Goal: Task Accomplishment & Management: Use online tool/utility

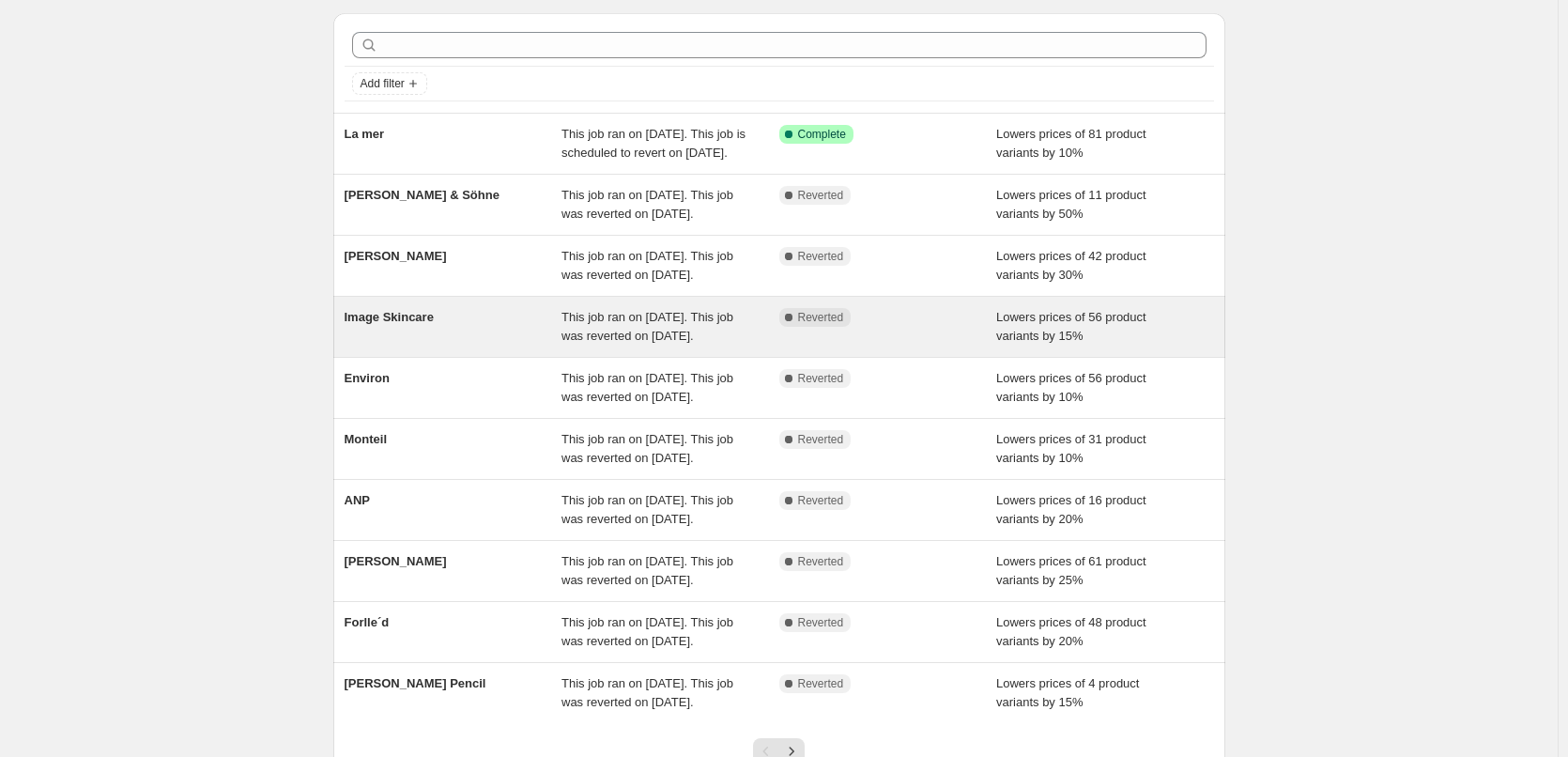
scroll to position [282, 0]
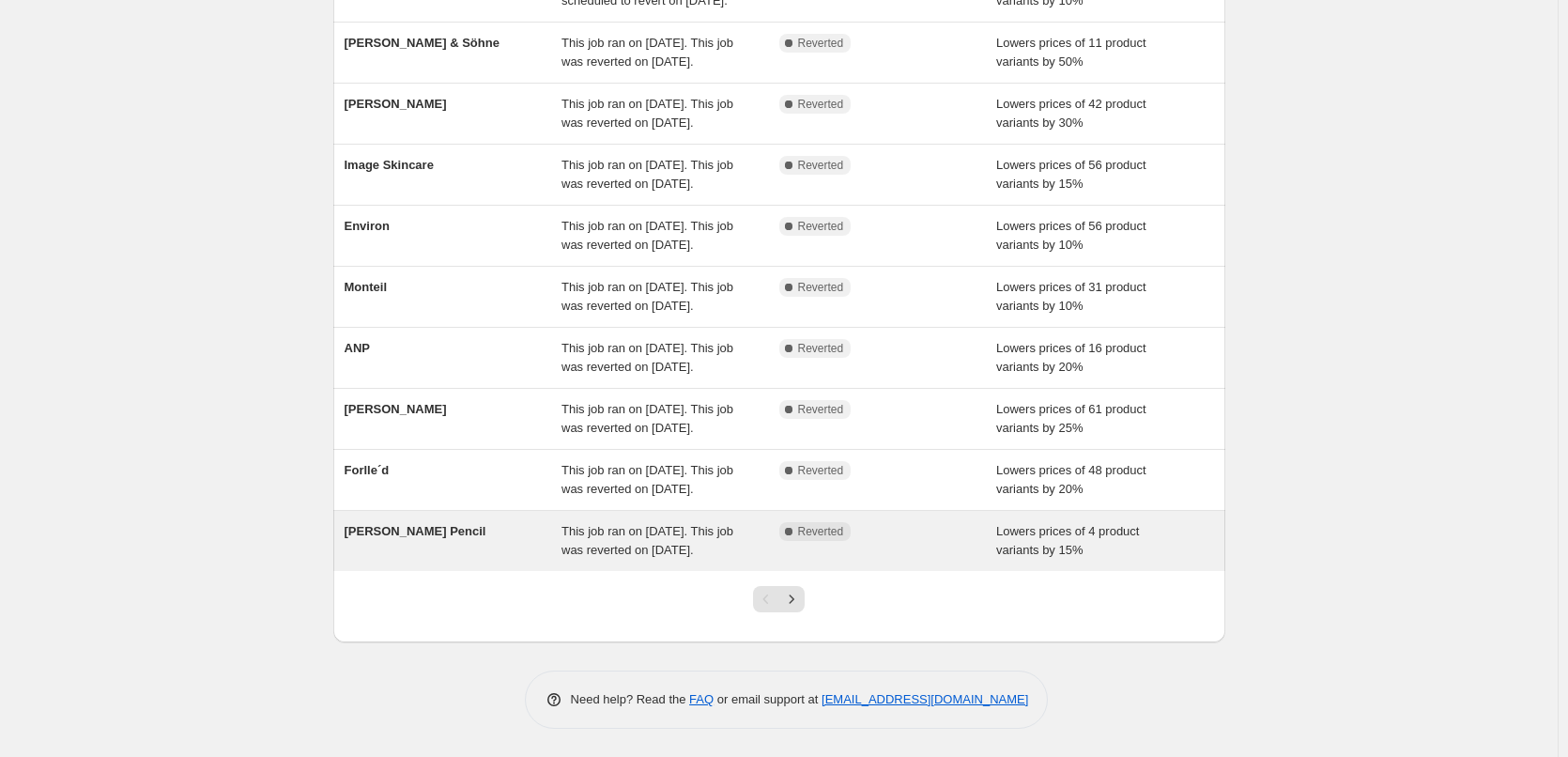
click at [499, 560] on div "Jane Iredale Pencil" at bounding box center [453, 542] width 218 height 38
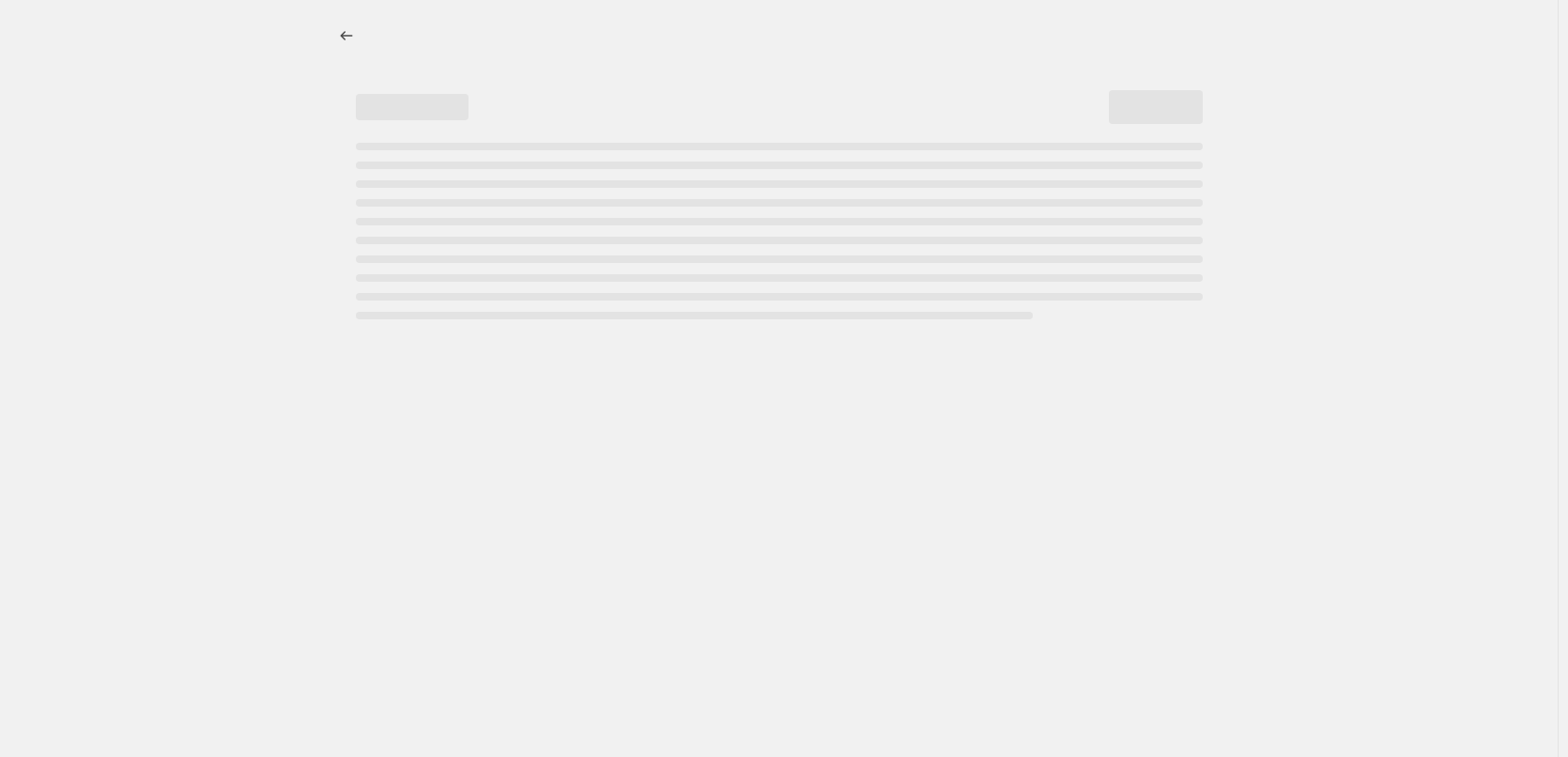
select select "percentage"
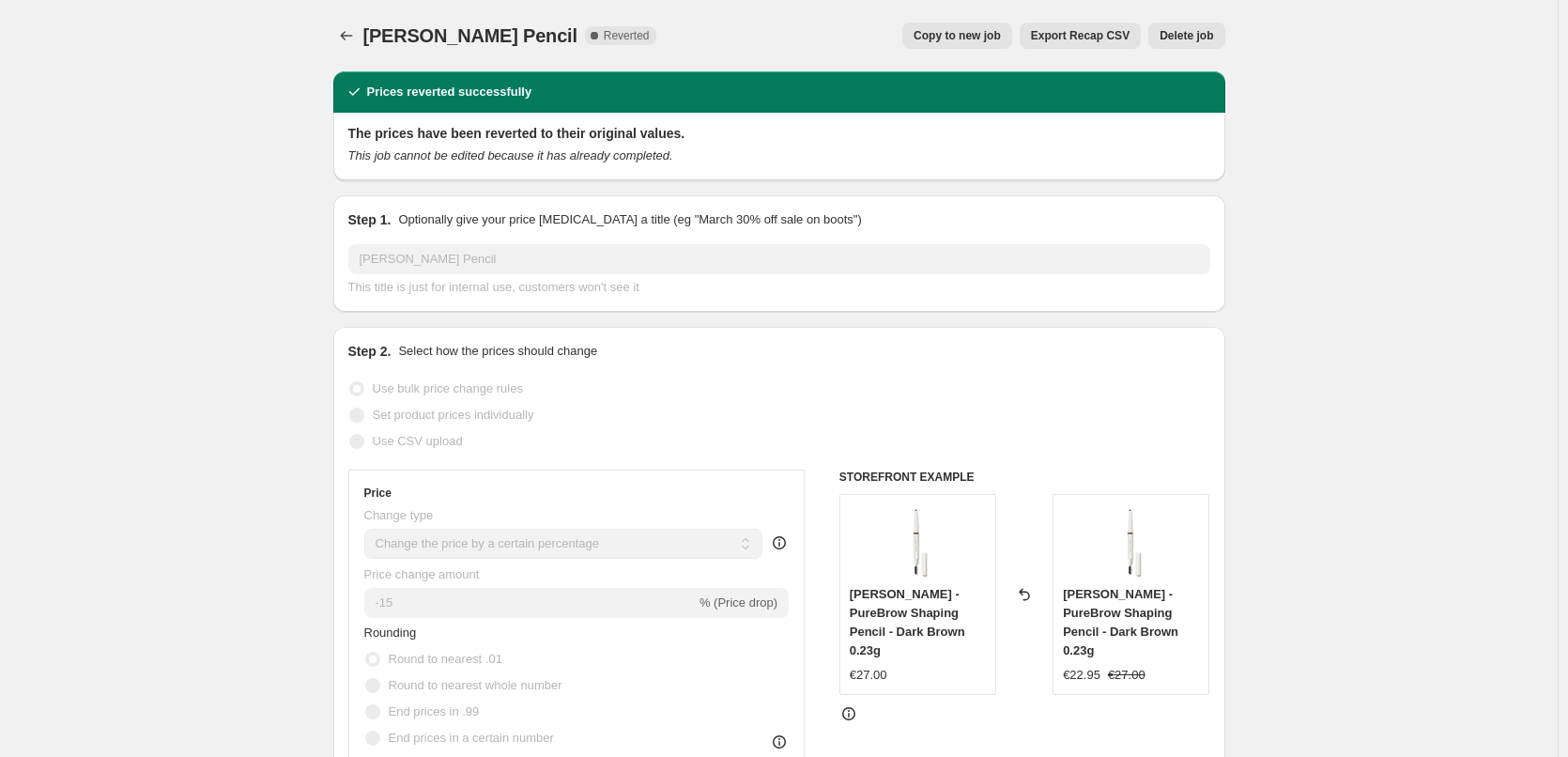
click at [946, 43] on button "Copy to new job" at bounding box center [958, 36] width 109 height 26
select select "percentage"
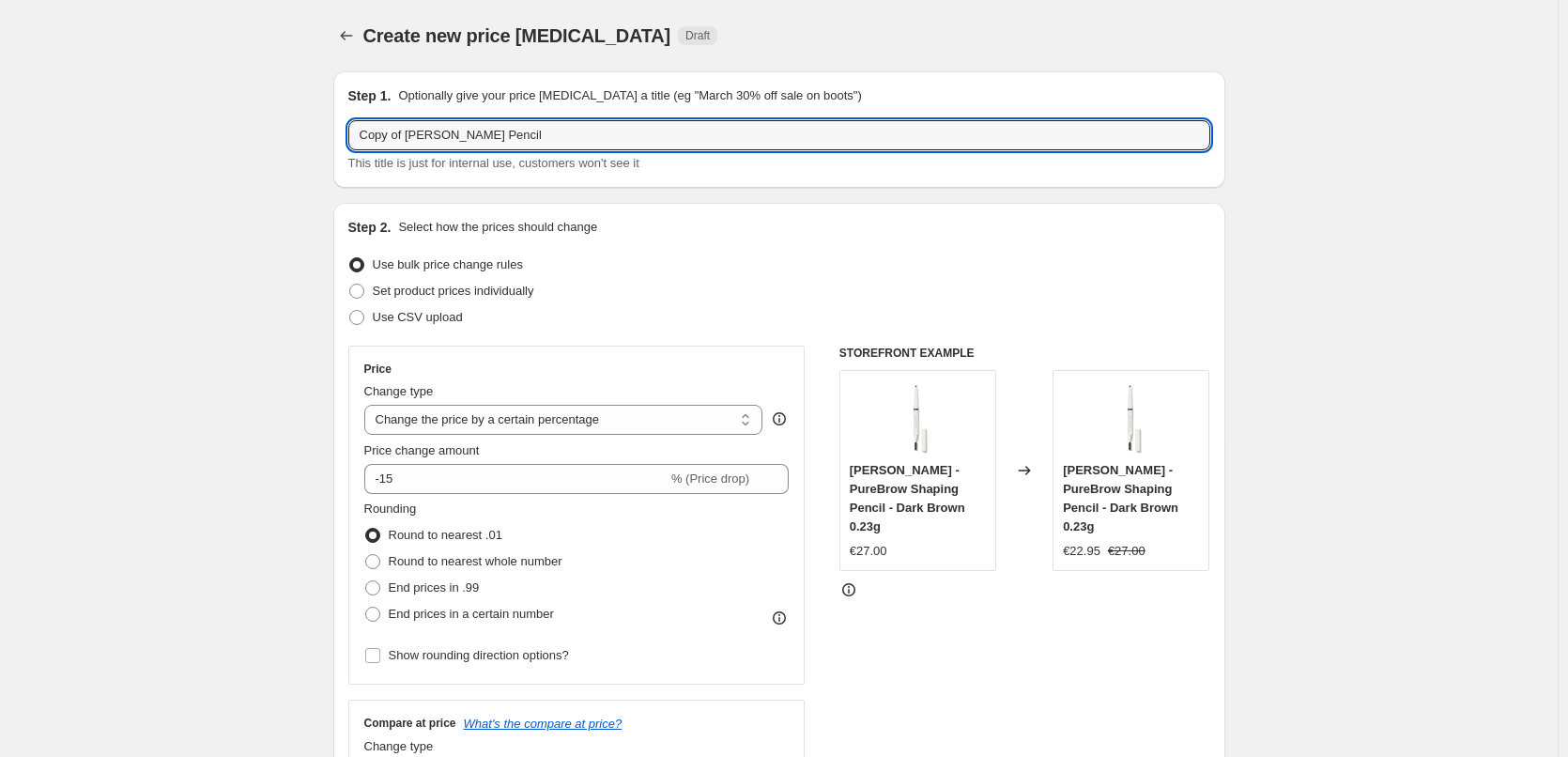
drag, startPoint x: 408, startPoint y: 134, endPoint x: 59, endPoint y: 93, distance: 351.4
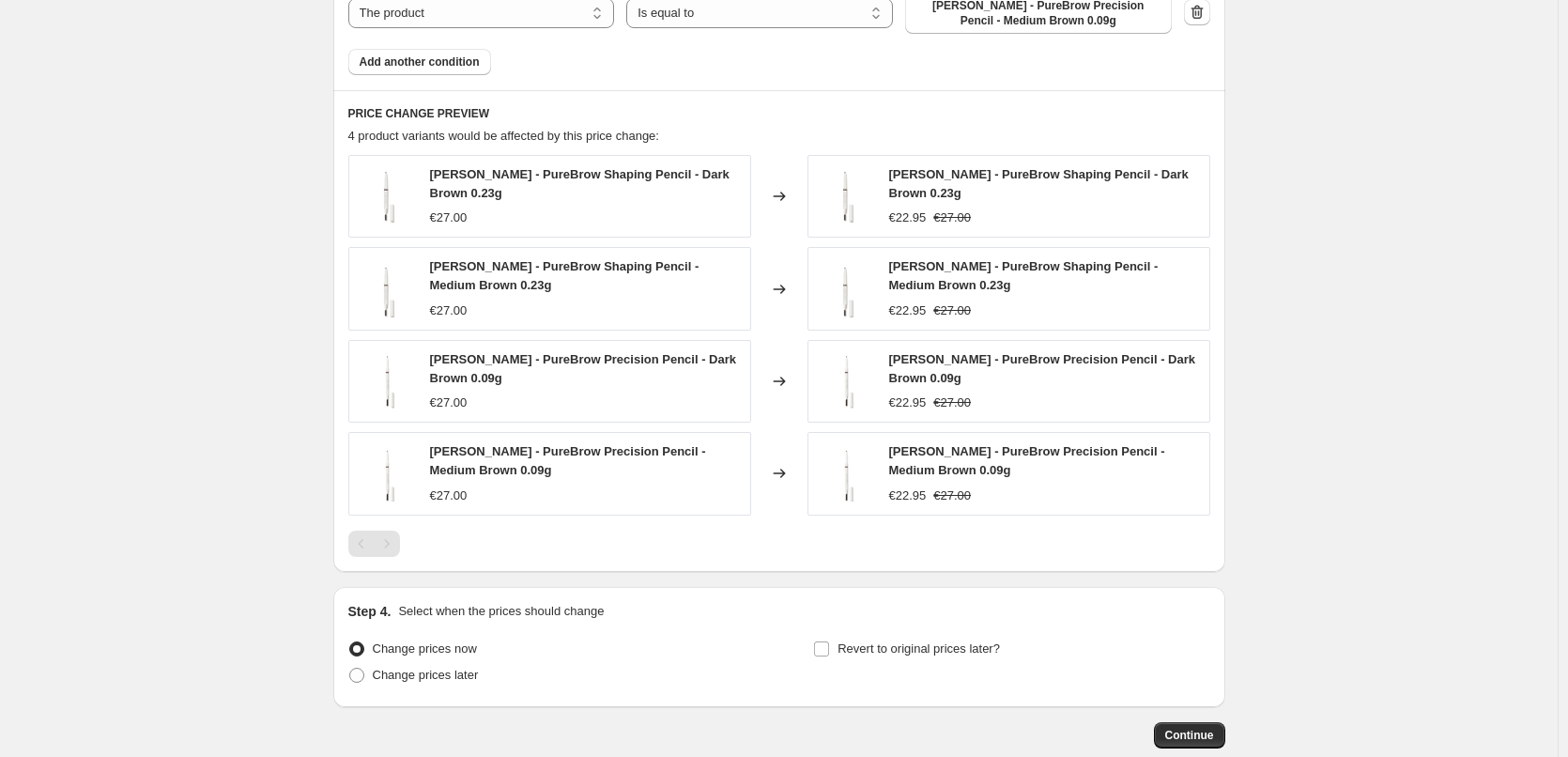
scroll to position [1440, 0]
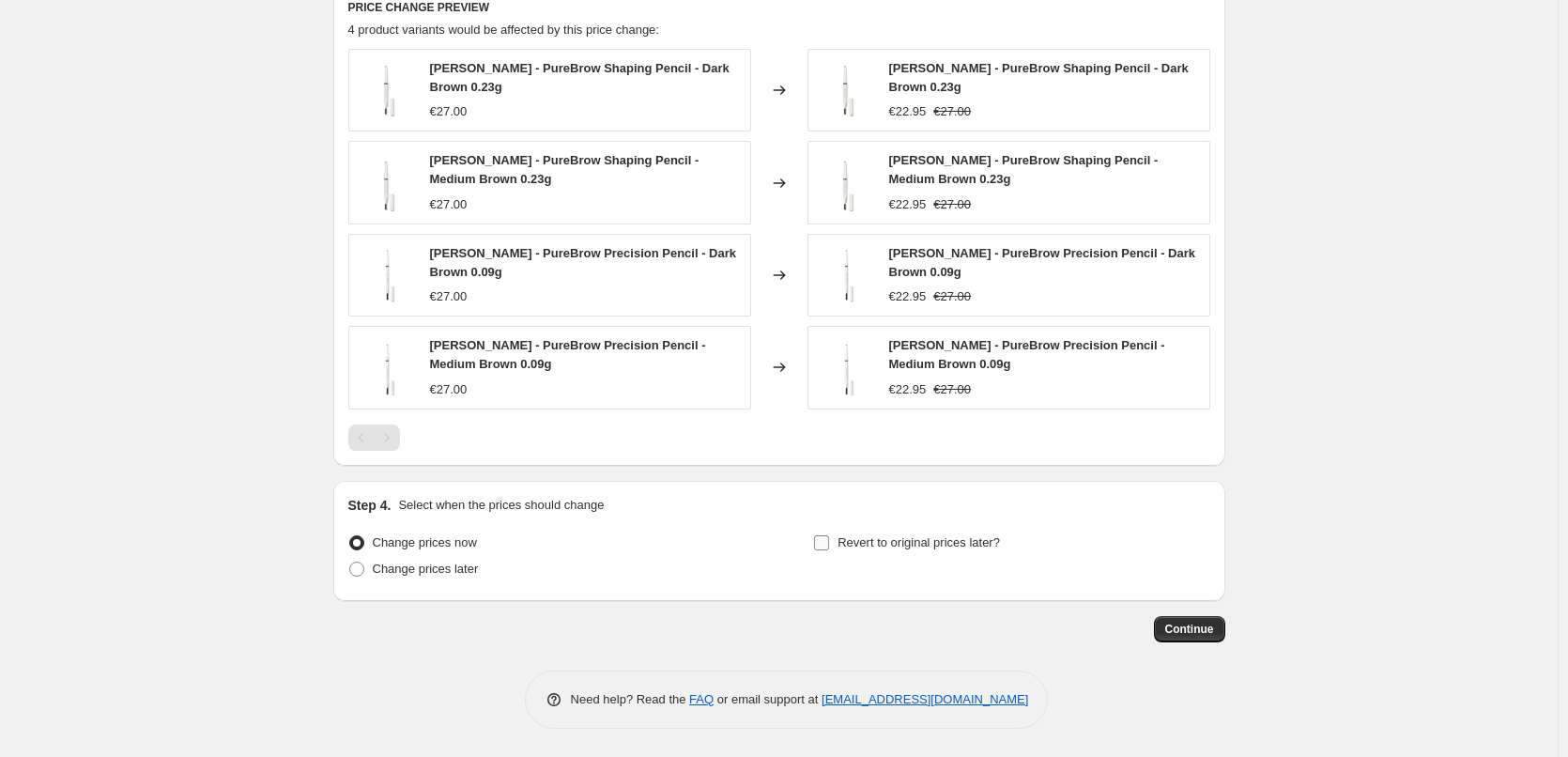
type input "[PERSON_NAME] Pencil"
click at [864, 541] on span "Revert to original prices later?" at bounding box center [919, 542] width 162 height 14
click at [829, 541] on input "Revert to original prices later?" at bounding box center [822, 543] width 15 height 15
checkbox input "true"
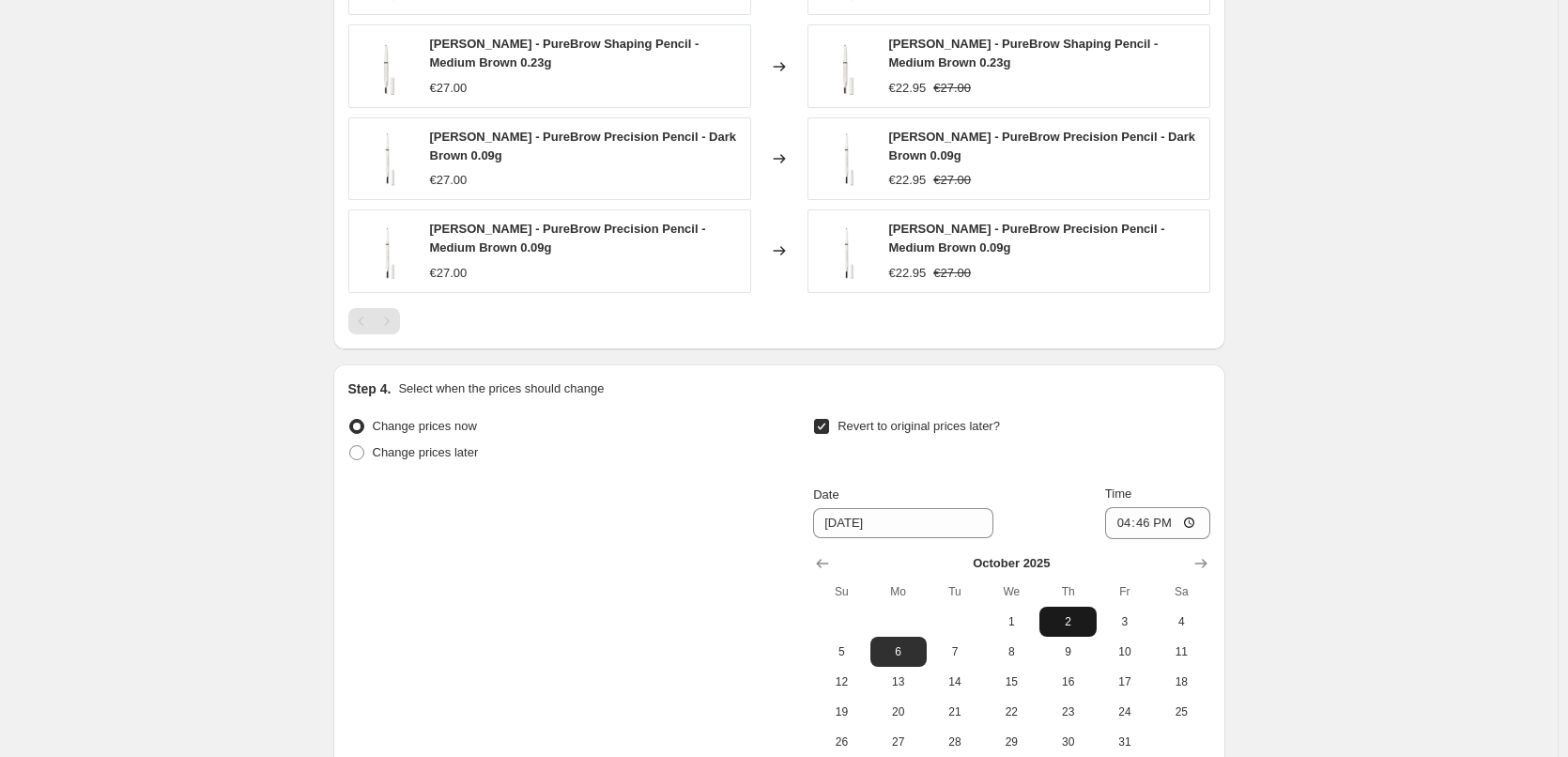
scroll to position [1762, 0]
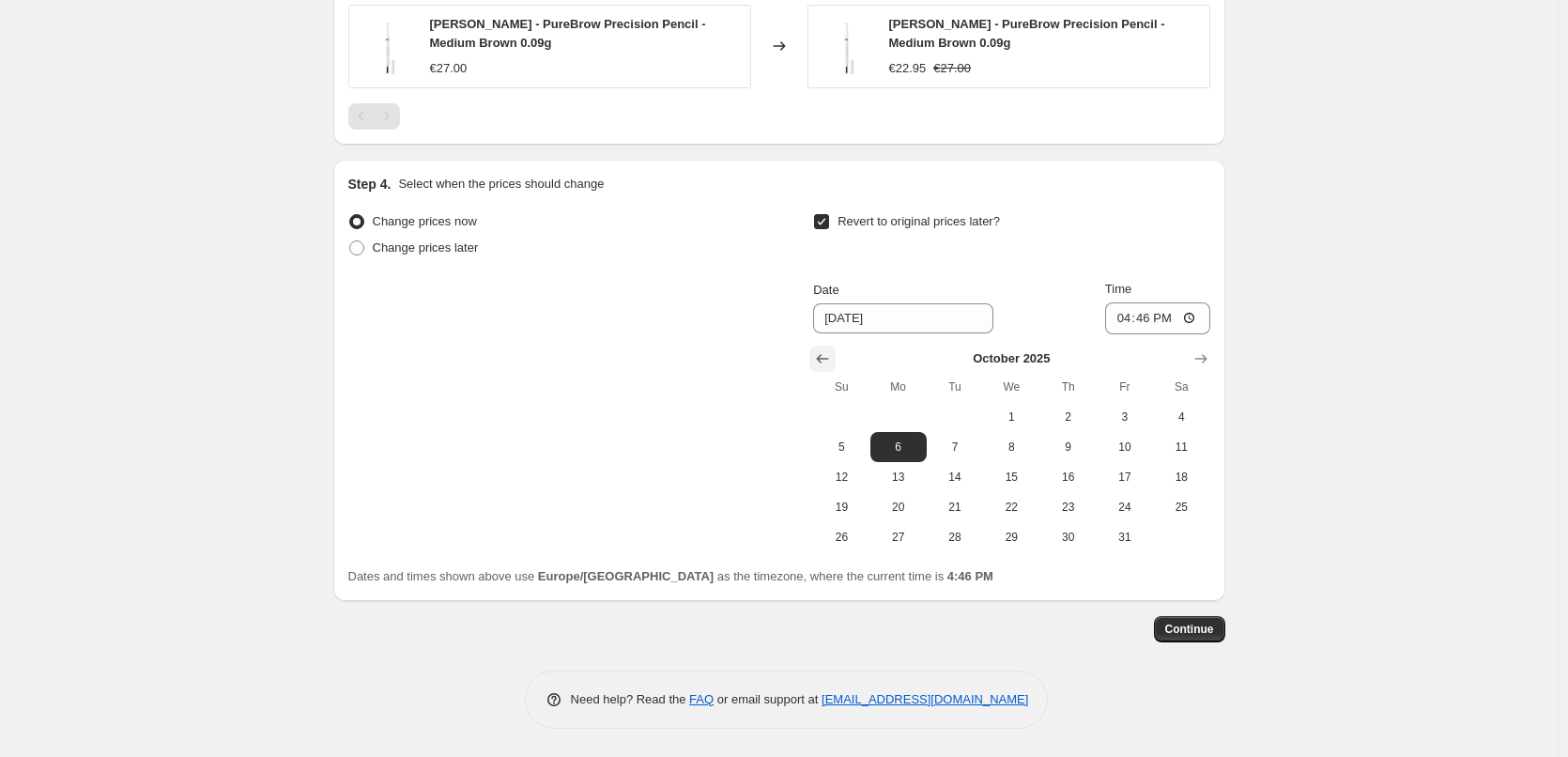
click at [824, 357] on icon "Show previous month, September 2025" at bounding box center [823, 359] width 12 height 9
click at [955, 541] on span "30" at bounding box center [956, 537] width 42 height 15
type input "[DATE]"
click at [1131, 321] on input "16:46" at bounding box center [1158, 319] width 105 height 32
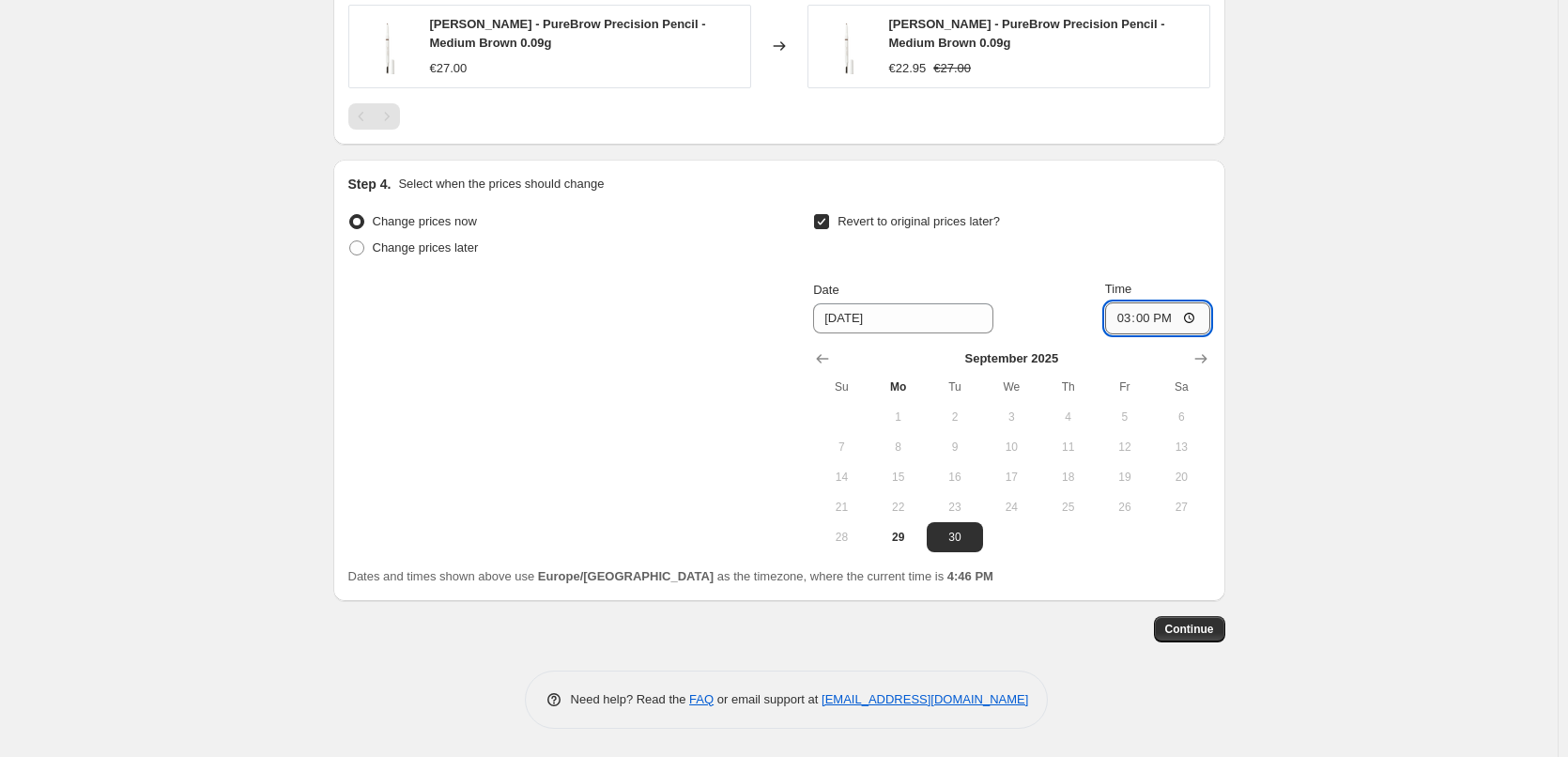
click at [1195, 316] on input "15:00" at bounding box center [1158, 319] width 105 height 32
type input "03:00"
click at [1184, 628] on span "Continue" at bounding box center [1190, 630] width 49 height 15
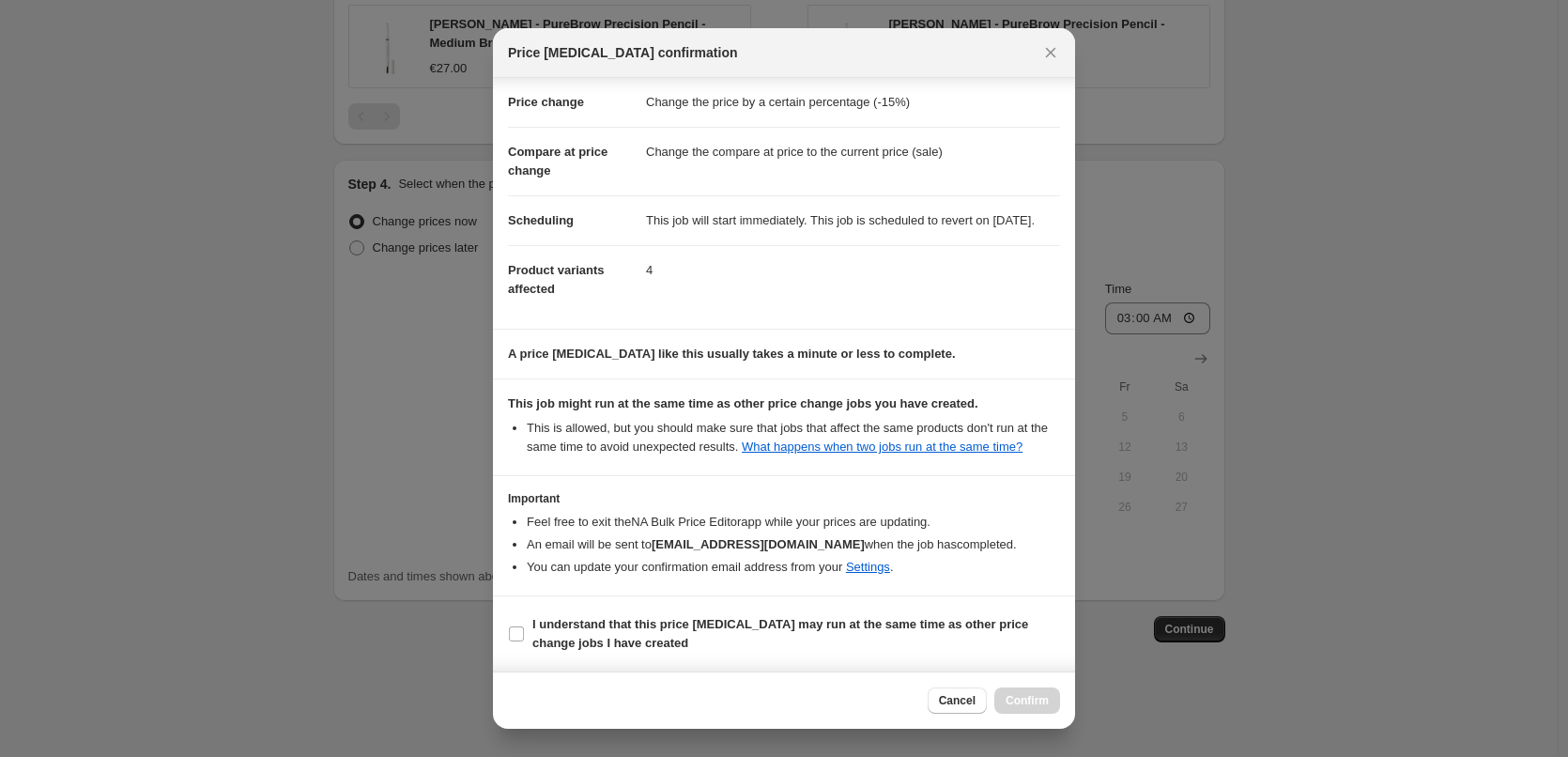
scroll to position [53, 0]
click at [608, 629] on b "I understand that this price [MEDICAL_DATA] may run at the same time as other p…" at bounding box center [780, 633] width 496 height 33
click at [524, 629] on input "I understand that this price [MEDICAL_DATA] may run at the same time as other p…" at bounding box center [517, 634] width 15 height 15
checkbox input "true"
click at [1026, 694] on button "Confirm" at bounding box center [1027, 701] width 66 height 26
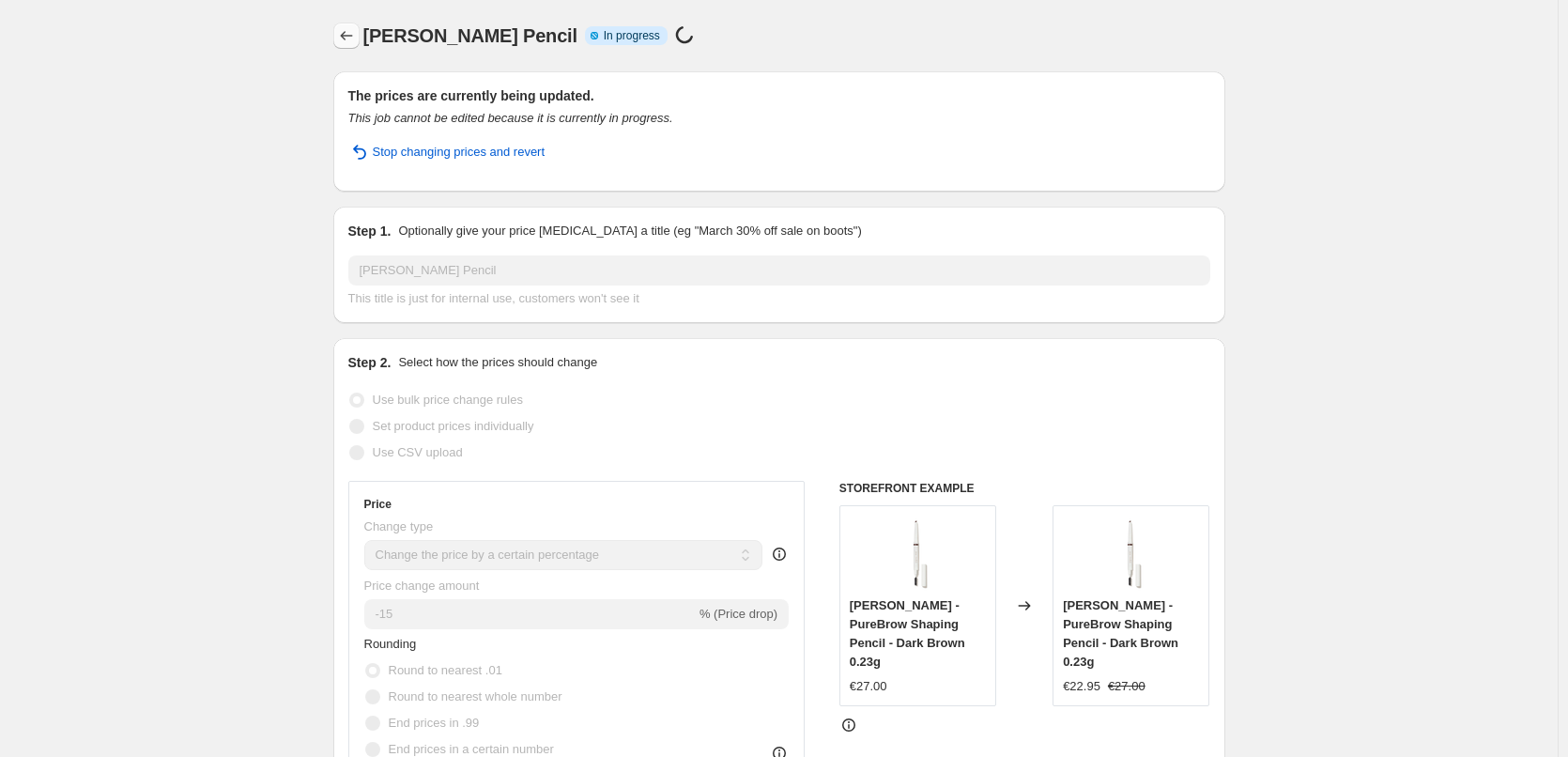
click at [352, 35] on icon "Price change jobs" at bounding box center [346, 36] width 19 height 19
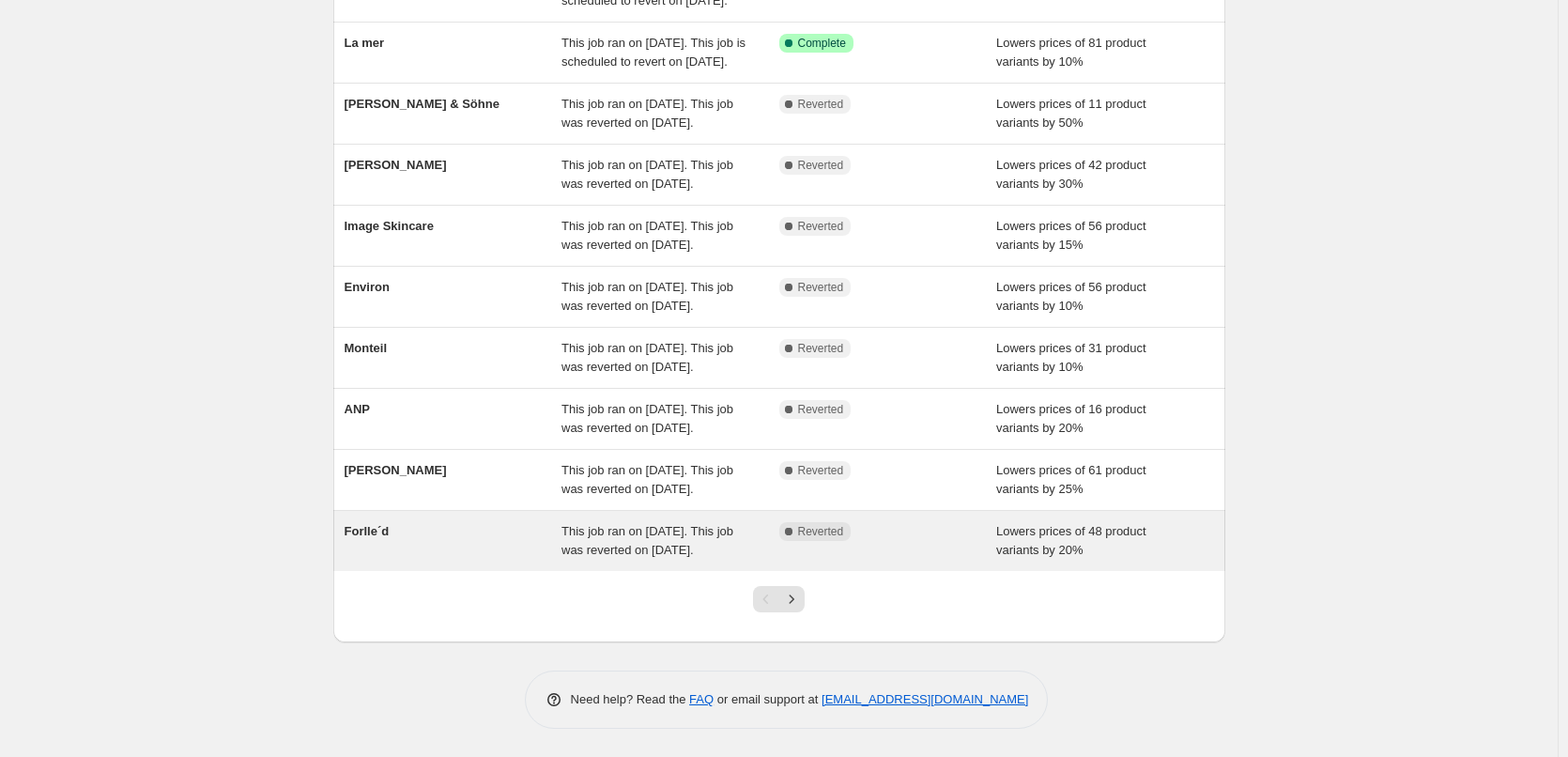
scroll to position [398, 0]
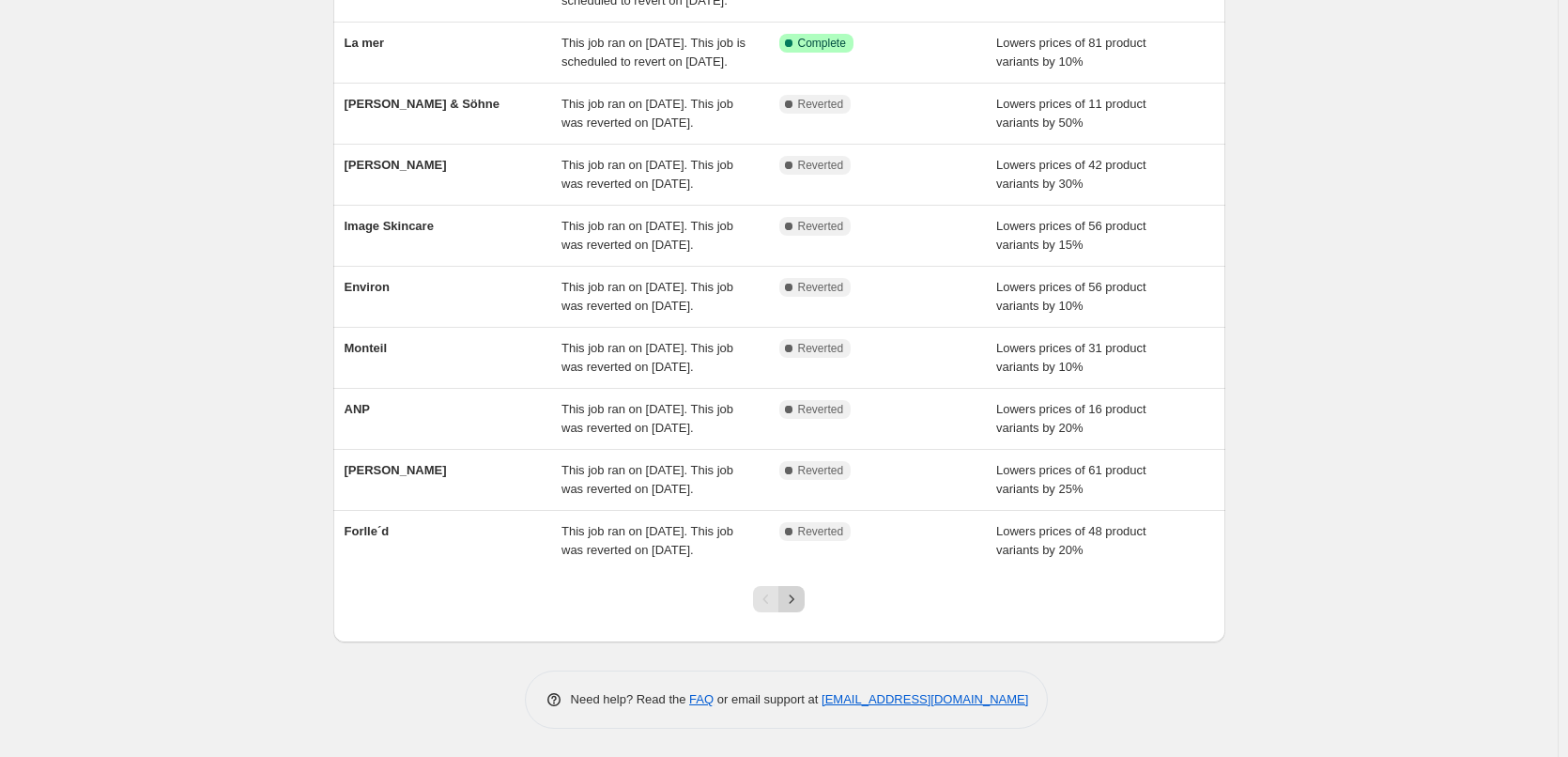
click at [788, 600] on icon "Next" at bounding box center [792, 599] width 19 height 19
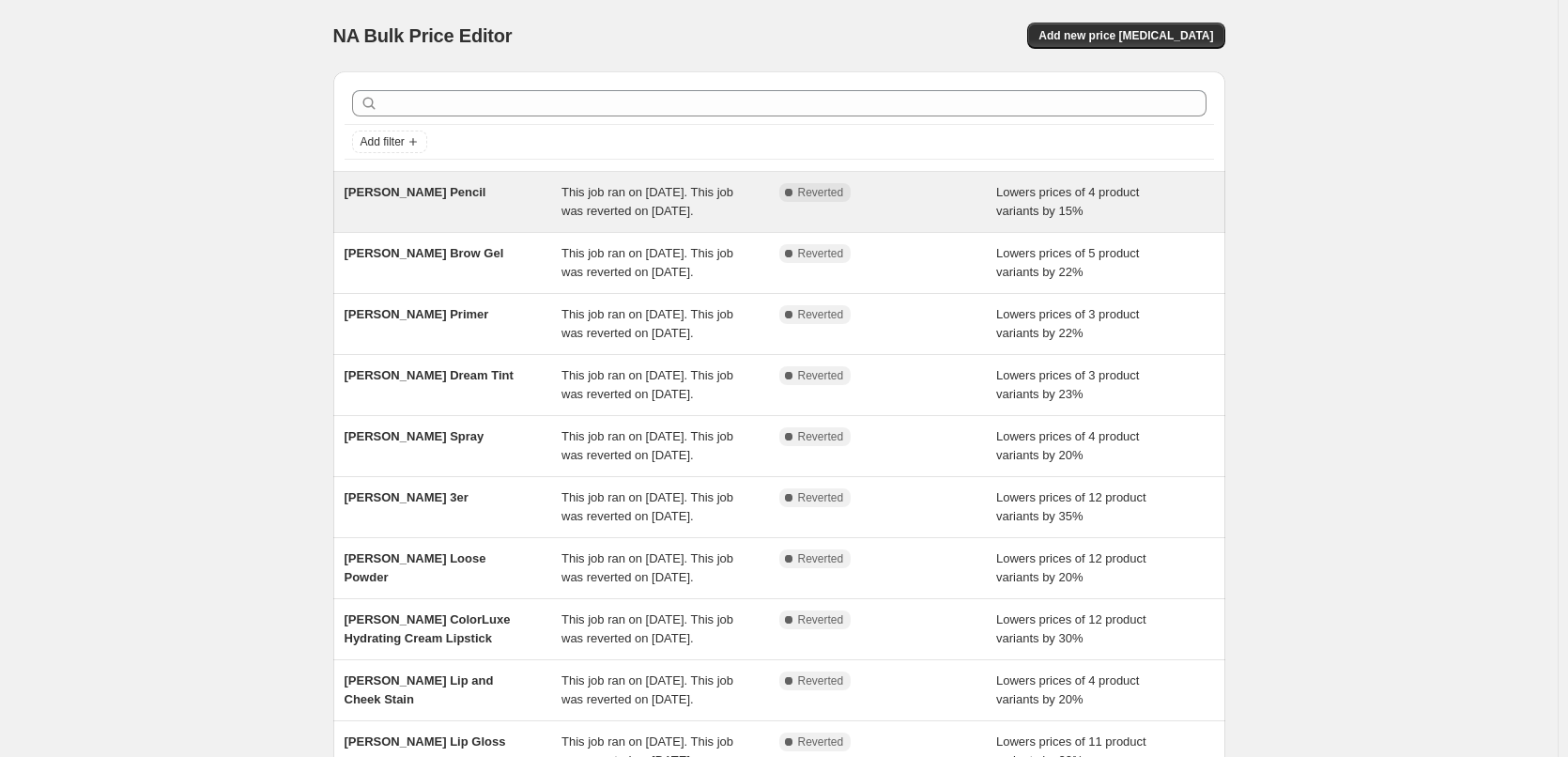
click at [493, 193] on div "[PERSON_NAME] Pencil" at bounding box center [453, 202] width 218 height 38
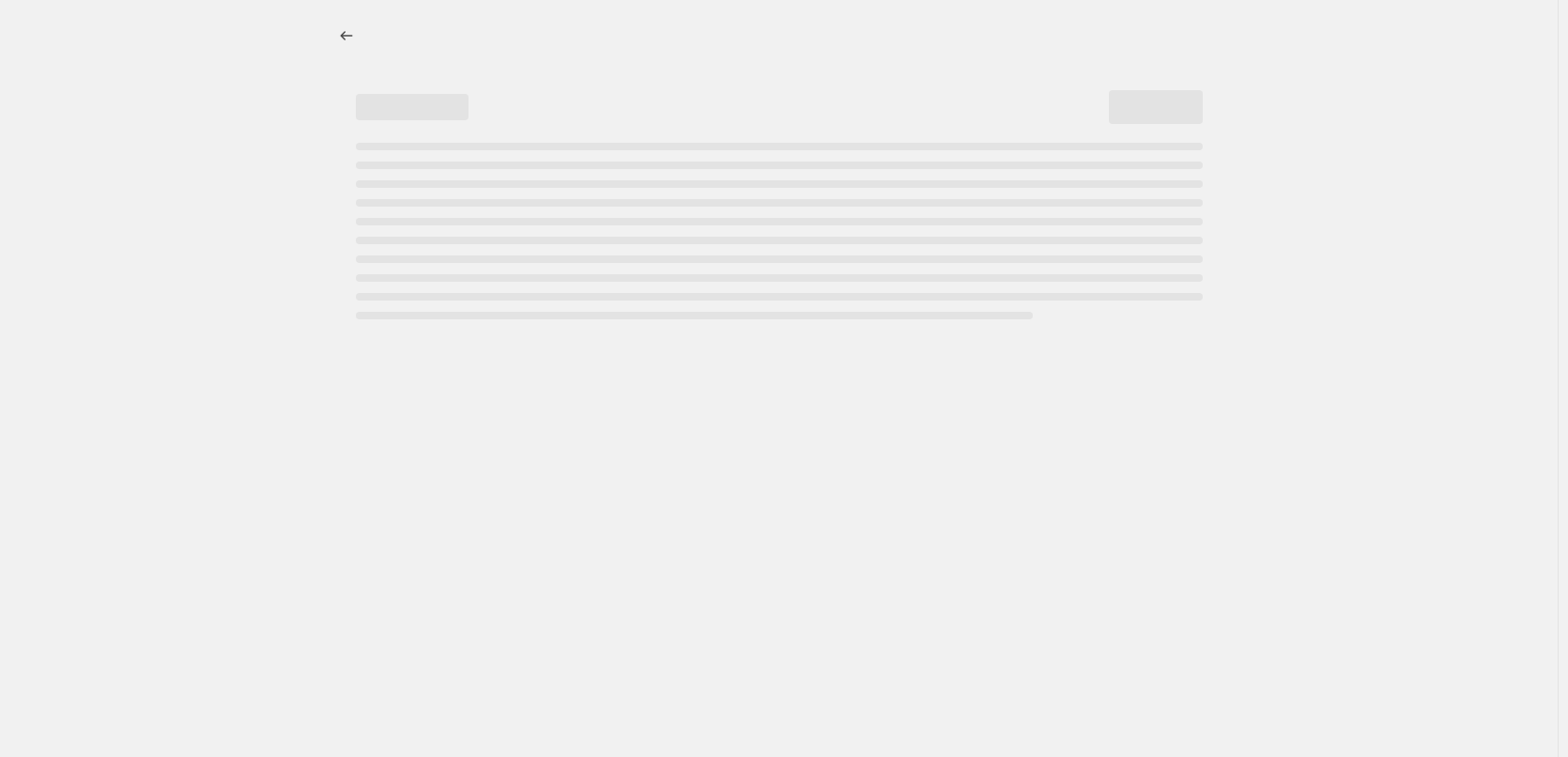
select select "percentage"
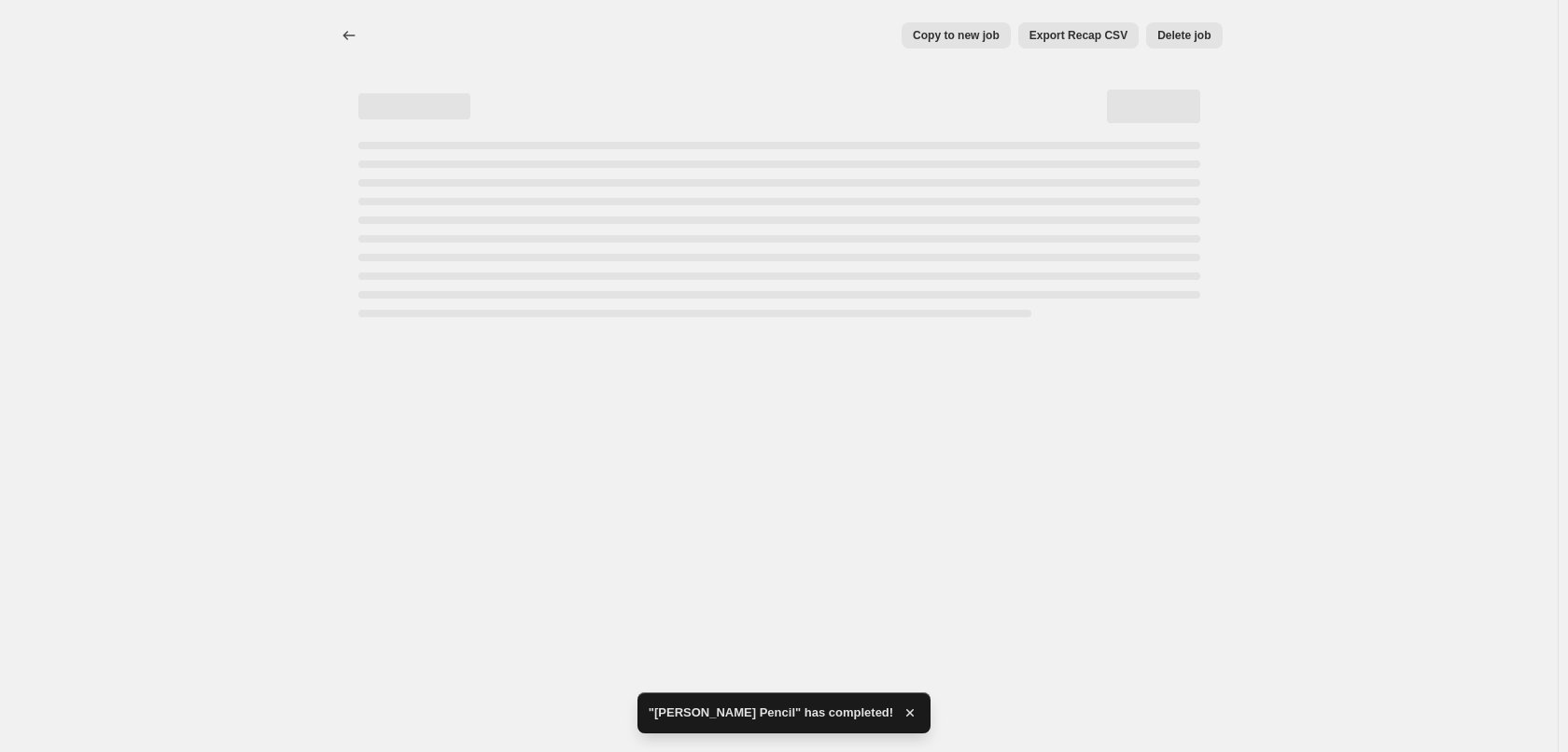
click at [1178, 39] on span "Delete job" at bounding box center [1184, 36] width 53 height 15
select select "percentage"
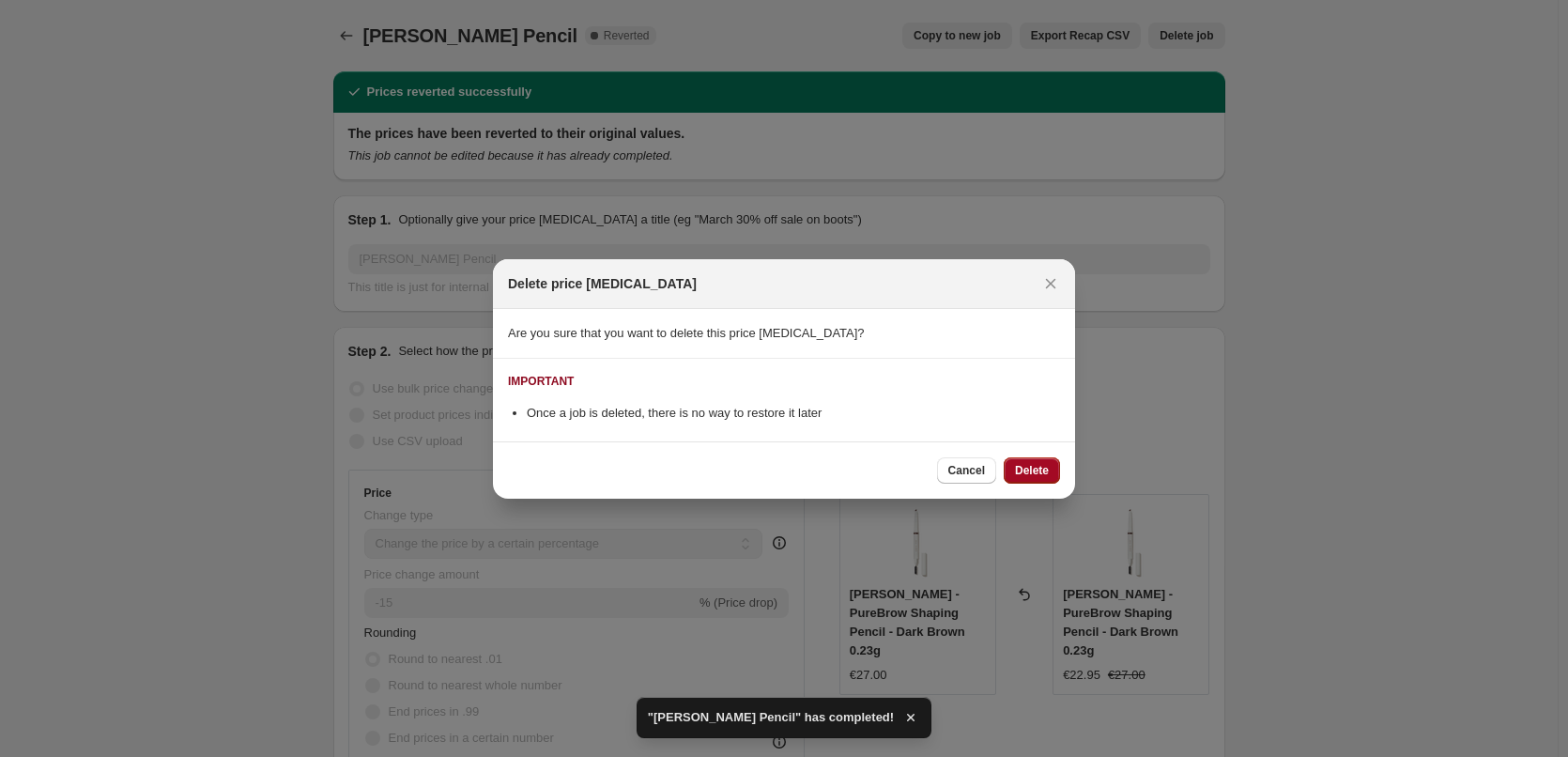
click at [1032, 464] on span "Delete" at bounding box center [1032, 471] width 34 height 15
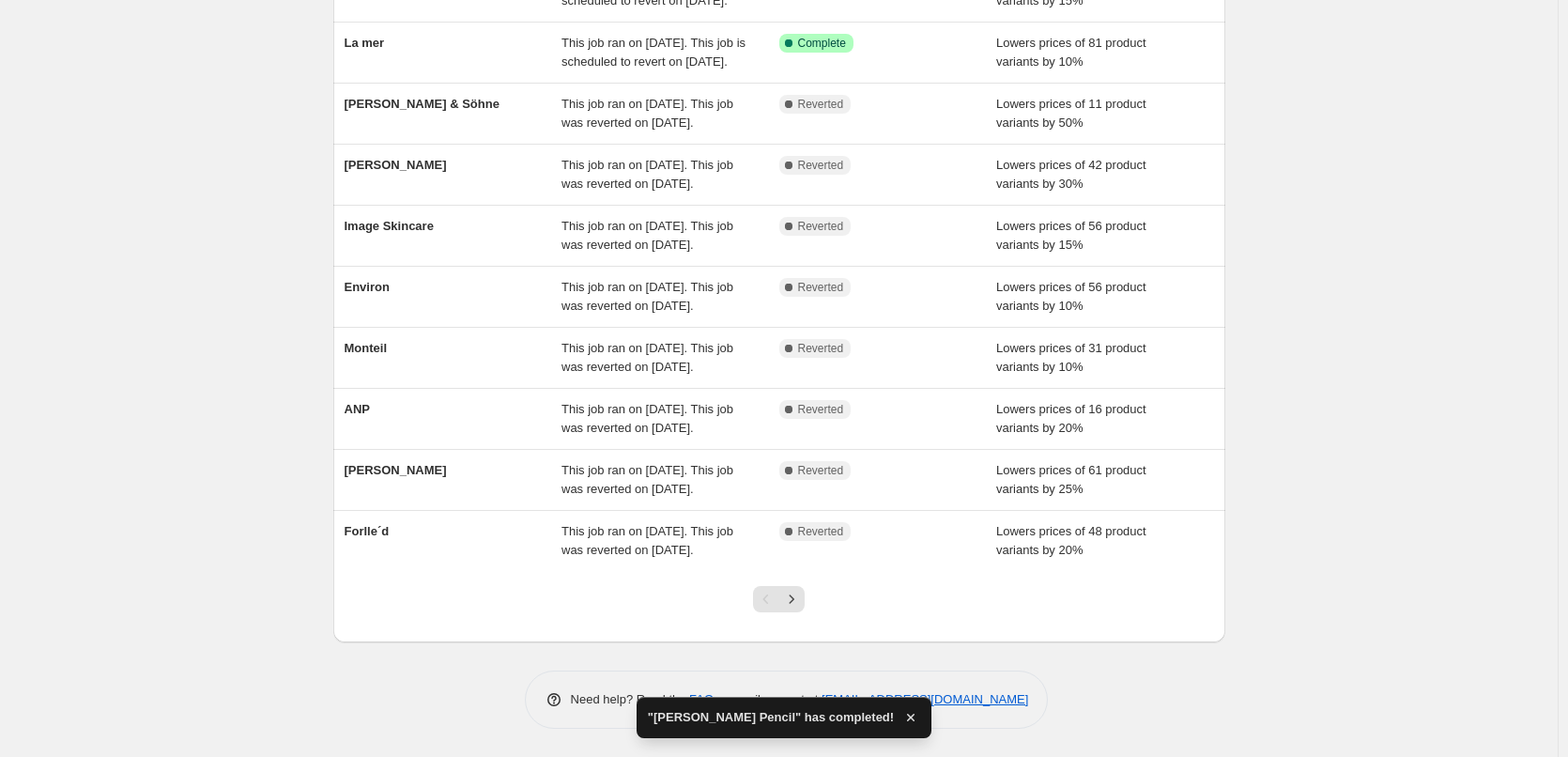
scroll to position [398, 0]
click at [801, 602] on icon "Next" at bounding box center [792, 599] width 19 height 19
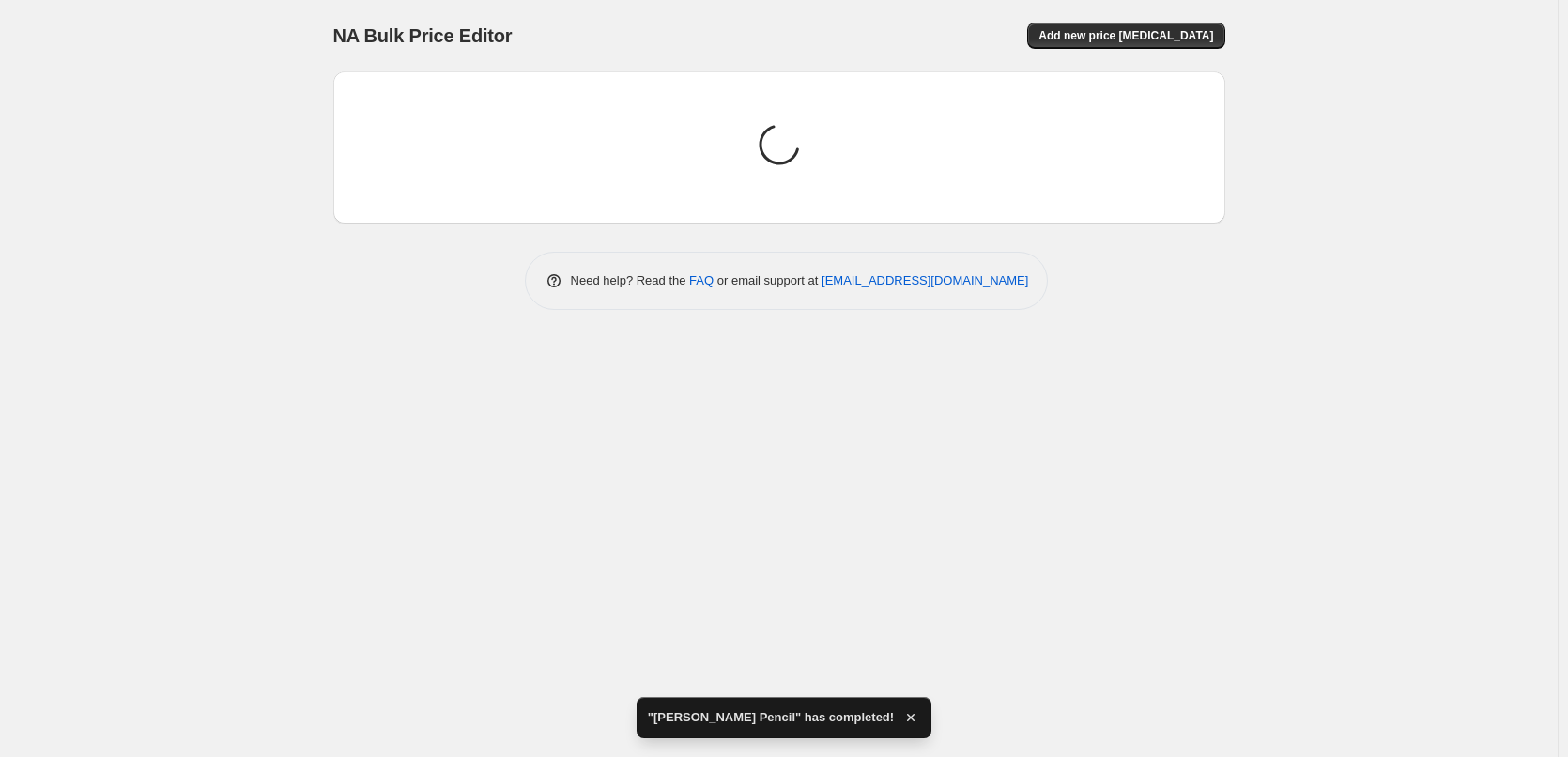
scroll to position [0, 0]
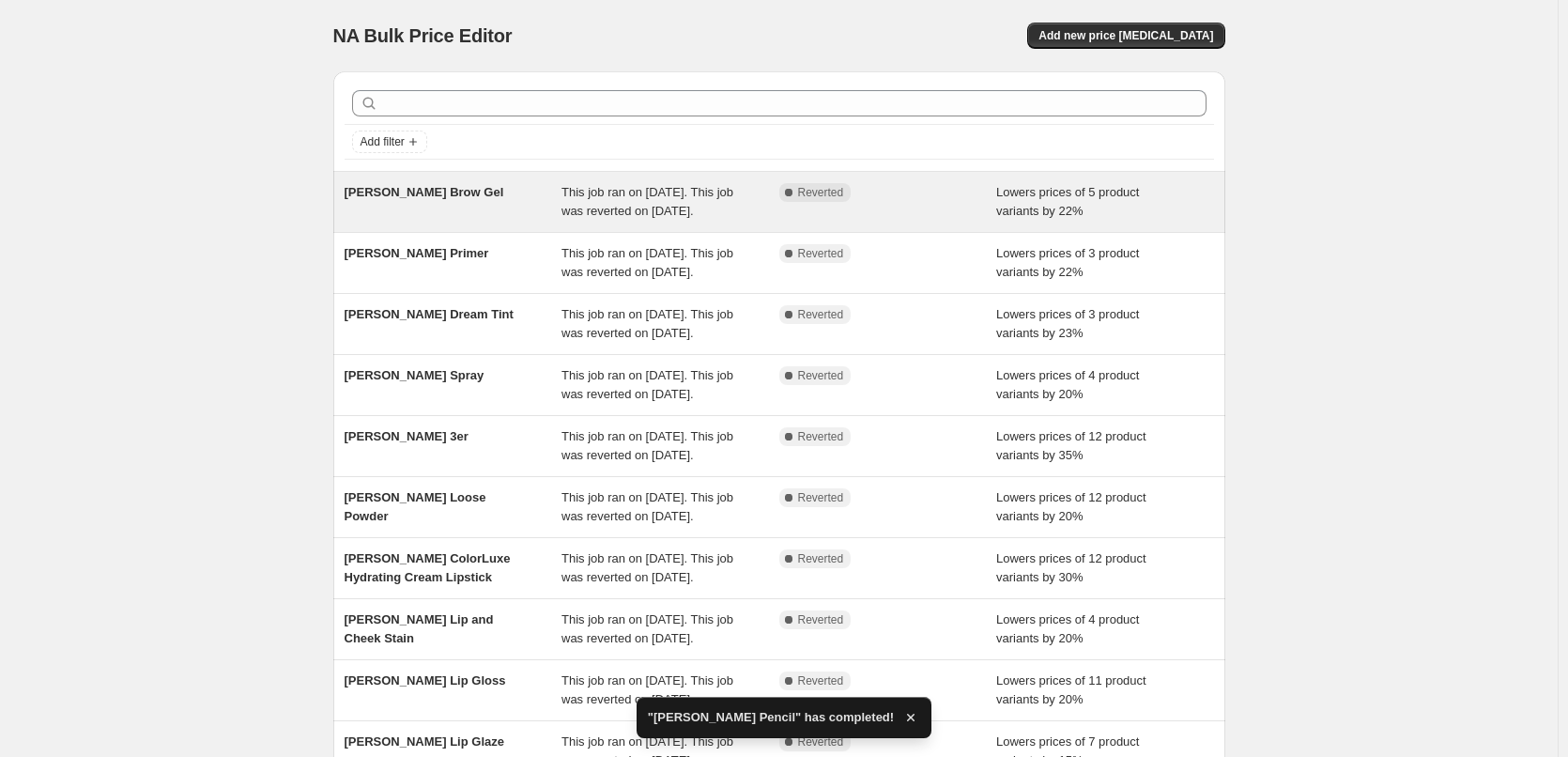
click at [466, 204] on div "[PERSON_NAME] Brow Gel" at bounding box center [453, 202] width 218 height 38
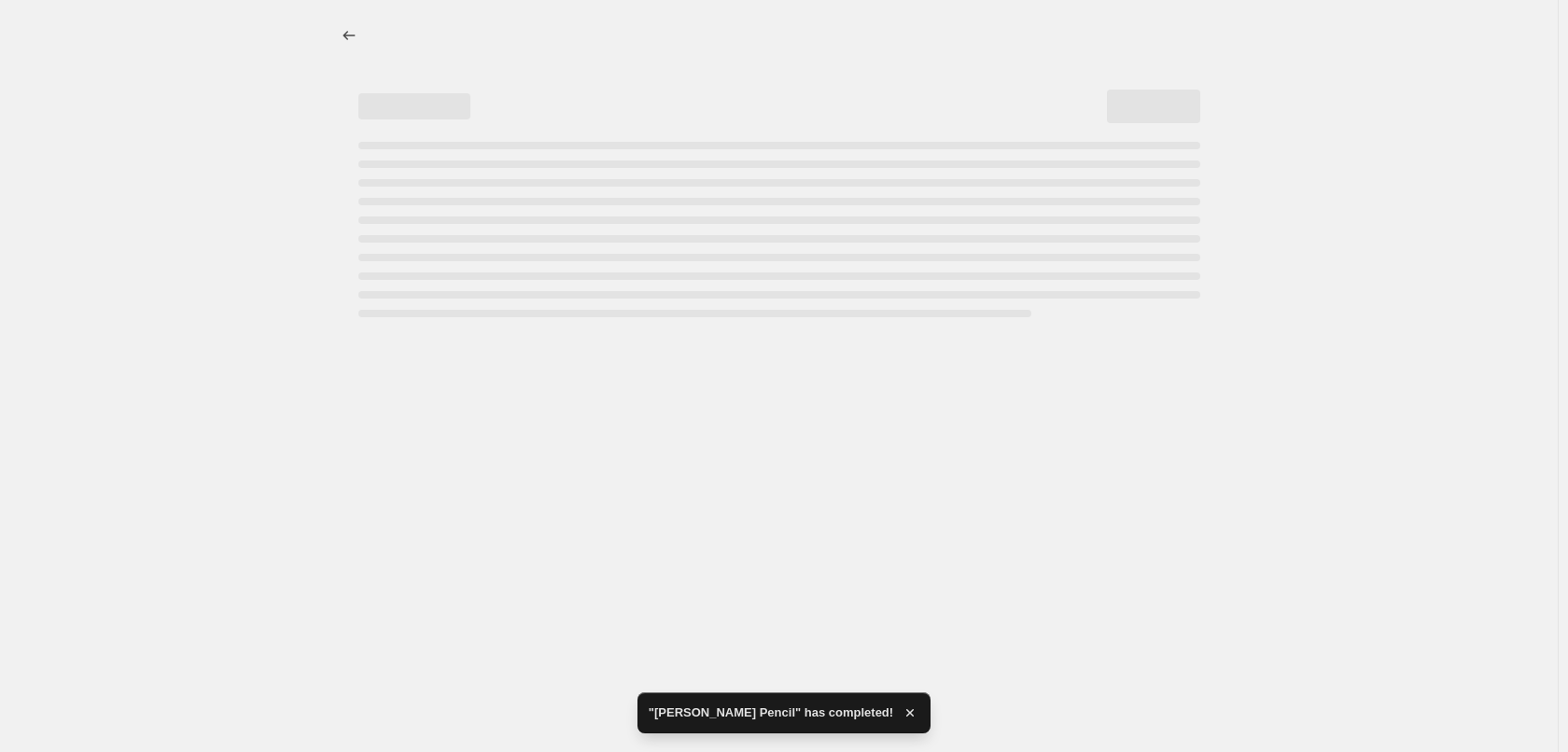
select select "percentage"
select select "tag"
select select "vendor"
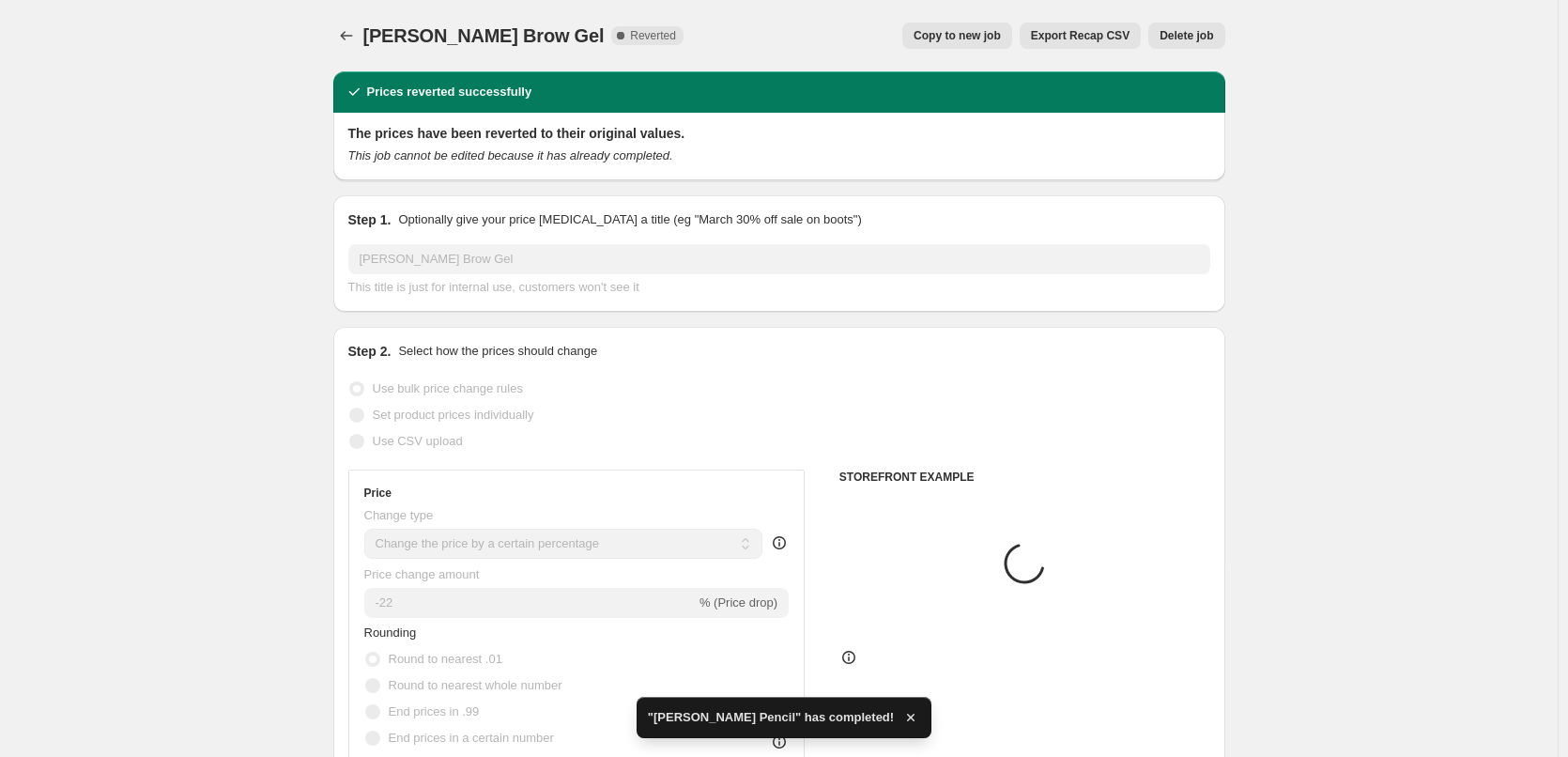
click at [959, 41] on span "Copy to new job" at bounding box center [958, 36] width 88 height 15
select select "percentage"
select select "tag"
select select "vendor"
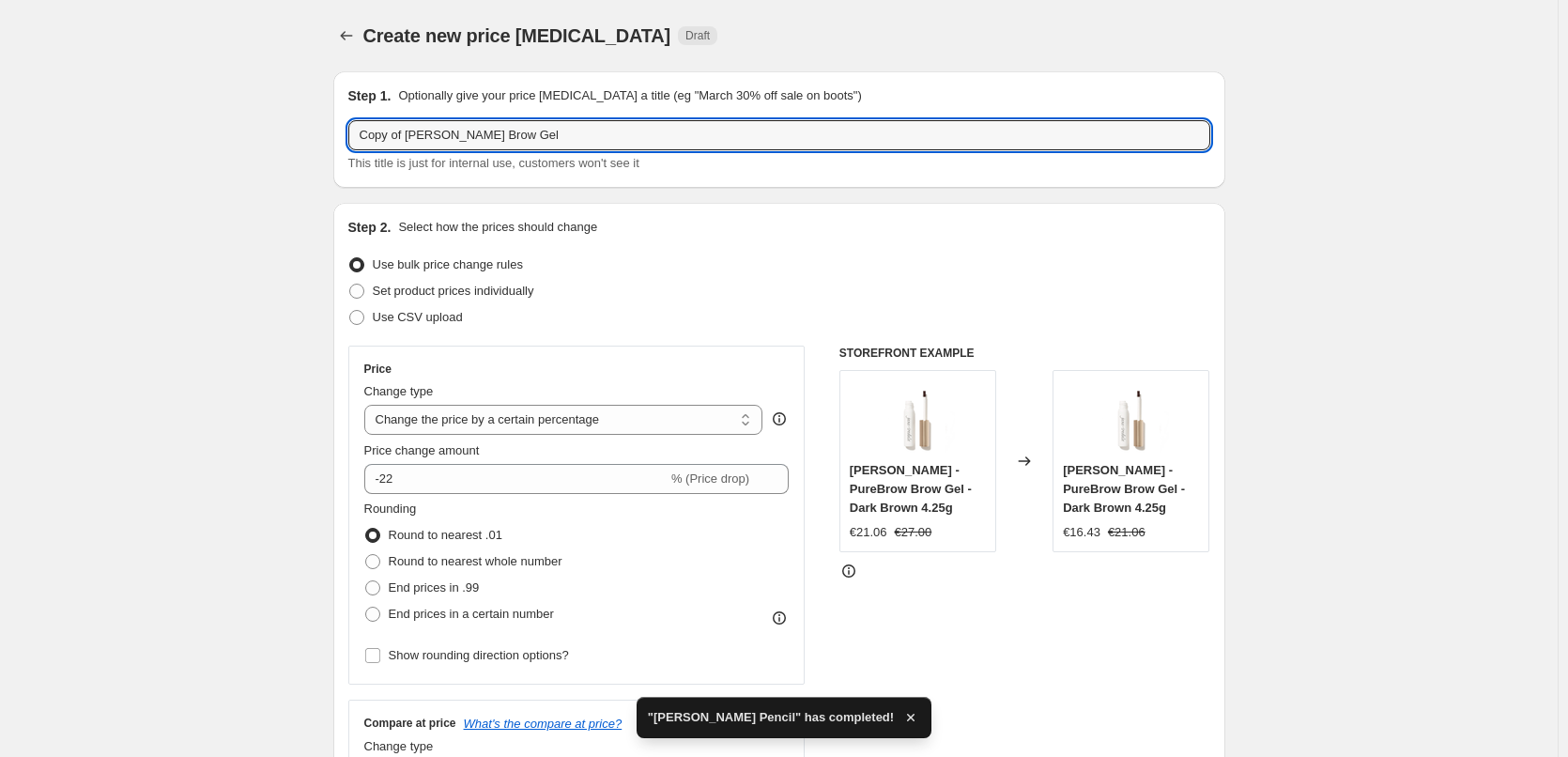
drag, startPoint x: 408, startPoint y: 133, endPoint x: 245, endPoint y: 127, distance: 163.1
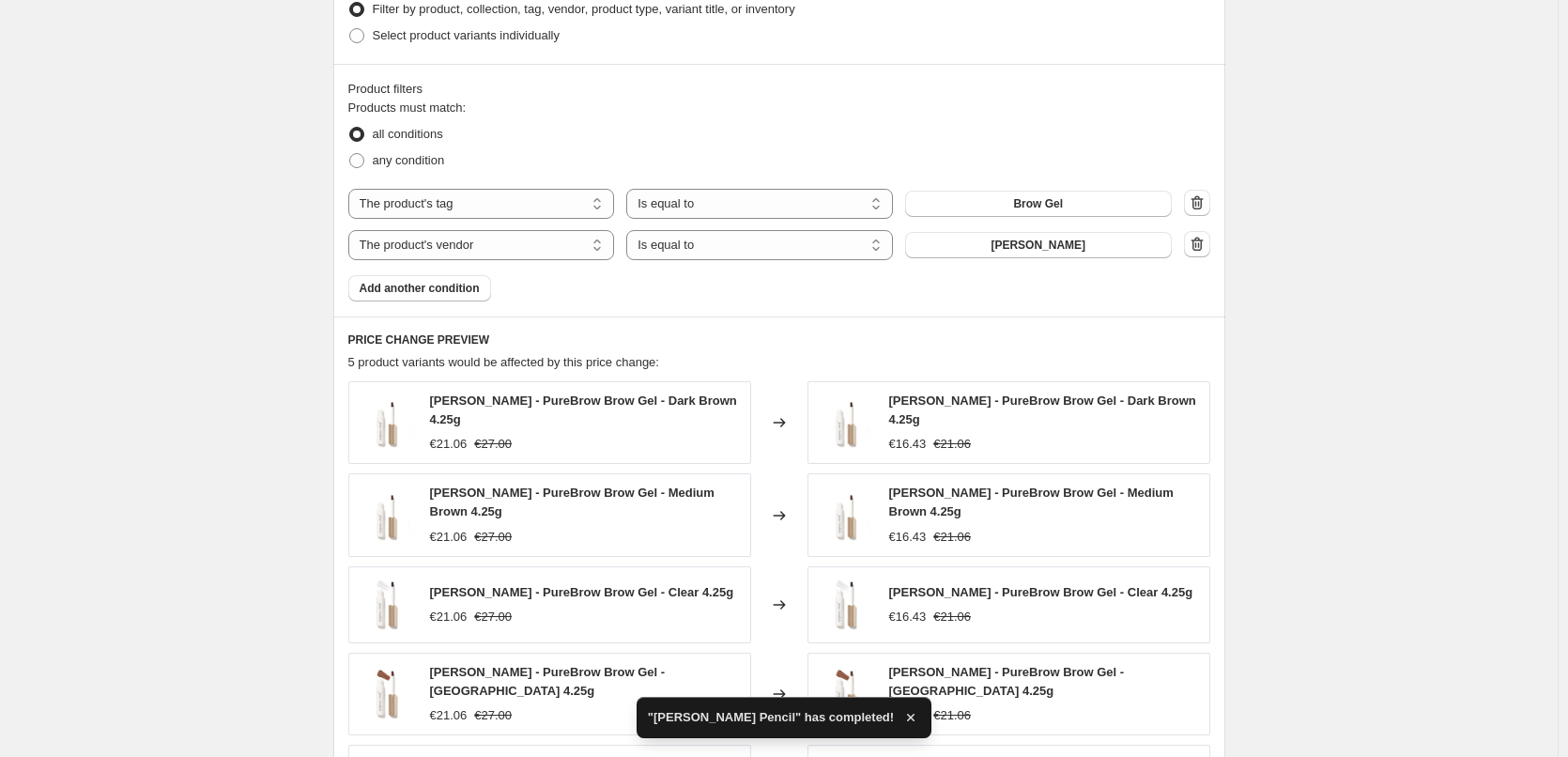
scroll to position [1387, 0]
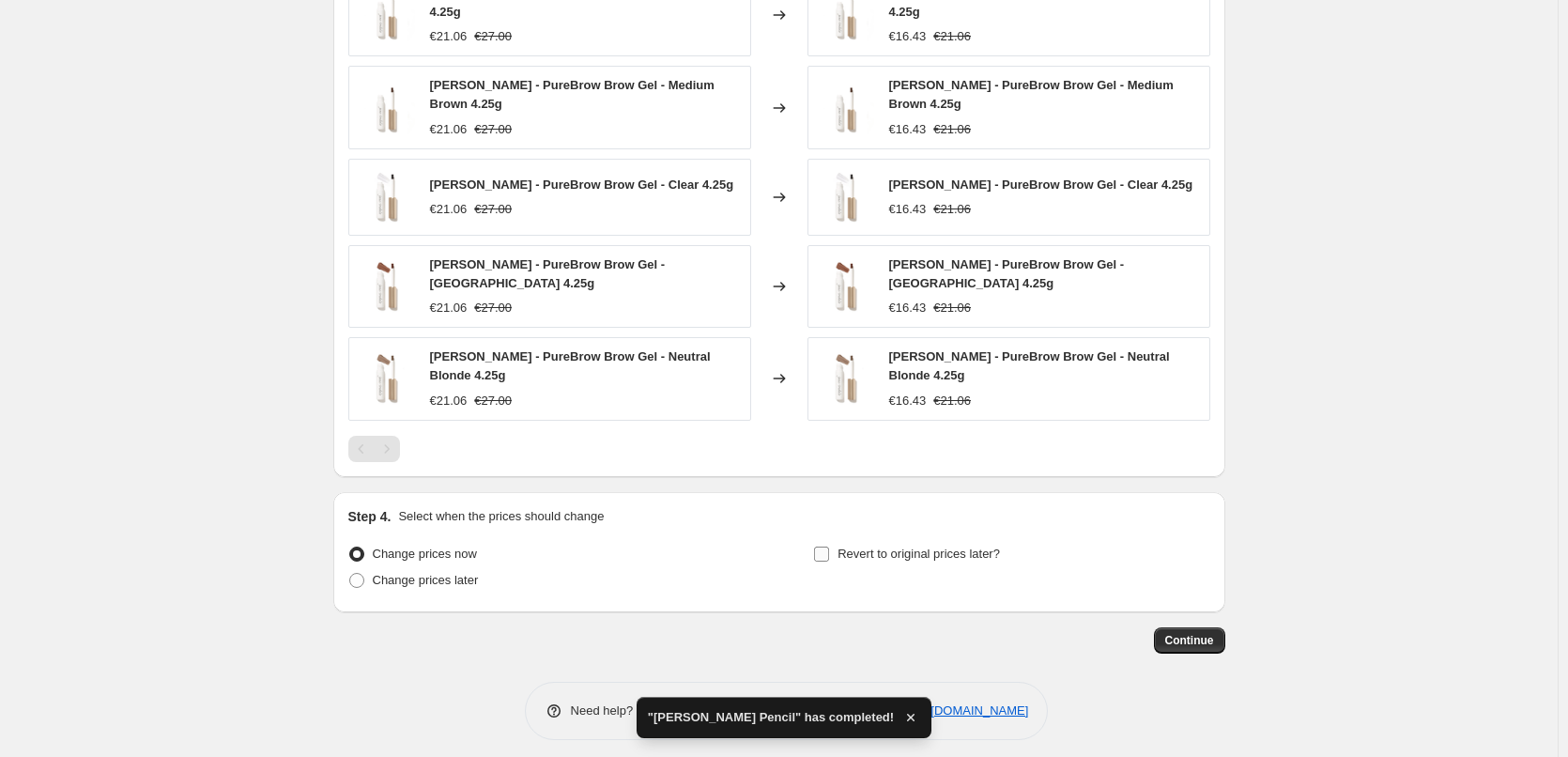
type input "[PERSON_NAME] Brow Gel"
click at [849, 547] on span "Revert to original prices later?" at bounding box center [919, 553] width 162 height 14
click at [829, 547] on input "Revert to original prices later?" at bounding box center [822, 554] width 15 height 15
checkbox input "true"
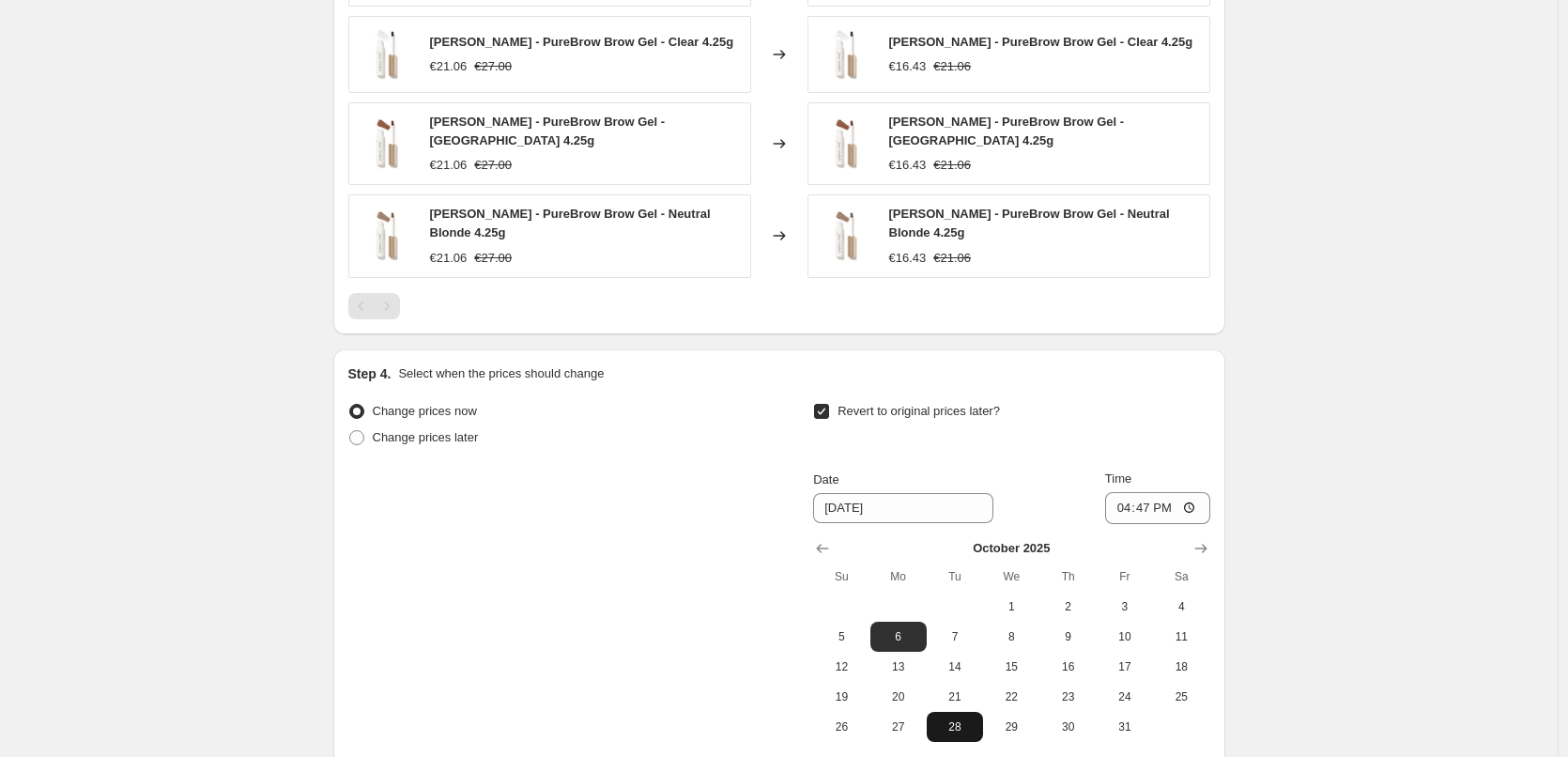
scroll to position [1708, 0]
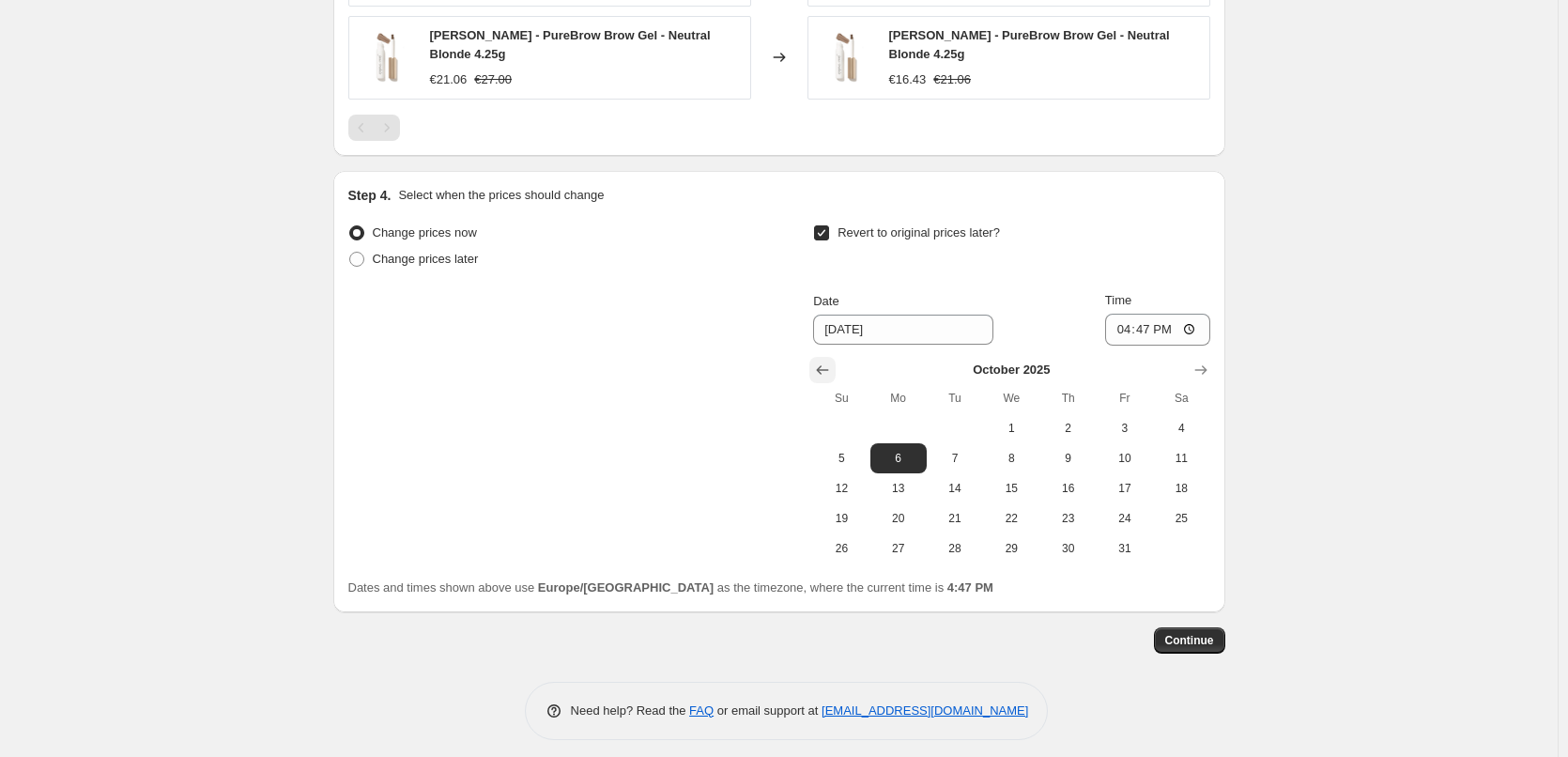
click at [829, 361] on icon "Show previous month, September 2025" at bounding box center [823, 370] width 19 height 19
click at [968, 541] on span "30" at bounding box center [956, 548] width 42 height 15
type input "[DATE]"
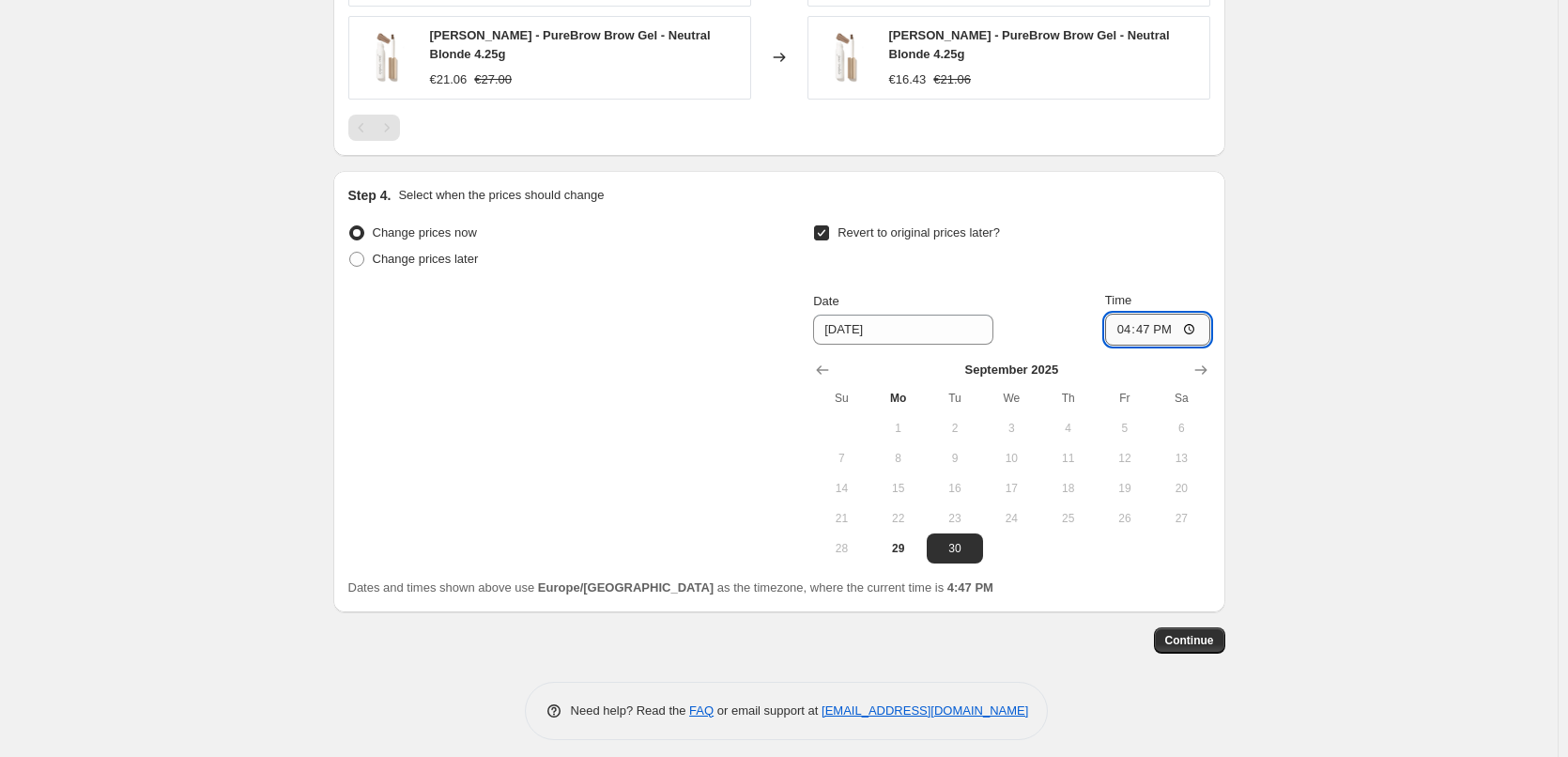
click at [1130, 321] on input "16:47" at bounding box center [1158, 329] width 105 height 32
click at [1196, 321] on input "15:00" at bounding box center [1158, 329] width 105 height 32
type input "03:00"
click at [1197, 633] on span "Continue" at bounding box center [1190, 641] width 49 height 15
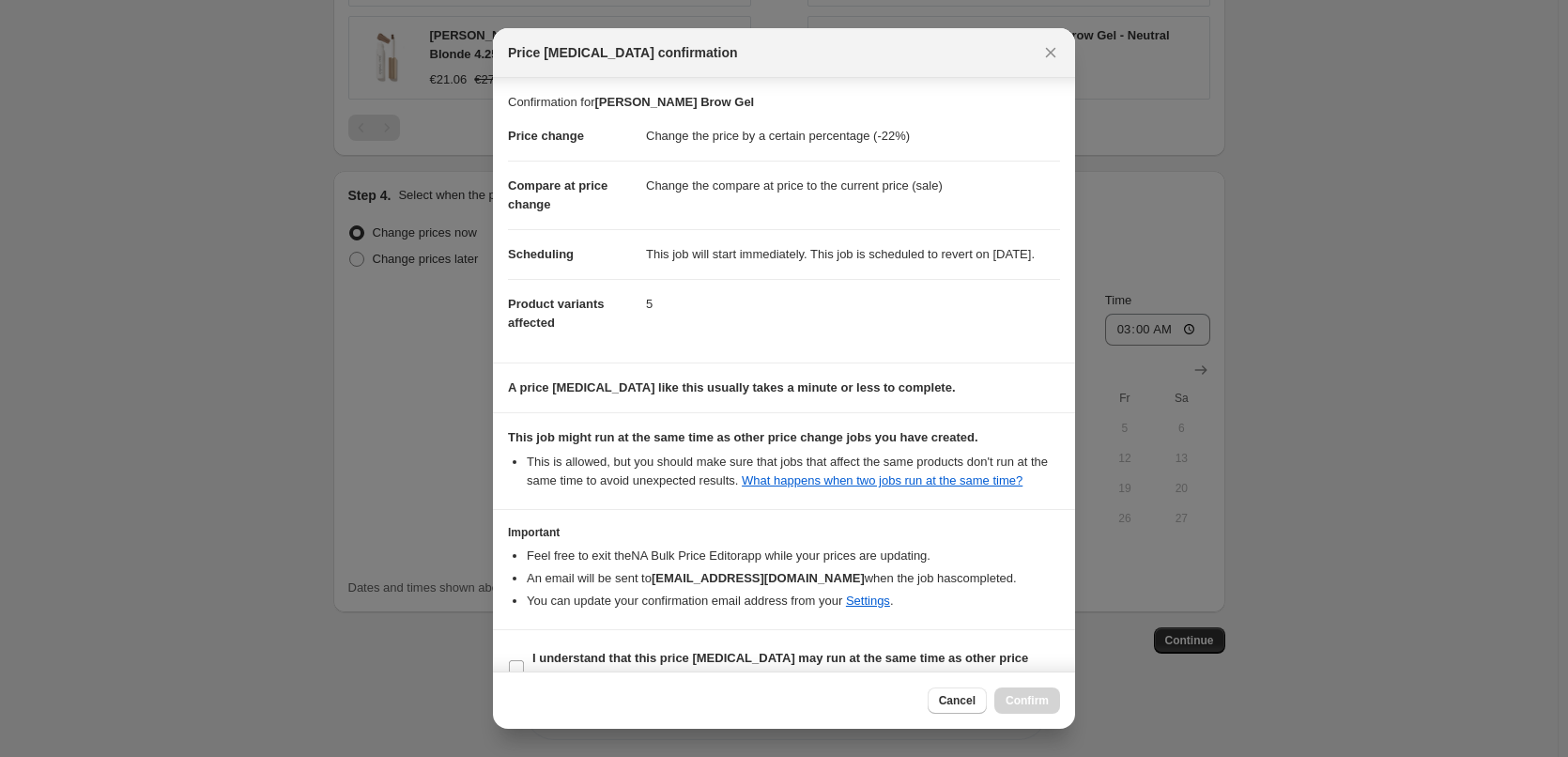
scroll to position [53, 0]
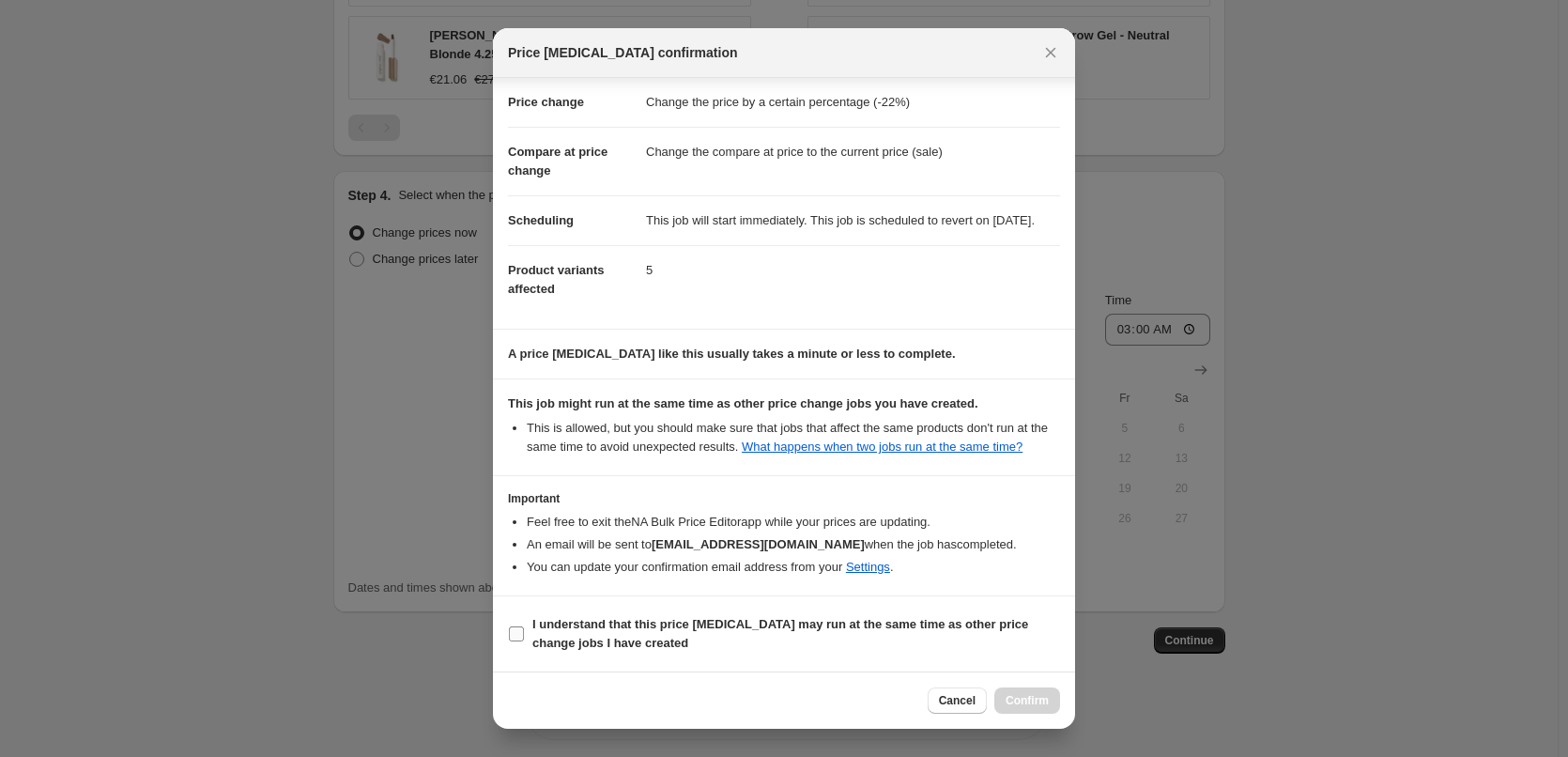
click at [566, 626] on b "I understand that this price [MEDICAL_DATA] may run at the same time as other p…" at bounding box center [780, 633] width 496 height 33
click at [524, 627] on input "I understand that this price [MEDICAL_DATA] may run at the same time as other p…" at bounding box center [517, 634] width 15 height 15
checkbox input "true"
click at [1041, 698] on span "Confirm" at bounding box center [1027, 701] width 43 height 15
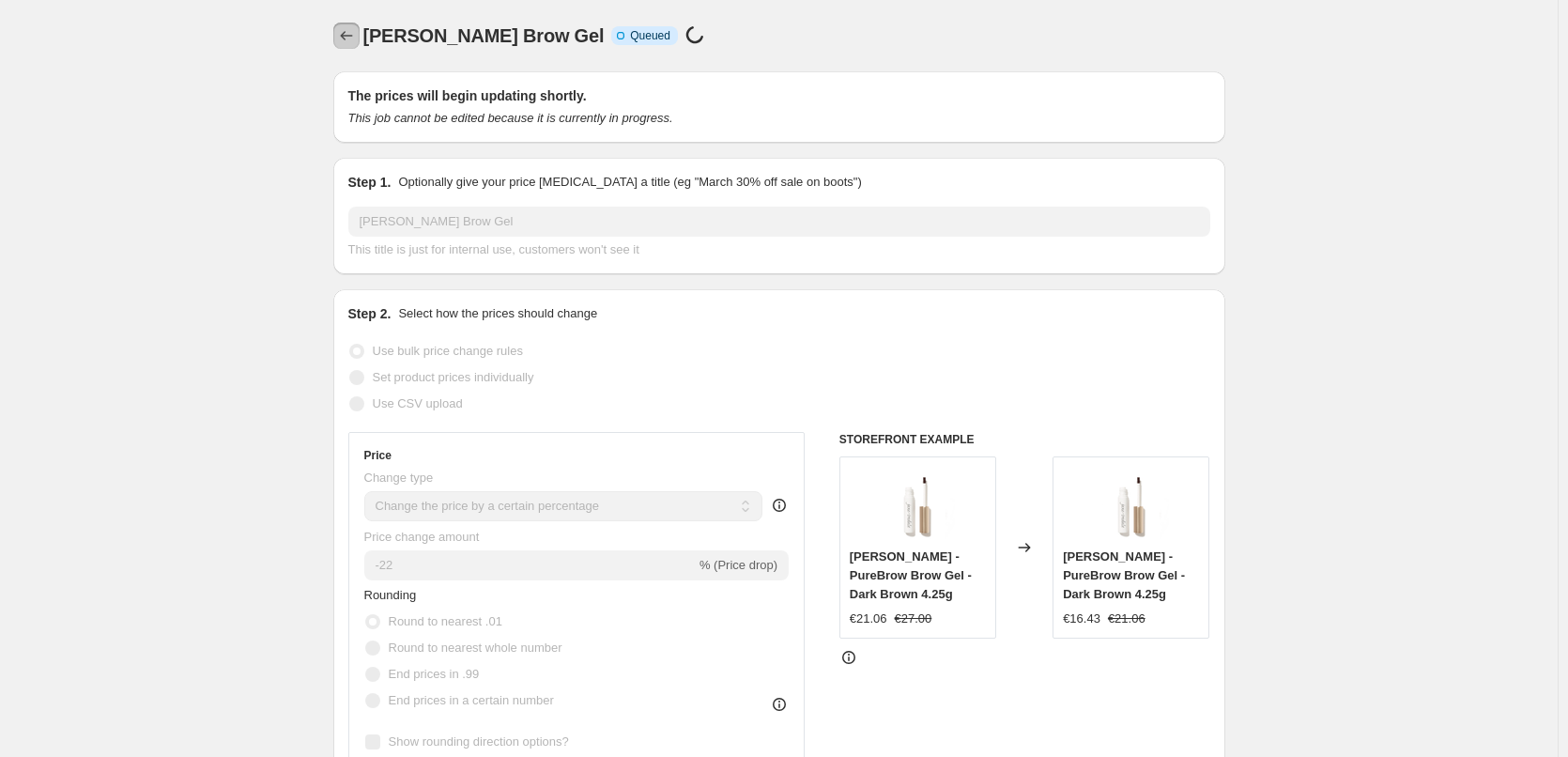
click at [352, 38] on icon "Price change jobs" at bounding box center [346, 36] width 19 height 19
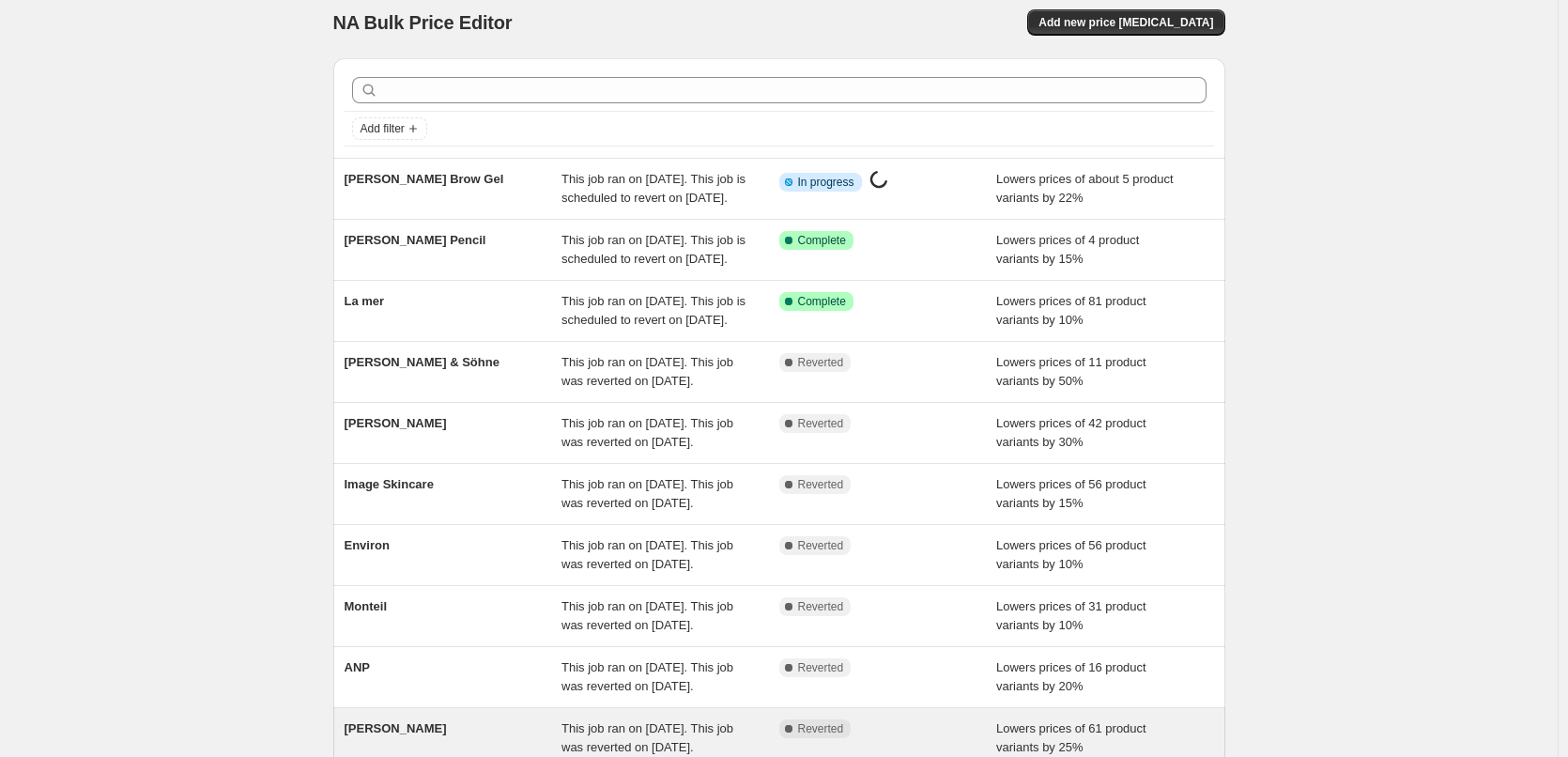
scroll to position [398, 0]
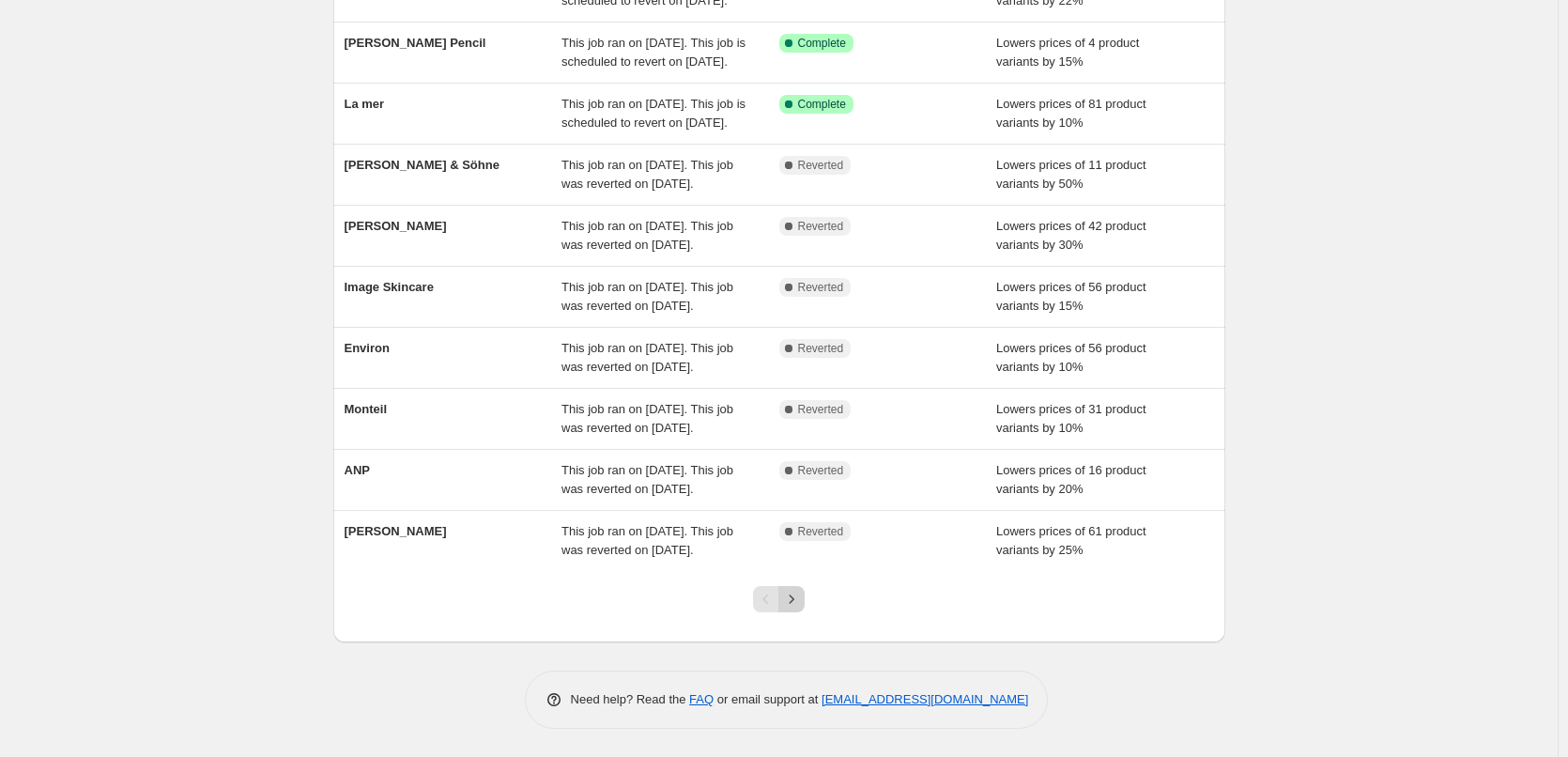
click at [800, 598] on icon "Next" at bounding box center [792, 599] width 19 height 19
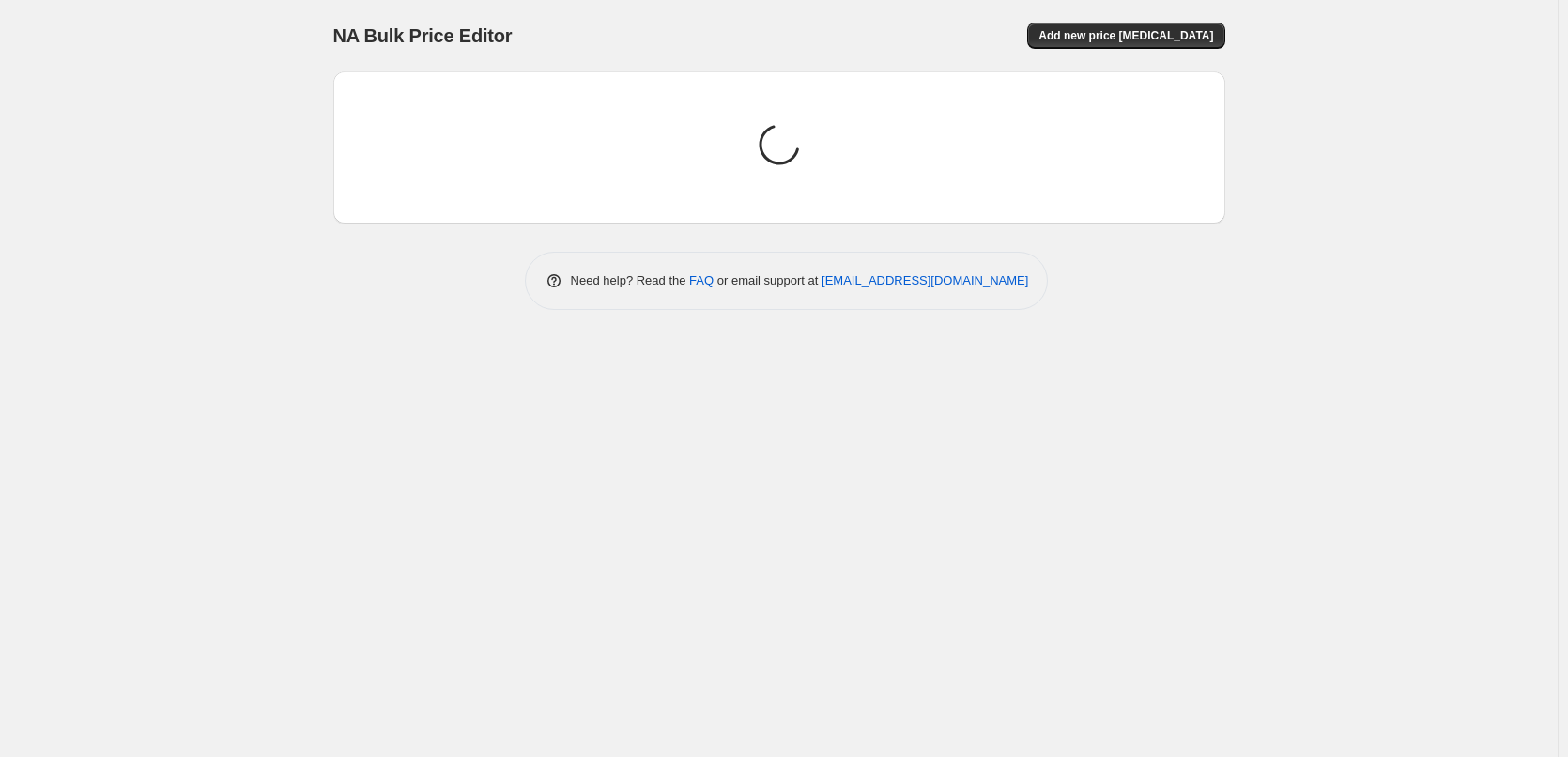
scroll to position [0, 0]
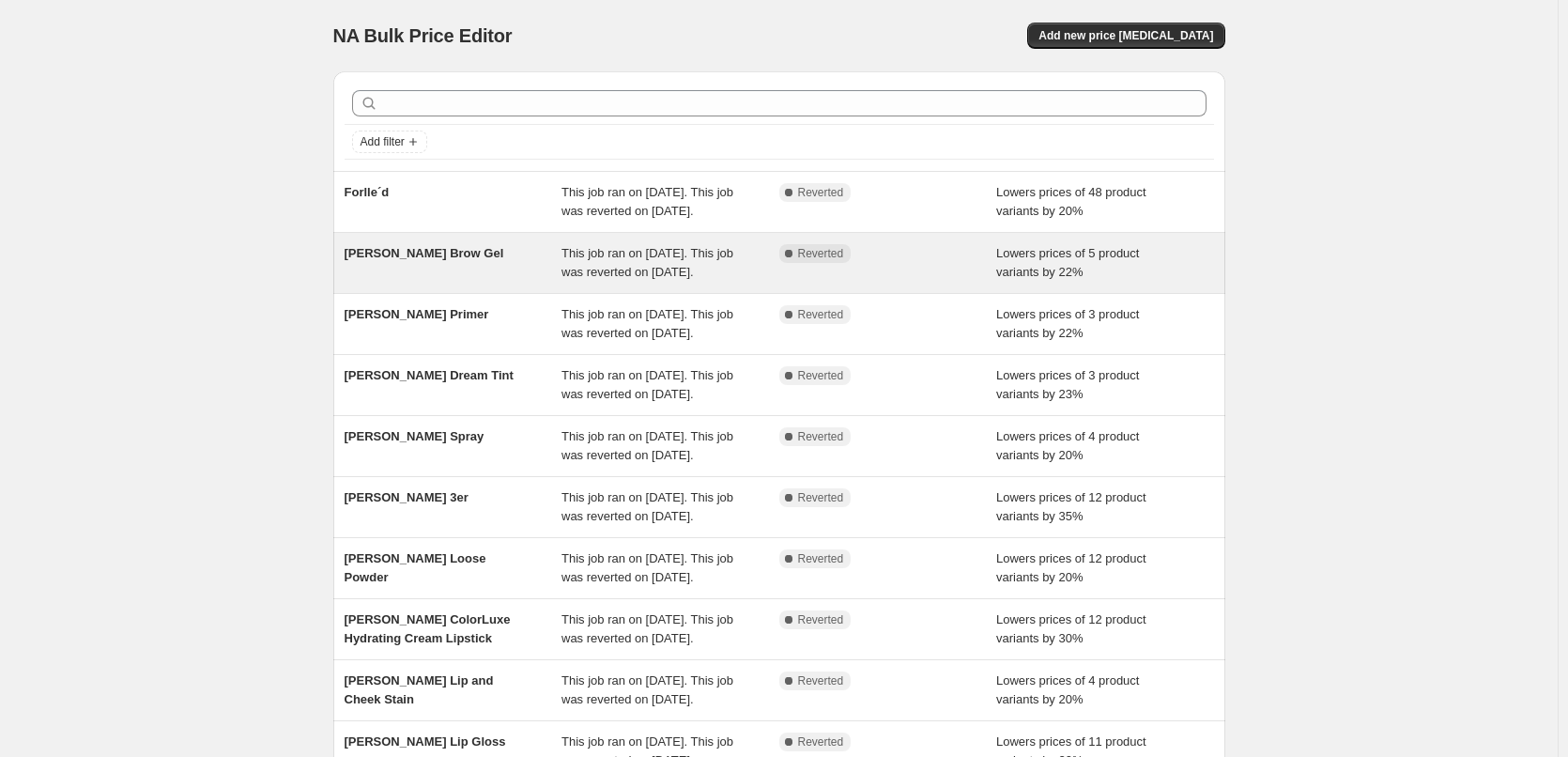
click at [571, 281] on div "This job ran on [DATE]. This job was reverted on [DATE]." at bounding box center [670, 263] width 218 height 38
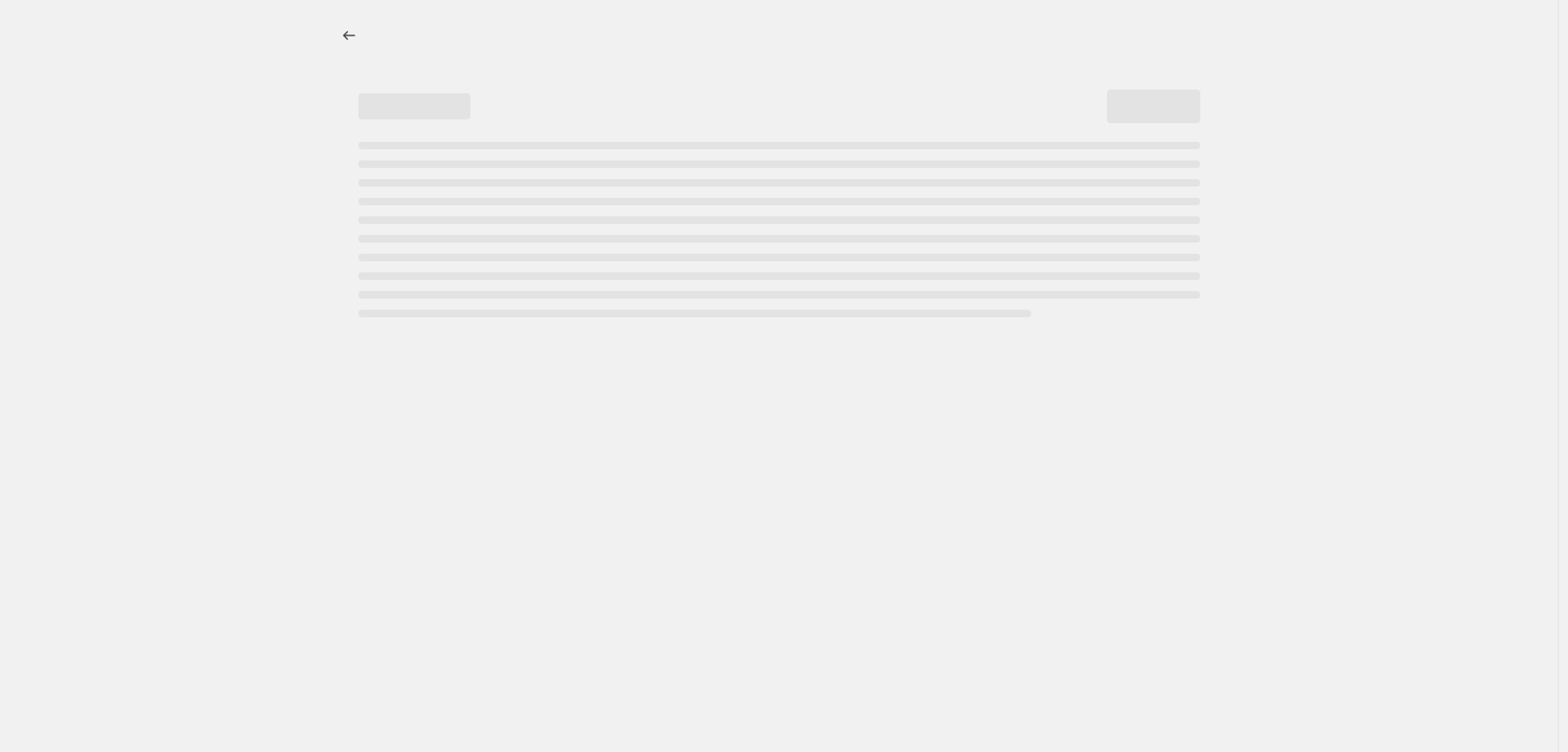
select select "percentage"
select select "tag"
select select "vendor"
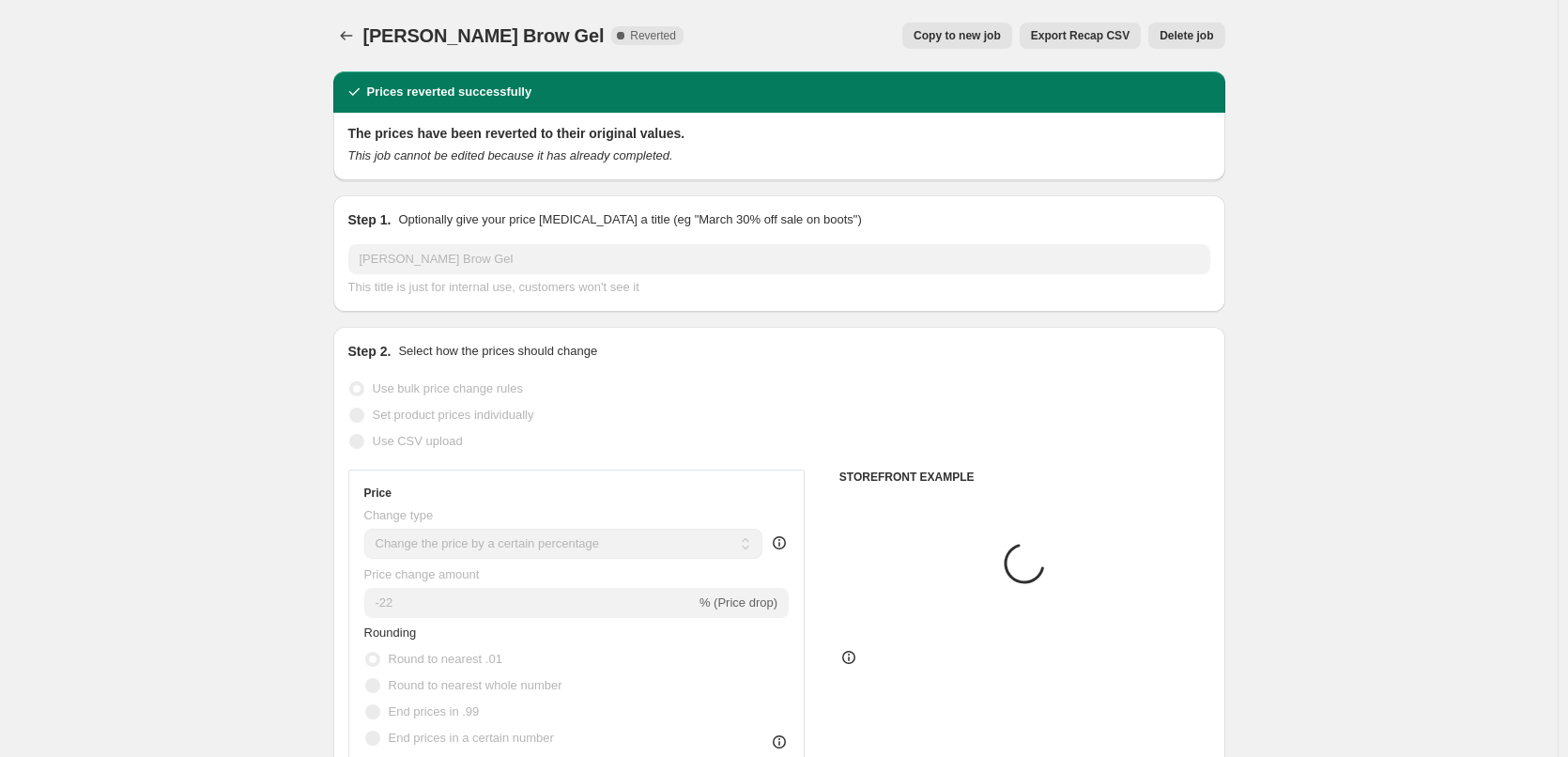
click at [1177, 30] on span "Delete job" at bounding box center [1186, 36] width 54 height 15
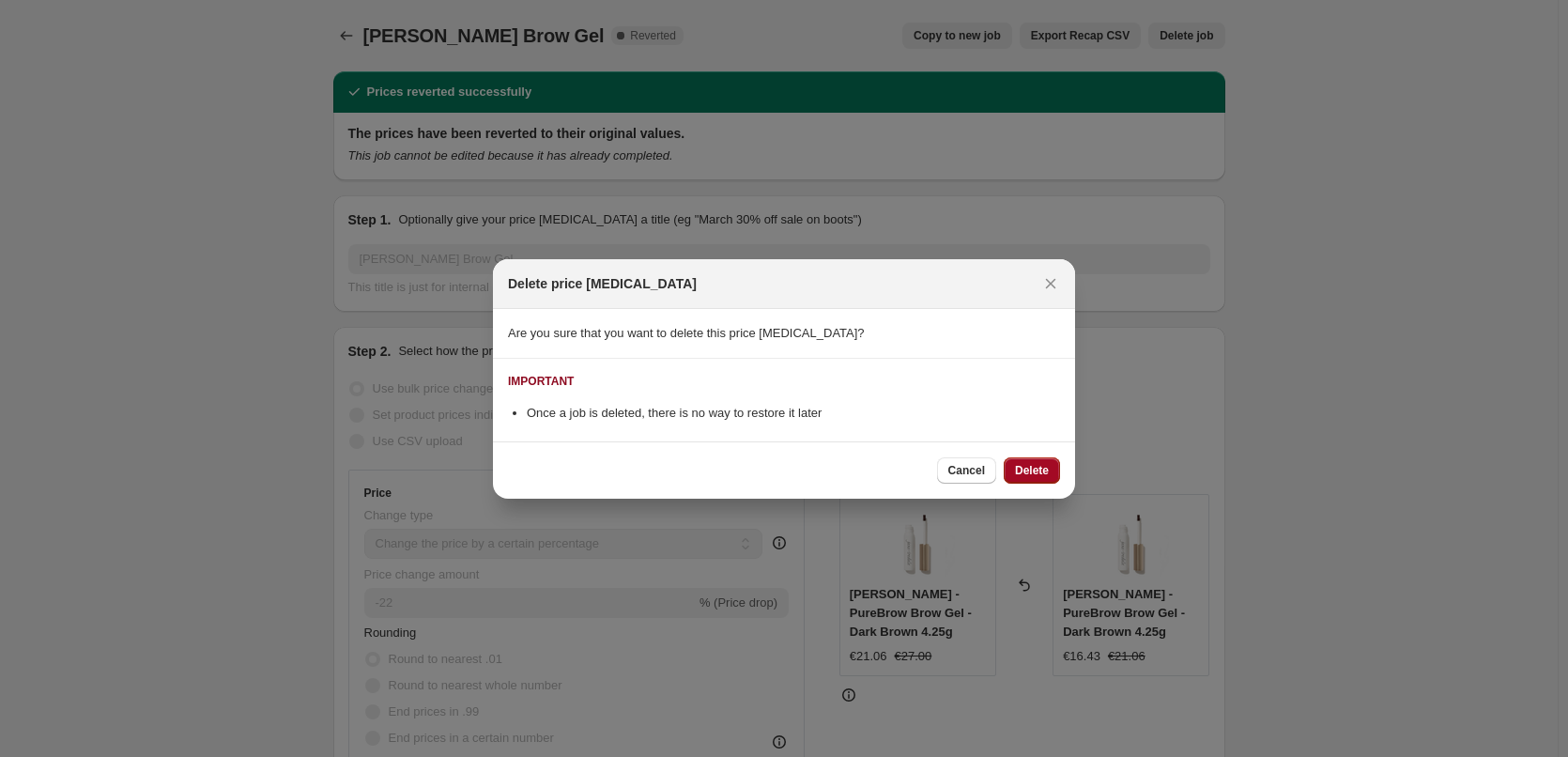
click at [1049, 467] on button "Delete" at bounding box center [1032, 471] width 57 height 26
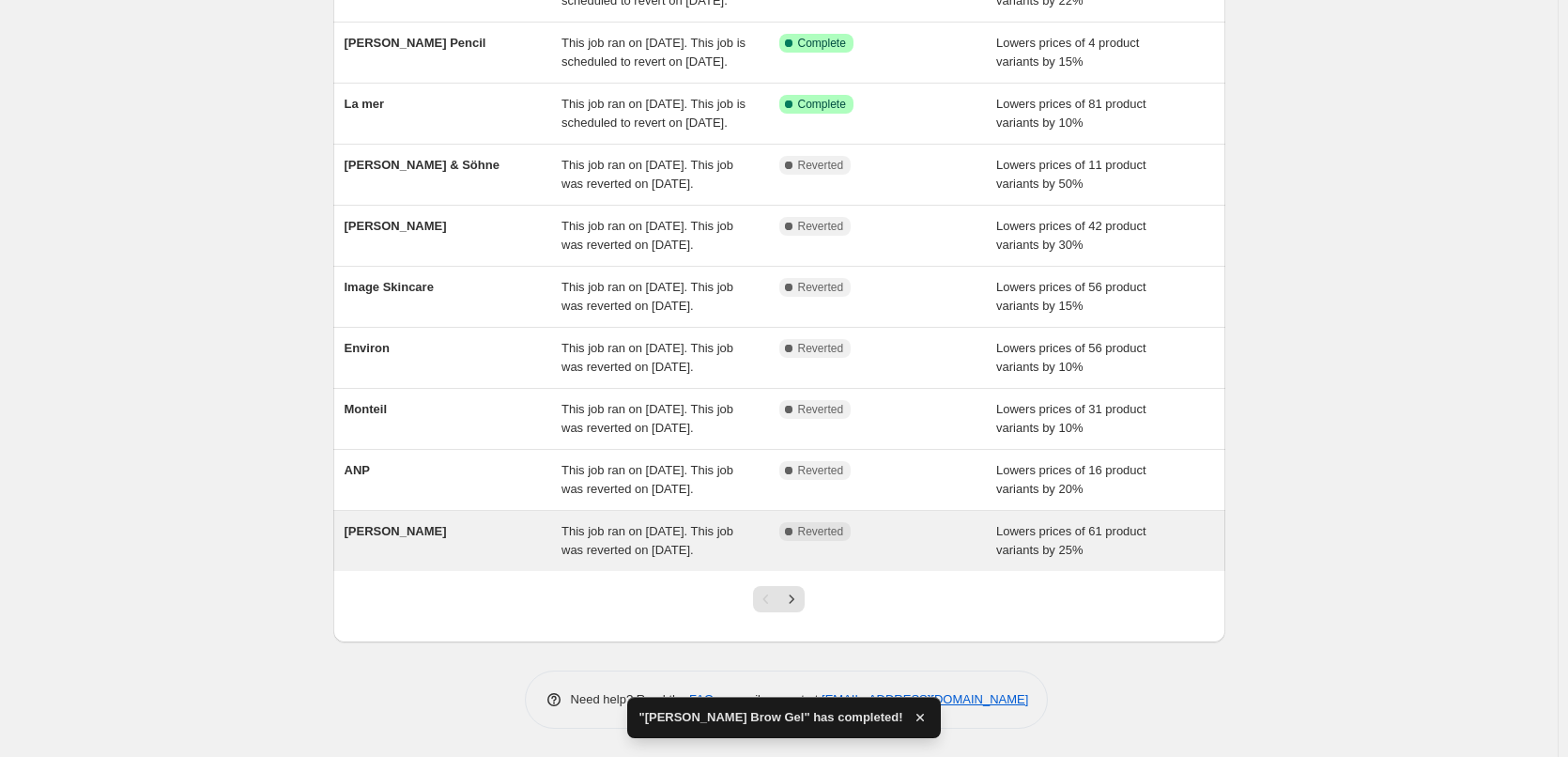
scroll to position [398, 0]
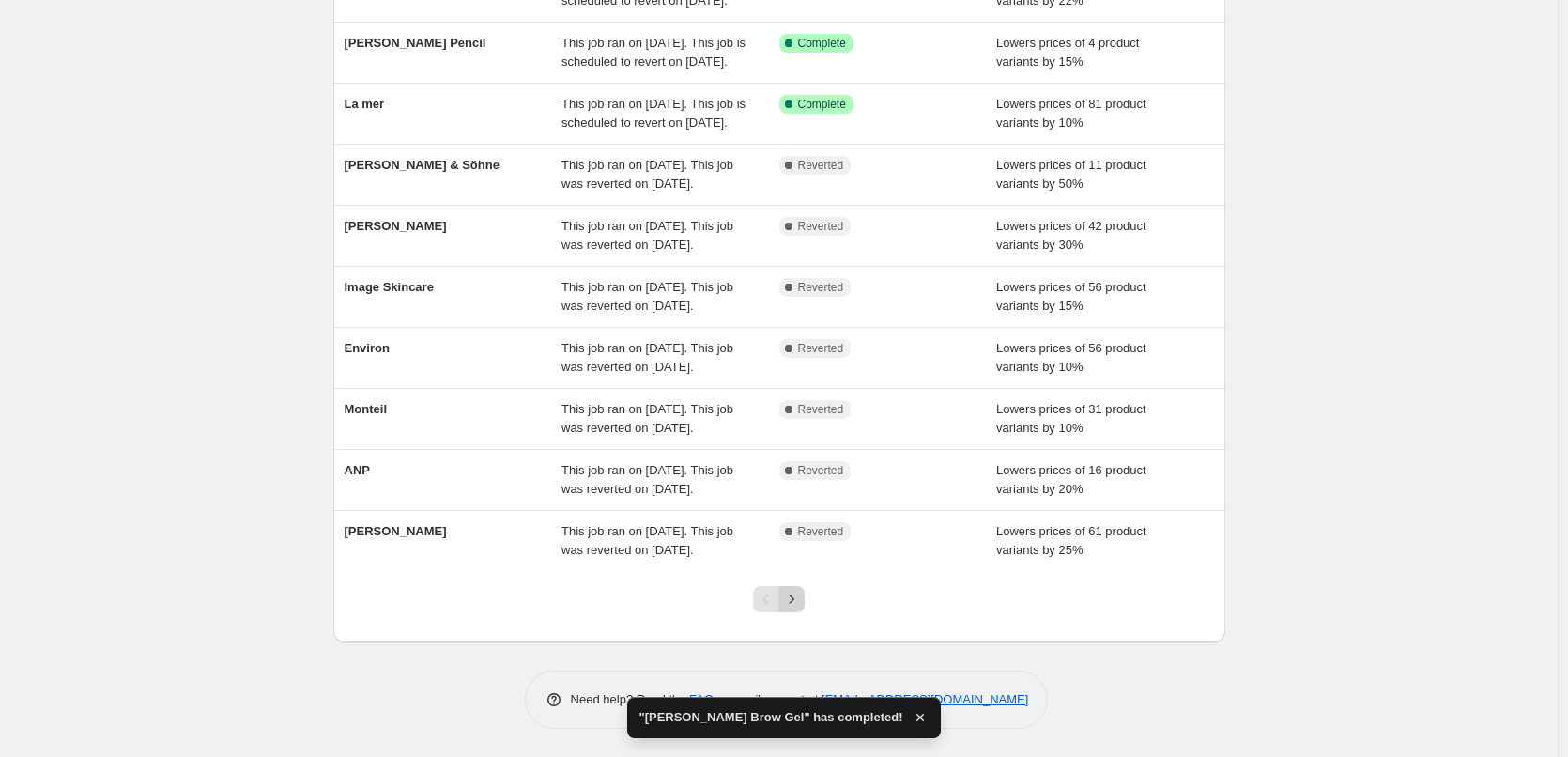
click at [798, 606] on icon "Next" at bounding box center [792, 599] width 19 height 19
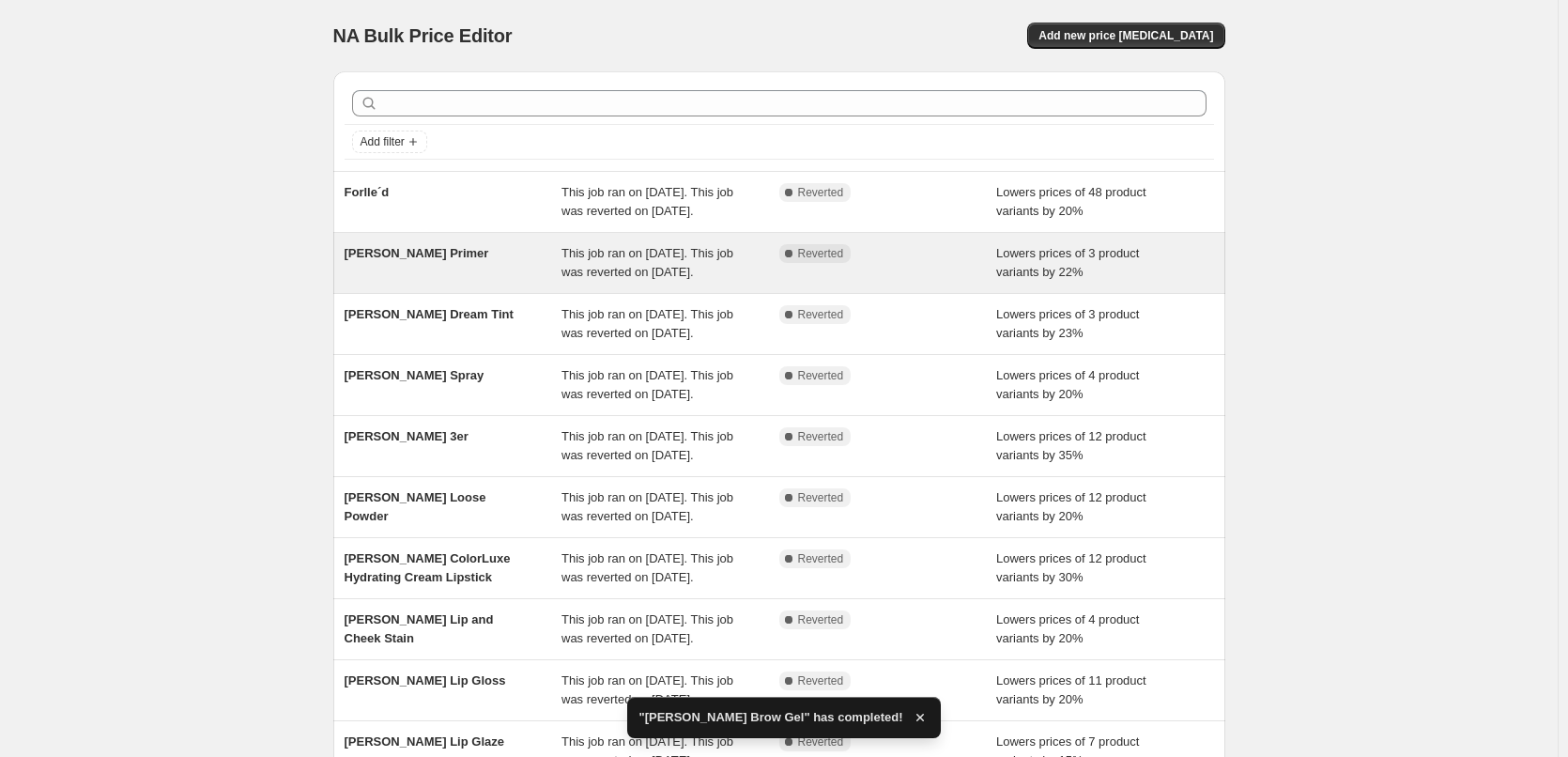
click at [520, 278] on div "[PERSON_NAME] Primer" at bounding box center [453, 263] width 218 height 38
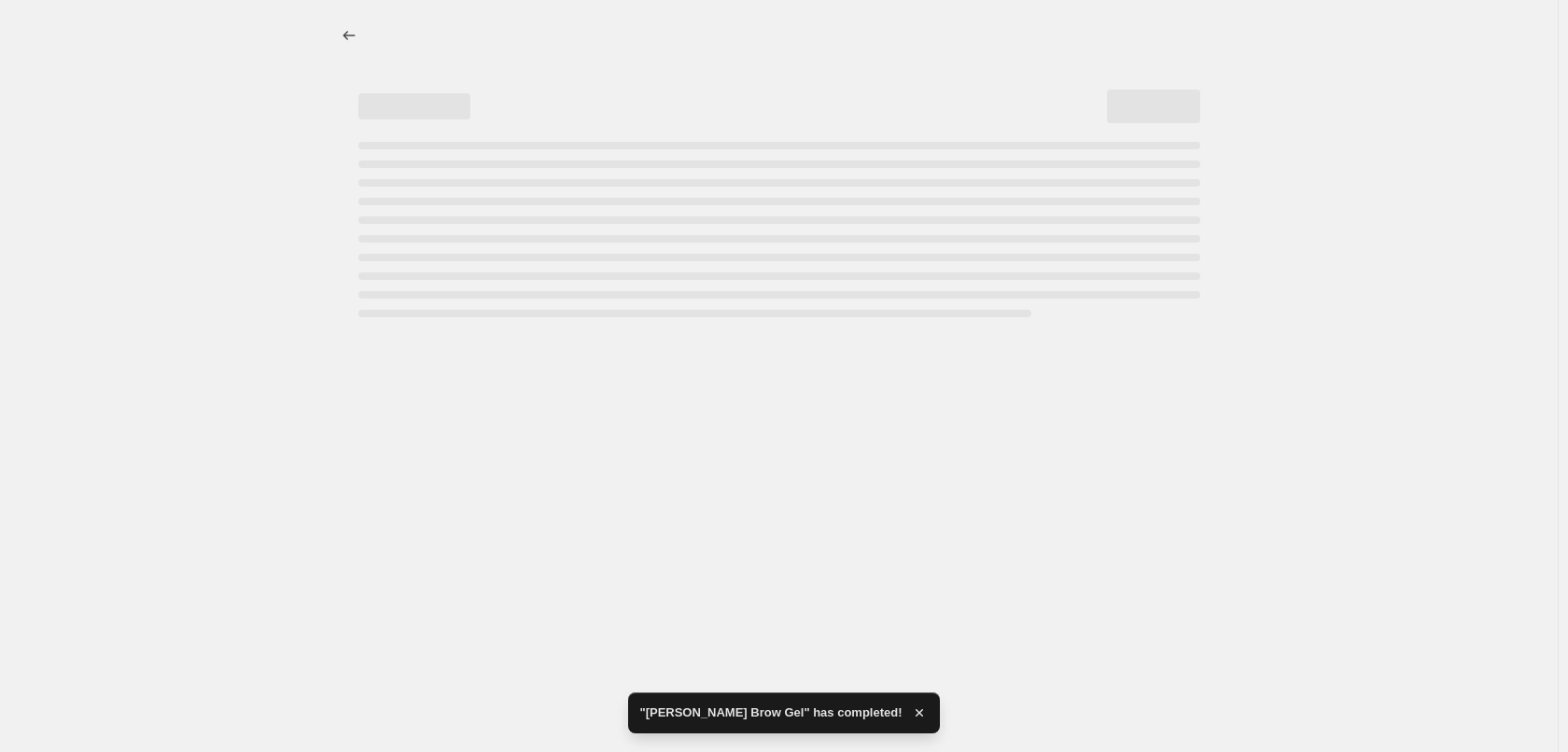
select select "percentage"
select select "tag"
select select "vendor"
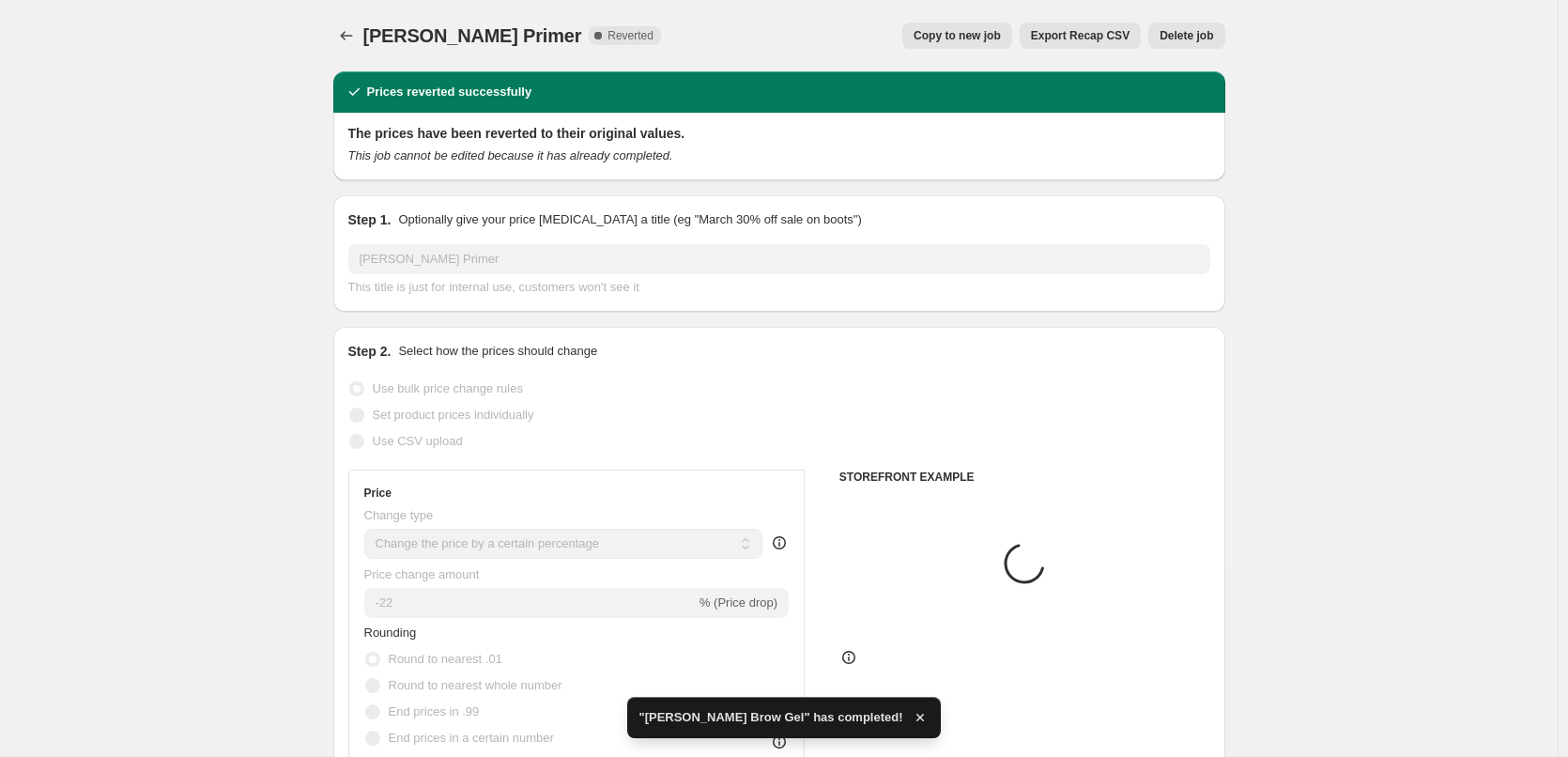
click at [962, 41] on span "Copy to new job" at bounding box center [958, 36] width 88 height 15
select select "percentage"
select select "tag"
select select "vendor"
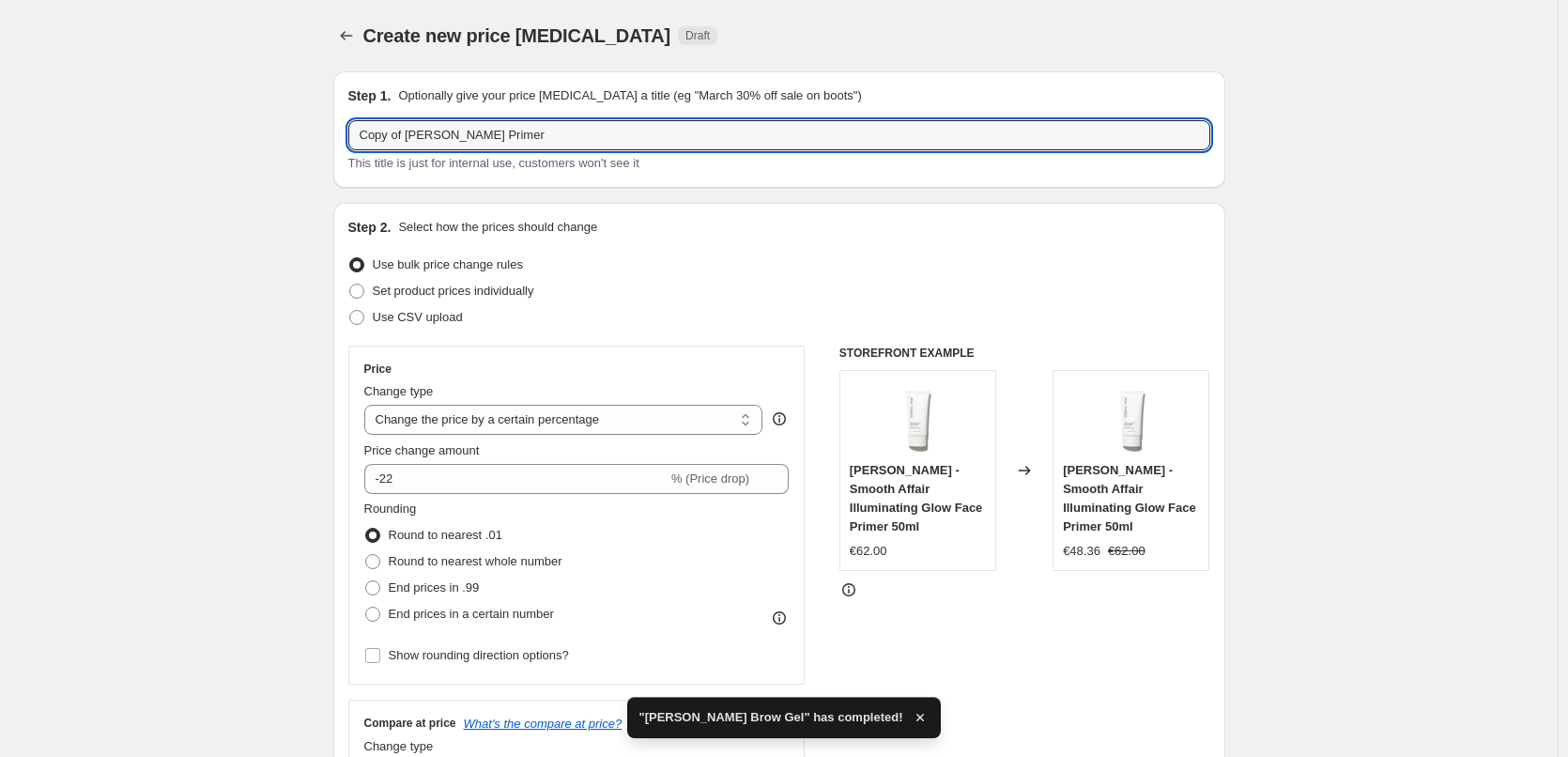
drag, startPoint x: 411, startPoint y: 133, endPoint x: 154, endPoint y: 127, distance: 257.1
type input "[PERSON_NAME] Primer"
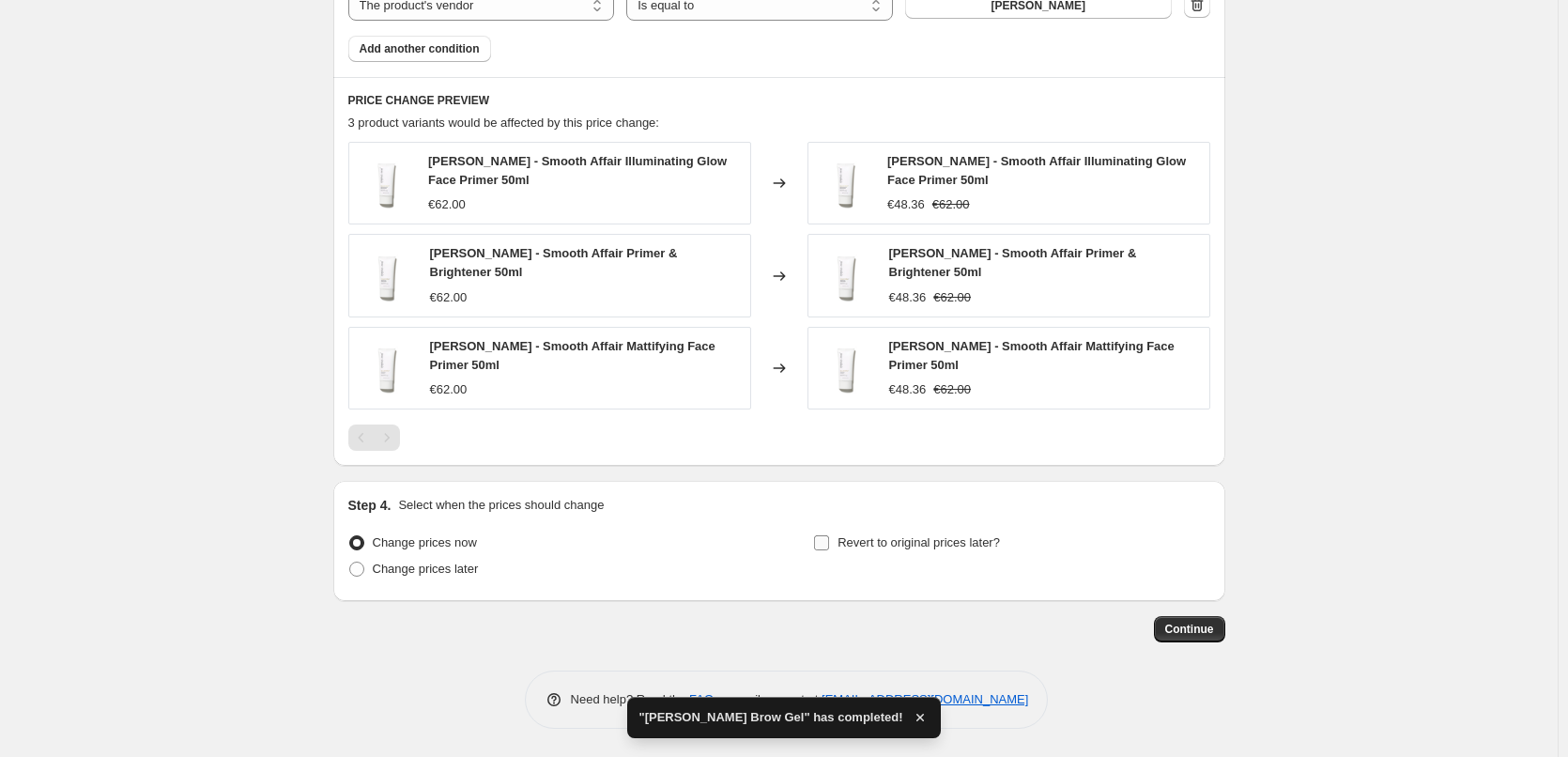
click at [871, 543] on span "Revert to original prices later?" at bounding box center [919, 542] width 162 height 14
click at [829, 543] on input "Revert to original prices later?" at bounding box center [822, 543] width 15 height 15
checkbox input "true"
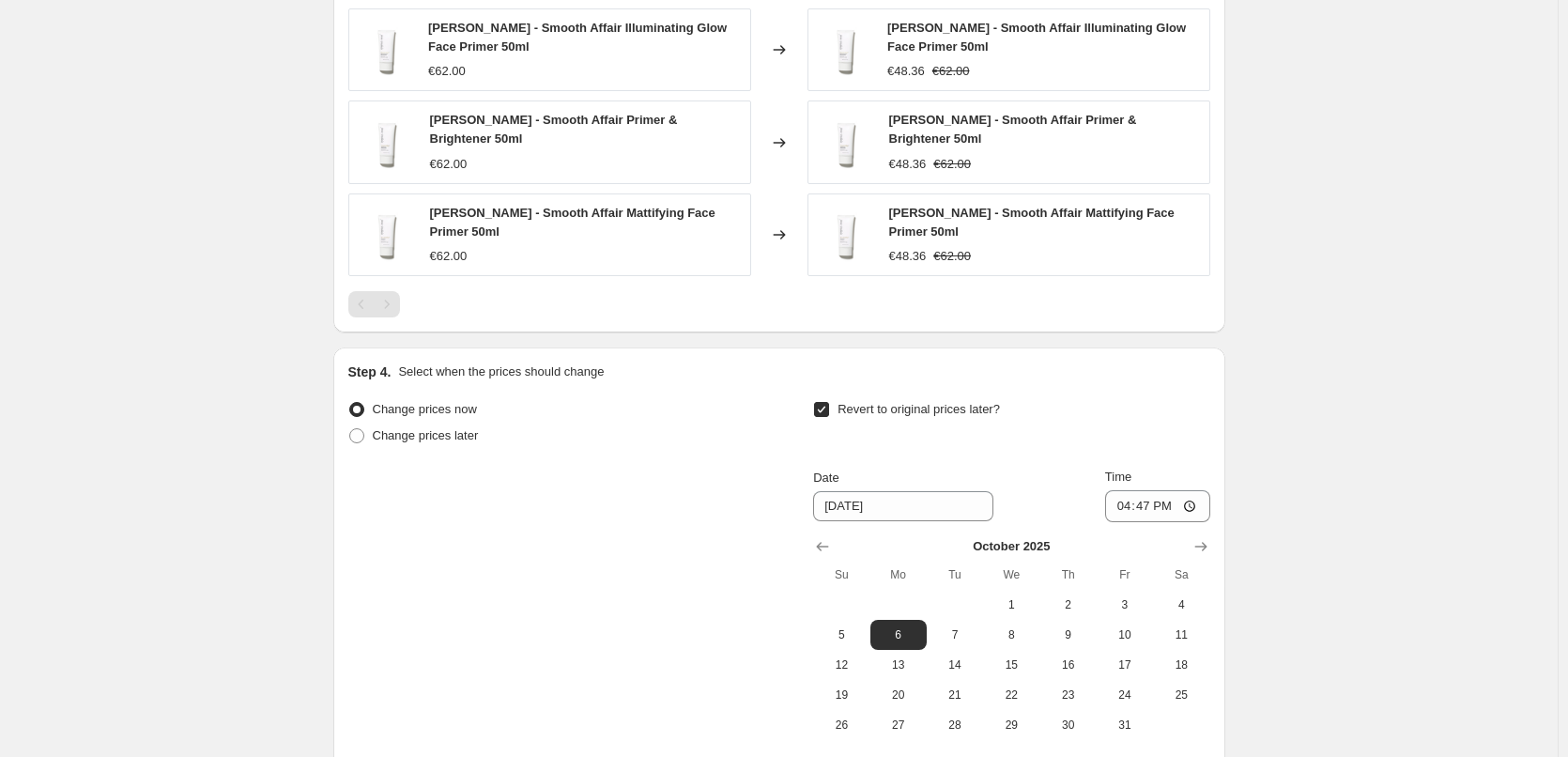
scroll to position [1541, 0]
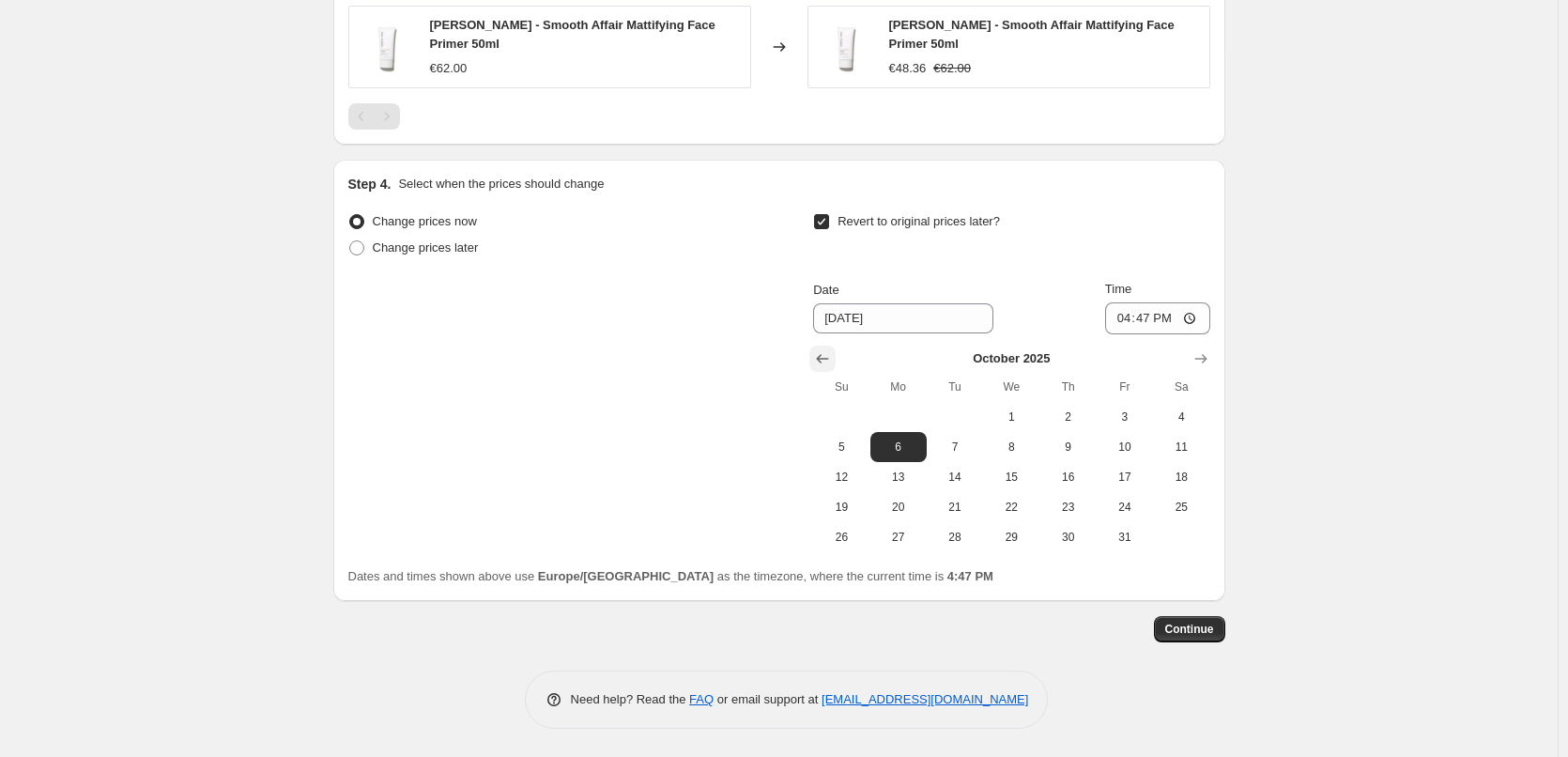
click at [824, 360] on icon "Show previous month, September 2025" at bounding box center [823, 359] width 12 height 9
click at [957, 537] on span "30" at bounding box center [956, 537] width 42 height 15
type input "[DATE]"
click at [1125, 315] on input "16:47" at bounding box center [1158, 319] width 105 height 32
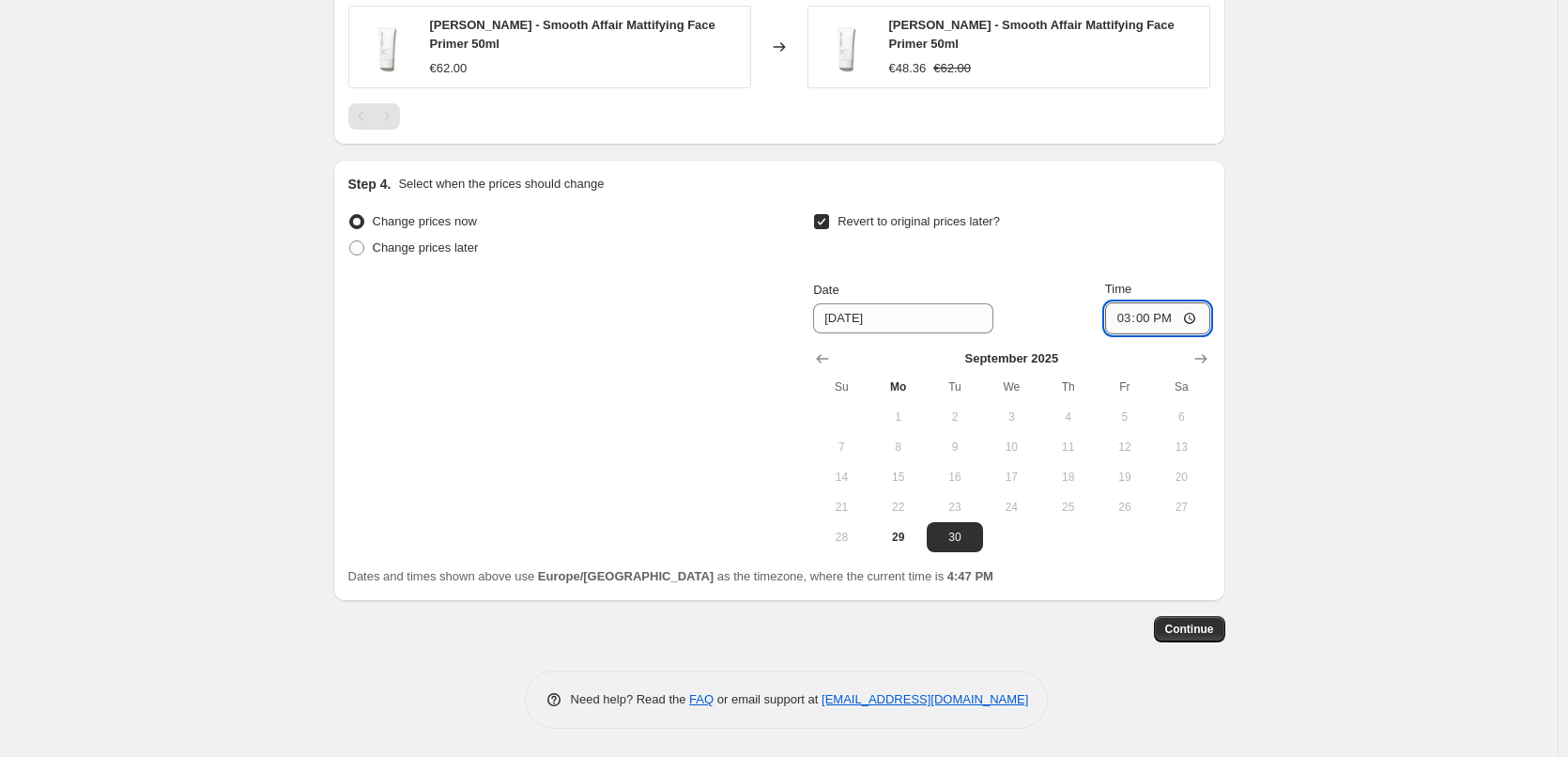
click at [1199, 313] on input "15:00" at bounding box center [1158, 319] width 105 height 32
type input "03:00"
click at [1176, 635] on span "Continue" at bounding box center [1190, 630] width 49 height 15
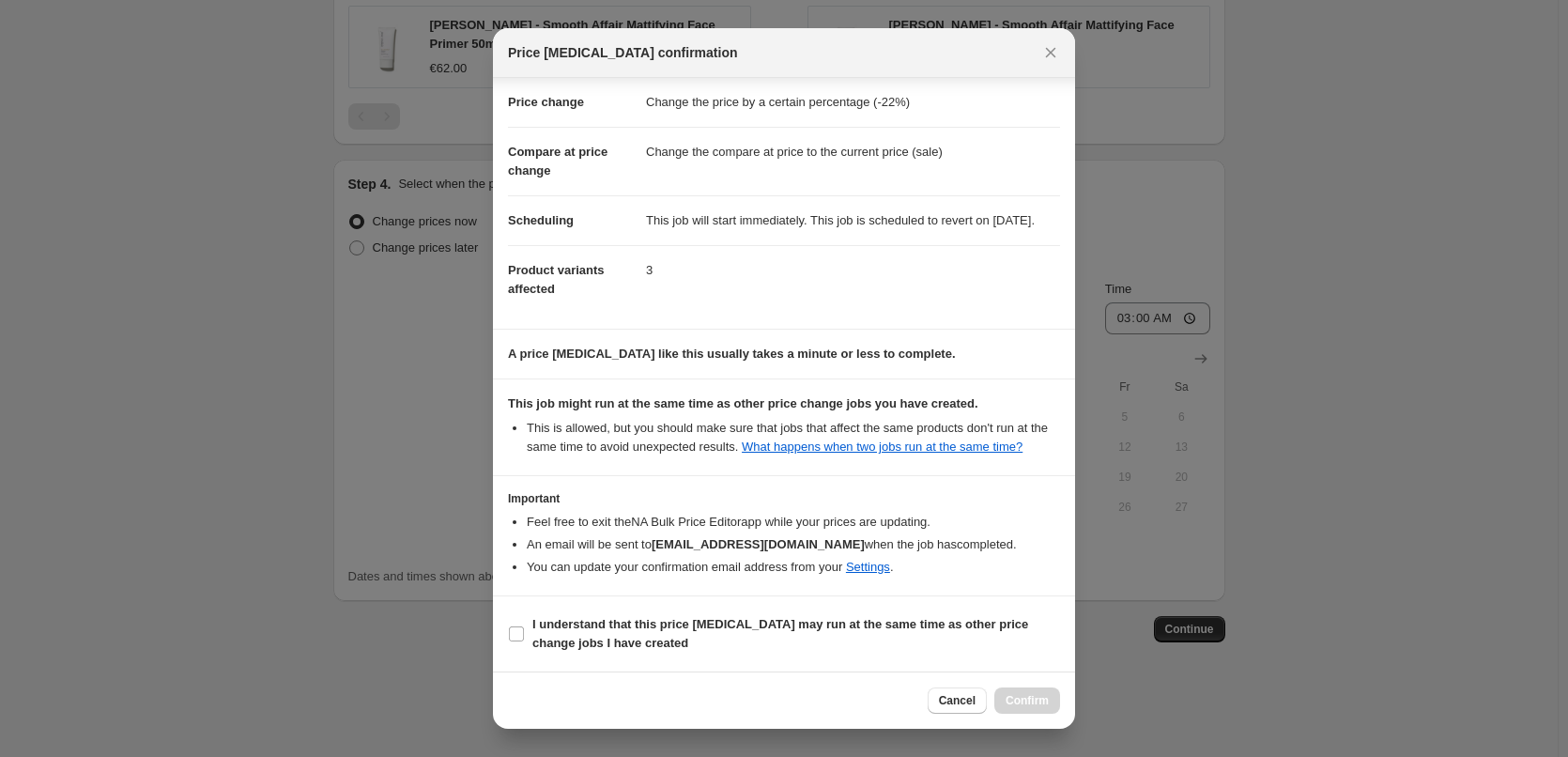
scroll to position [0, 0]
click at [574, 635] on b "I understand that this price [MEDICAL_DATA] may run at the same time as other p…" at bounding box center [780, 633] width 496 height 33
click at [524, 635] on input "I understand that this price [MEDICAL_DATA] may run at the same time as other p…" at bounding box center [517, 634] width 15 height 15
checkbox input "true"
click at [1034, 698] on span "Confirm" at bounding box center [1027, 701] width 43 height 15
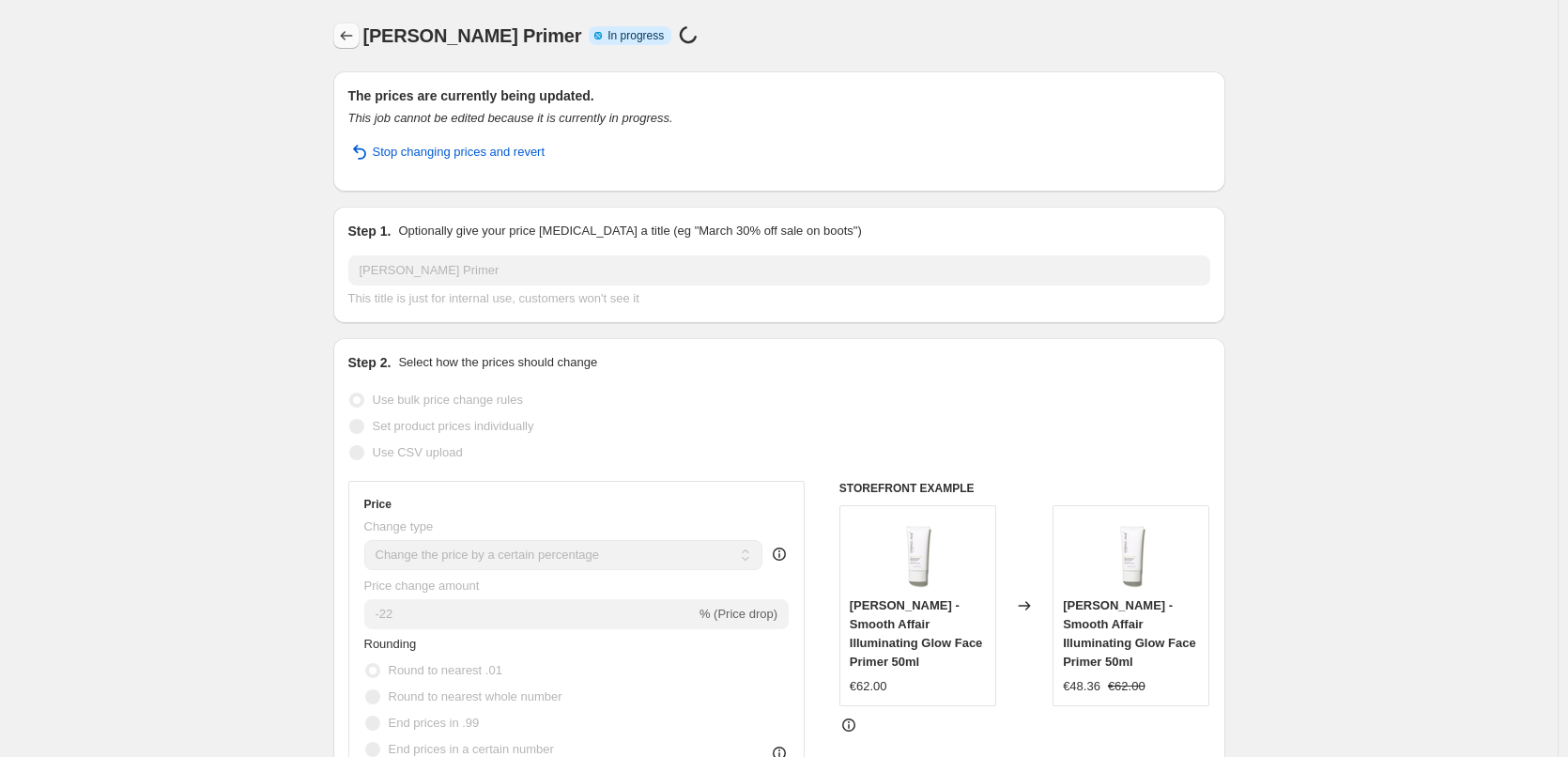
drag, startPoint x: 355, startPoint y: 51, endPoint x: 346, endPoint y: 44, distance: 11.4
click at [350, 50] on div "Jane Iredale Primer. This page is ready Jane Iredale Primer Info Partially comp…" at bounding box center [779, 36] width 892 height 72
click at [346, 44] on icon "Price change jobs" at bounding box center [346, 36] width 19 height 19
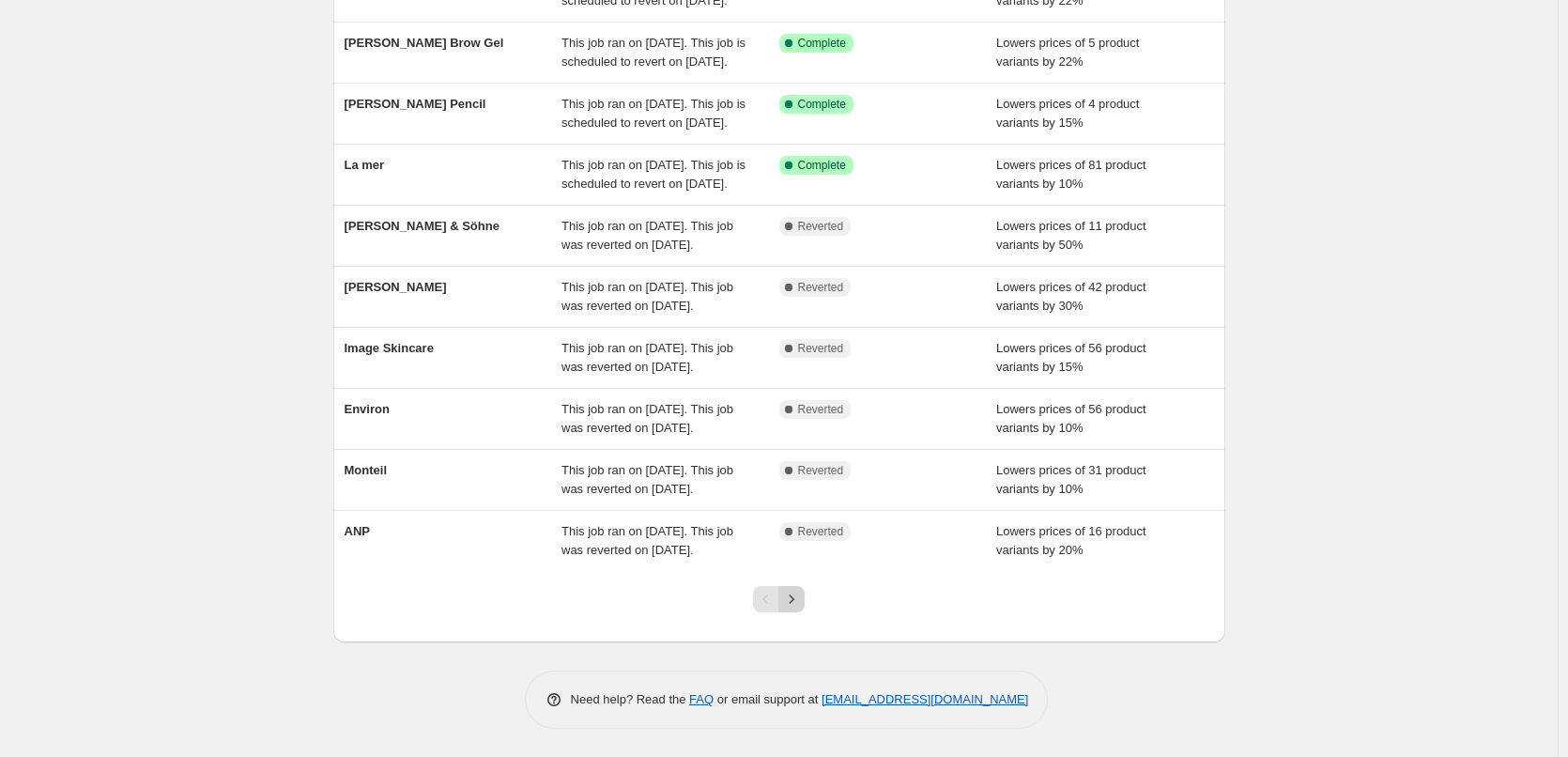
click at [796, 600] on icon "Next" at bounding box center [792, 599] width 19 height 19
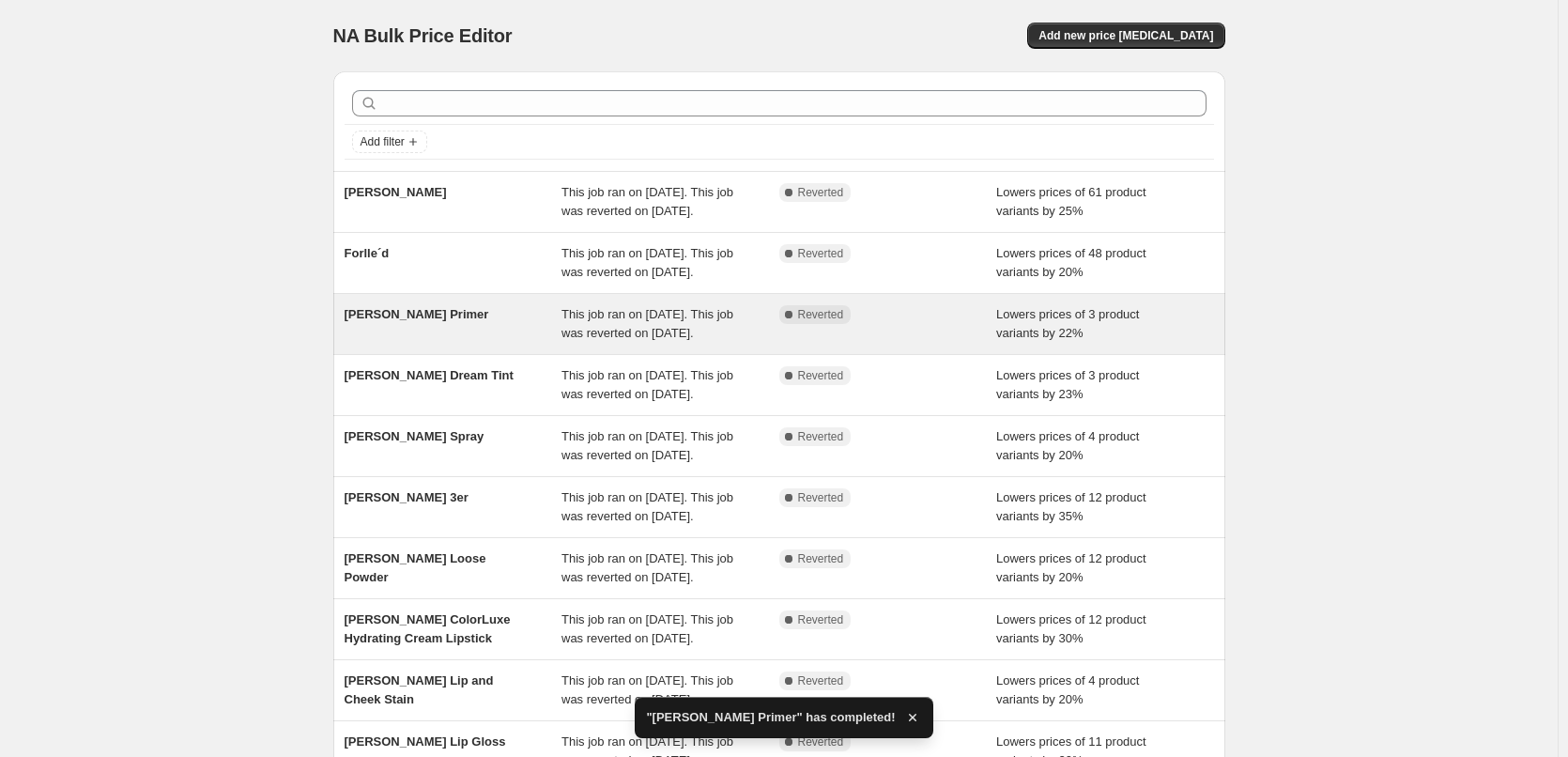
click at [646, 340] on span "This job ran on [DATE]. This job was reverted on [DATE]." at bounding box center [647, 324] width 172 height 33
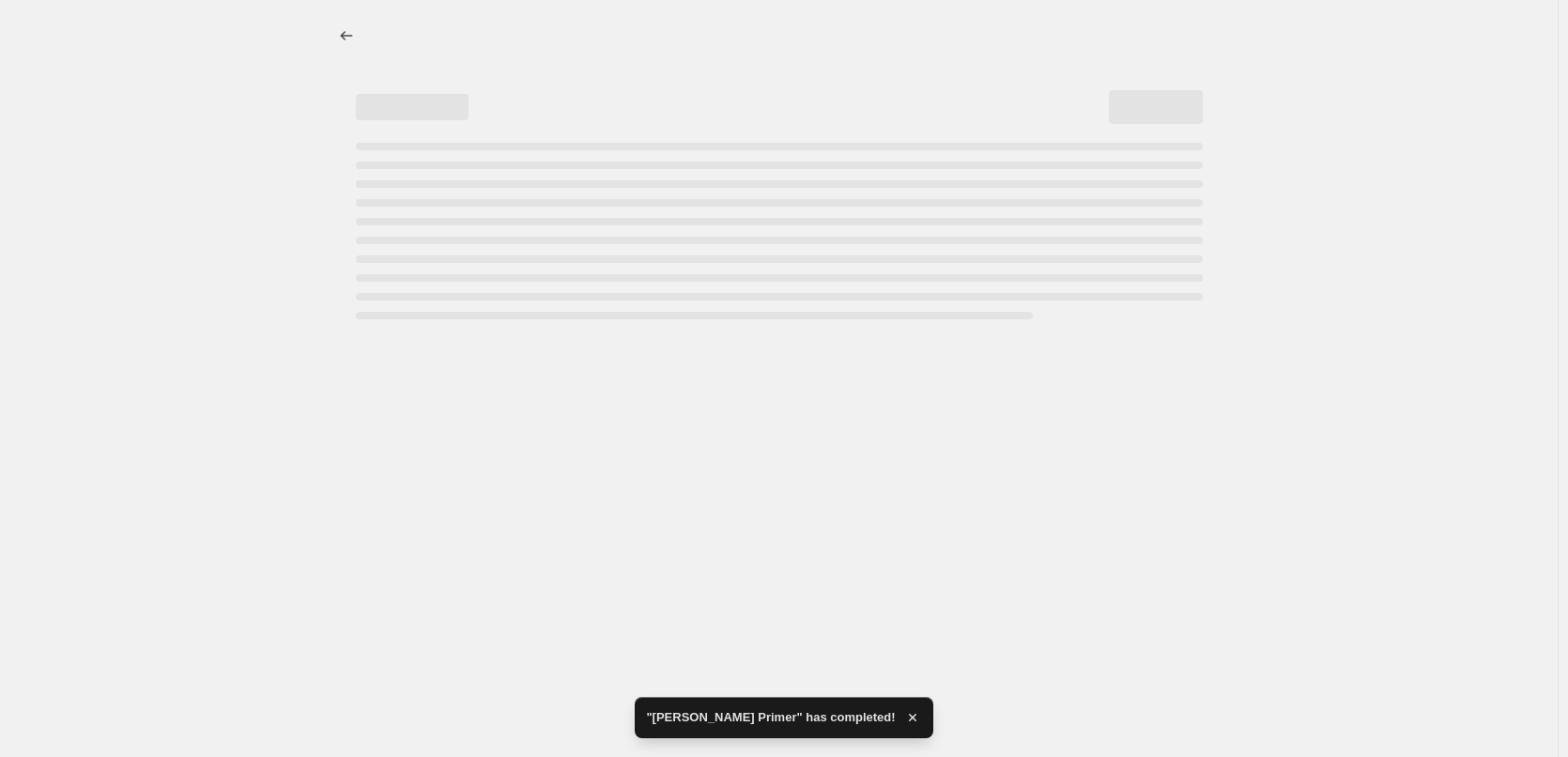
select select "percentage"
select select "tag"
select select "vendor"
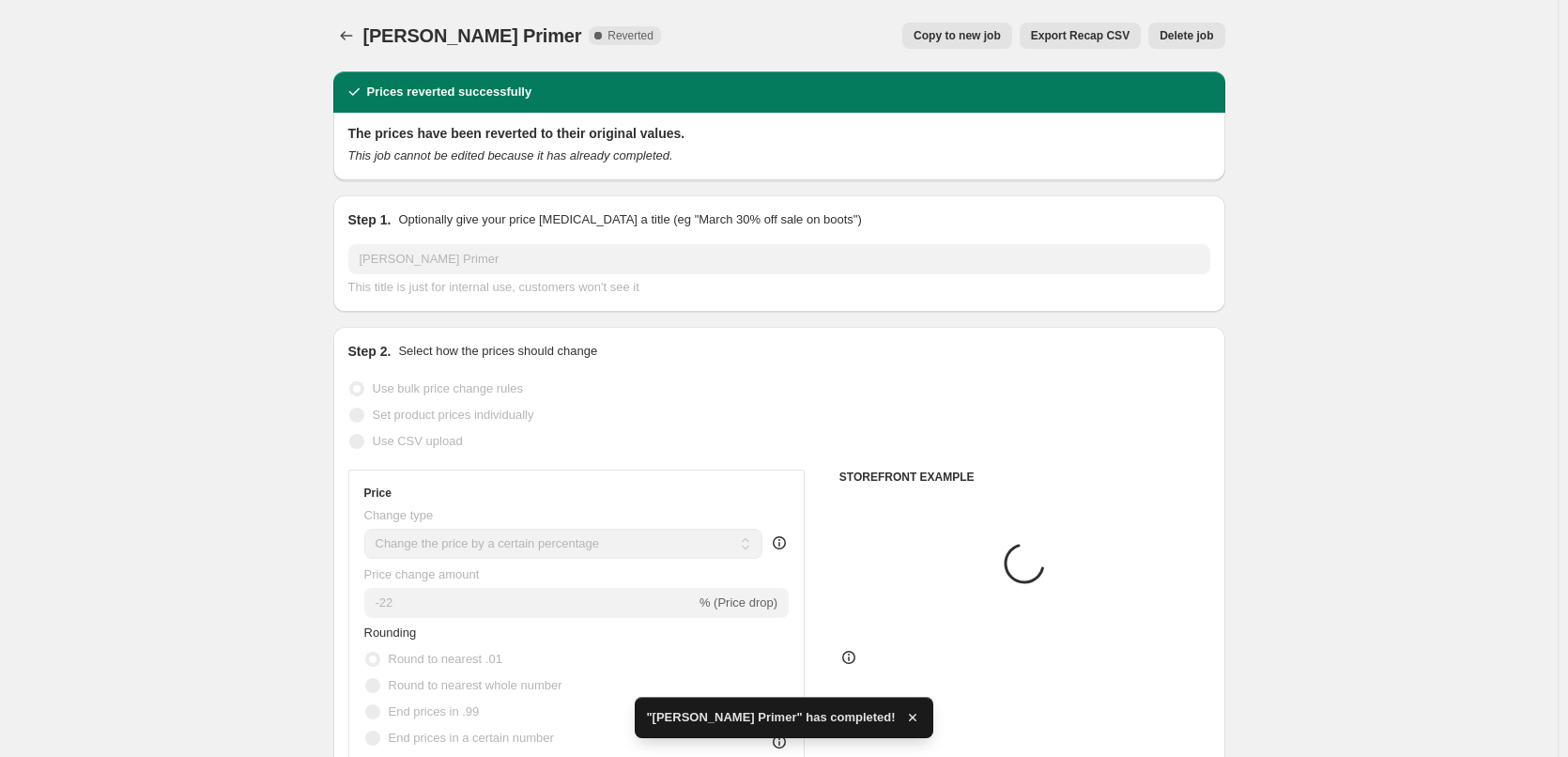
click at [1172, 33] on span "Delete job" at bounding box center [1186, 36] width 54 height 15
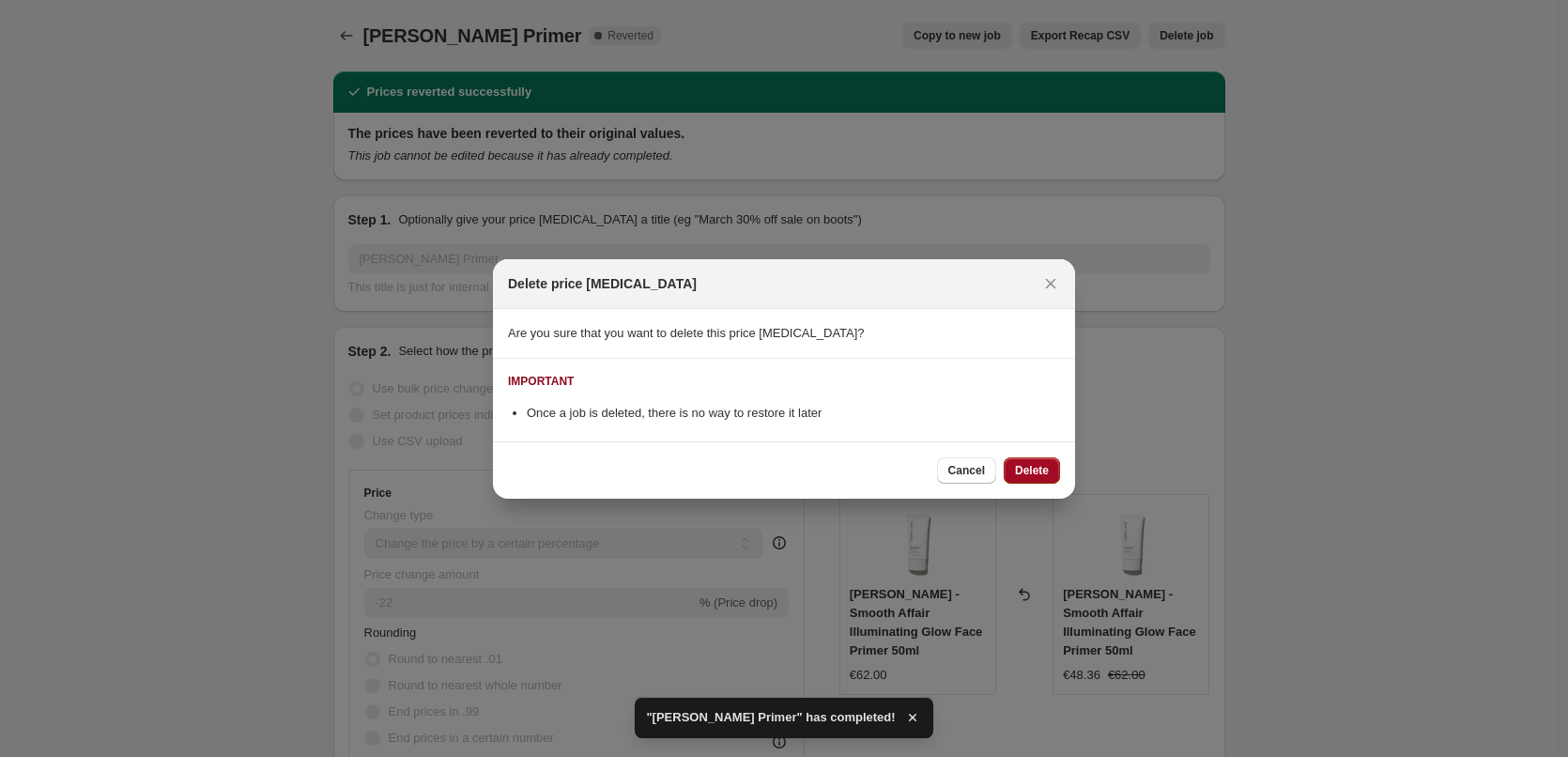
click at [1017, 464] on span "Delete" at bounding box center [1032, 471] width 34 height 15
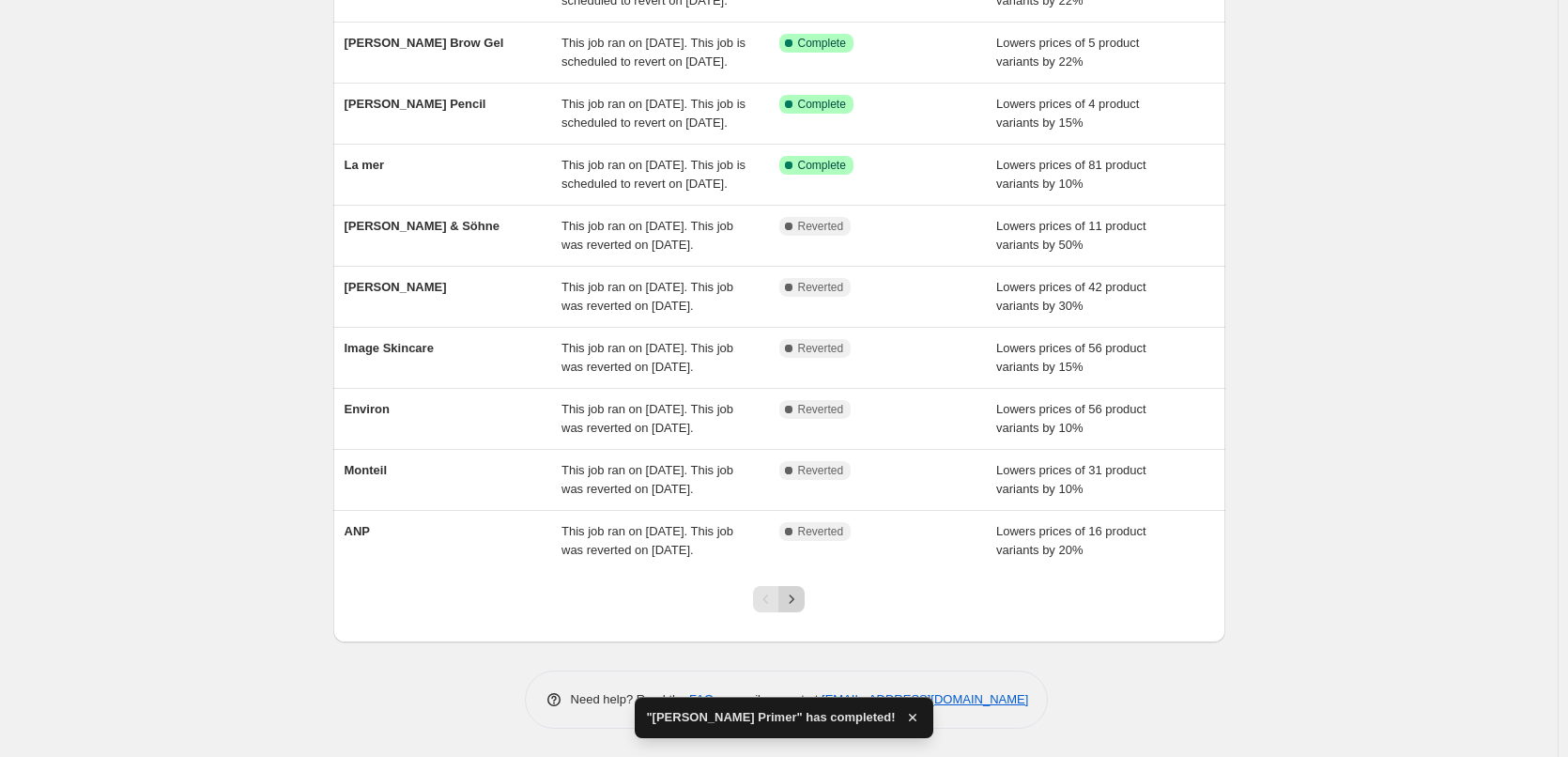
click at [799, 605] on icon "Next" at bounding box center [792, 599] width 19 height 19
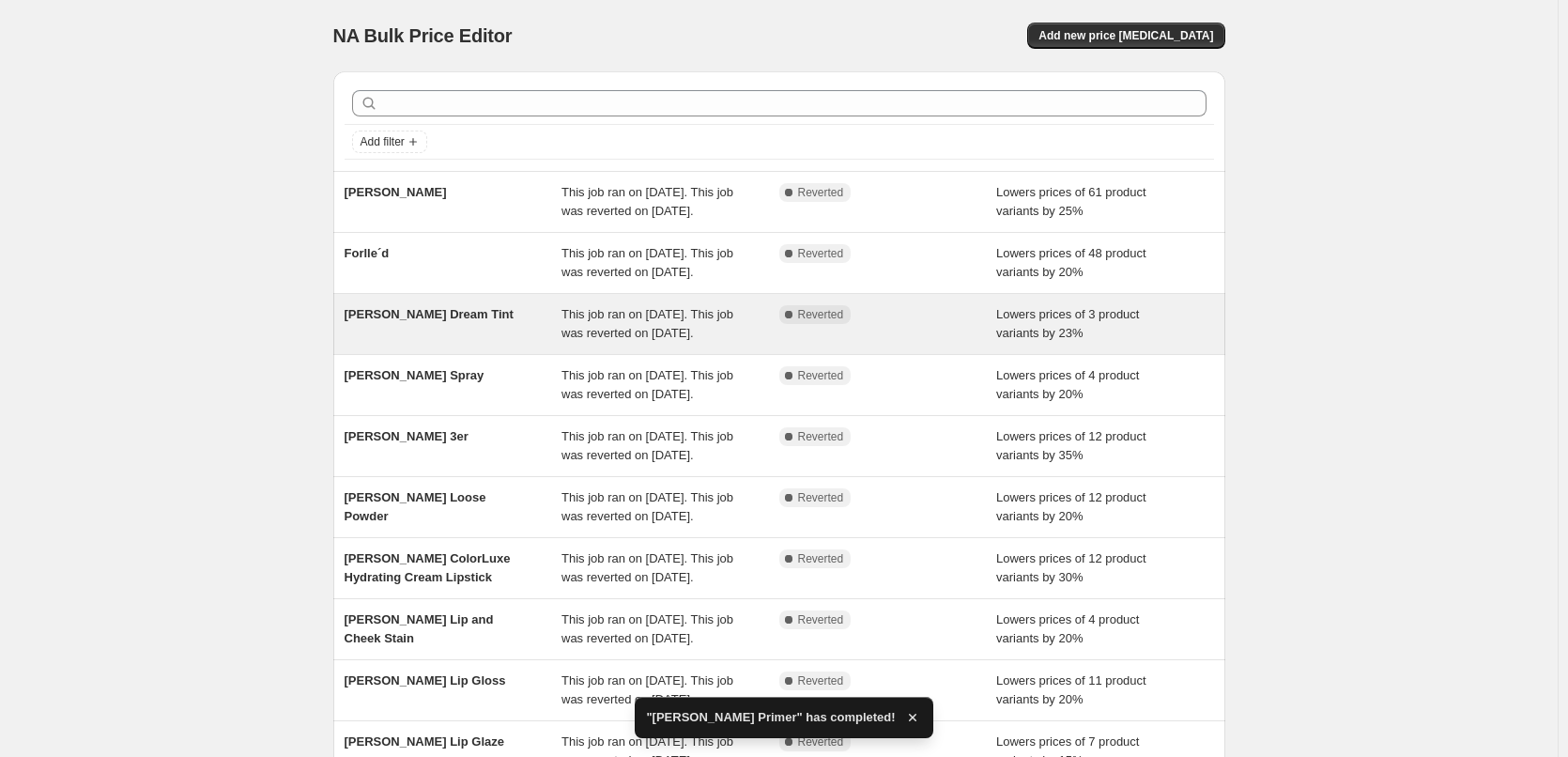
click at [664, 340] on span "This job ran on [DATE]. This job was reverted on [DATE]." at bounding box center [647, 324] width 172 height 33
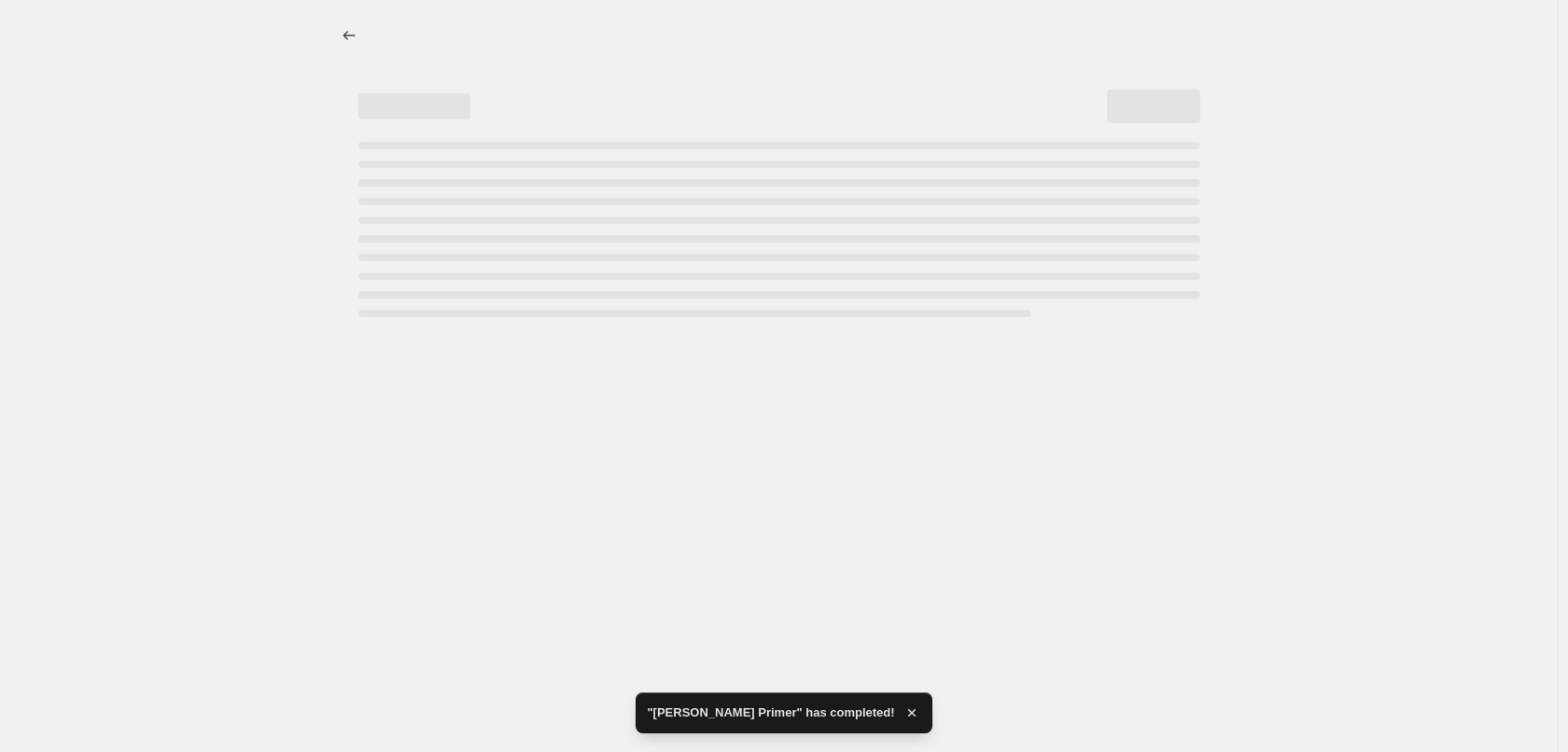
select select "percentage"
select select "vendor"
select select "tag"
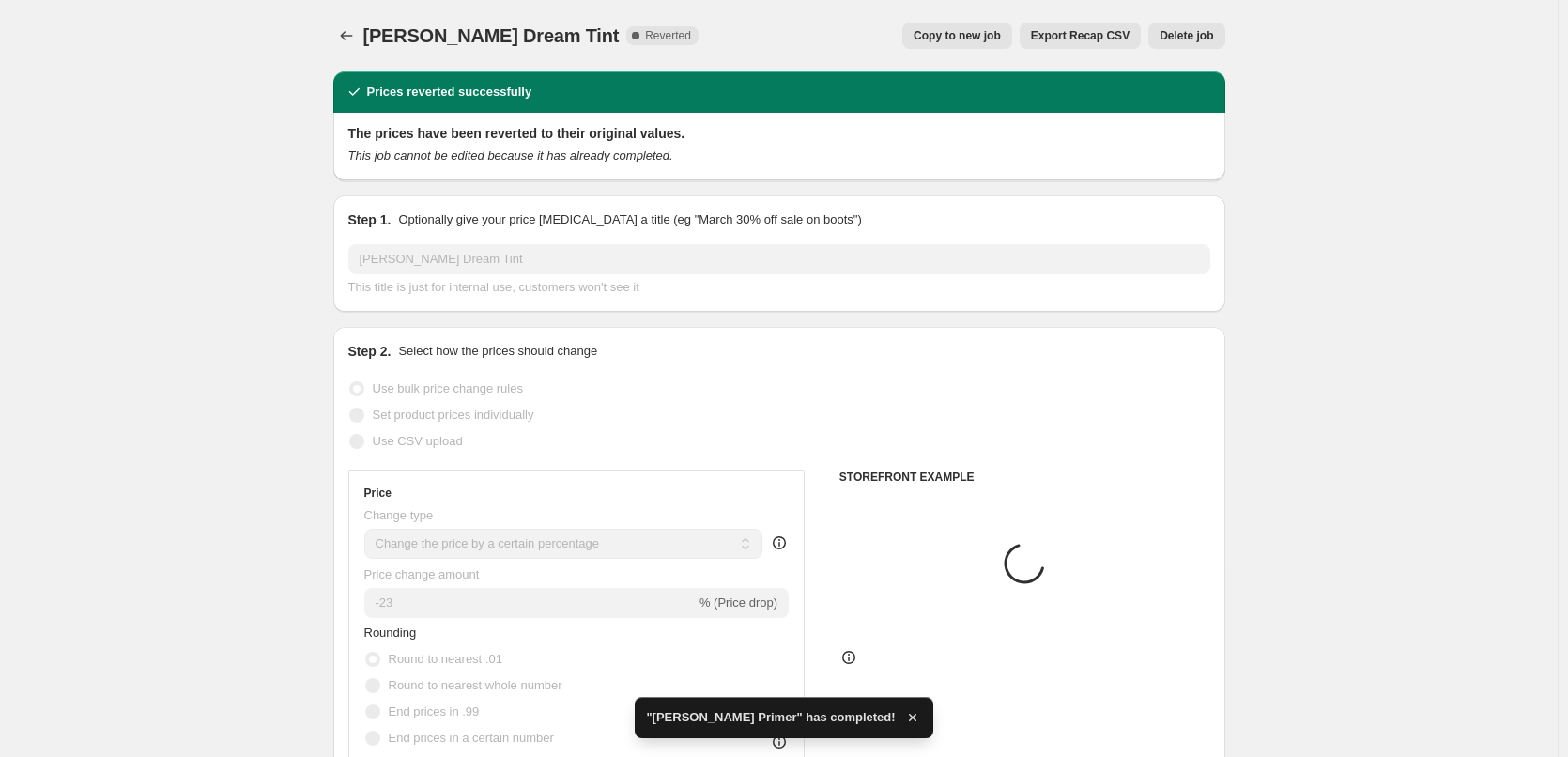
click at [962, 37] on span "Copy to new job" at bounding box center [958, 36] width 88 height 15
select select "percentage"
select select "vendor"
select select "tag"
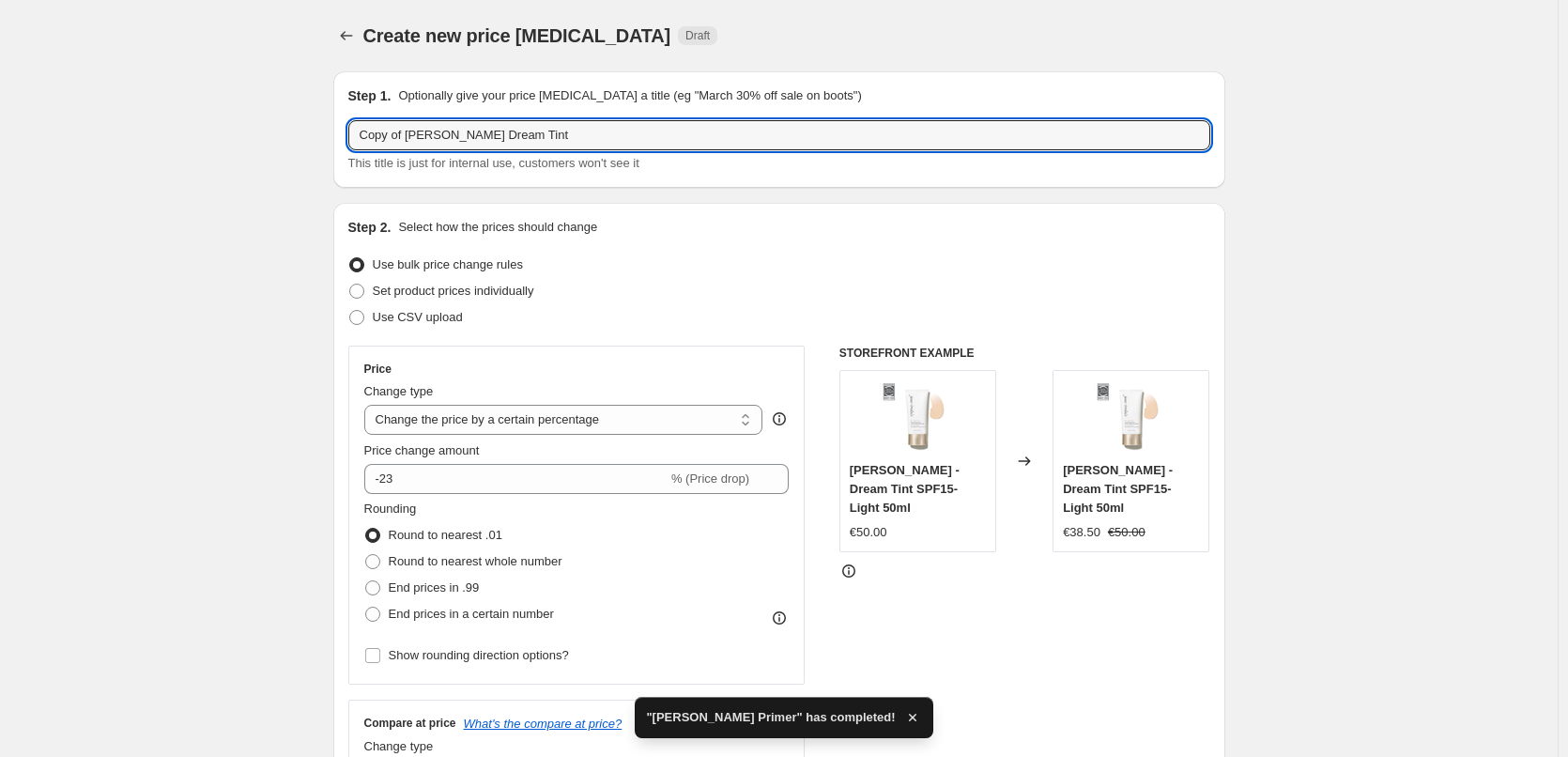
drag, startPoint x: 409, startPoint y: 133, endPoint x: 107, endPoint y: 112, distance: 302.7
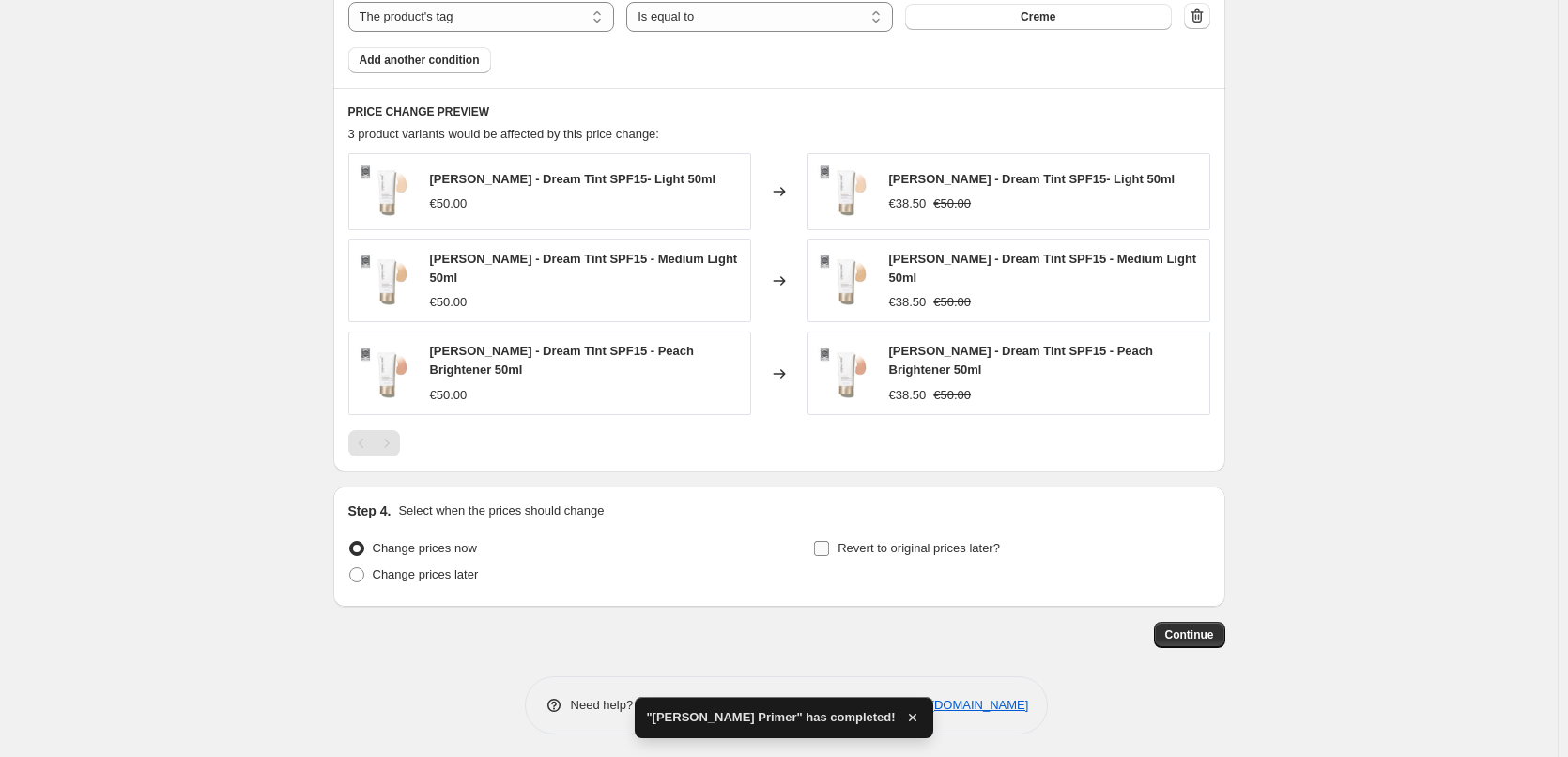
type input "[PERSON_NAME] Dream Tint"
click at [844, 541] on span "Revert to original prices later?" at bounding box center [919, 547] width 162 height 14
click at [829, 541] on input "Revert to original prices later?" at bounding box center [822, 548] width 15 height 15
checkbox input "true"
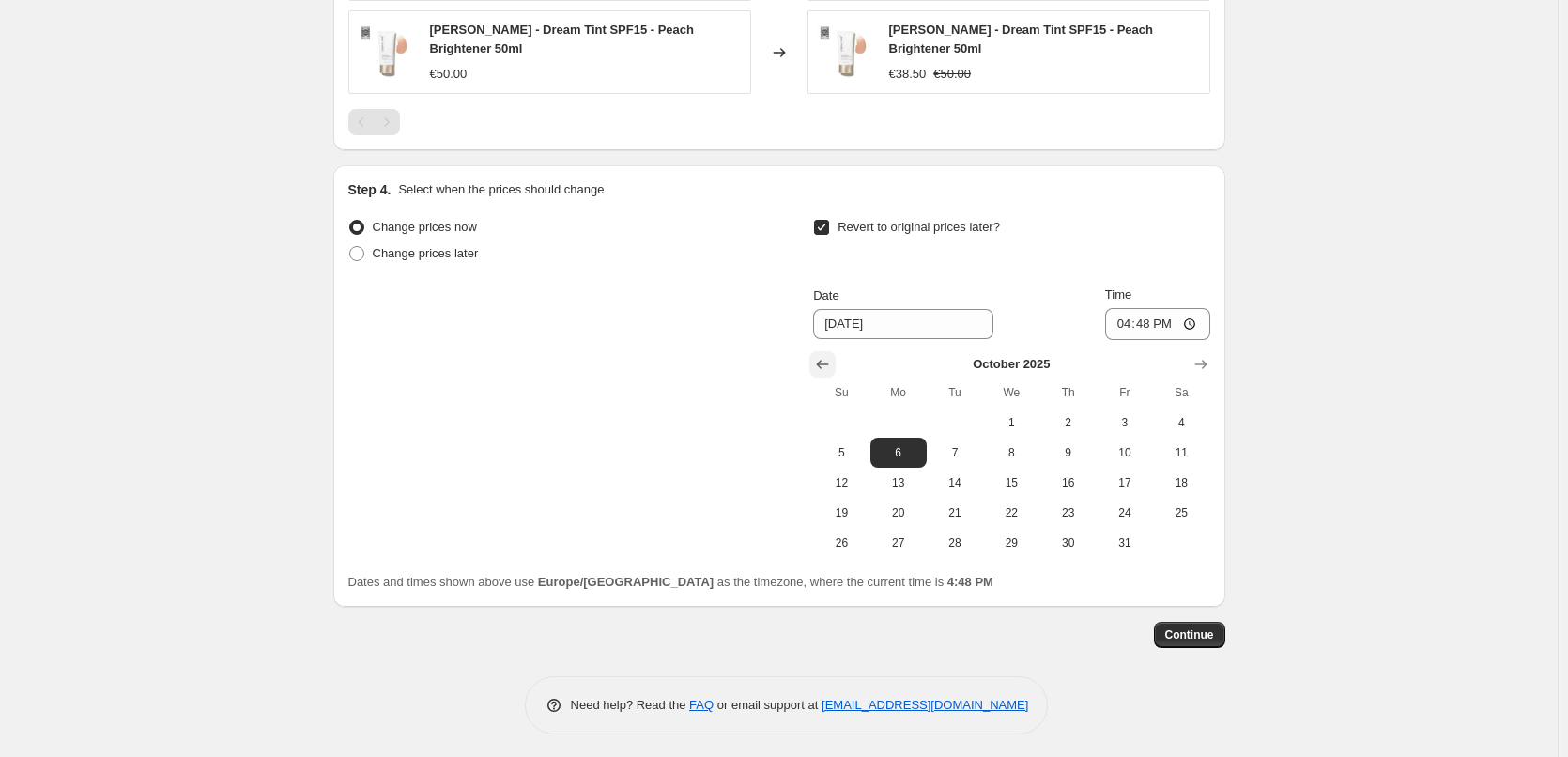
click at [824, 355] on icon "Show previous month, September 2025" at bounding box center [823, 364] width 19 height 19
click at [957, 536] on span "30" at bounding box center [956, 543] width 42 height 15
type input "[DATE]"
click at [1125, 325] on input "16:48" at bounding box center [1158, 325] width 105 height 32
click at [1179, 315] on input "15:00" at bounding box center [1158, 325] width 105 height 32
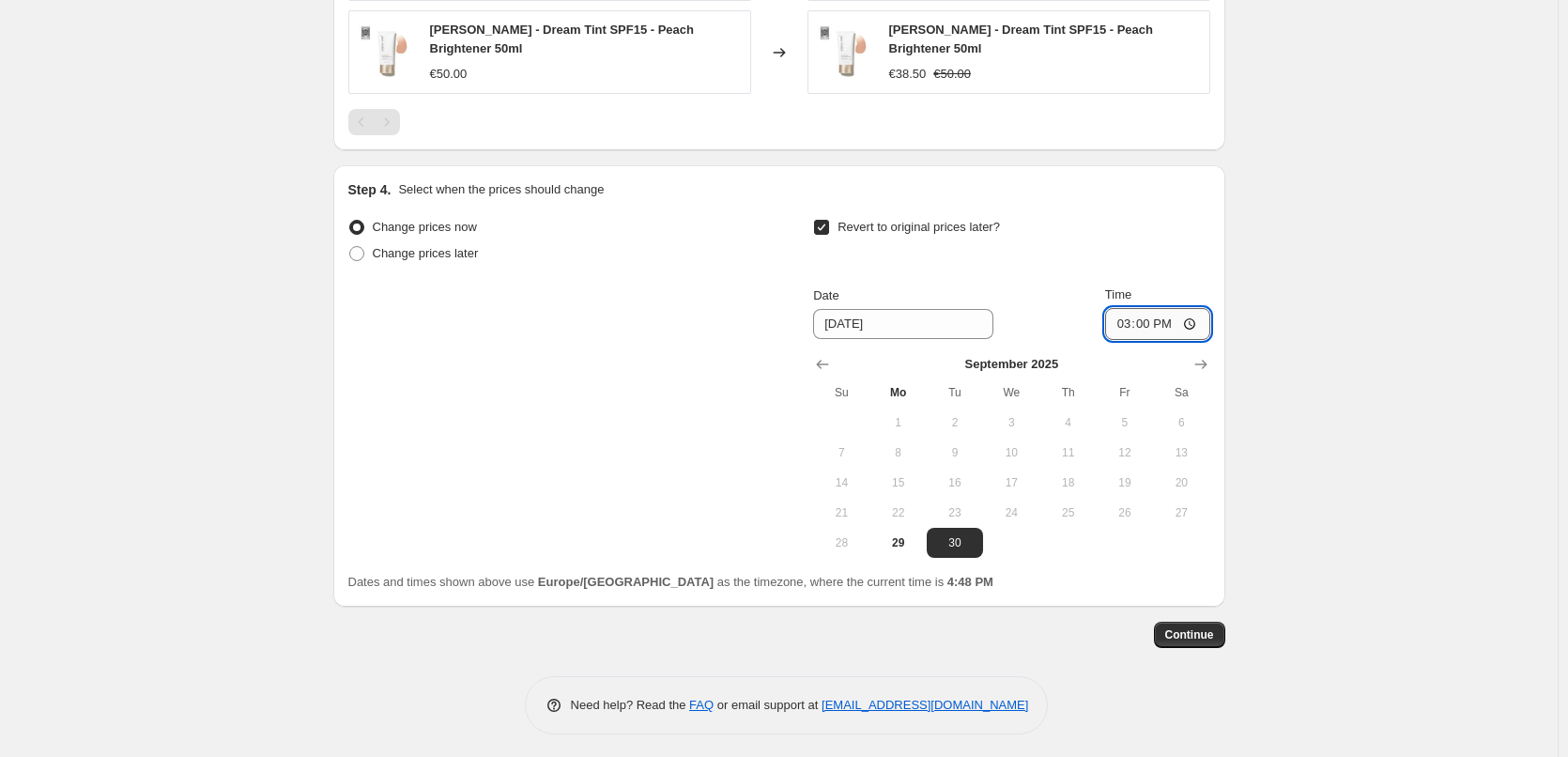
click at [1202, 311] on input "15:00" at bounding box center [1158, 325] width 105 height 32
type input "03:00"
click at [1194, 622] on button "Continue" at bounding box center [1190, 635] width 72 height 26
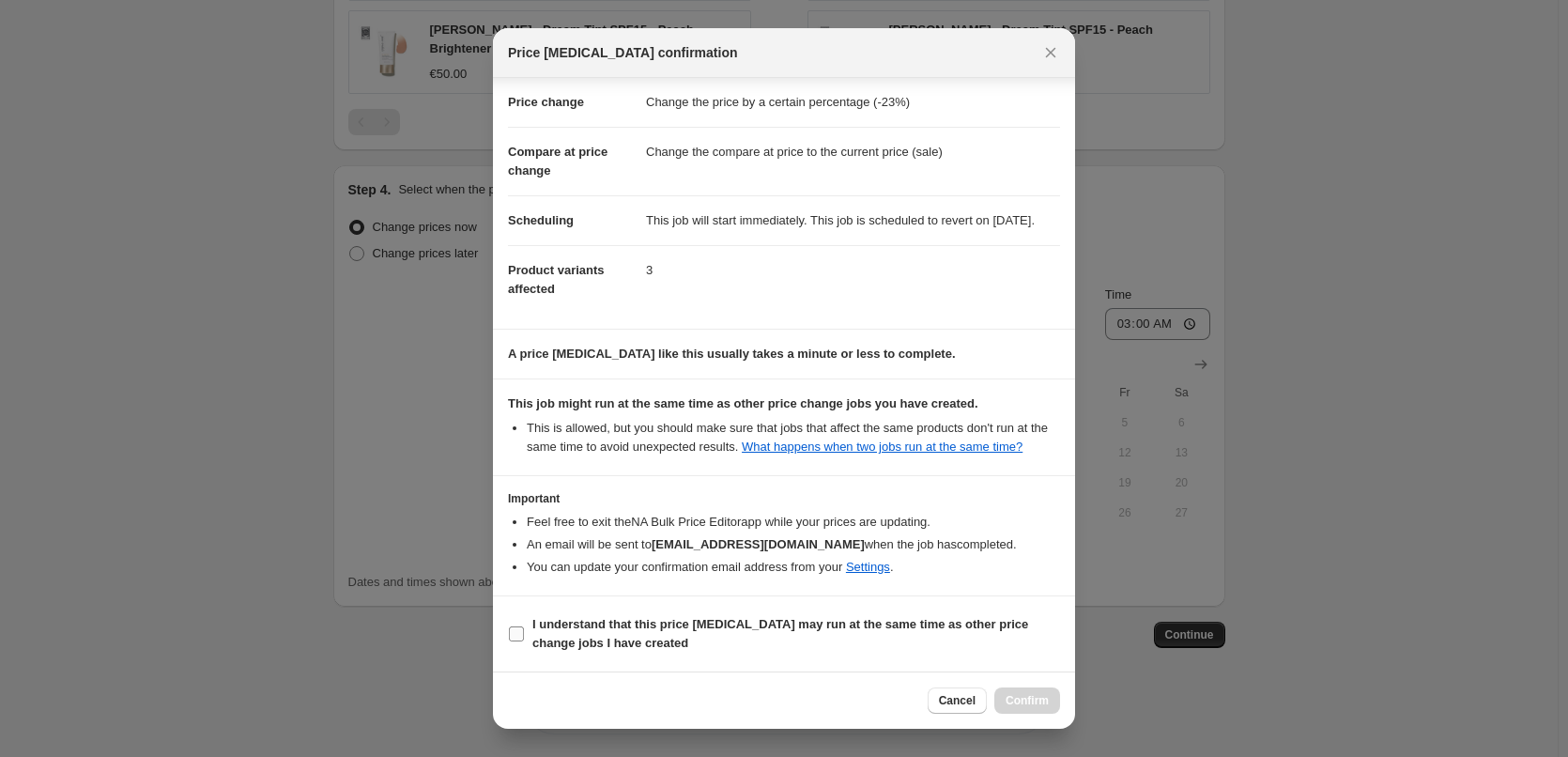
click at [574, 641] on b "I understand that this price [MEDICAL_DATA] may run at the same time as other p…" at bounding box center [780, 633] width 496 height 33
click at [524, 641] on input "I understand that this price [MEDICAL_DATA] may run at the same time as other p…" at bounding box center [517, 634] width 15 height 15
checkbox input "true"
click at [1010, 701] on span "Confirm" at bounding box center [1027, 701] width 43 height 15
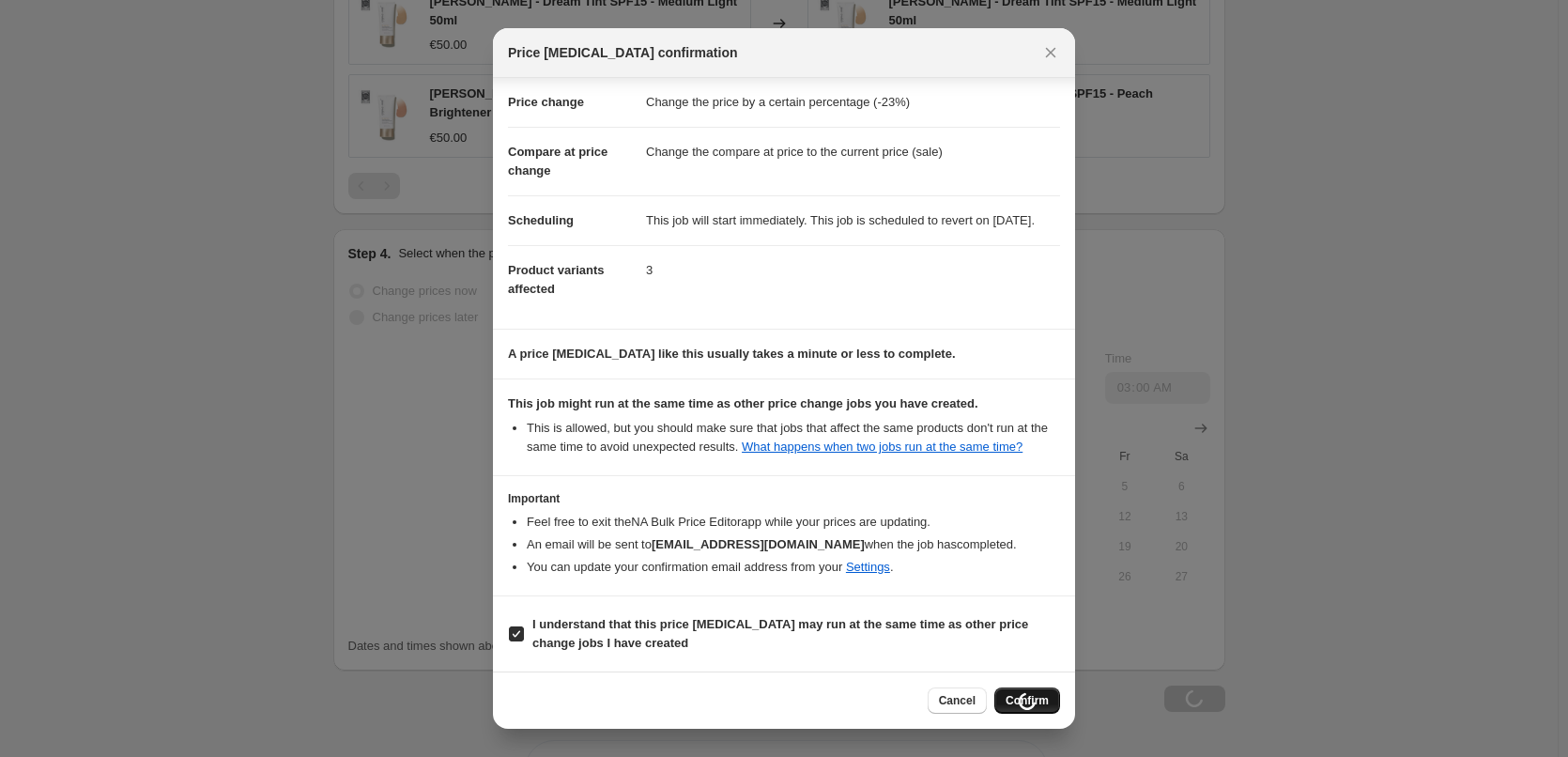
scroll to position [1592, 0]
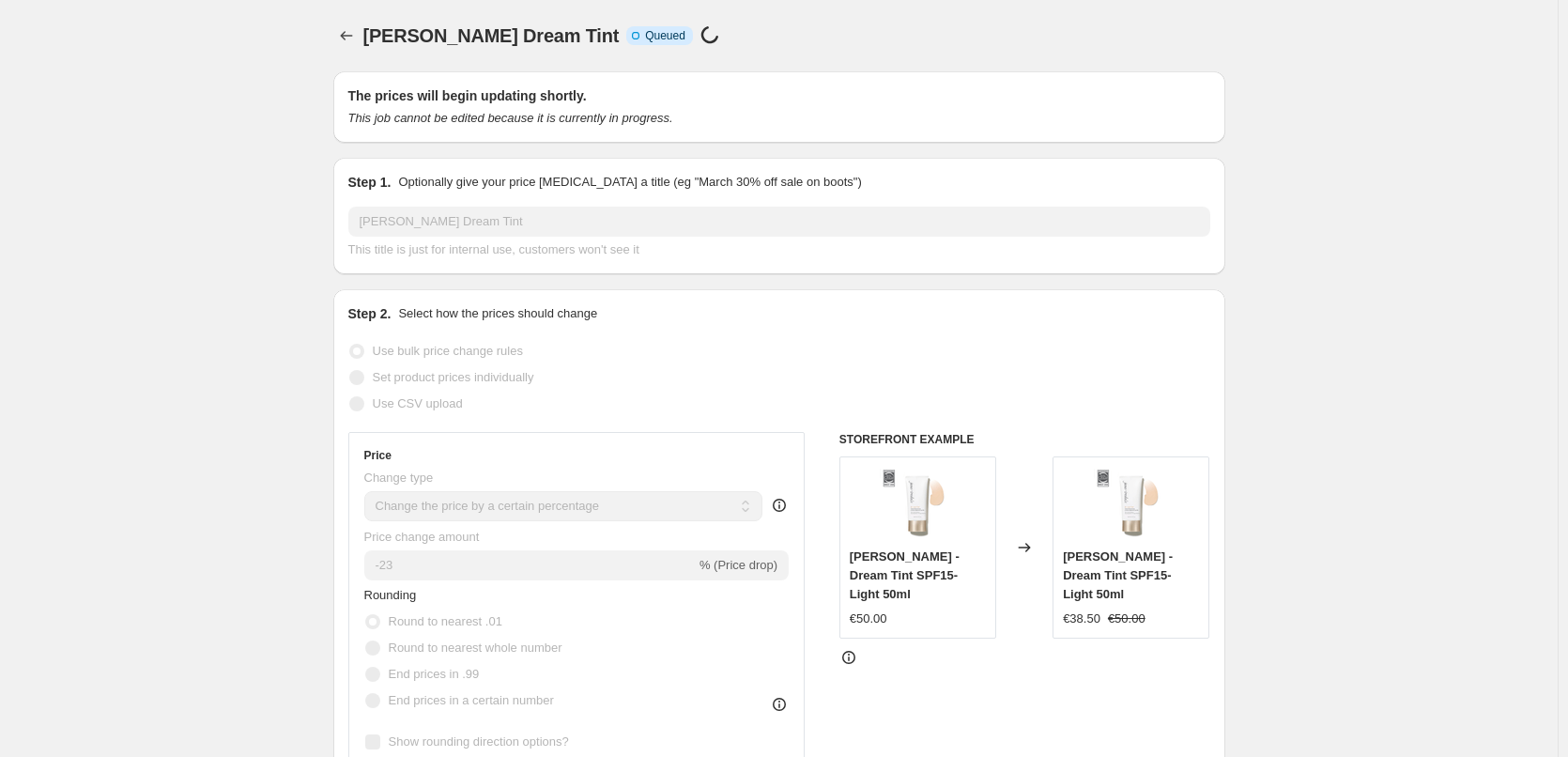
click at [351, 36] on icon "Price change jobs" at bounding box center [346, 36] width 19 height 19
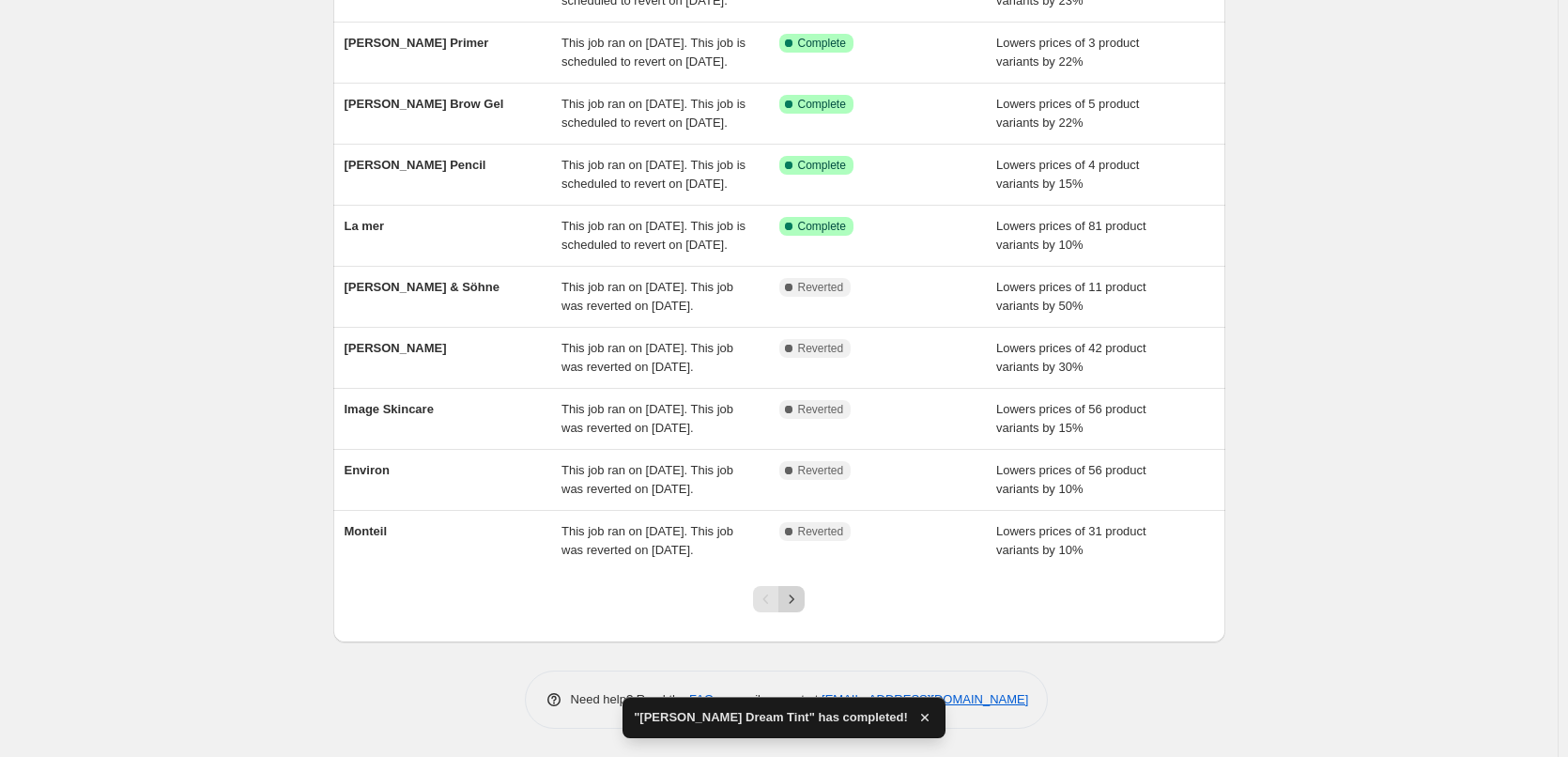
click at [795, 597] on icon "Next" at bounding box center [792, 599] width 19 height 19
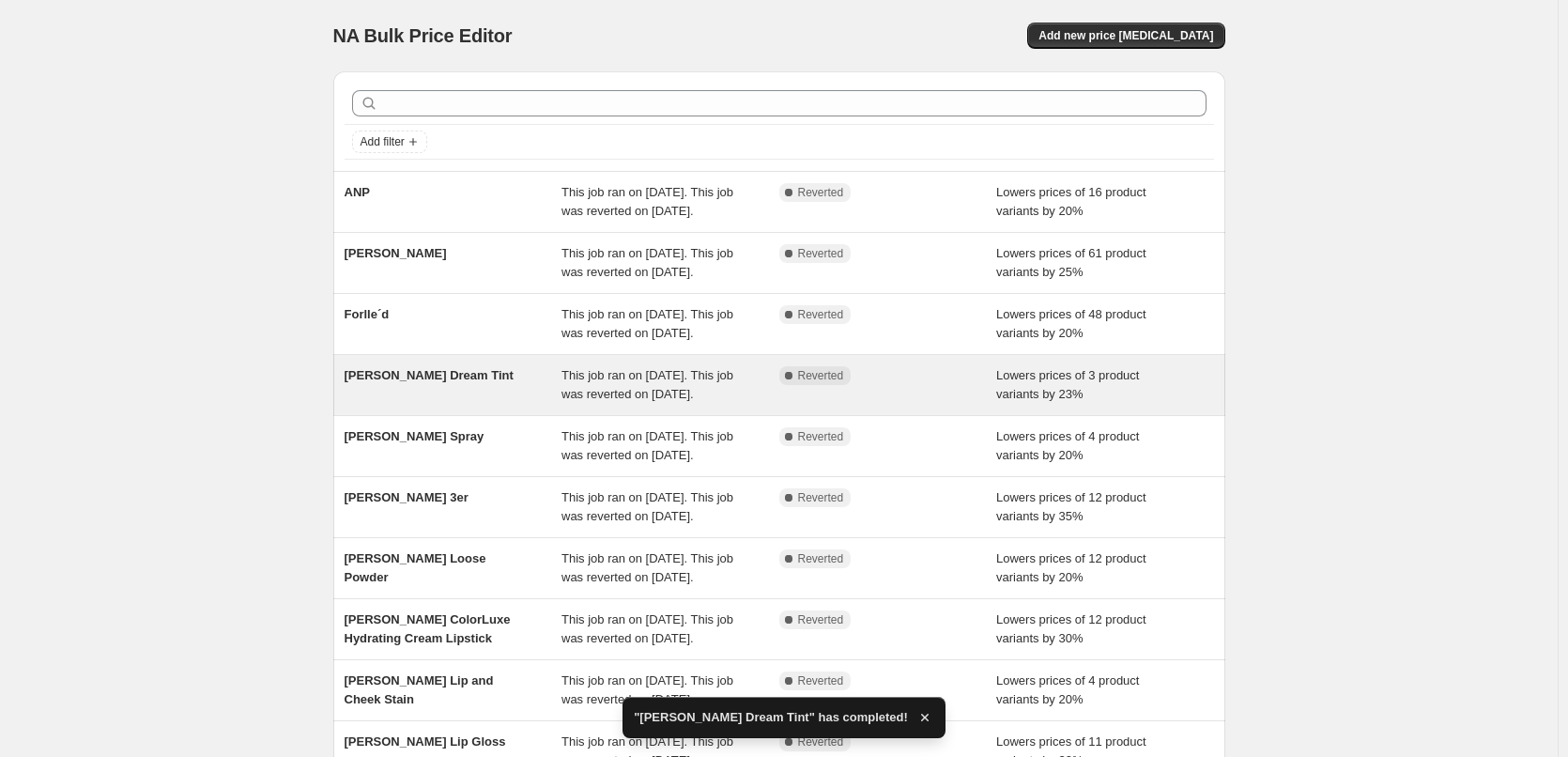
click at [523, 404] on div "[PERSON_NAME] Dream Tint" at bounding box center [453, 385] width 218 height 38
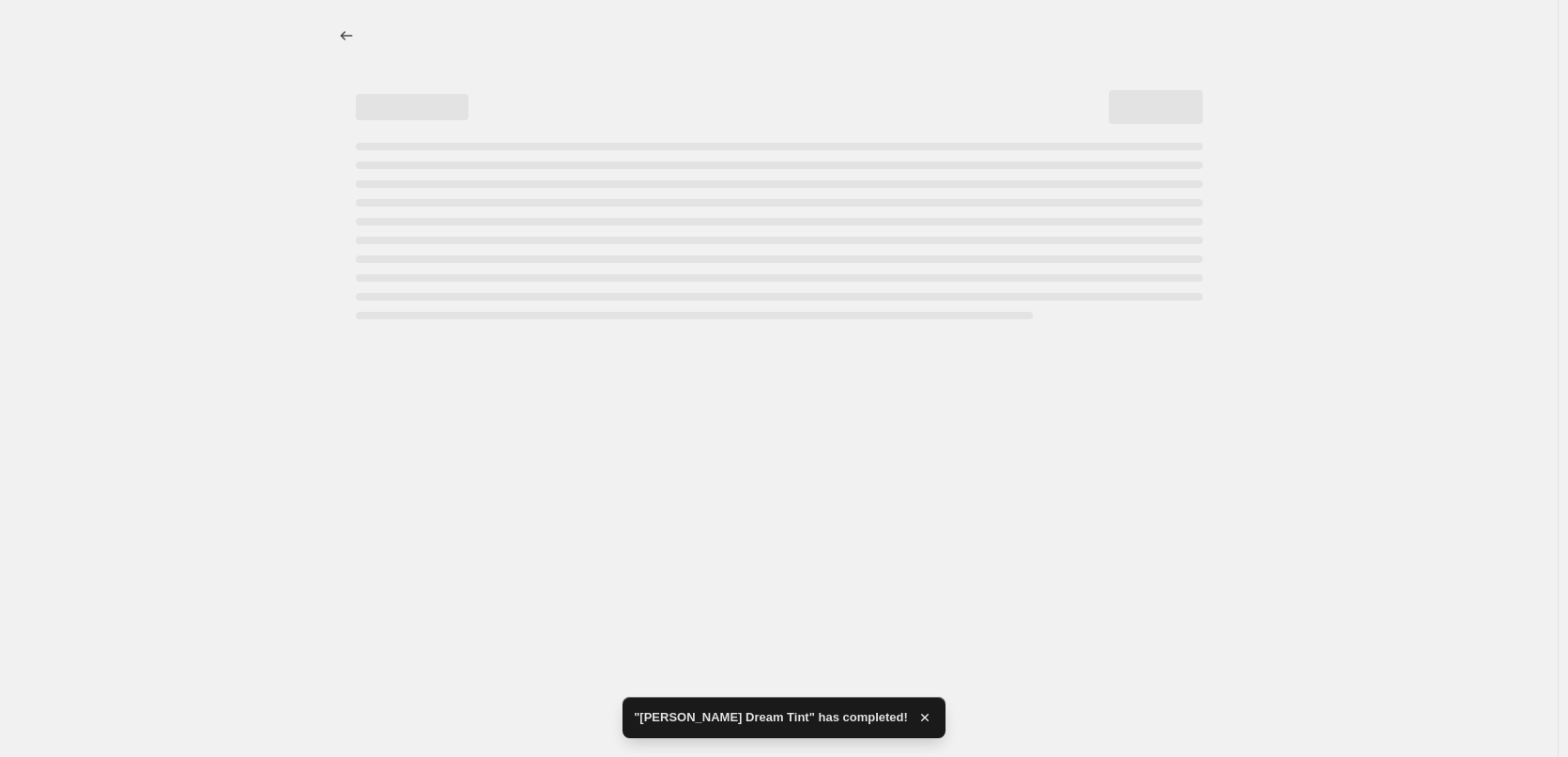
select select "percentage"
select select "vendor"
select select "tag"
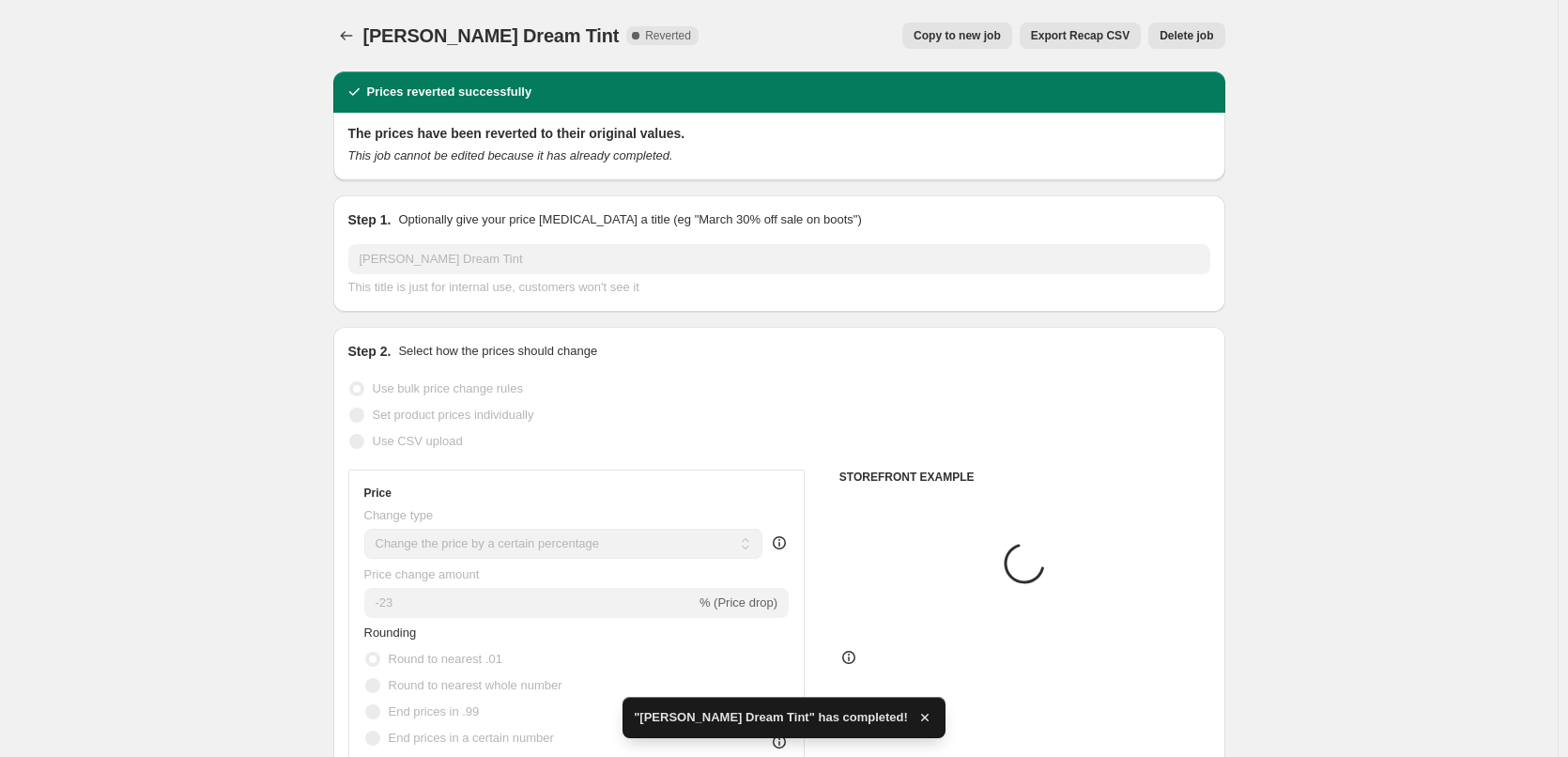
click at [1182, 33] on span "Delete job" at bounding box center [1186, 36] width 54 height 15
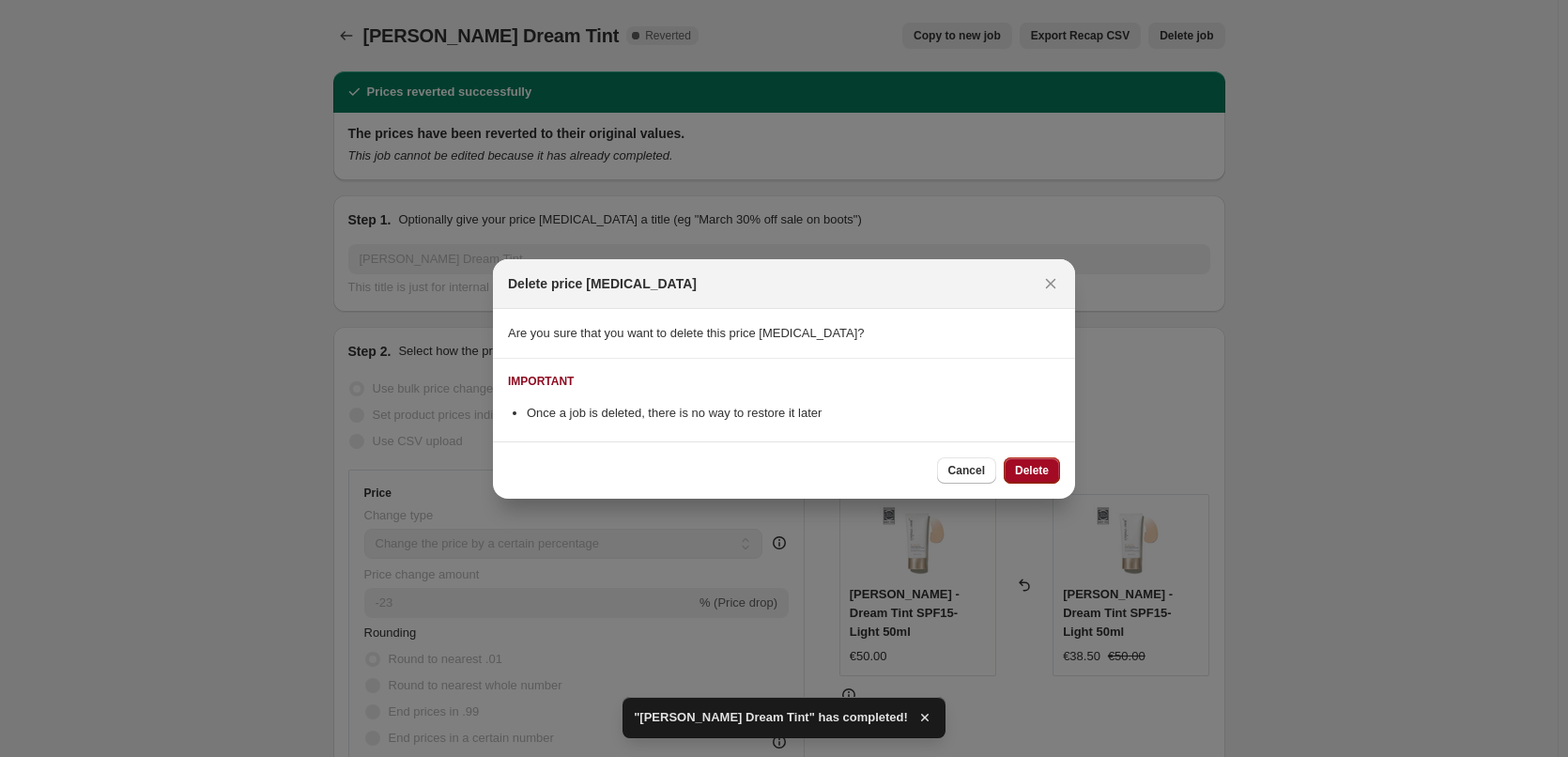
click at [1026, 475] on span "Delete" at bounding box center [1032, 471] width 34 height 15
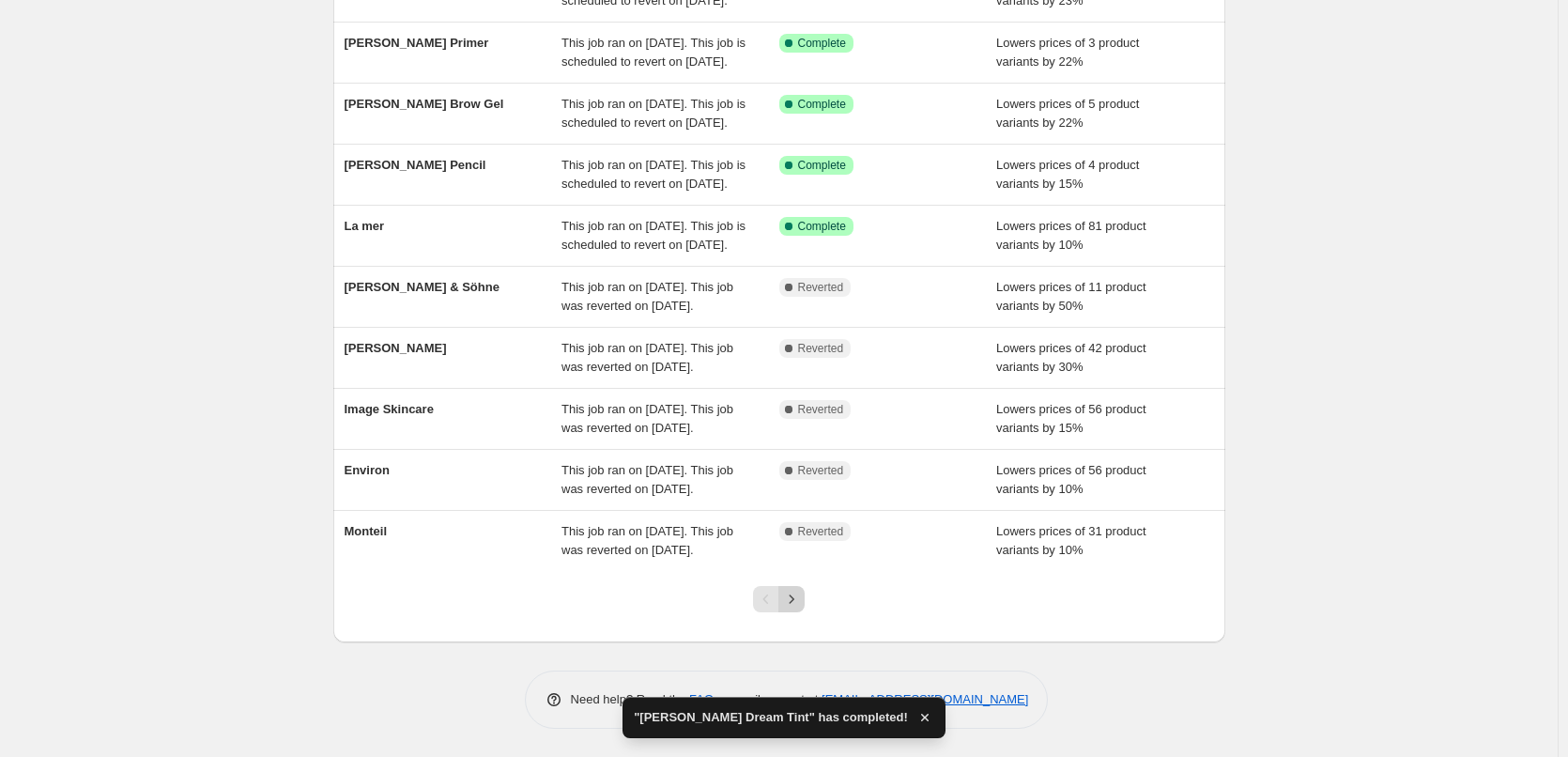
click at [797, 606] on icon "Next" at bounding box center [792, 599] width 19 height 19
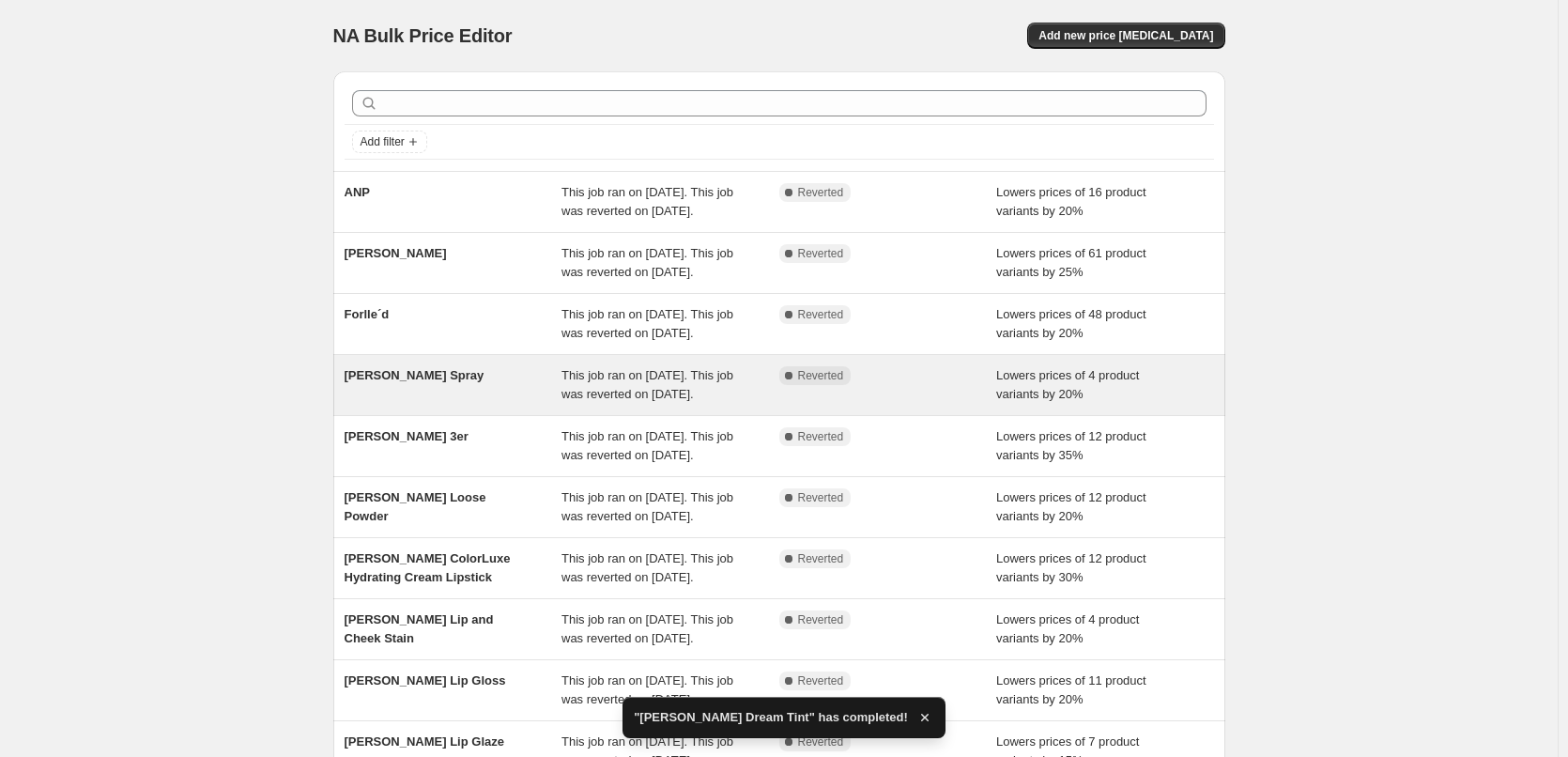
click at [587, 401] on span "This job ran on [DATE]. This job was reverted on [DATE]." at bounding box center [647, 384] width 172 height 33
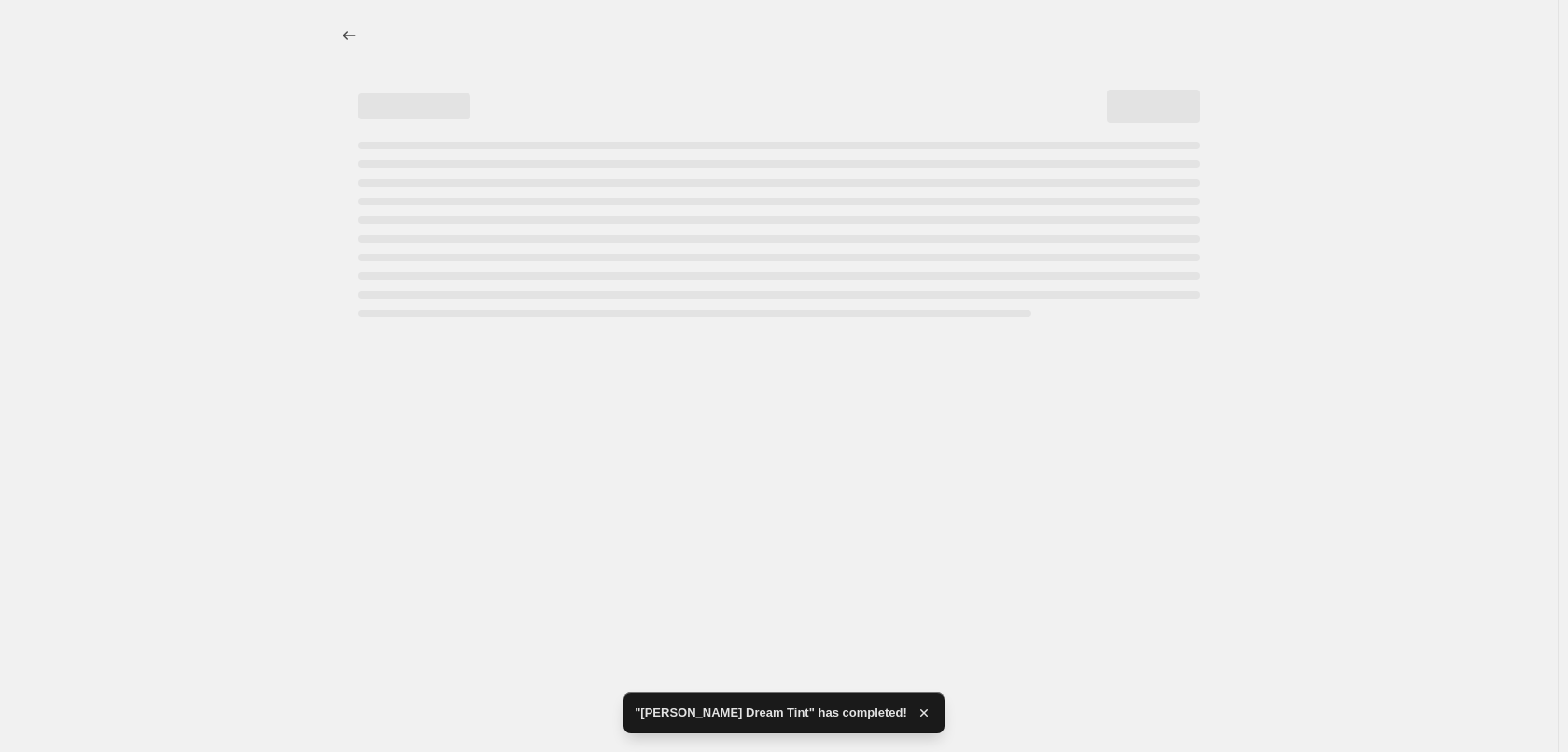
select select "percentage"
select select "tag"
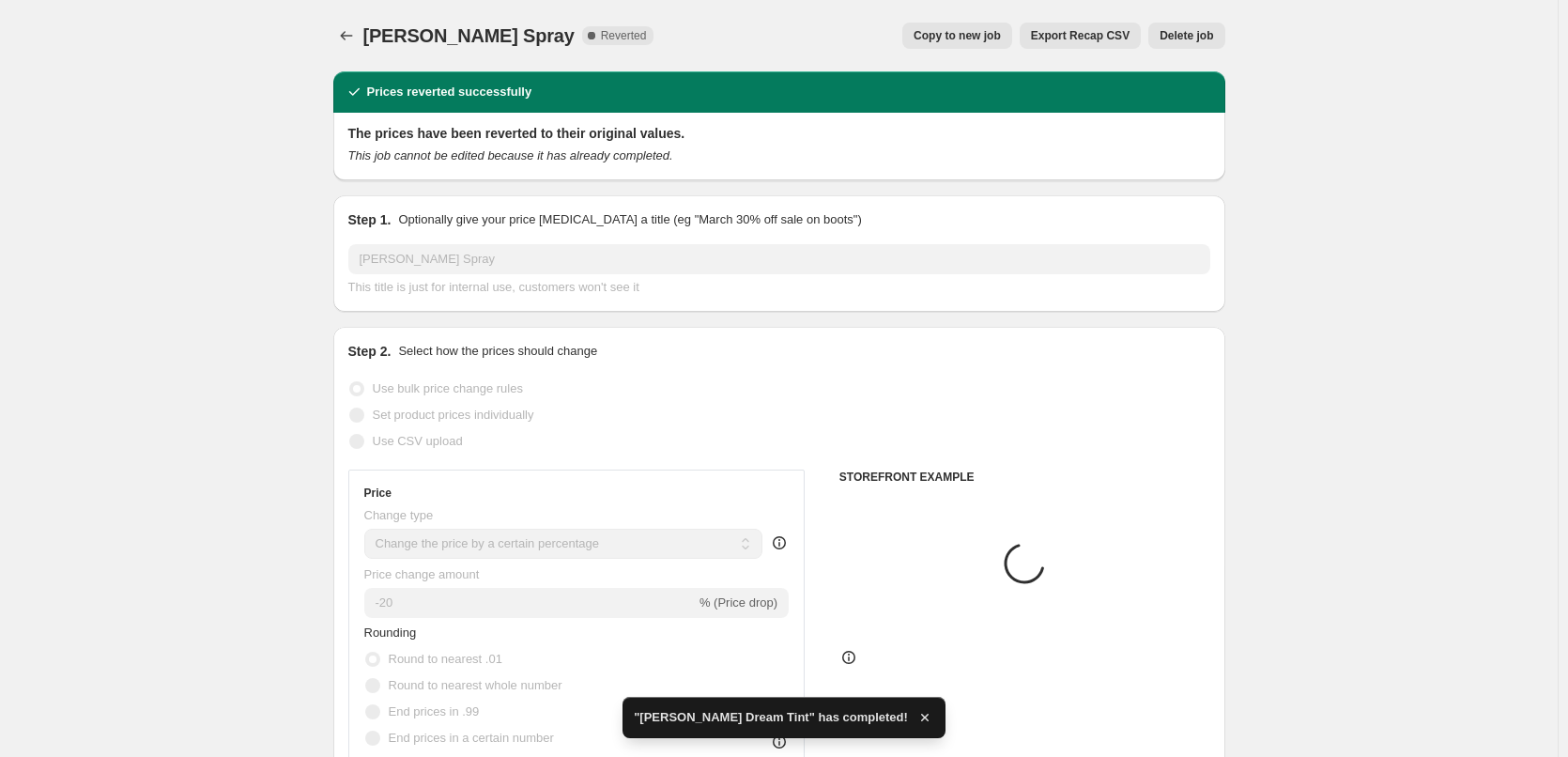
click at [960, 31] on span "Copy to new job" at bounding box center [958, 36] width 88 height 15
select select "percentage"
select select "tag"
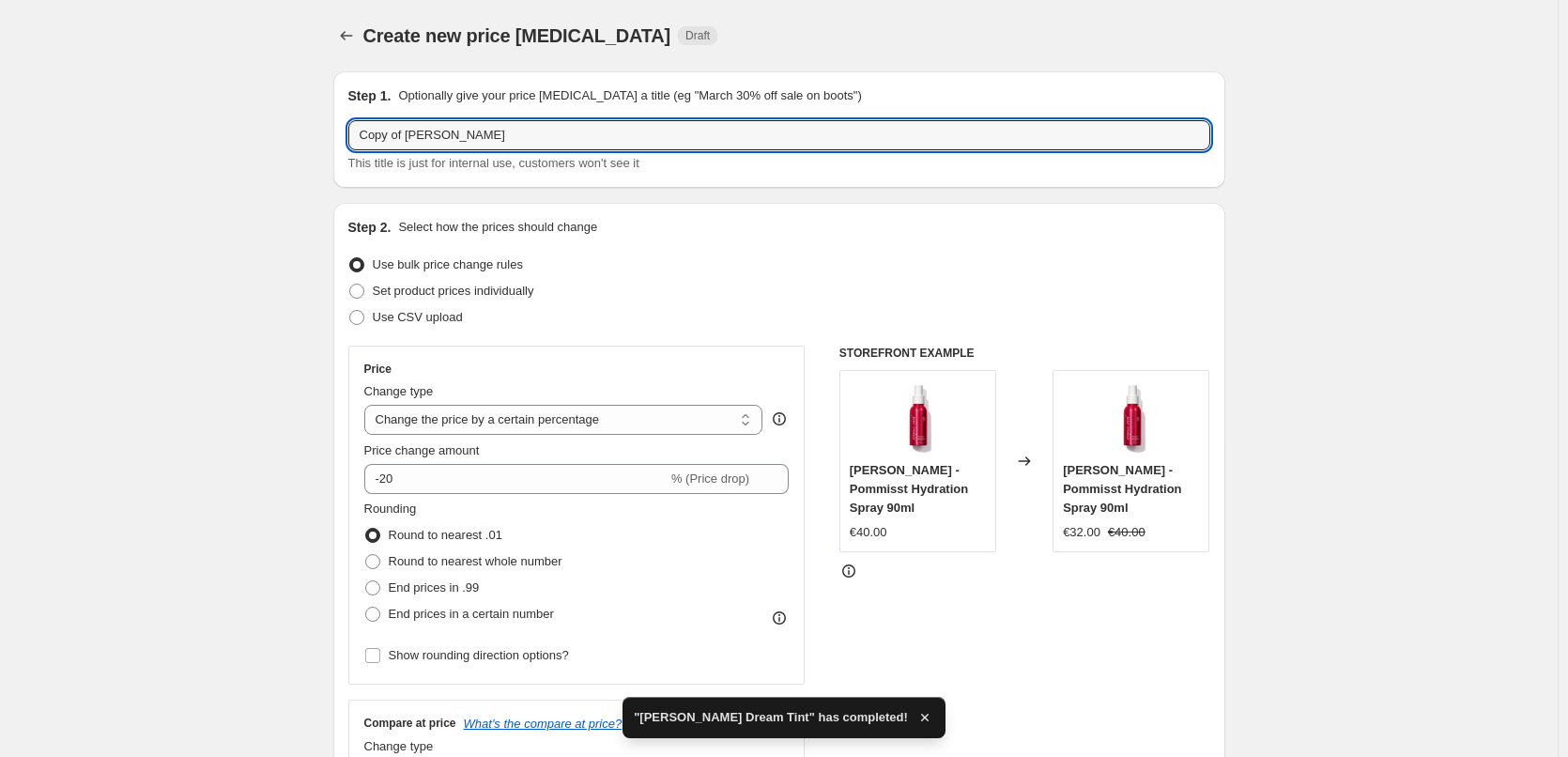
drag, startPoint x: 408, startPoint y: 136, endPoint x: 62, endPoint y: 141, distance: 346.0
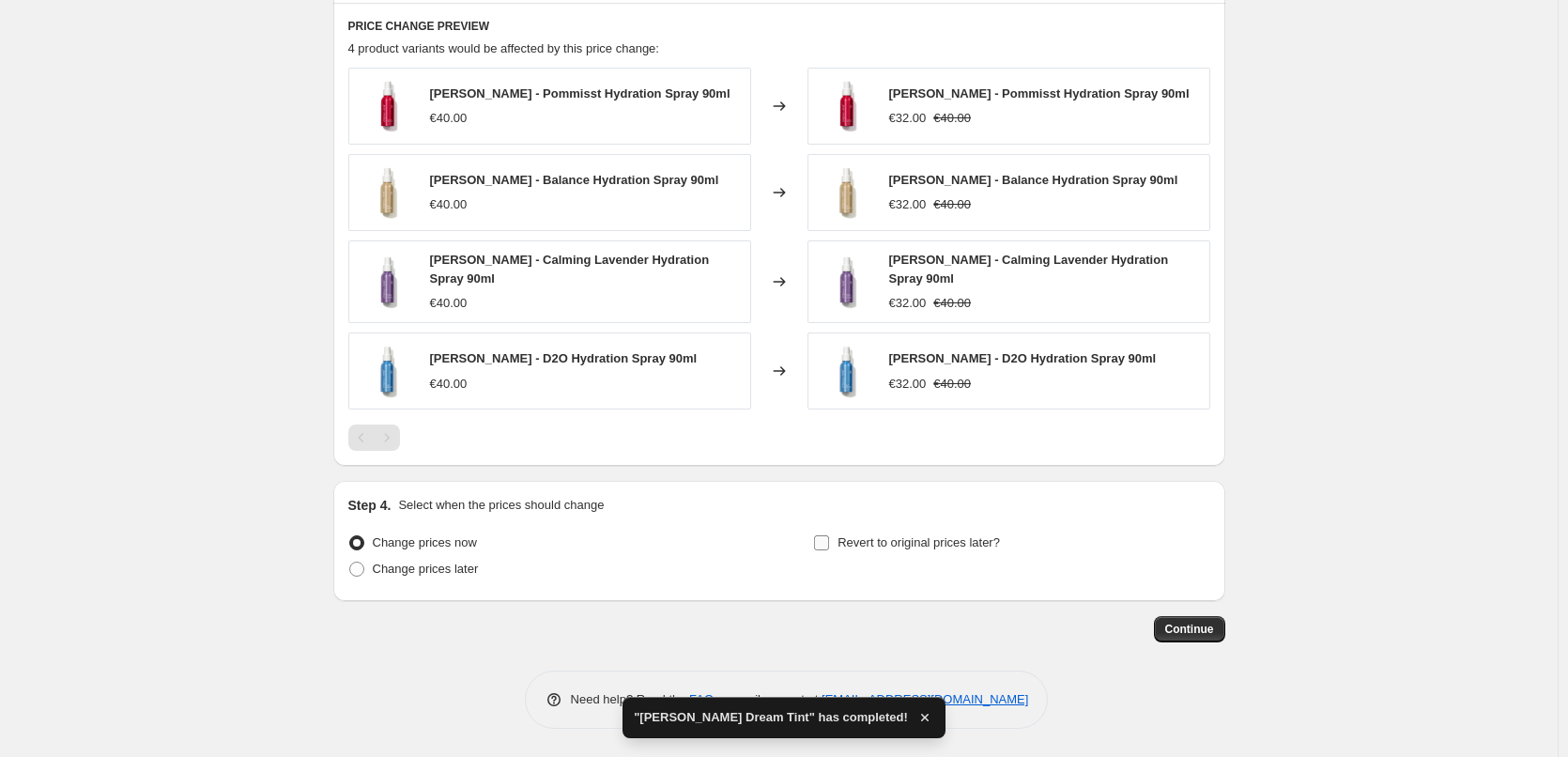
type input "[PERSON_NAME] Spray"
click at [842, 541] on label "Revert to original prices later?" at bounding box center [907, 543] width 187 height 26
click at [829, 541] on input "Revert to original prices later?" at bounding box center [822, 543] width 15 height 15
checkbox input "true"
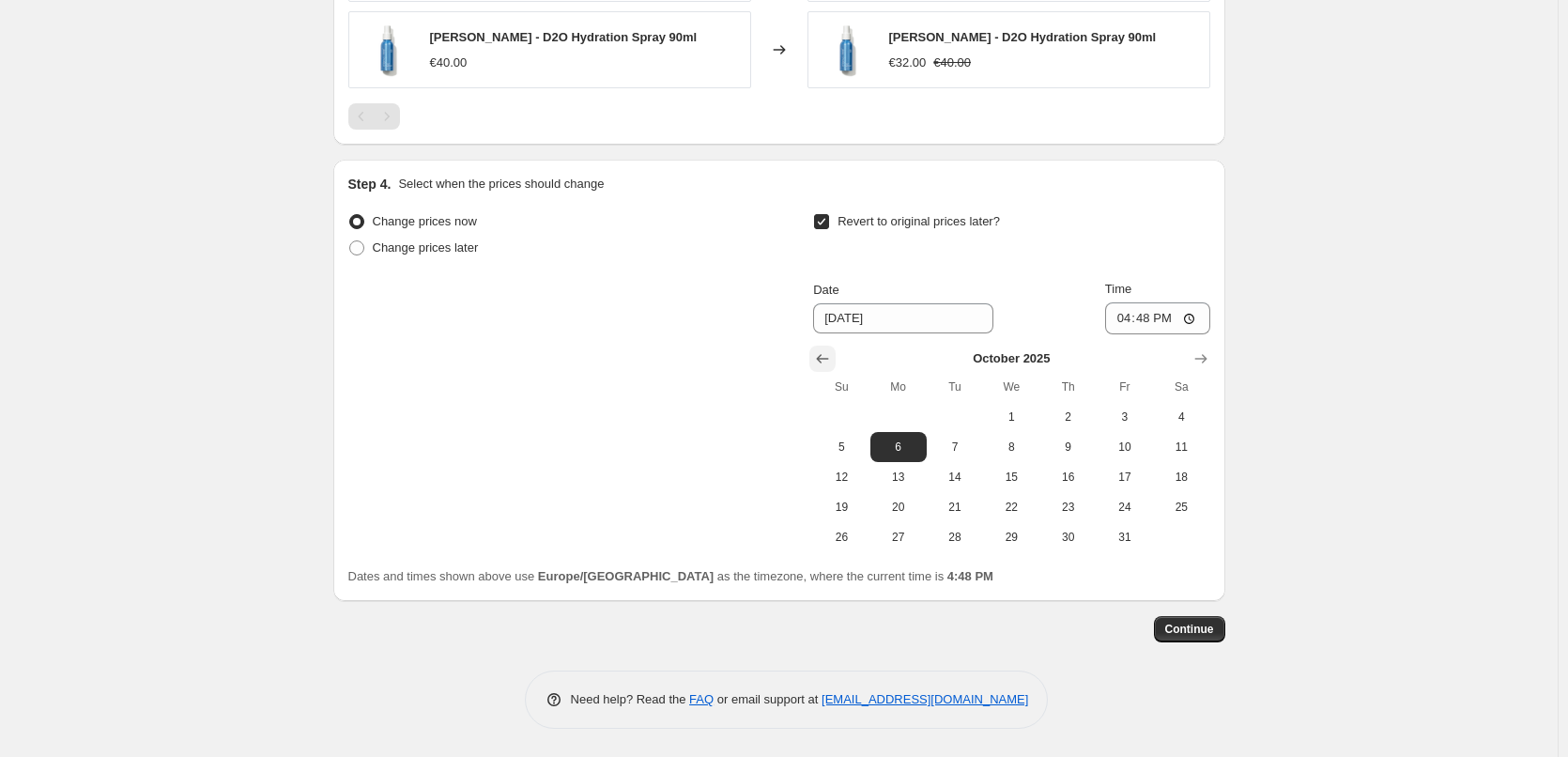
click at [817, 357] on button "Show previous month, September 2025" at bounding box center [823, 359] width 26 height 26
click at [954, 538] on span "30" at bounding box center [956, 537] width 42 height 15
type input "[DATE]"
click at [1121, 317] on input "16:48" at bounding box center [1158, 319] width 105 height 32
click at [1200, 319] on input "15:00" at bounding box center [1158, 319] width 105 height 32
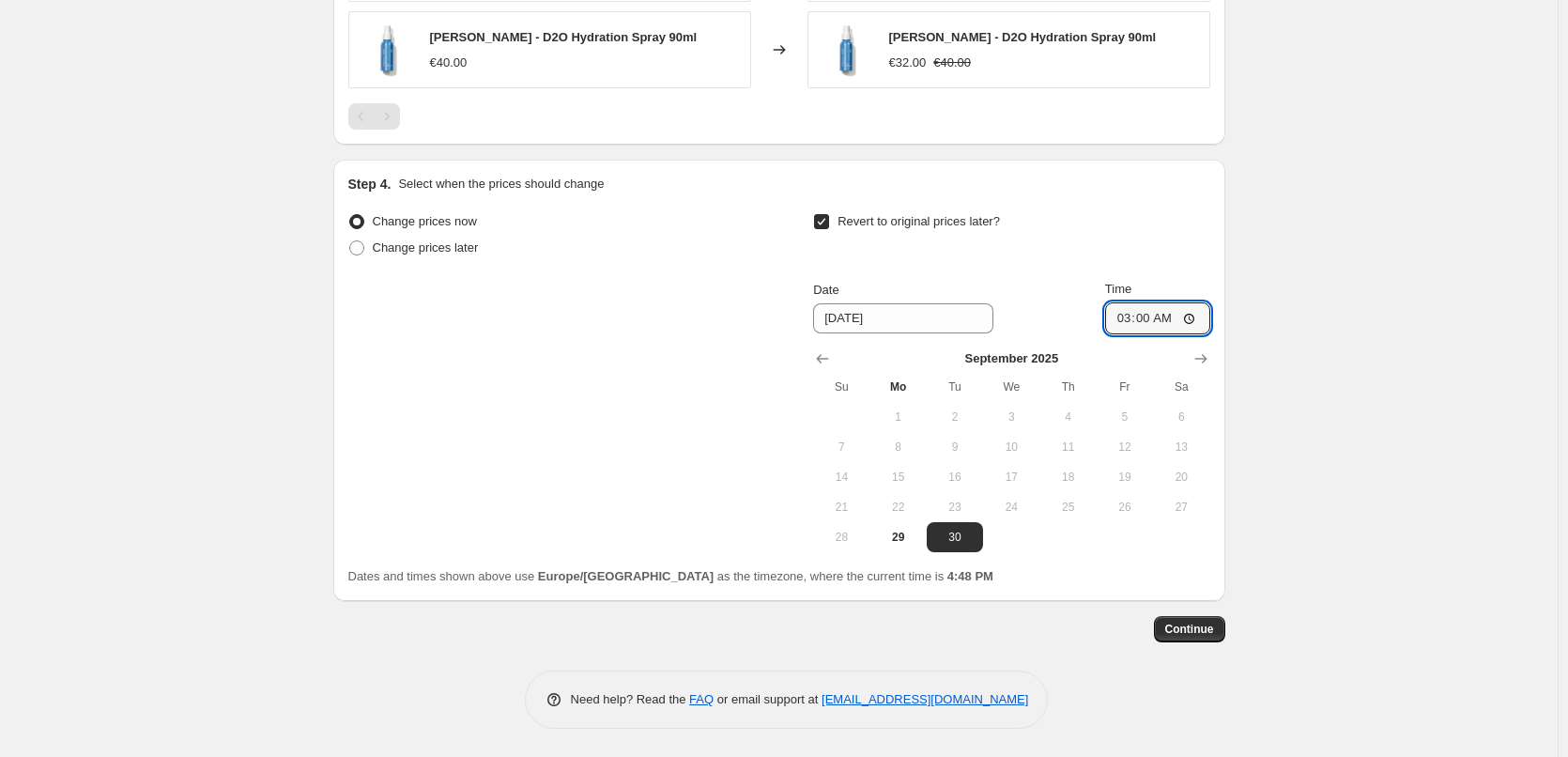
type input "03:00"
click at [1189, 636] on span "Continue" at bounding box center [1190, 630] width 49 height 15
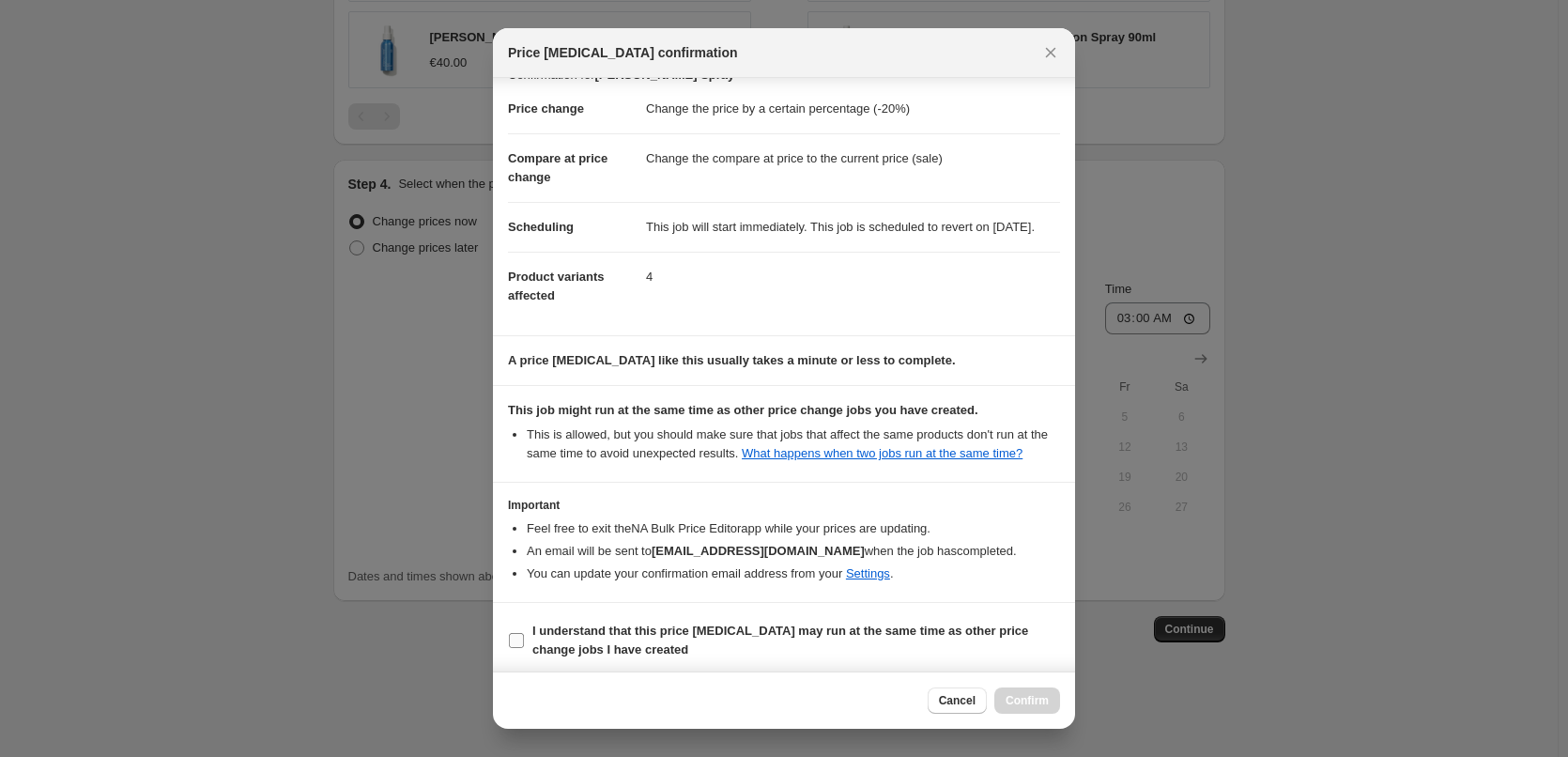
scroll to position [53, 0]
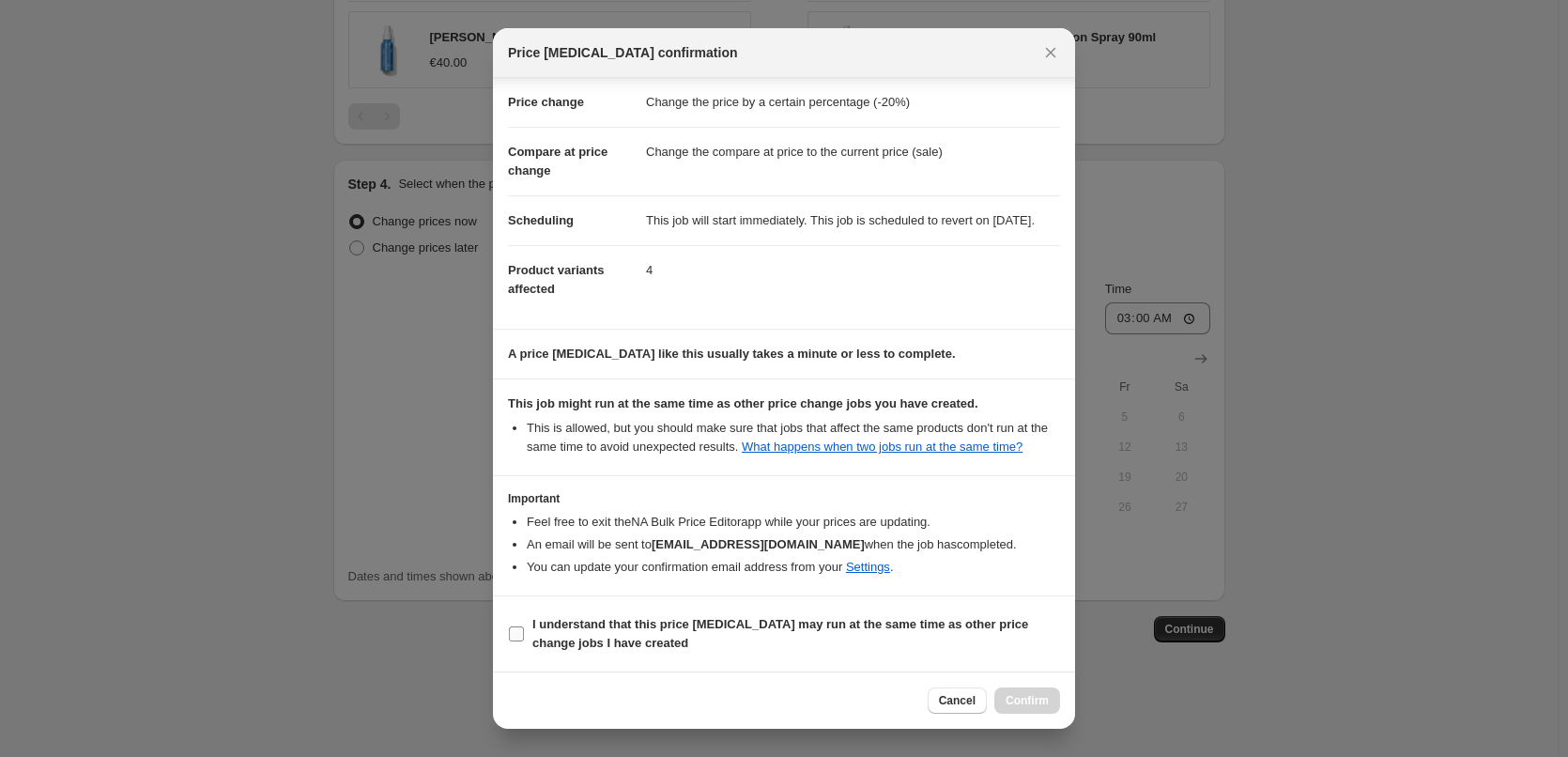
click at [581, 641] on b "I understand that this price [MEDICAL_DATA] may run at the same time as other p…" at bounding box center [780, 633] width 496 height 33
click at [524, 641] on input "I understand that this price [MEDICAL_DATA] may run at the same time as other p…" at bounding box center [517, 634] width 15 height 15
checkbox input "true"
click at [1025, 694] on button "Confirm" at bounding box center [1027, 701] width 66 height 26
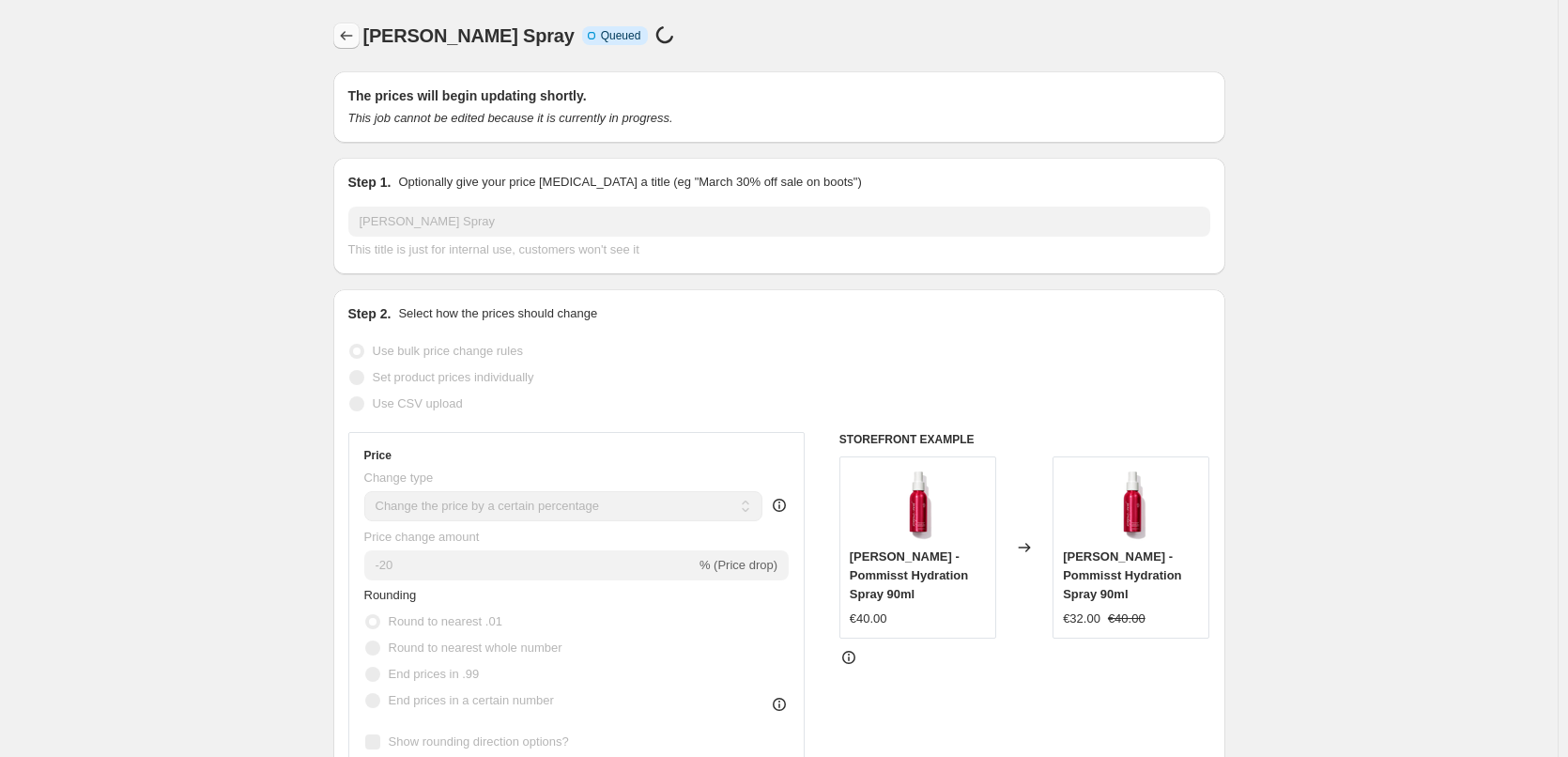
click at [350, 30] on icon "Price change jobs" at bounding box center [346, 36] width 19 height 19
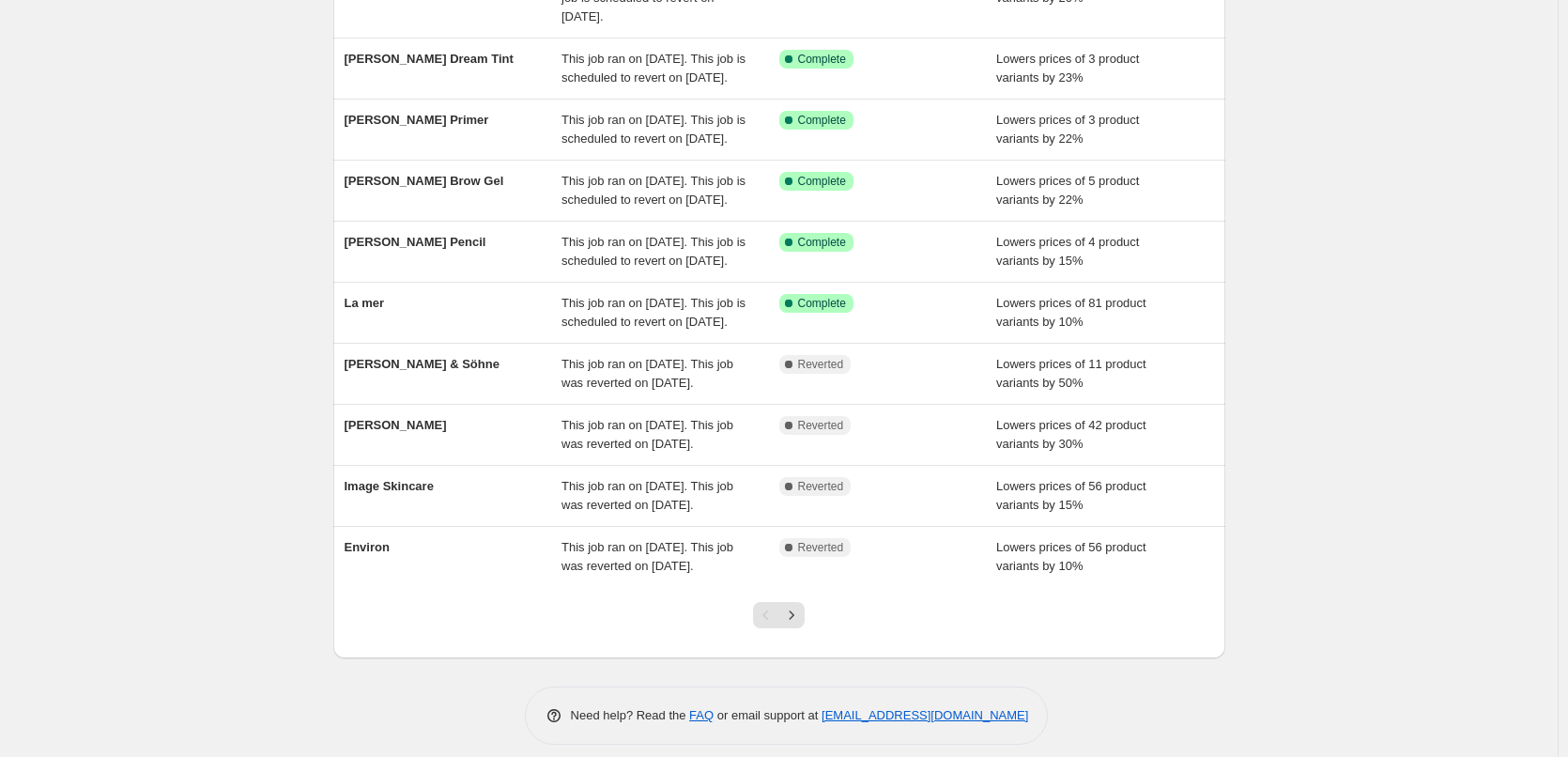
scroll to position [398, 0]
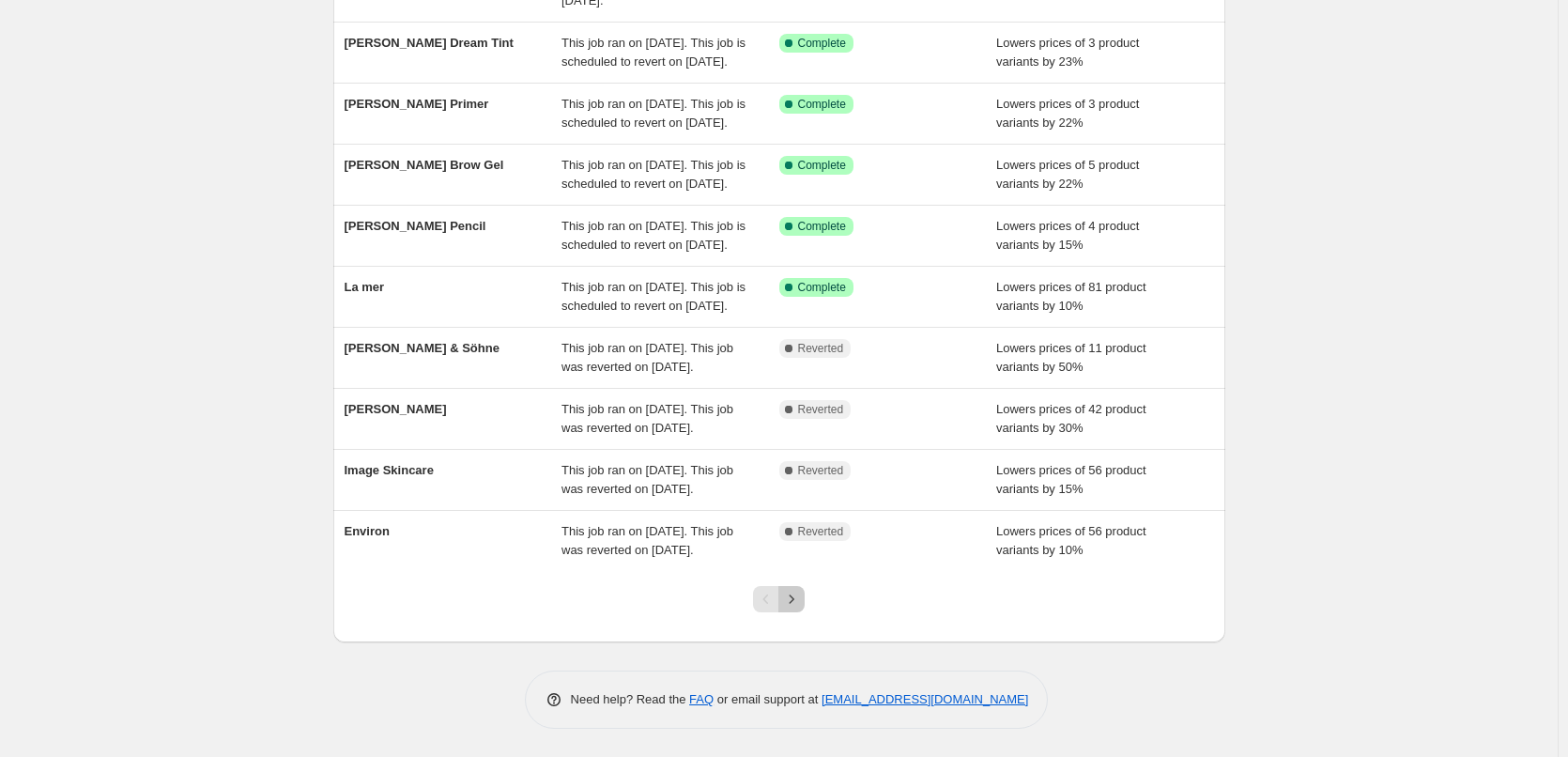
click at [801, 602] on icon "Next" at bounding box center [792, 599] width 19 height 19
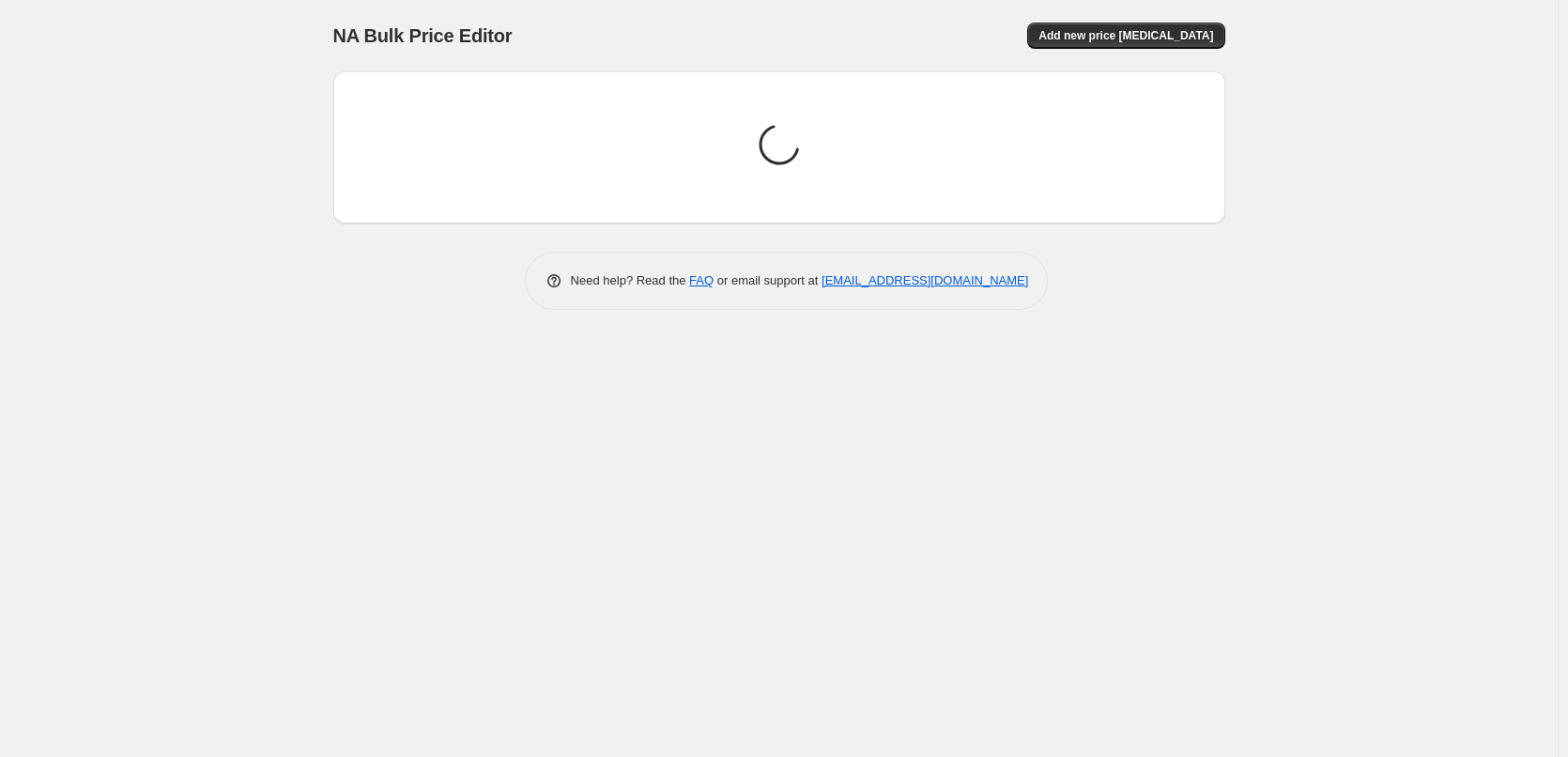
scroll to position [0, 0]
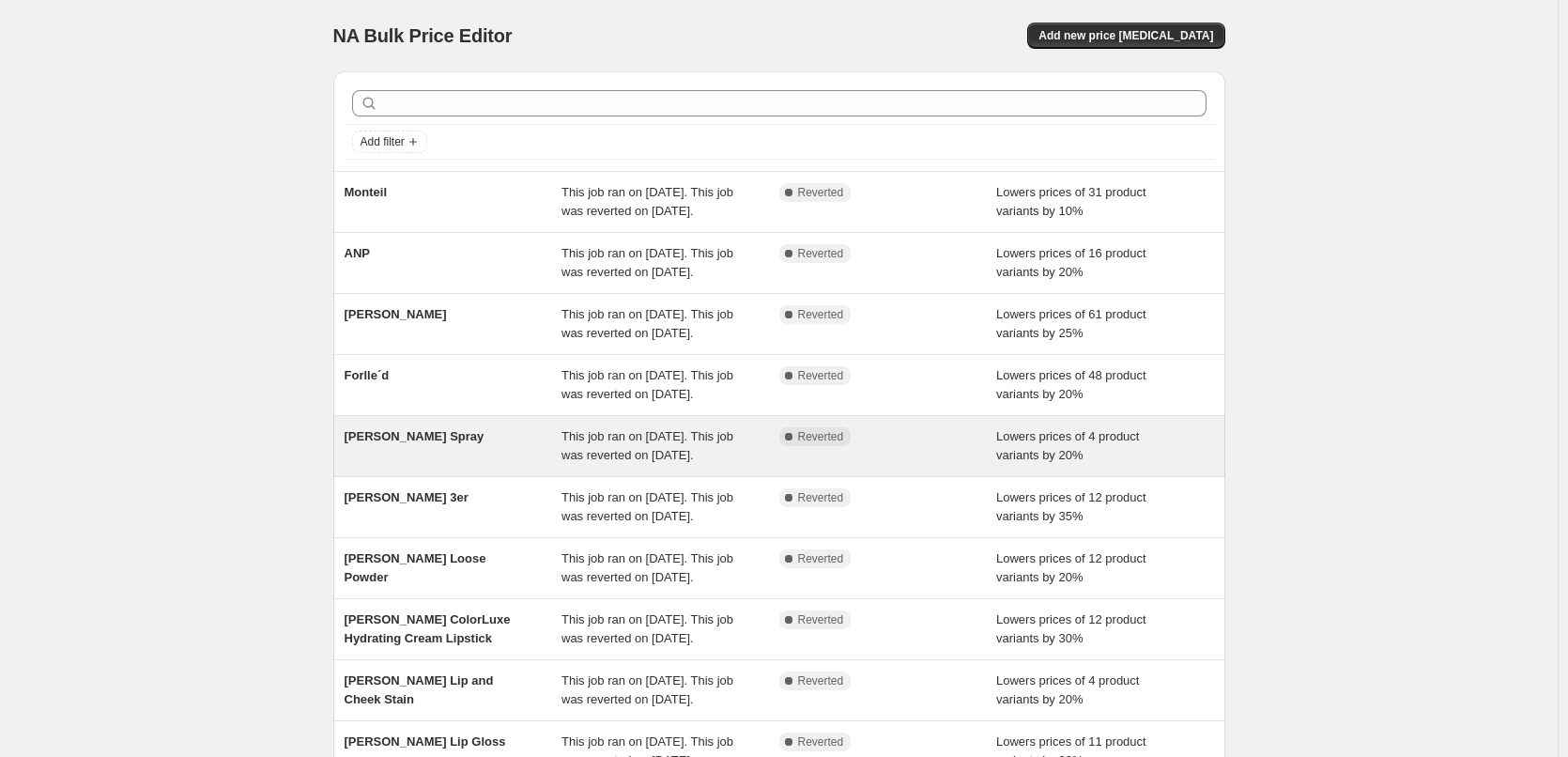
click at [583, 463] on span "This job ran on [DATE]. This job was reverted on [DATE]." at bounding box center [647, 446] width 172 height 33
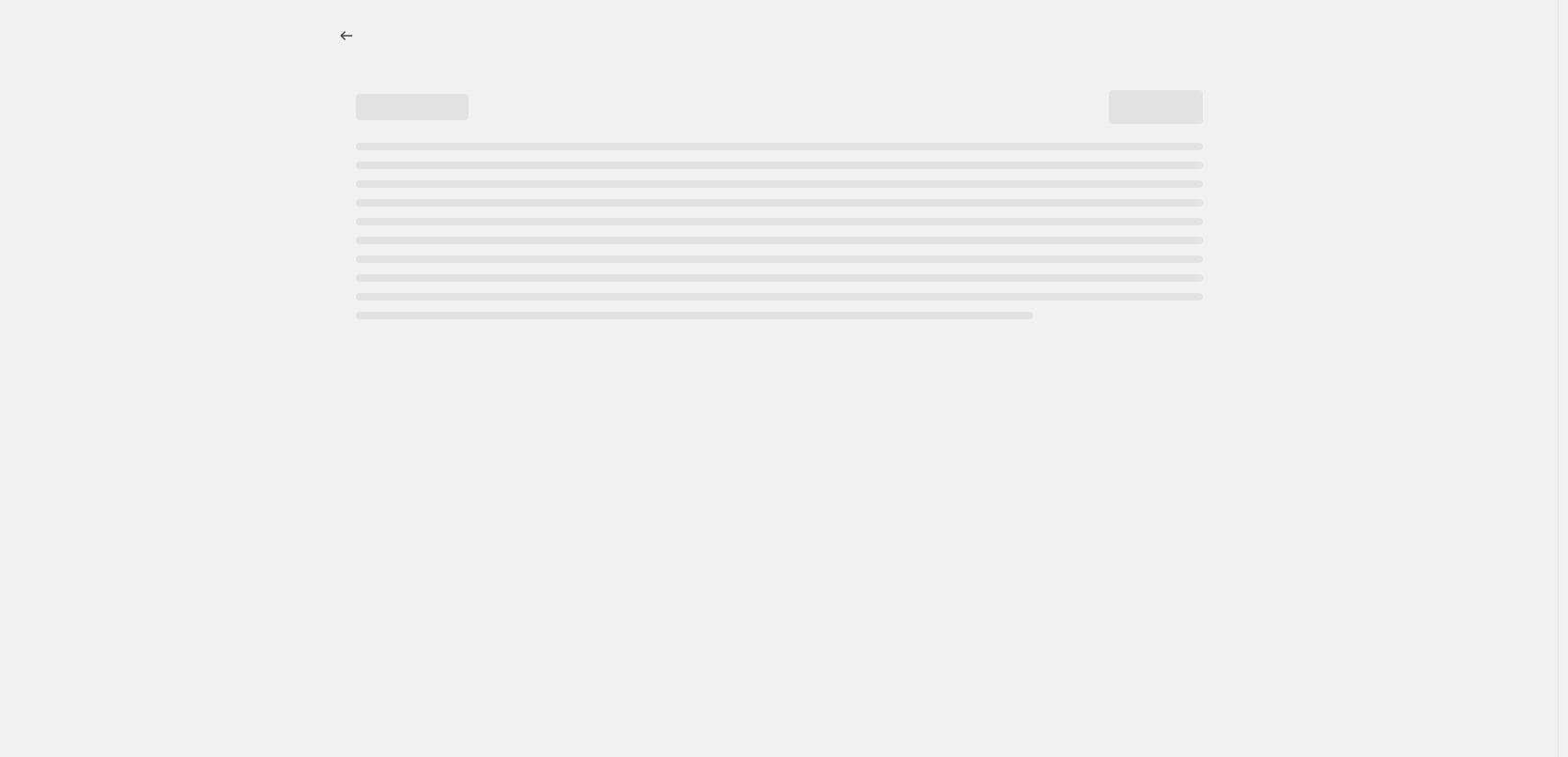
select select "percentage"
select select "tag"
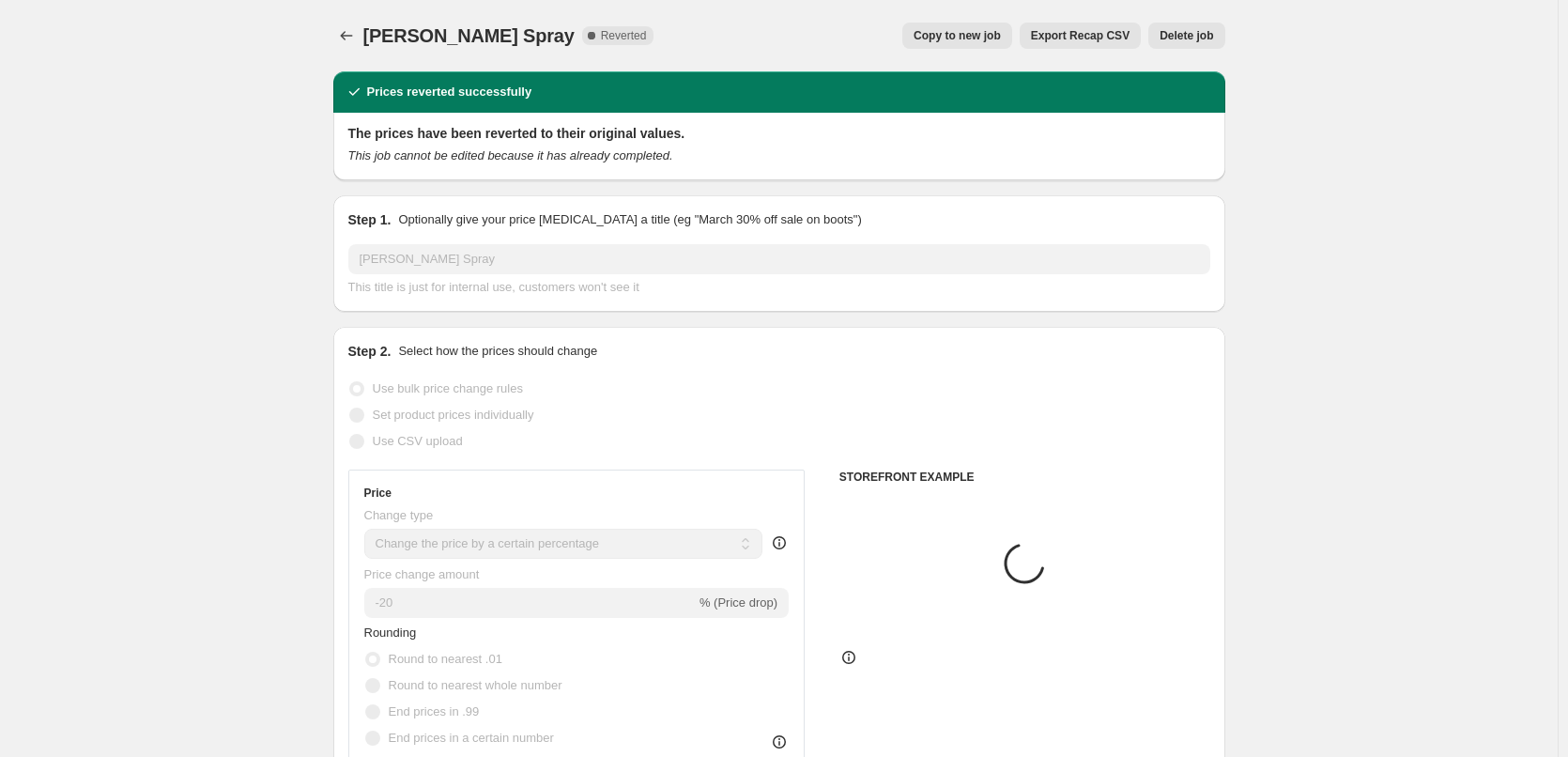
click at [1184, 23] on button "Delete job" at bounding box center [1187, 36] width 76 height 26
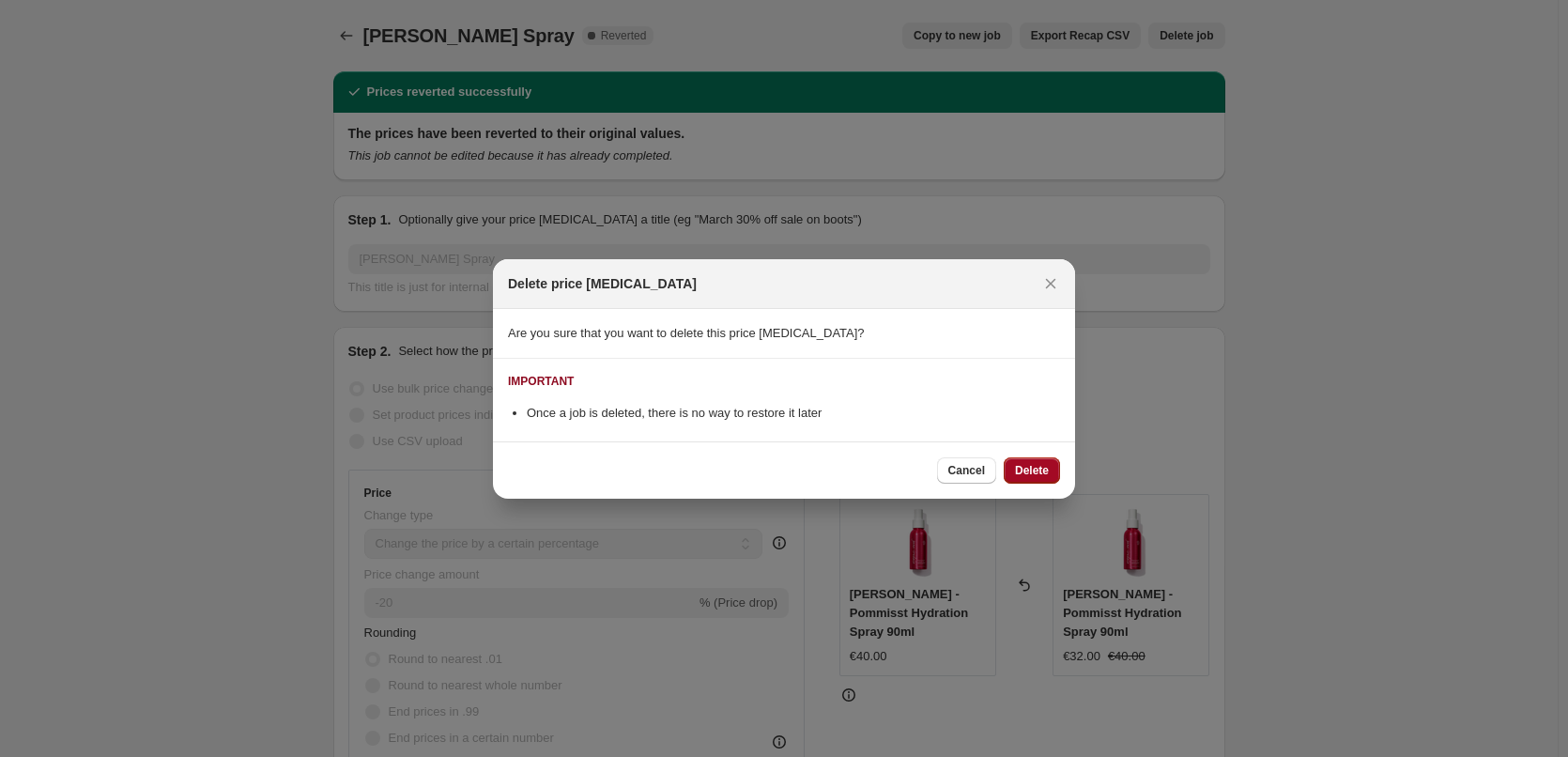
click at [1027, 469] on span "Delete" at bounding box center [1032, 471] width 34 height 15
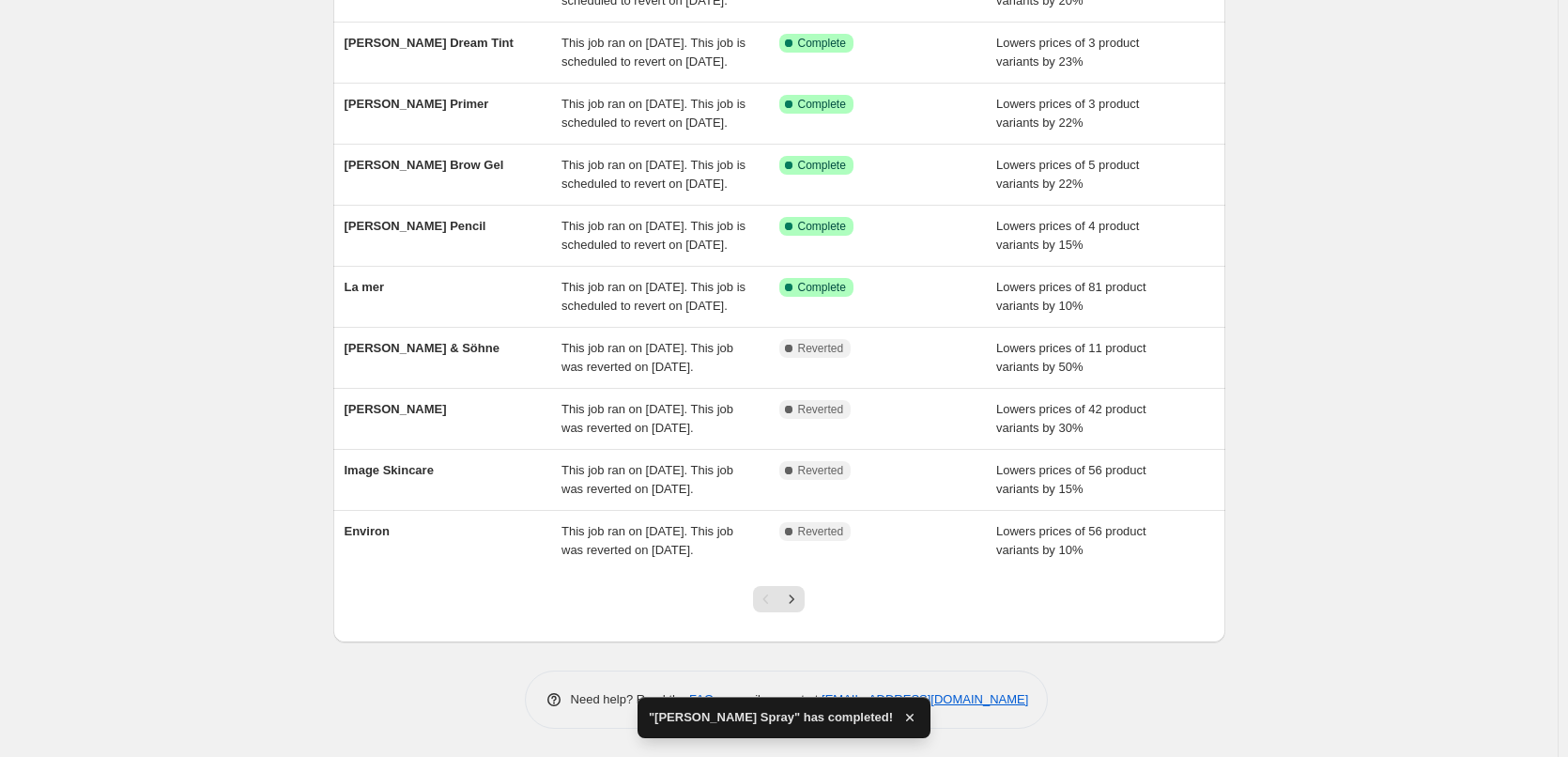
scroll to position [398, 0]
click at [794, 607] on icon "Next" at bounding box center [792, 599] width 19 height 19
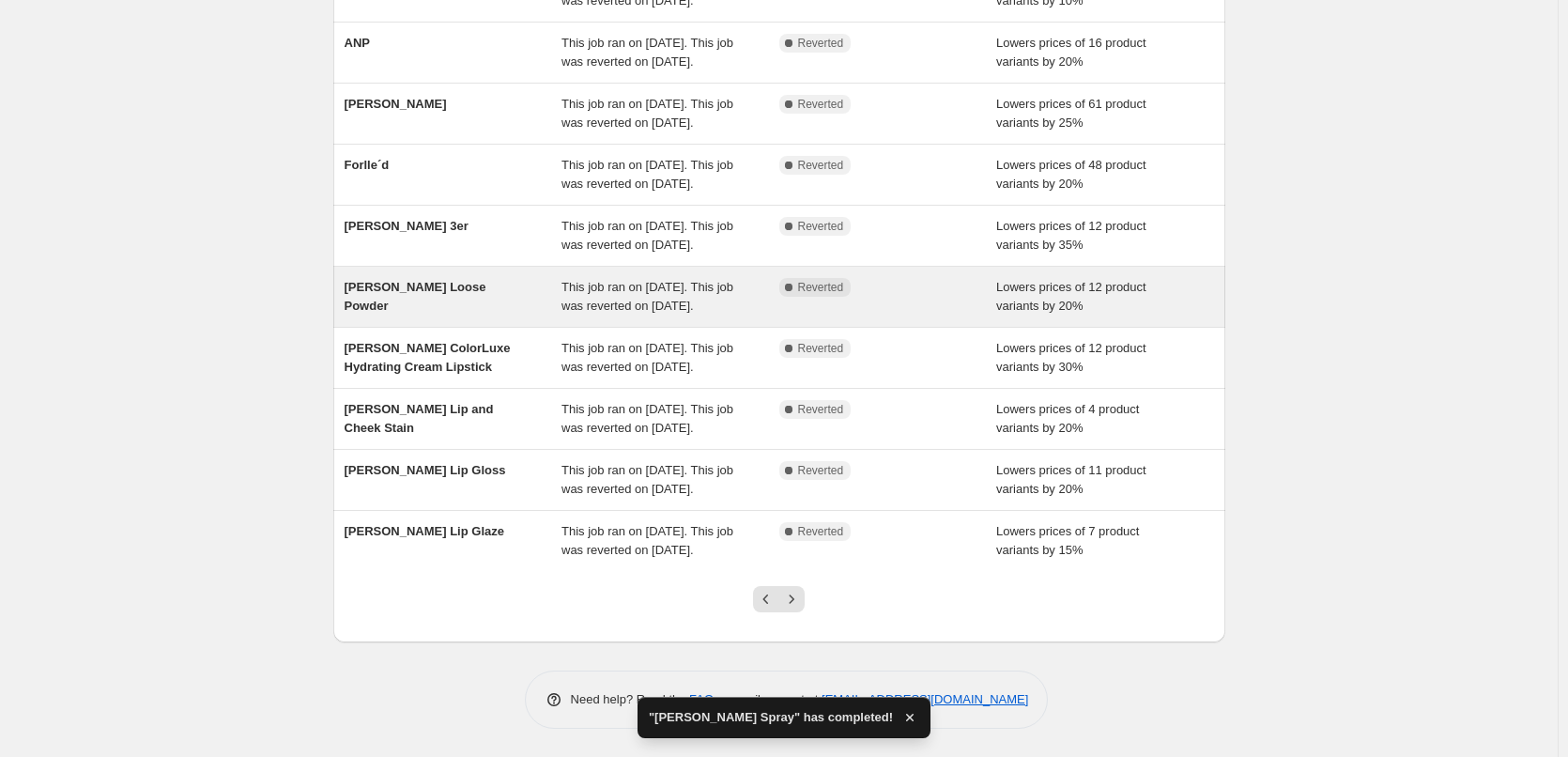
scroll to position [282, 0]
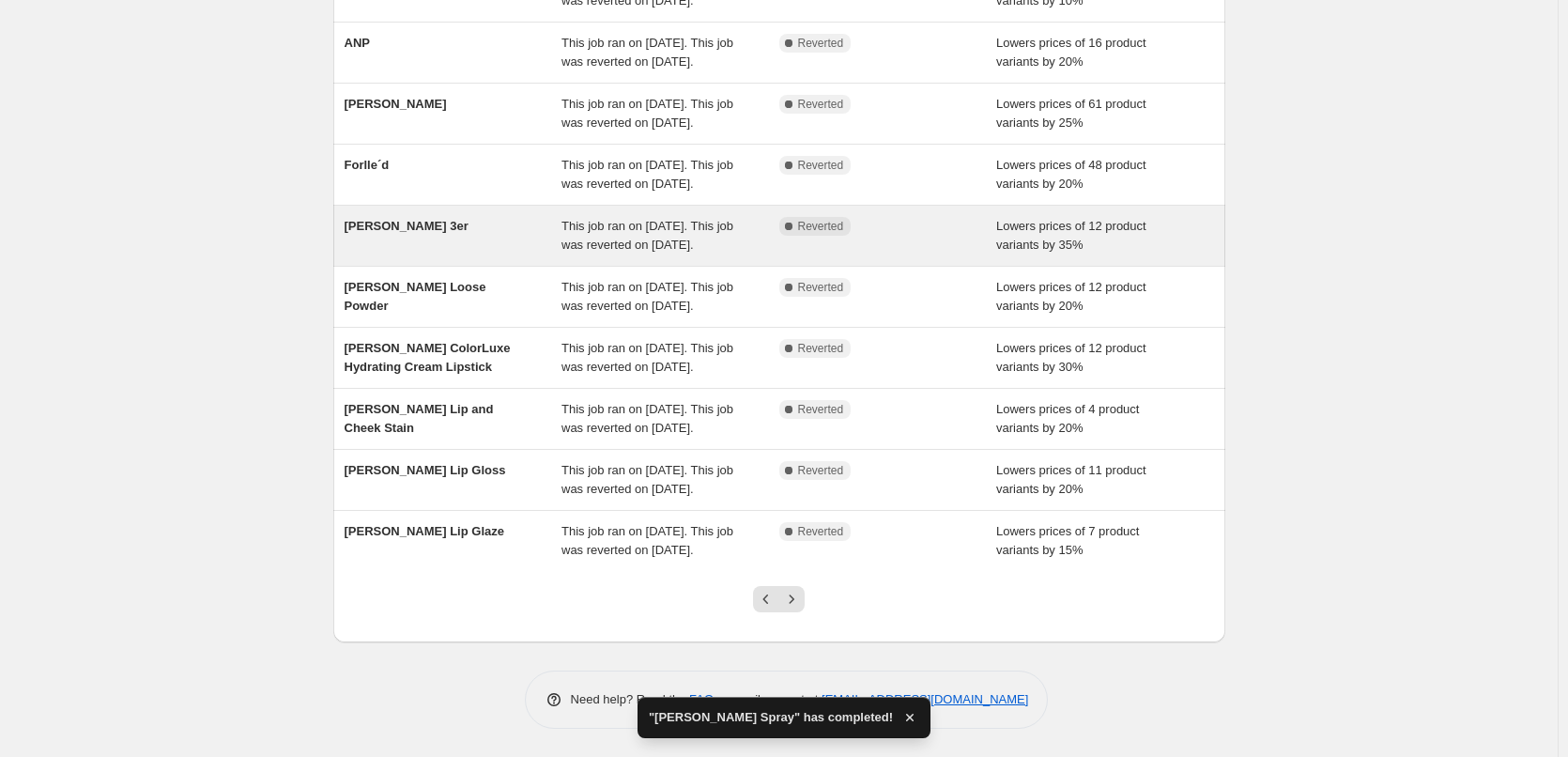
click at [602, 252] on span "This job ran on [DATE]. This job was reverted on [DATE]." at bounding box center [647, 235] width 172 height 33
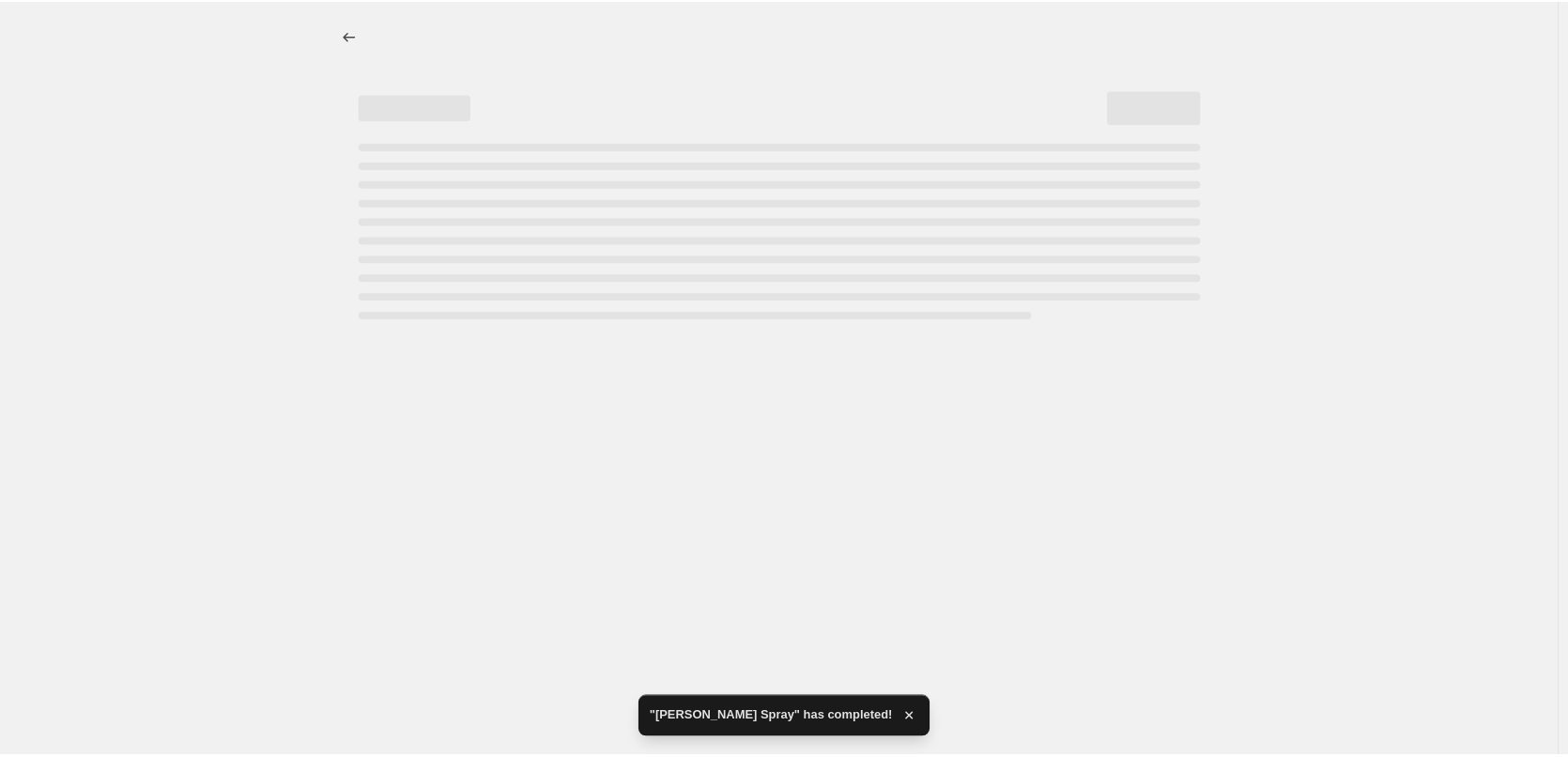
select select "percentage"
select select "tag"
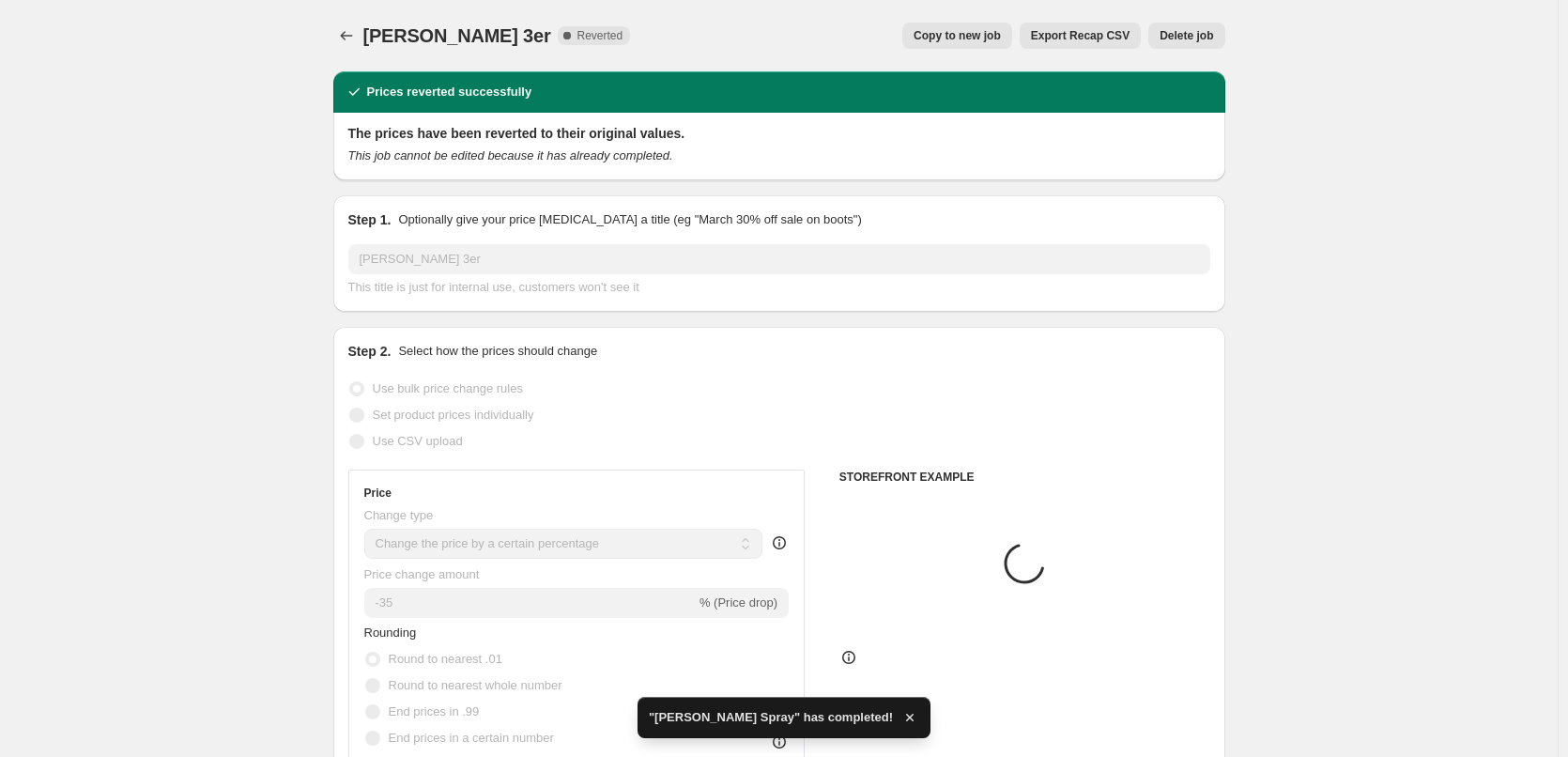
click at [951, 30] on span "Copy to new job" at bounding box center [958, 36] width 88 height 15
select select "percentage"
select select "tag"
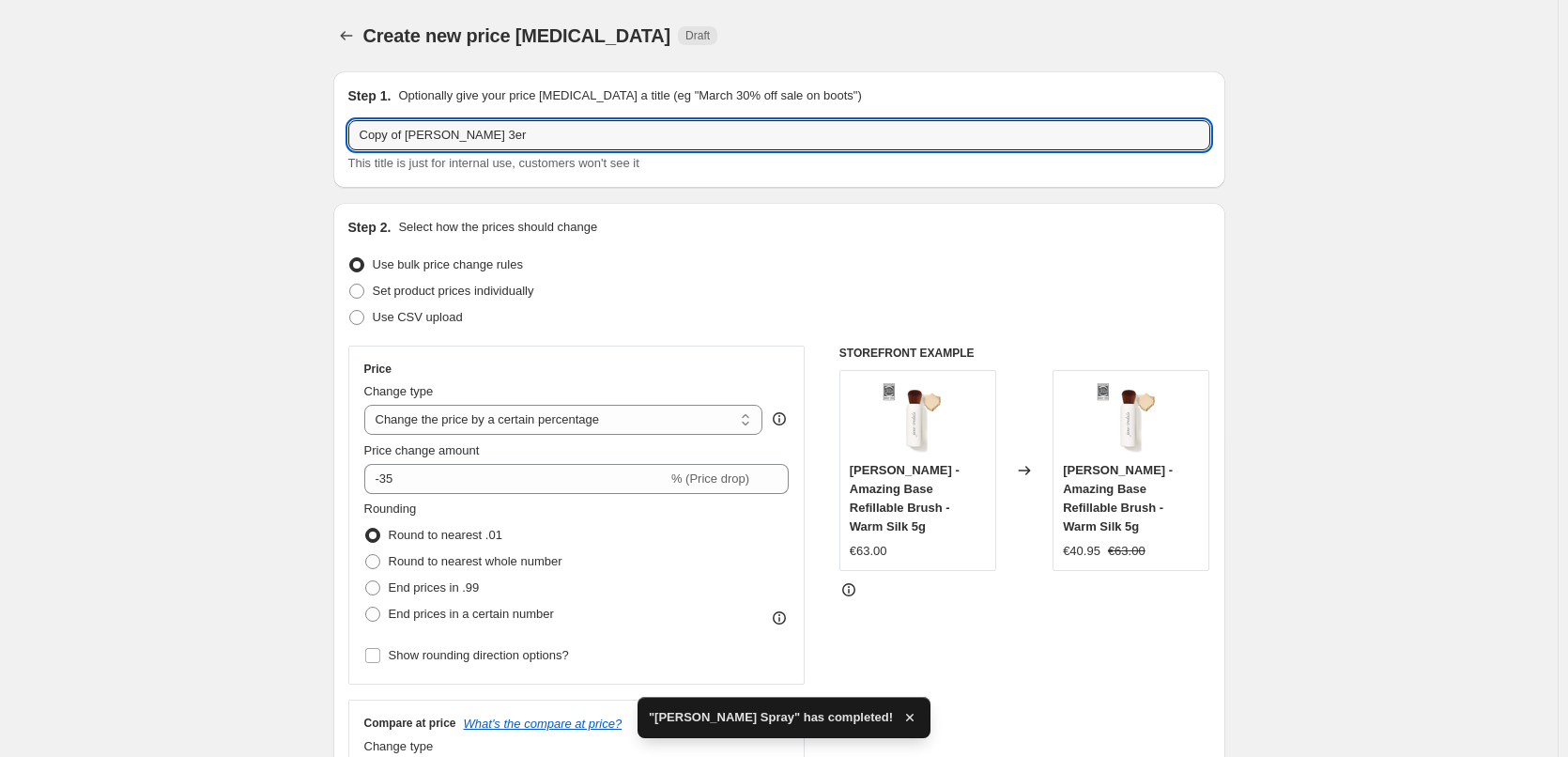
drag, startPoint x: 410, startPoint y: 132, endPoint x: 31, endPoint y: 143, distance: 379.2
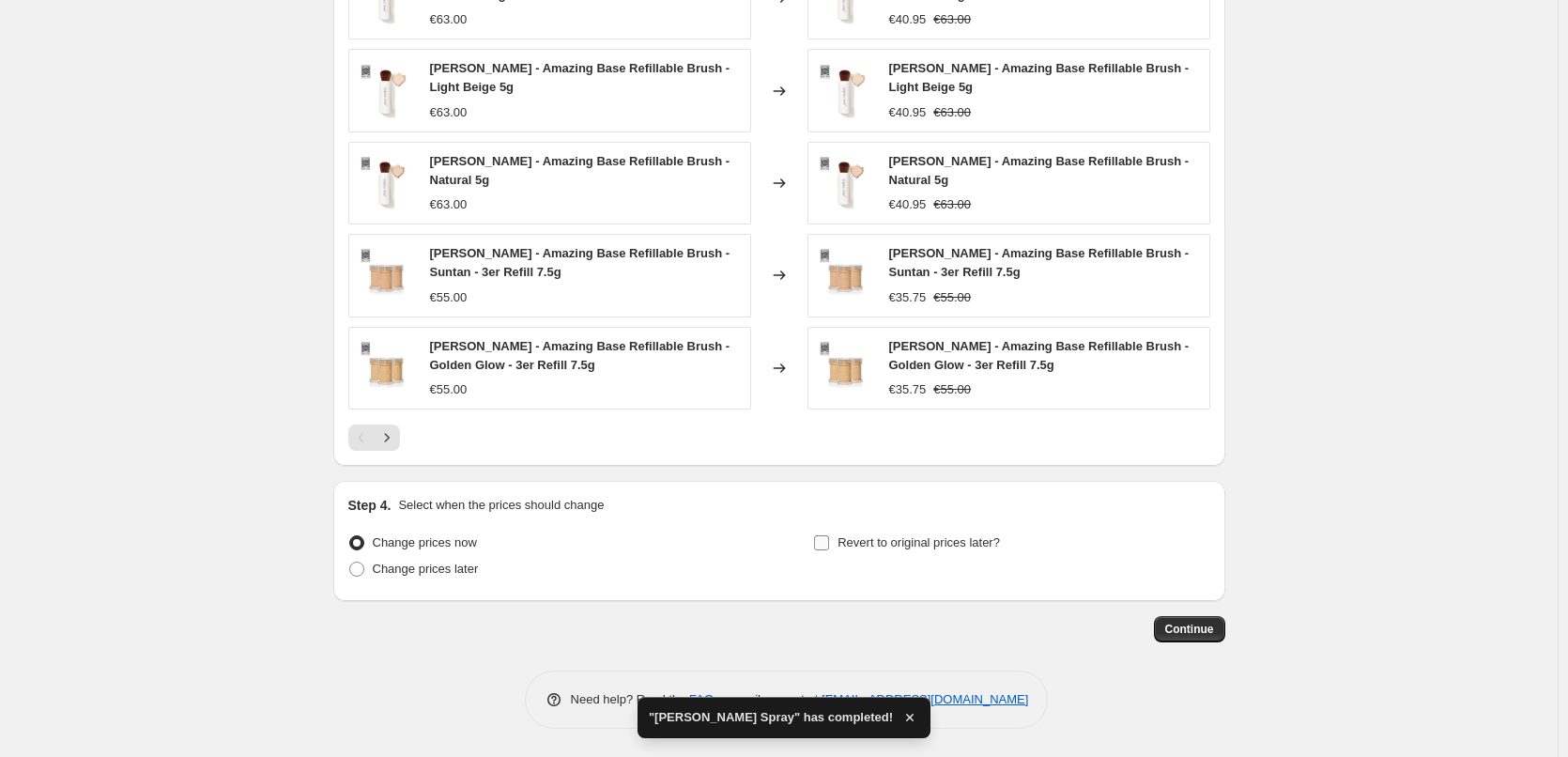
type input "[PERSON_NAME] 3er"
click at [853, 537] on span "Revert to original prices later?" at bounding box center [919, 542] width 162 height 14
click at [829, 537] on input "Revert to original prices later?" at bounding box center [822, 543] width 15 height 15
checkbox input "true"
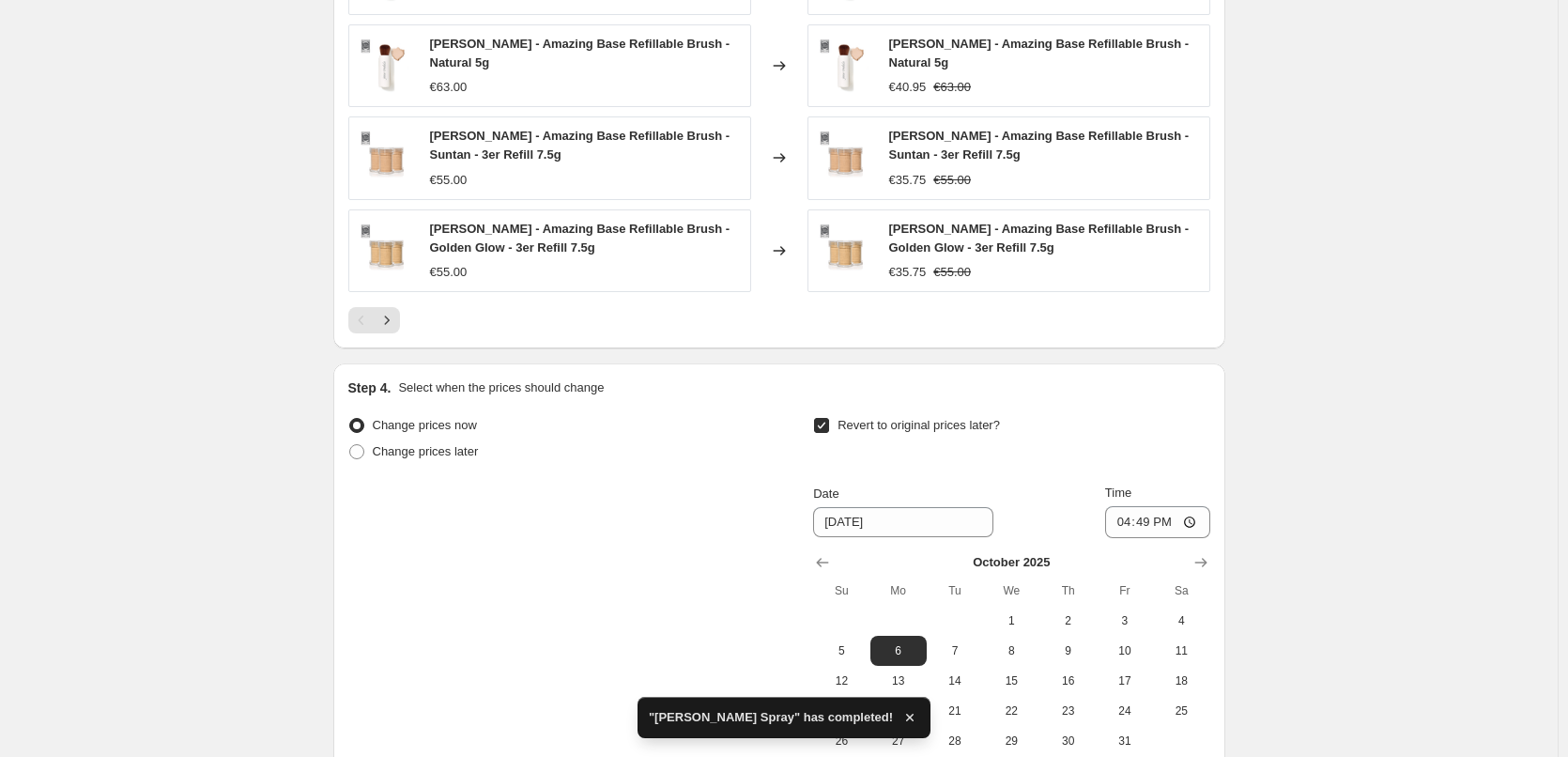
scroll to position [1685, 0]
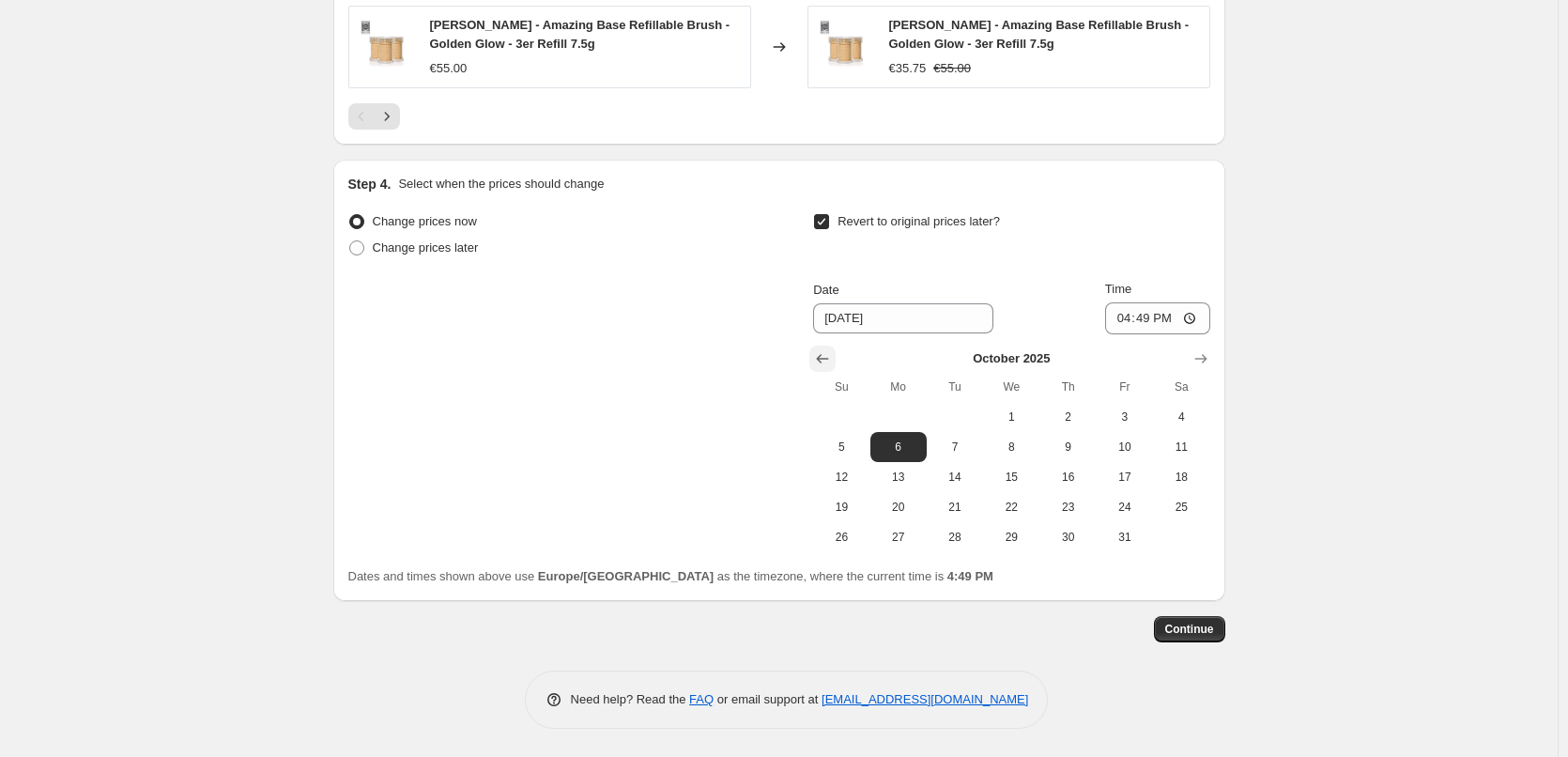
click at [825, 355] on icon "Show previous month, September 2025" at bounding box center [823, 359] width 19 height 19
click at [955, 540] on span "30" at bounding box center [956, 537] width 42 height 15
type input "[DATE]"
click at [1126, 313] on input "16:49" at bounding box center [1158, 319] width 105 height 32
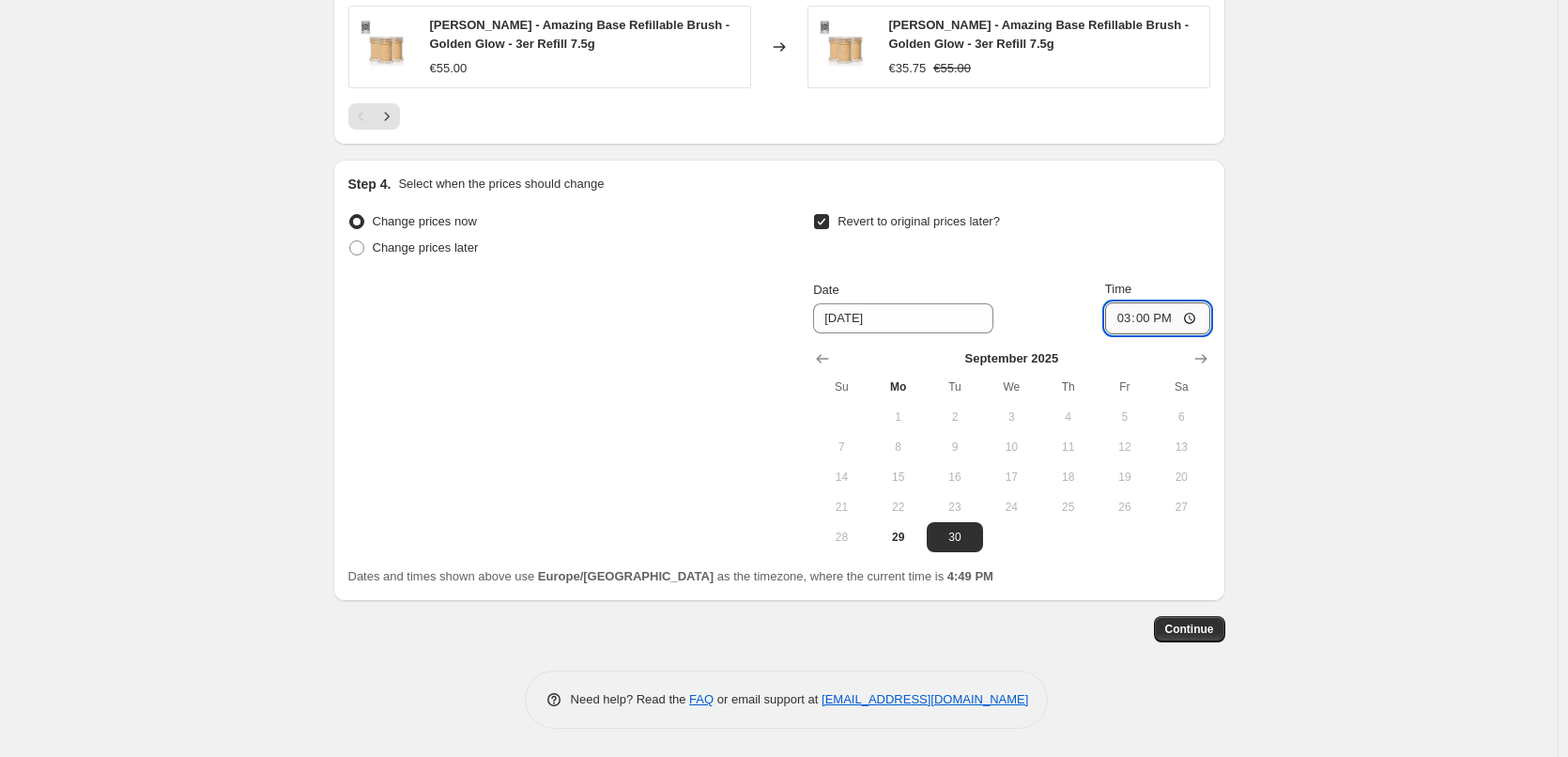
click at [1194, 315] on input "15:00" at bounding box center [1158, 319] width 105 height 32
type input "03:00"
click at [1219, 631] on button "Continue" at bounding box center [1190, 630] width 72 height 26
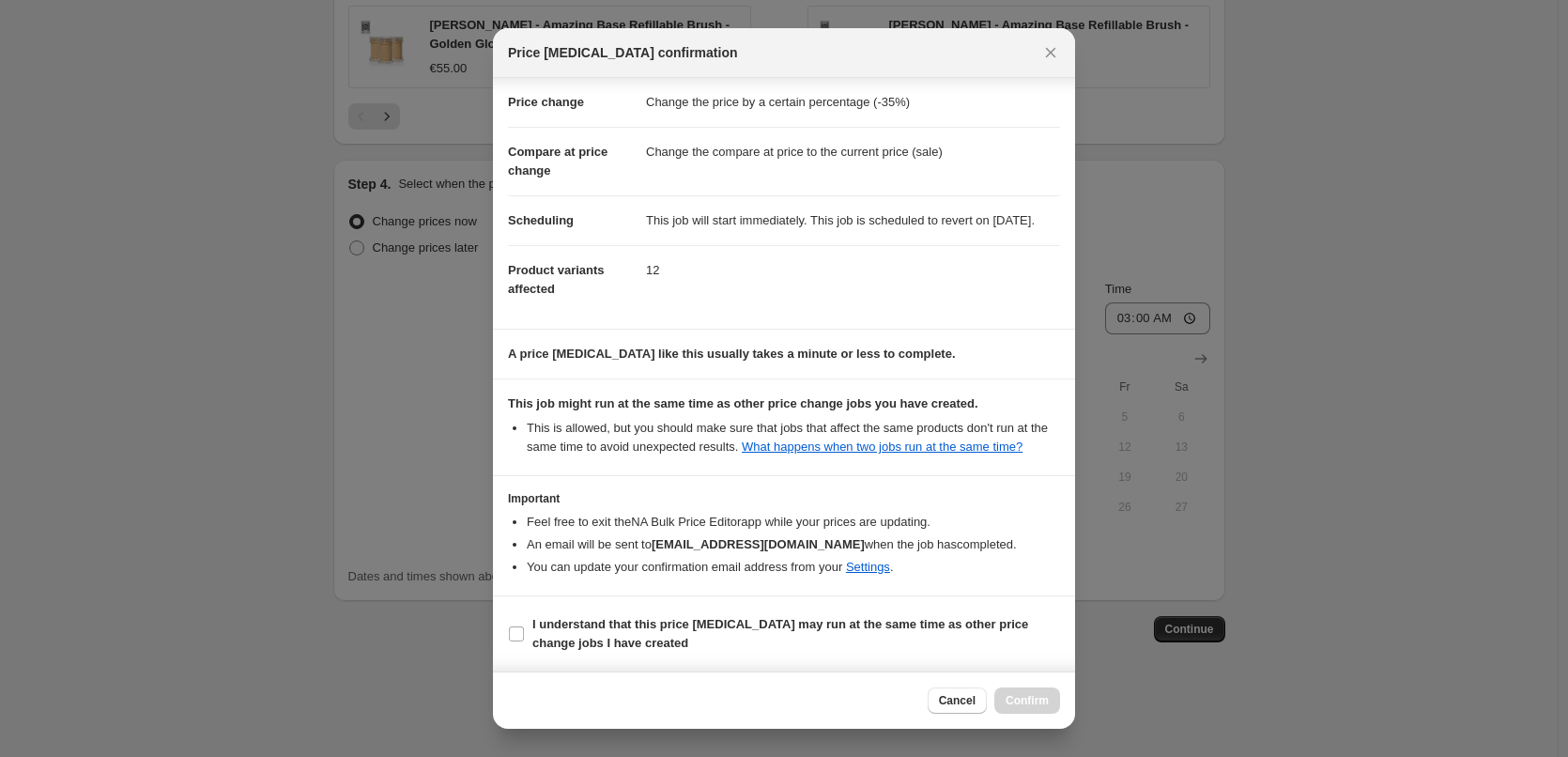
scroll to position [53, 0]
click at [575, 625] on b "I understand that this price [MEDICAL_DATA] may run at the same time as other p…" at bounding box center [780, 633] width 496 height 33
click at [524, 627] on input "I understand that this price [MEDICAL_DATA] may run at the same time as other p…" at bounding box center [517, 634] width 15 height 15
checkbox input "true"
click at [1019, 690] on button "Confirm" at bounding box center [1027, 701] width 66 height 26
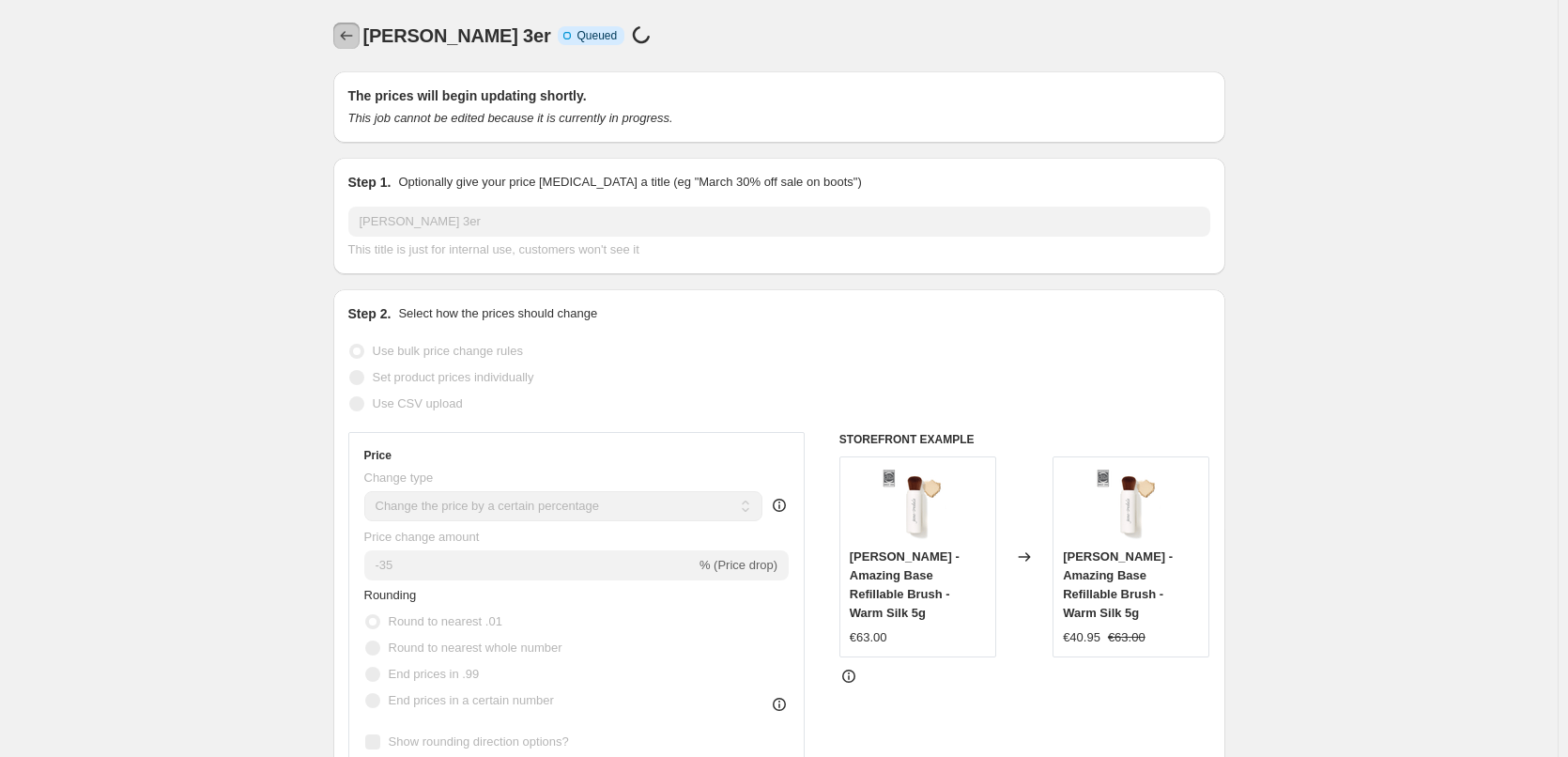
click at [350, 27] on icon "Price change jobs" at bounding box center [346, 36] width 19 height 19
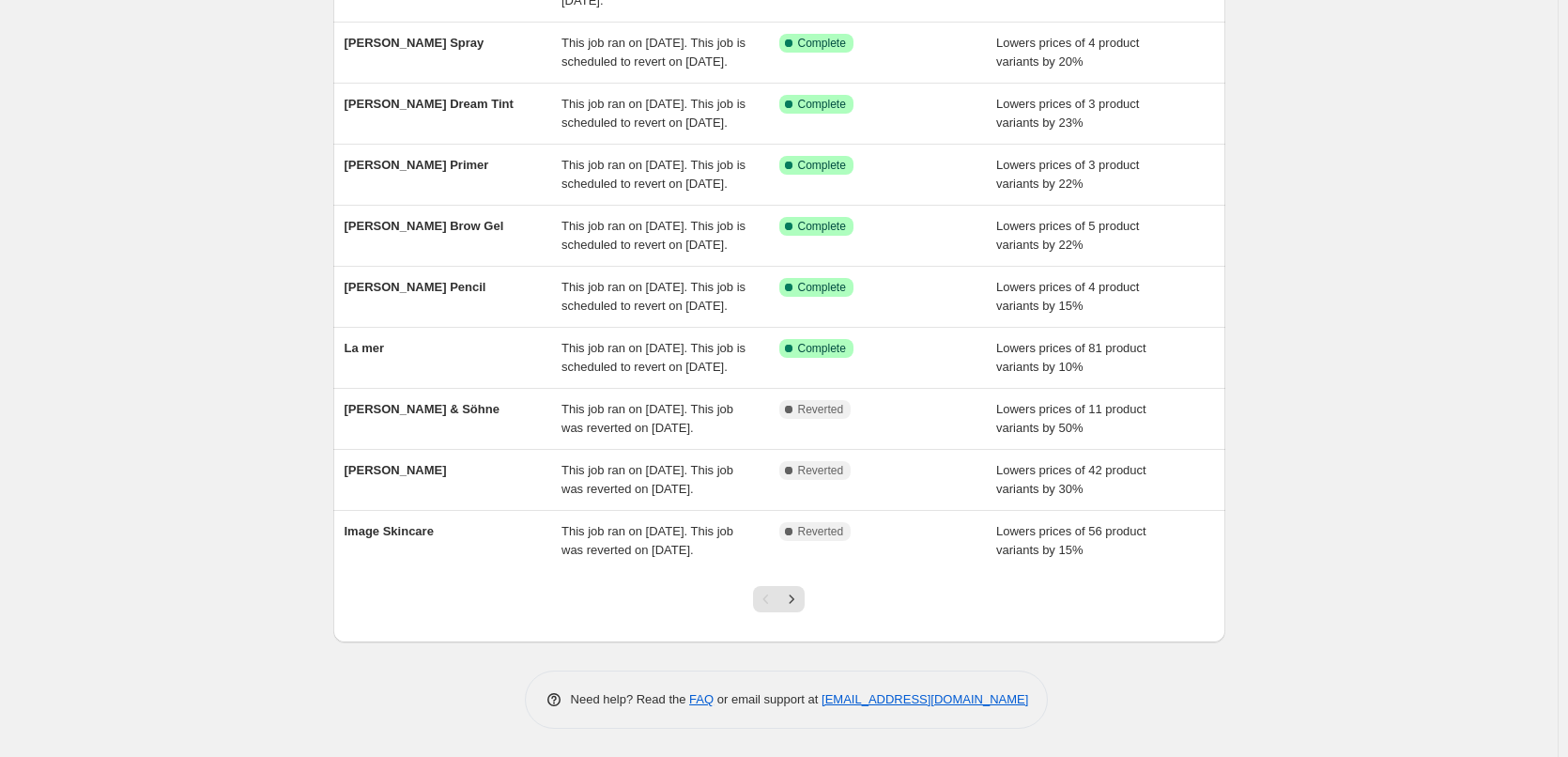
scroll to position [398, 0]
click at [794, 606] on icon "Next" at bounding box center [792, 599] width 19 height 19
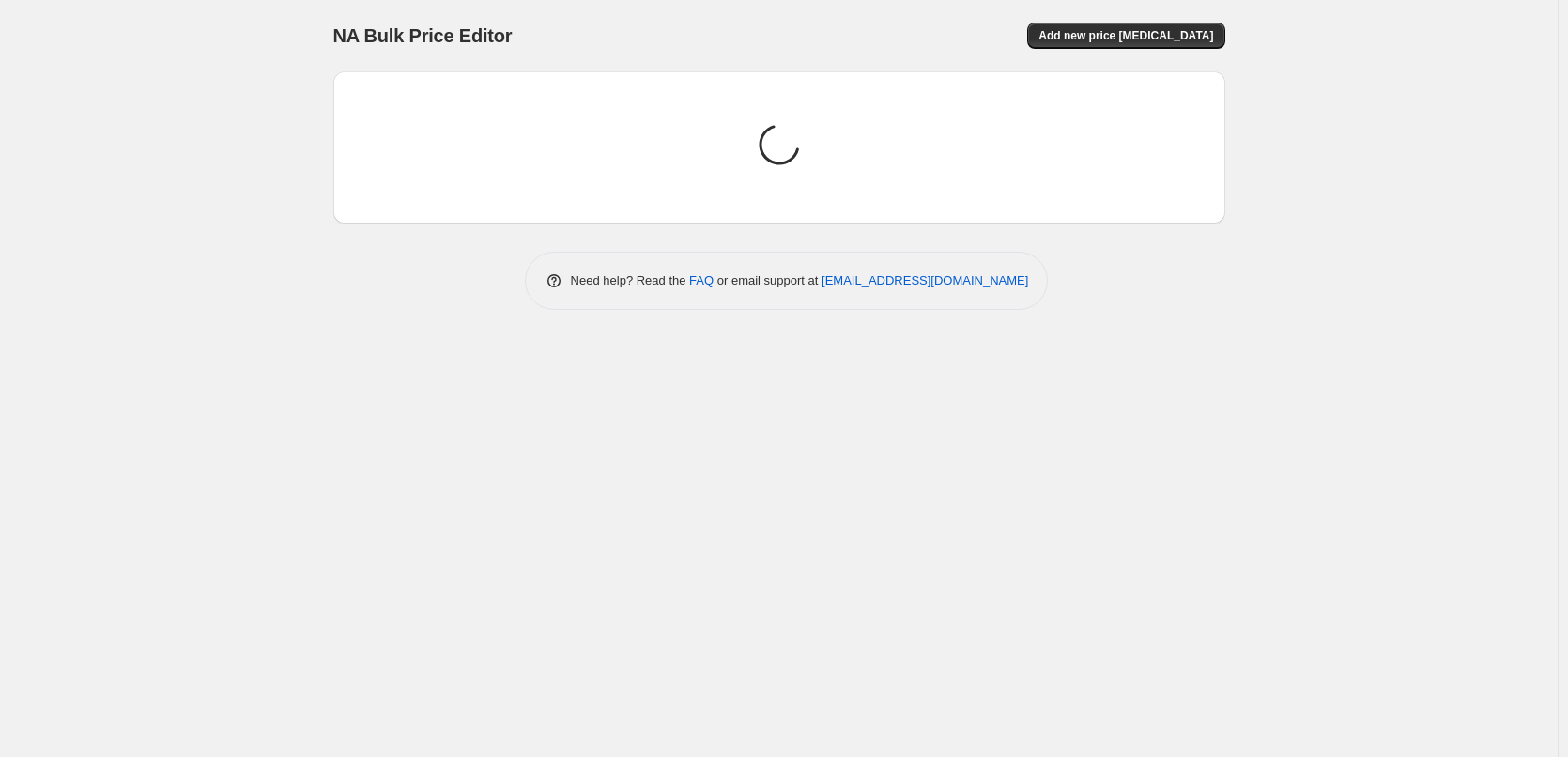
scroll to position [0, 0]
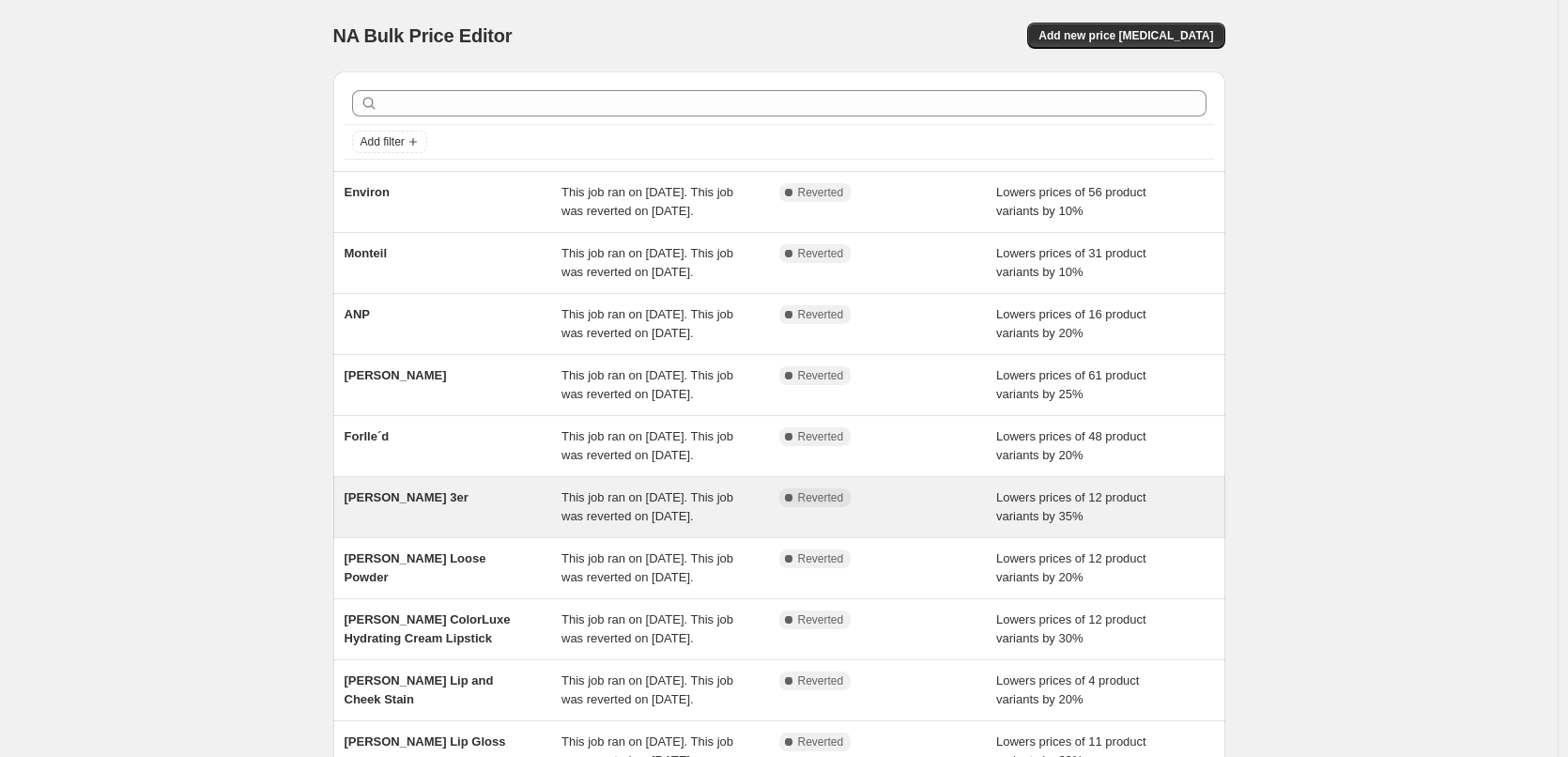
click at [592, 523] on span "This job ran on [DATE]. This job was reverted on [DATE]." at bounding box center [647, 507] width 172 height 33
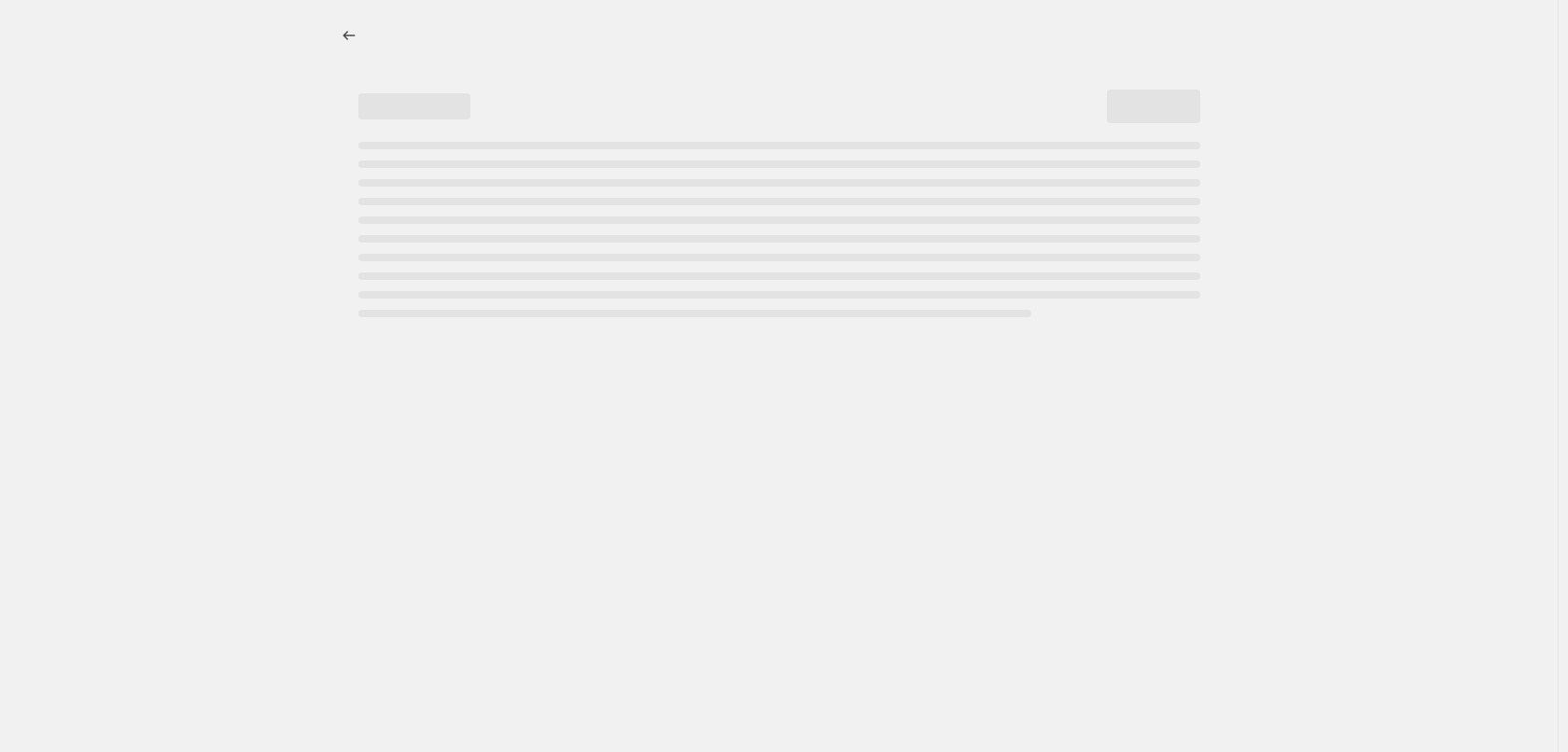
select select "percentage"
select select "tag"
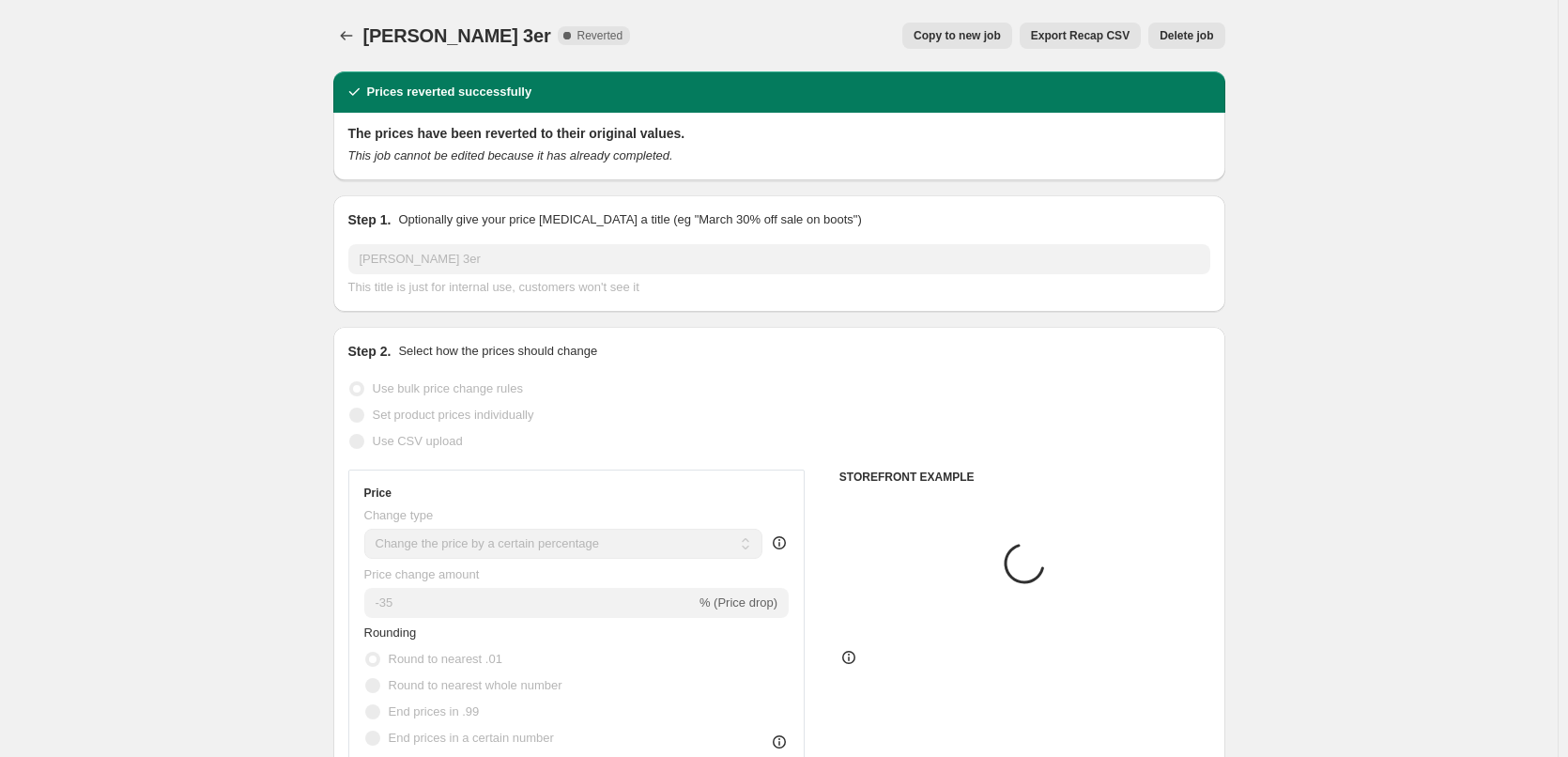
click at [1217, 36] on button "Delete job" at bounding box center [1187, 36] width 76 height 26
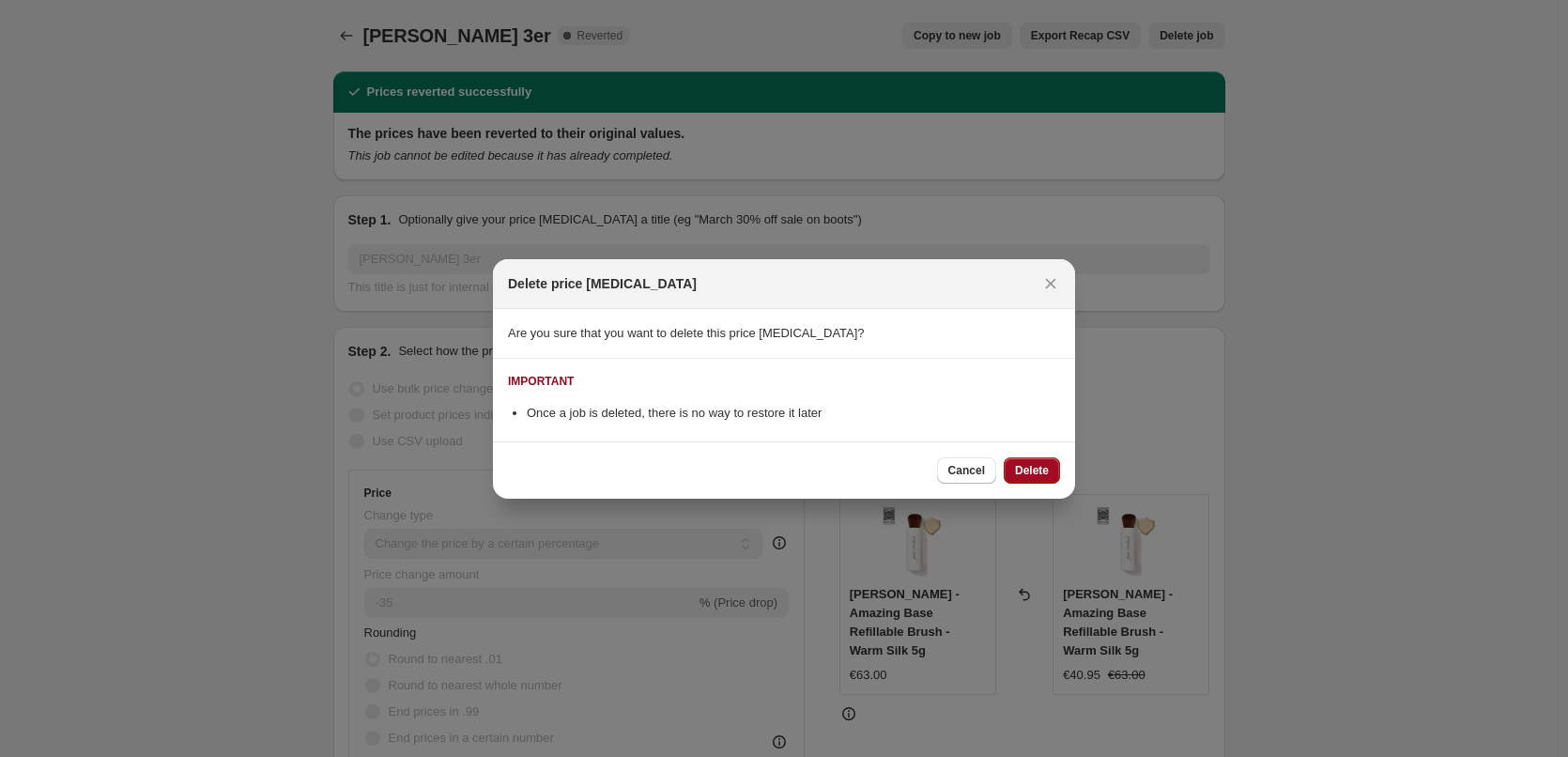
click at [1022, 464] on span "Delete" at bounding box center [1032, 471] width 34 height 15
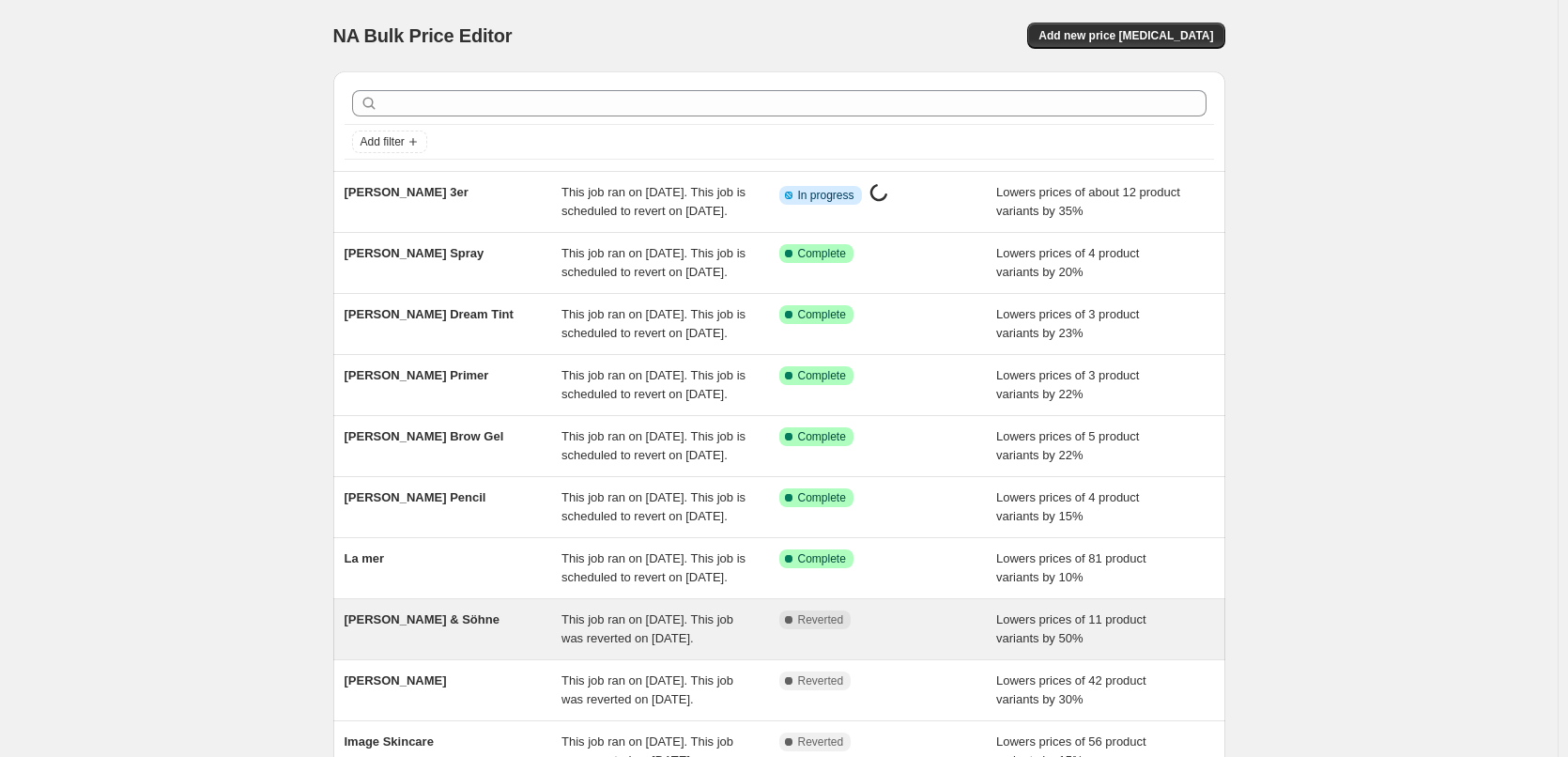
scroll to position [398, 0]
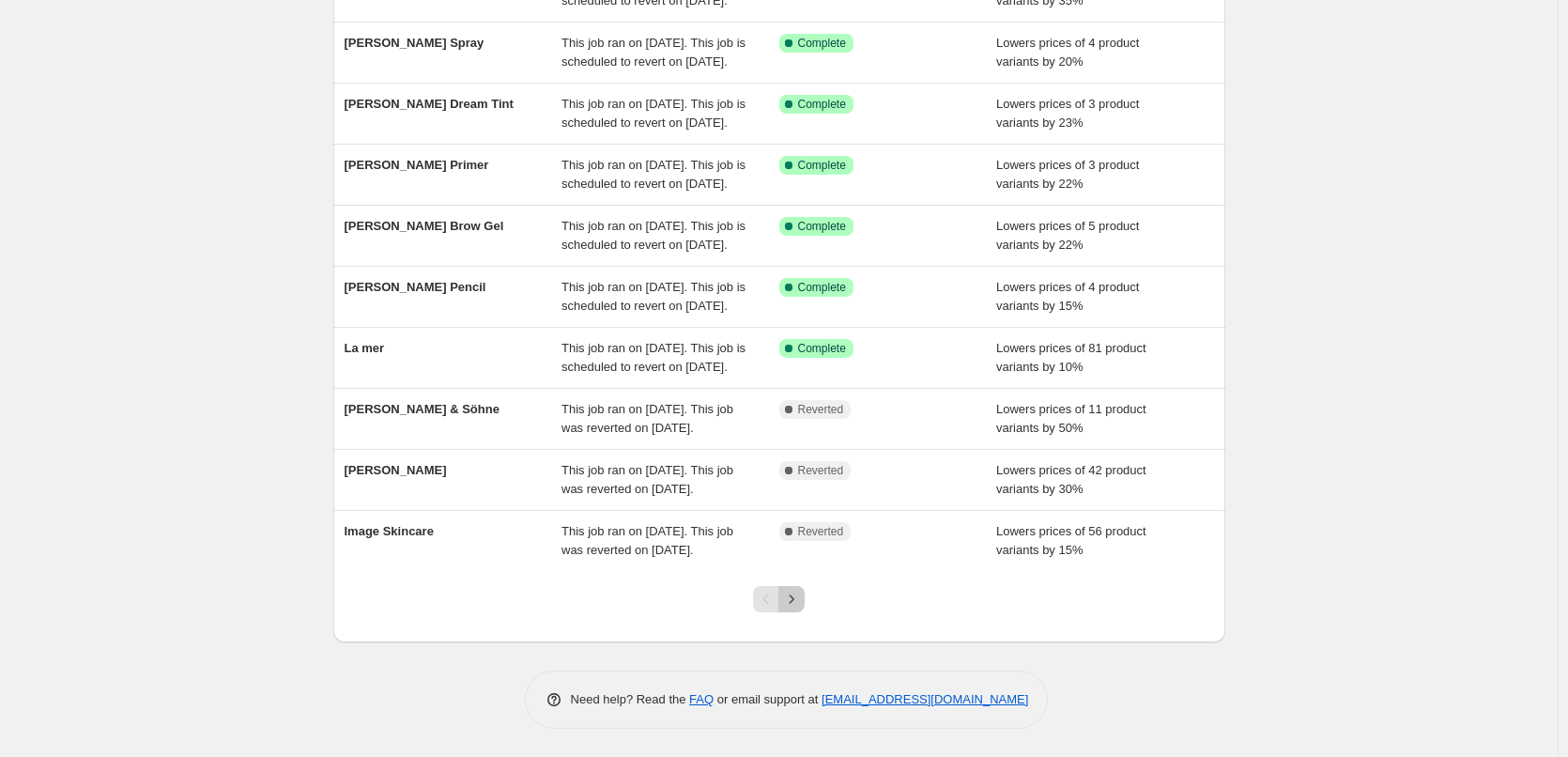
click at [805, 598] on button "Next" at bounding box center [792, 599] width 26 height 26
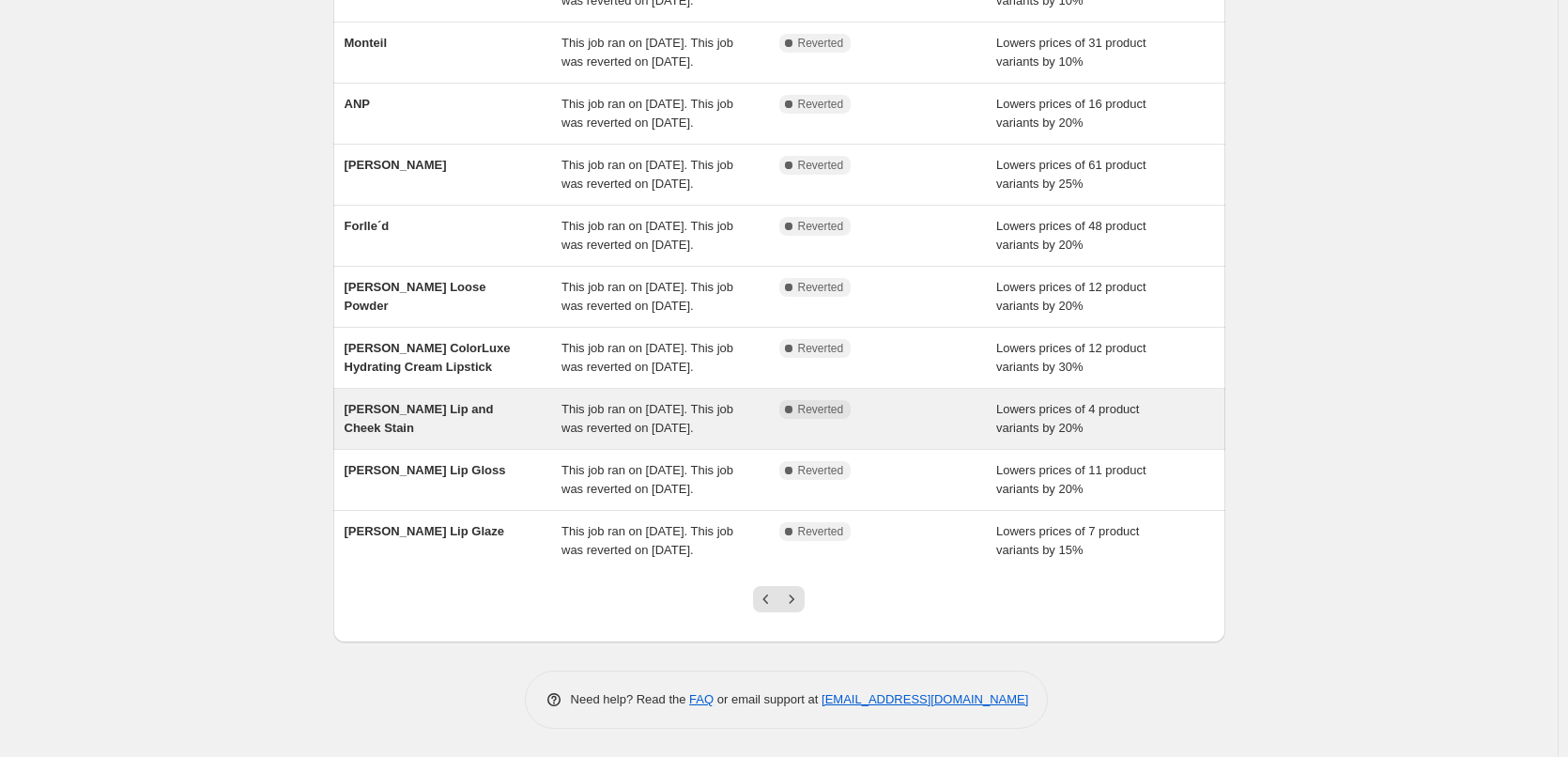
scroll to position [282, 0]
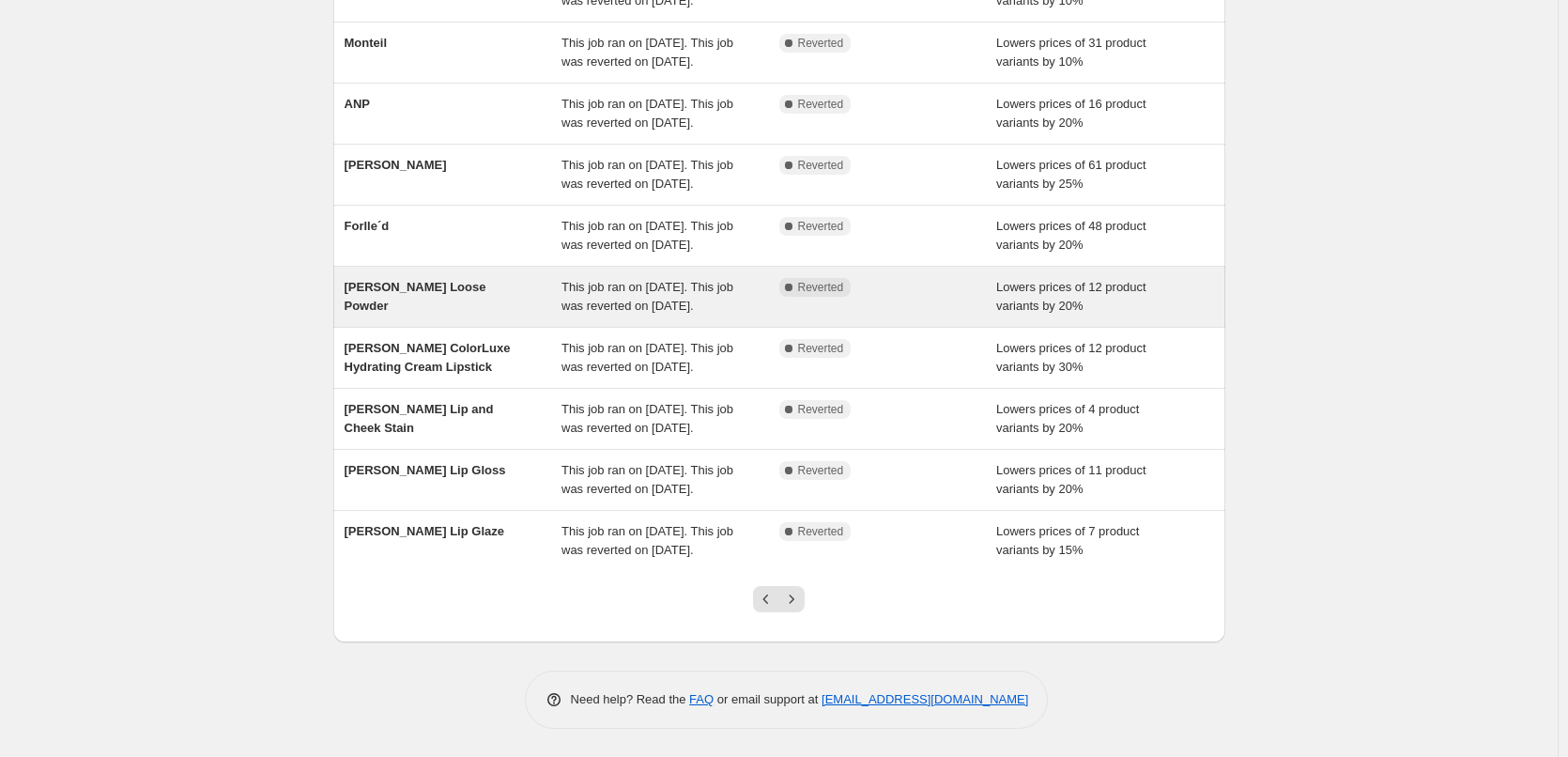
click at [638, 309] on span "This job ran on [DATE]. This job was reverted on [DATE]." at bounding box center [647, 296] width 172 height 33
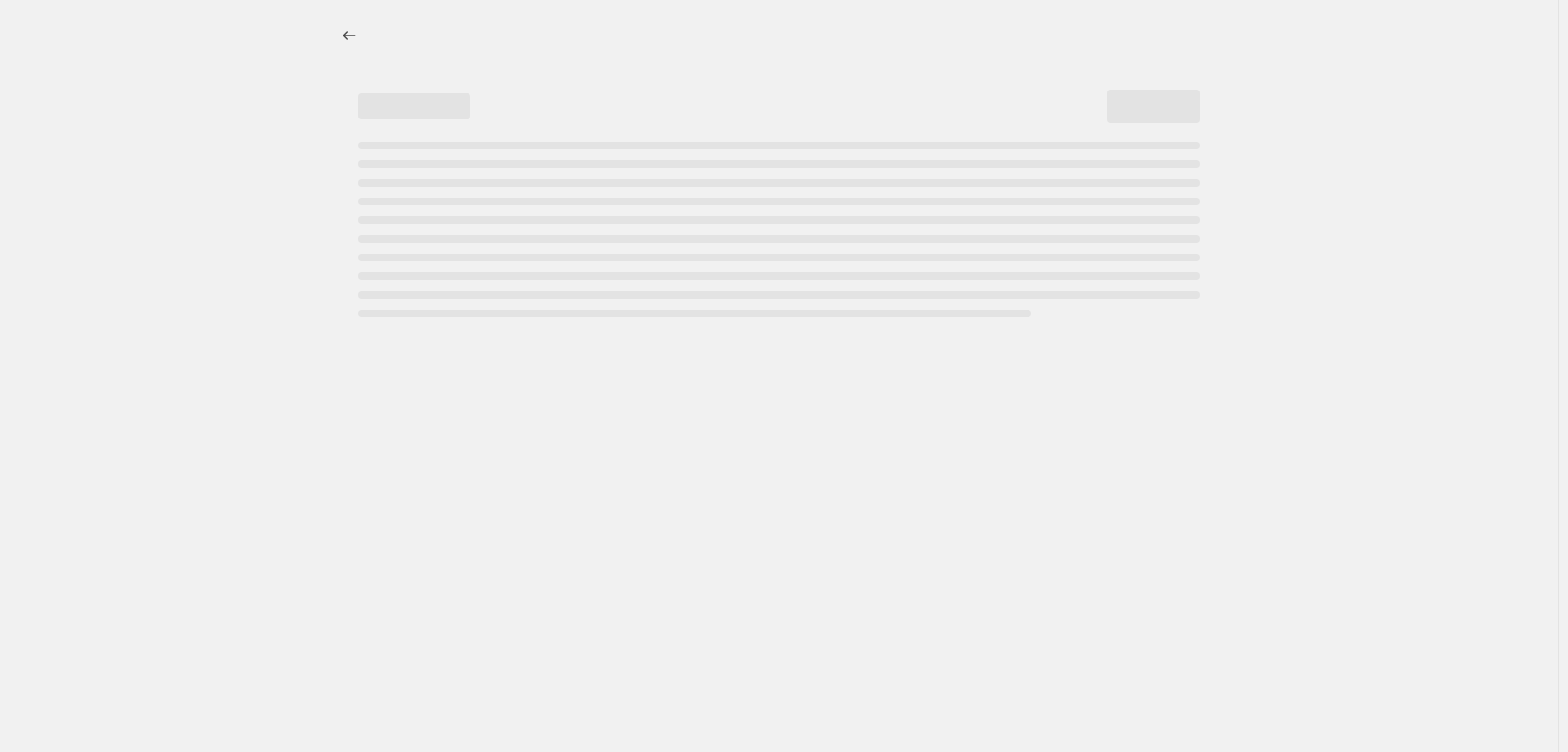
select select "percentage"
select select "tag"
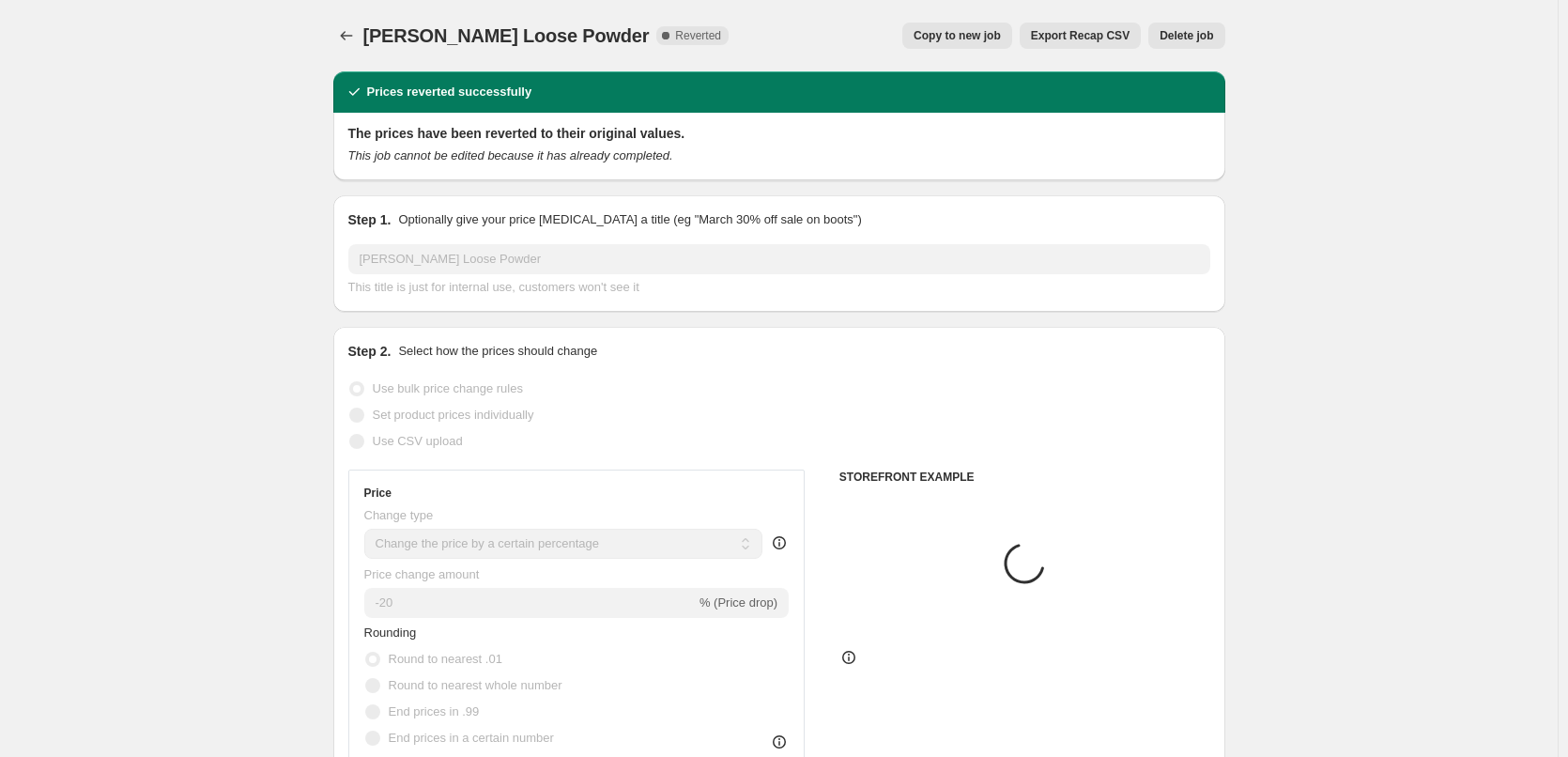
click at [965, 47] on button "Copy to new job" at bounding box center [958, 36] width 109 height 26
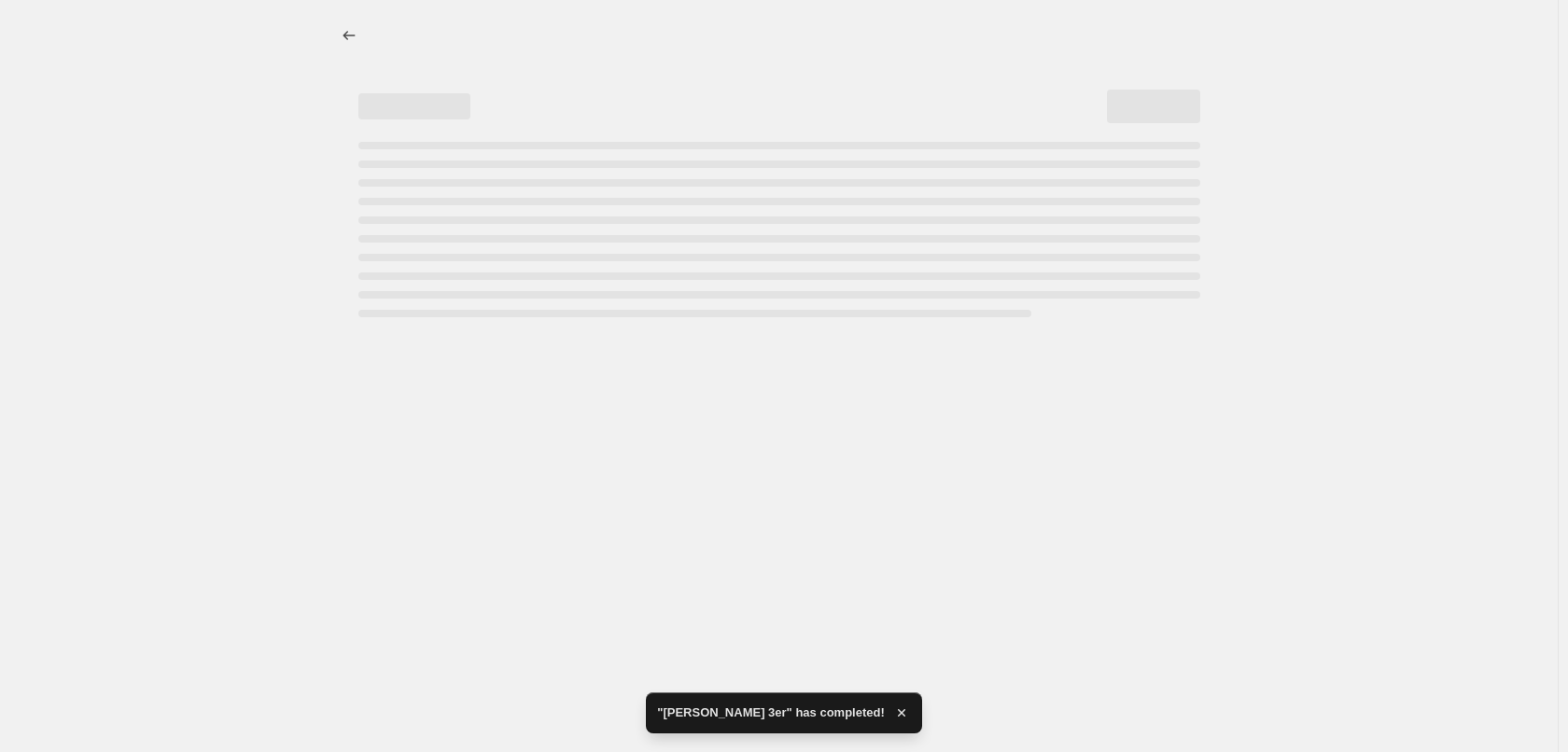
select select "percentage"
select select "tag"
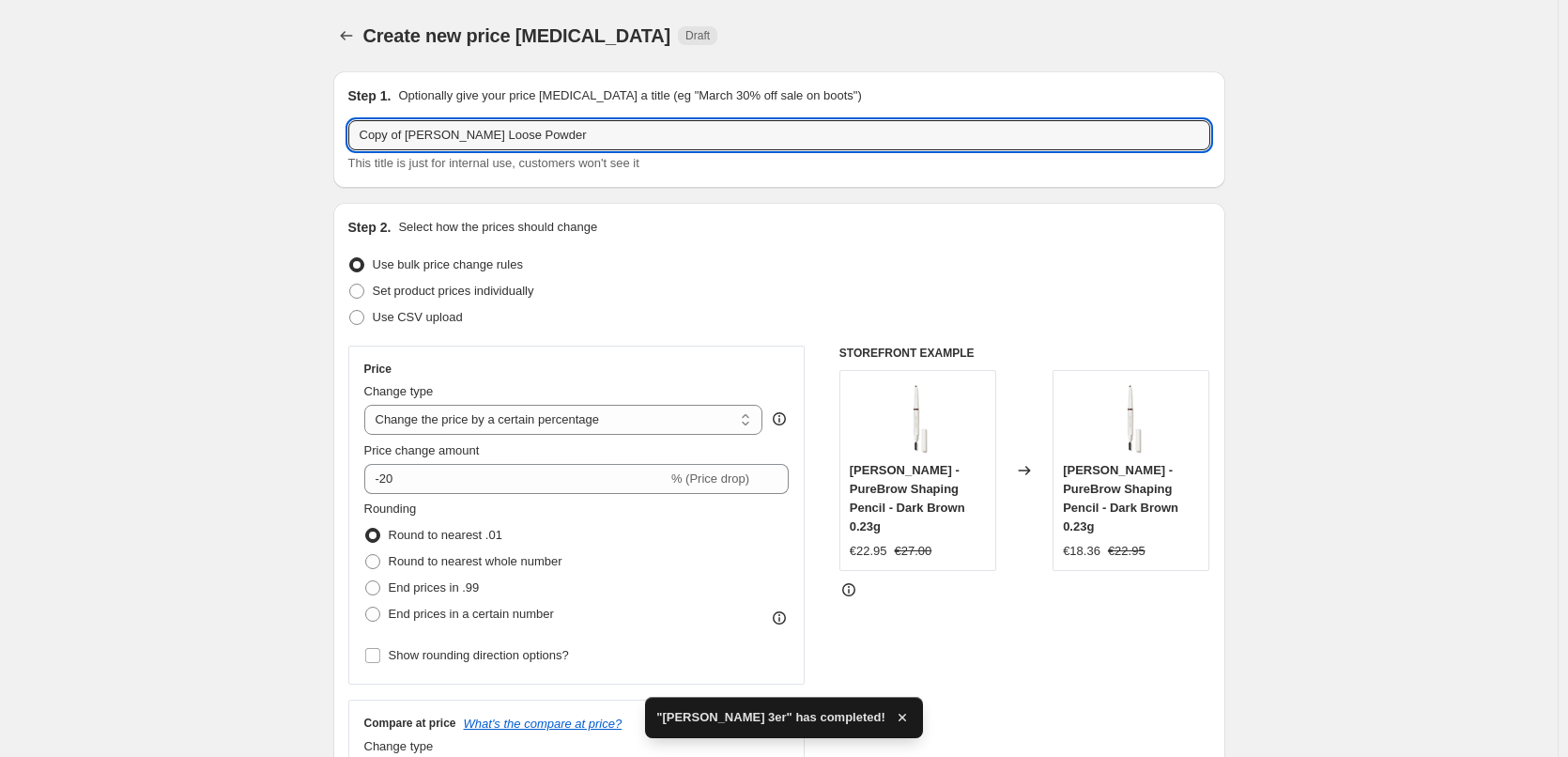
drag, startPoint x: 412, startPoint y: 134, endPoint x: 320, endPoint y: 143, distance: 92.4
click at [404, 129] on input "Copy of Jane Iredale Loose Powder" at bounding box center [779, 135] width 862 height 30
drag, startPoint x: 408, startPoint y: 132, endPoint x: 225, endPoint y: 149, distance: 183.8
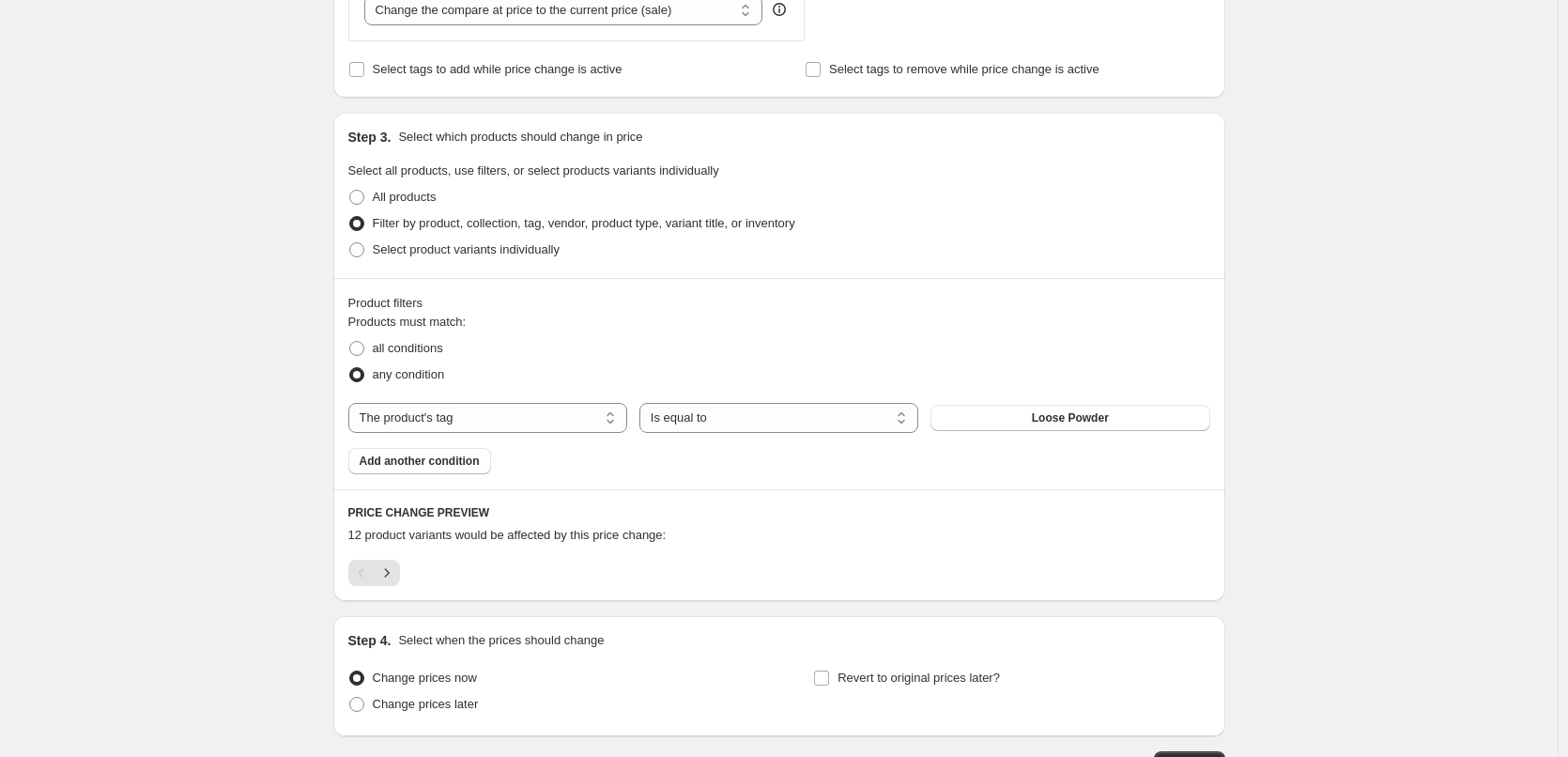
scroll to position [901, 0]
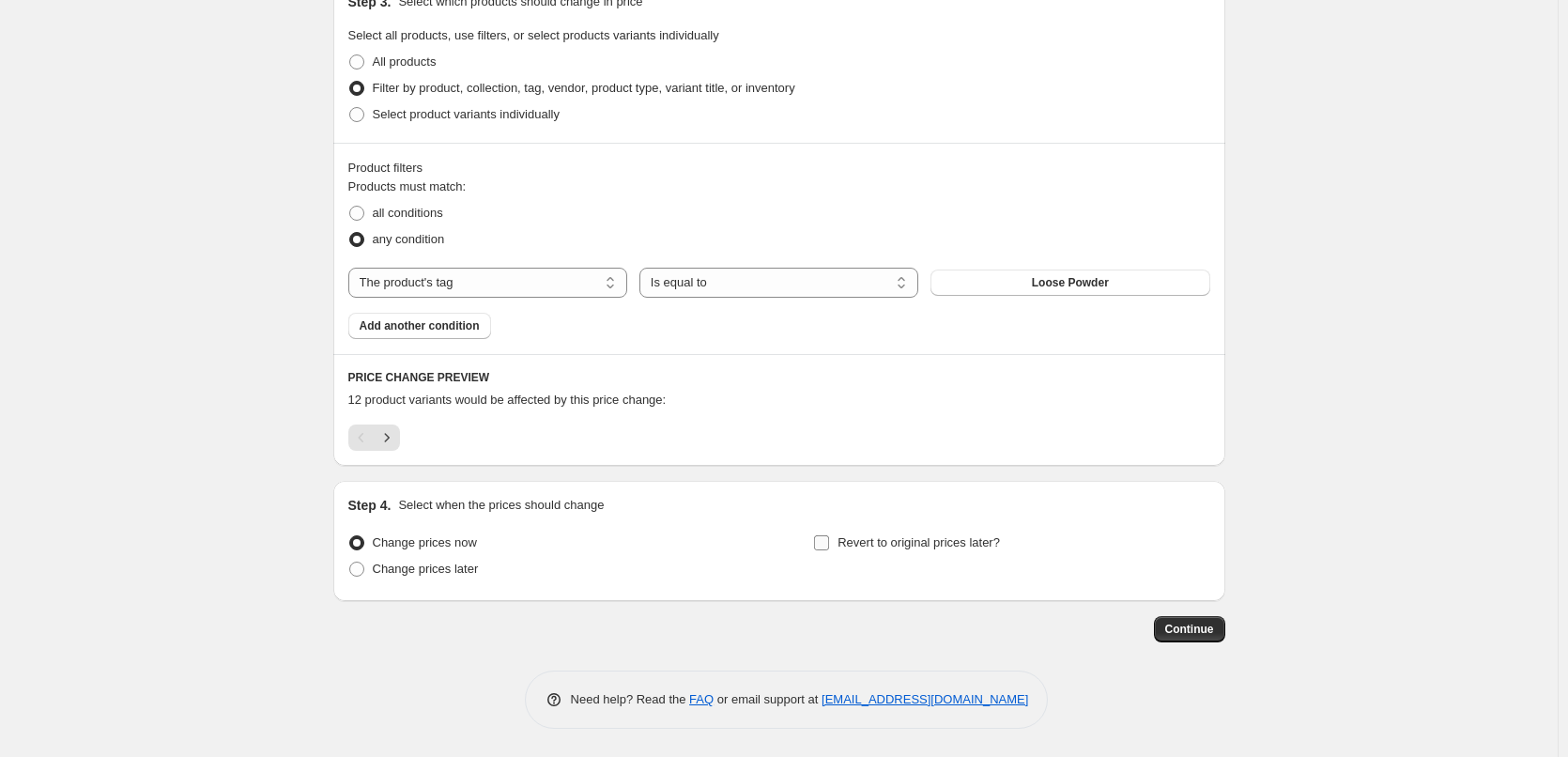
type input "[PERSON_NAME] Loose Powder"
click at [891, 539] on span "Revert to original prices later?" at bounding box center [919, 542] width 162 height 14
click at [829, 539] on input "Revert to original prices later?" at bounding box center [822, 543] width 15 height 15
checkbox input "true"
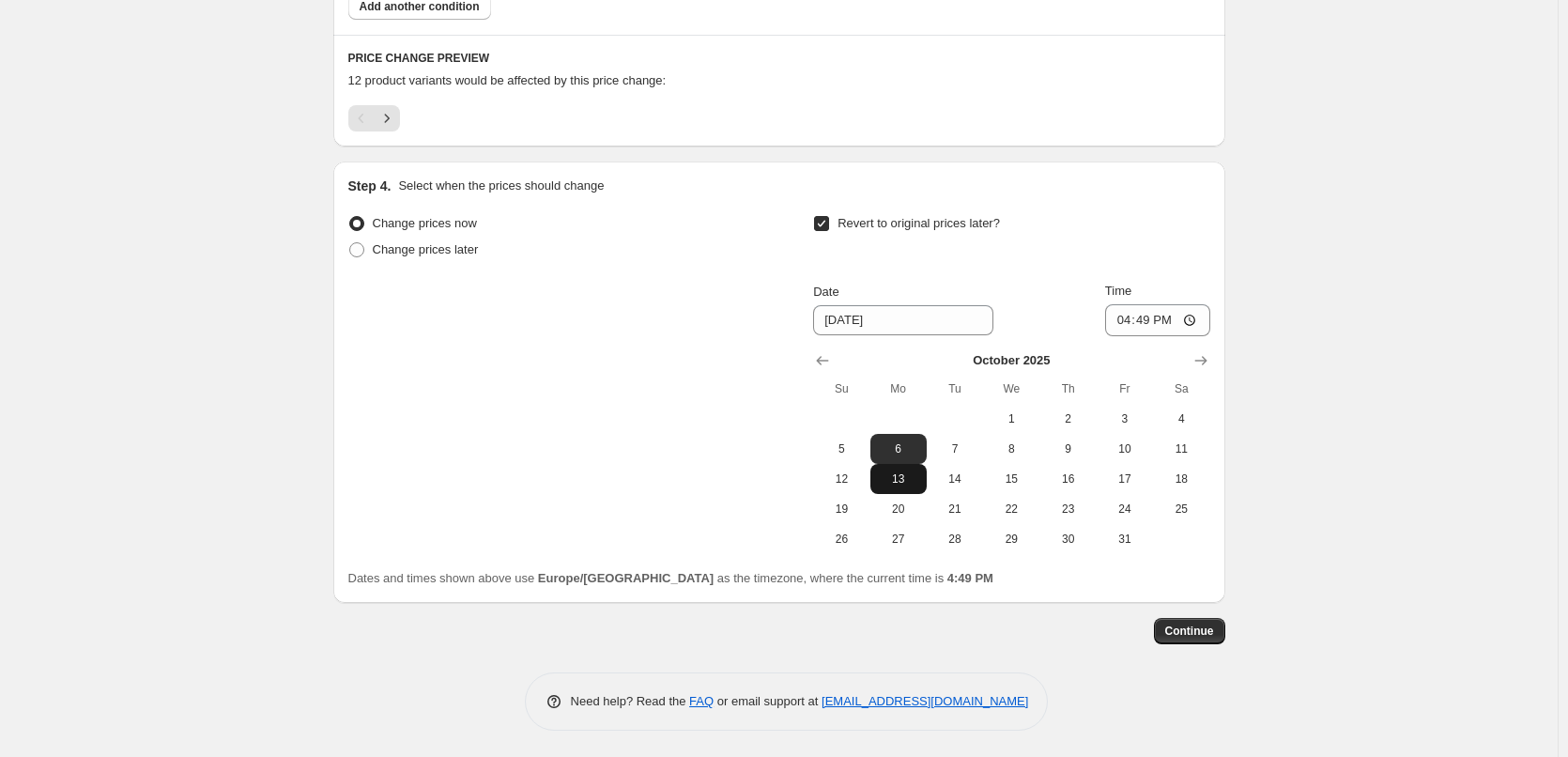
scroll to position [1222, 0]
click at [826, 349] on icon "Show previous month, September 2025" at bounding box center [823, 359] width 19 height 19
click at [959, 537] on span "30" at bounding box center [956, 537] width 42 height 15
type input "[DATE]"
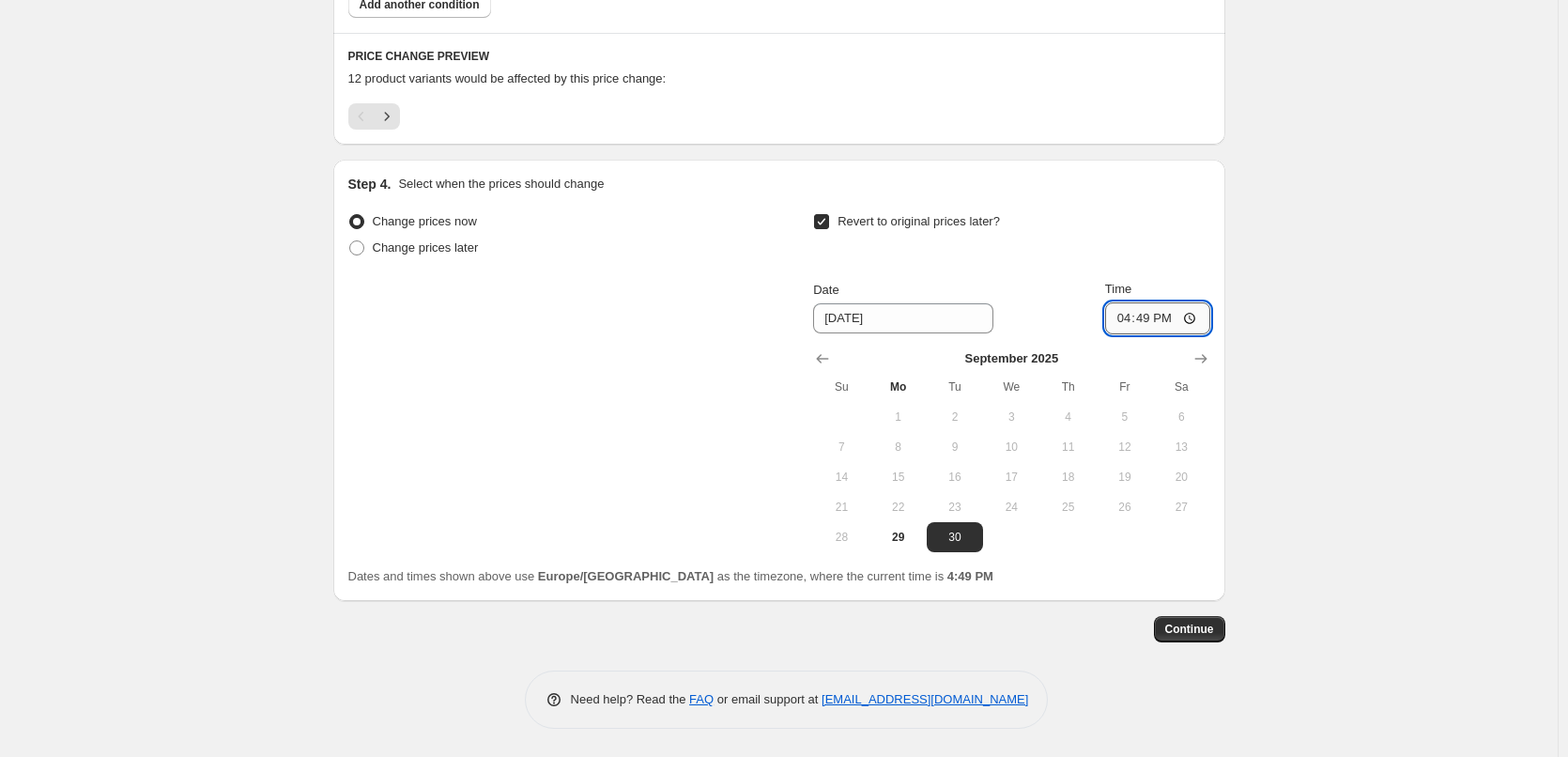
click at [1123, 314] on input "16:49" at bounding box center [1158, 319] width 105 height 32
click at [1200, 319] on input "15:00" at bounding box center [1158, 319] width 105 height 32
type input "03:00"
click at [1203, 621] on button "Continue" at bounding box center [1190, 630] width 72 height 26
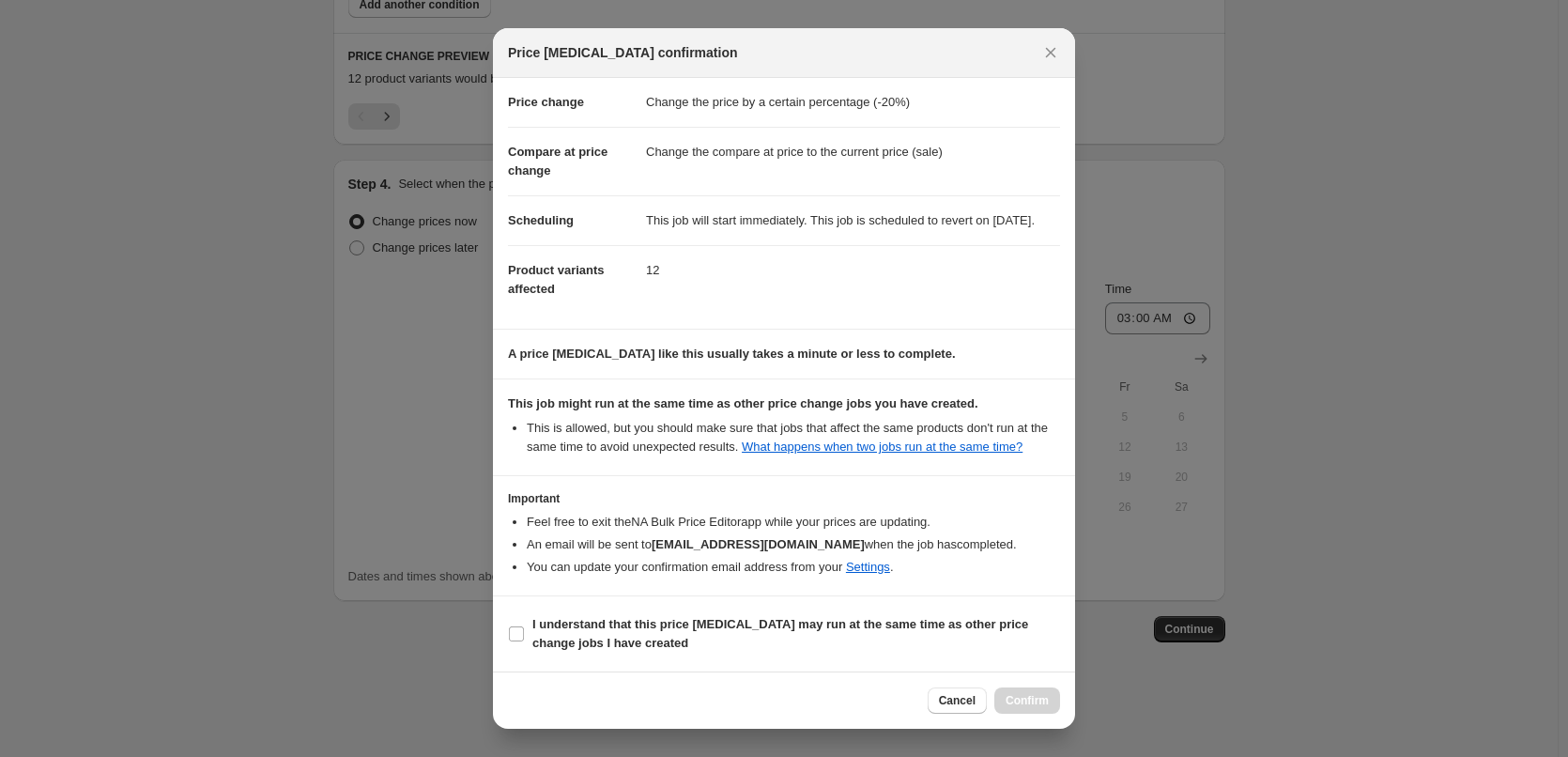
scroll to position [53, 0]
click at [562, 636] on b "I understand that this price [MEDICAL_DATA] may run at the same time as other p…" at bounding box center [780, 633] width 496 height 33
click at [524, 636] on input "I understand that this price [MEDICAL_DATA] may run at the same time as other p…" at bounding box center [517, 634] width 15 height 15
checkbox input "true"
click at [1035, 703] on span "Confirm" at bounding box center [1027, 701] width 43 height 15
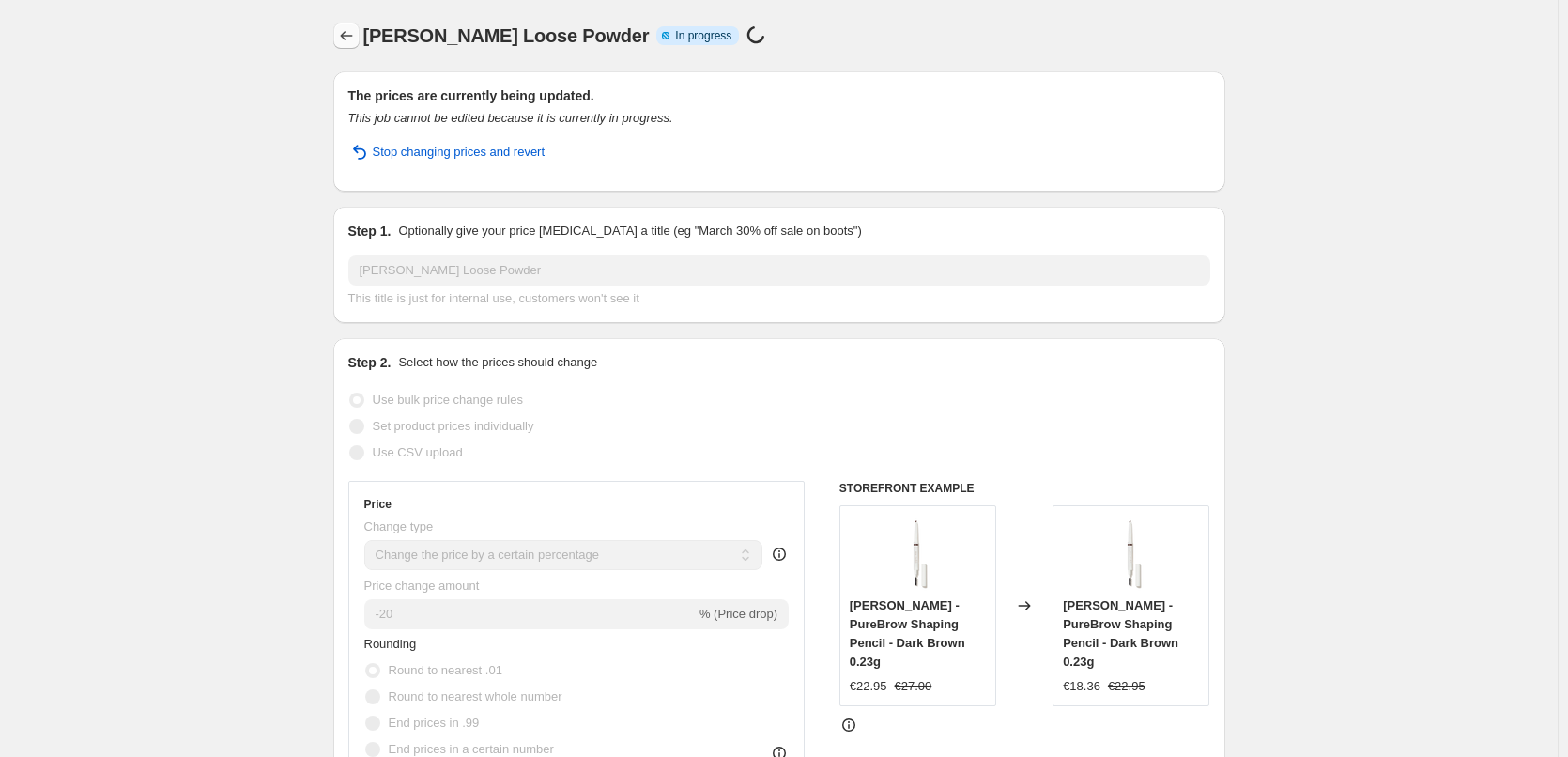
click at [342, 25] on button "Price change jobs" at bounding box center [346, 36] width 26 height 26
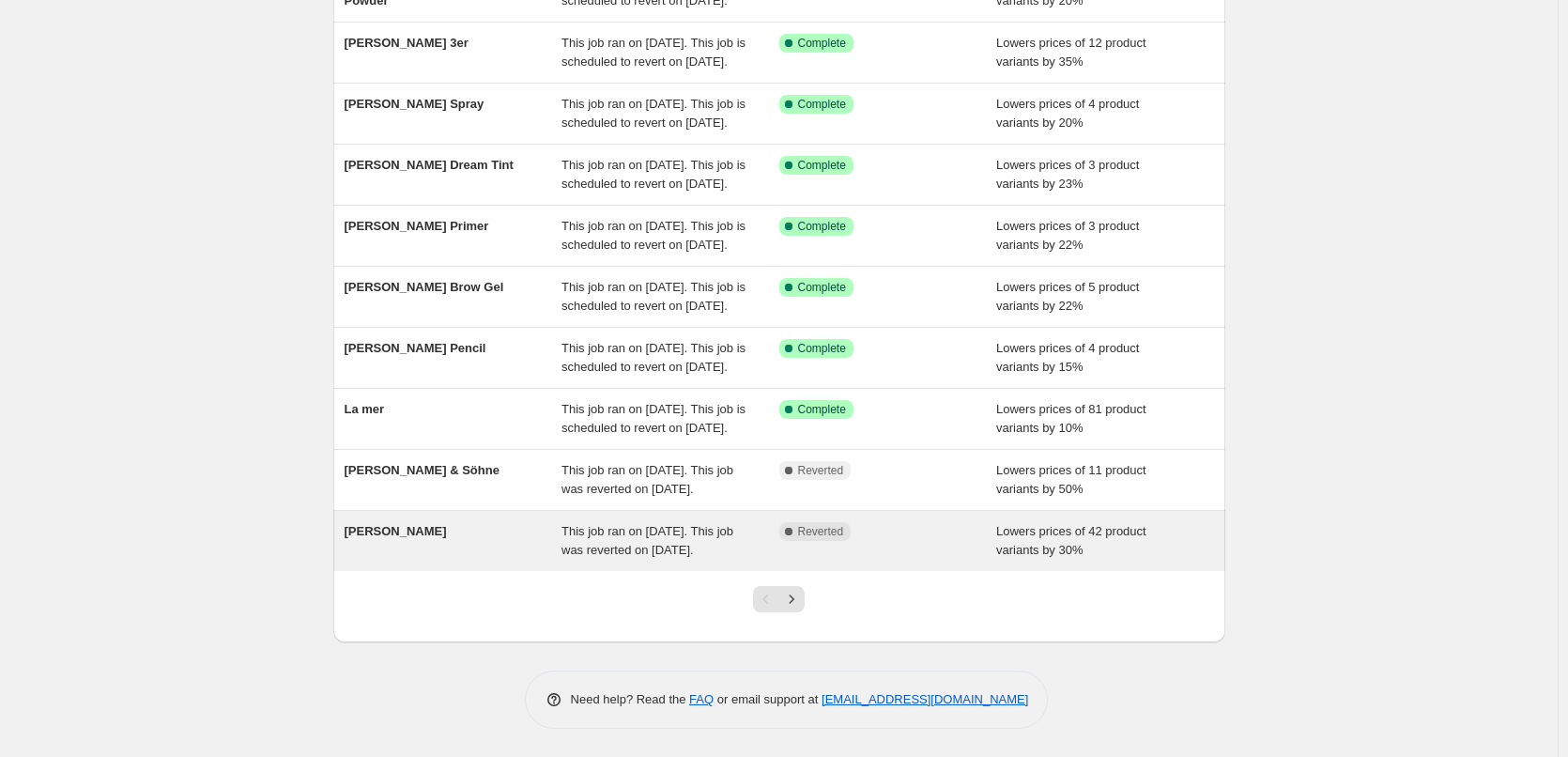
scroll to position [398, 0]
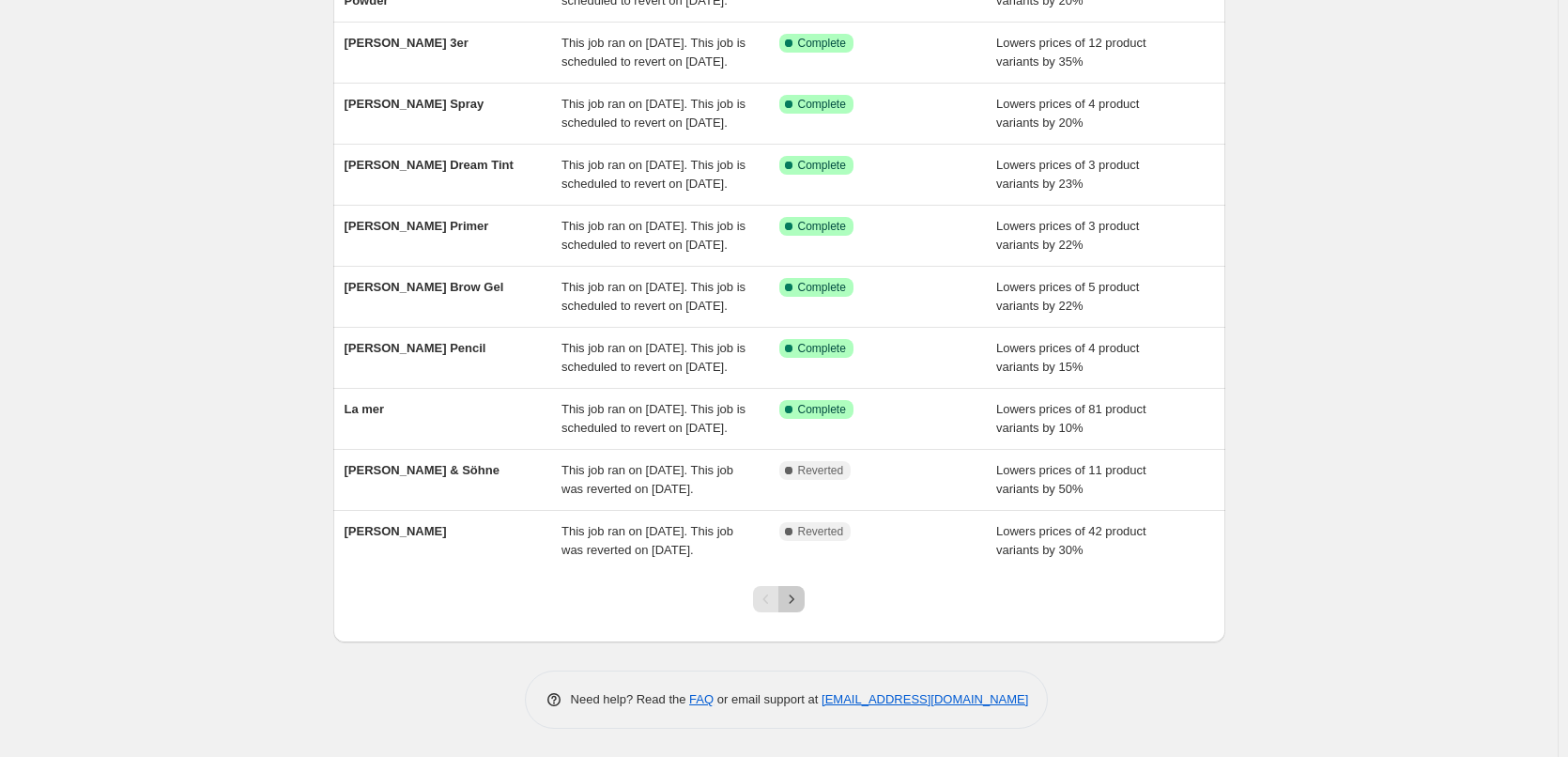
click at [798, 596] on icon "Next" at bounding box center [792, 599] width 19 height 19
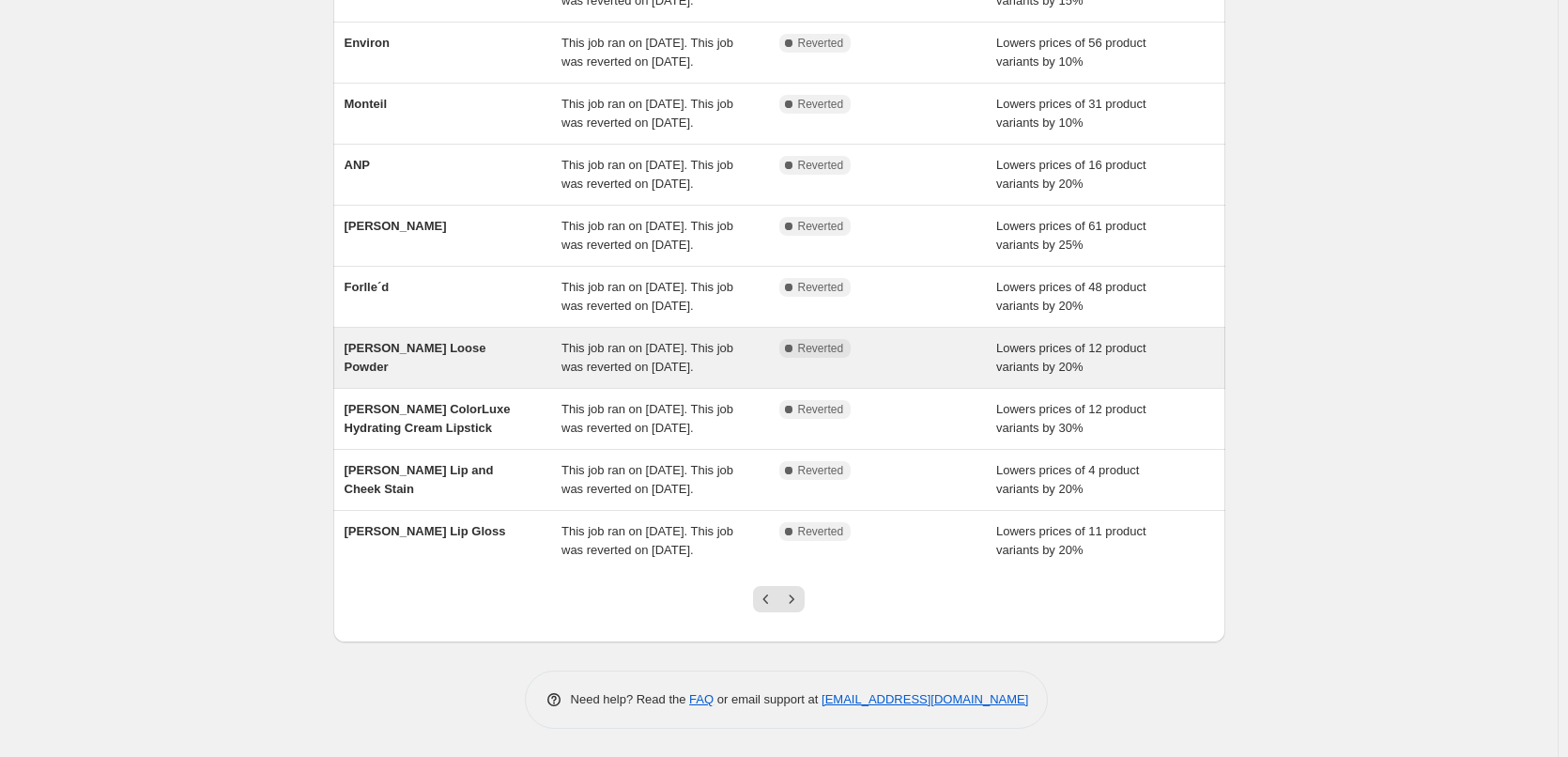
click at [562, 339] on div "[PERSON_NAME] Loose Powder" at bounding box center [453, 358] width 218 height 38
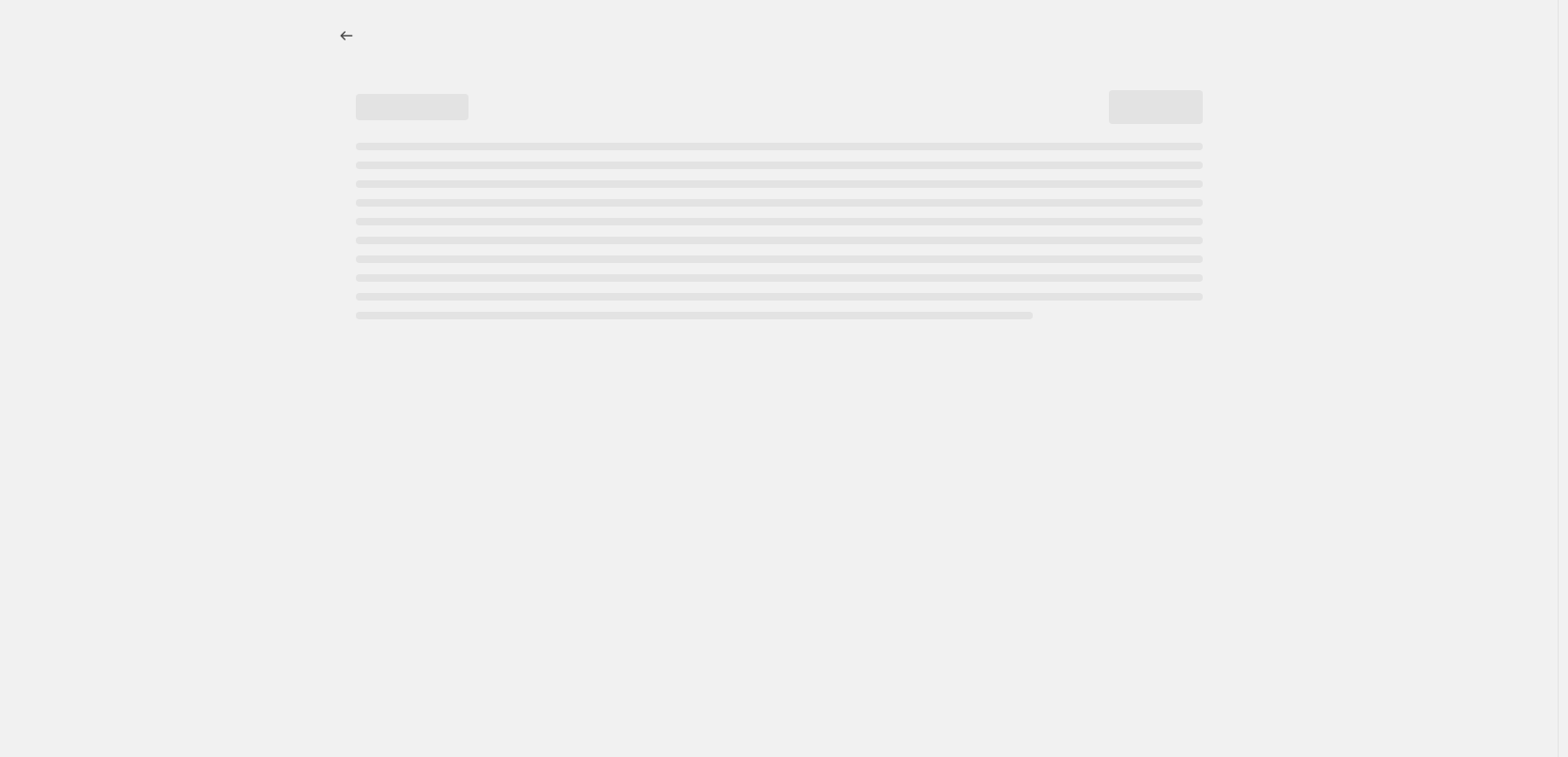
select select "percentage"
select select "tag"
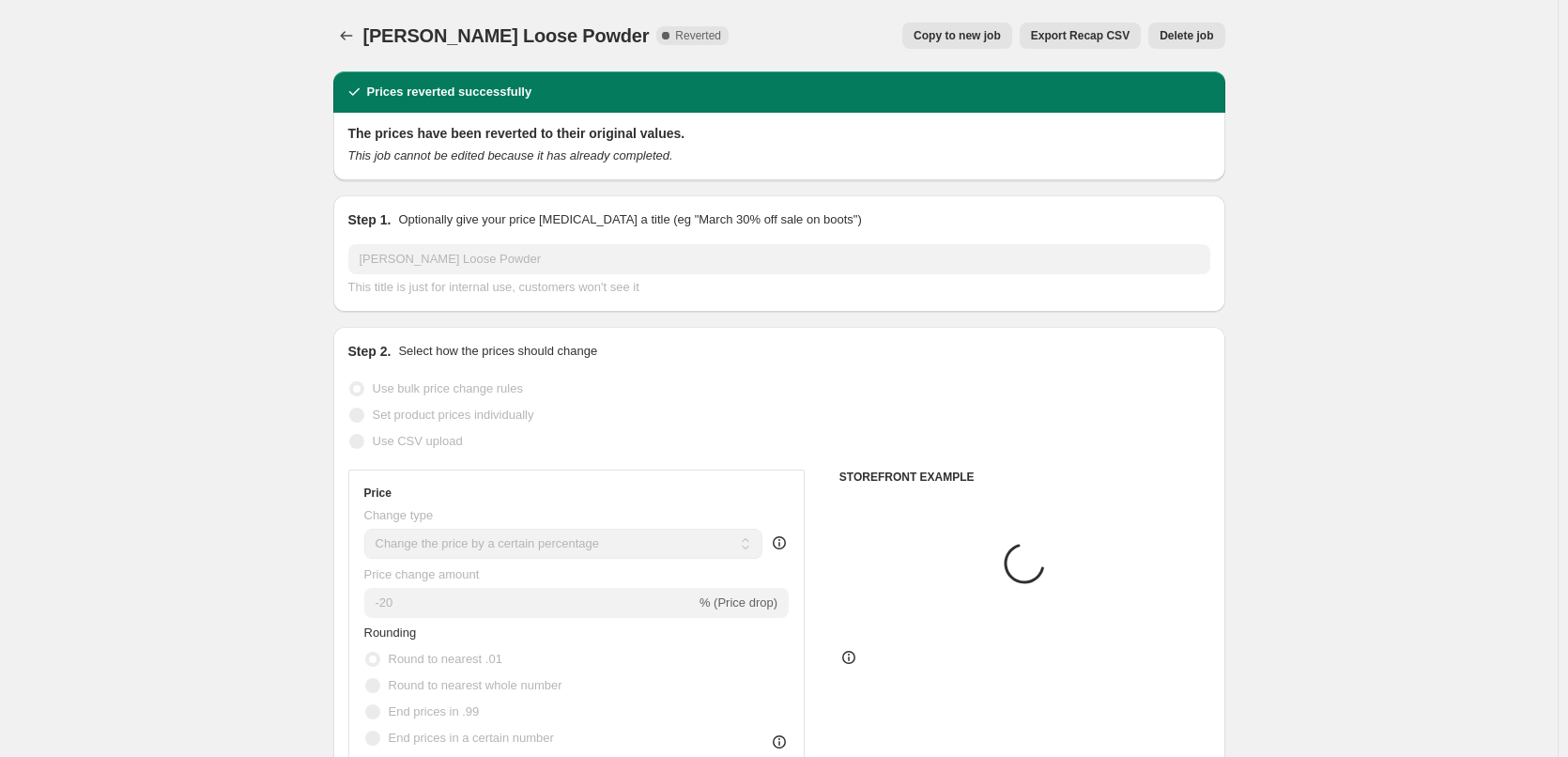
click at [1163, 32] on button "Delete job" at bounding box center [1187, 36] width 76 height 26
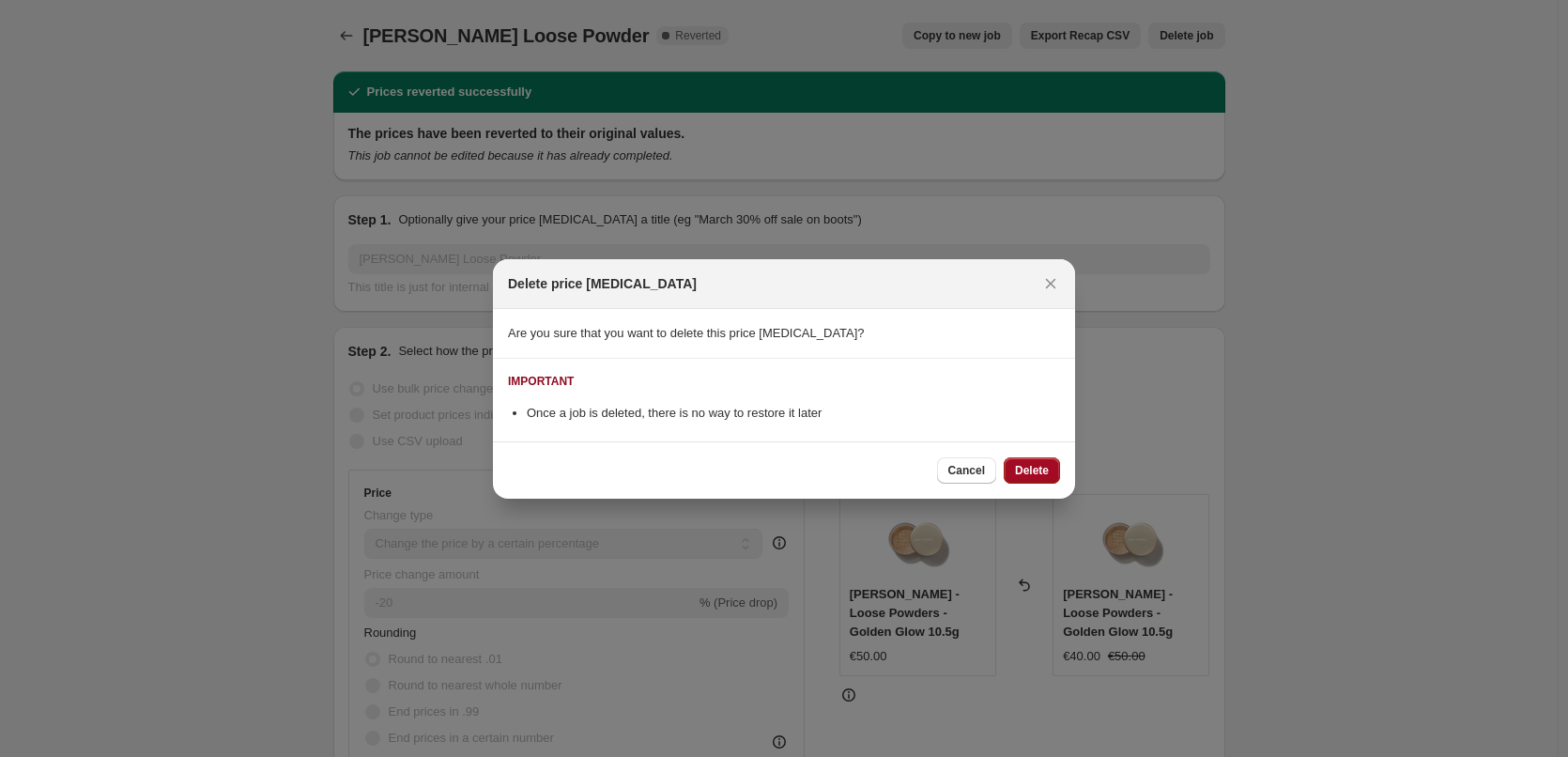
click at [1052, 464] on button "Delete" at bounding box center [1032, 471] width 57 height 26
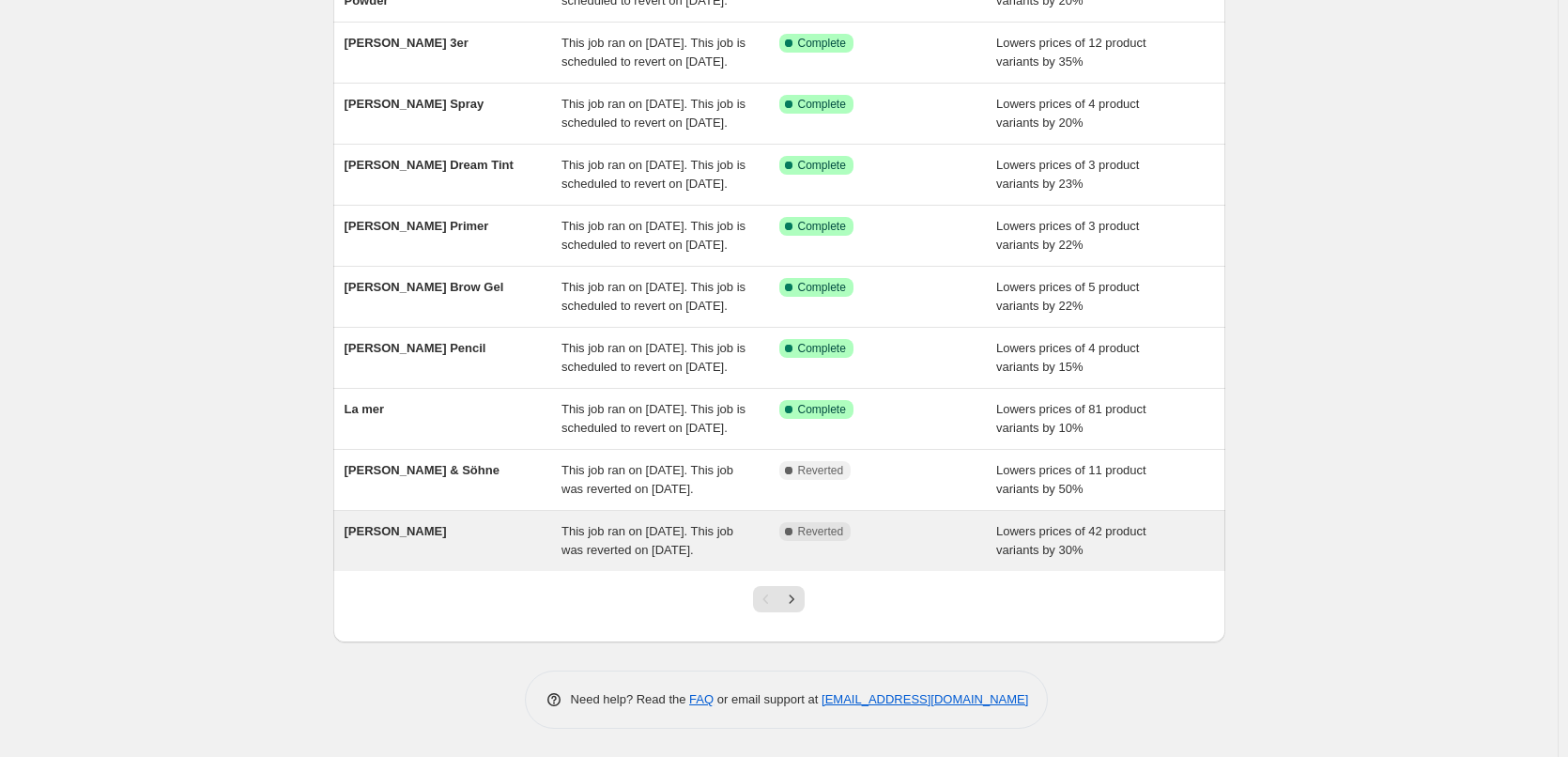
scroll to position [398, 0]
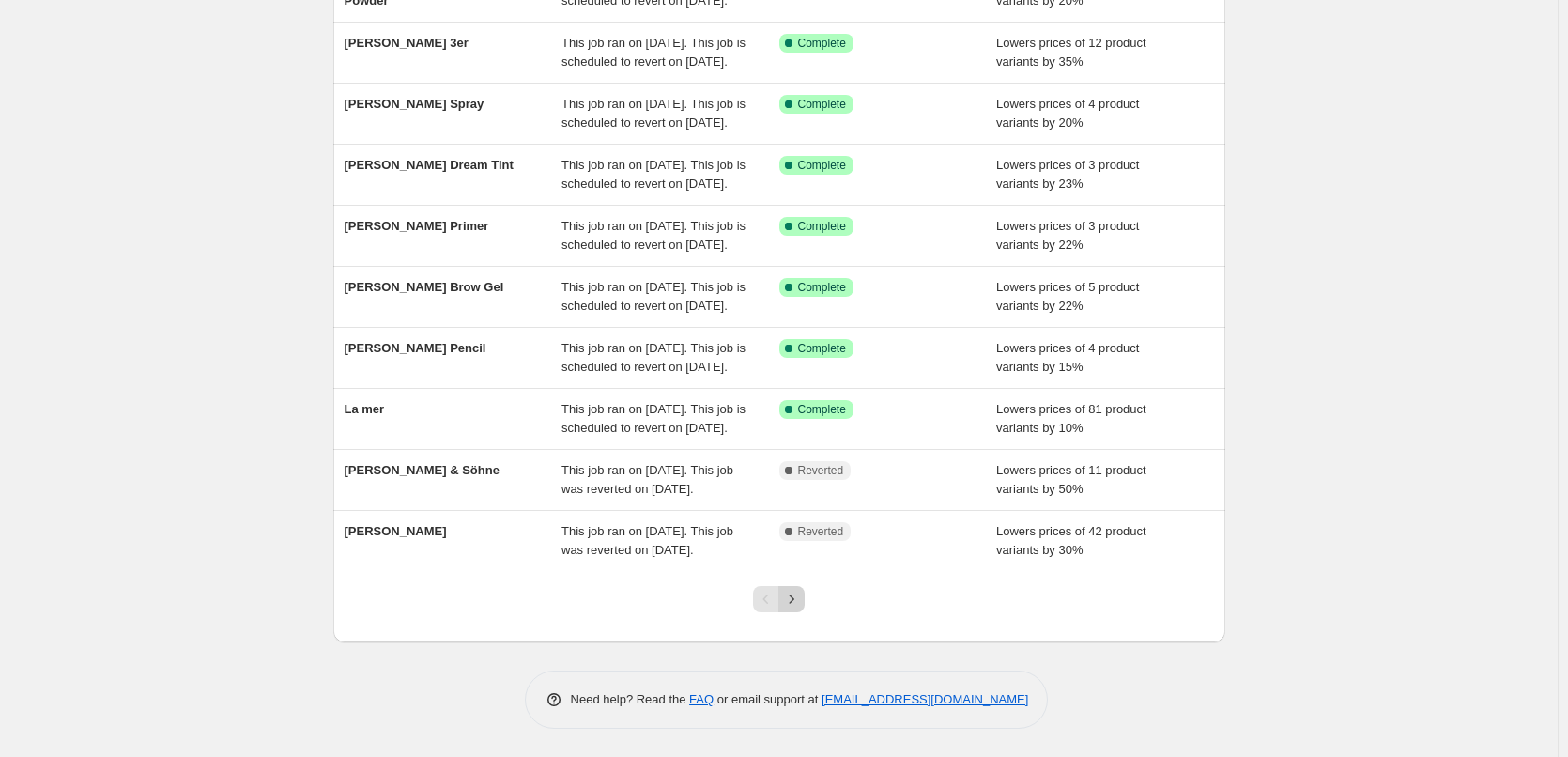
click at [798, 595] on icon "Next" at bounding box center [792, 599] width 19 height 19
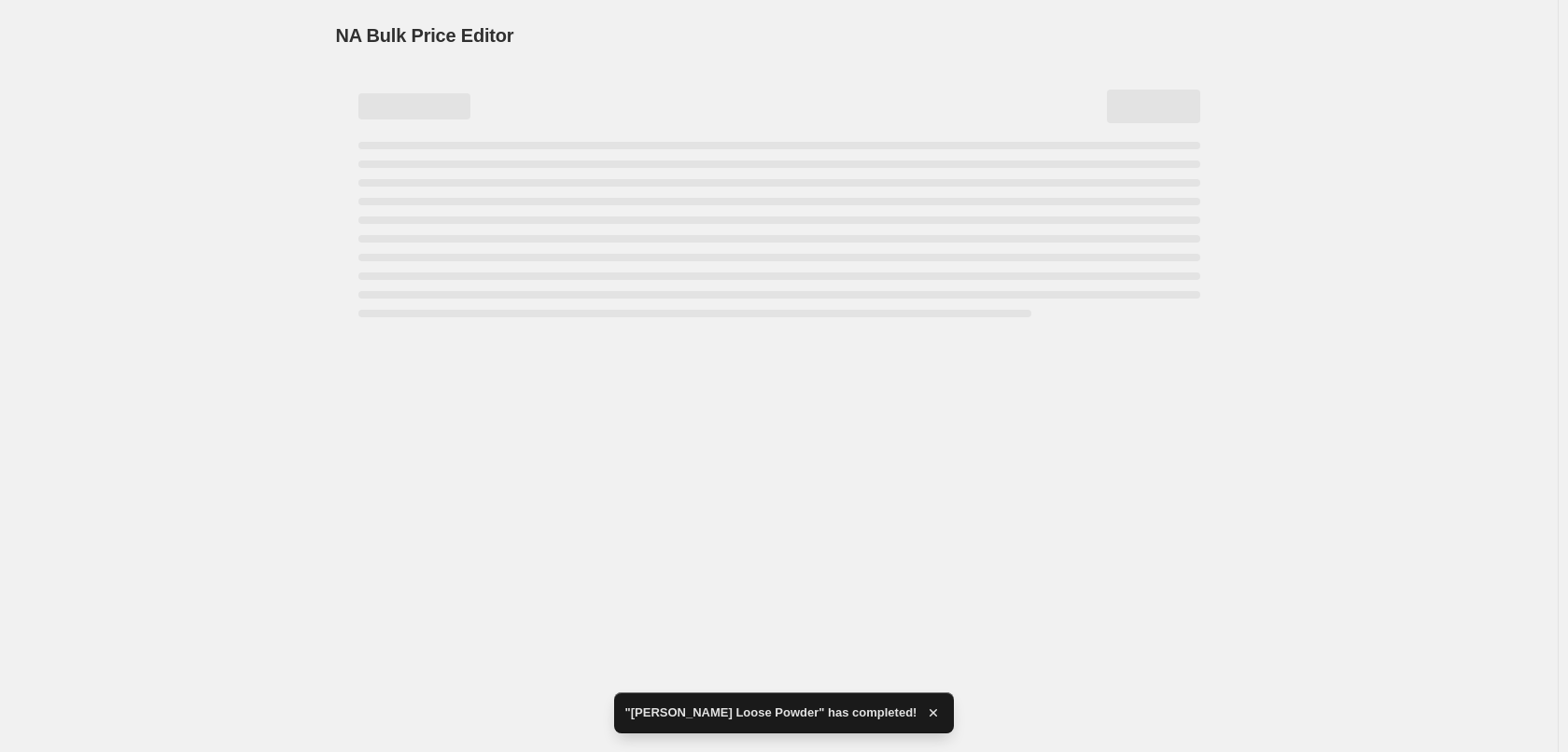
click at [634, 293] on div "Page loading" at bounding box center [779, 295] width 842 height 8
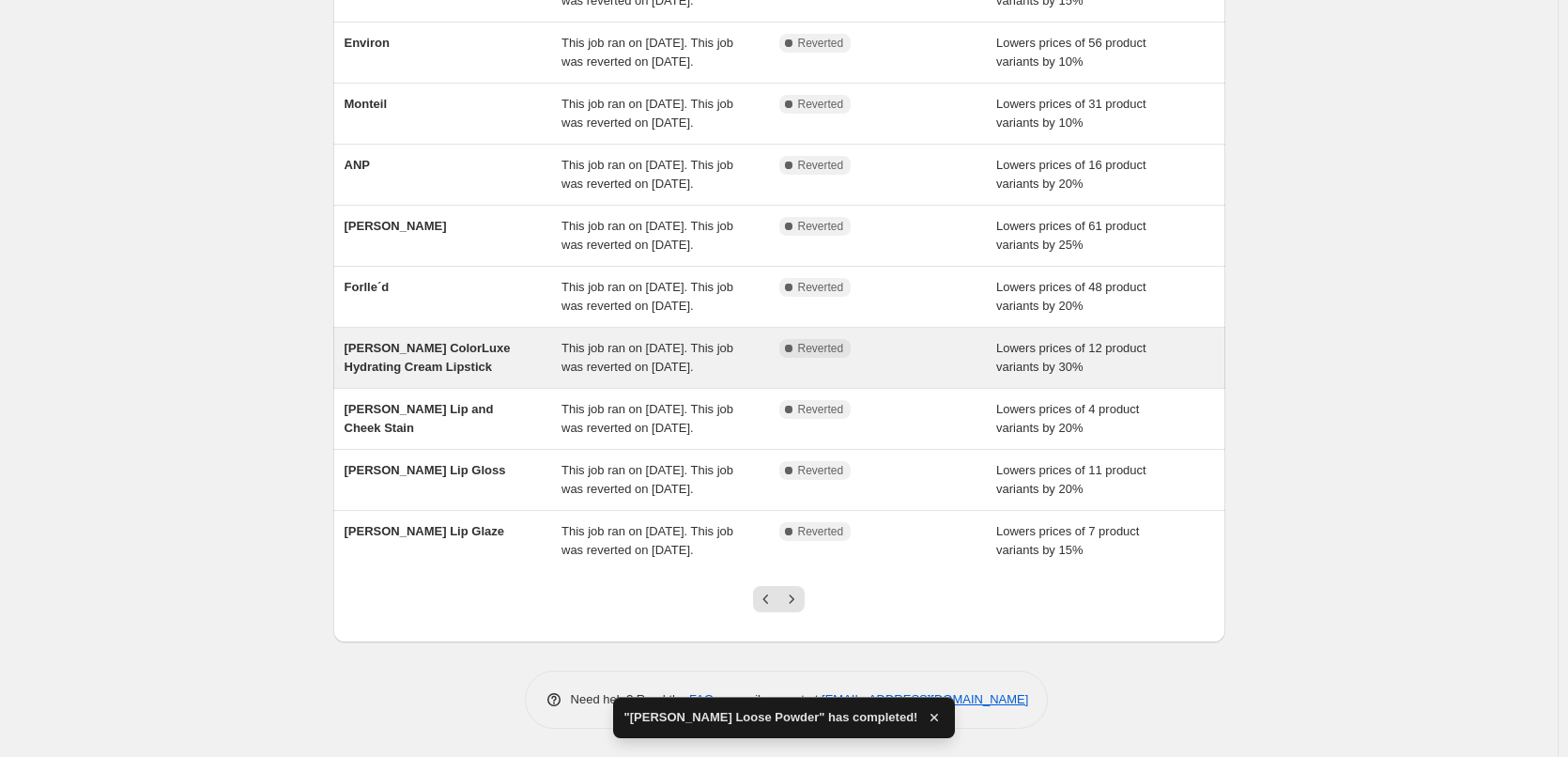
click at [726, 341] on span "This job ran on [DATE]. This job was reverted on [DATE]." at bounding box center [647, 357] width 172 height 33
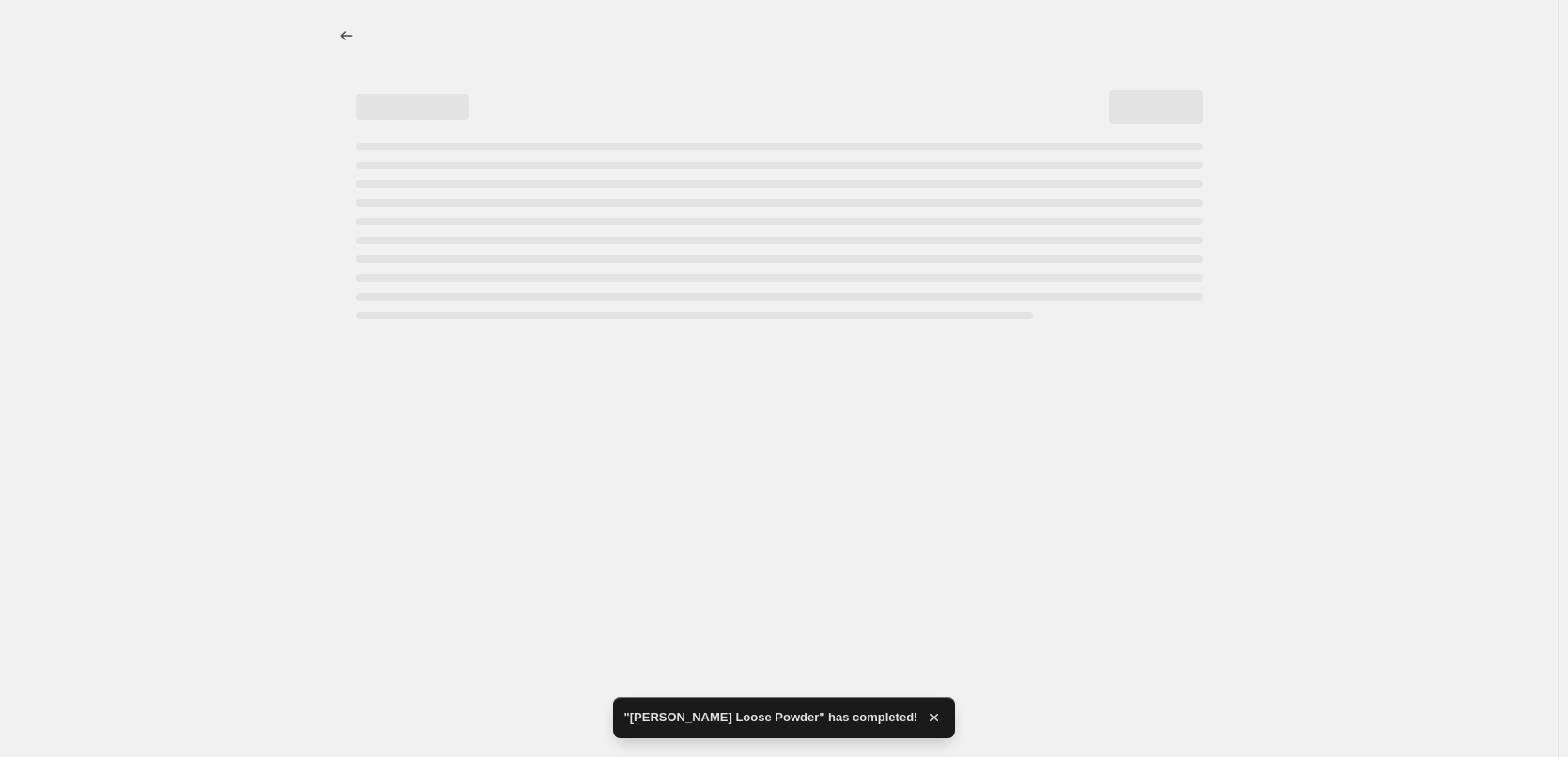
select select "percentage"
select select "tag"
select select "vendor"
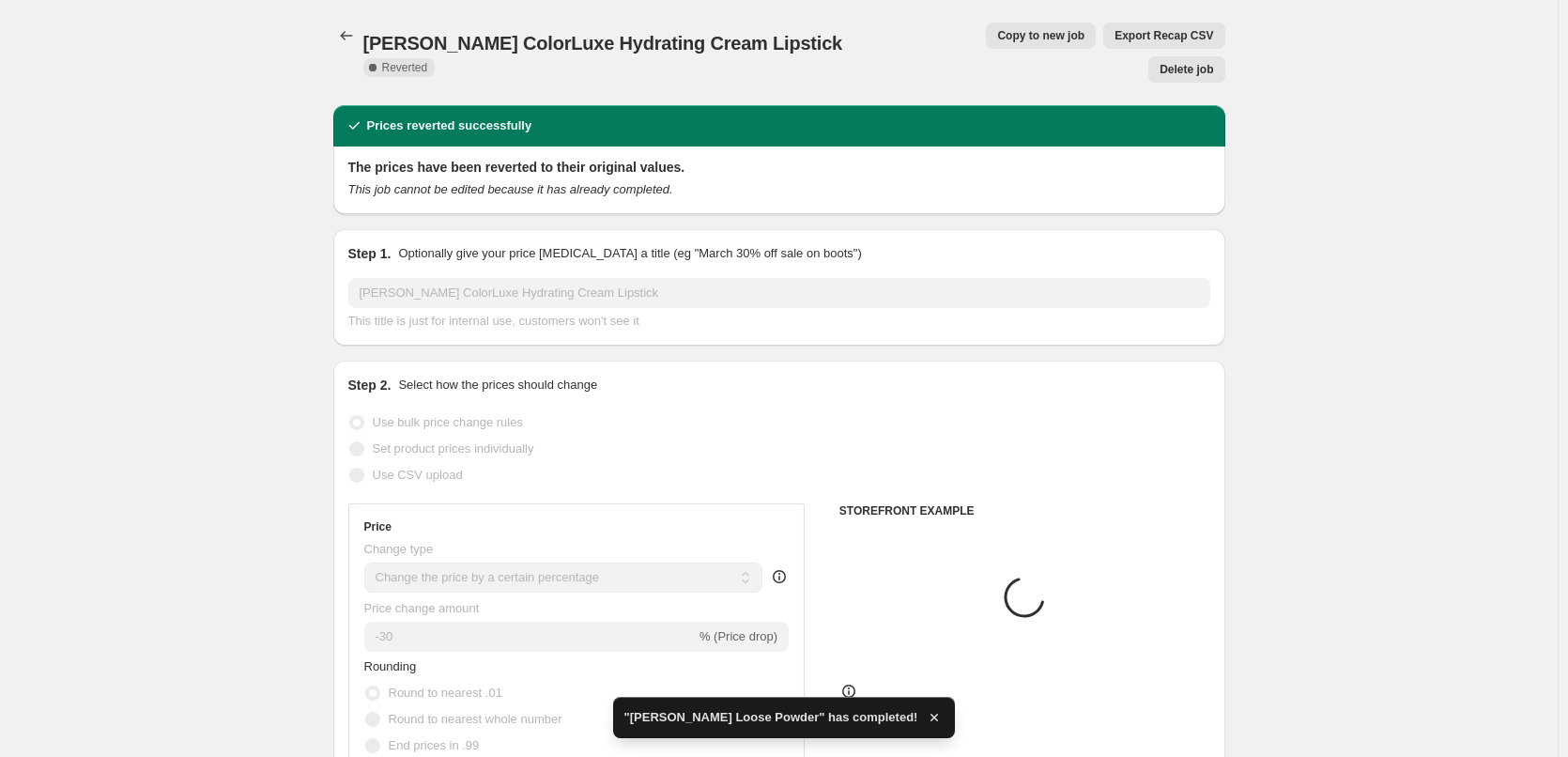
click at [997, 32] on span "Copy to new job" at bounding box center [1041, 36] width 88 height 15
select select "percentage"
select select "tag"
select select "vendor"
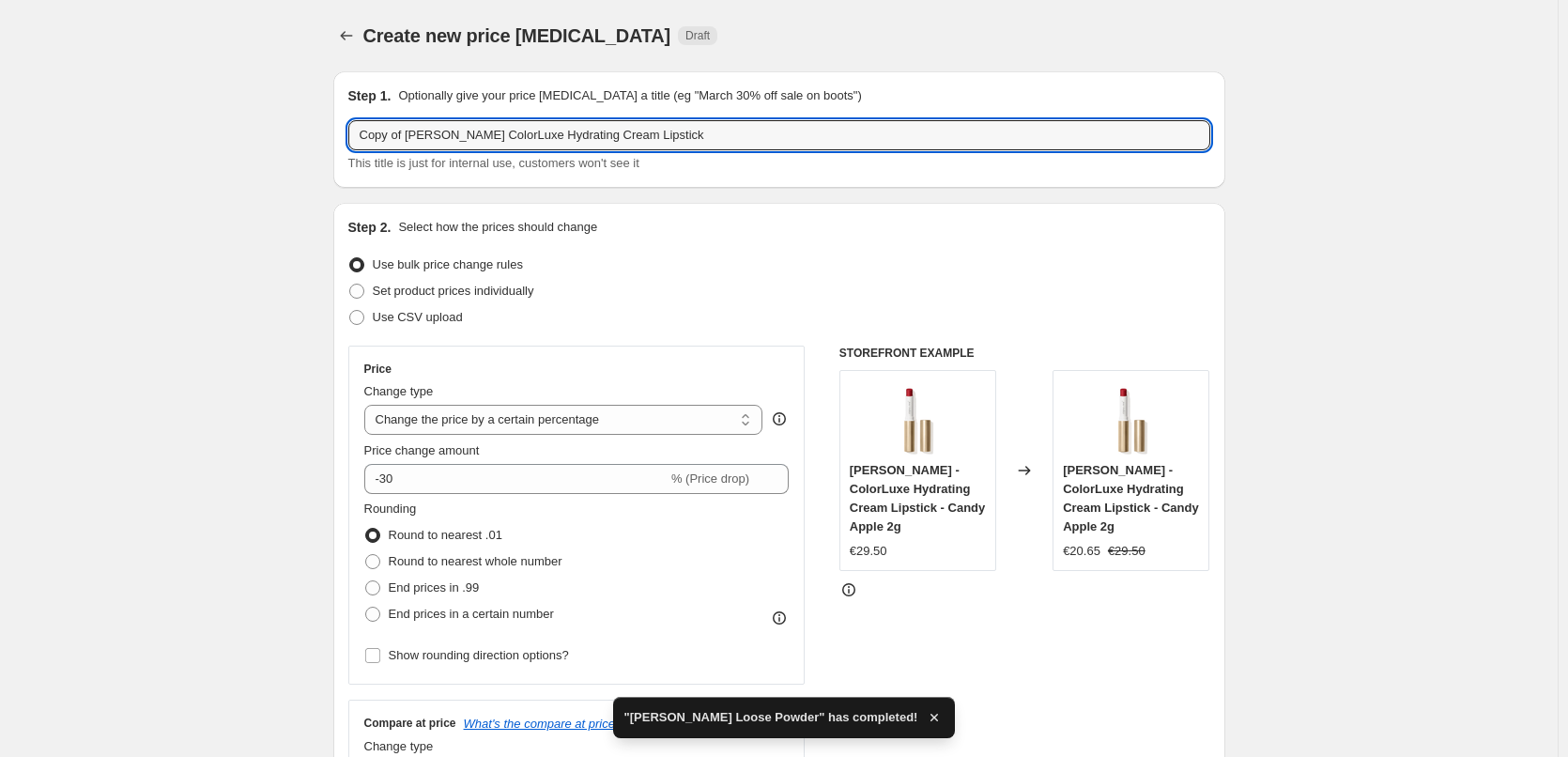
drag, startPoint x: 409, startPoint y: 131, endPoint x: 168, endPoint y: 149, distance: 241.7
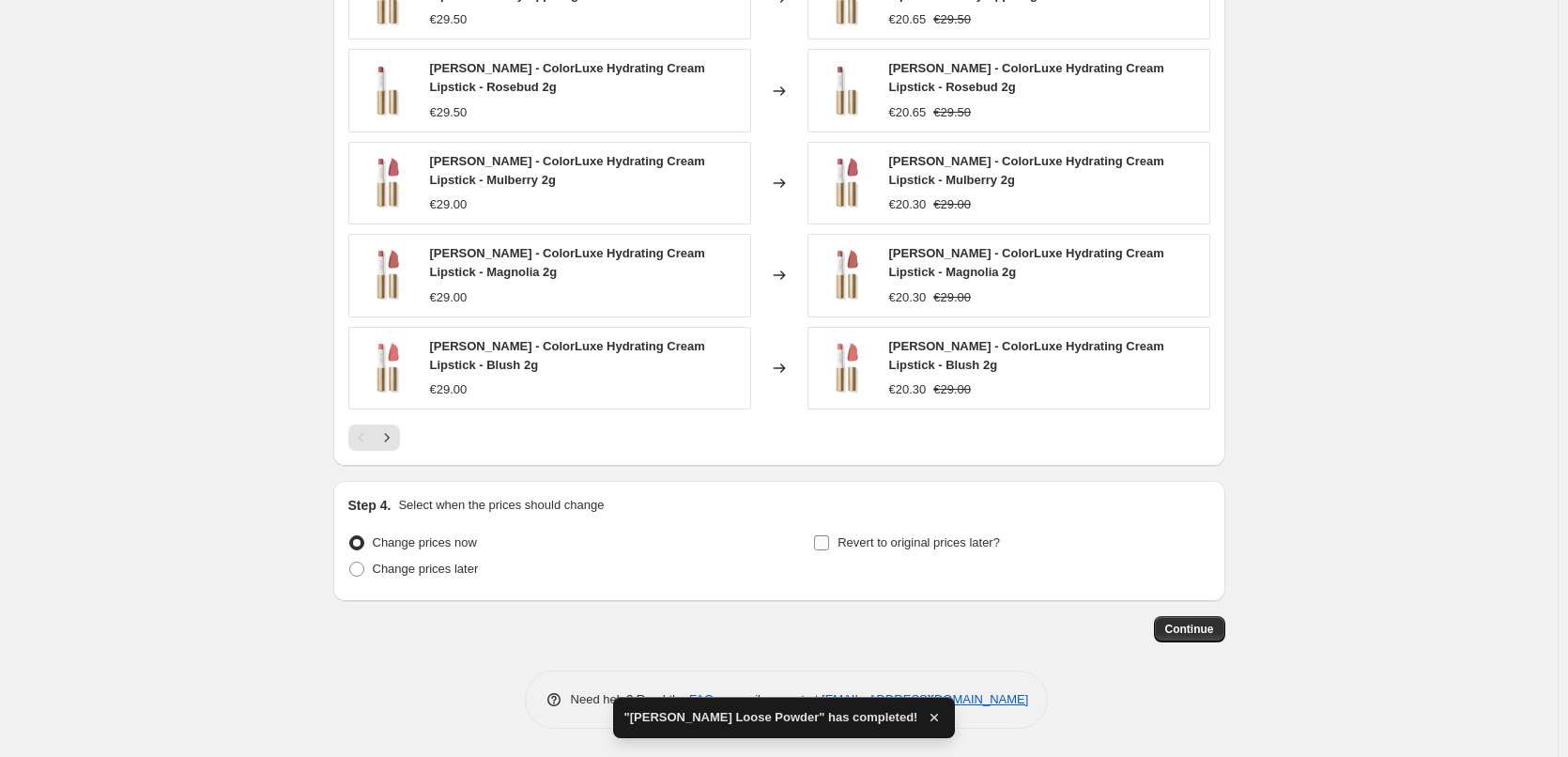
type input "[PERSON_NAME] ColorLuxe Hydrating Cream Lipstick"
click at [820, 538] on input "Revert to original prices later?" at bounding box center [822, 543] width 15 height 15
checkbox input "true"
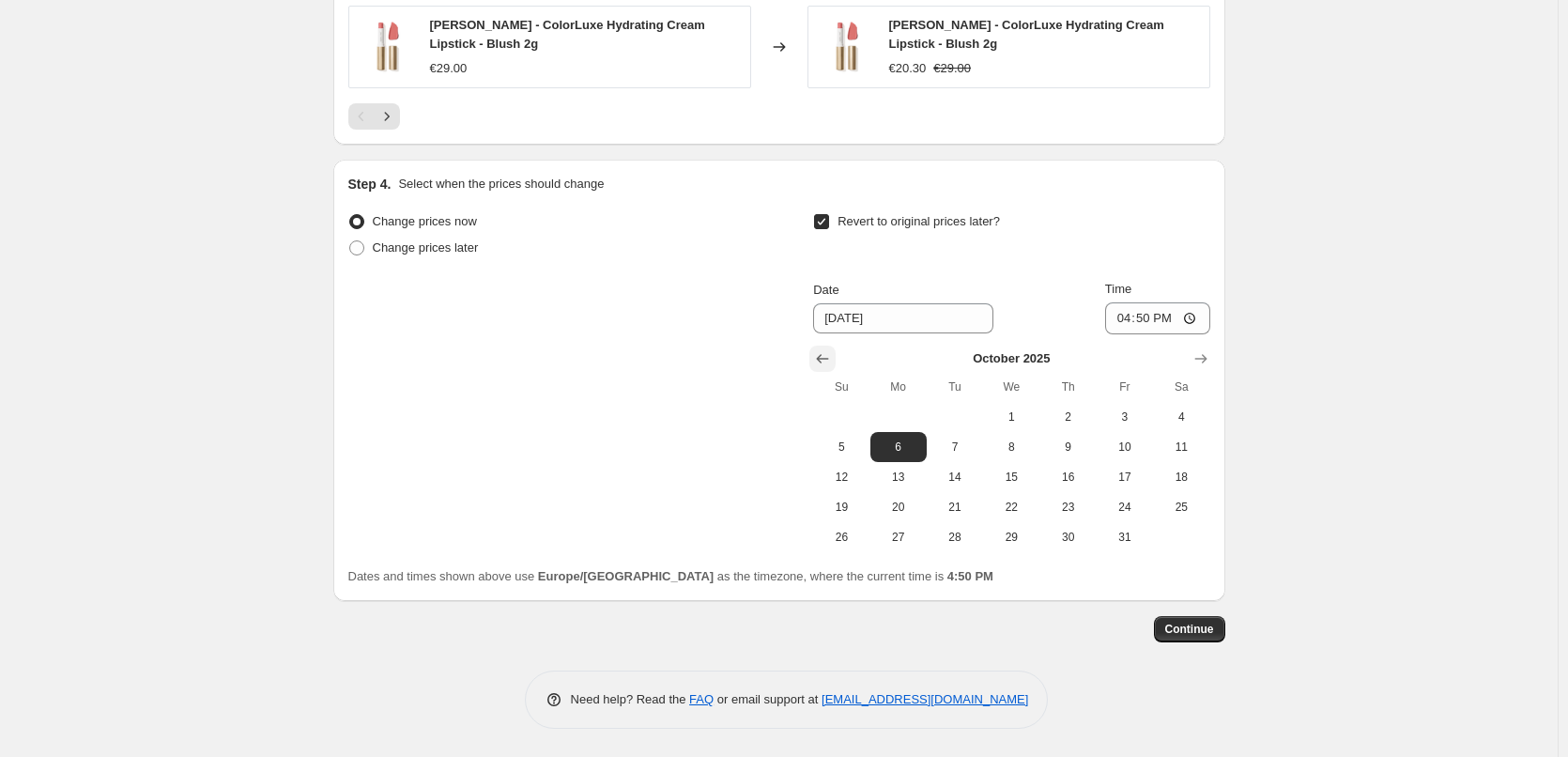
click at [831, 367] on icon "Show previous month, September 2025" at bounding box center [823, 359] width 19 height 19
click at [955, 541] on span "30" at bounding box center [956, 537] width 42 height 15
type input "[DATE]"
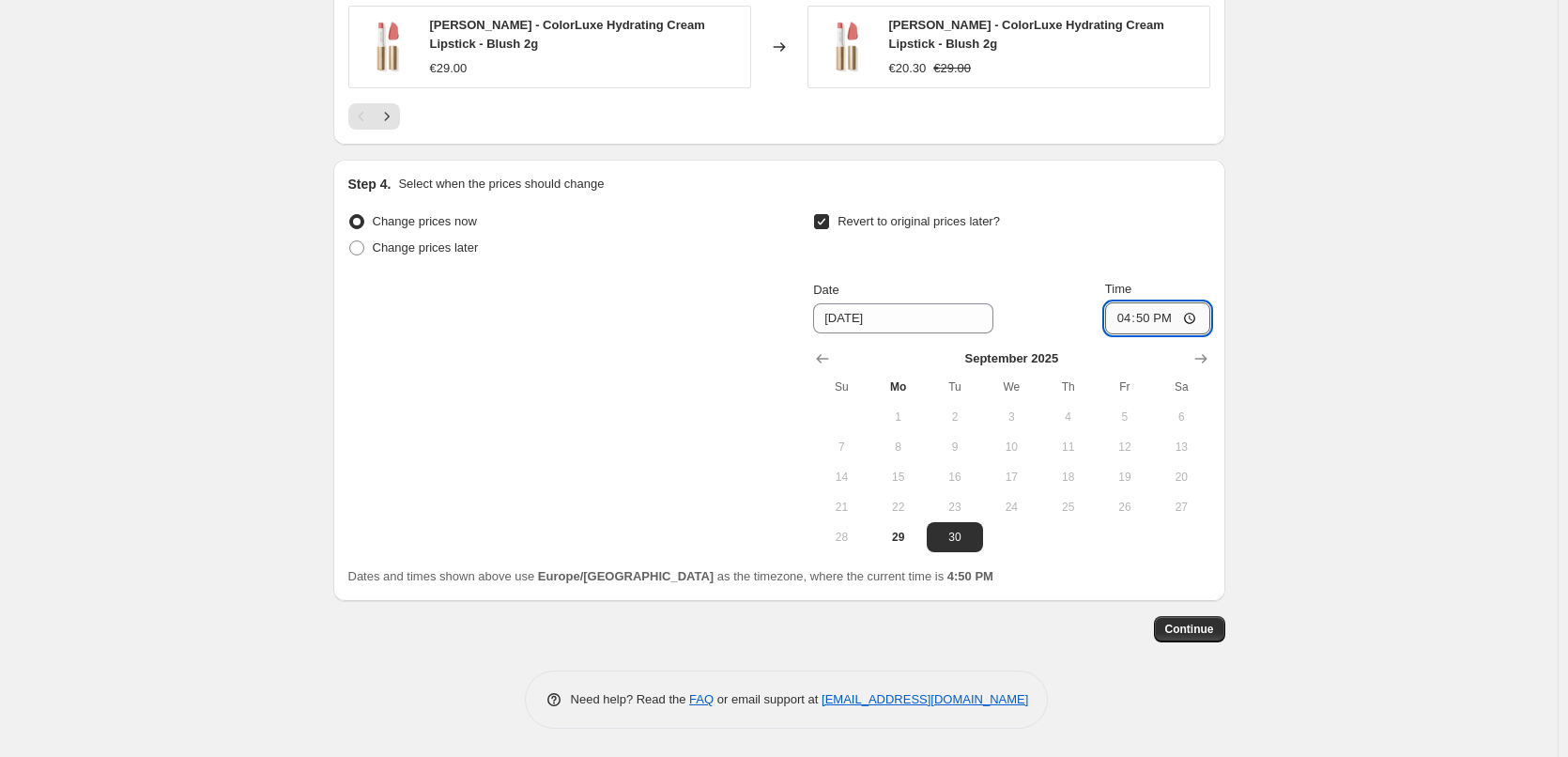
click at [1127, 318] on input "16:50" at bounding box center [1158, 319] width 105 height 32
click at [1197, 317] on input "15:00" at bounding box center [1158, 319] width 105 height 32
type input "03:00"
click at [1193, 625] on span "Continue" at bounding box center [1190, 630] width 49 height 15
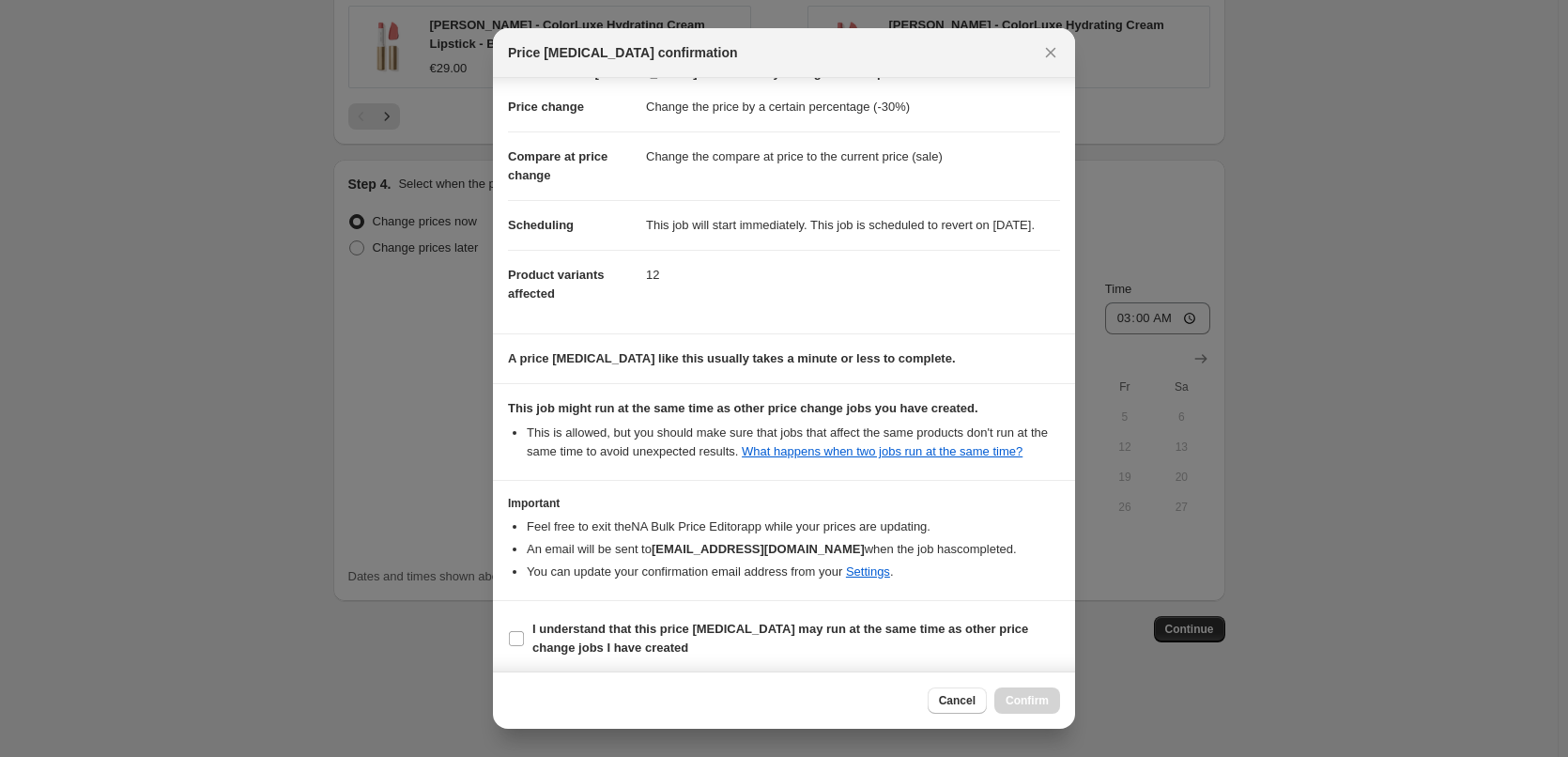
scroll to position [53, 0]
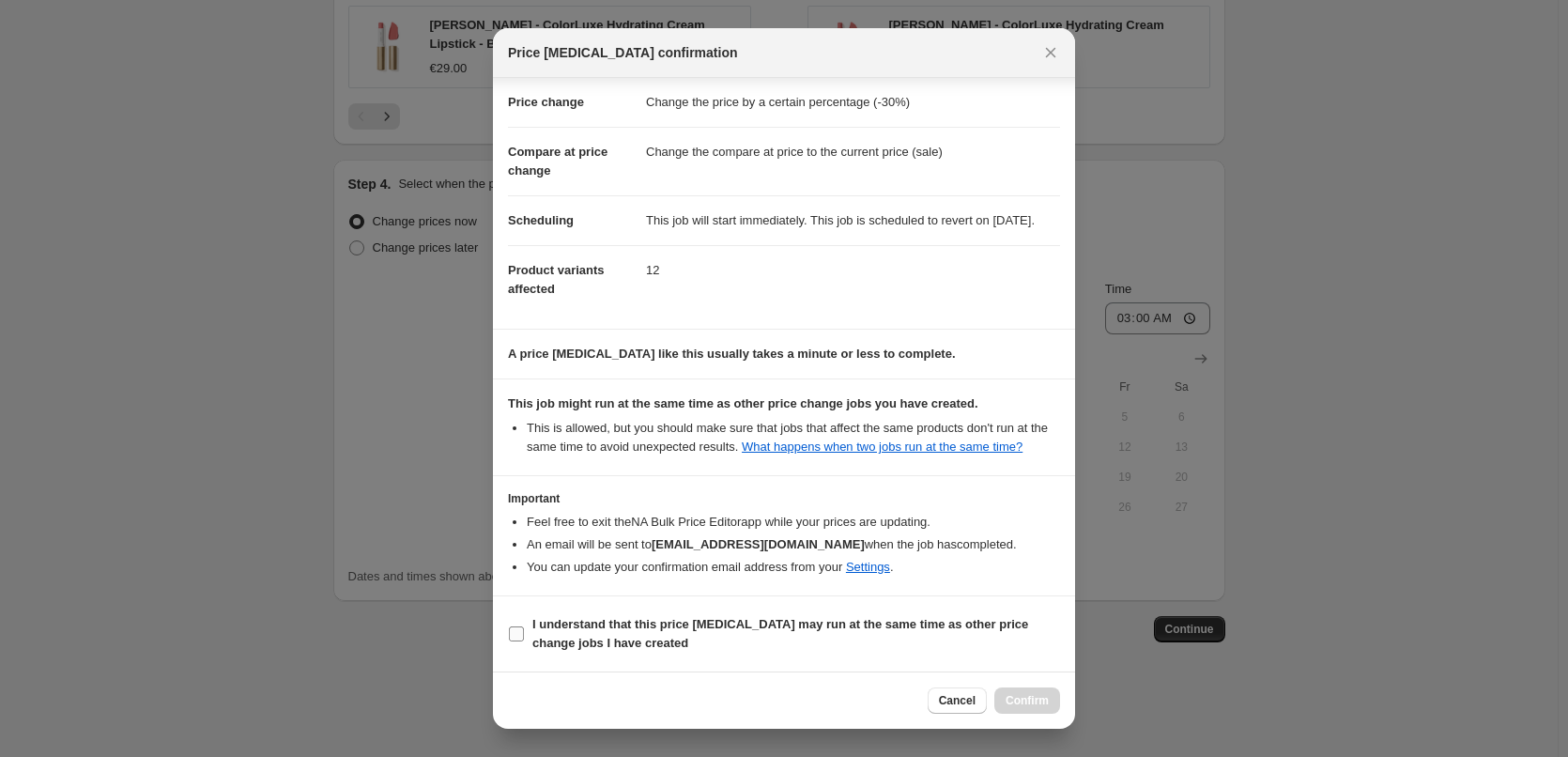
click at [563, 633] on span "I understand that this price [MEDICAL_DATA] may run at the same time as other p…" at bounding box center [795, 634] width 527 height 38
click at [524, 633] on input "I understand that this price [MEDICAL_DATA] may run at the same time as other p…" at bounding box center [517, 634] width 15 height 15
checkbox input "true"
click at [1040, 694] on button "Confirm" at bounding box center [1027, 701] width 66 height 26
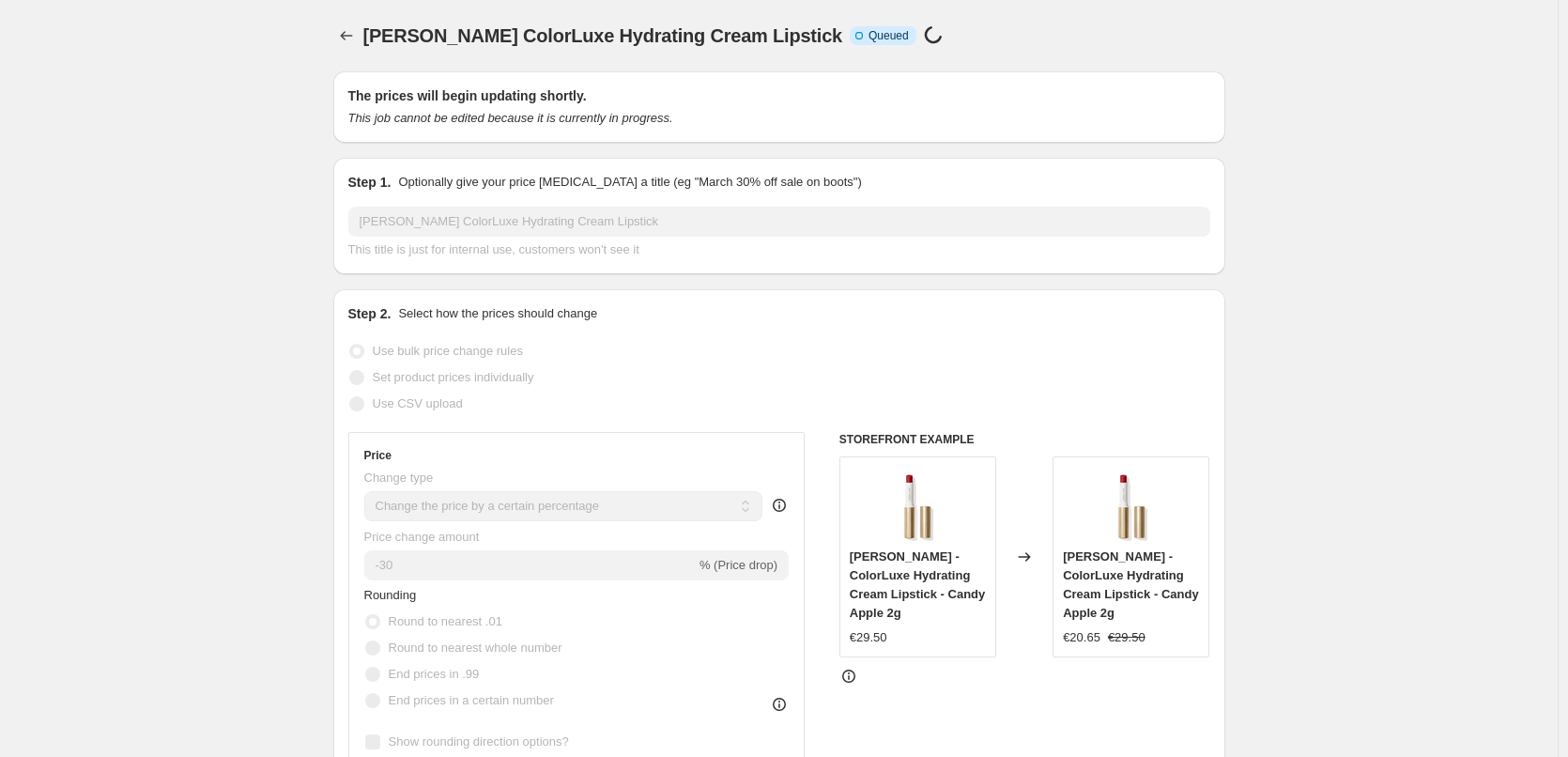
scroll to position [3, 0]
click at [353, 29] on icon "Price change jobs" at bounding box center [346, 36] width 19 height 19
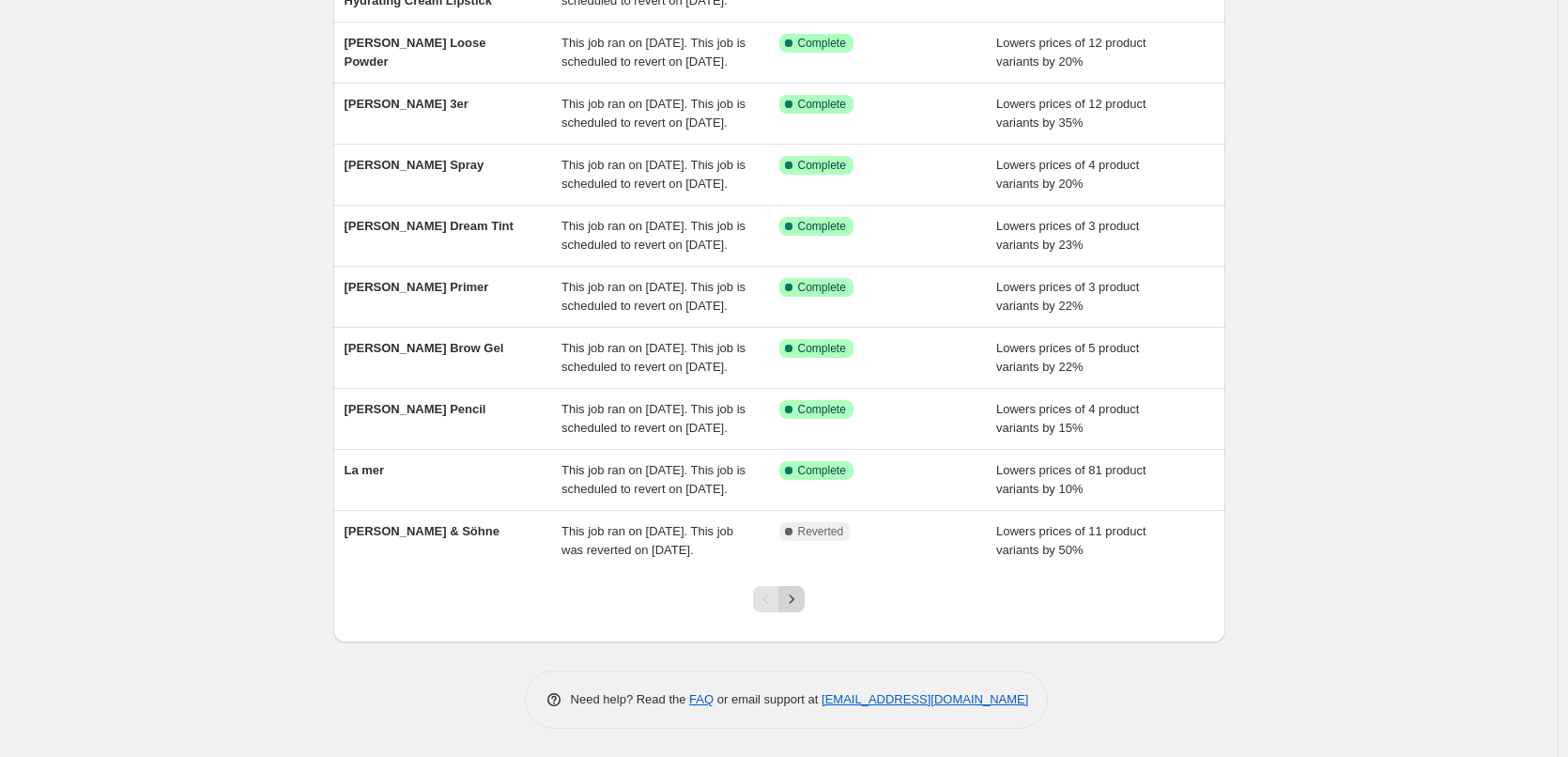
click at [796, 596] on icon "Next" at bounding box center [792, 599] width 19 height 19
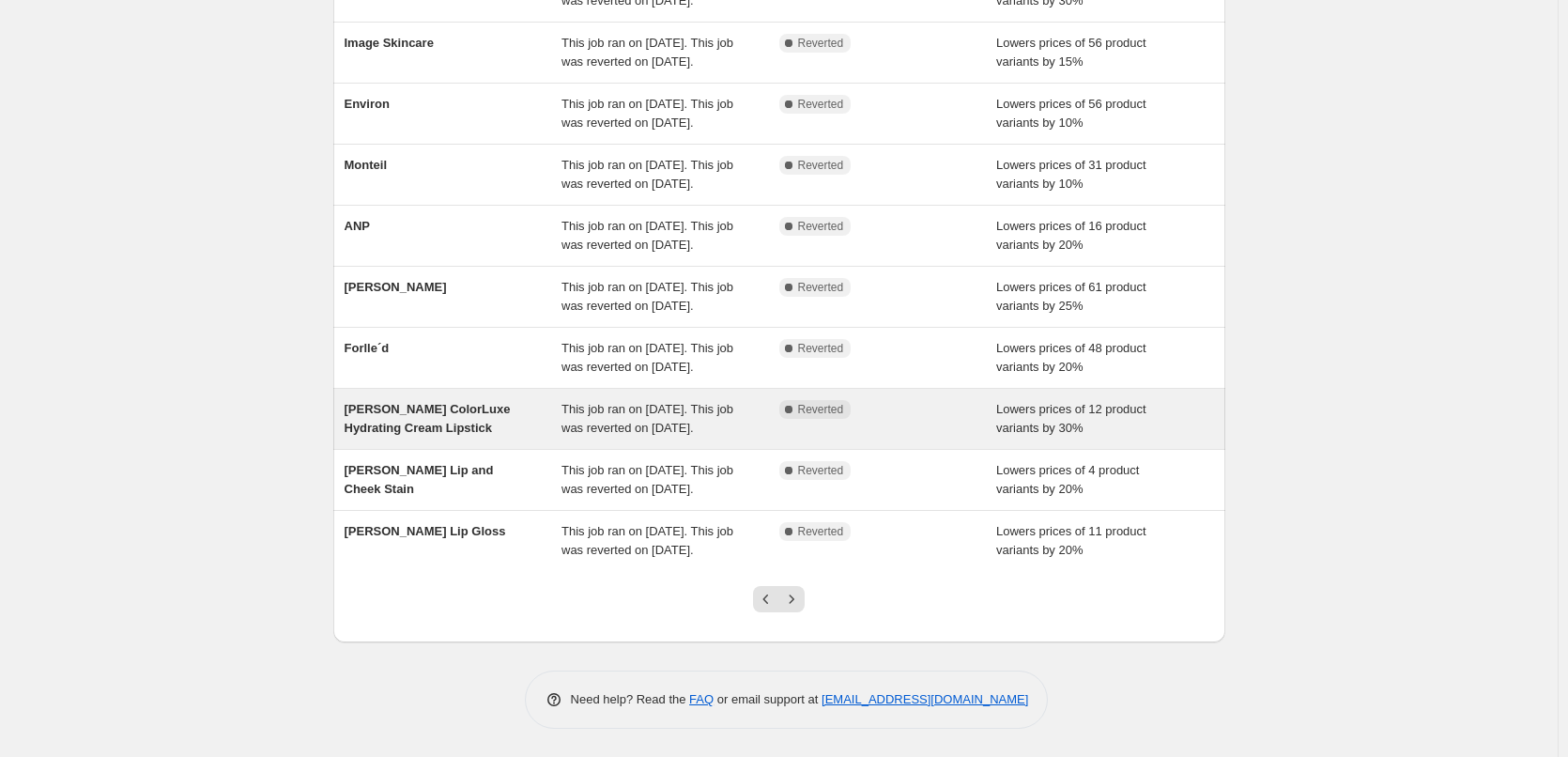
click at [581, 400] on div "This job ran on [DATE]. This job was reverted on [DATE]." at bounding box center [670, 419] width 218 height 38
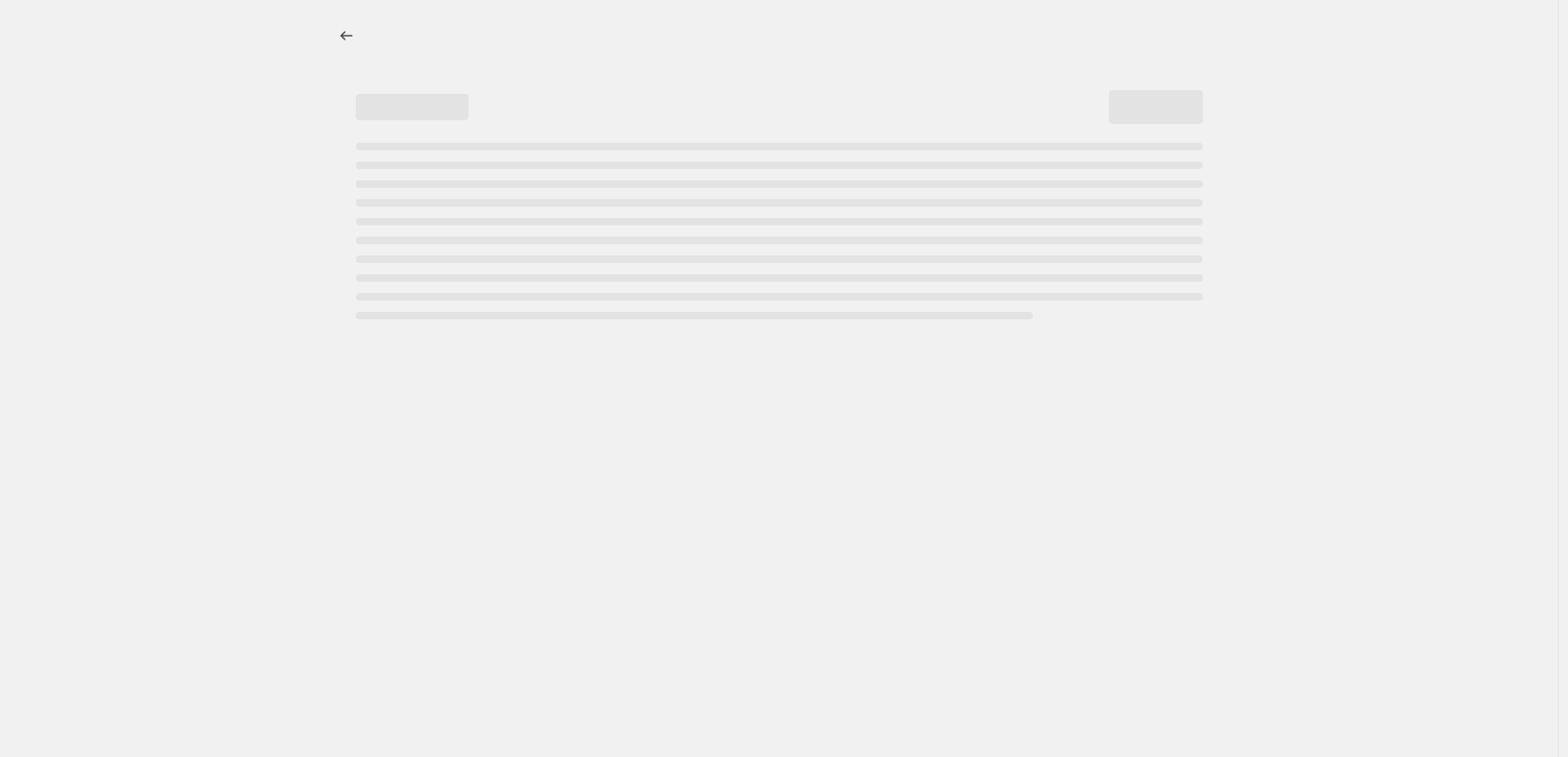
select select "percentage"
select select "tag"
select select "vendor"
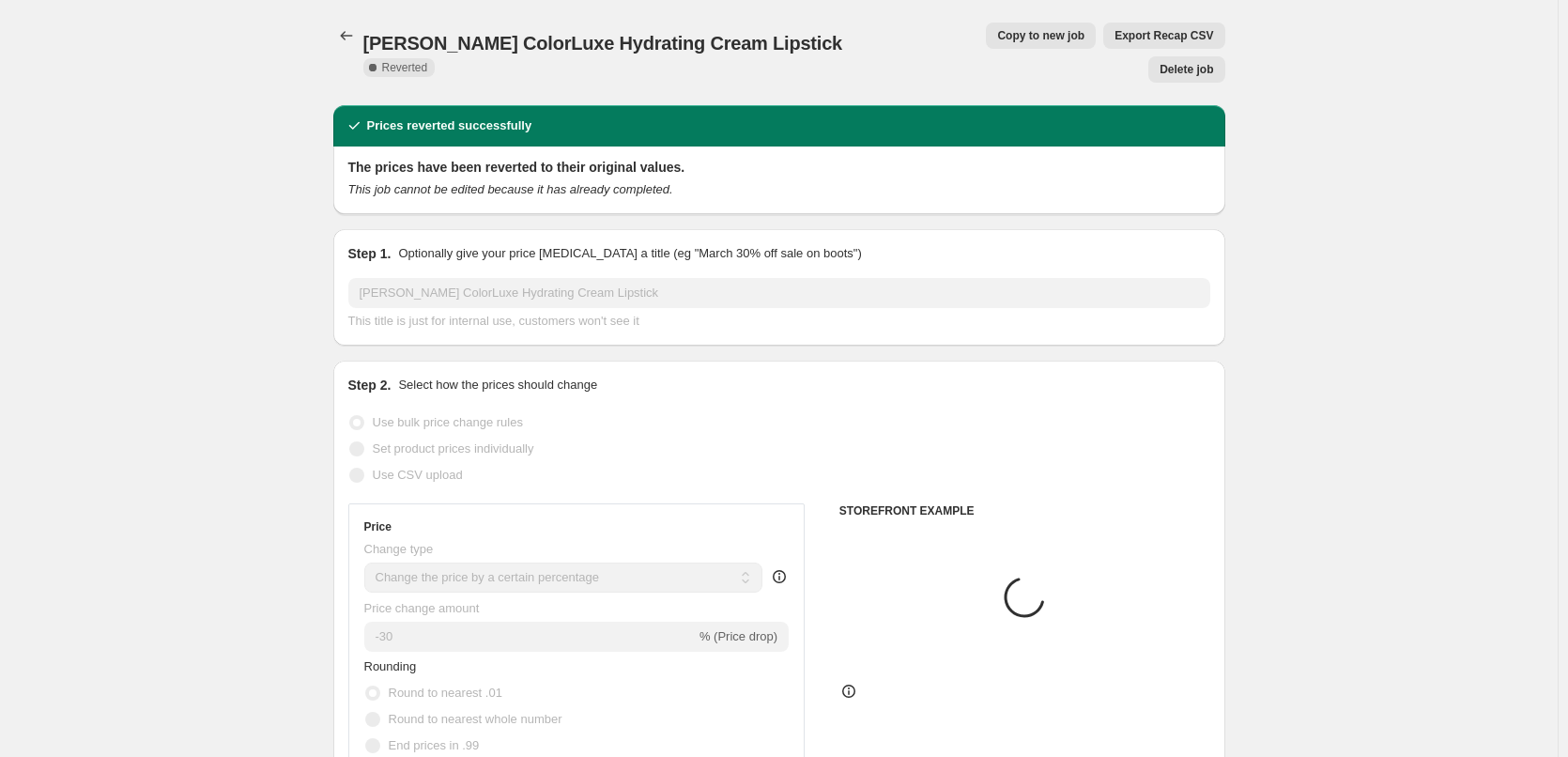
click at [1180, 62] on span "Delete job" at bounding box center [1186, 70] width 54 height 15
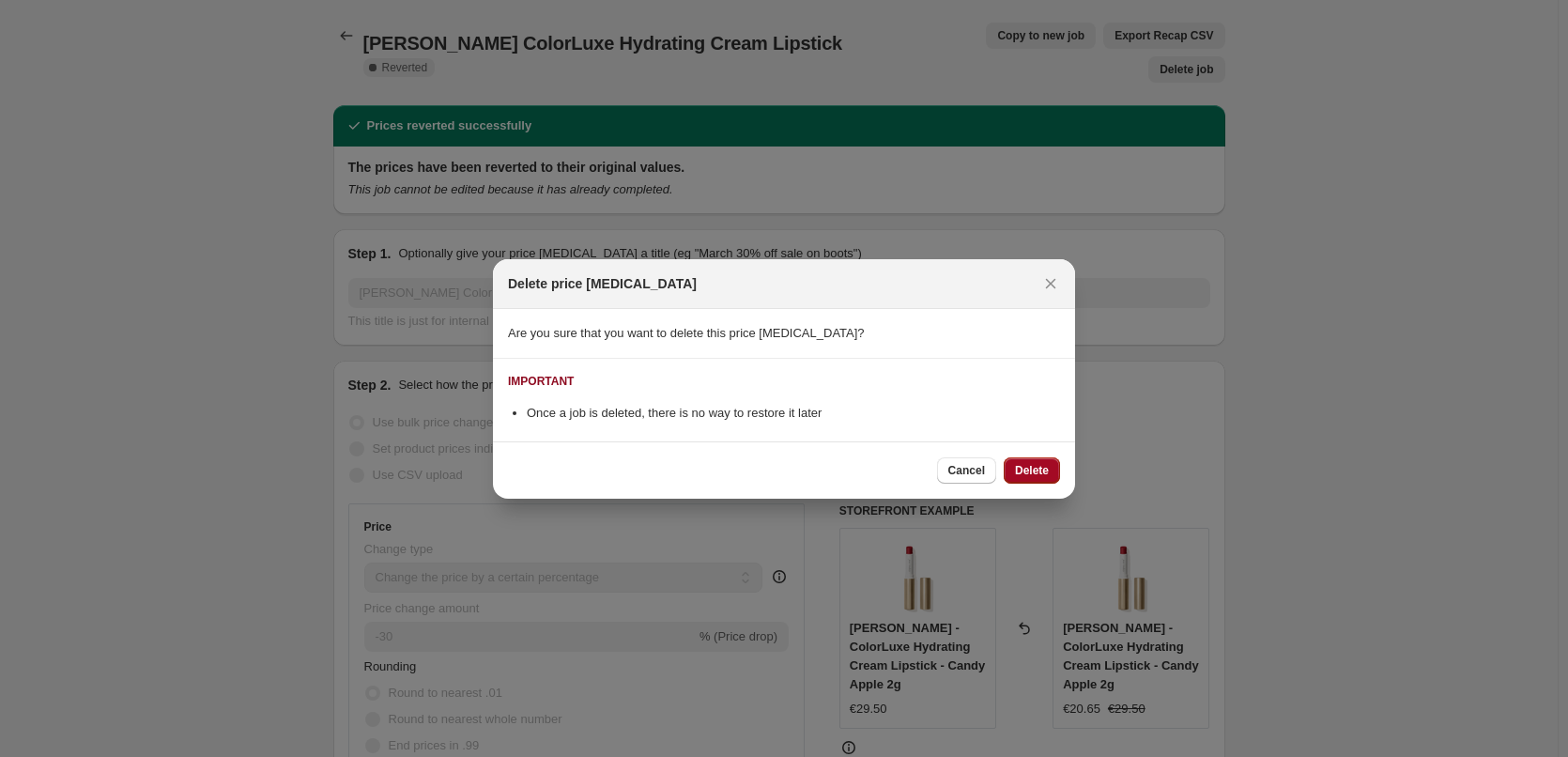
click at [1054, 469] on button "Delete" at bounding box center [1032, 471] width 57 height 26
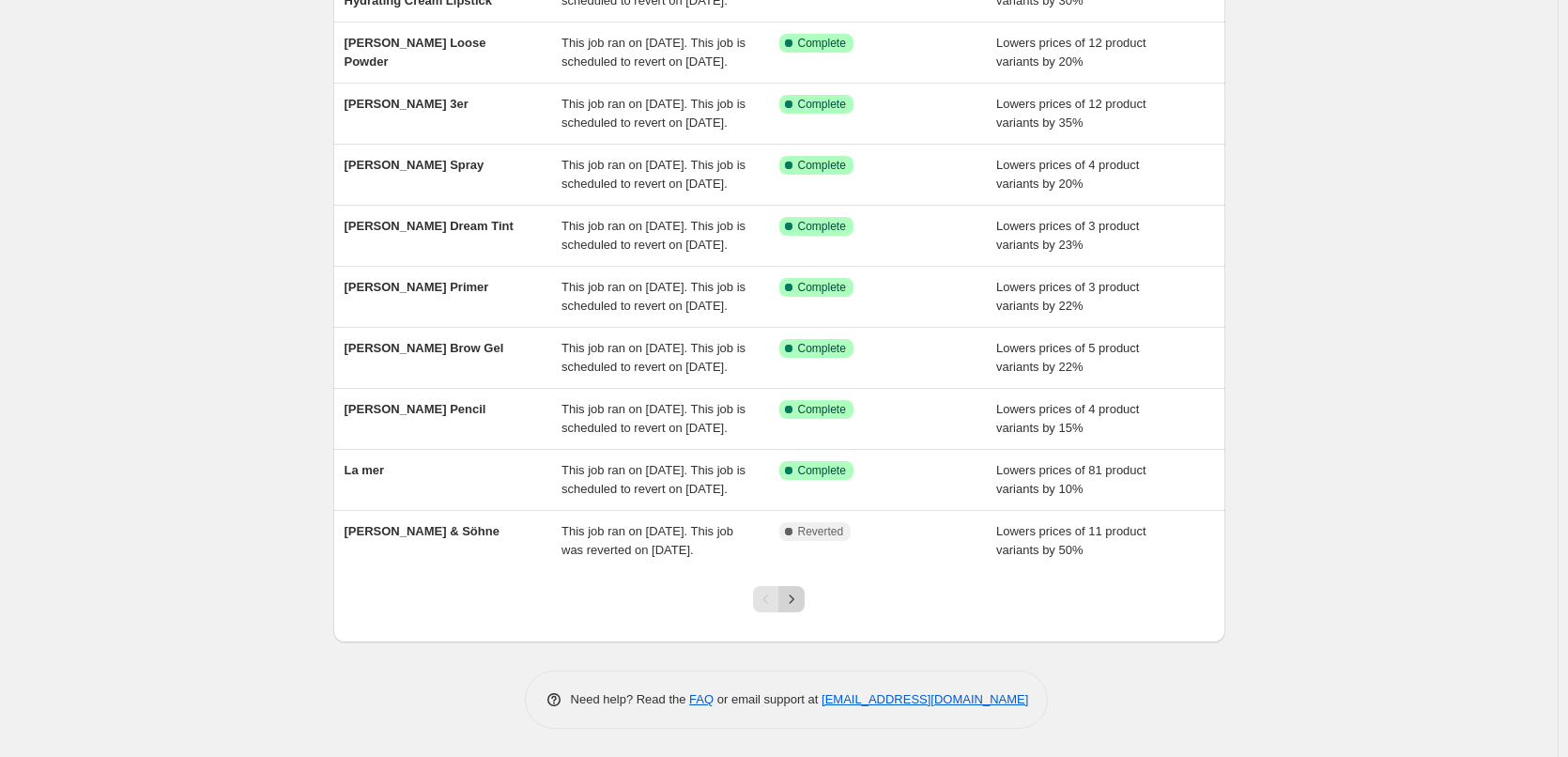
click at [801, 601] on icon "Next" at bounding box center [792, 599] width 19 height 19
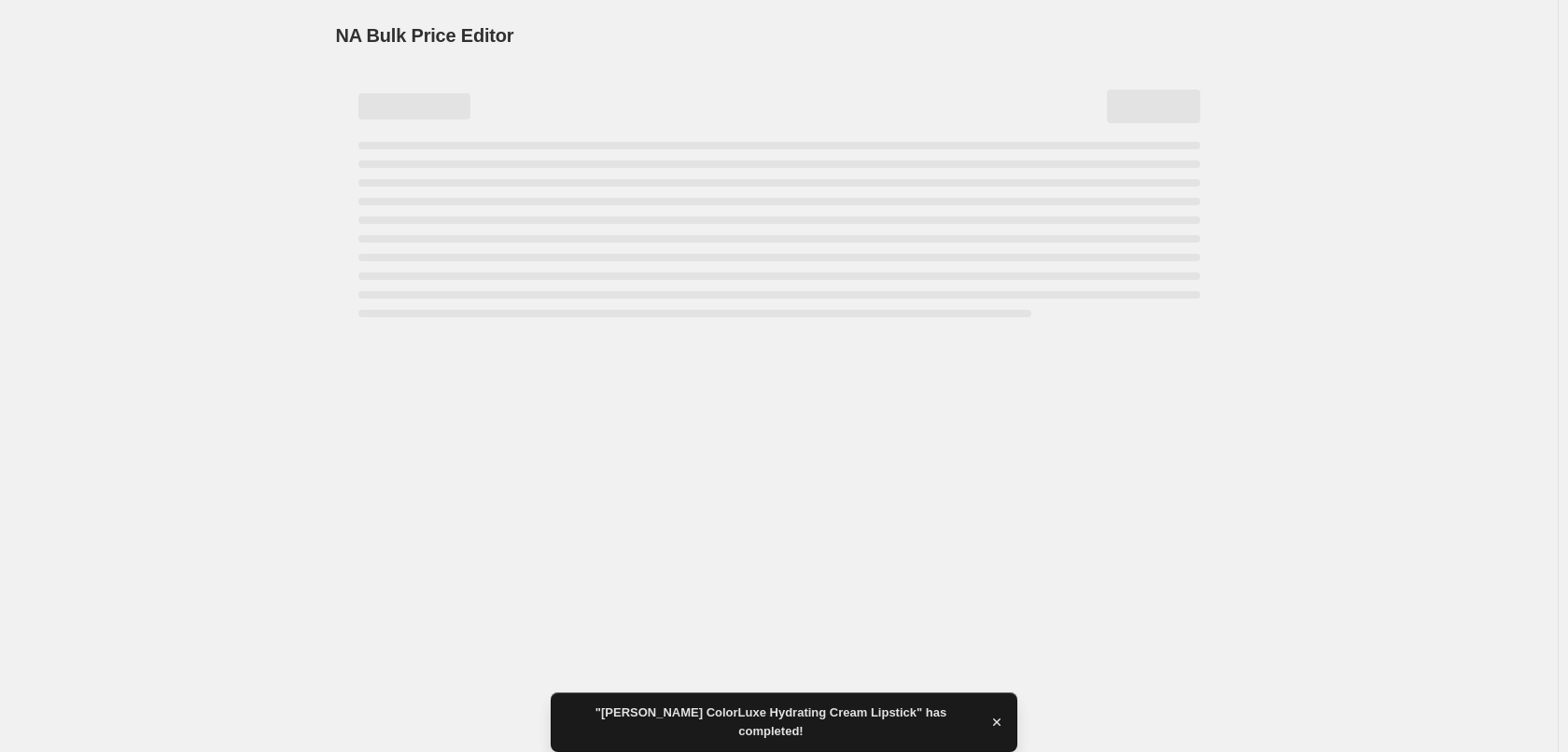
click at [652, 377] on div "NA Bulk Price Editor. This page is ready NA Bulk Price Editor" at bounding box center [778, 376] width 1558 height 752
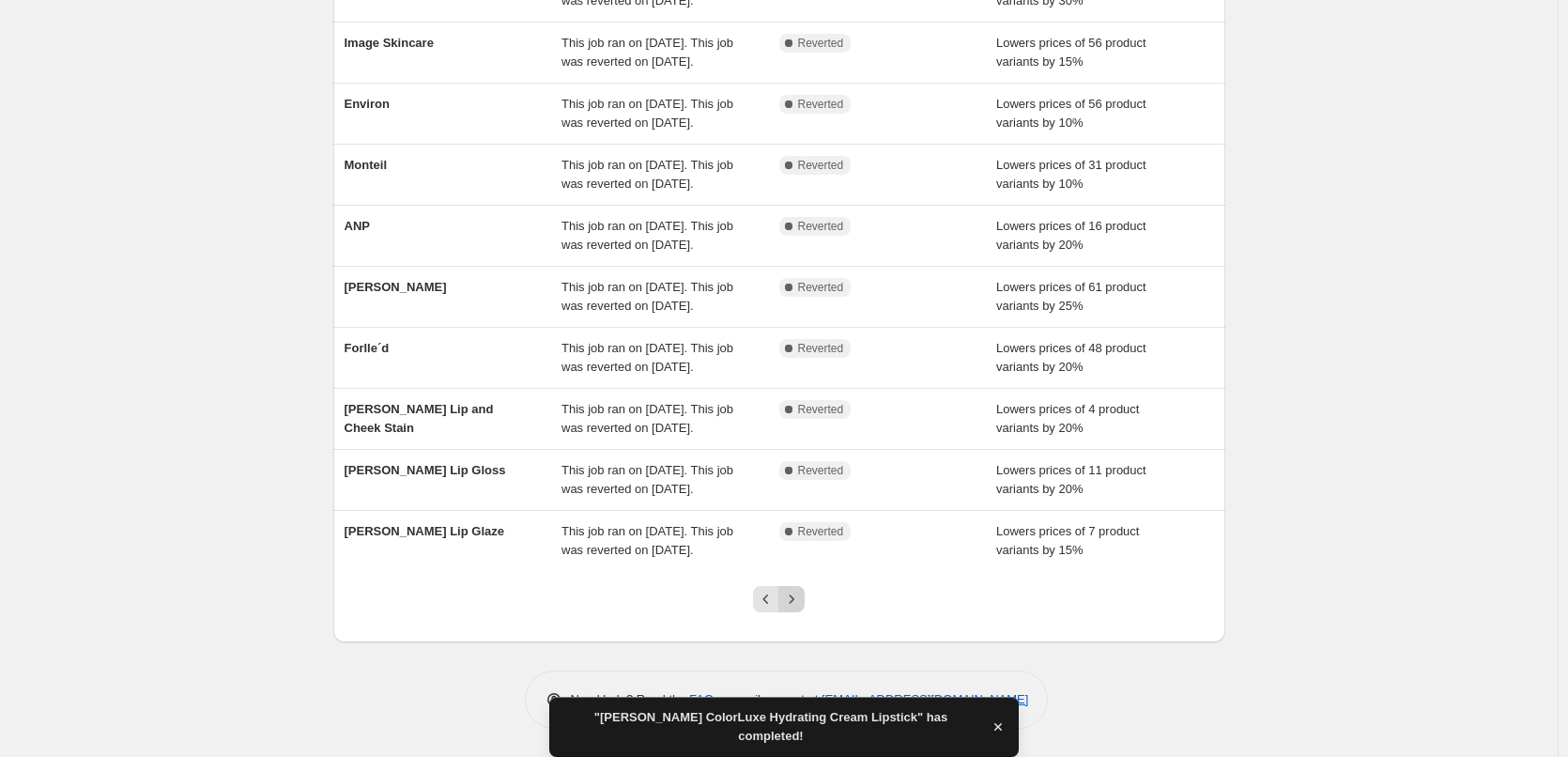
click at [794, 600] on icon "Next" at bounding box center [792, 599] width 19 height 19
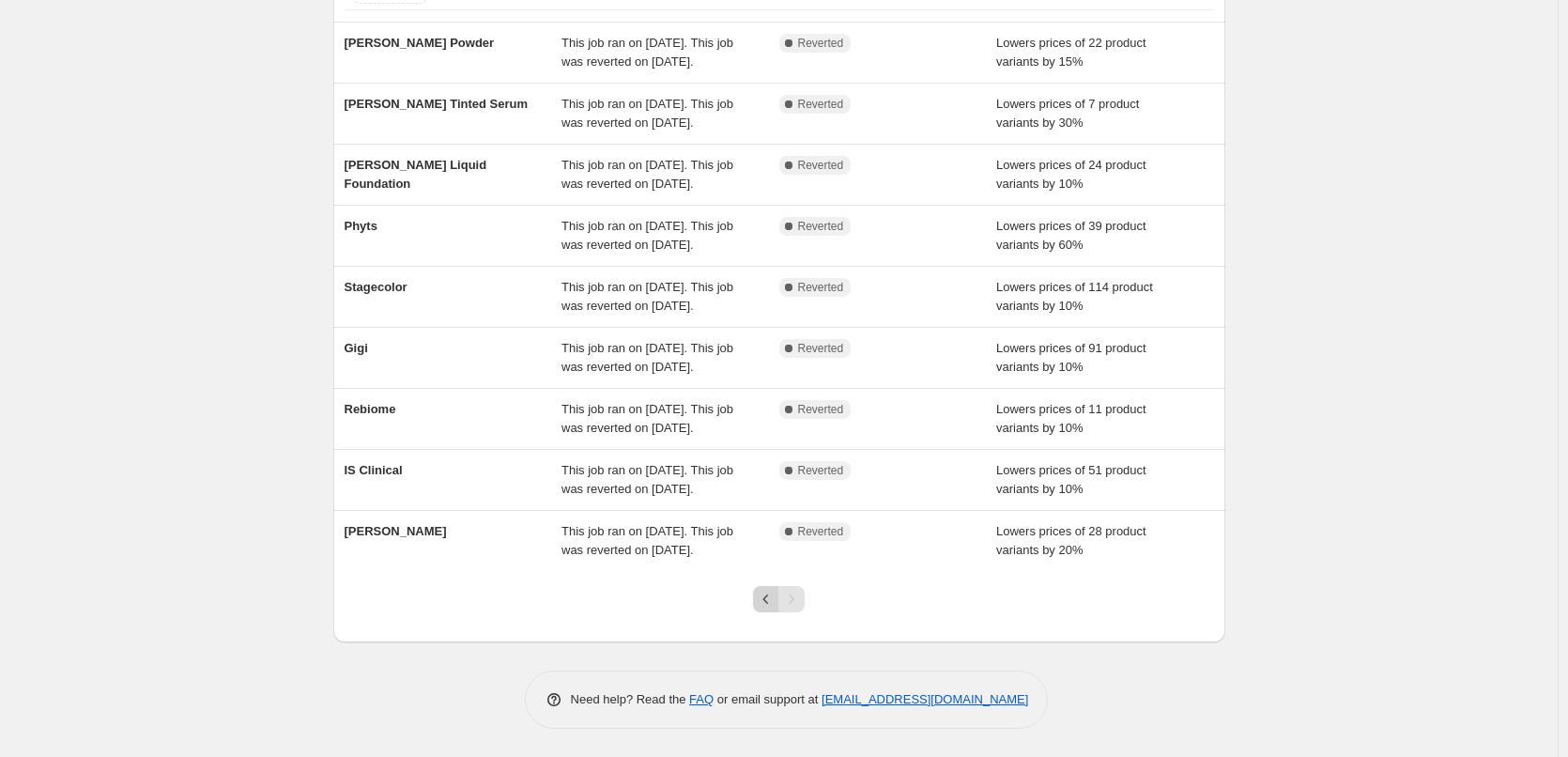
click at [772, 601] on icon "Previous" at bounding box center [766, 599] width 19 height 19
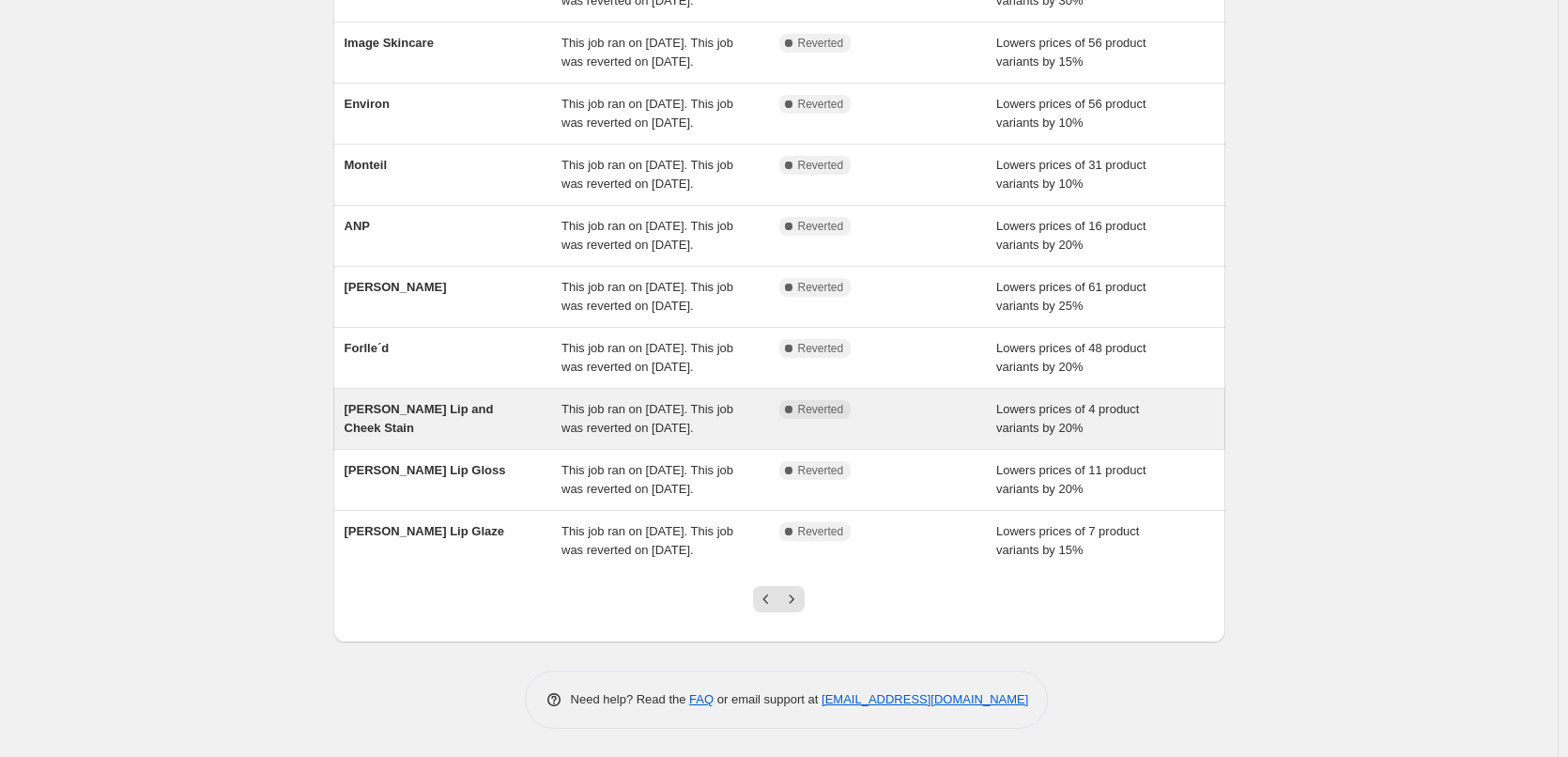
click at [754, 400] on div "This job ran on [DATE]. This job was reverted on [DATE]." at bounding box center [670, 419] width 218 height 38
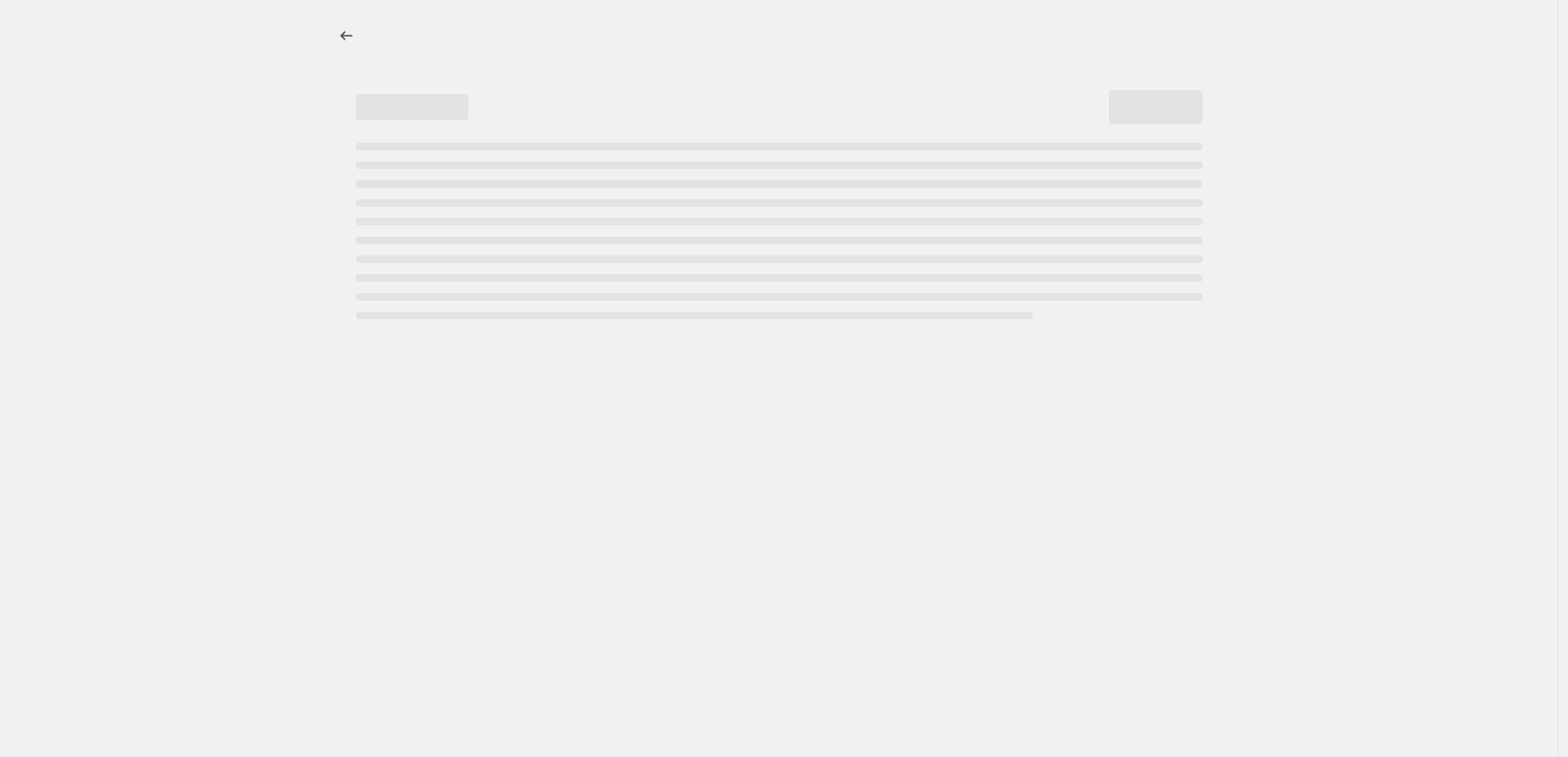
select select "percentage"
select select "tag"
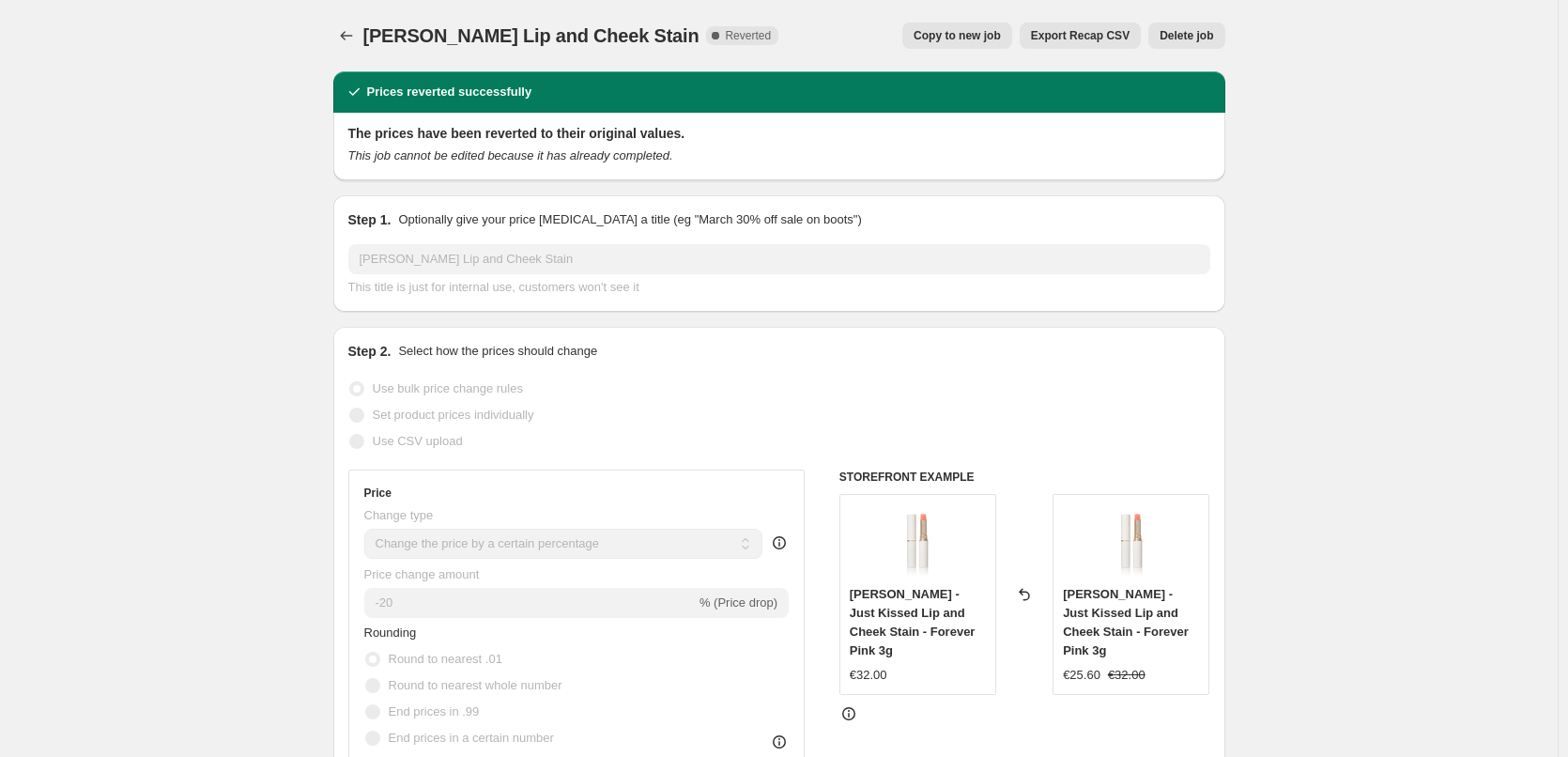
click at [946, 38] on span "Copy to new job" at bounding box center [958, 36] width 88 height 15
select select "percentage"
select select "tag"
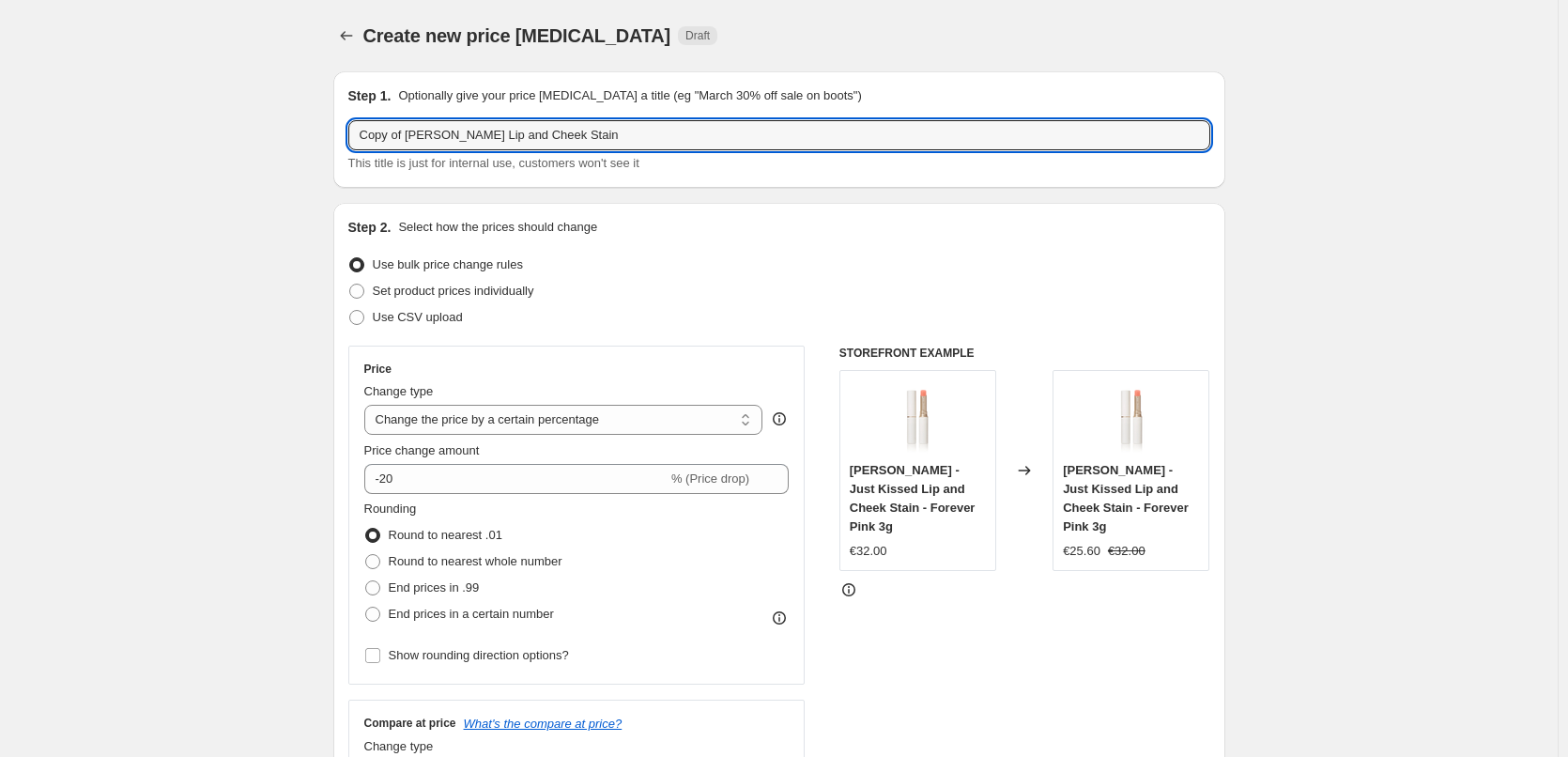
drag, startPoint x: 407, startPoint y: 133, endPoint x: 167, endPoint y: 142, distance: 240.2
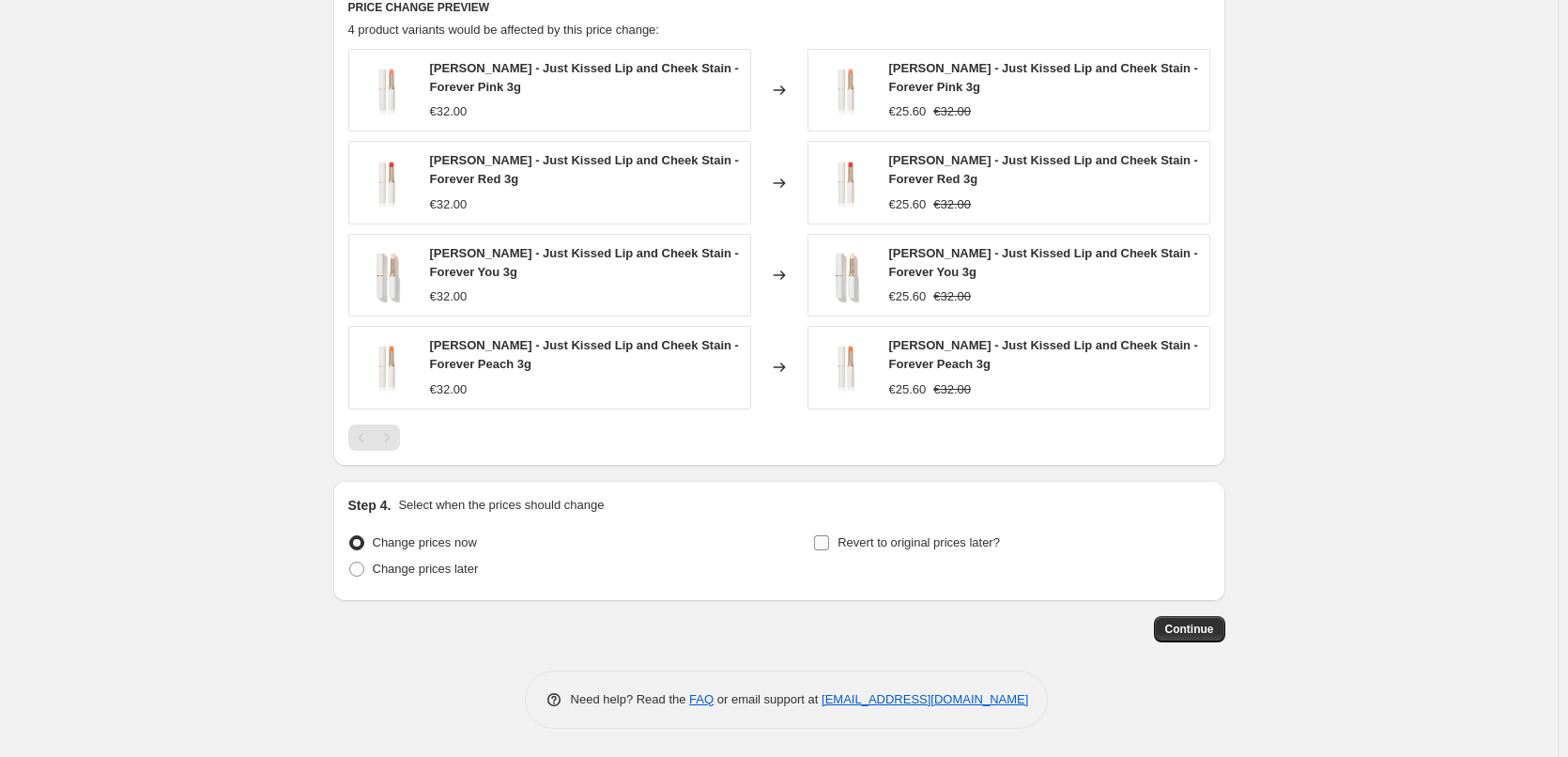
type input "[PERSON_NAME] Lip and Cheek Stain"
click at [862, 531] on label "Revert to original prices later?" at bounding box center [907, 543] width 187 height 26
click at [829, 535] on input "Revert to original prices later?" at bounding box center [822, 543] width 15 height 15
checkbox input "true"
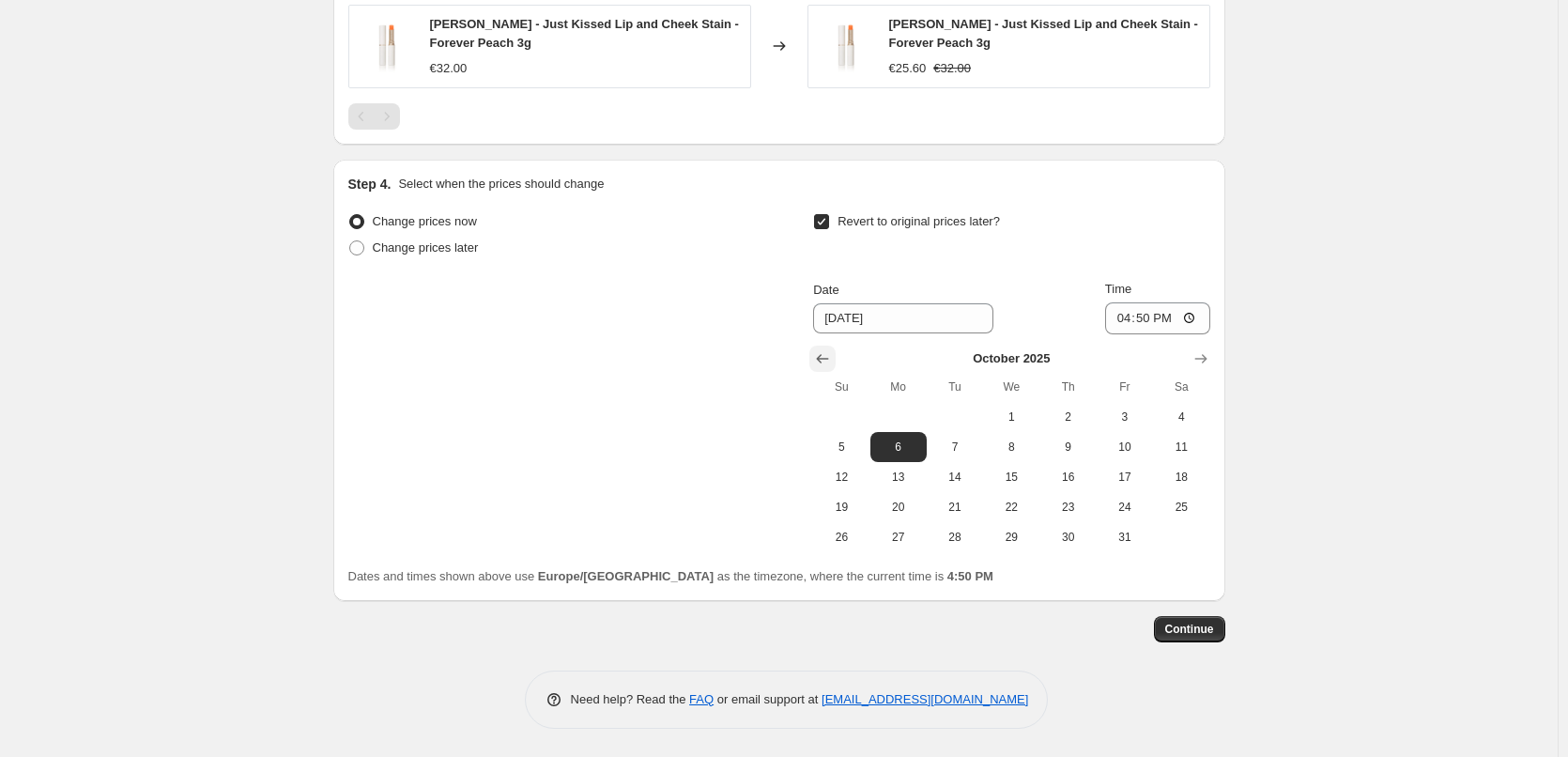
click at [823, 365] on icon "Show previous month, September 2025" at bounding box center [823, 359] width 19 height 19
click at [957, 538] on span "30" at bounding box center [956, 537] width 42 height 15
type input "[DATE]"
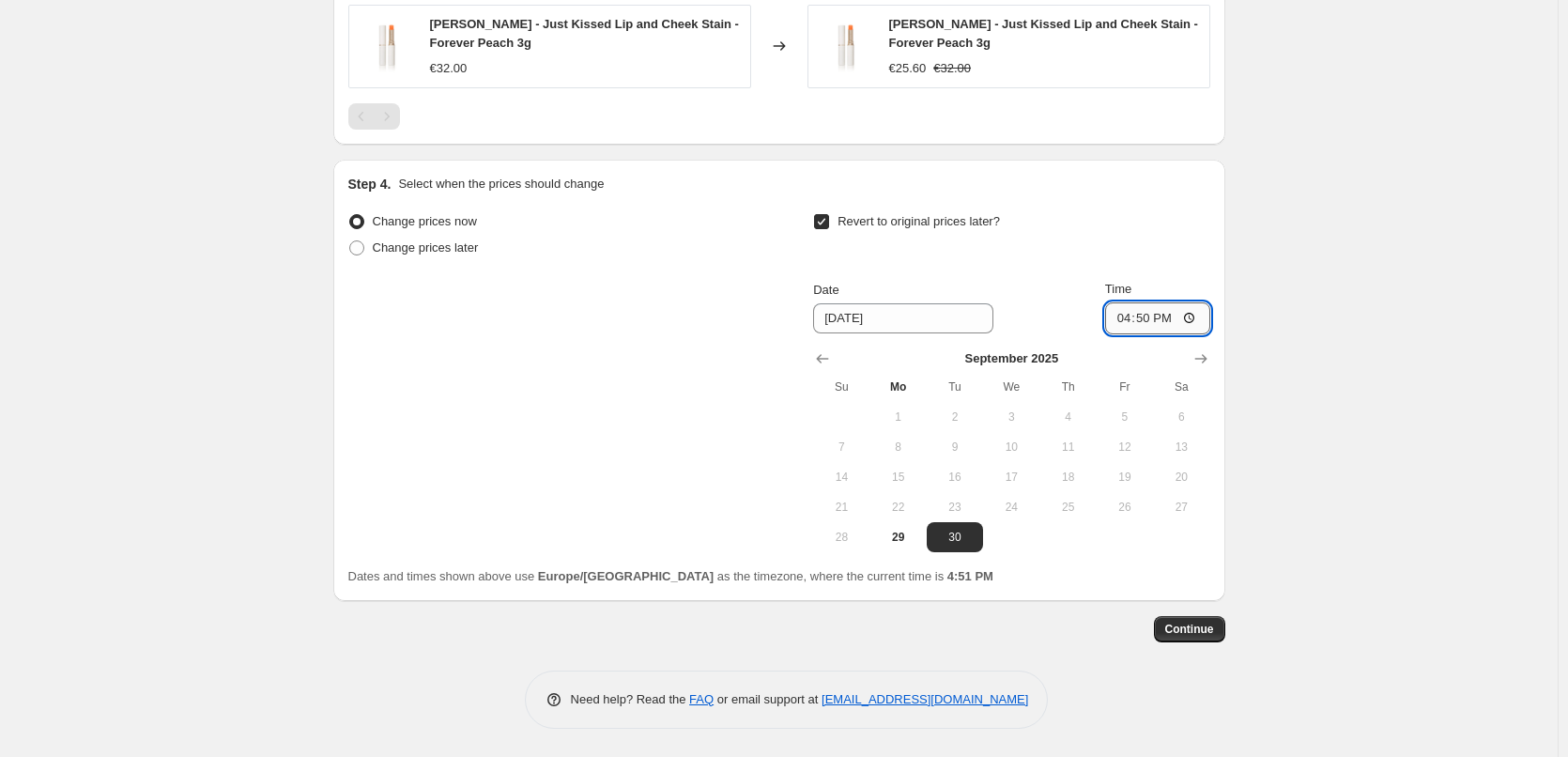
click at [1125, 318] on input "16:50" at bounding box center [1158, 319] width 105 height 32
click at [1194, 316] on input "15:00" at bounding box center [1158, 319] width 105 height 32
type input "03:00"
click at [1200, 630] on span "Continue" at bounding box center [1190, 630] width 49 height 15
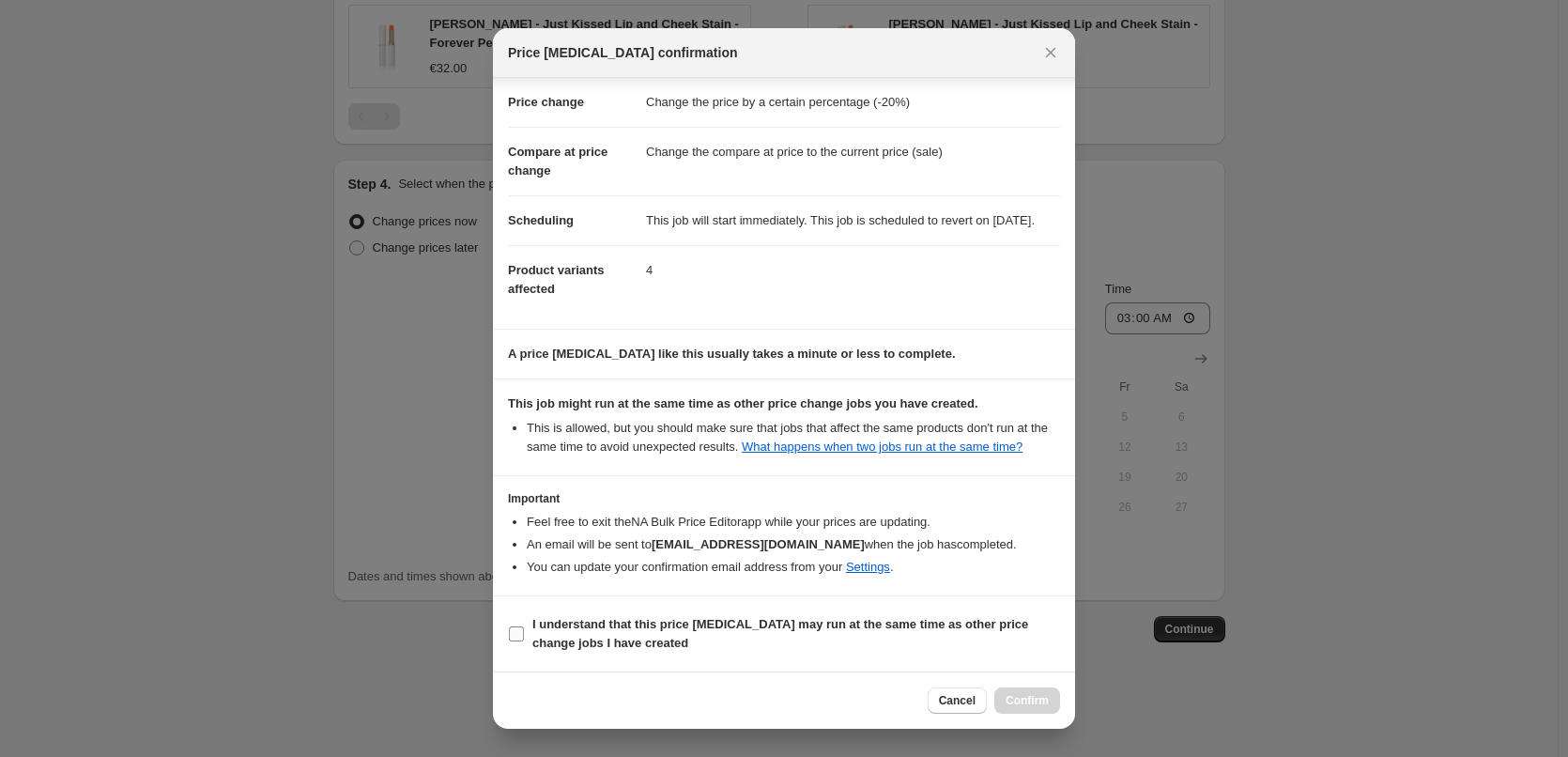
click at [546, 650] on b "I understand that this price [MEDICAL_DATA] may run at the same time as other p…" at bounding box center [780, 633] width 496 height 33
click at [524, 642] on input "I understand that this price [MEDICAL_DATA] may run at the same time as other p…" at bounding box center [517, 634] width 15 height 15
checkbox input "true"
click at [1014, 696] on span "Confirm" at bounding box center [1027, 701] width 43 height 15
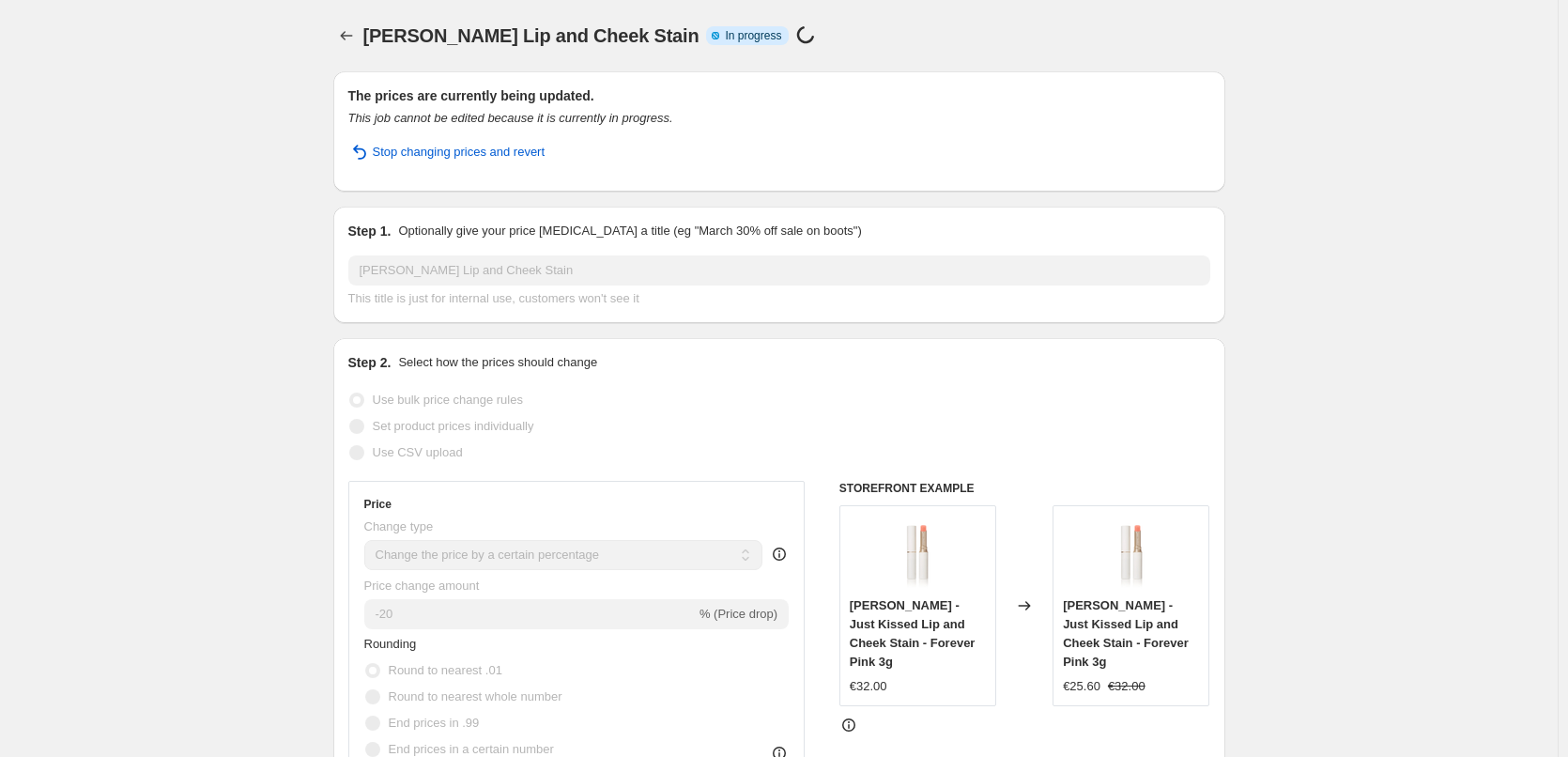
click at [343, 35] on icon "Price change jobs" at bounding box center [346, 36] width 19 height 19
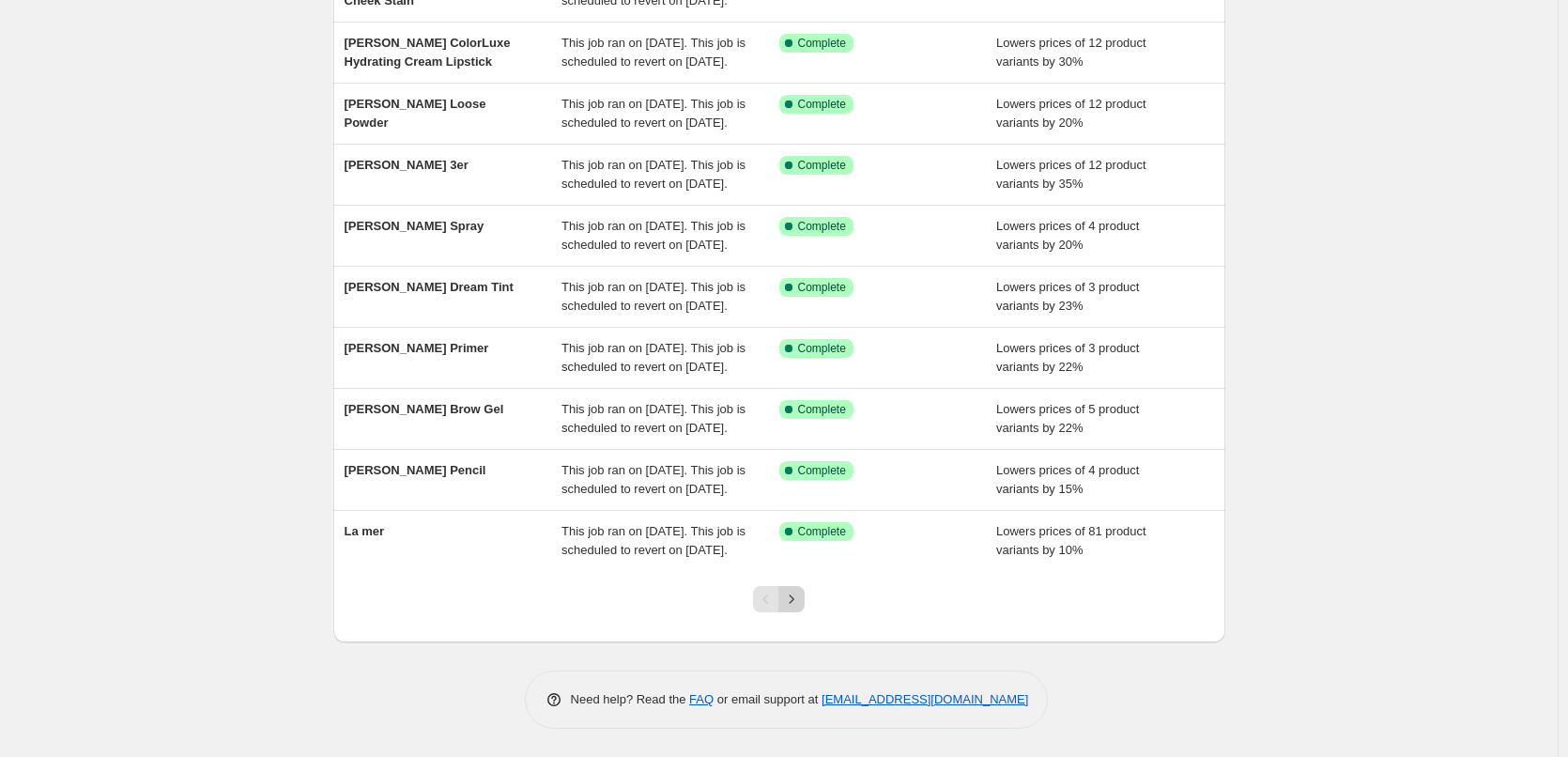
click at [794, 605] on icon "Next" at bounding box center [792, 599] width 19 height 19
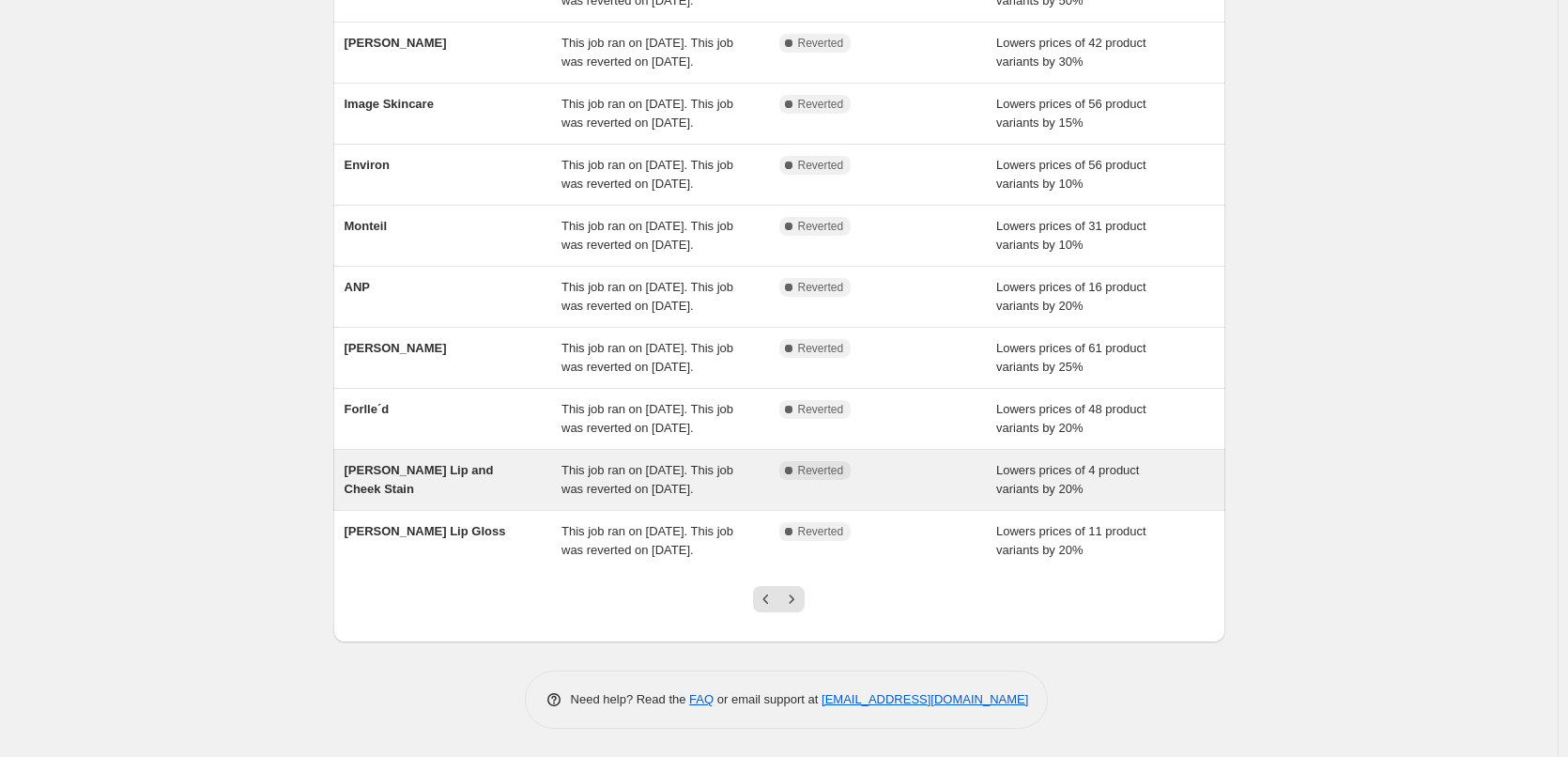
click at [684, 462] on div "This job ran on [DATE]. This job was reverted on [DATE]." at bounding box center [670, 480] width 218 height 38
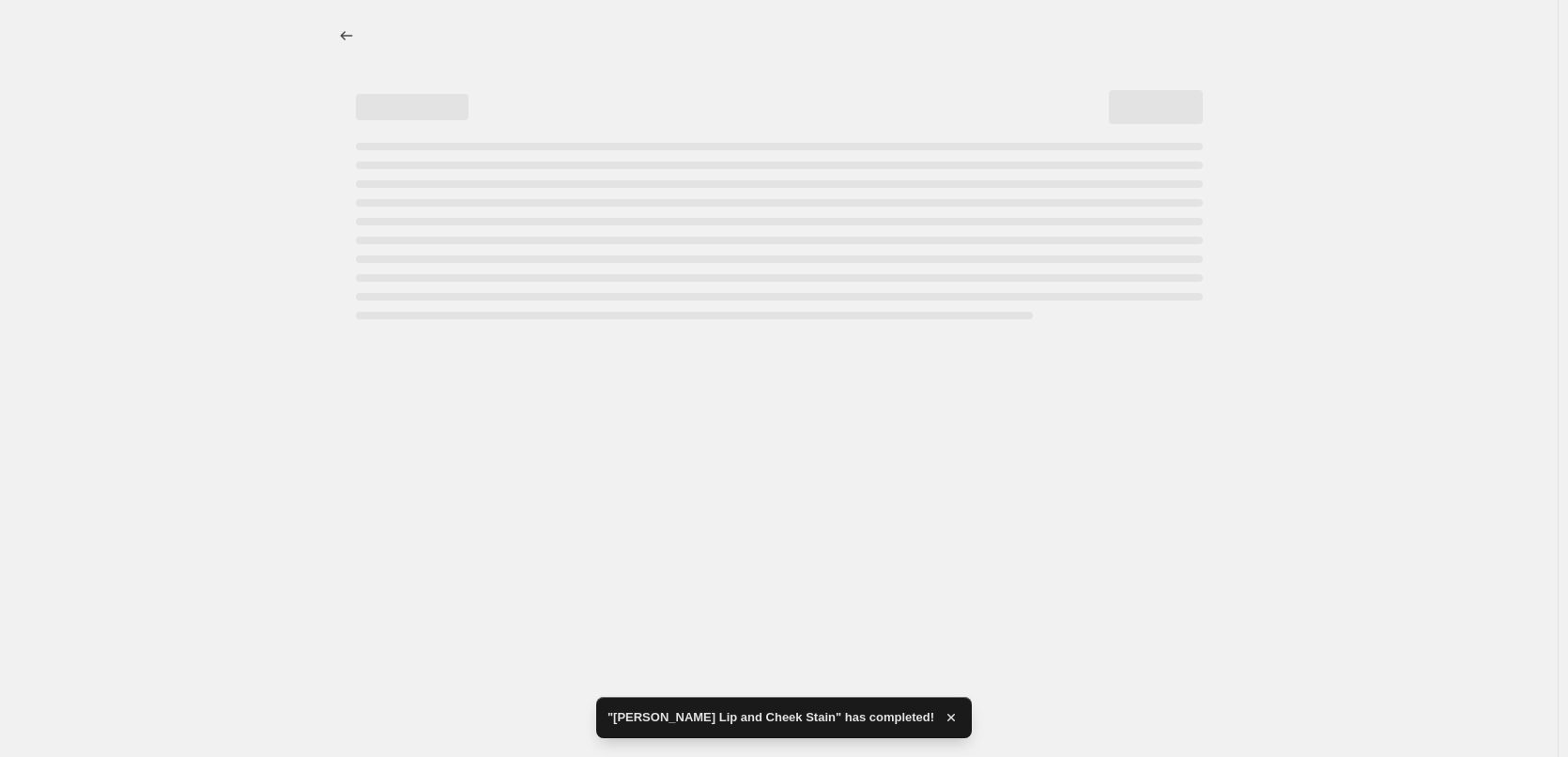
select select "percentage"
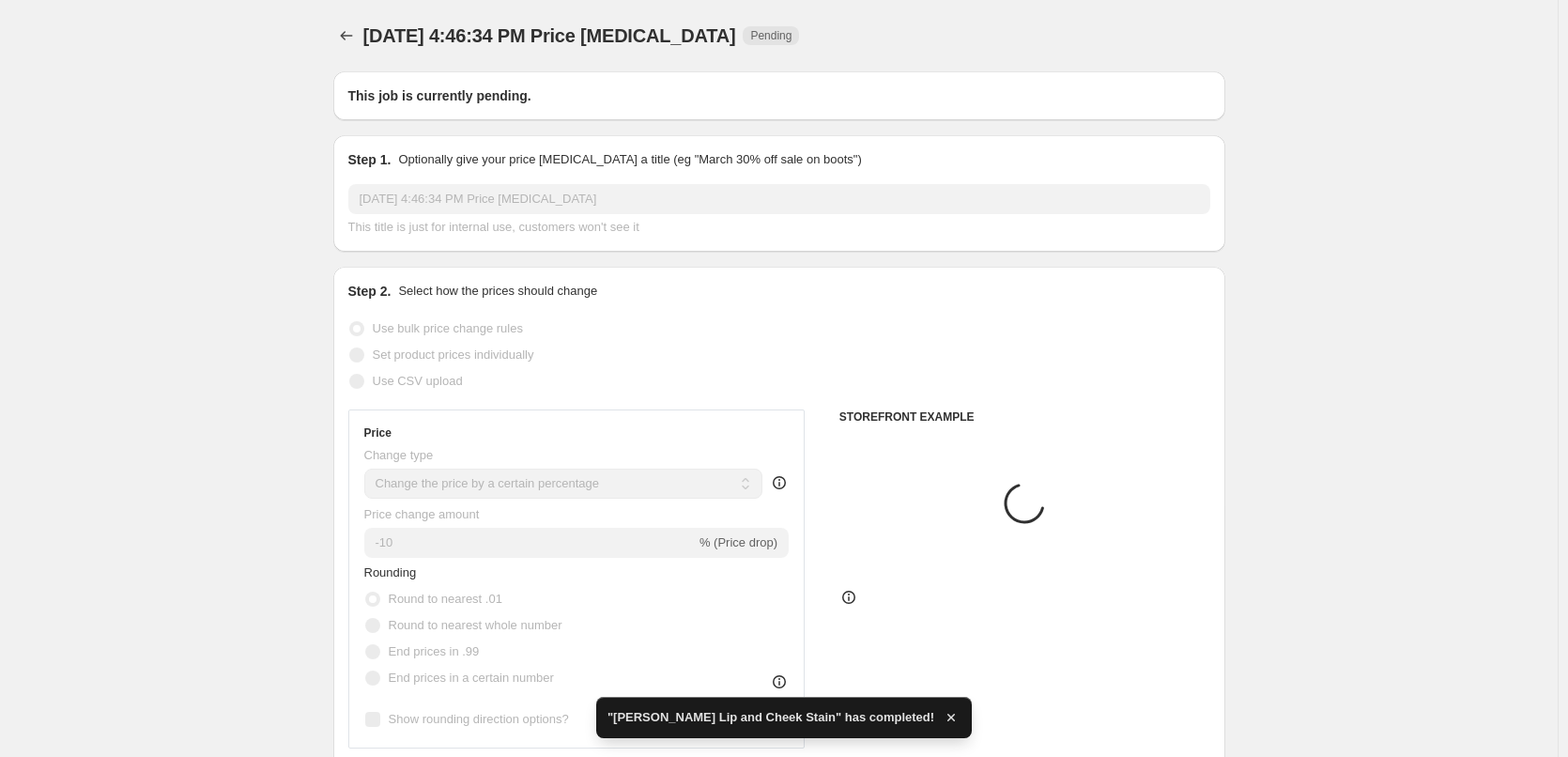
type input "[PERSON_NAME] Lip and Cheek Stain"
radio input "false"
radio input "true"
checkbox input "true"
select select "tag"
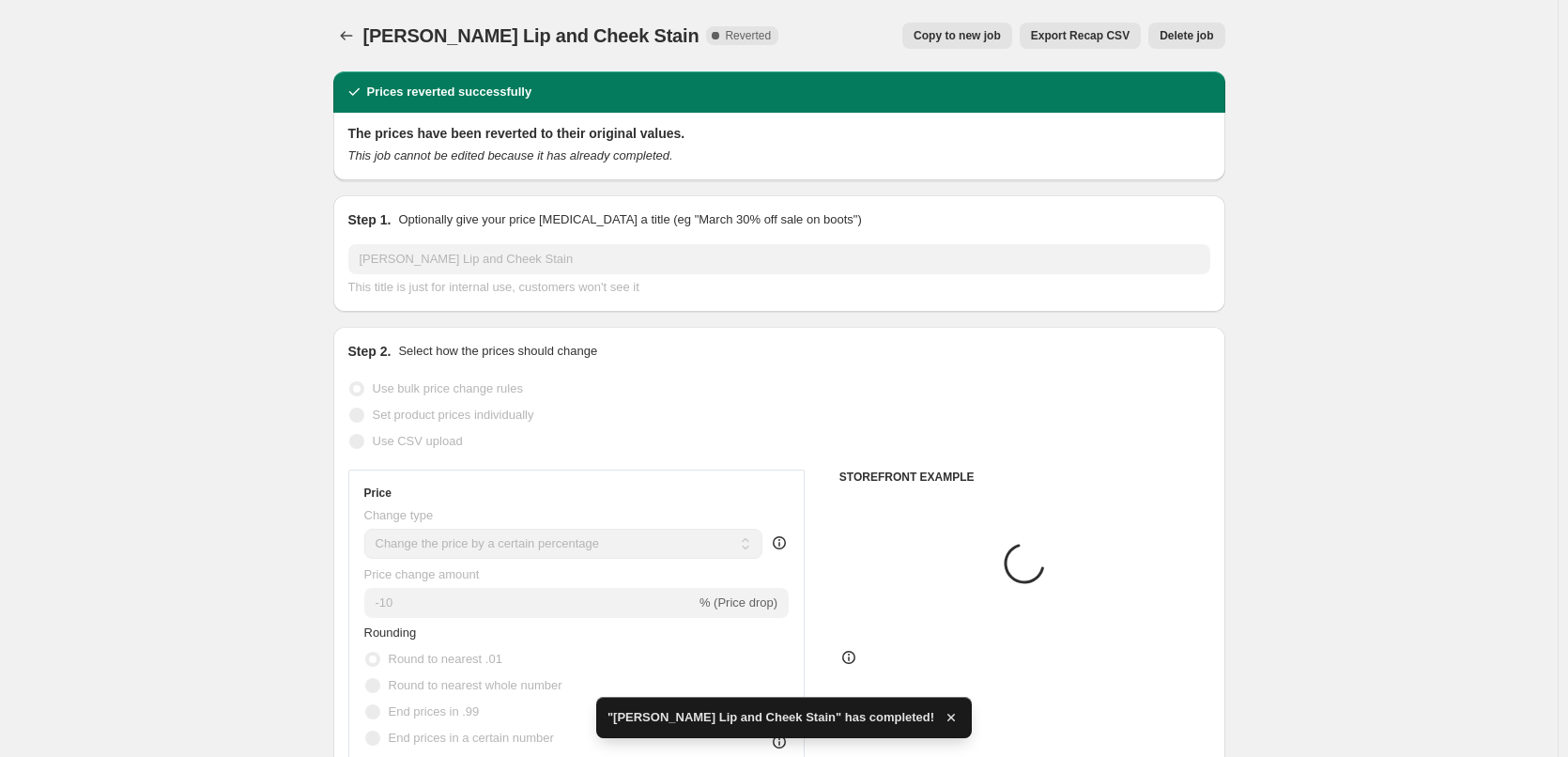
click at [1172, 32] on span "Delete job" at bounding box center [1186, 36] width 54 height 15
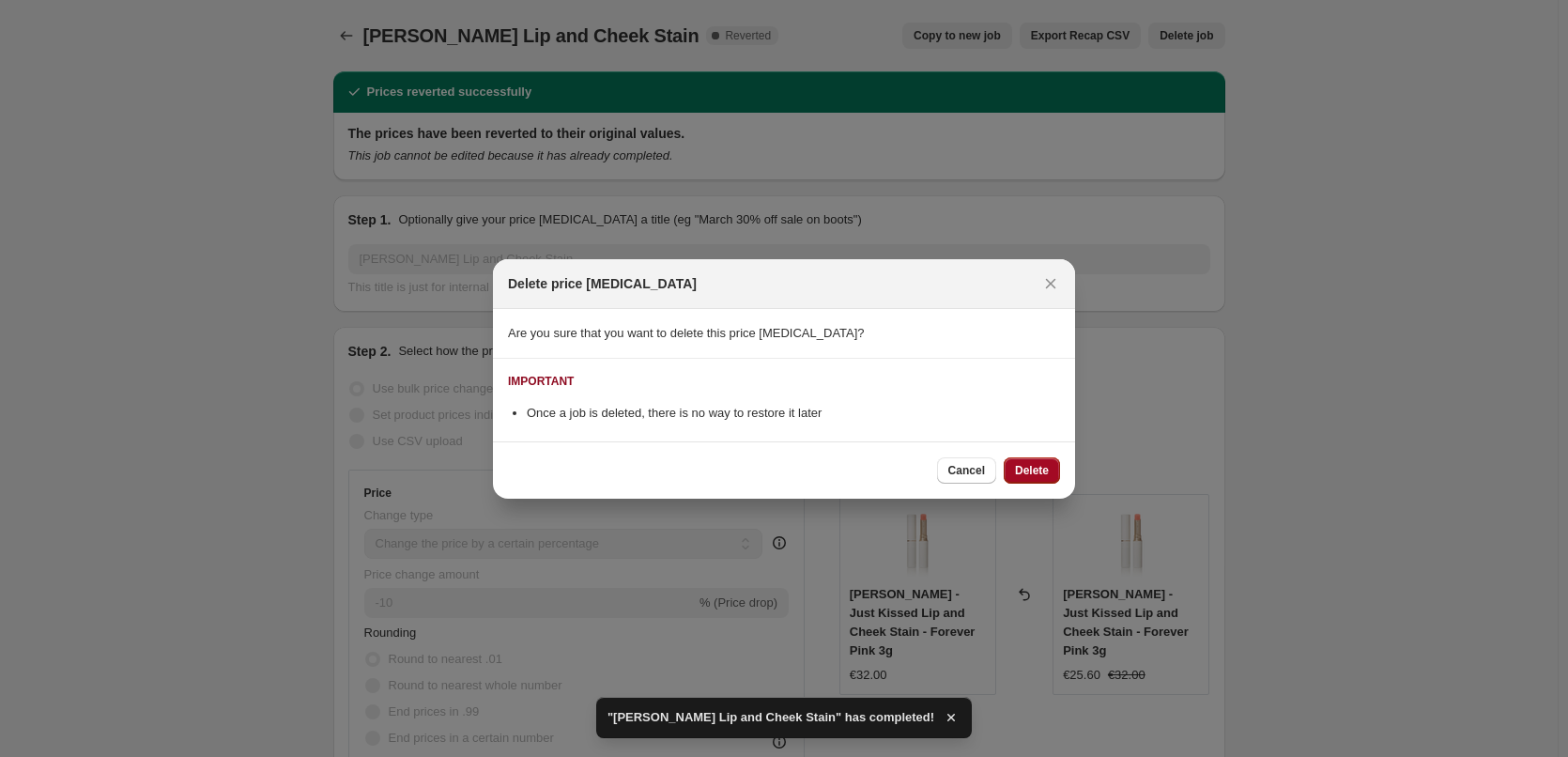
click at [1019, 467] on span "Delete" at bounding box center [1032, 471] width 34 height 15
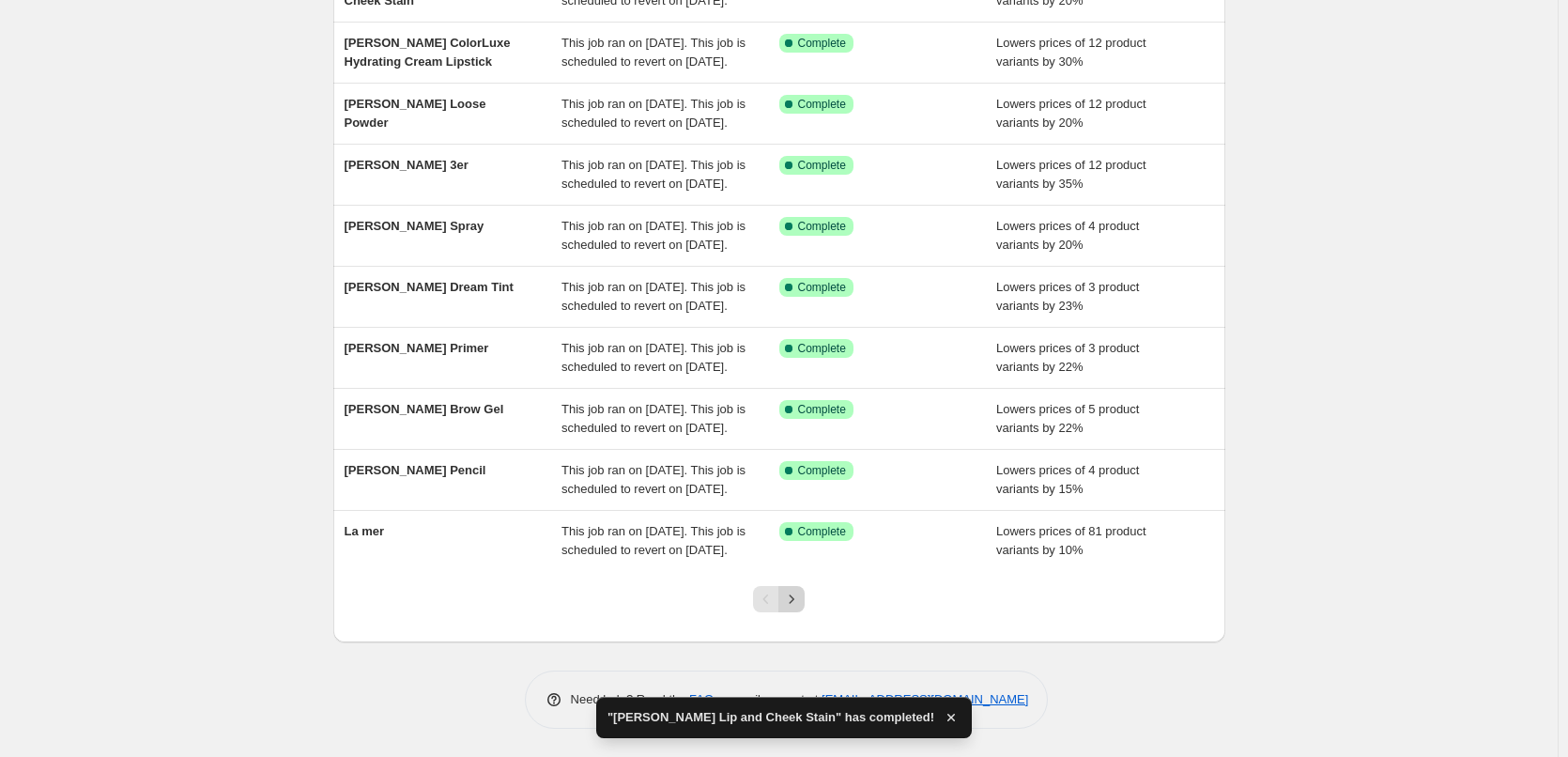
click at [800, 598] on icon "Next" at bounding box center [792, 599] width 19 height 19
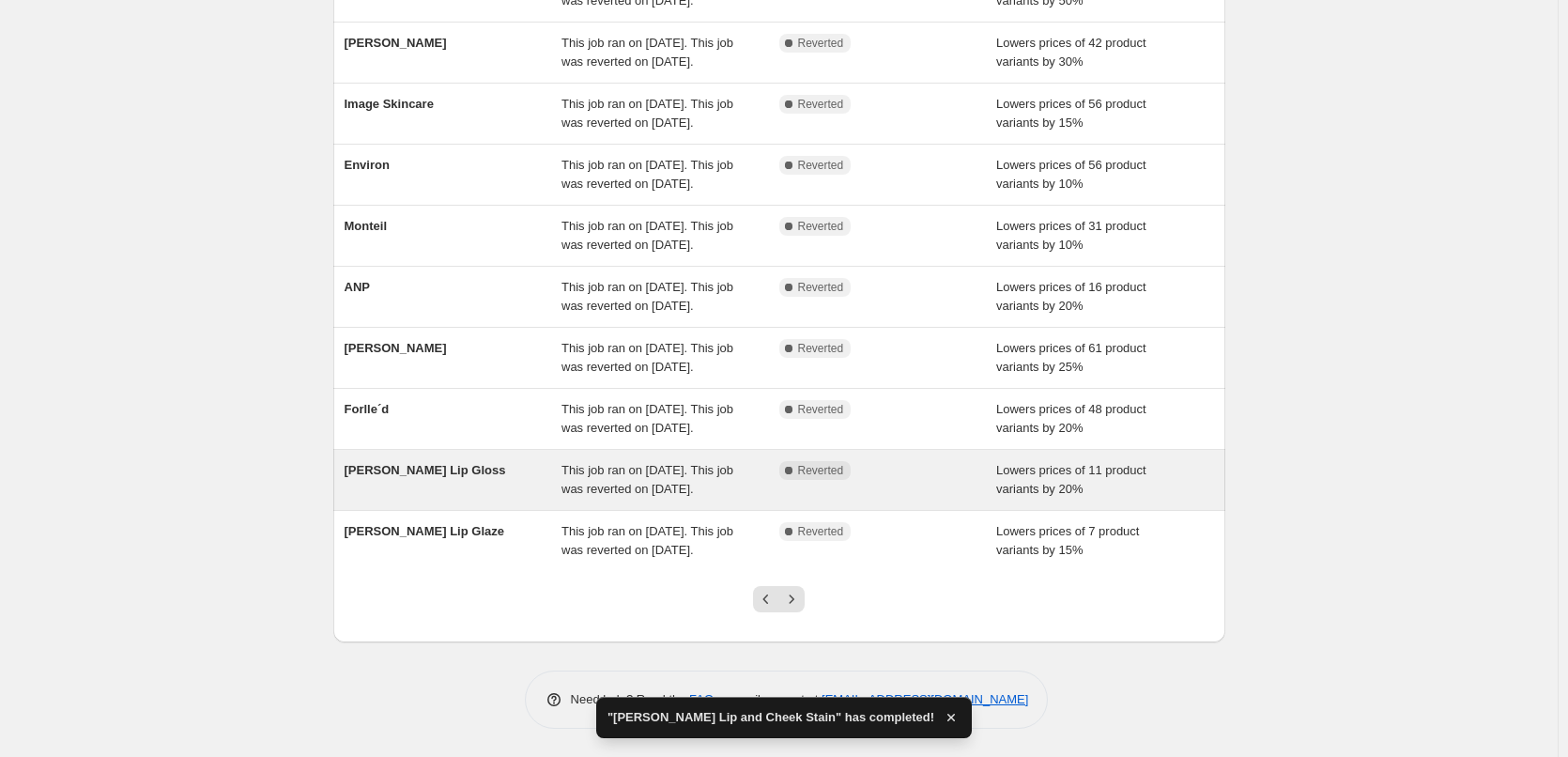
click at [688, 467] on div "This job ran on [DATE]. This job was reverted on [DATE]." at bounding box center [670, 480] width 218 height 38
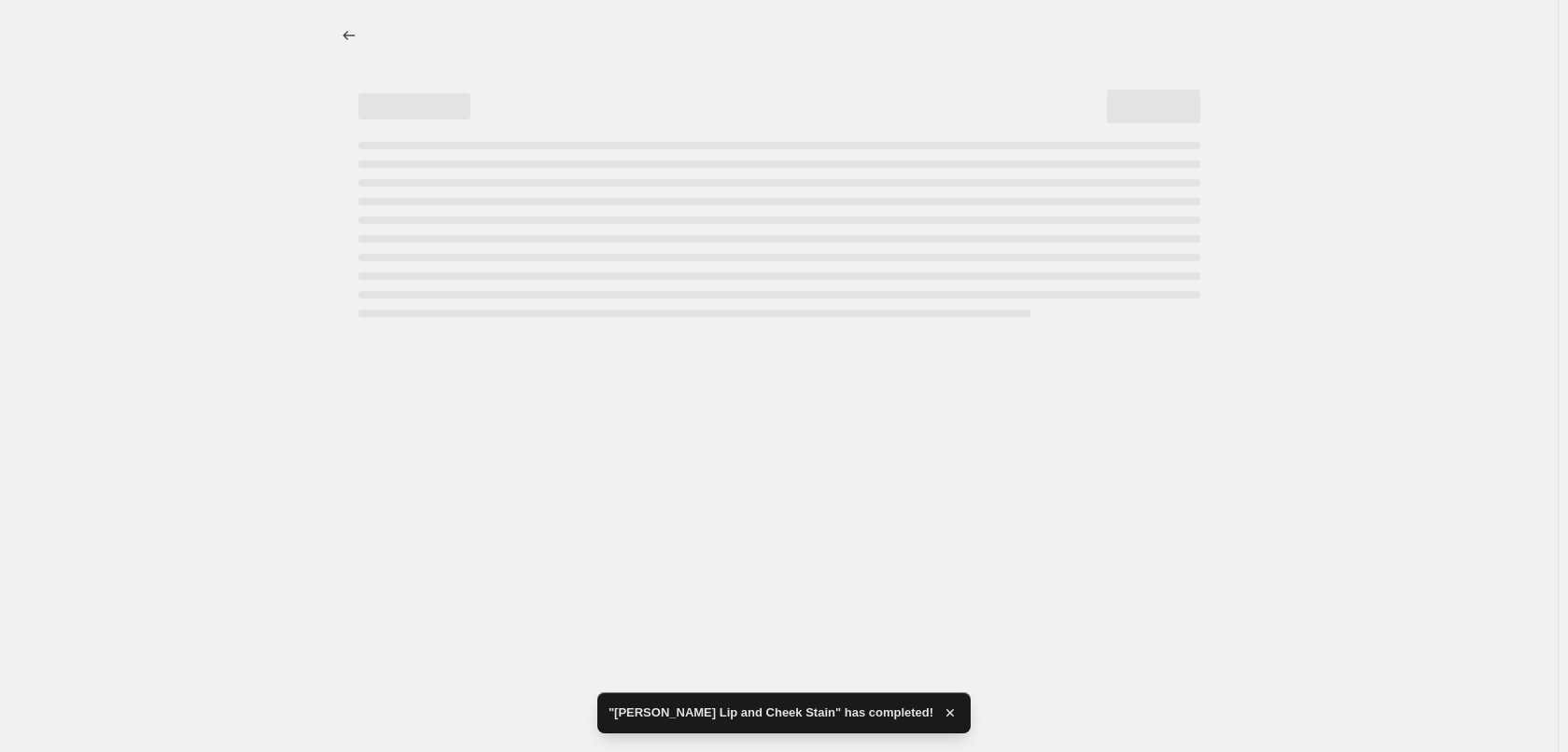
select select "percentage"
select select "tag"
select select "vendor"
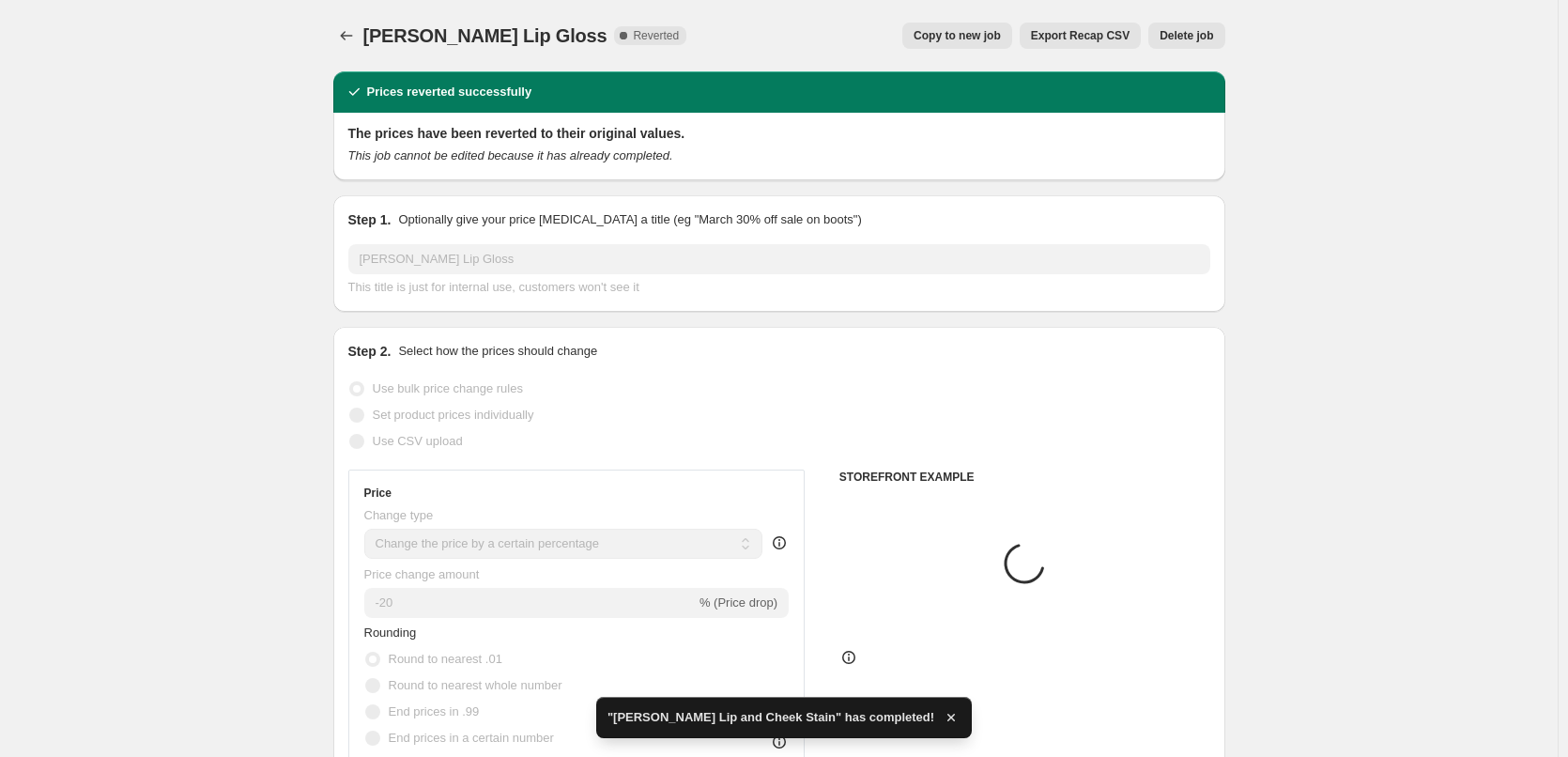
click at [938, 39] on span "Copy to new job" at bounding box center [958, 36] width 88 height 15
select select "percentage"
select select "tag"
select select "vendor"
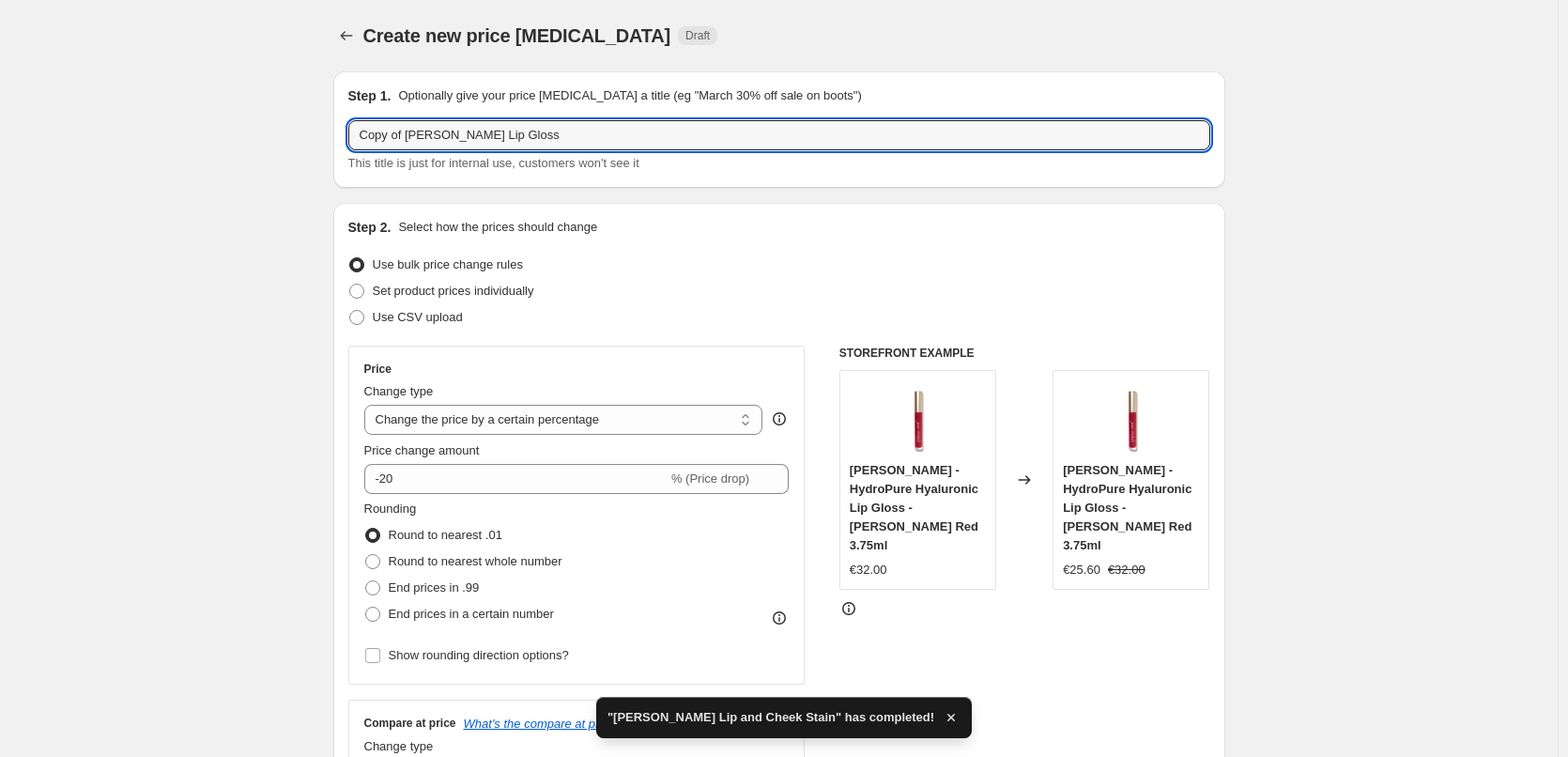
drag, startPoint x: 409, startPoint y: 135, endPoint x: 242, endPoint y: 143, distance: 167.2
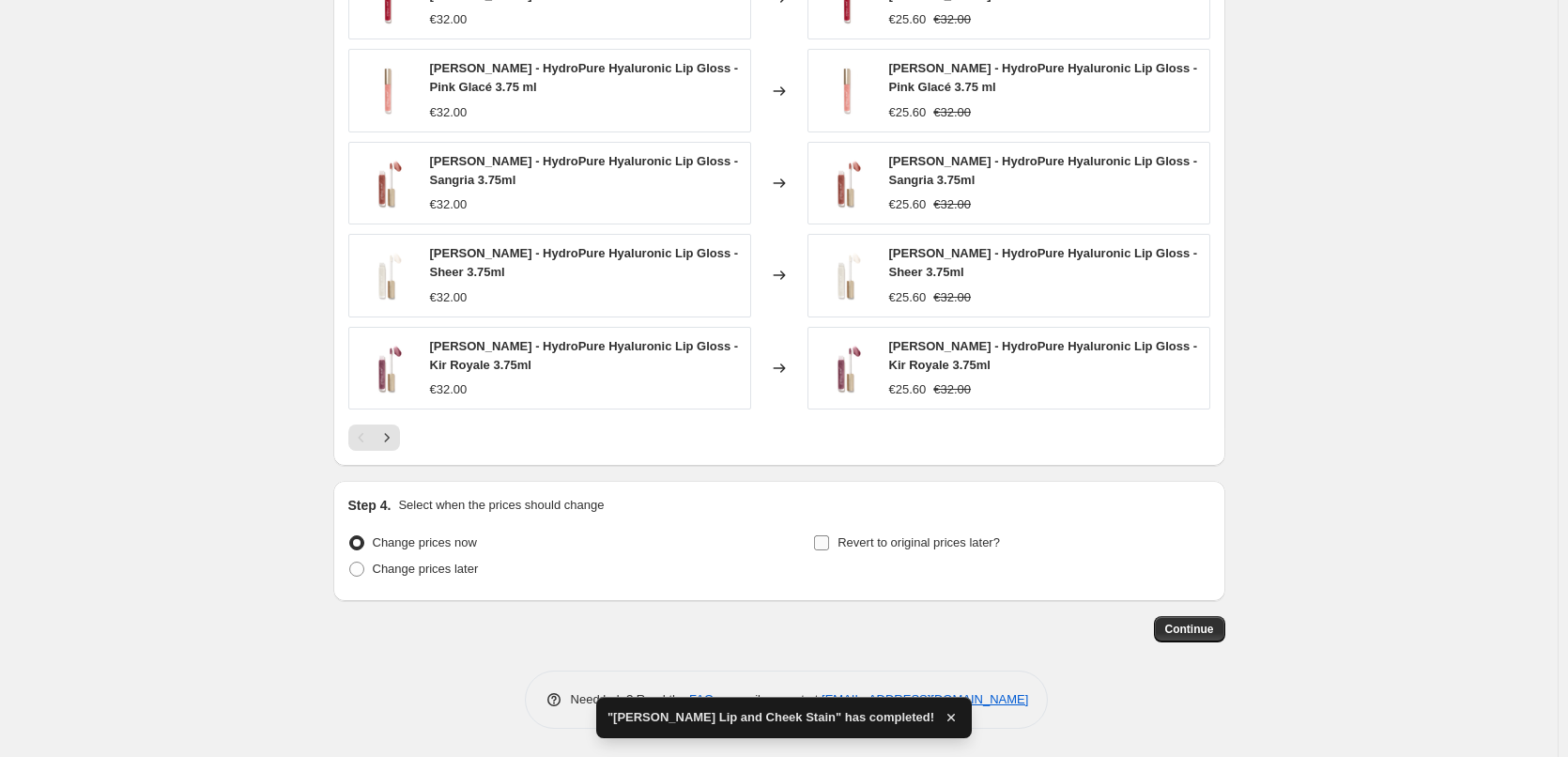
type input "[PERSON_NAME] Lip Gloss"
click at [854, 548] on span "Revert to original prices later?" at bounding box center [919, 542] width 162 height 14
click at [829, 548] on input "Revert to original prices later?" at bounding box center [822, 543] width 15 height 15
checkbox input "true"
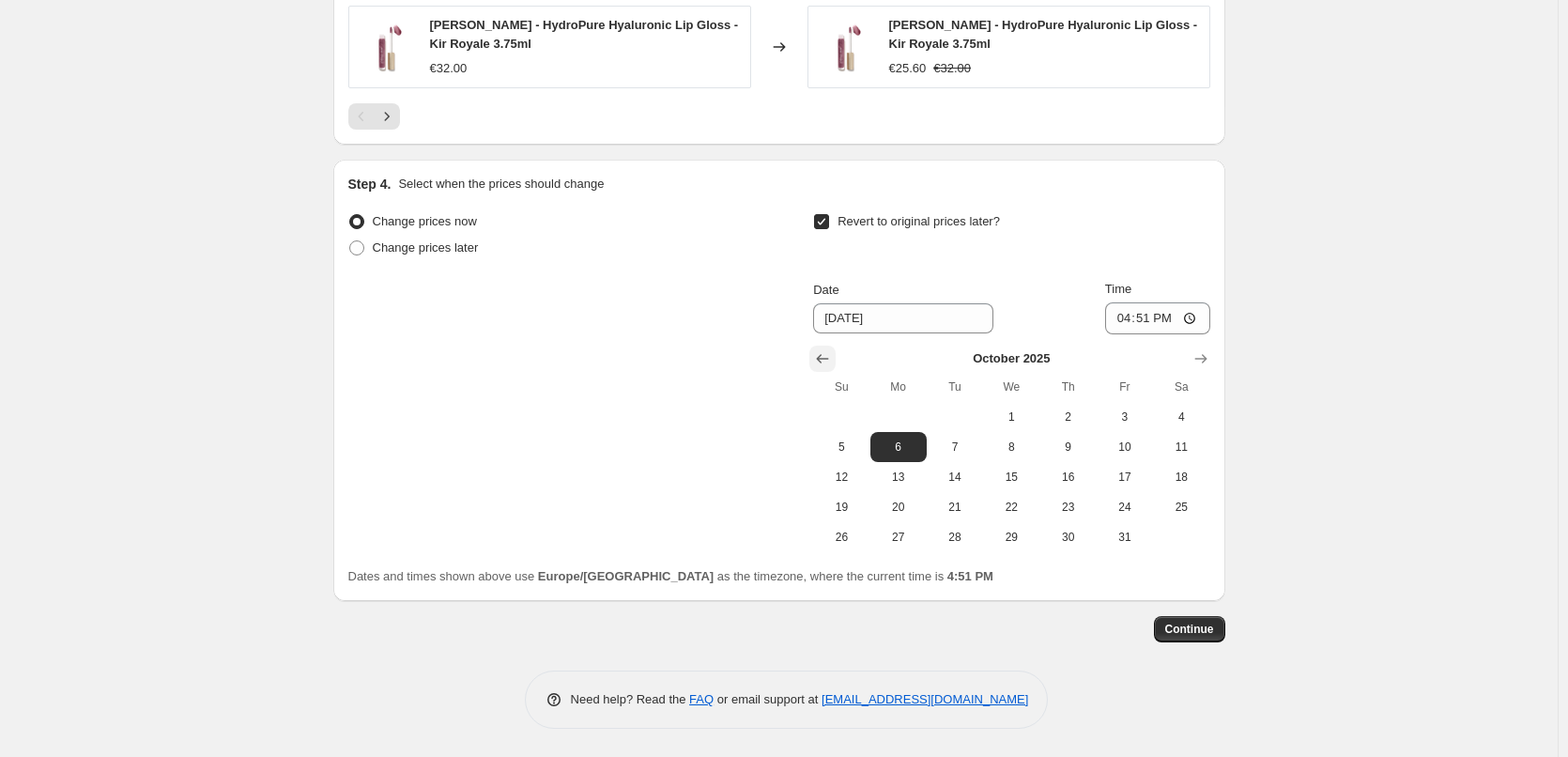
click at [832, 345] on button "Show previous month, September 2025" at bounding box center [823, 359] width 26 height 26
click at [959, 527] on button "30" at bounding box center [956, 538] width 57 height 30
type input "[DATE]"
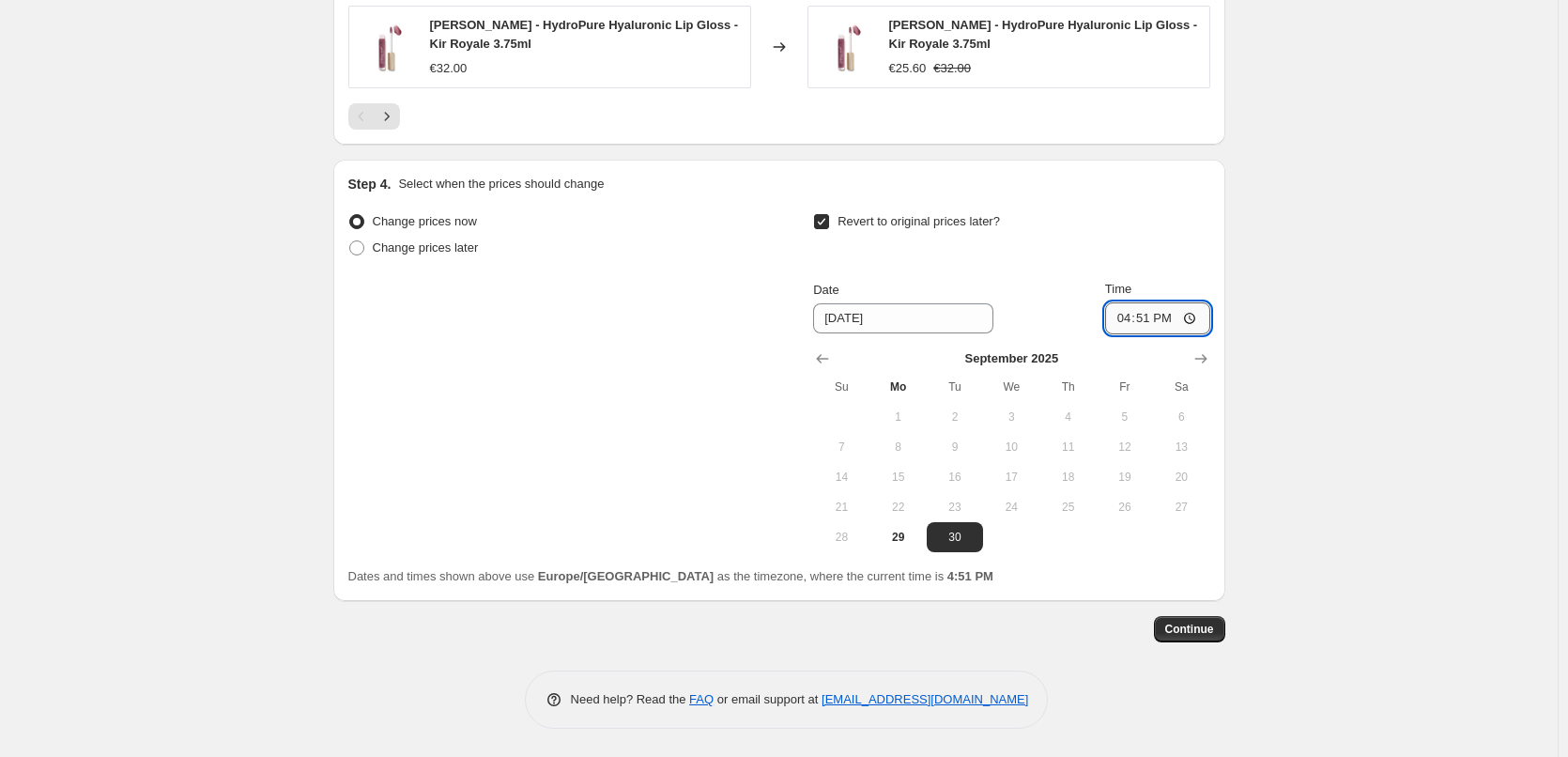
click at [1126, 318] on input "16:51" at bounding box center [1158, 319] width 105 height 32
click at [1201, 313] on input "15:00" at bounding box center [1158, 319] width 105 height 32
type input "03:00"
drag, startPoint x: 1355, startPoint y: 372, endPoint x: 1333, endPoint y: 396, distance: 32.6
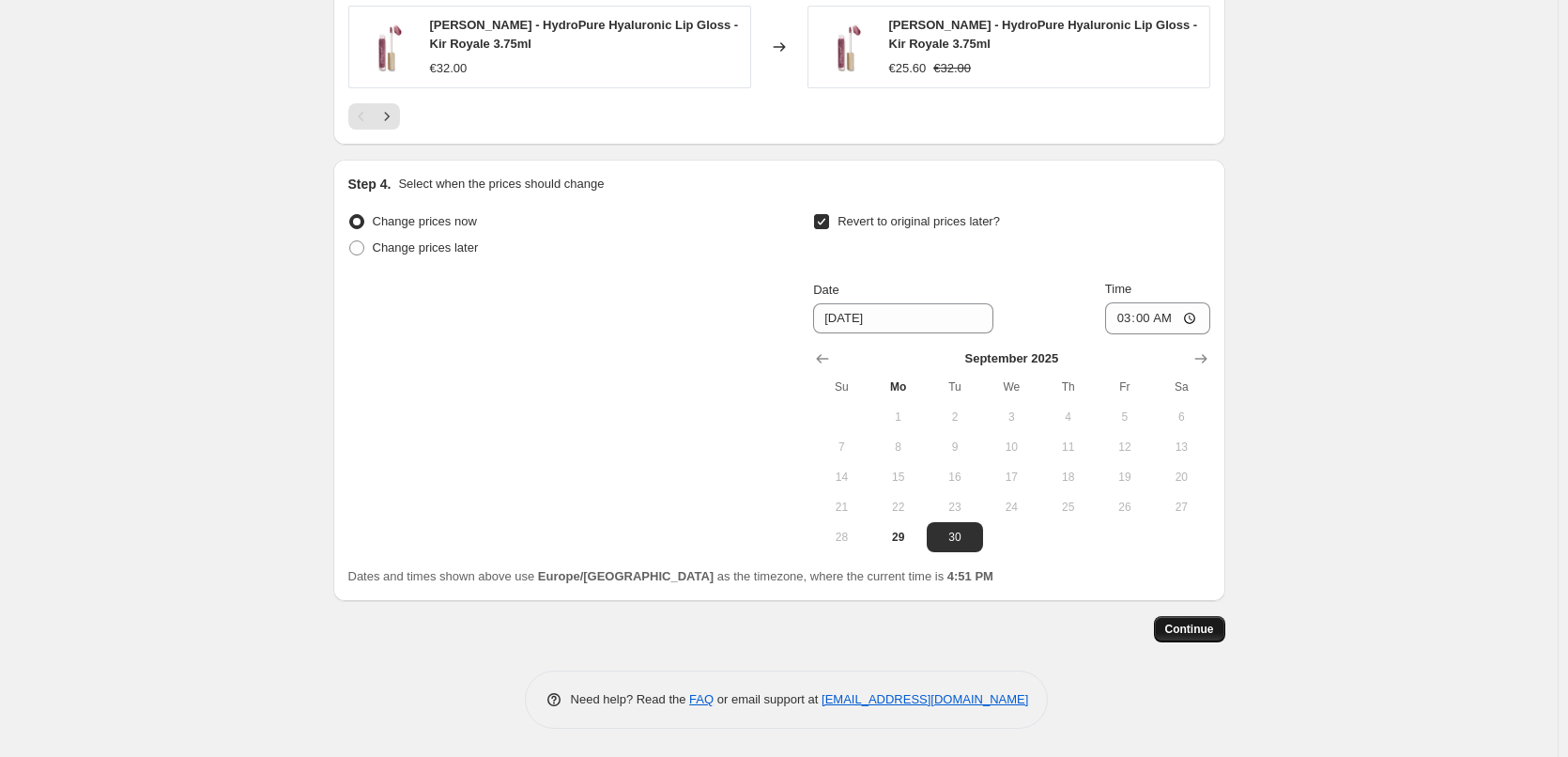
click at [1197, 633] on span "Continue" at bounding box center [1190, 630] width 49 height 15
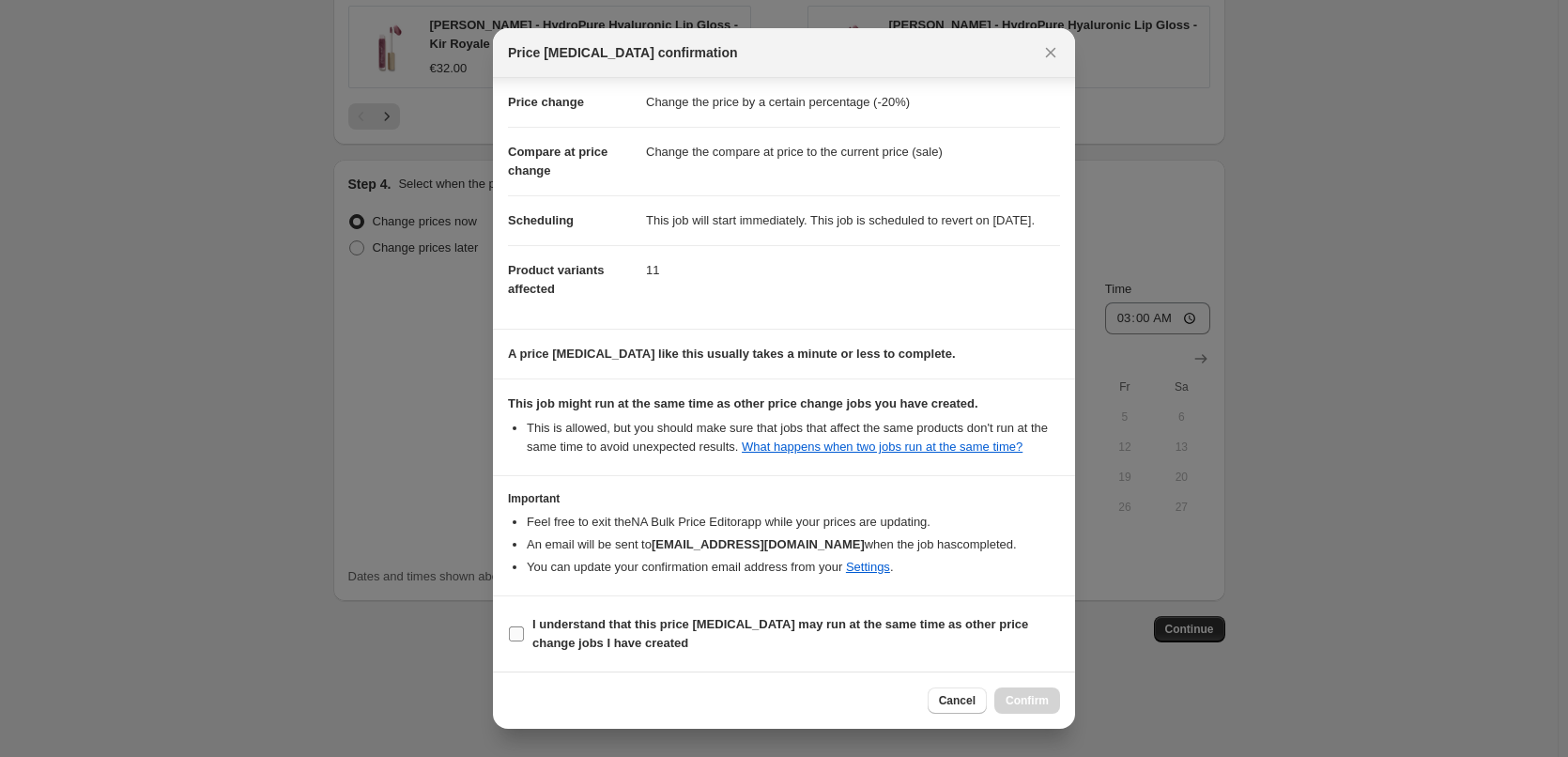
click at [562, 626] on b "I understand that this price [MEDICAL_DATA] may run at the same time as other p…" at bounding box center [780, 633] width 496 height 33
click at [524, 627] on input "I understand that this price [MEDICAL_DATA] may run at the same time as other p…" at bounding box center [517, 634] width 15 height 15
checkbox input "true"
click at [1026, 709] on button "Confirm" at bounding box center [1027, 701] width 66 height 26
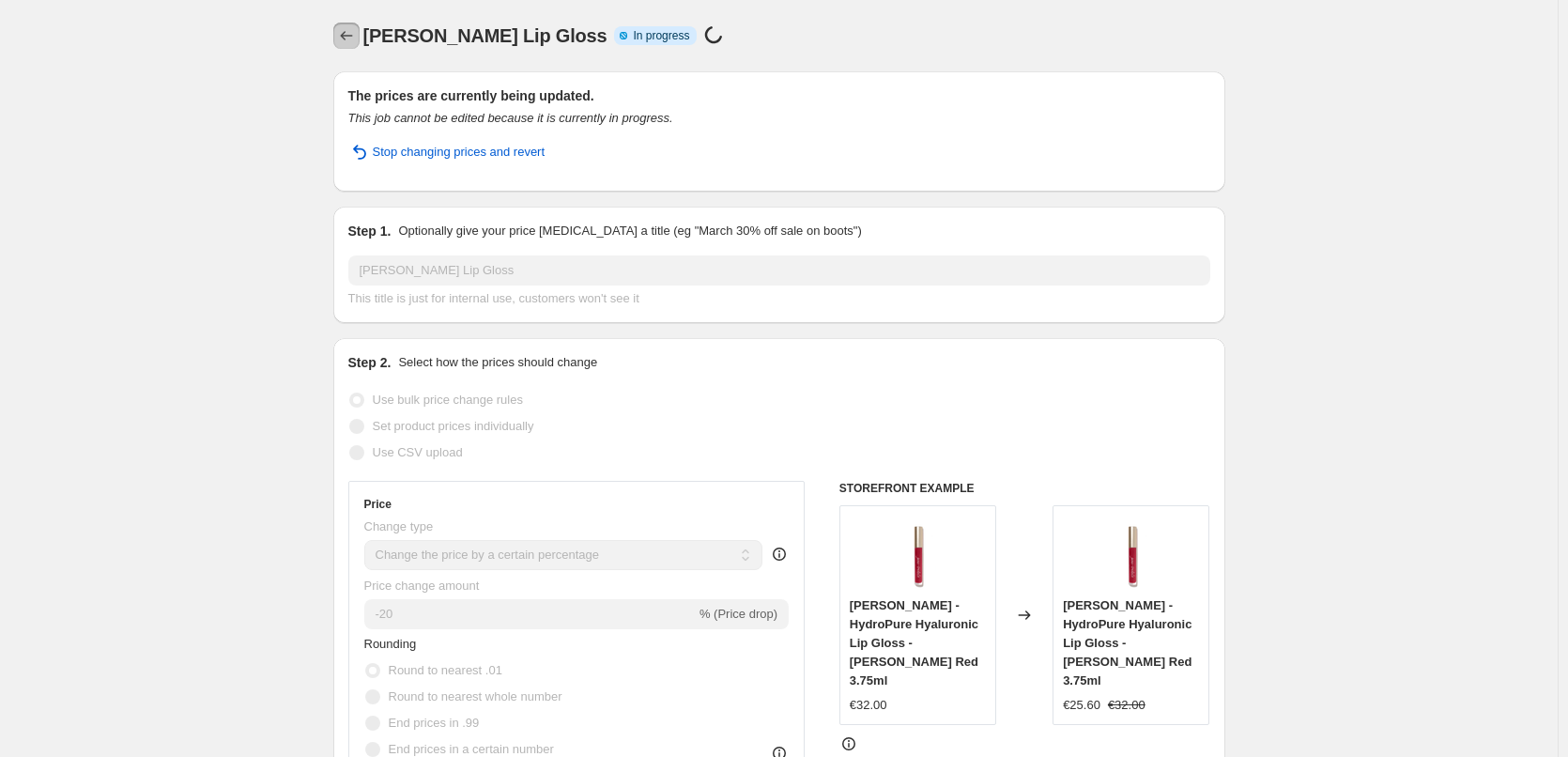
click at [354, 42] on icon "Price change jobs" at bounding box center [346, 36] width 19 height 19
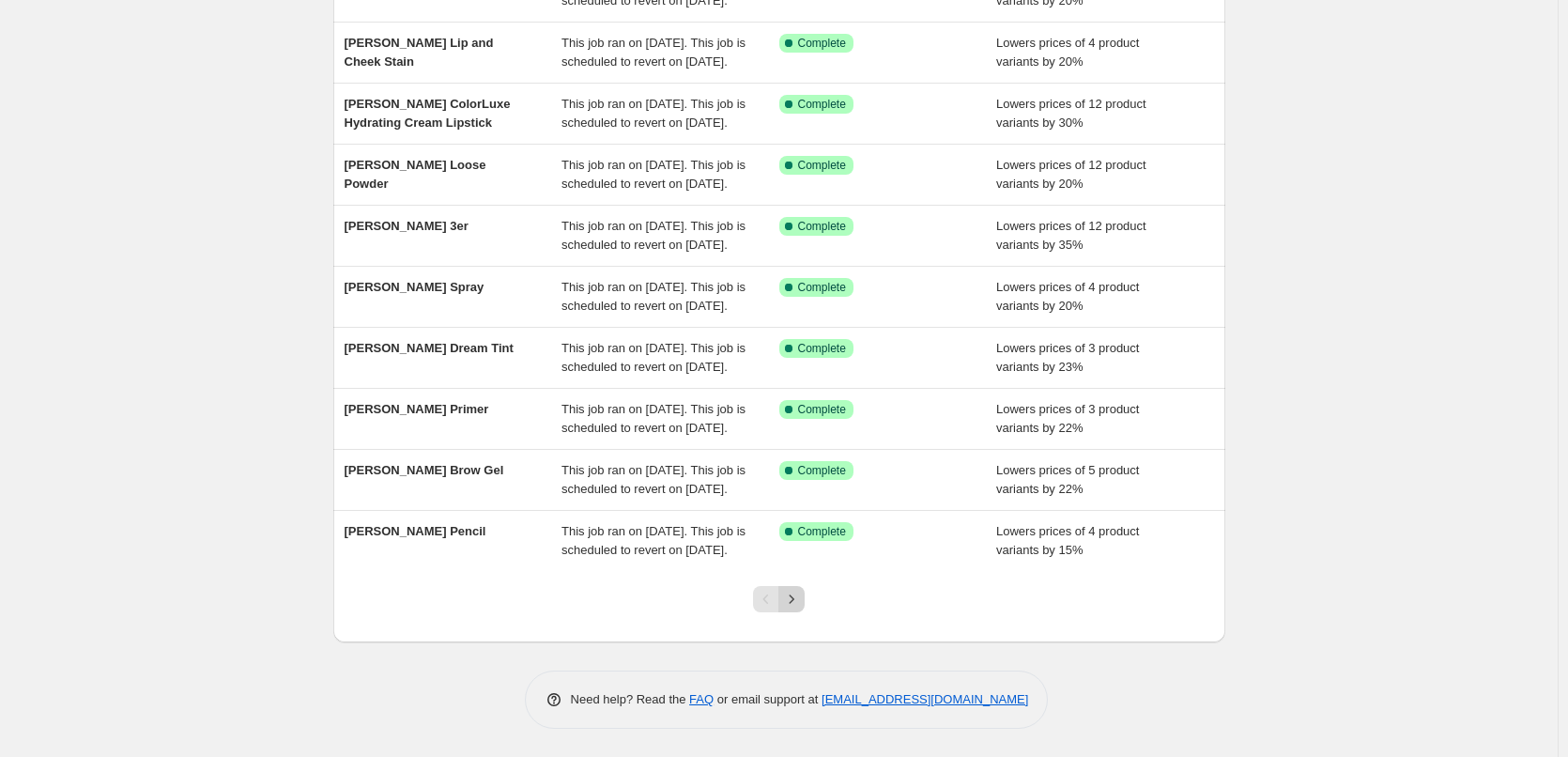
click at [794, 599] on icon "Next" at bounding box center [792, 599] width 19 height 19
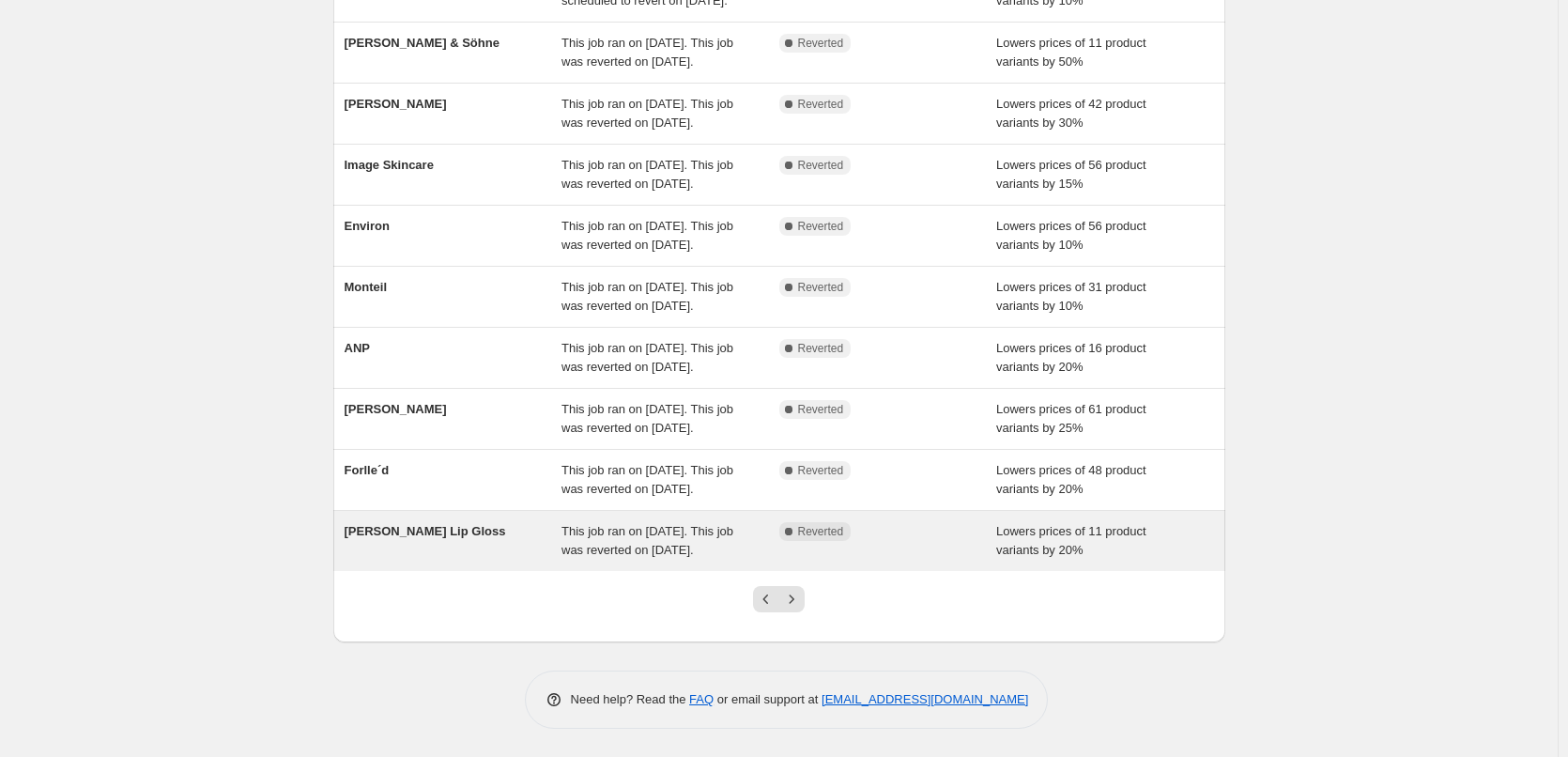
click at [642, 560] on div "This job ran on [DATE]. This job was reverted on [DATE]." at bounding box center [670, 542] width 218 height 38
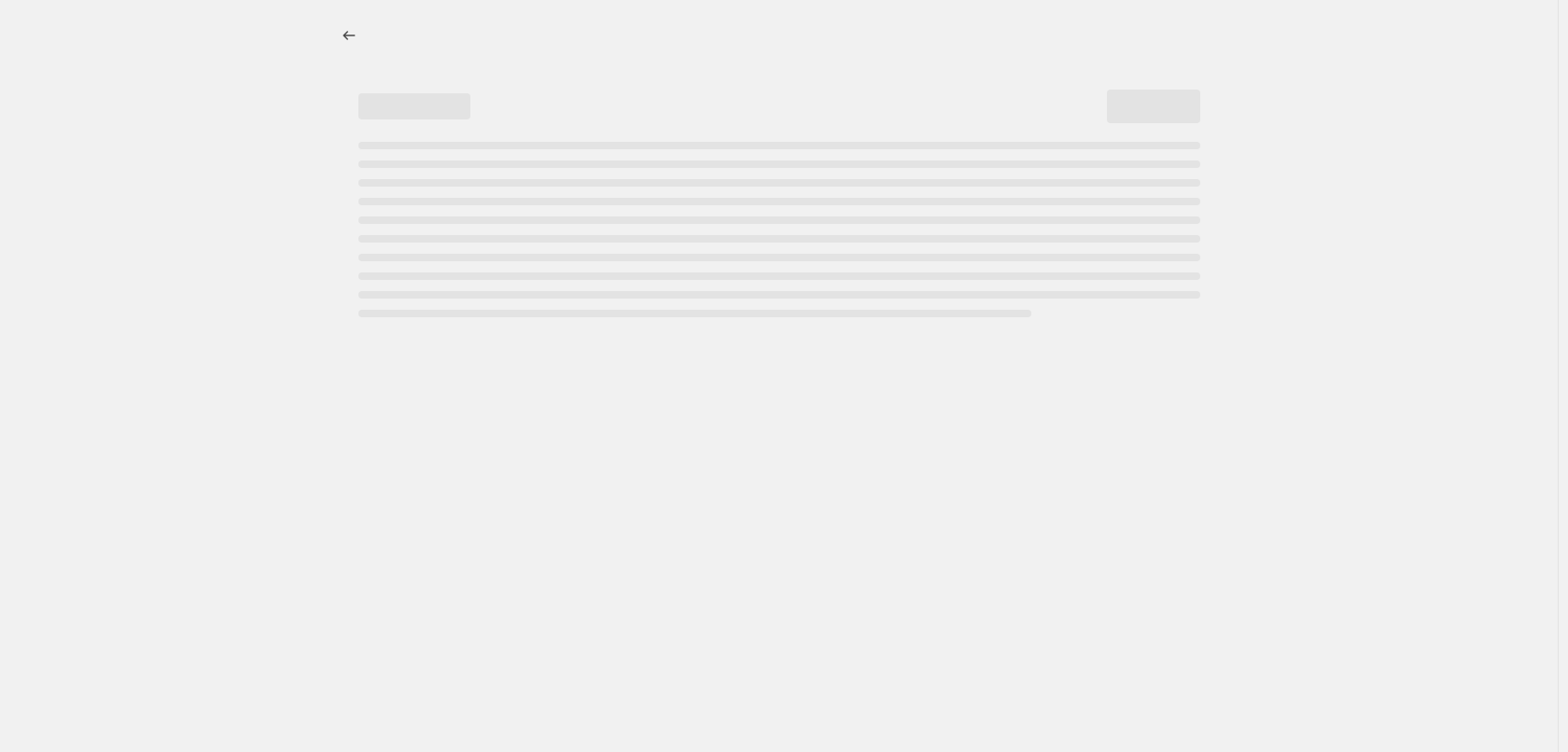
select select "percentage"
select select "tag"
select select "vendor"
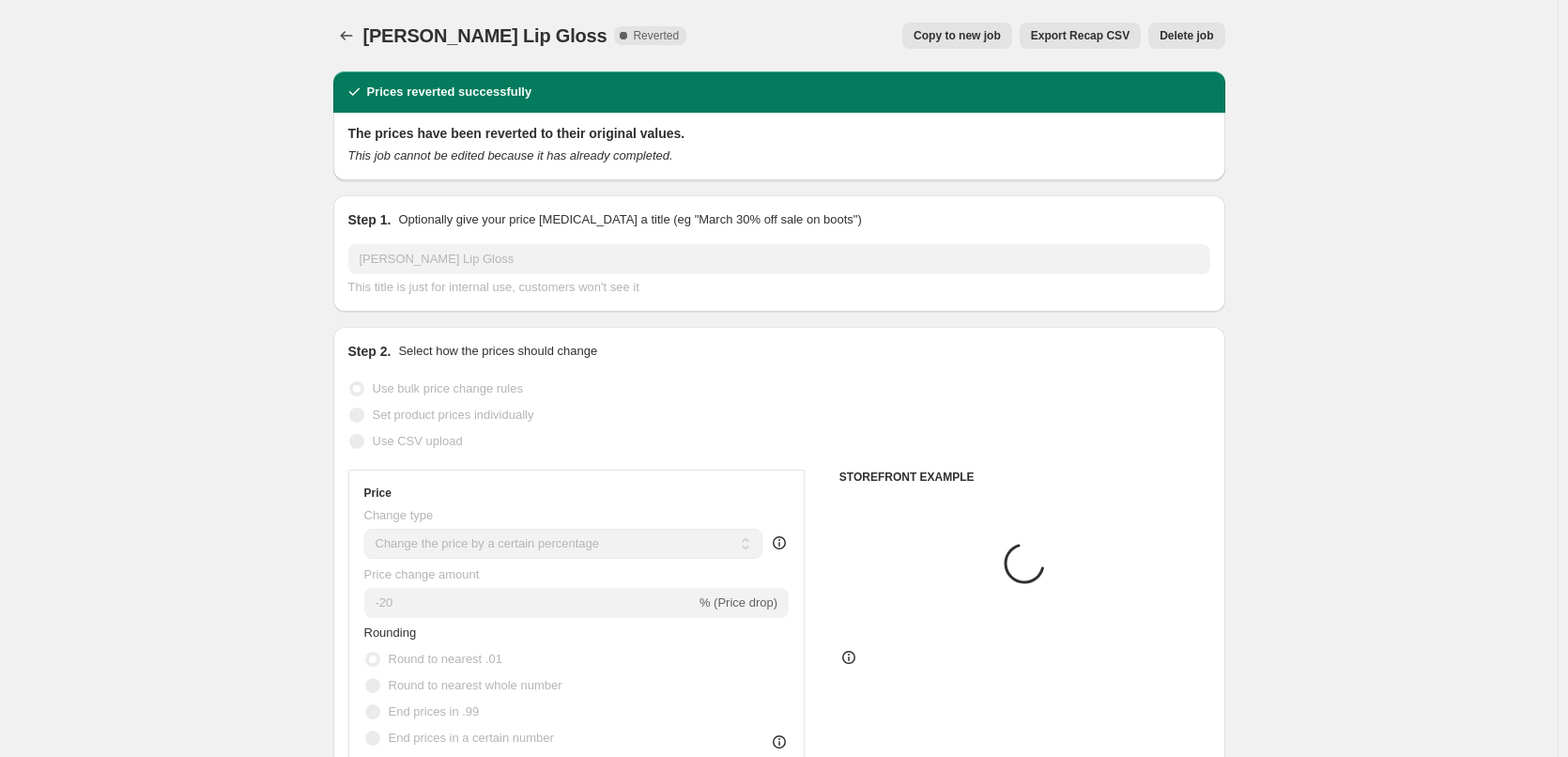
click at [1201, 29] on span "Delete job" at bounding box center [1186, 36] width 54 height 15
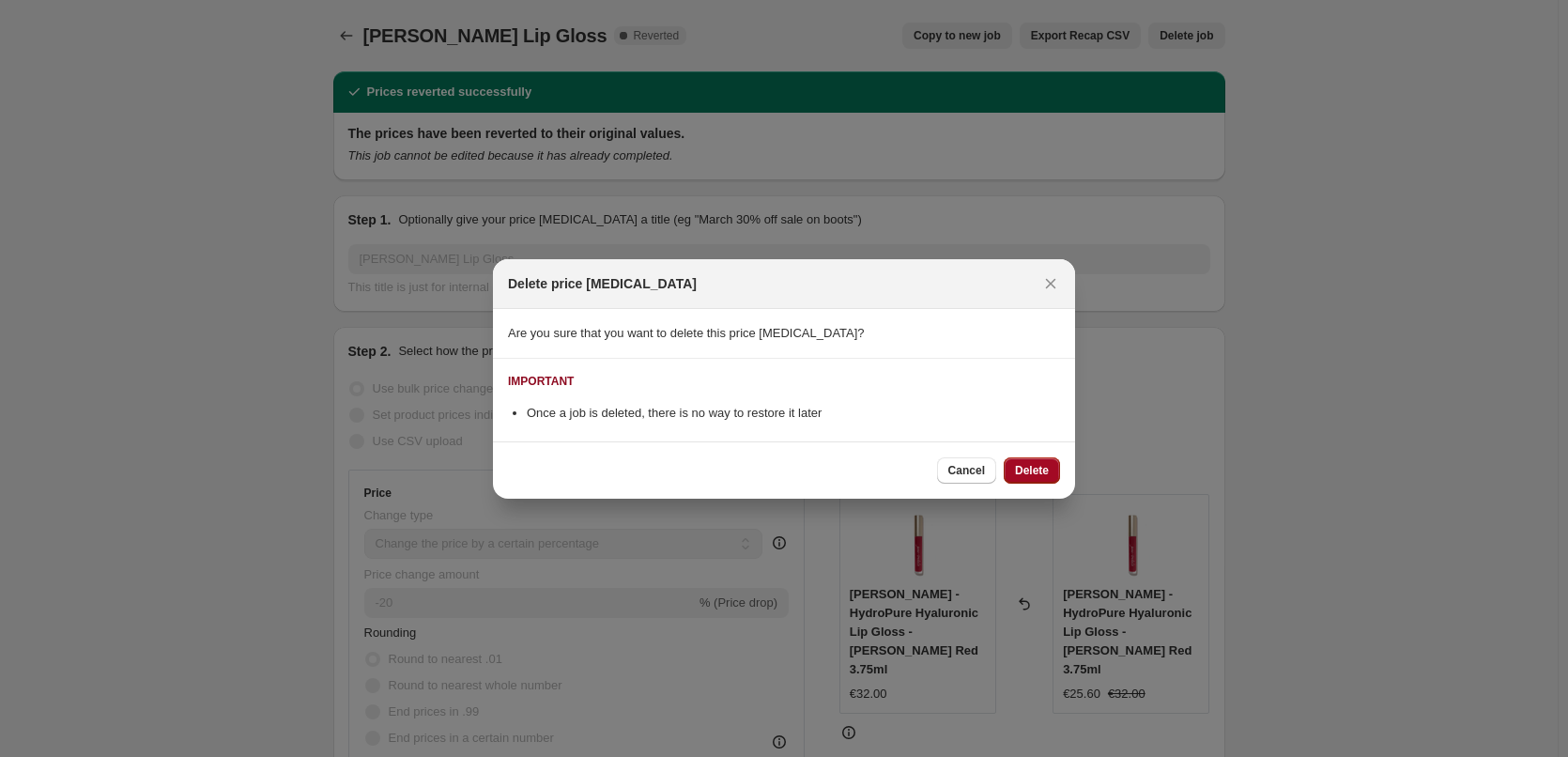
click at [1037, 472] on span "Delete" at bounding box center [1032, 471] width 34 height 15
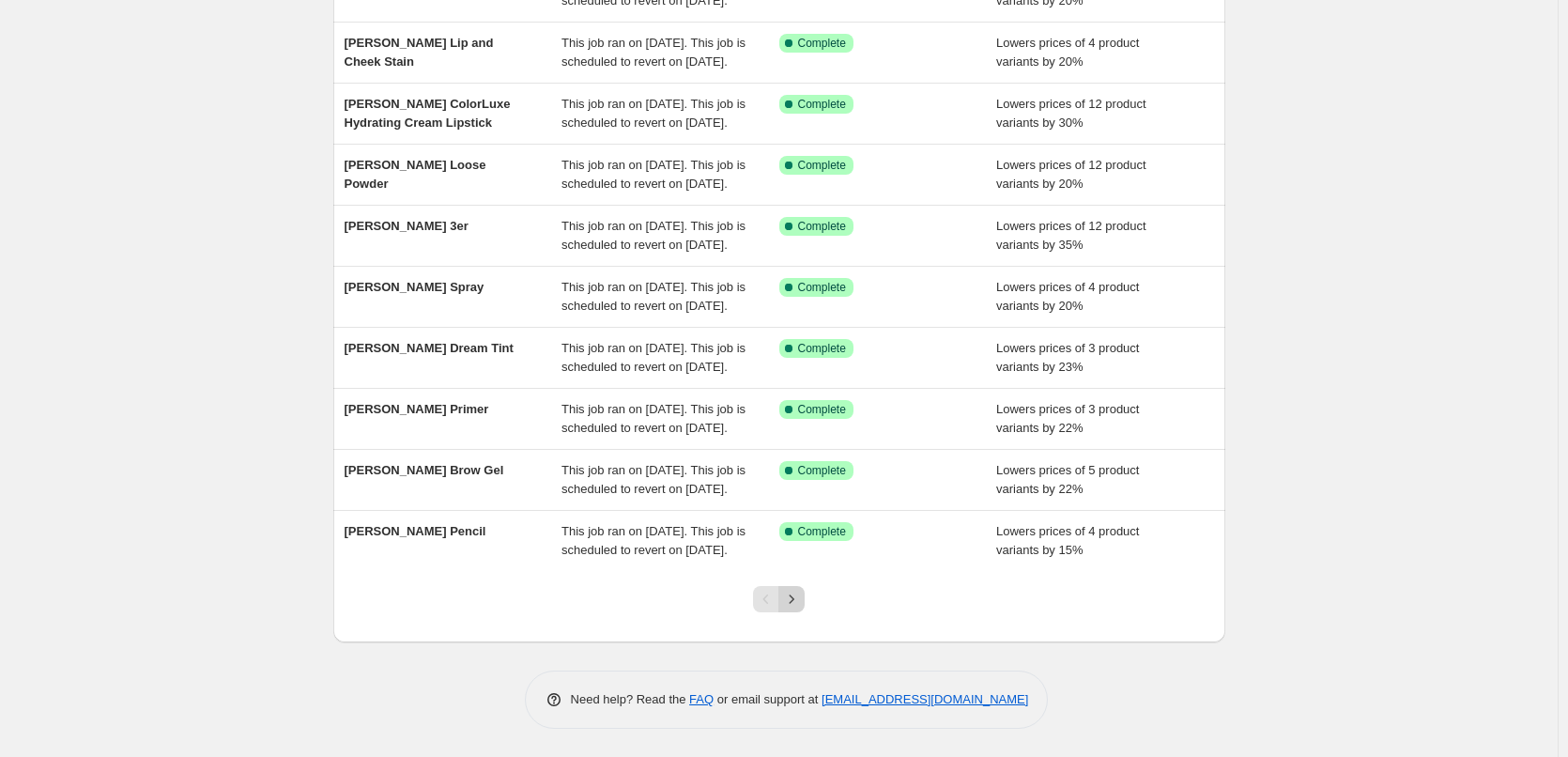
click at [799, 590] on button "Next" at bounding box center [792, 599] width 26 height 26
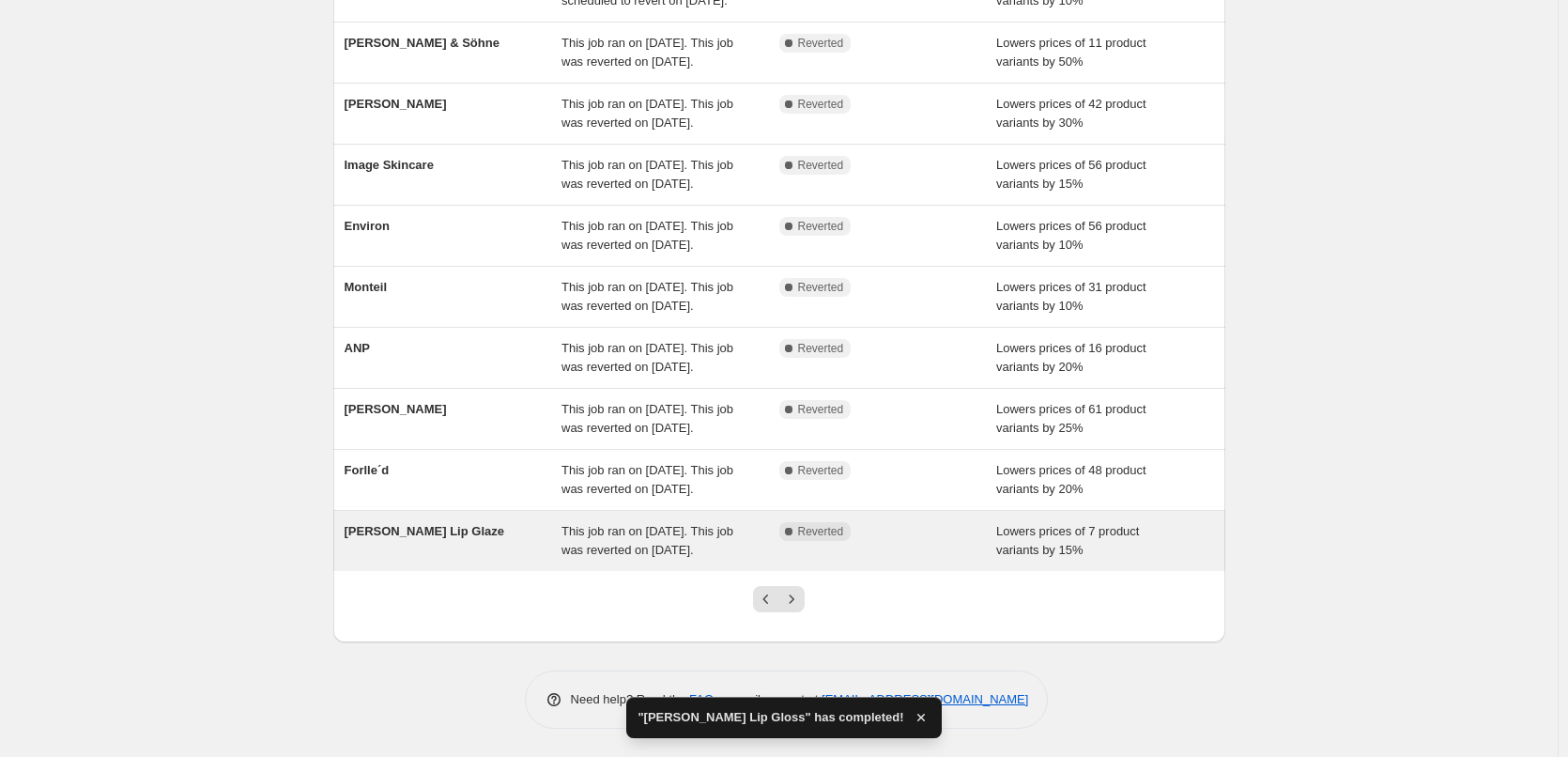
click at [750, 544] on div "This job ran on [DATE]. This job was reverted on [DATE]." at bounding box center [670, 542] width 218 height 38
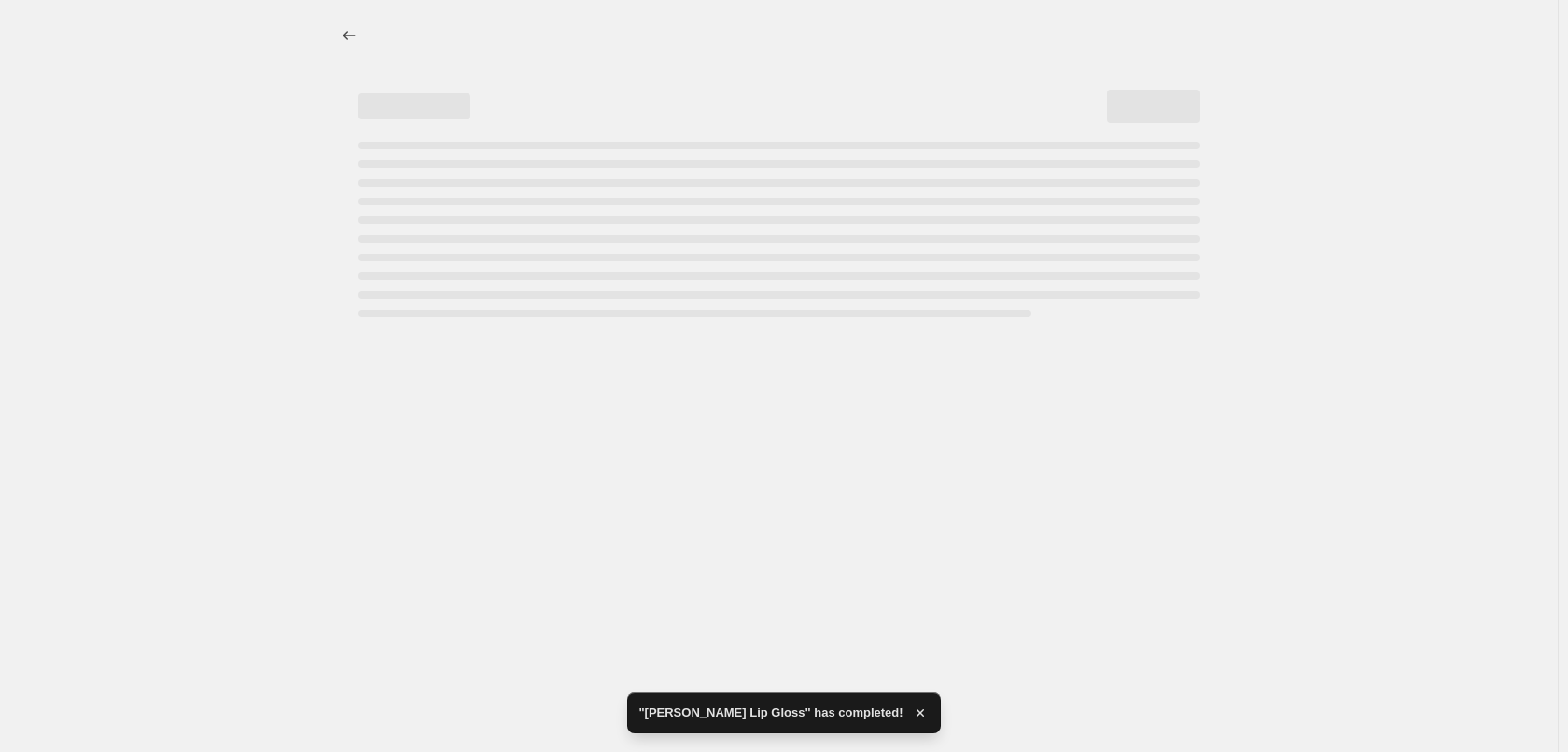
select select "percentage"
select select "tag"
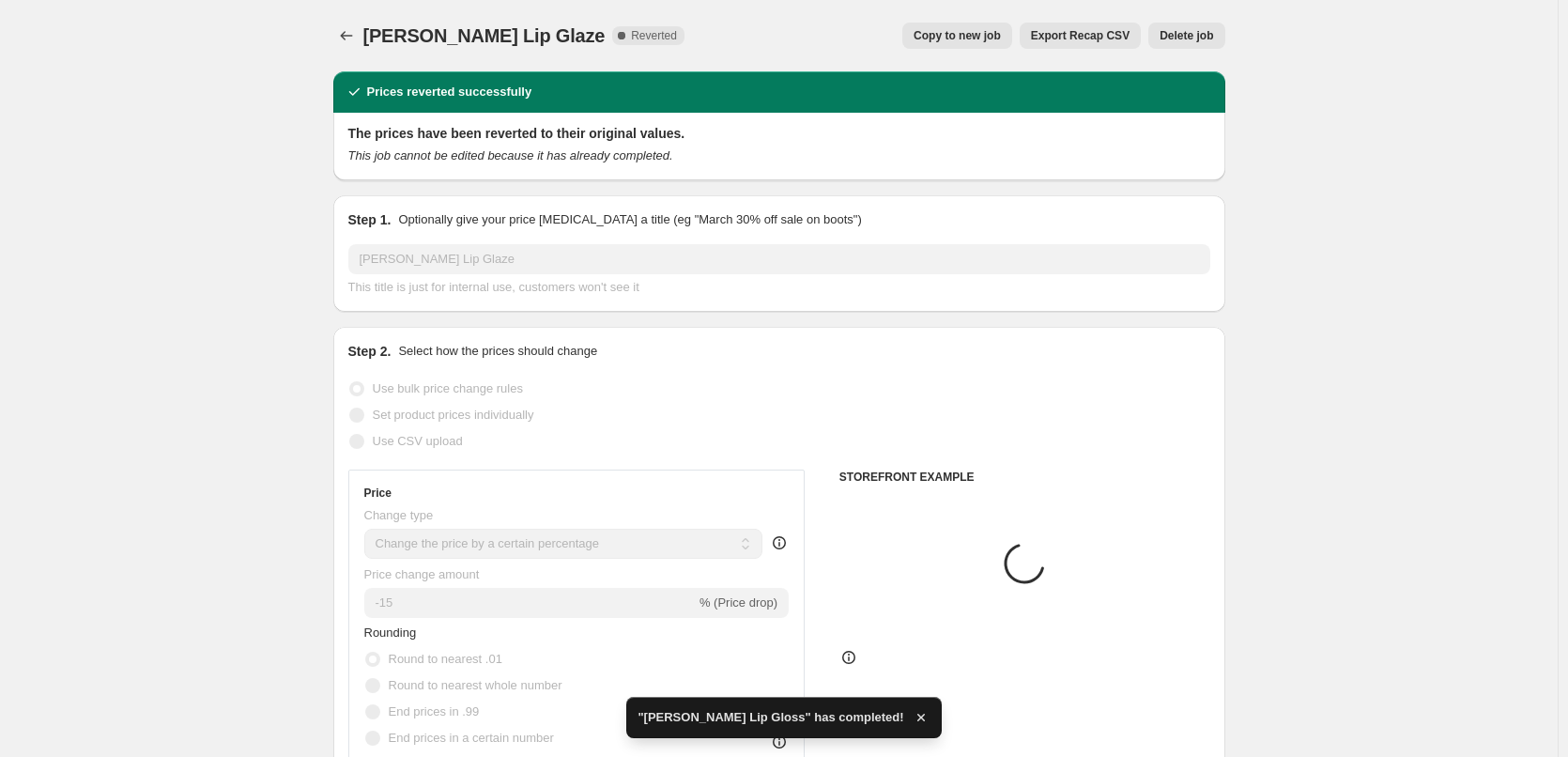
click at [975, 34] on span "Copy to new job" at bounding box center [958, 36] width 88 height 15
select select "percentage"
select select "tag"
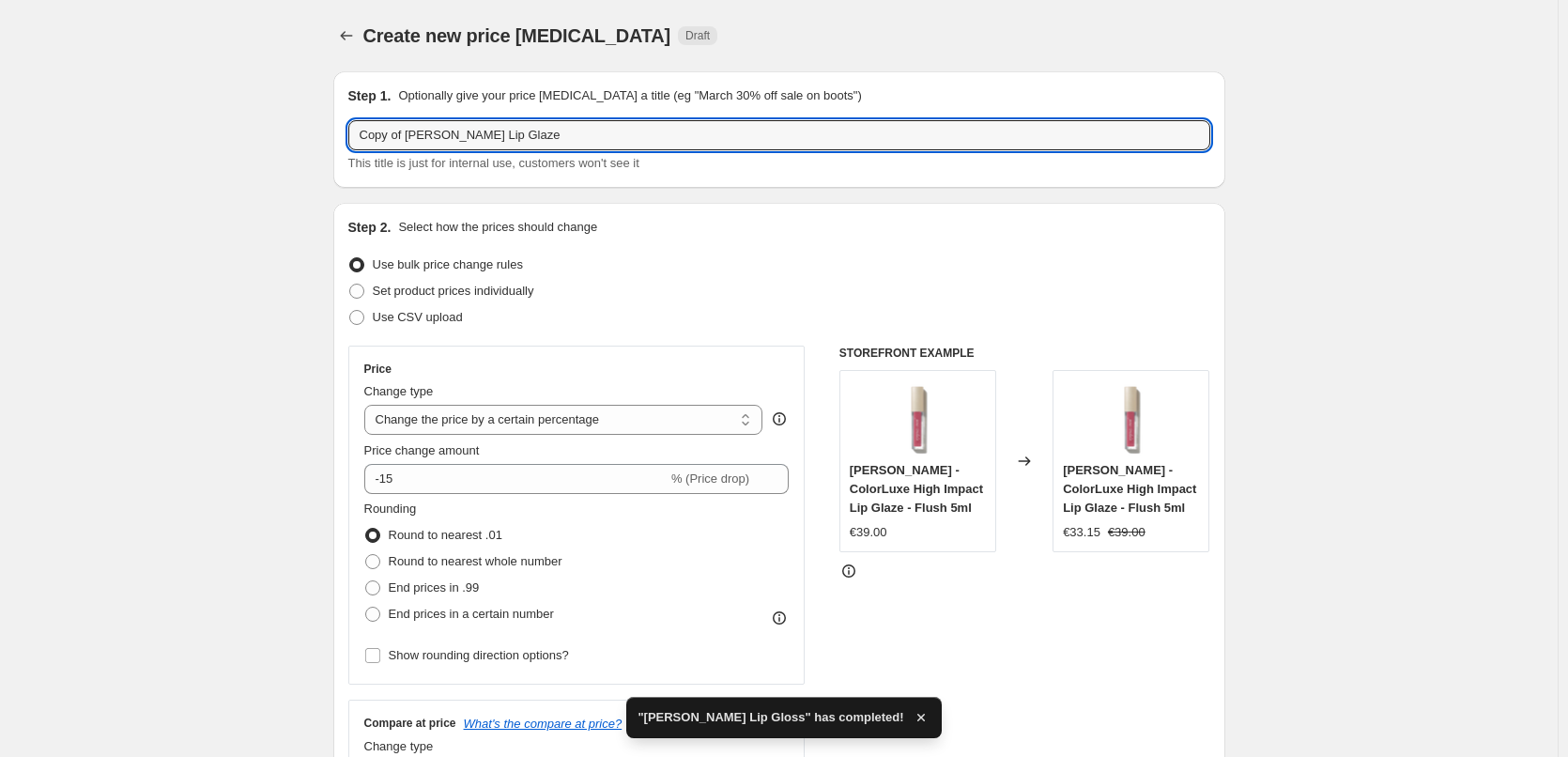
drag, startPoint x: 410, startPoint y: 135, endPoint x: 254, endPoint y: 148, distance: 156.5
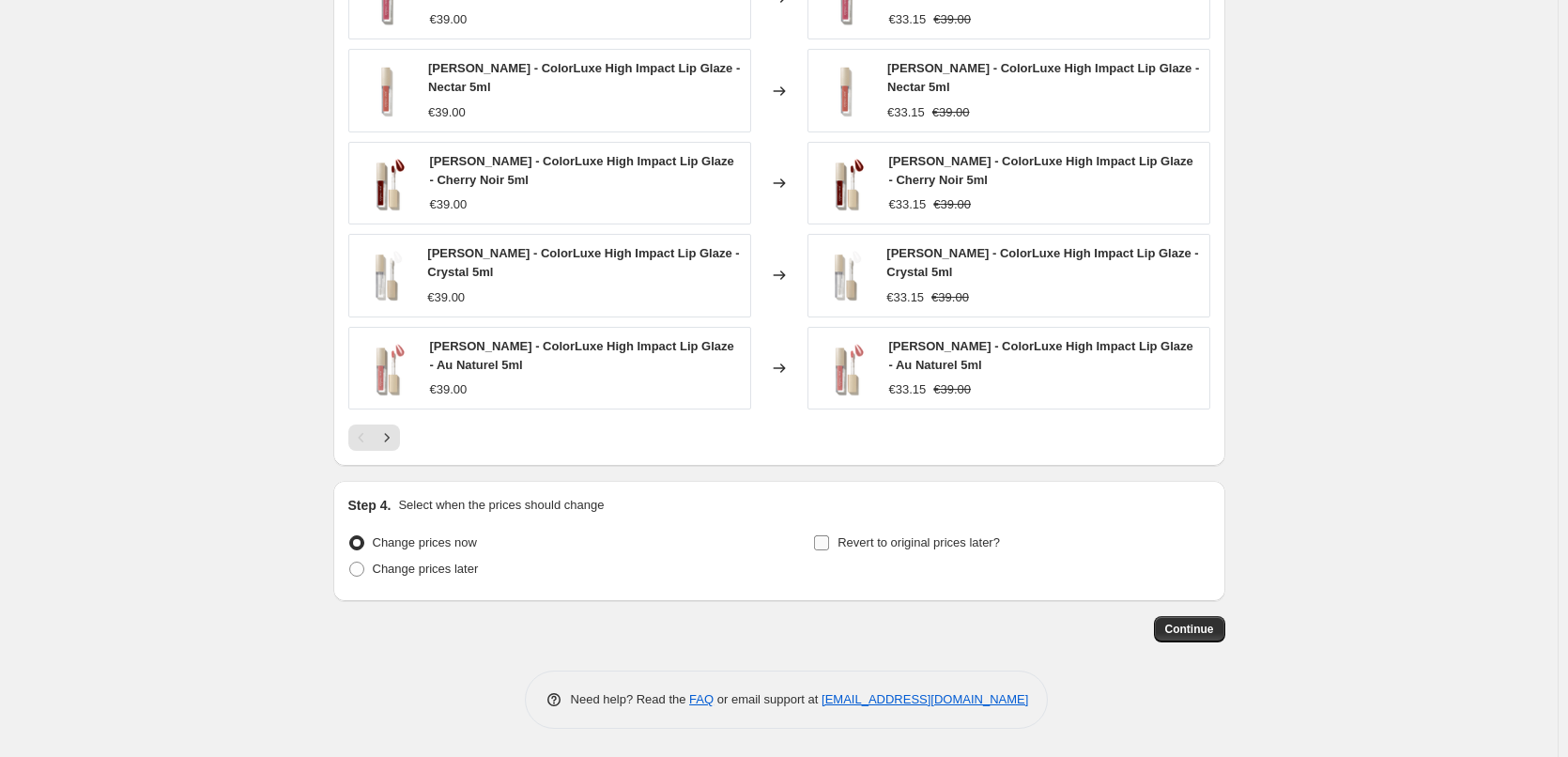
type input "[PERSON_NAME] Lip Glaze"
click at [829, 540] on input "Revert to original prices later?" at bounding box center [822, 543] width 15 height 15
checkbox input "true"
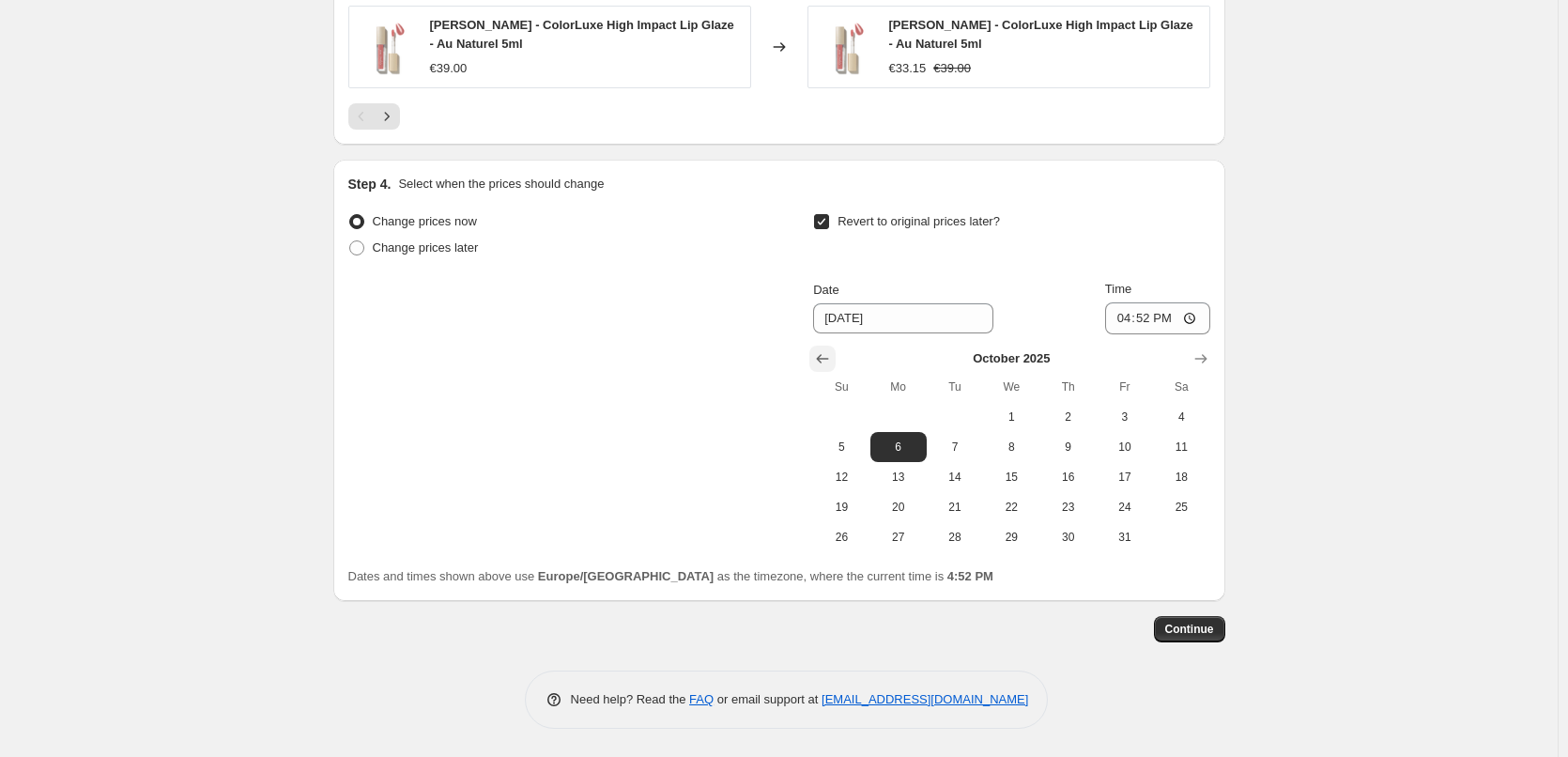
drag, startPoint x: 828, startPoint y: 355, endPoint x: 841, endPoint y: 362, distance: 14.8
click at [827, 355] on icon "Show previous month, September 2025" at bounding box center [823, 359] width 19 height 19
click at [961, 540] on span "30" at bounding box center [956, 537] width 42 height 15
type input "[DATE]"
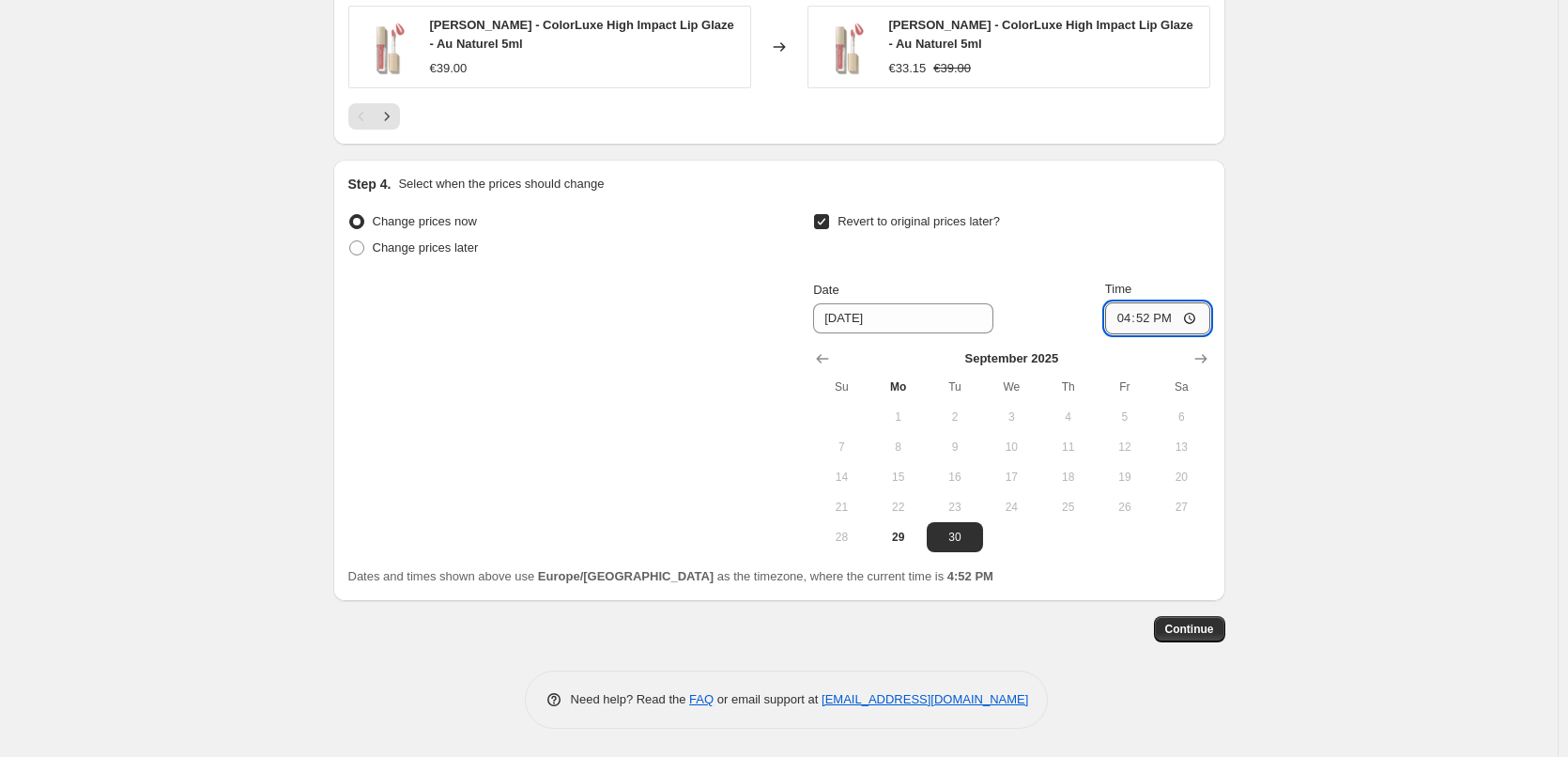
click at [1122, 320] on input "16:52" at bounding box center [1158, 319] width 105 height 32
click at [1198, 315] on input "15:00" at bounding box center [1158, 319] width 105 height 32
type input "03:00"
click at [1199, 629] on span "Continue" at bounding box center [1190, 630] width 49 height 15
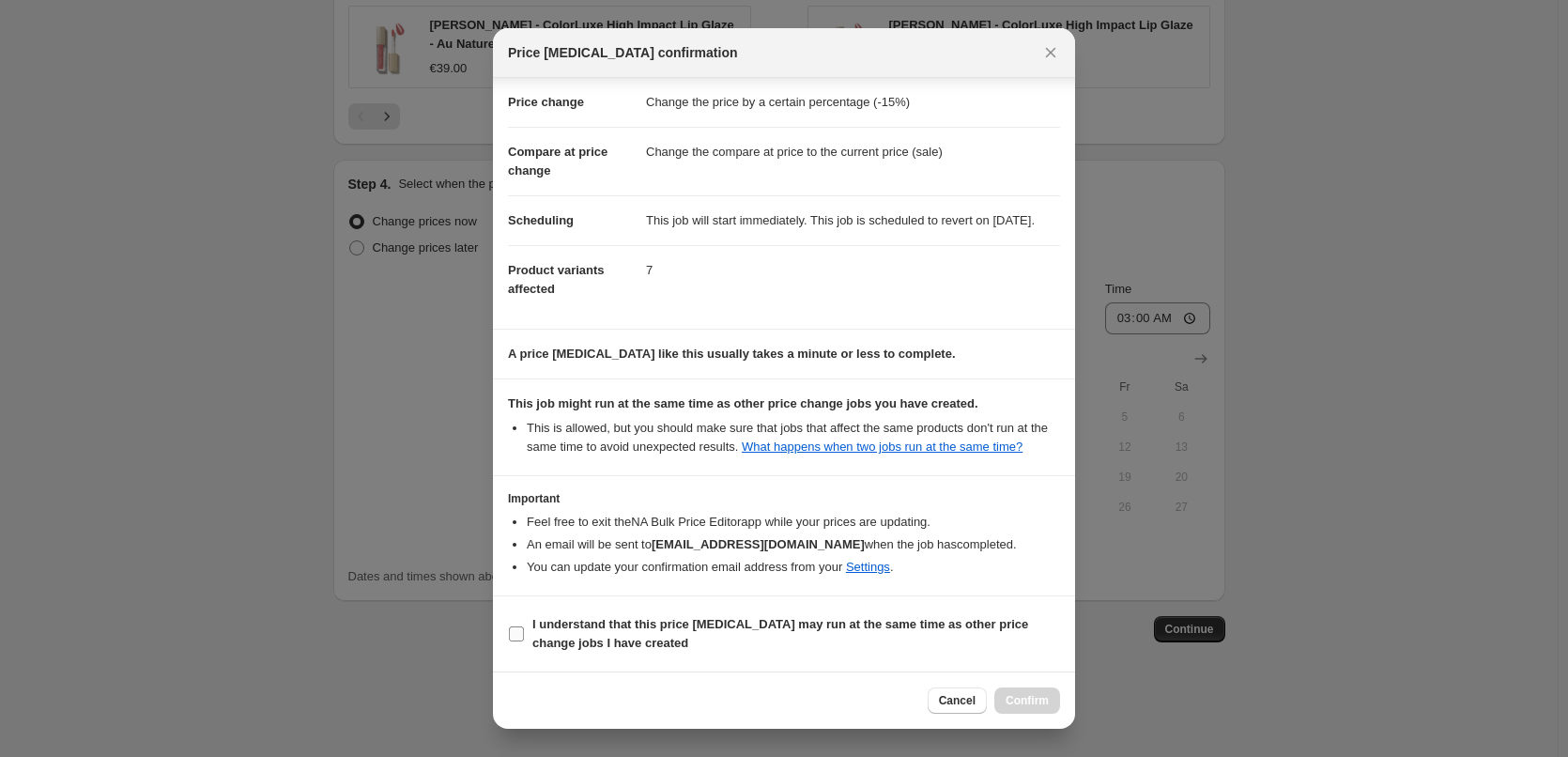
click at [559, 648] on b "I understand that this price [MEDICAL_DATA] may run at the same time as other p…" at bounding box center [780, 633] width 496 height 33
click at [524, 642] on input "I understand that this price [MEDICAL_DATA] may run at the same time as other p…" at bounding box center [517, 634] width 15 height 15
checkbox input "true"
click at [1018, 694] on button "Confirm" at bounding box center [1027, 701] width 66 height 26
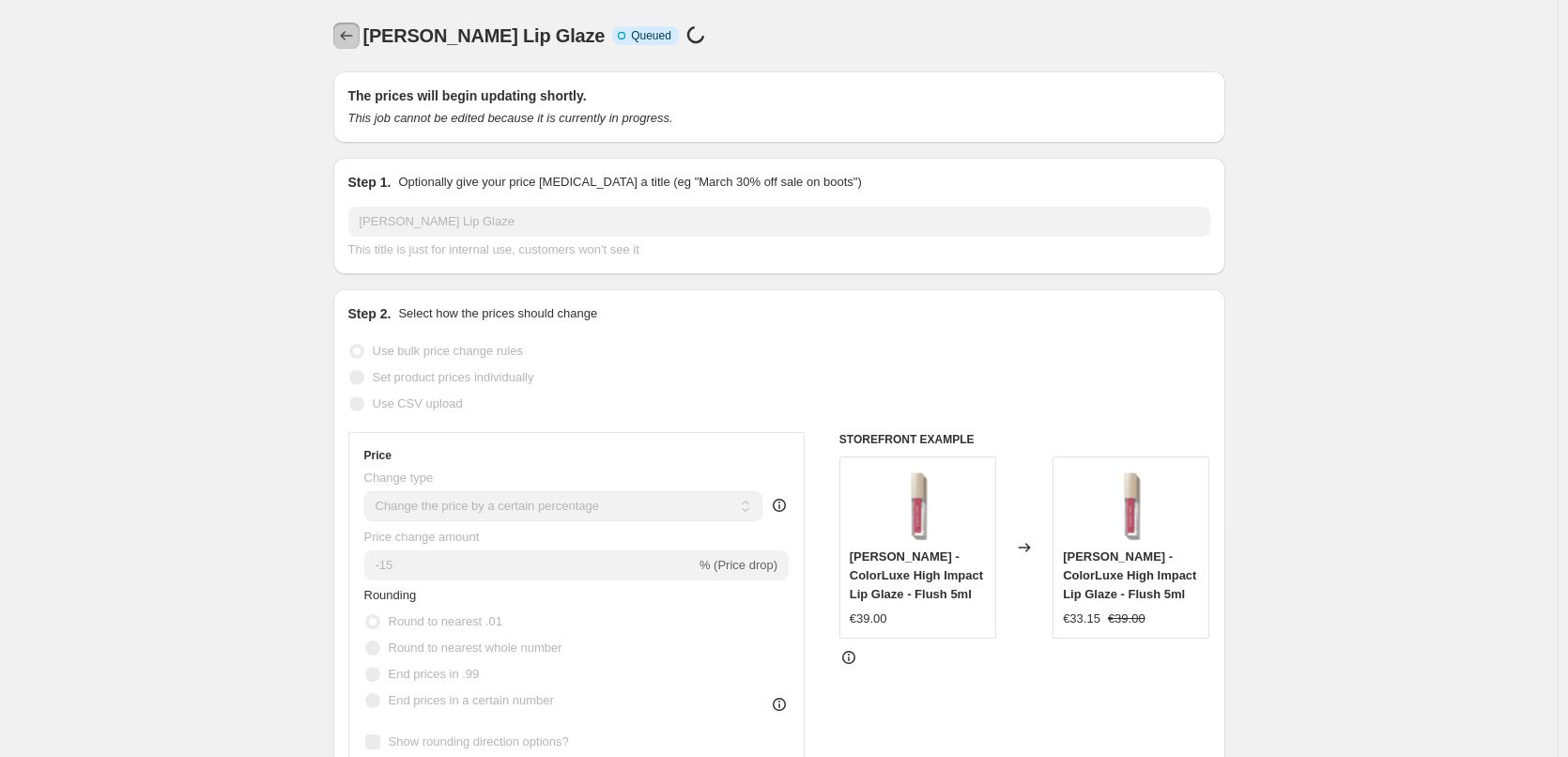
click at [341, 42] on icon "Price change jobs" at bounding box center [346, 36] width 19 height 19
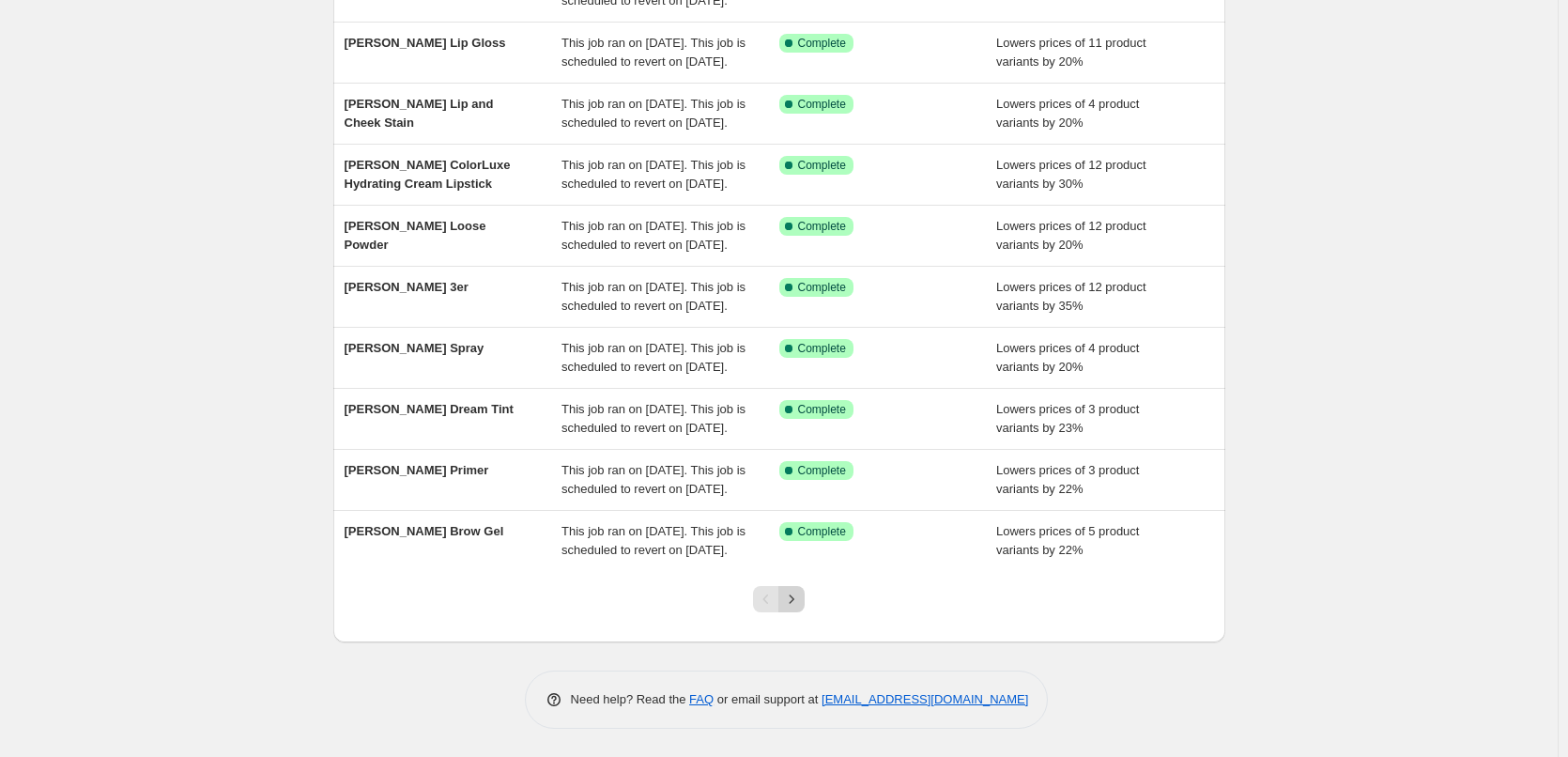
click at [805, 597] on button "Next" at bounding box center [792, 599] width 26 height 26
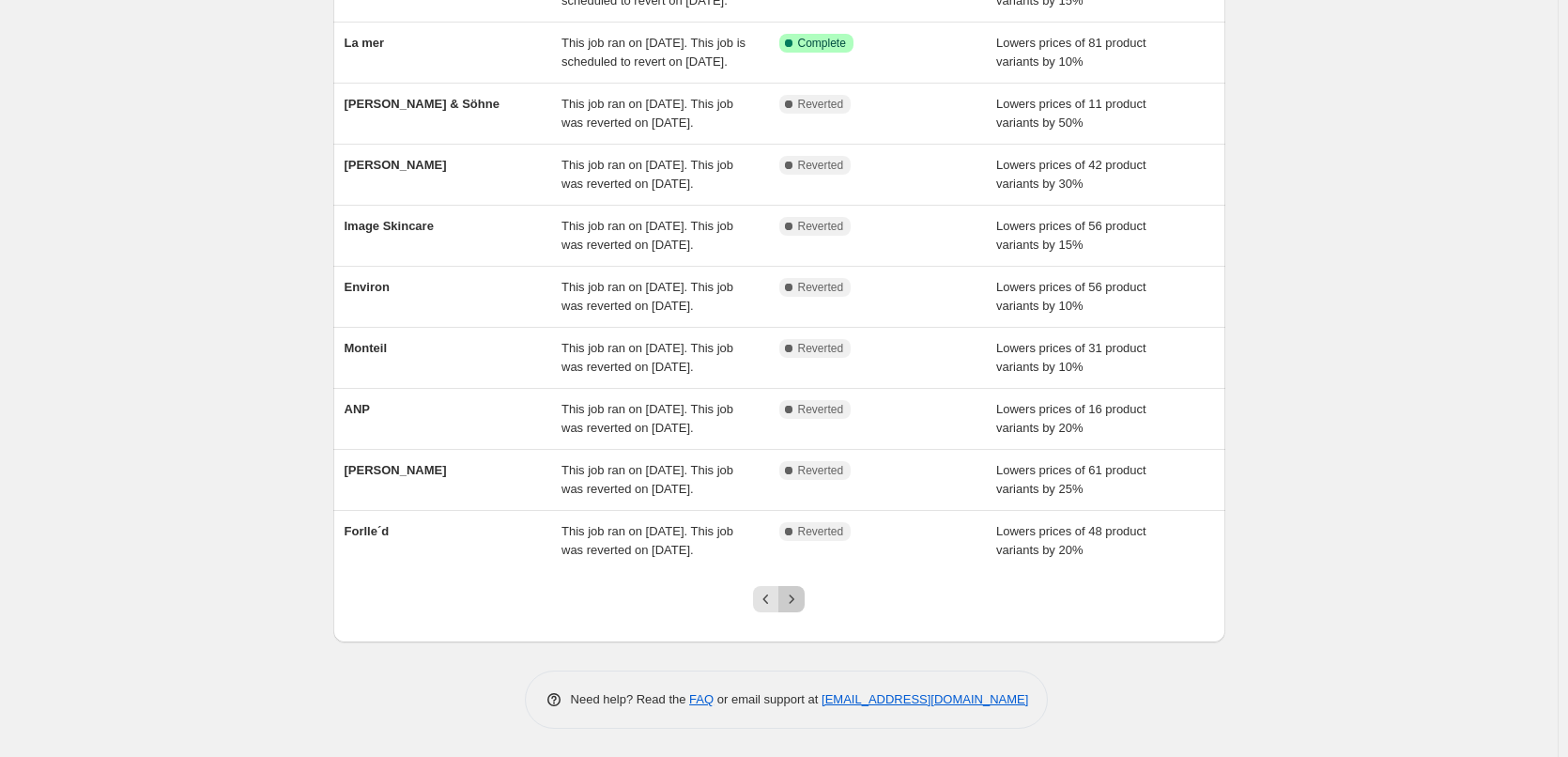
click at [797, 605] on icon "Next" at bounding box center [792, 599] width 19 height 19
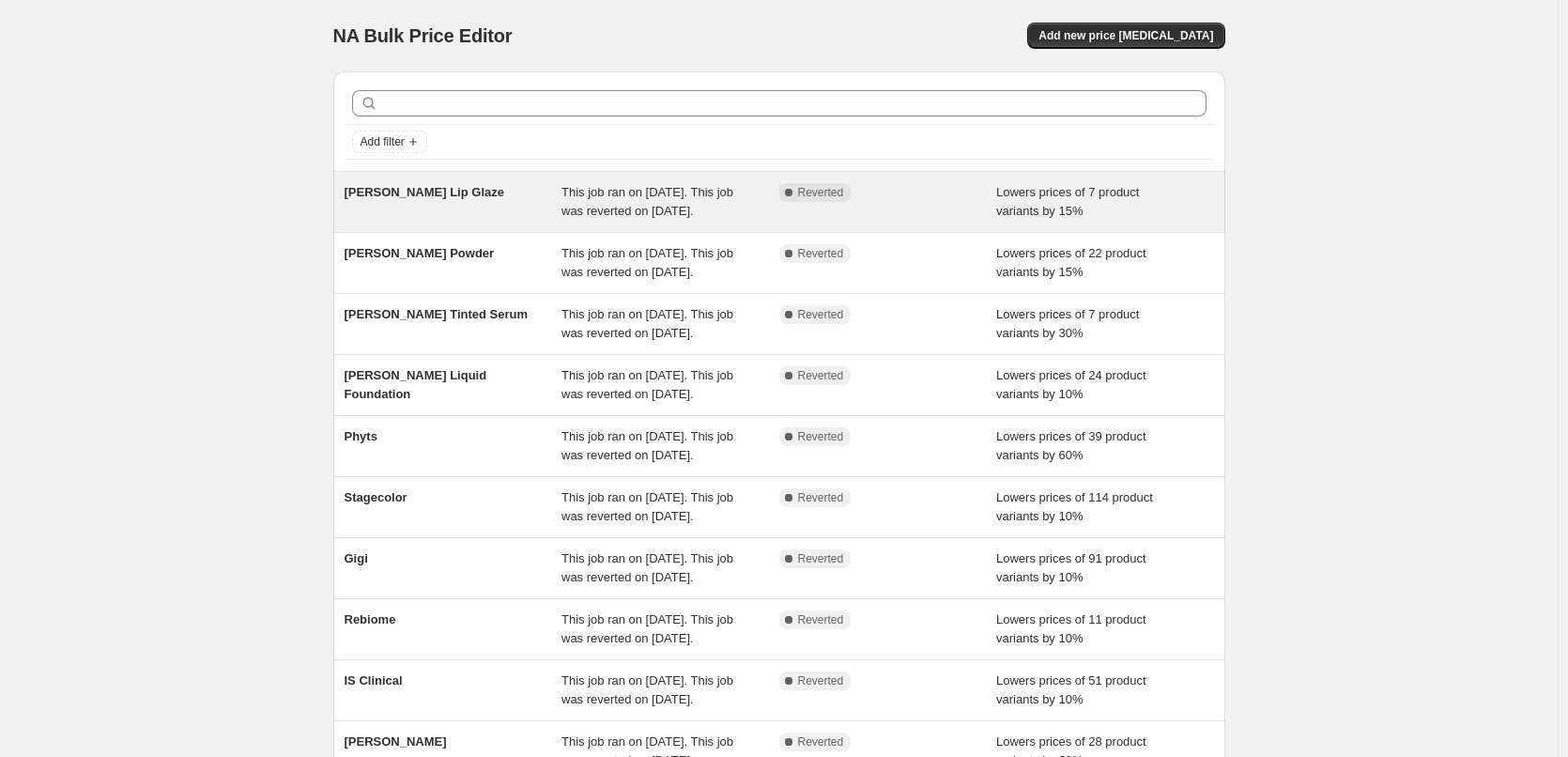
click at [623, 210] on span "This job ran on [DATE]. This job was reverted on [DATE]." at bounding box center [647, 201] width 172 height 33
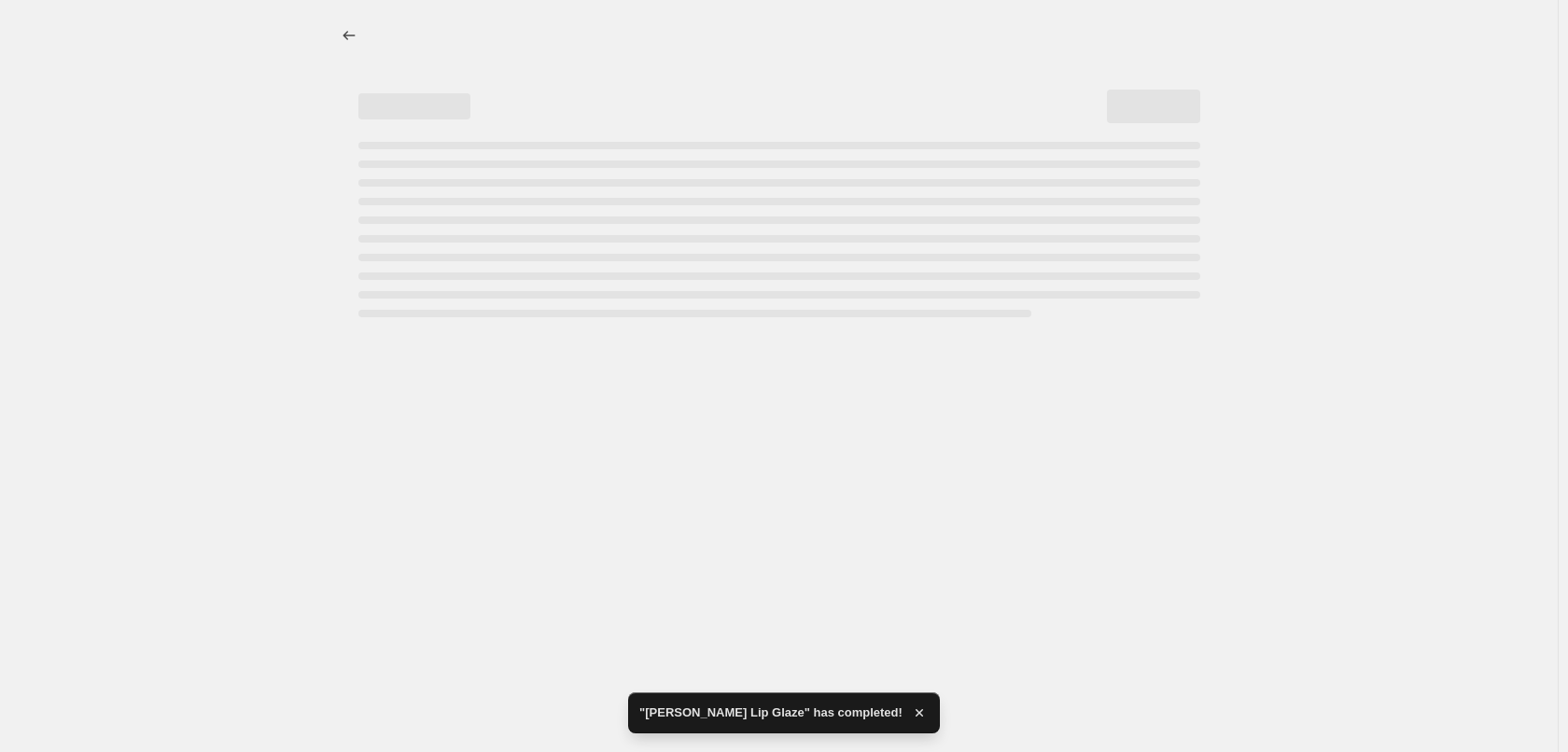
select select "percentage"
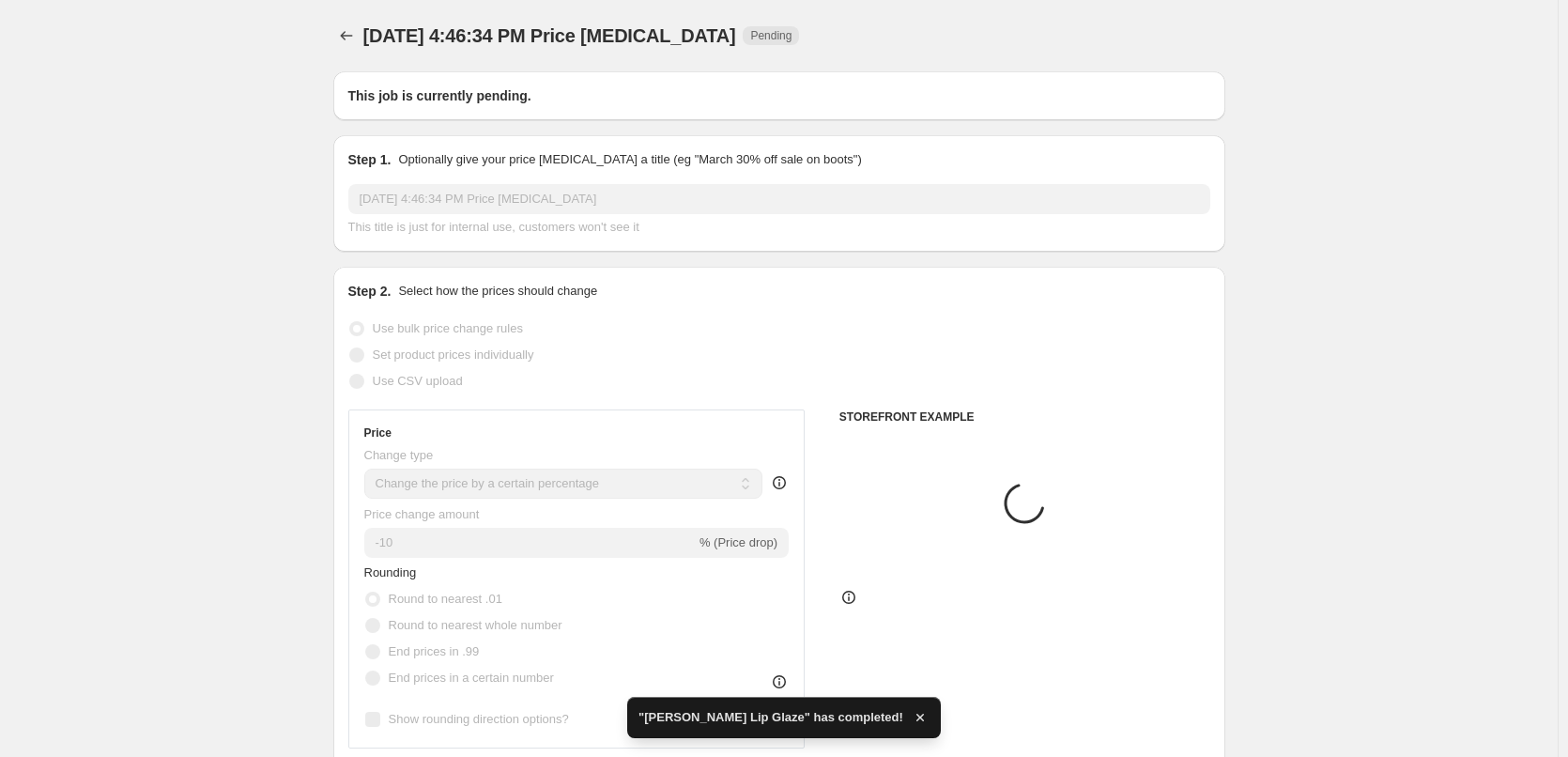
select select "tag"
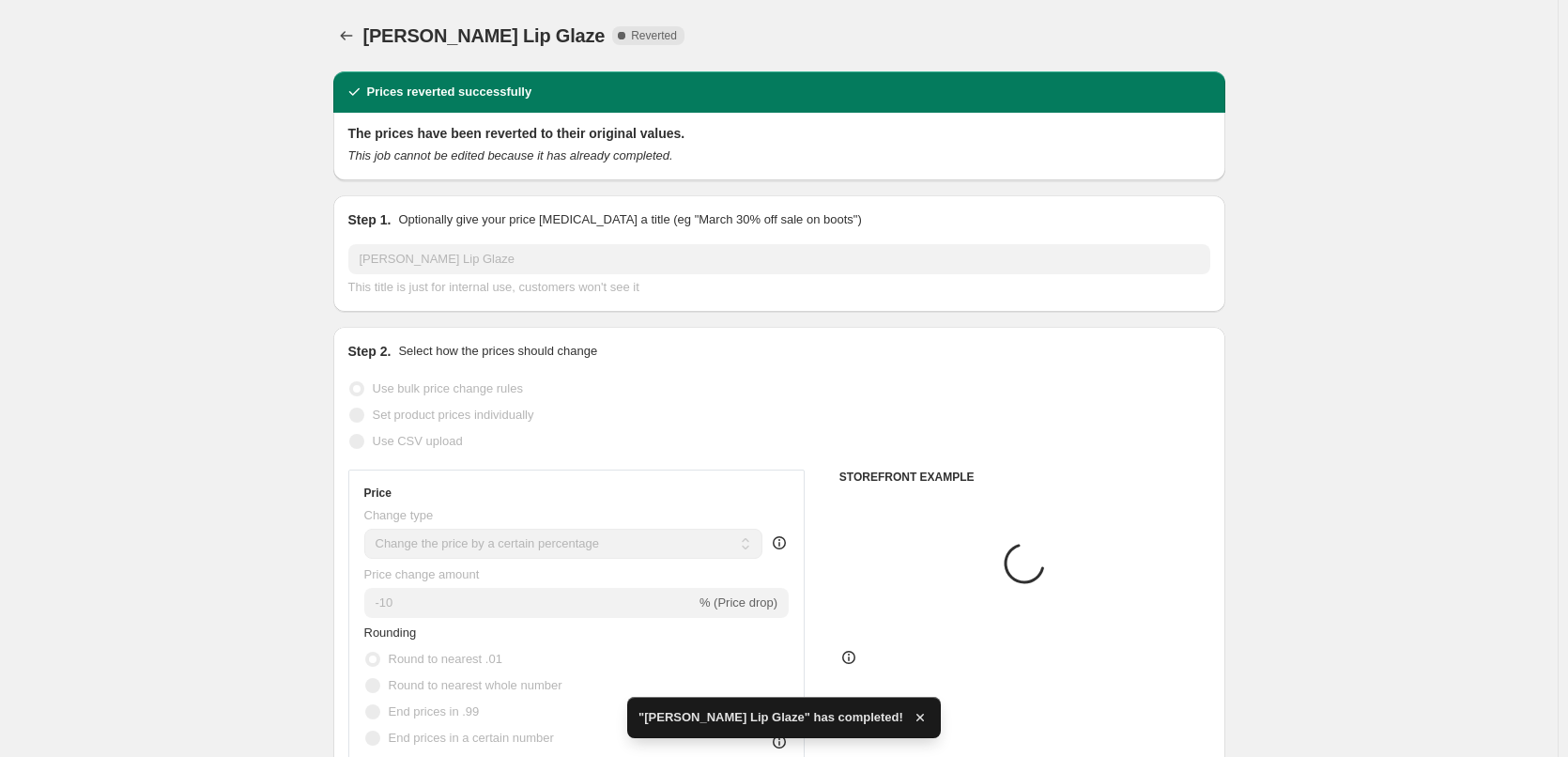
type input "[PERSON_NAME] Lip Glaze"
radio input "false"
radio input "true"
checkbox input "true"
click at [1189, 37] on span "Delete job" at bounding box center [1186, 36] width 54 height 15
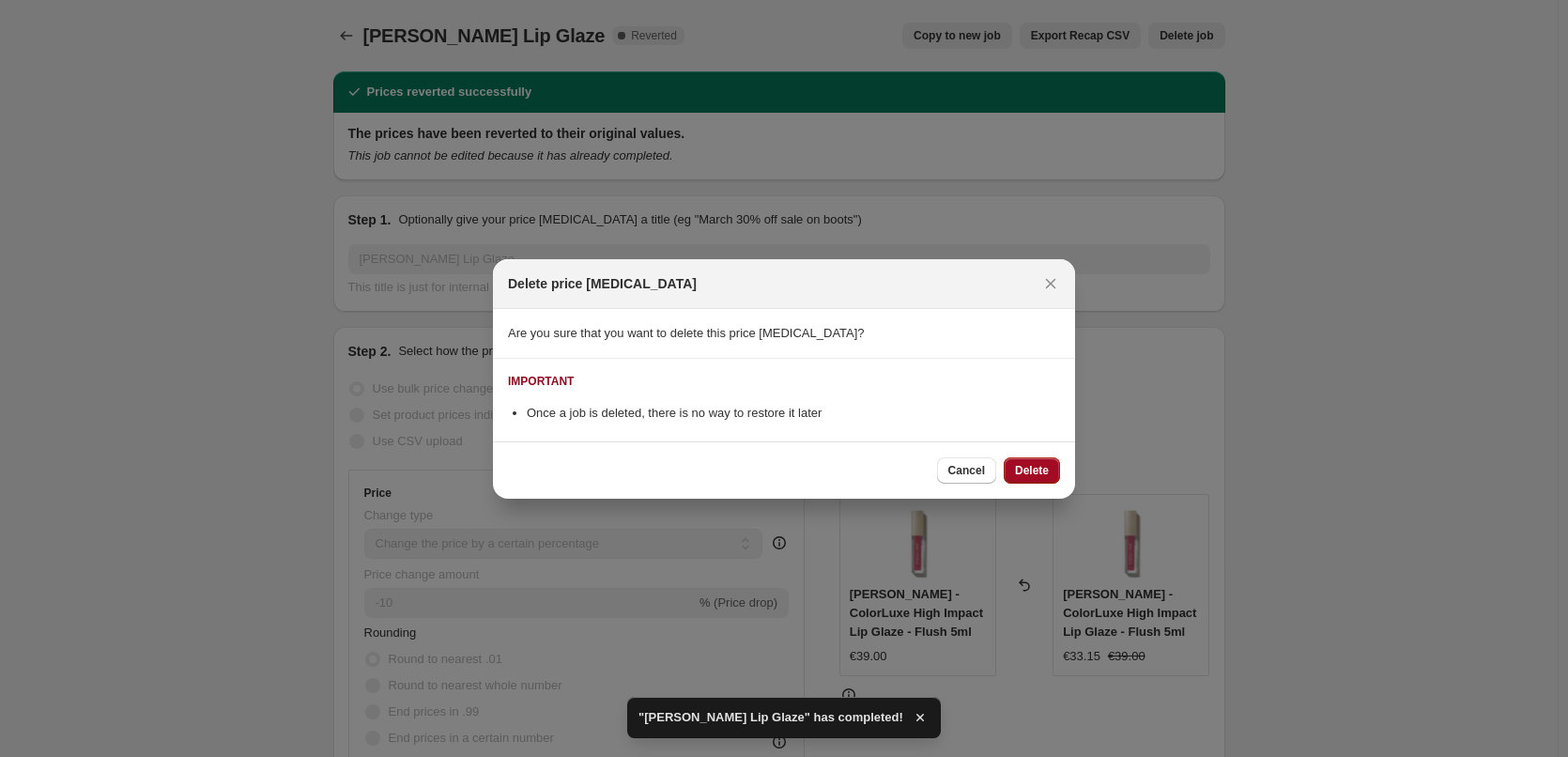
click at [1023, 468] on span "Delete" at bounding box center [1032, 471] width 34 height 15
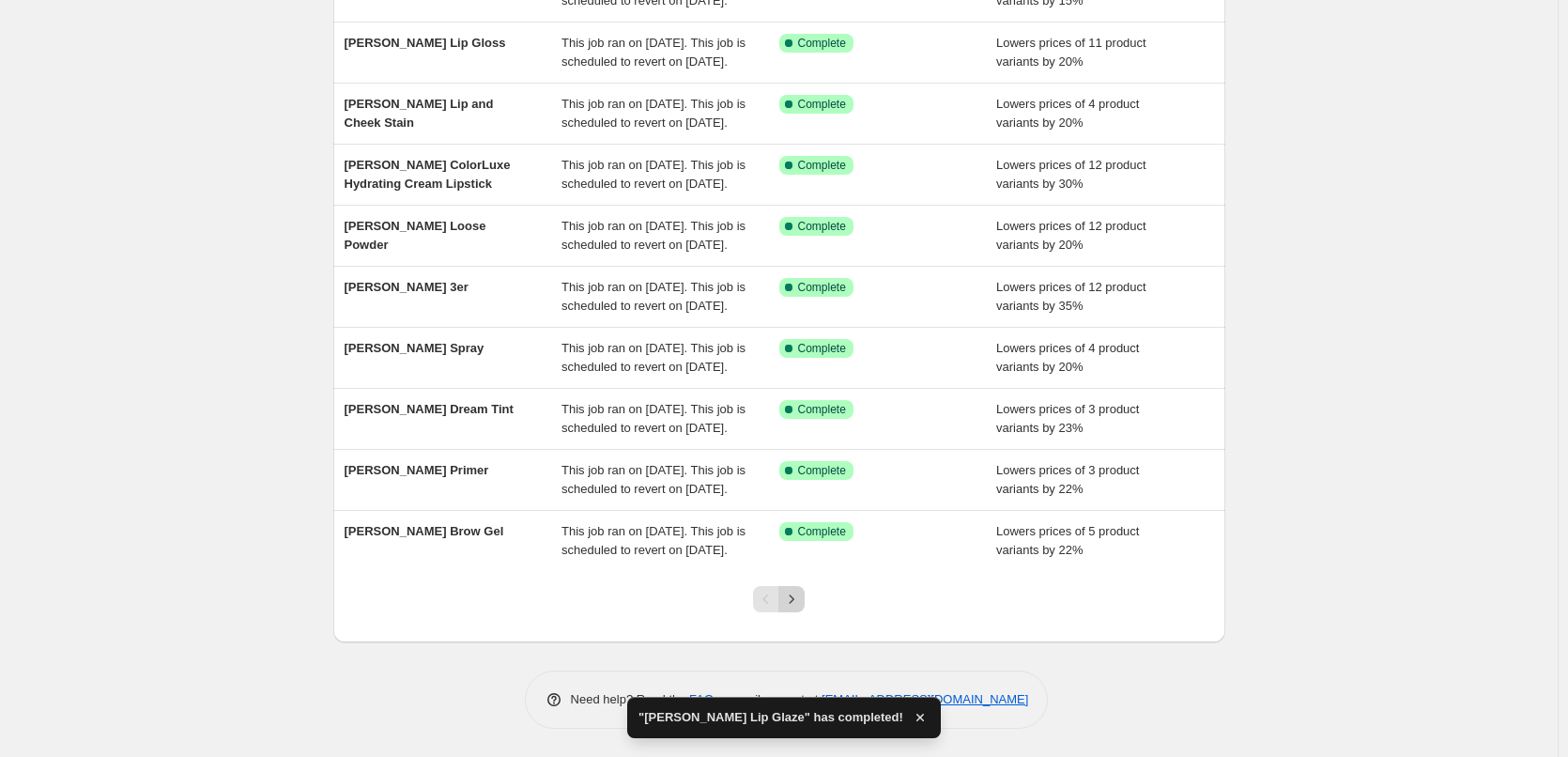
click at [801, 601] on icon "Next" at bounding box center [792, 599] width 19 height 19
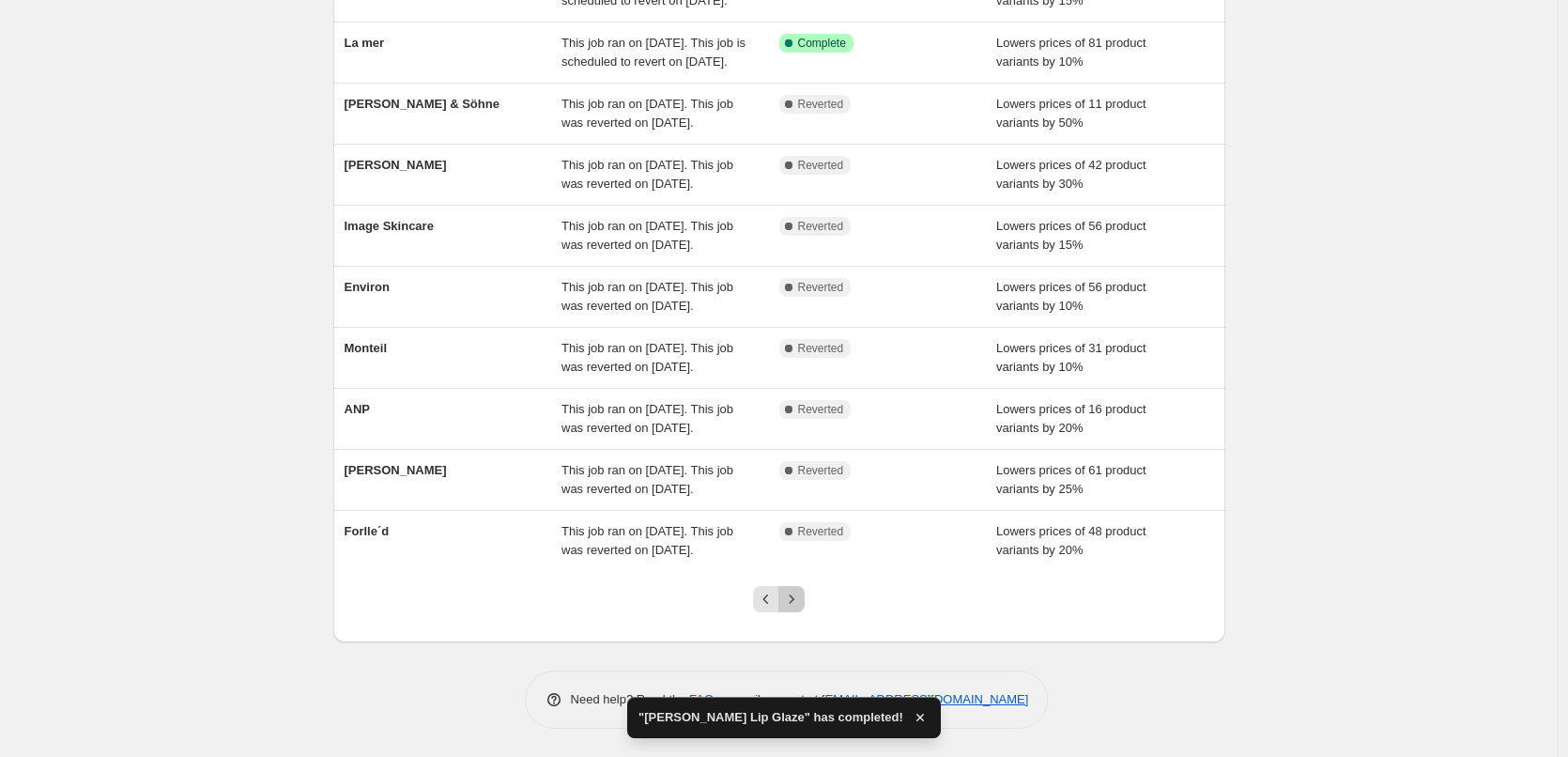
click at [797, 594] on icon "Next" at bounding box center [792, 599] width 19 height 19
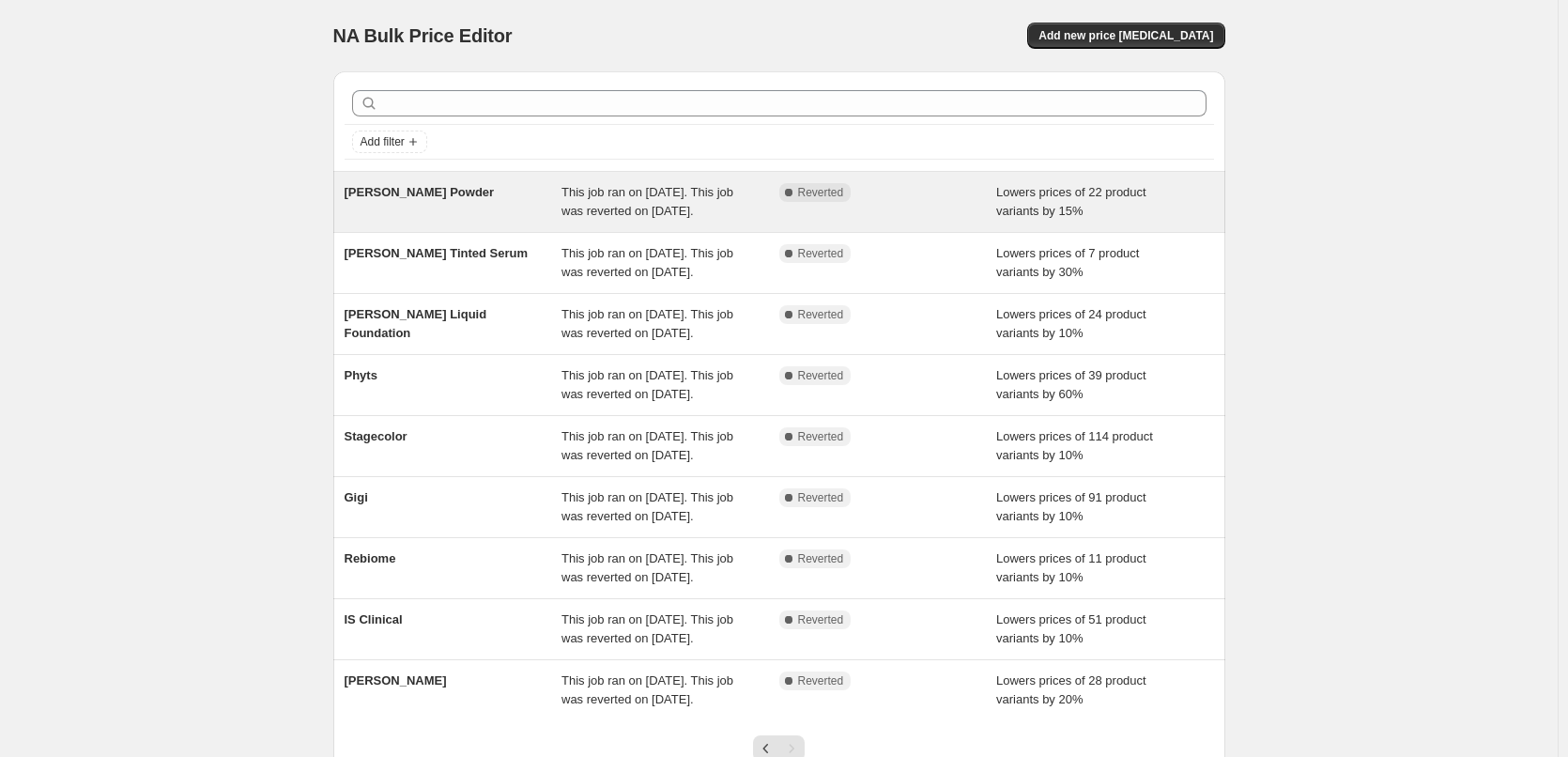
click at [692, 203] on span "This job ran on [DATE]. This job was reverted on [DATE]." at bounding box center [647, 201] width 172 height 33
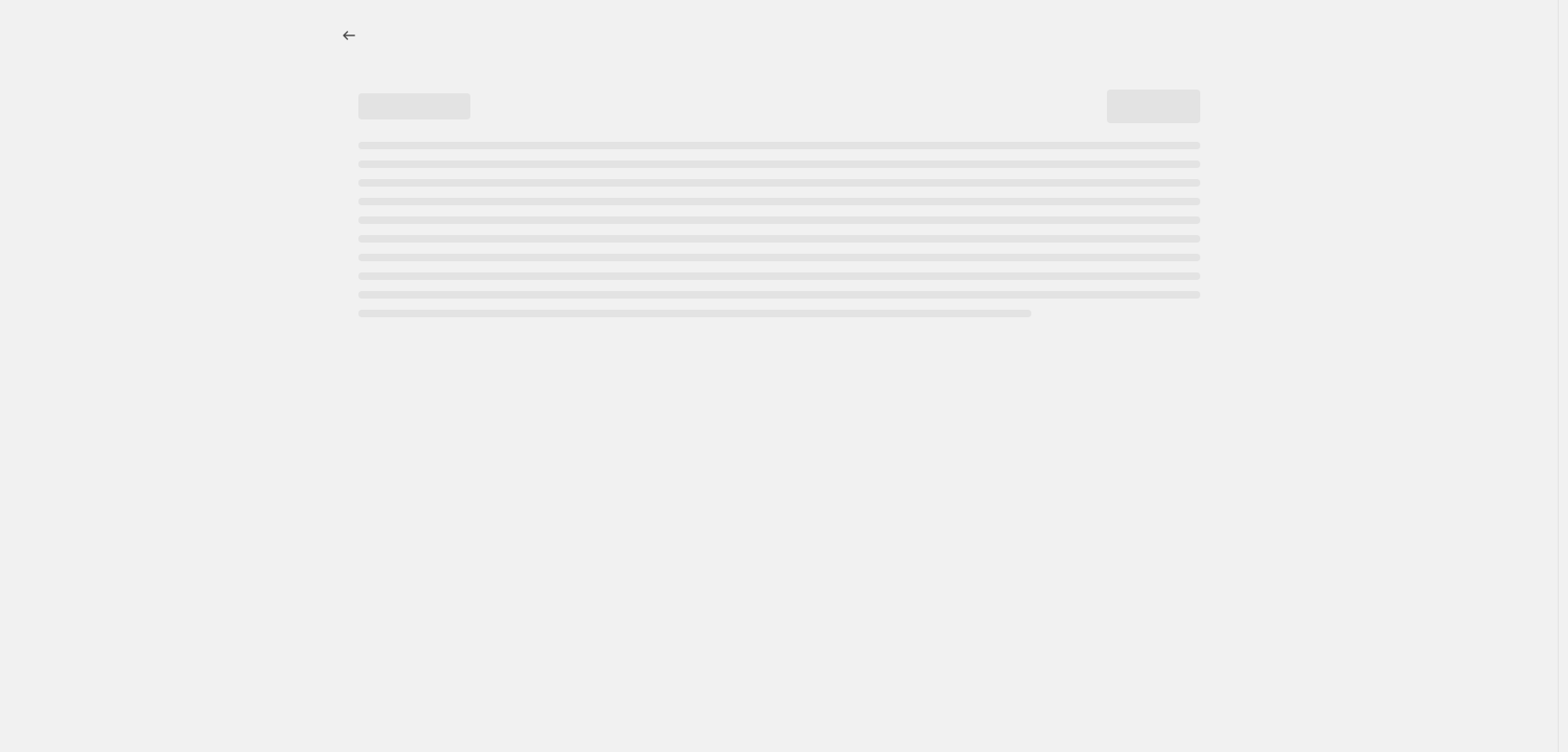
select select "percentage"
select select "tag"
select select "vendor"
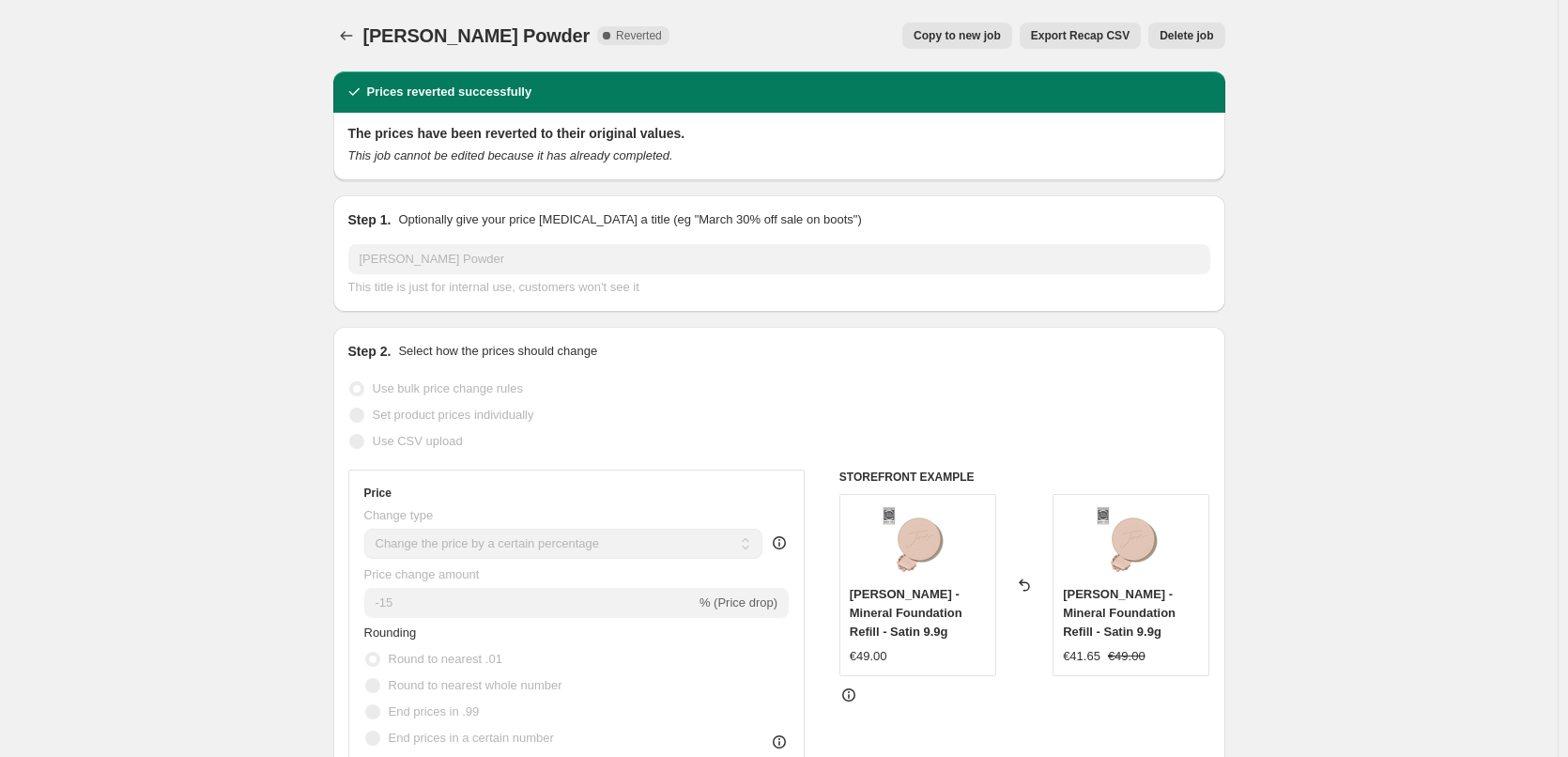
click at [984, 37] on span "Copy to new job" at bounding box center [958, 36] width 88 height 15
select select "percentage"
select select "tag"
select select "vendor"
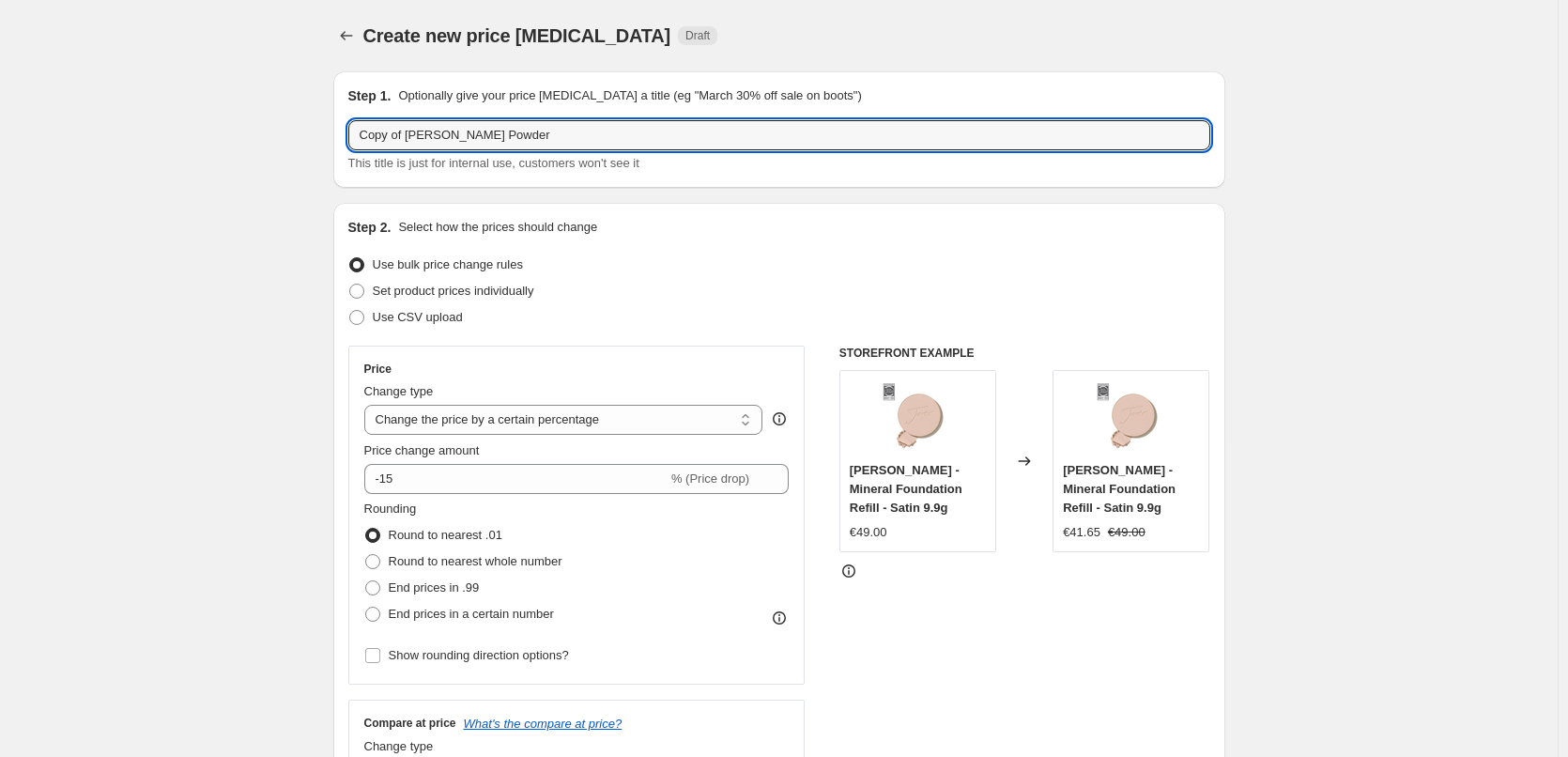
drag, startPoint x: 409, startPoint y: 136, endPoint x: 71, endPoint y: 164, distance: 339.2
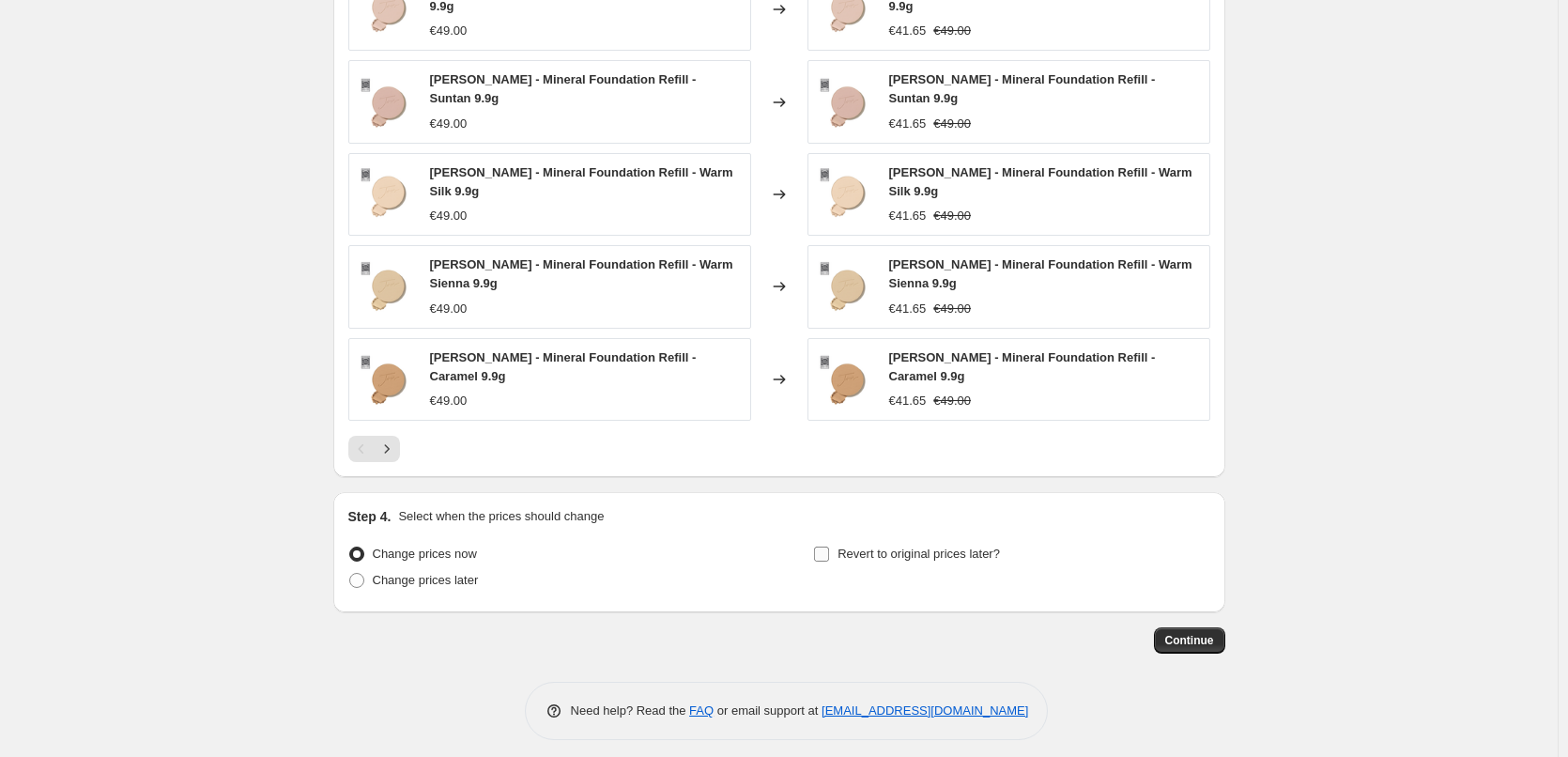
type input "[PERSON_NAME] Powder"
click at [854, 547] on span "Revert to original prices later?" at bounding box center [919, 553] width 162 height 14
click at [829, 547] on input "Revert to original prices later?" at bounding box center [822, 554] width 15 height 15
checkbox input "true"
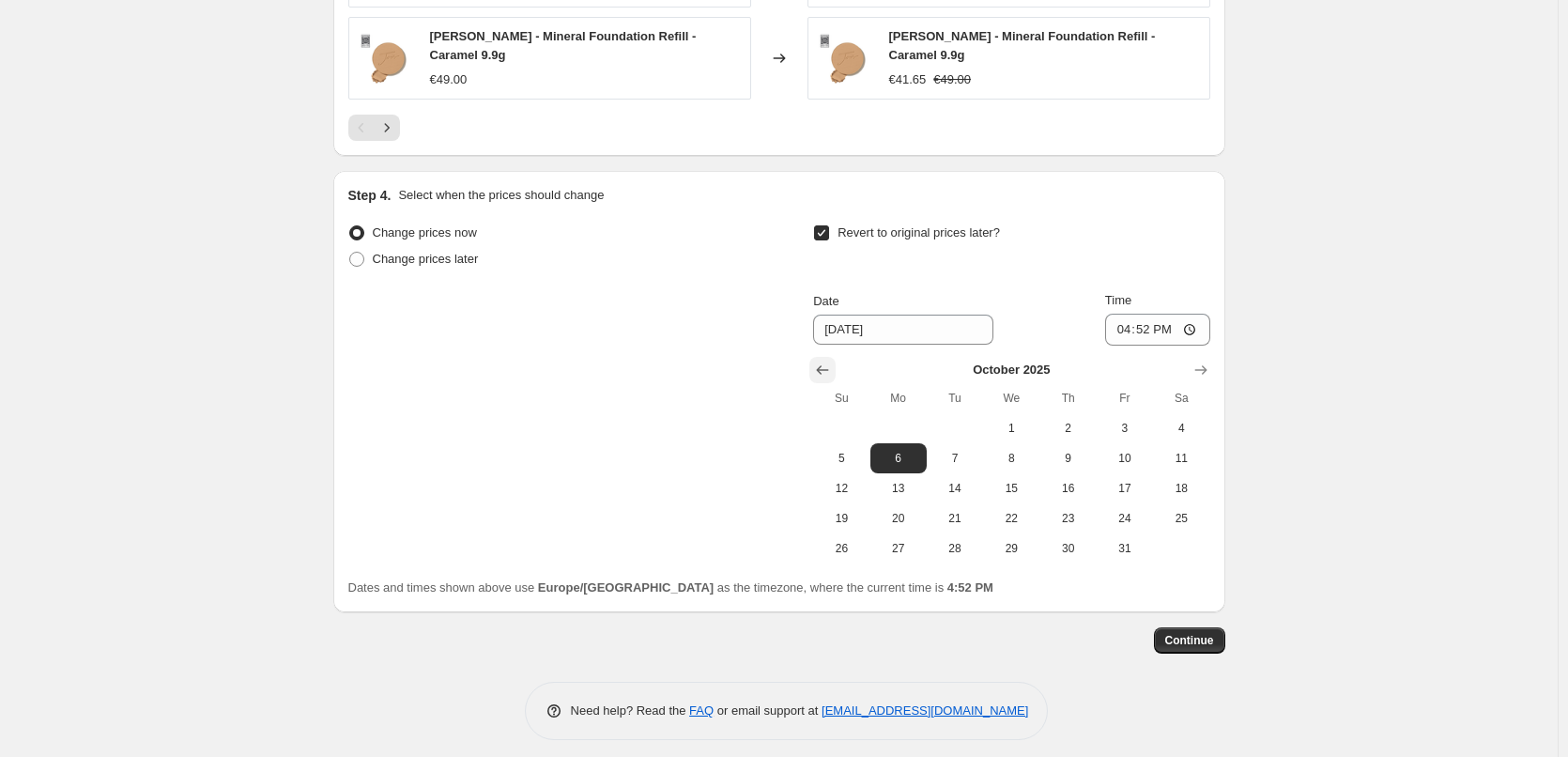
click at [824, 361] on icon "Show previous month, September 2025" at bounding box center [823, 370] width 19 height 19
click at [954, 541] on span "30" at bounding box center [956, 548] width 42 height 15
type input "[DATE]"
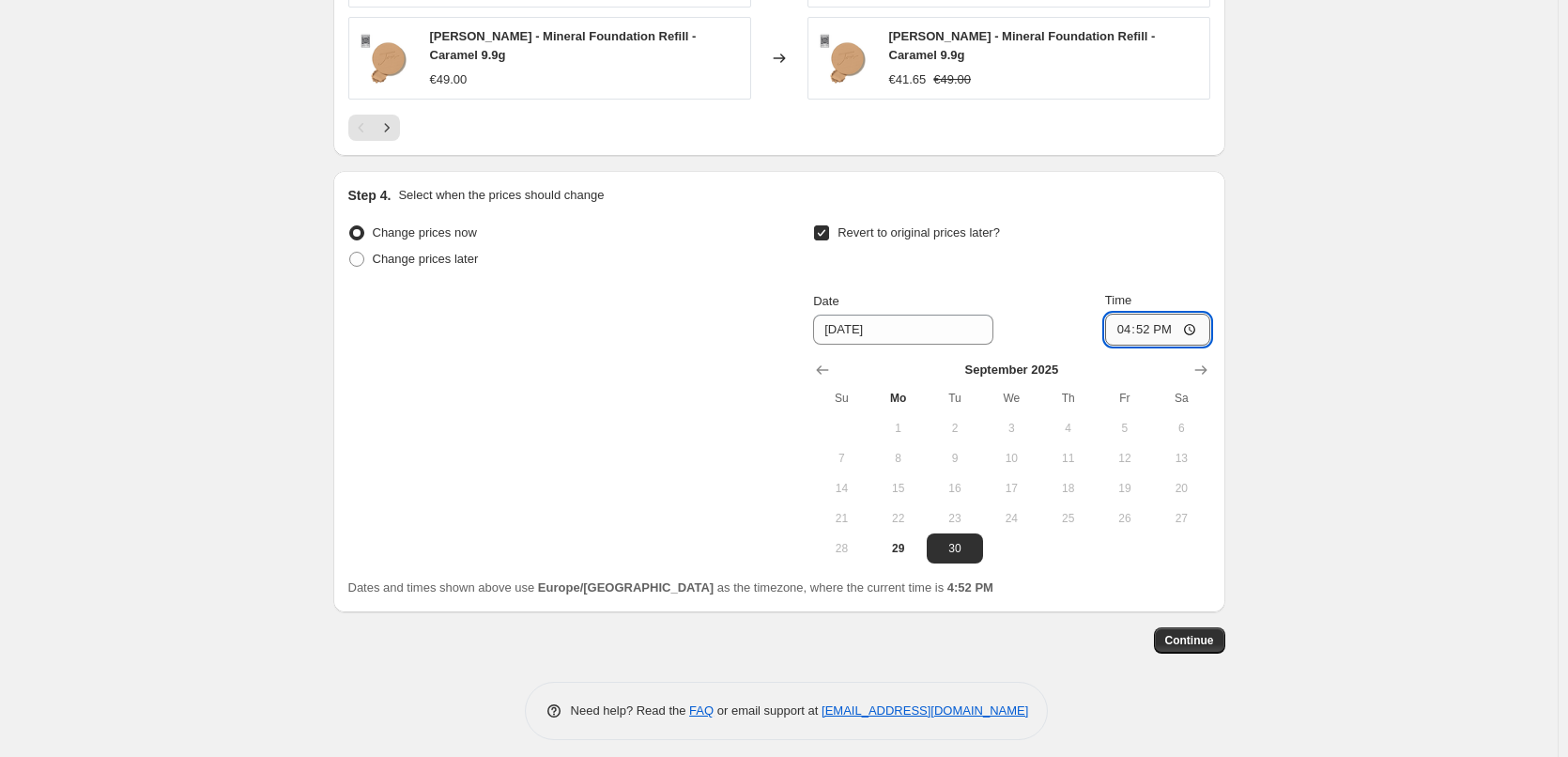
click at [1121, 313] on input "16:52" at bounding box center [1158, 329] width 105 height 32
click at [1194, 322] on input "15:00" at bounding box center [1158, 329] width 105 height 32
type input "03:00"
click at [1198, 628] on button "Continue" at bounding box center [1190, 641] width 72 height 26
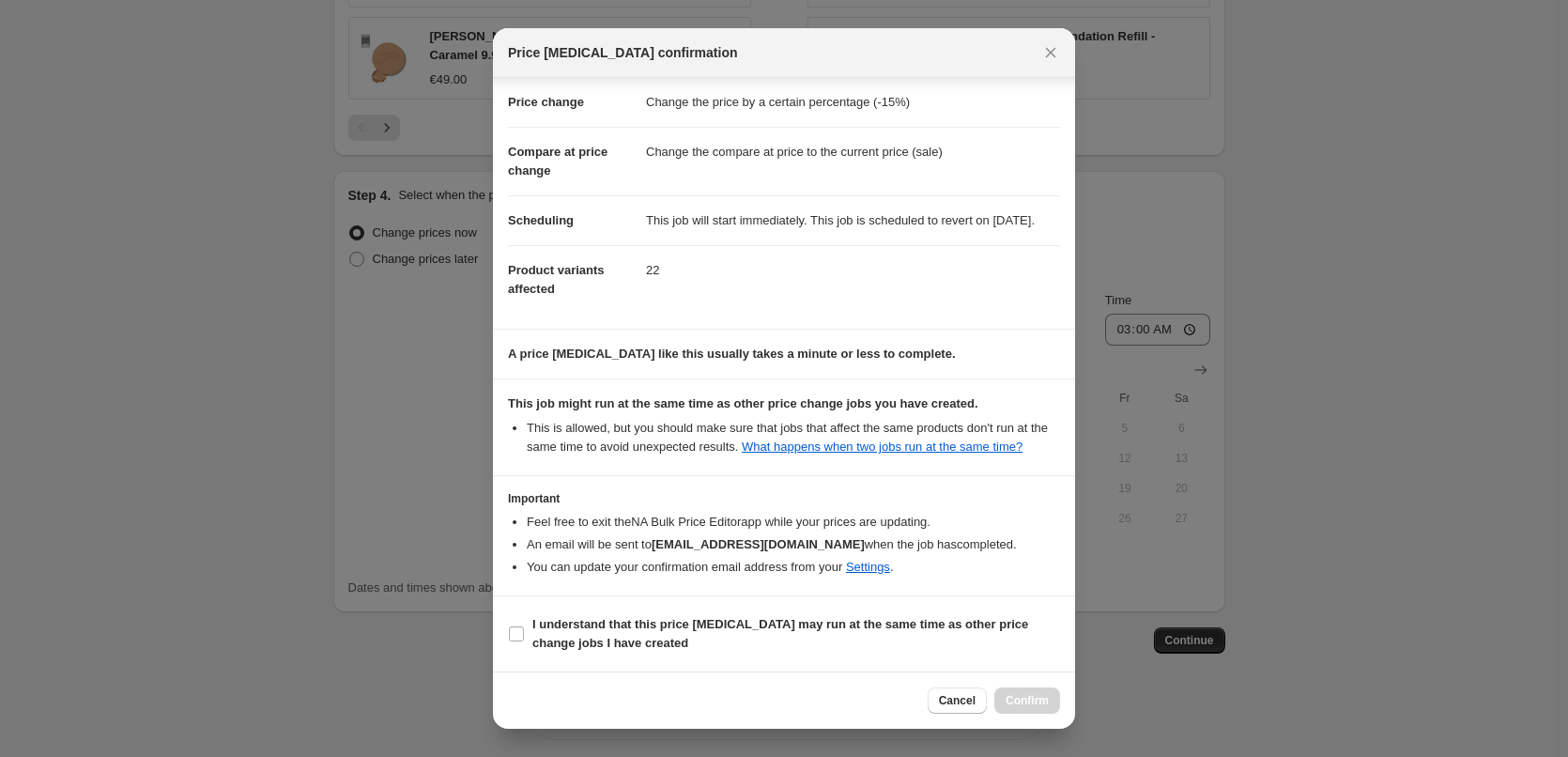
scroll to position [53, 0]
click at [588, 648] on b "I understand that this price [MEDICAL_DATA] may run at the same time as other p…" at bounding box center [780, 633] width 496 height 33
click at [524, 642] on input "I understand that this price [MEDICAL_DATA] may run at the same time as other p…" at bounding box center [517, 634] width 15 height 15
checkbox input "true"
click at [1049, 709] on button "Confirm" at bounding box center [1027, 701] width 66 height 26
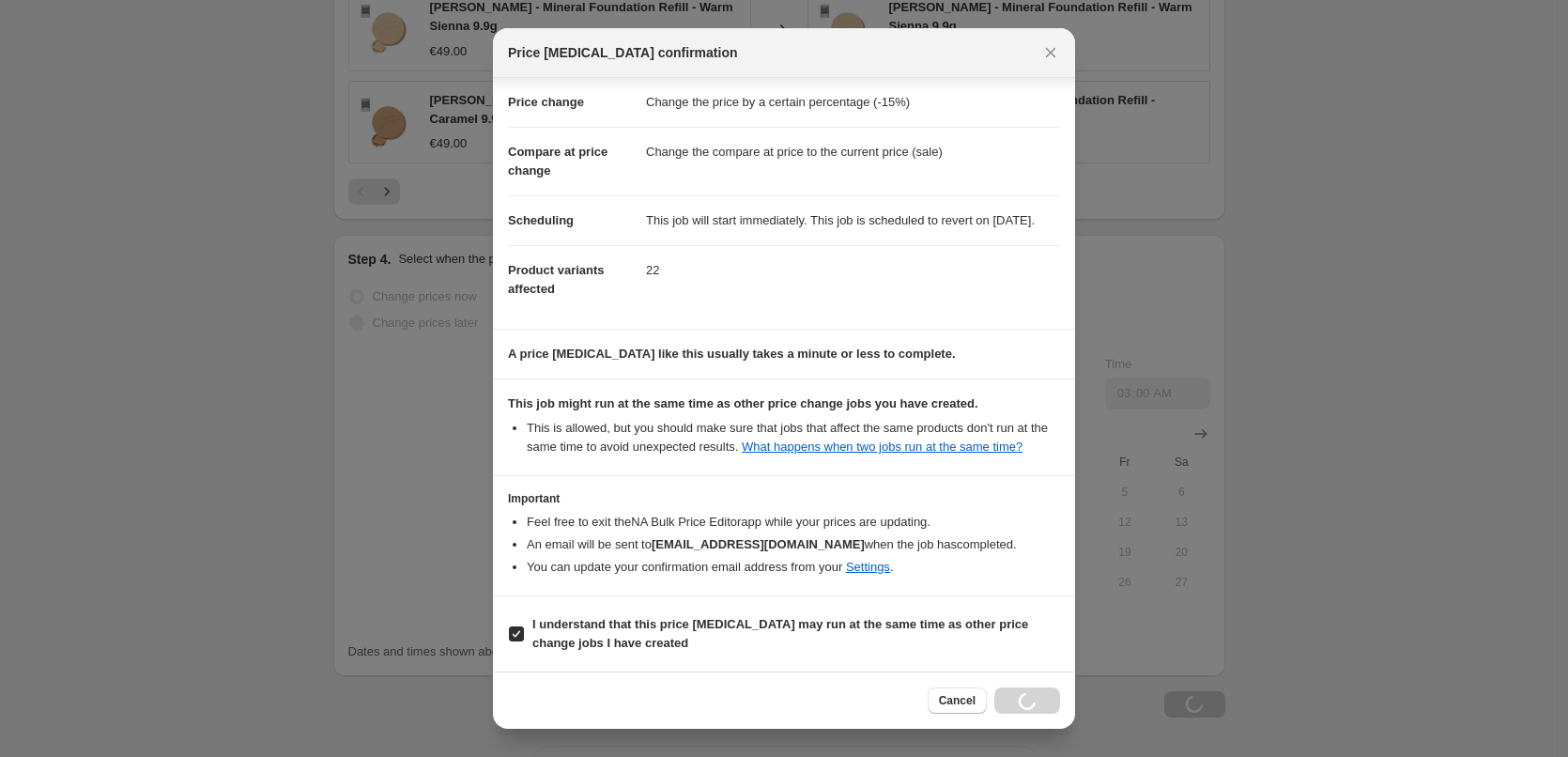
scroll to position [1777, 0]
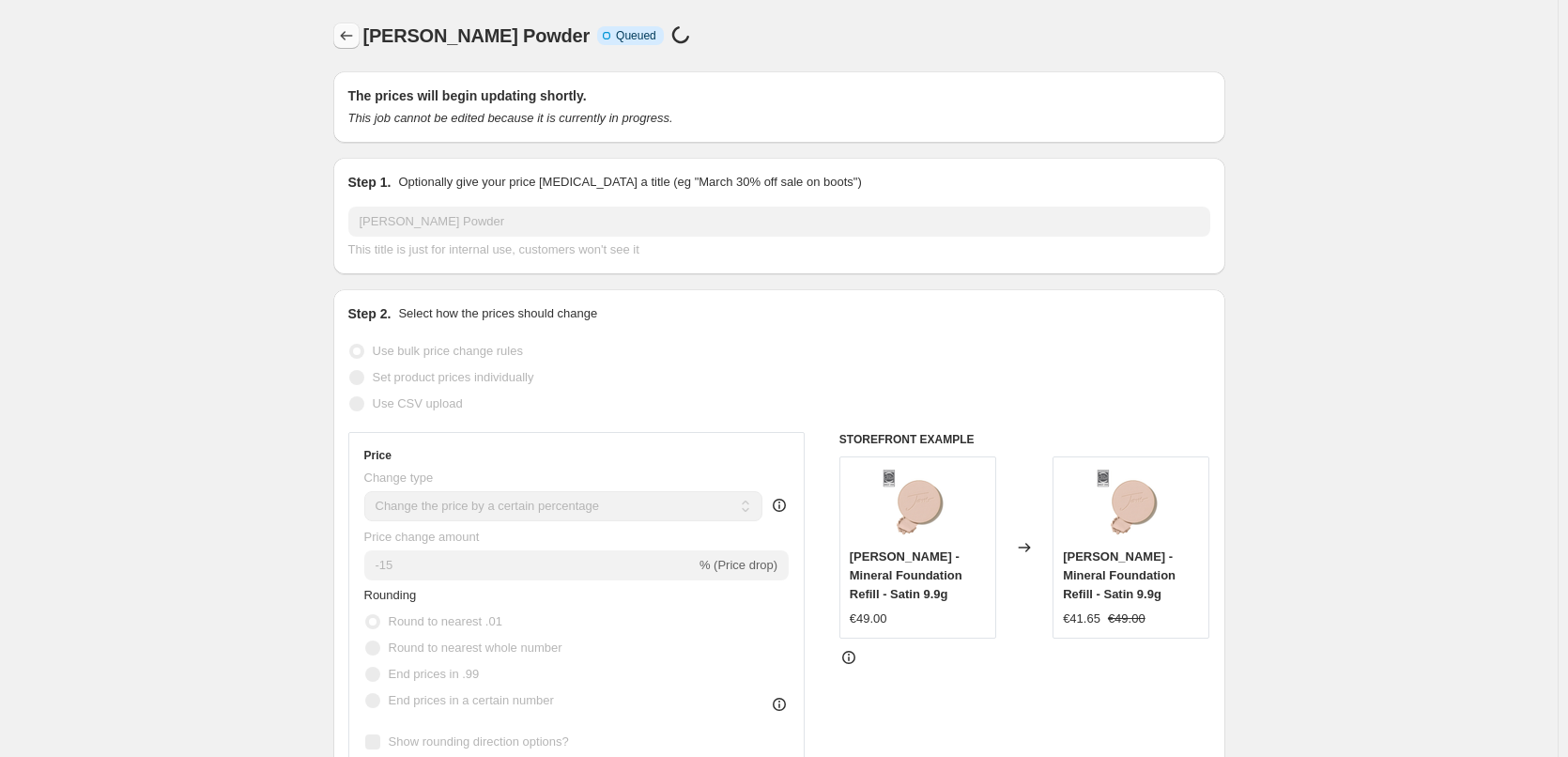
click at [356, 39] on icon "Price change jobs" at bounding box center [346, 36] width 19 height 19
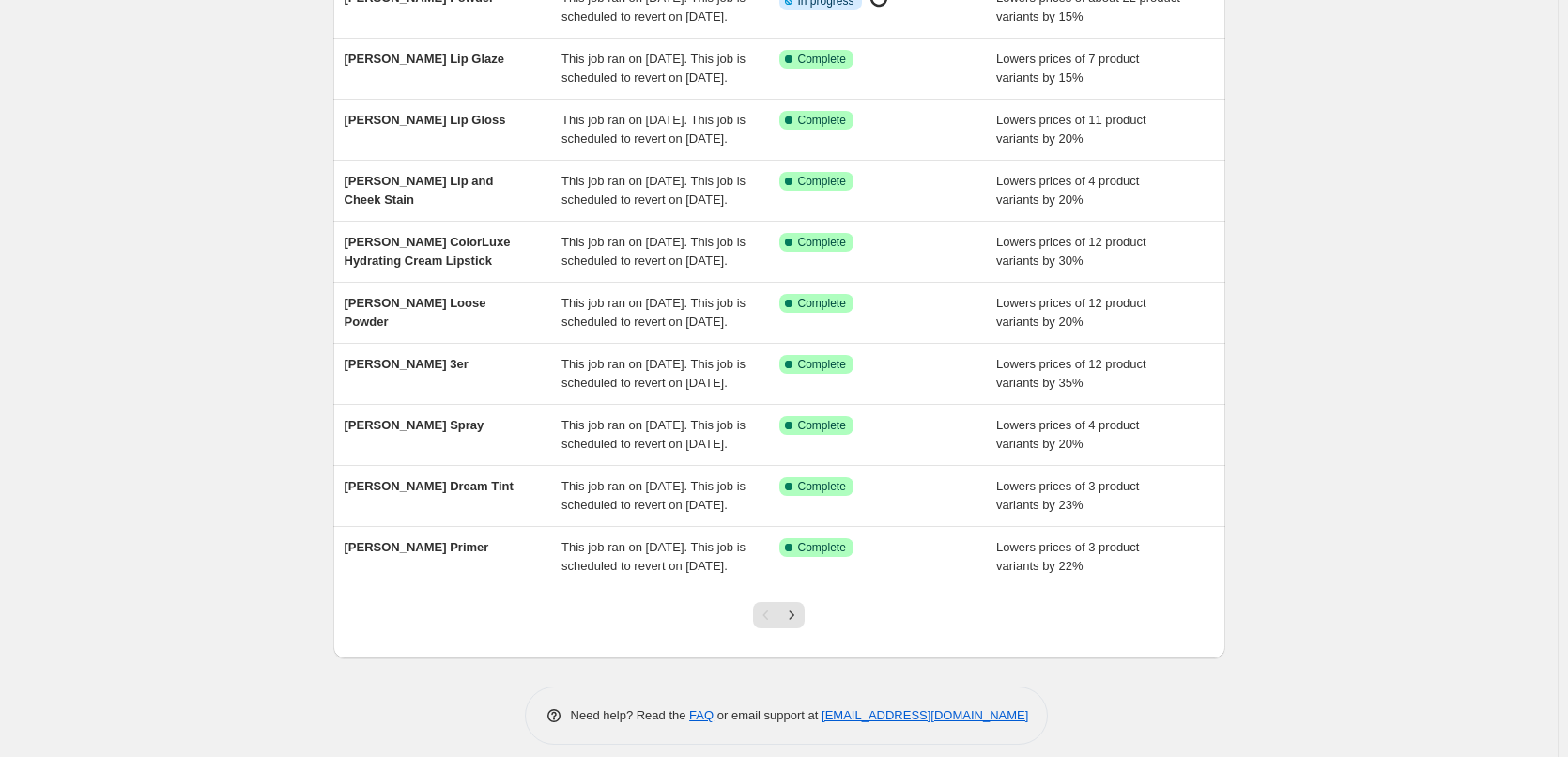
scroll to position [398, 0]
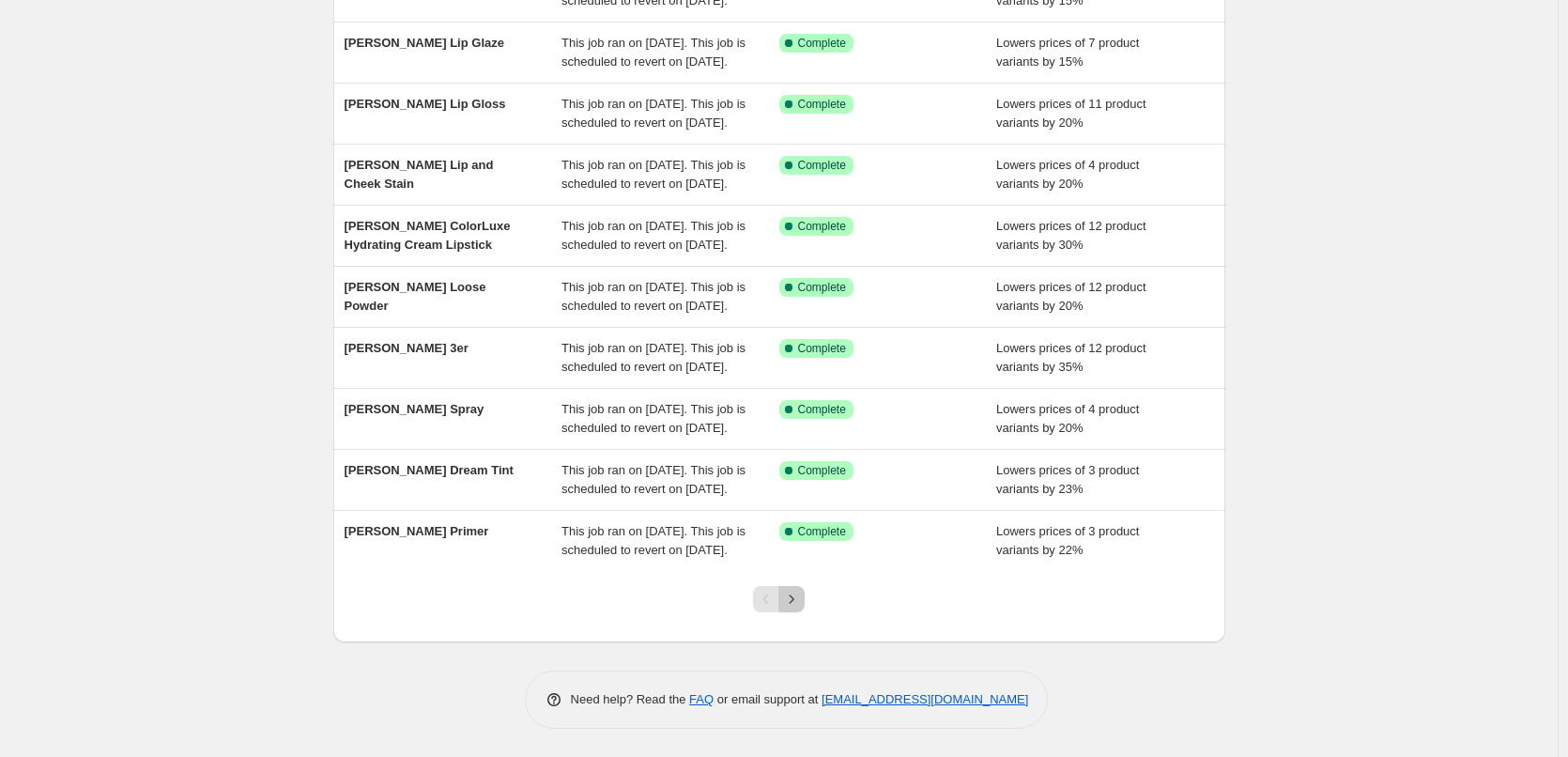
click at [800, 608] on button "Next" at bounding box center [792, 599] width 26 height 26
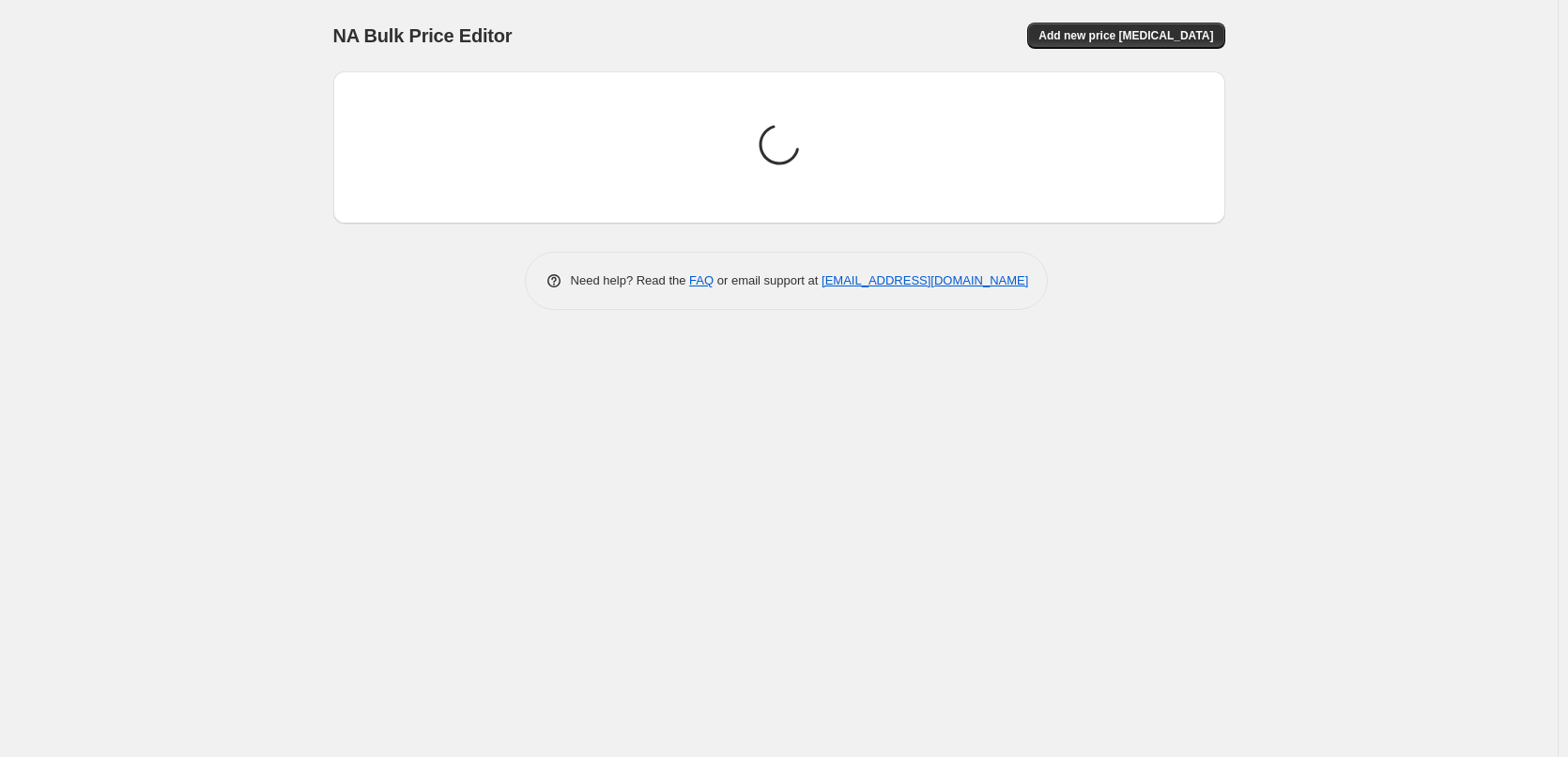
scroll to position [0, 0]
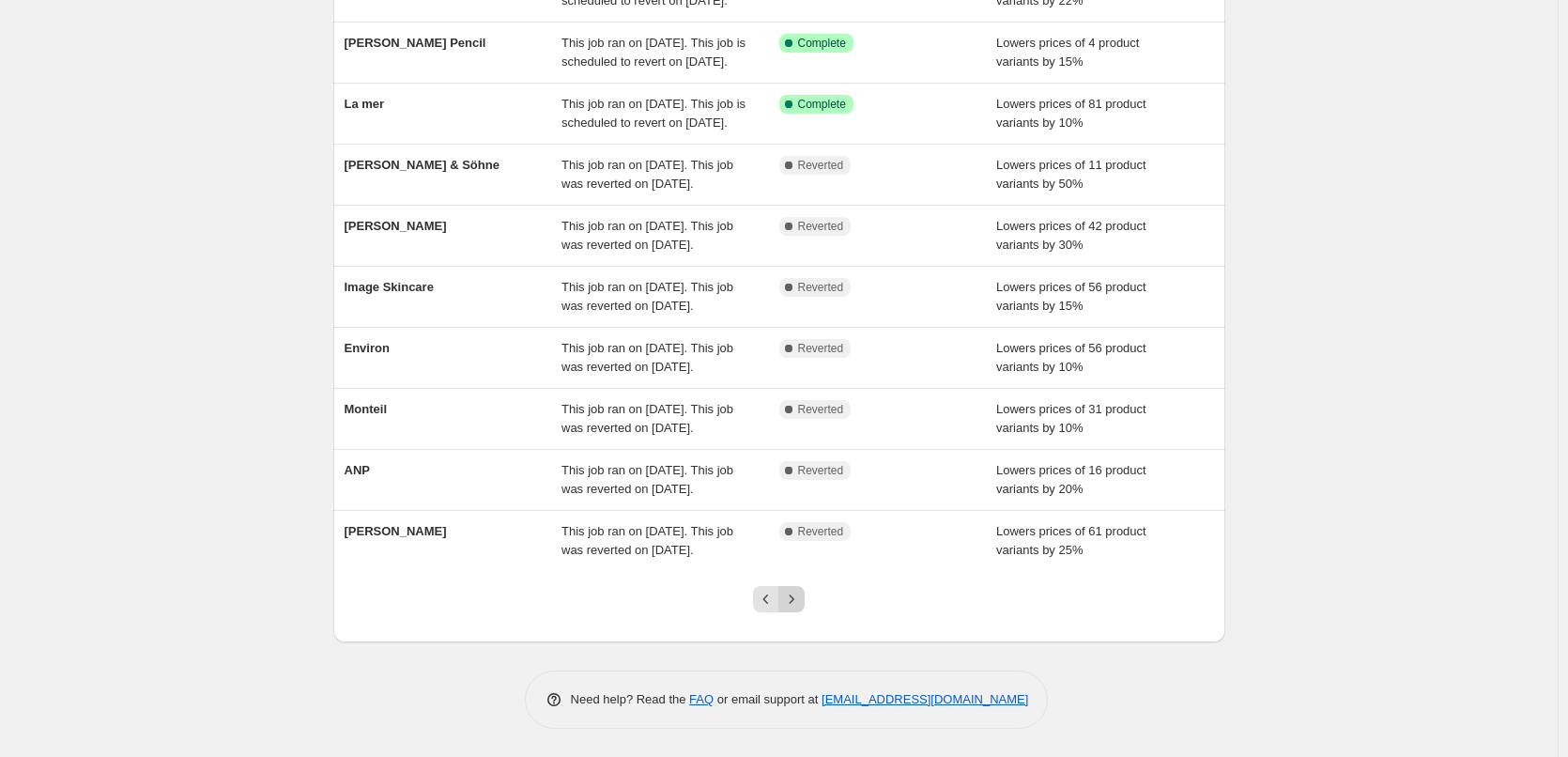
click at [801, 608] on icon "Next" at bounding box center [792, 599] width 19 height 19
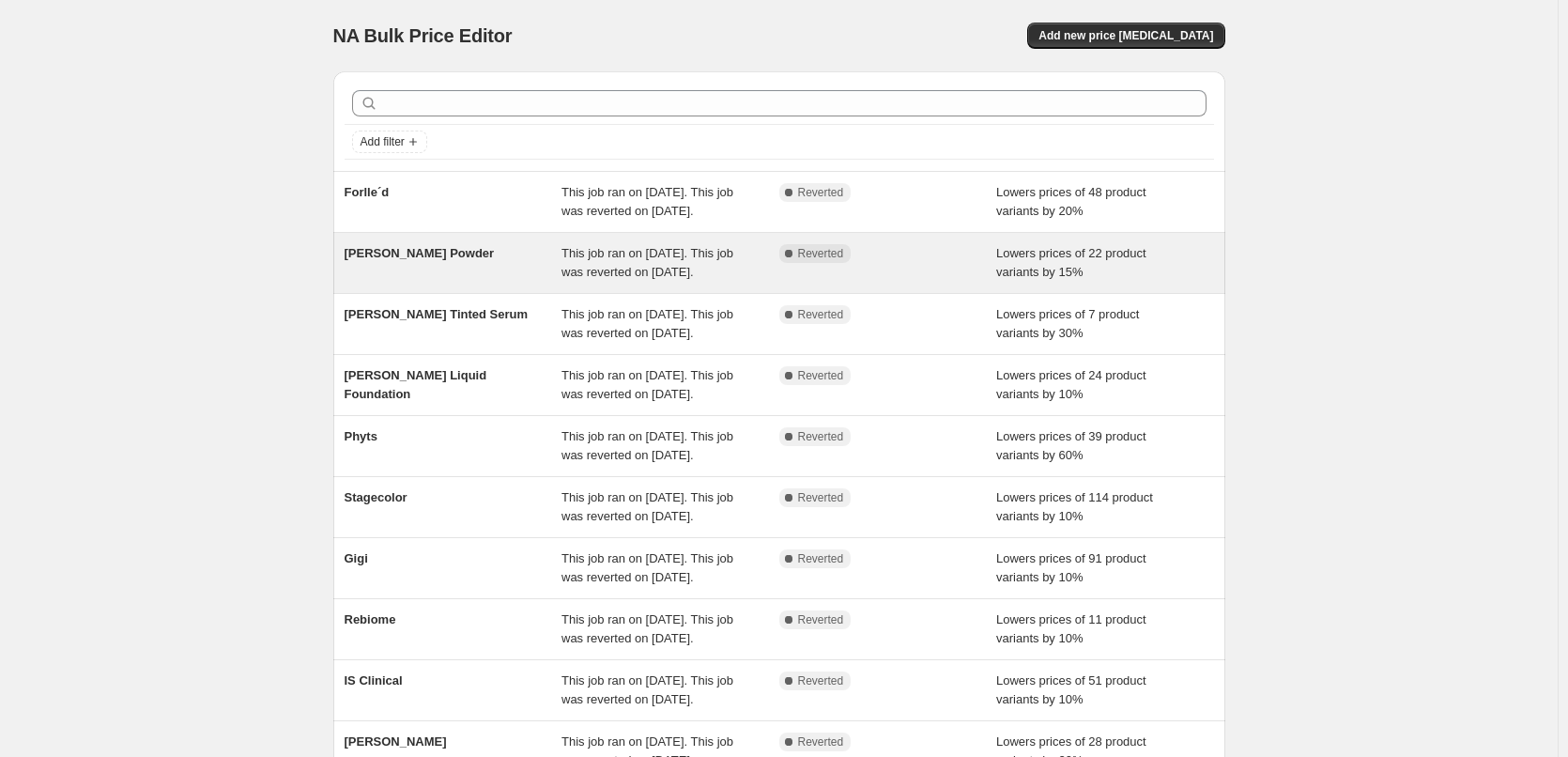
click at [694, 279] on span "This job ran on [DATE]. This job was reverted on [DATE]." at bounding box center [647, 262] width 172 height 33
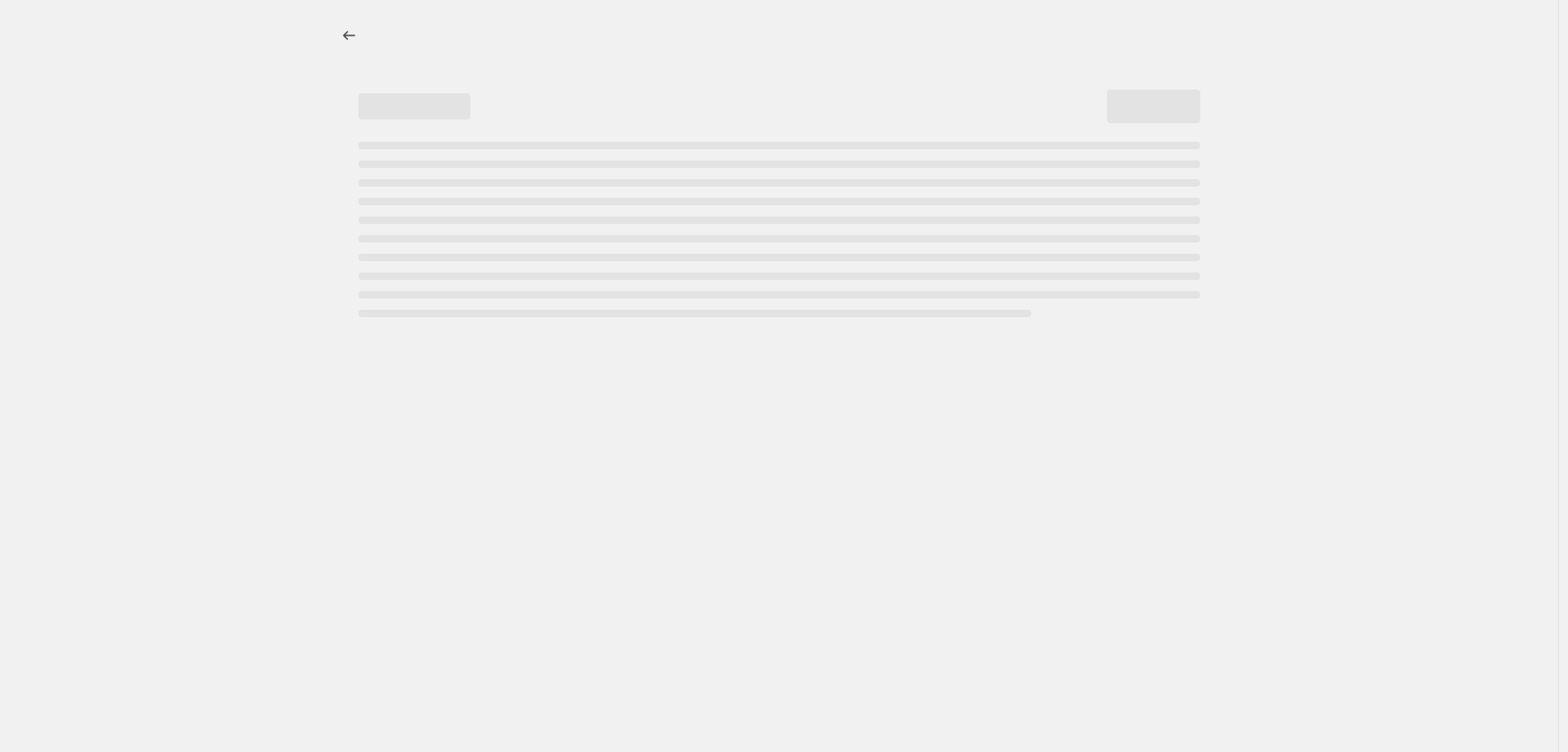
select select "percentage"
select select "tag"
select select "vendor"
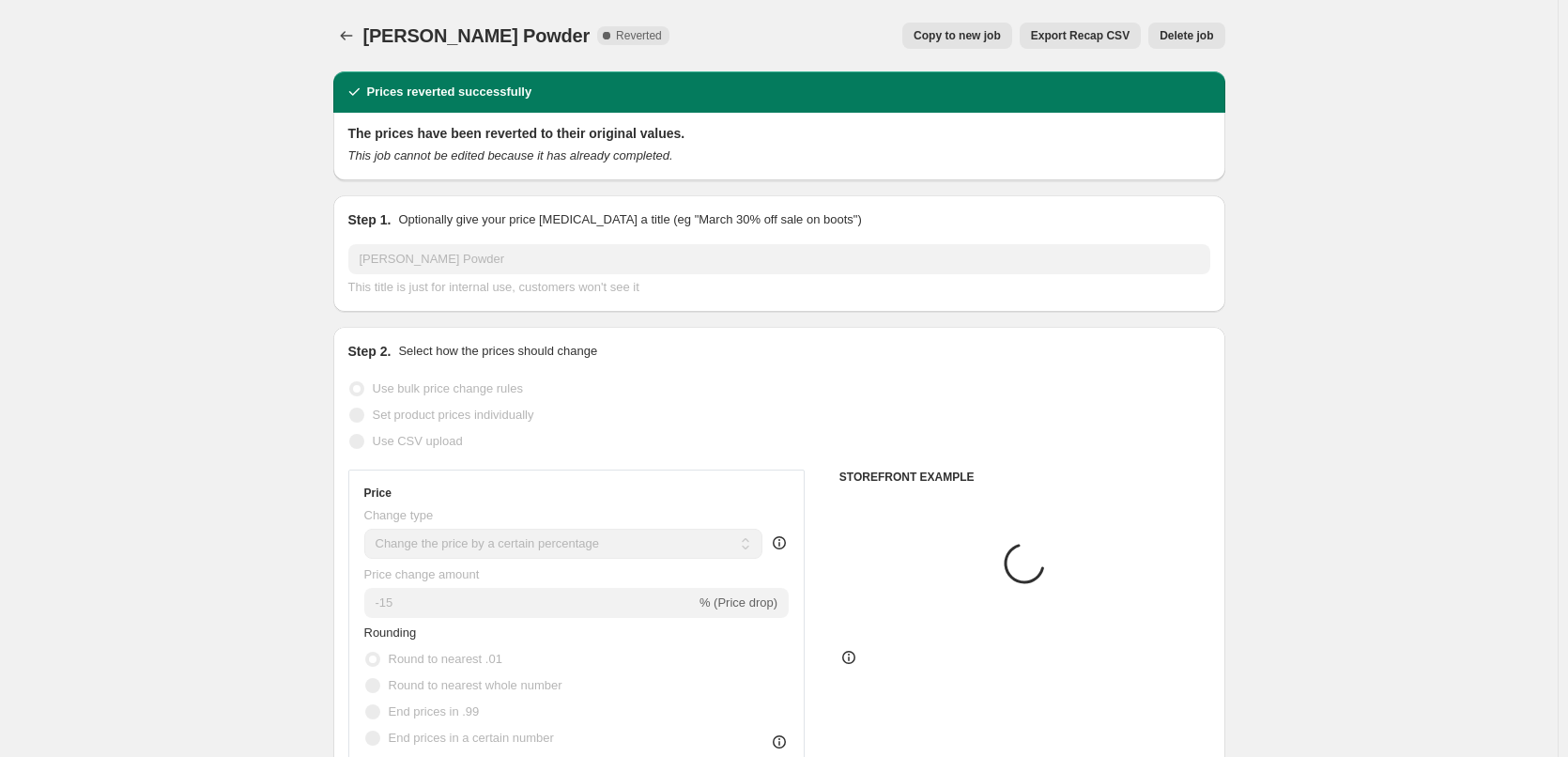
click at [1182, 40] on span "Delete job" at bounding box center [1186, 36] width 54 height 15
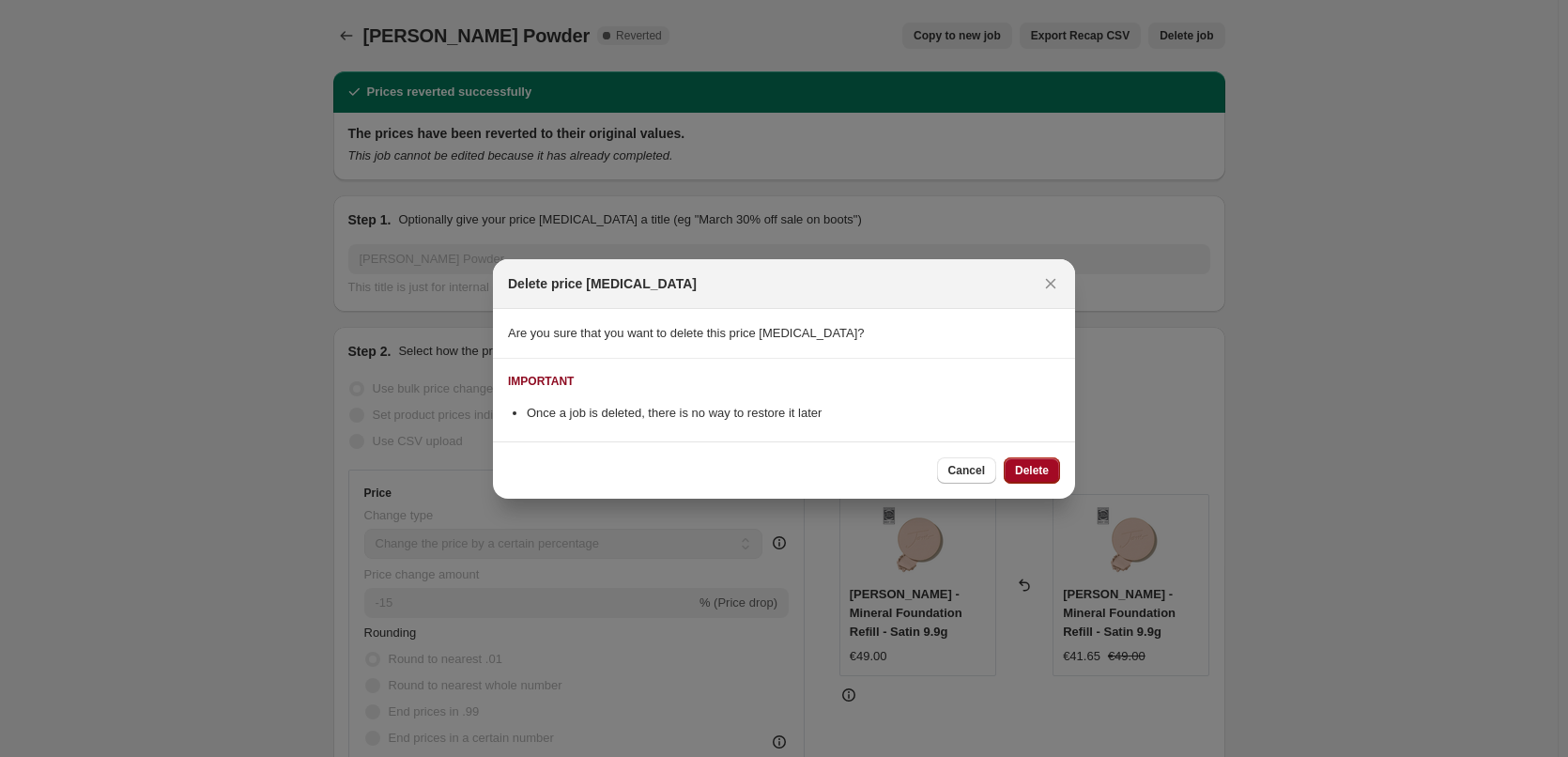
click at [1033, 473] on span "Delete" at bounding box center [1032, 471] width 34 height 15
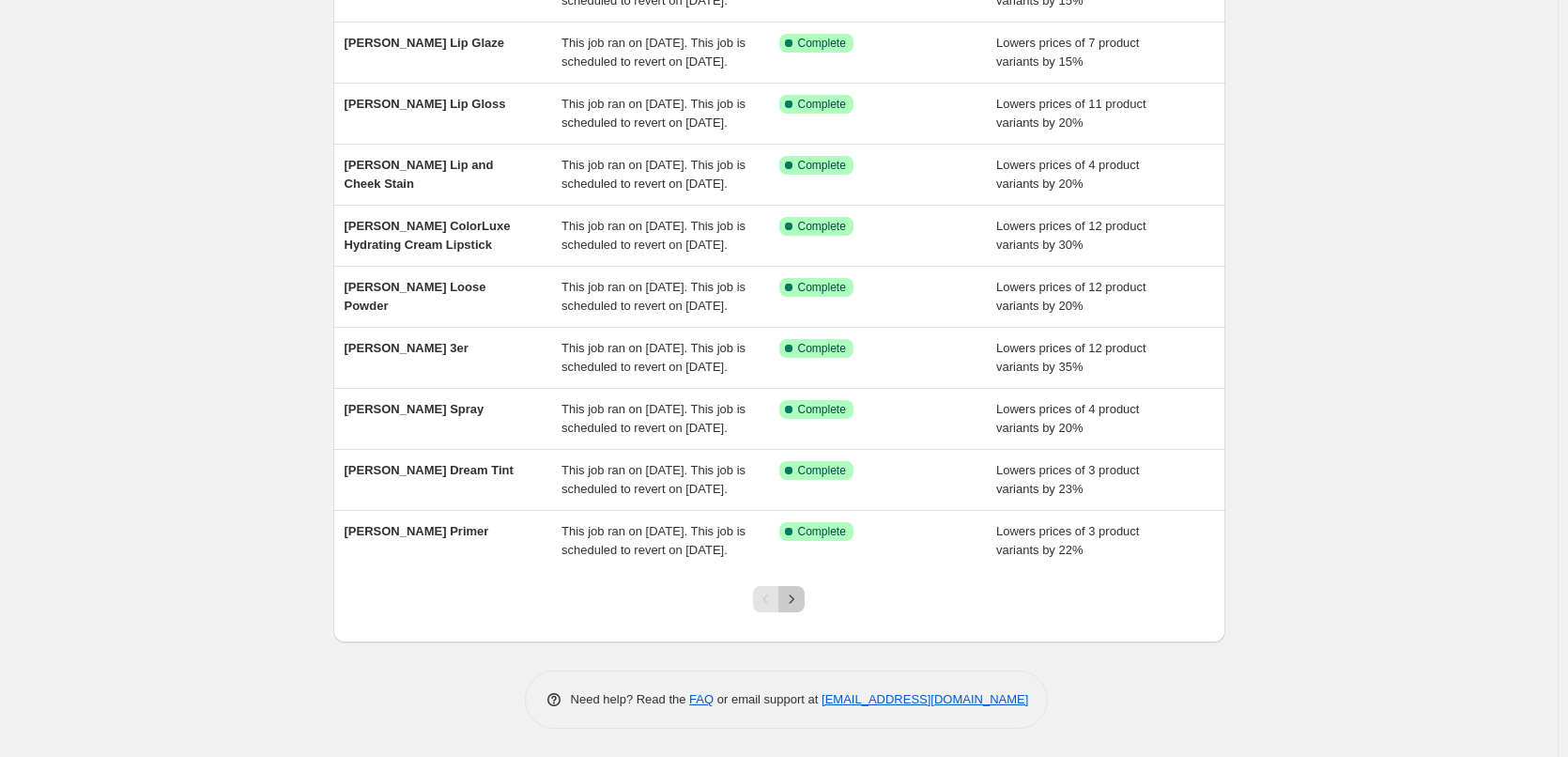
click at [794, 603] on icon "Next" at bounding box center [792, 598] width 5 height 8
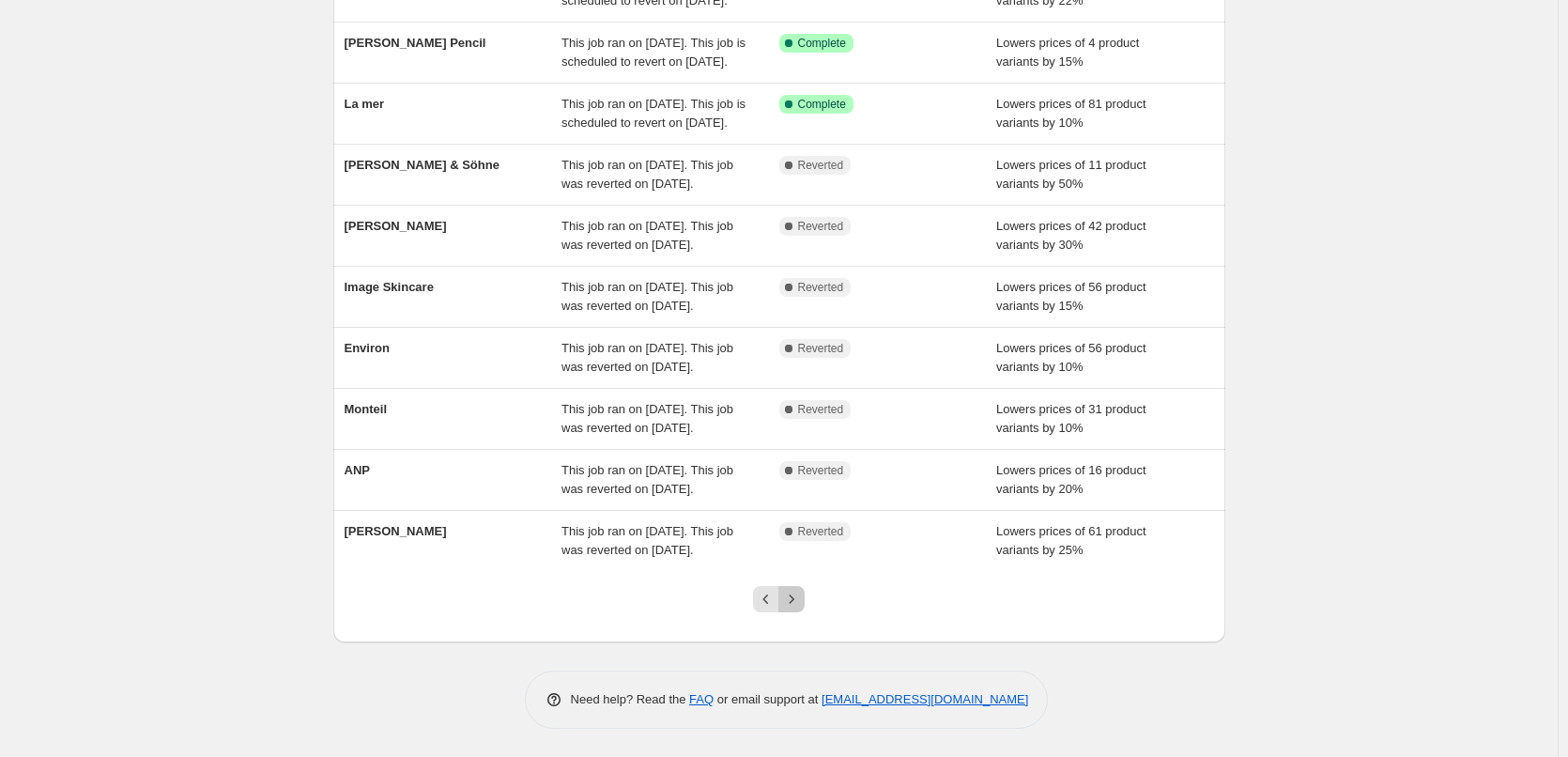
click at [787, 600] on icon "Next" at bounding box center [792, 599] width 19 height 19
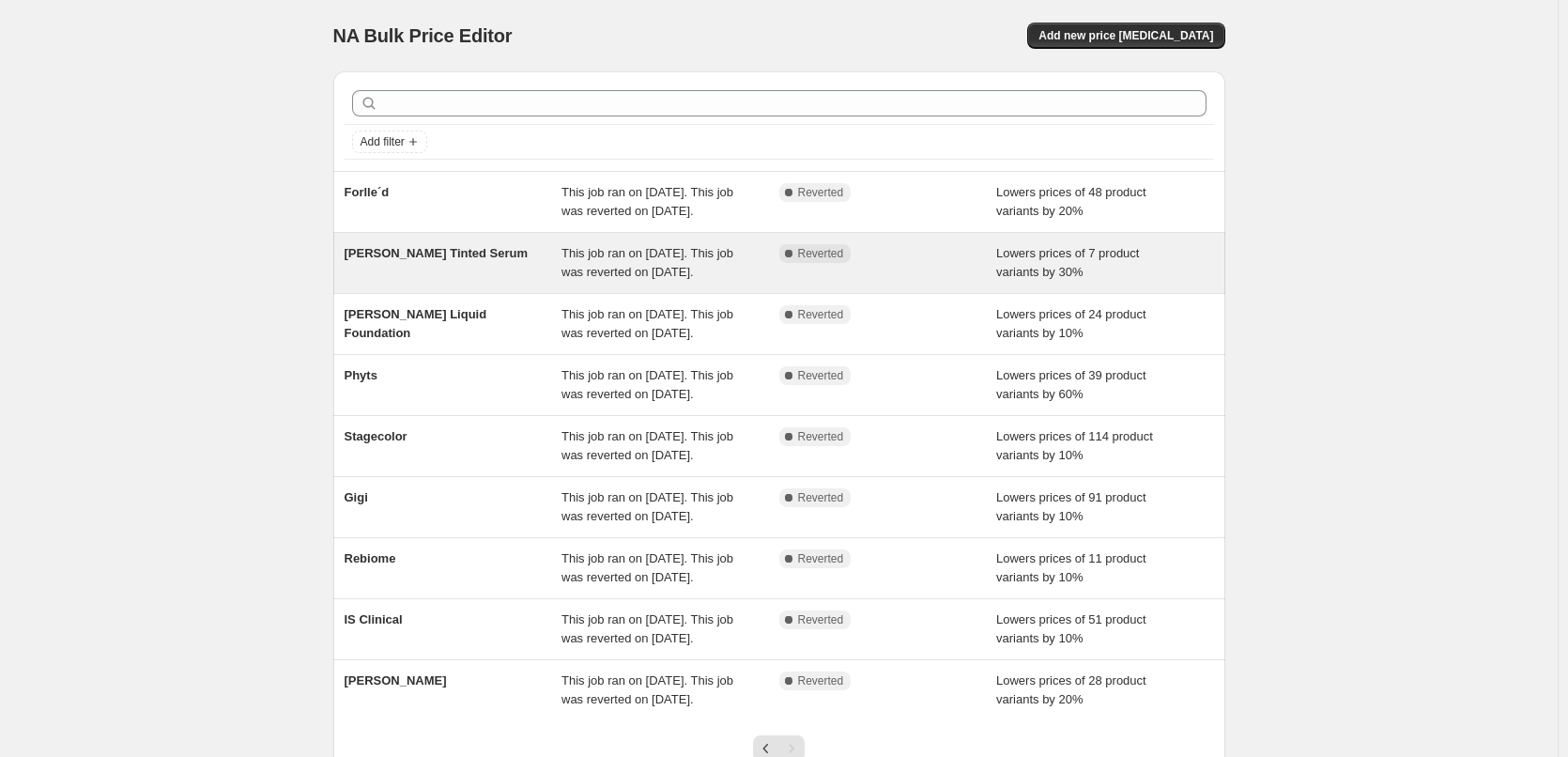
click at [689, 279] on span "This job ran on [DATE]. This job was reverted on [DATE]." at bounding box center [647, 262] width 172 height 33
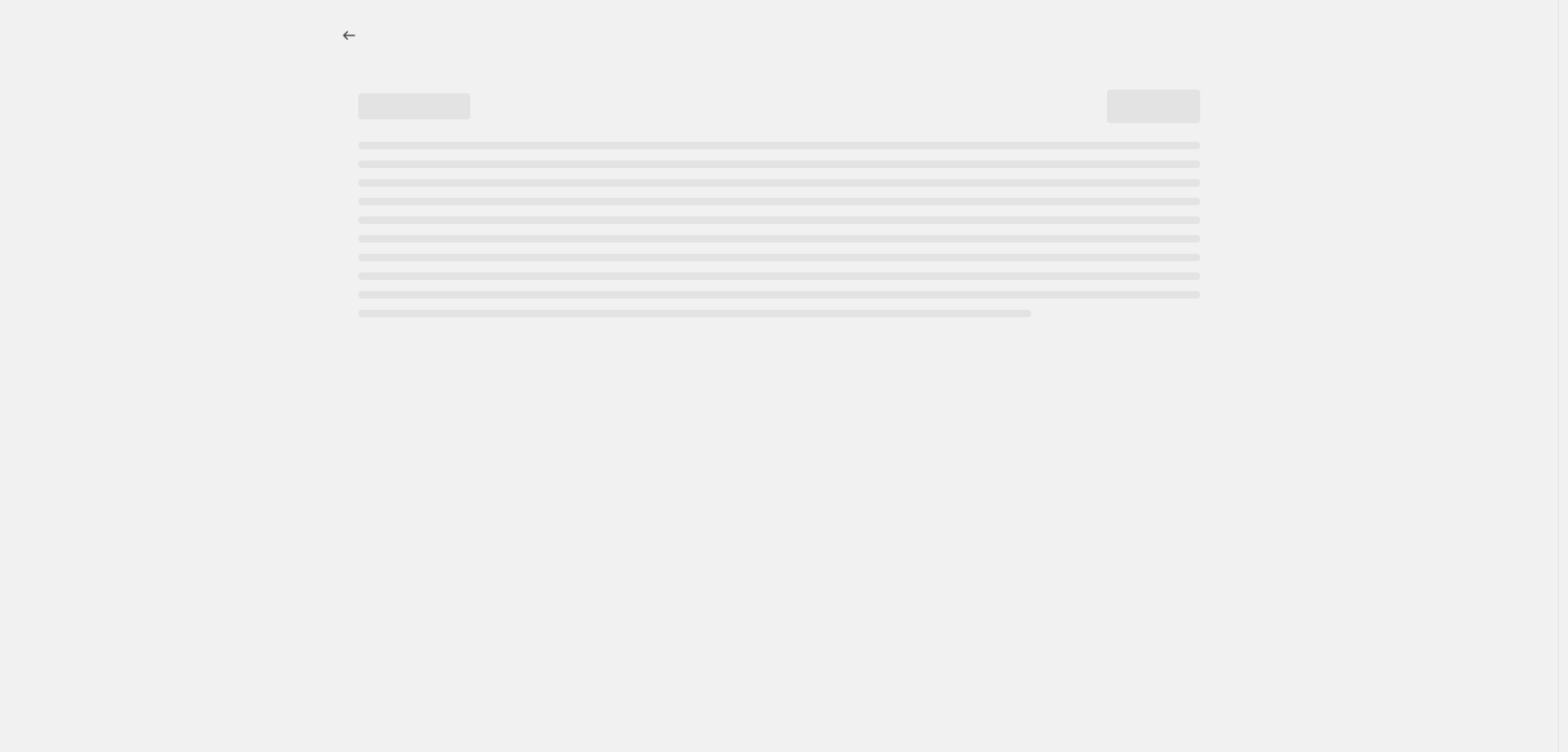
select select "percentage"
select select "tag"
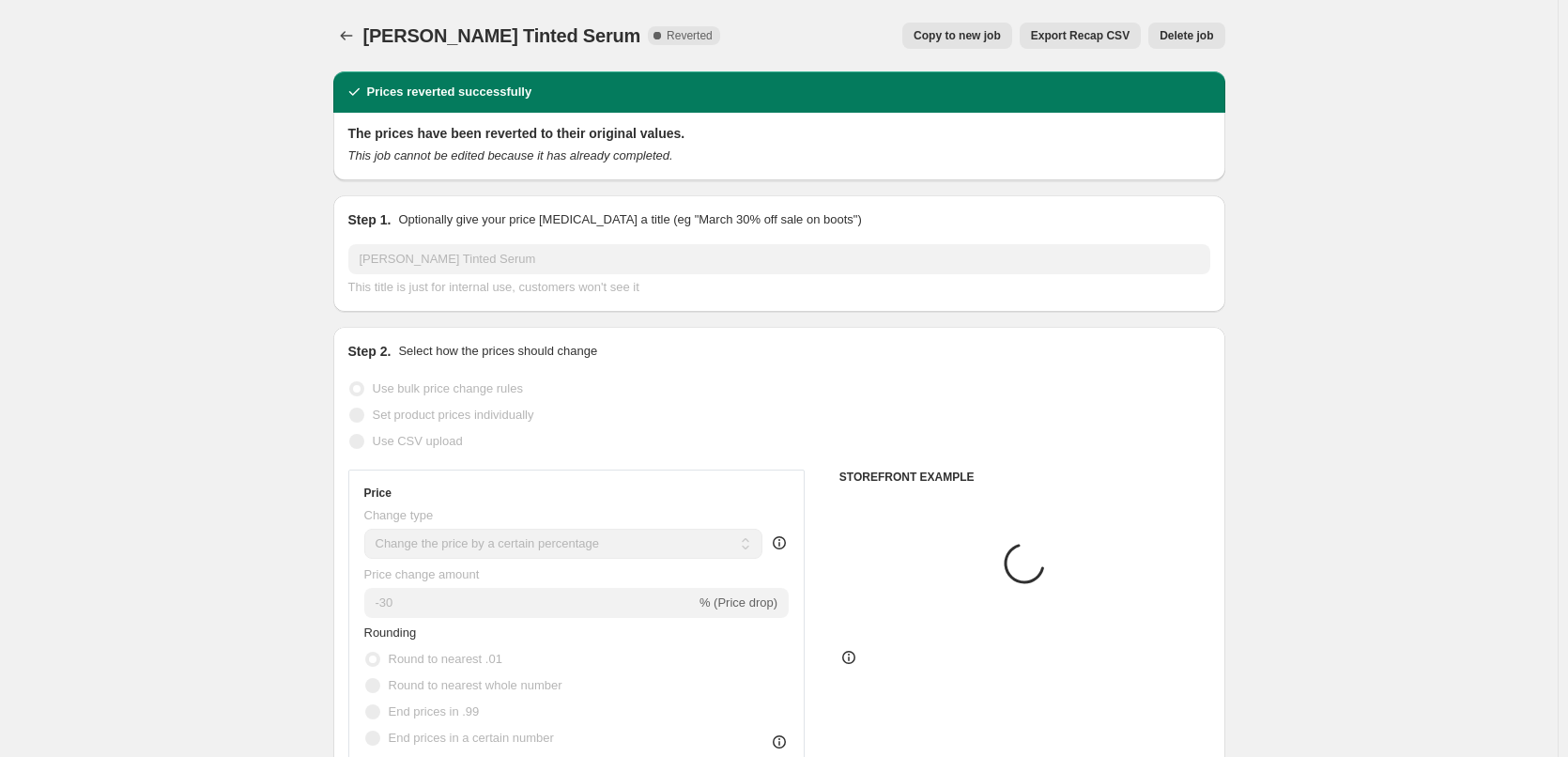
click at [984, 32] on span "Copy to new job" at bounding box center [958, 36] width 88 height 15
select select "percentage"
select select "tag"
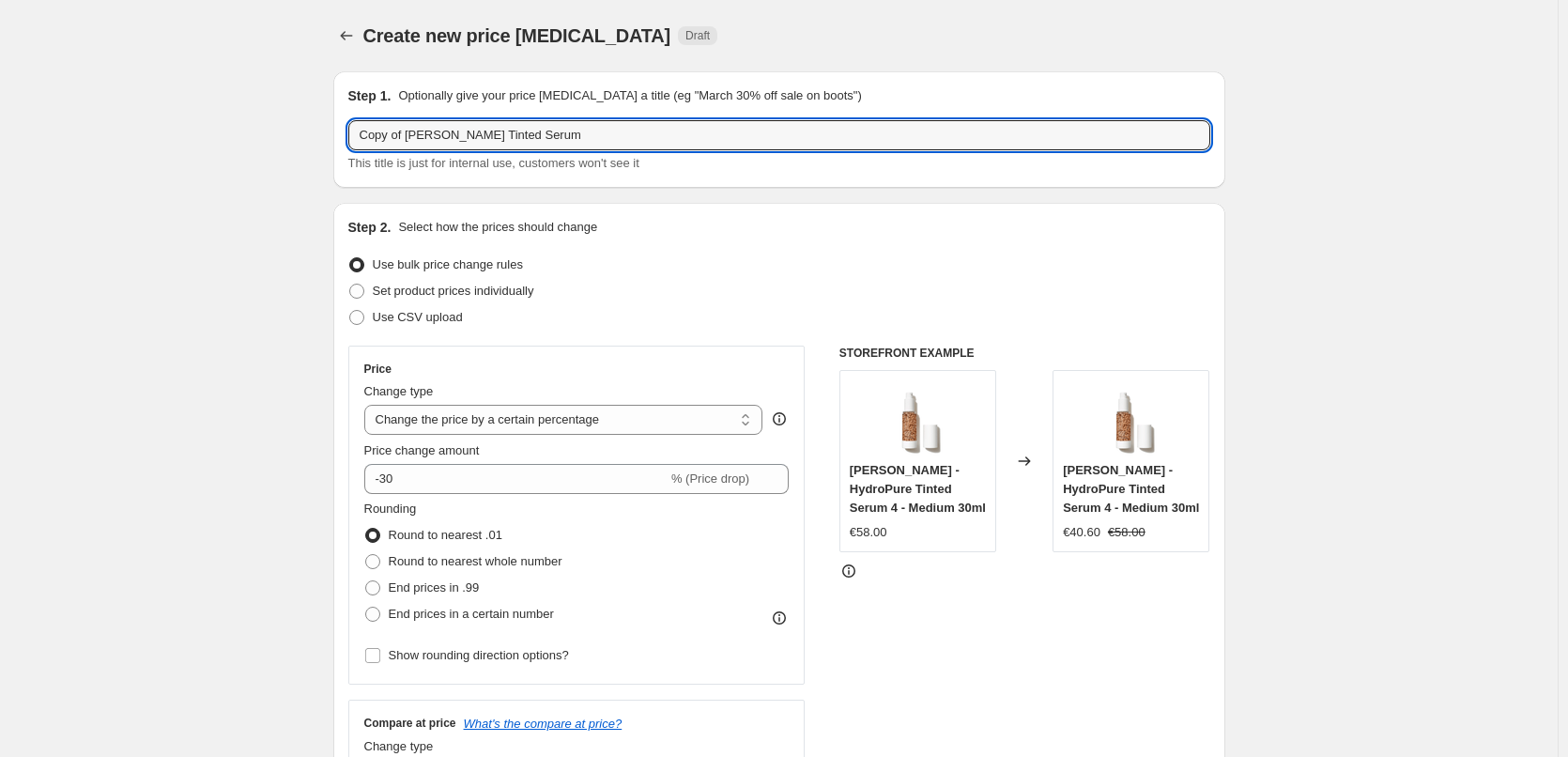
drag, startPoint x: 407, startPoint y: 134, endPoint x: 170, endPoint y: 163, distance: 238.8
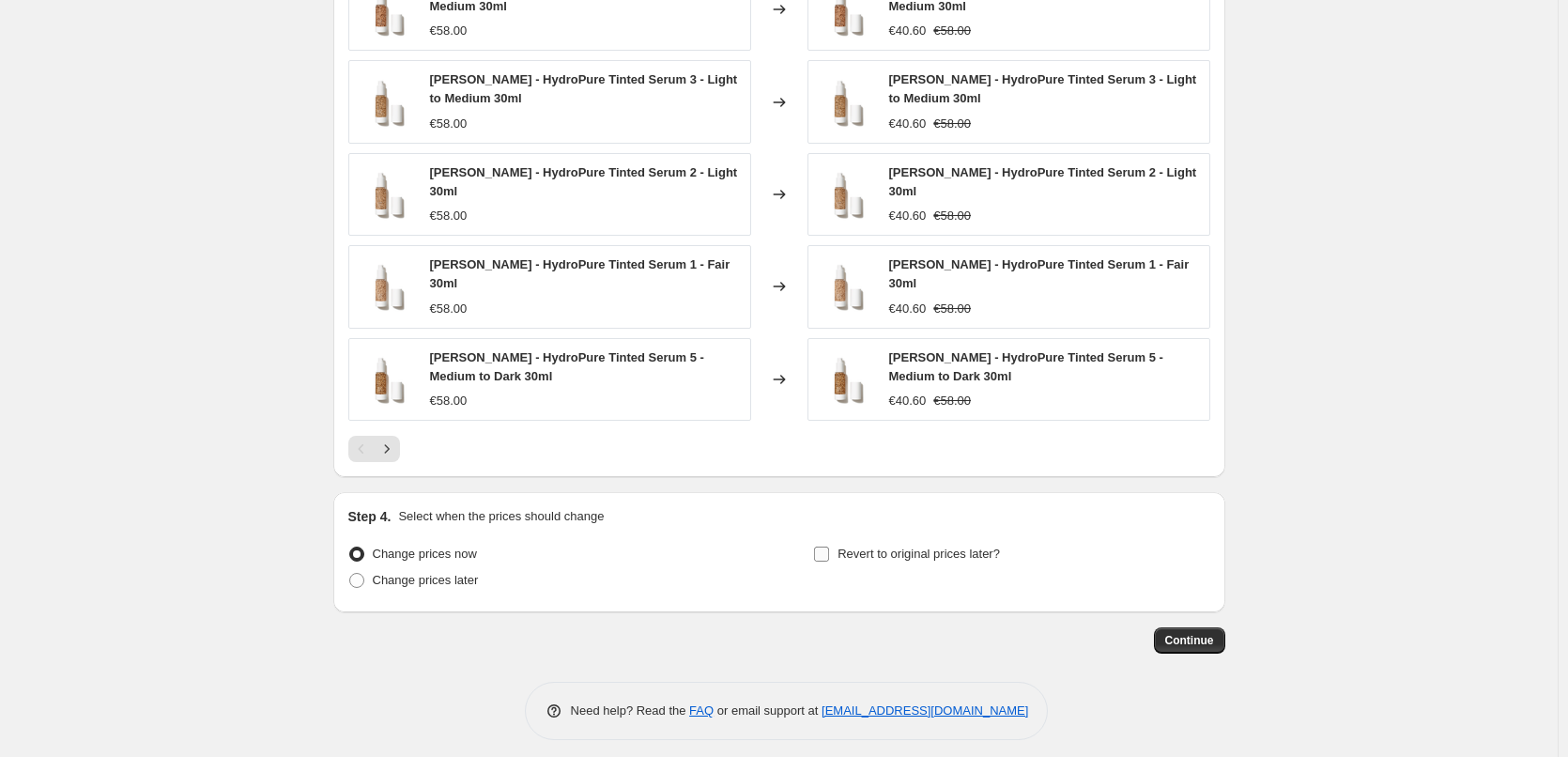
type input "[PERSON_NAME] Tinted Serum"
click at [863, 547] on span "Revert to original prices later?" at bounding box center [919, 553] width 162 height 14
click at [829, 547] on input "Revert to original prices later?" at bounding box center [822, 554] width 15 height 15
checkbox input "true"
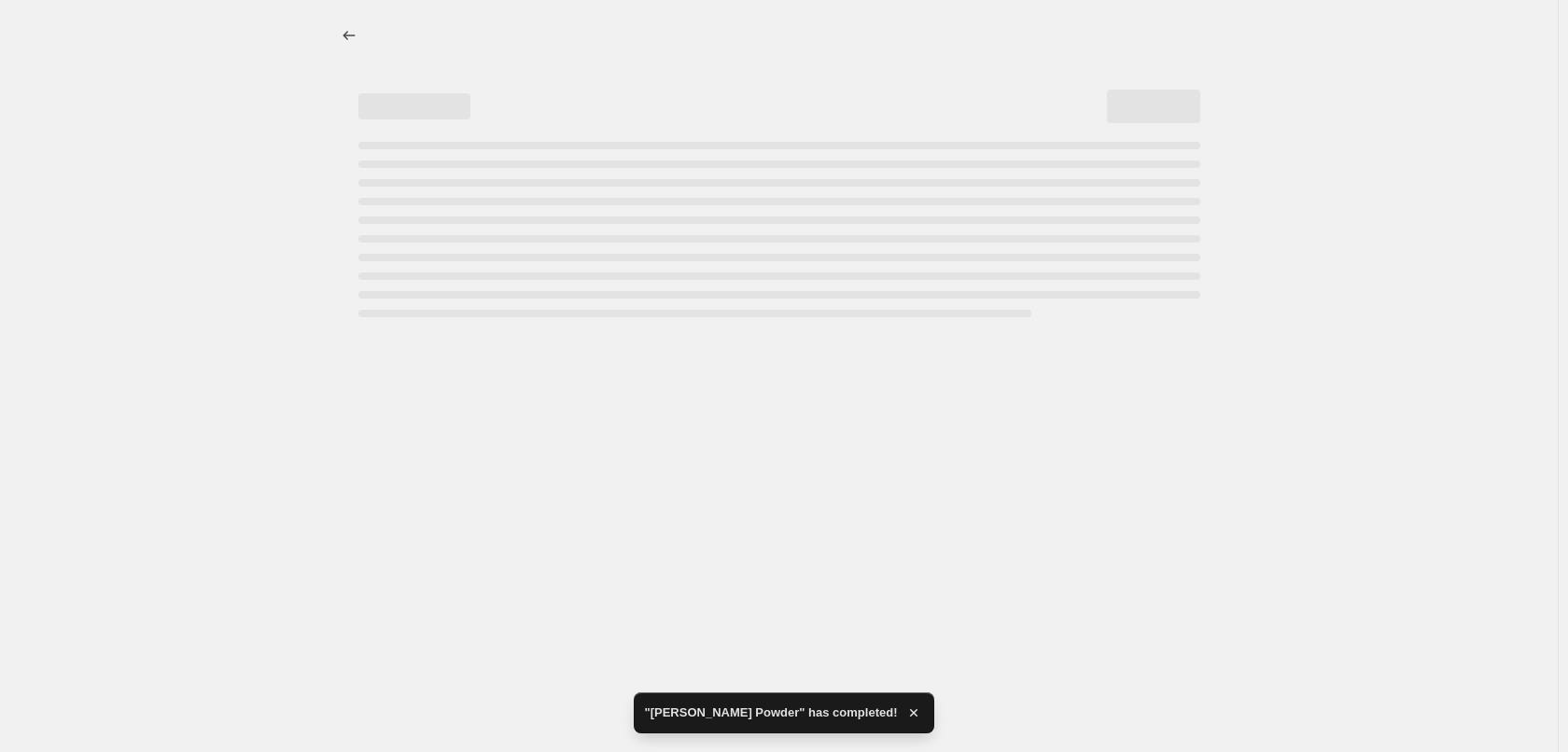
select select "percentage"
select select "tag"
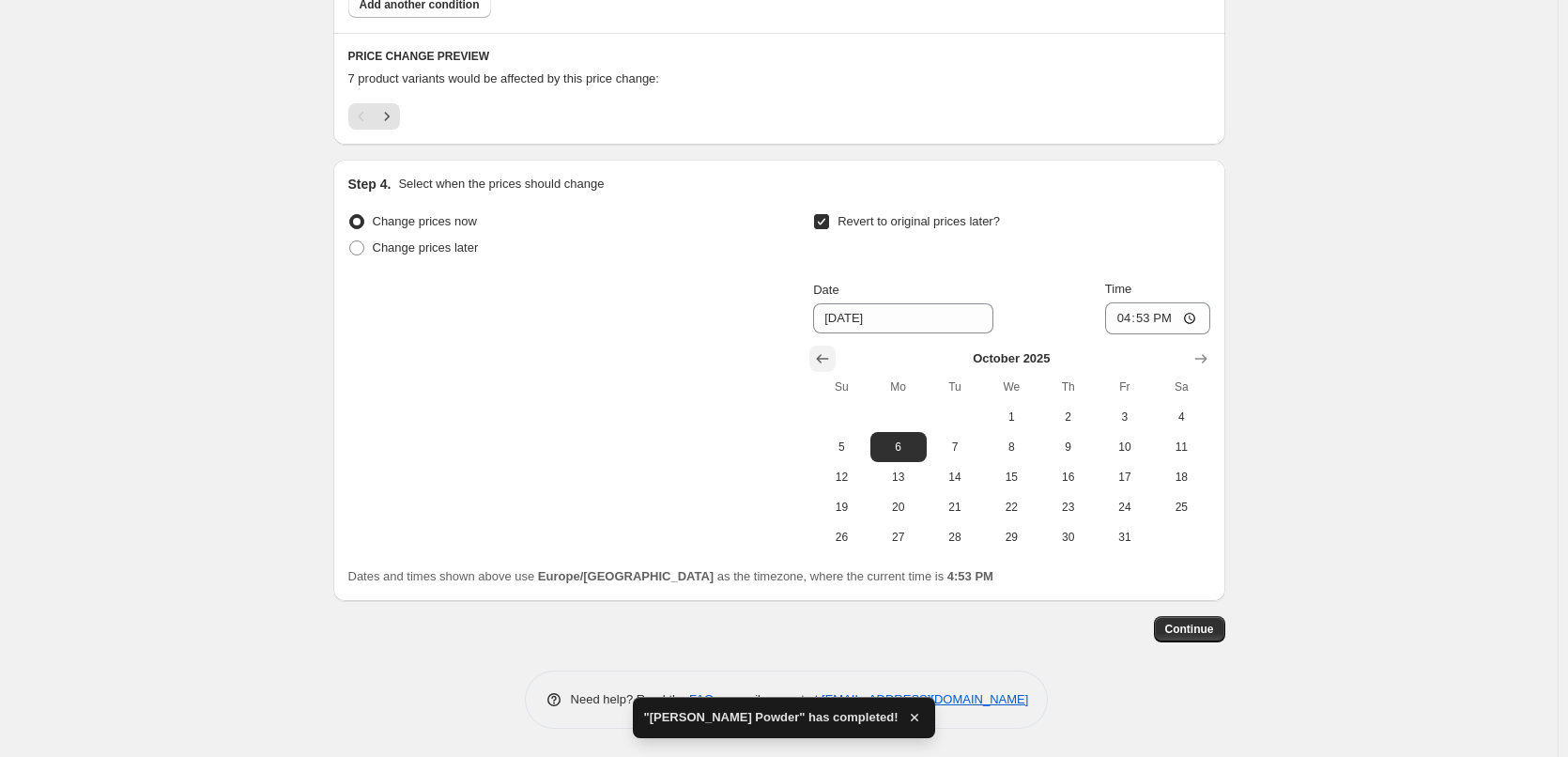
click at [815, 363] on button "Show previous month, September 2025" at bounding box center [823, 359] width 26 height 26
click at [957, 543] on span "30" at bounding box center [956, 537] width 42 height 15
type input "[DATE]"
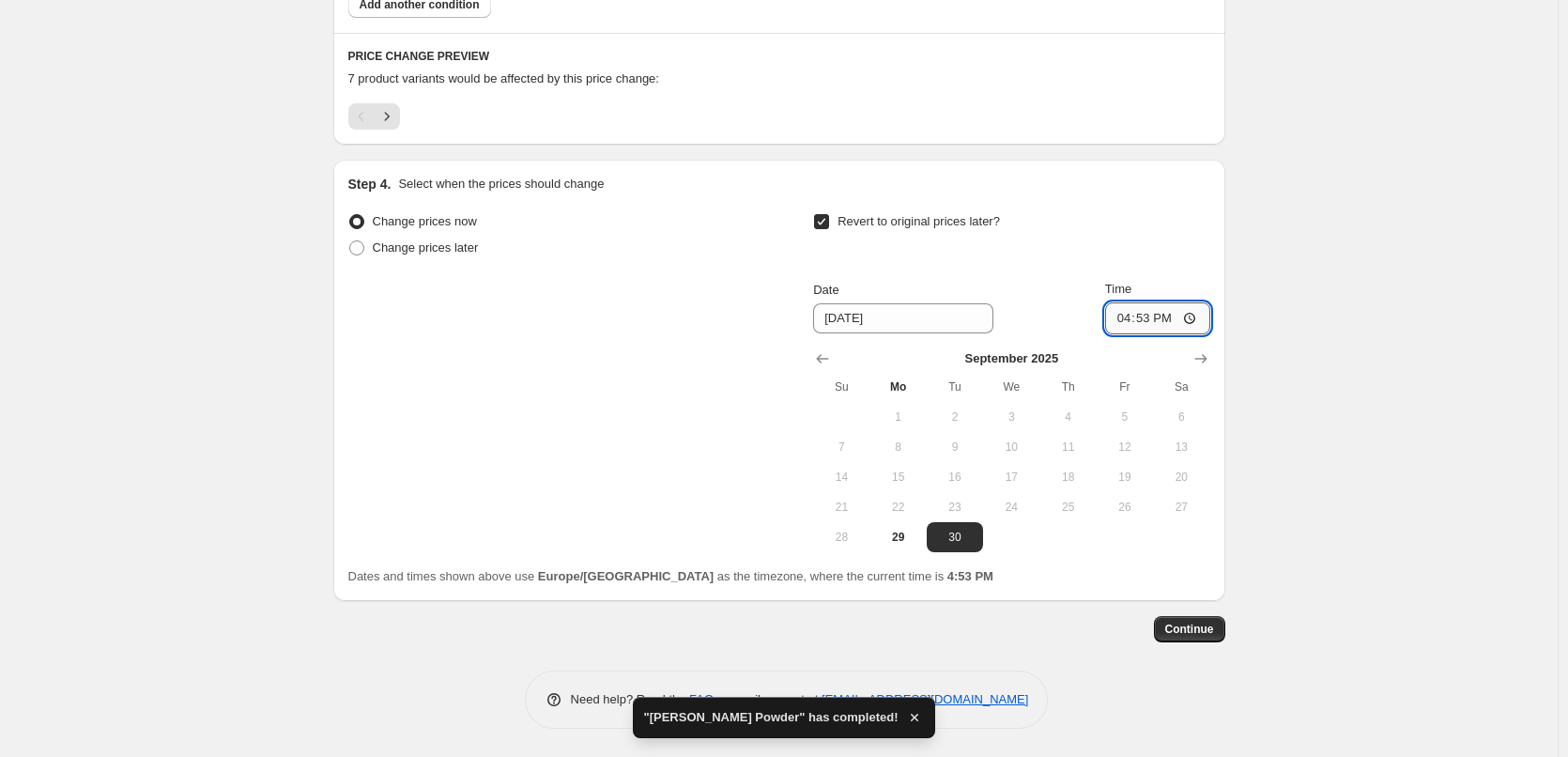
click at [1129, 318] on input "16:53" at bounding box center [1158, 319] width 105 height 32
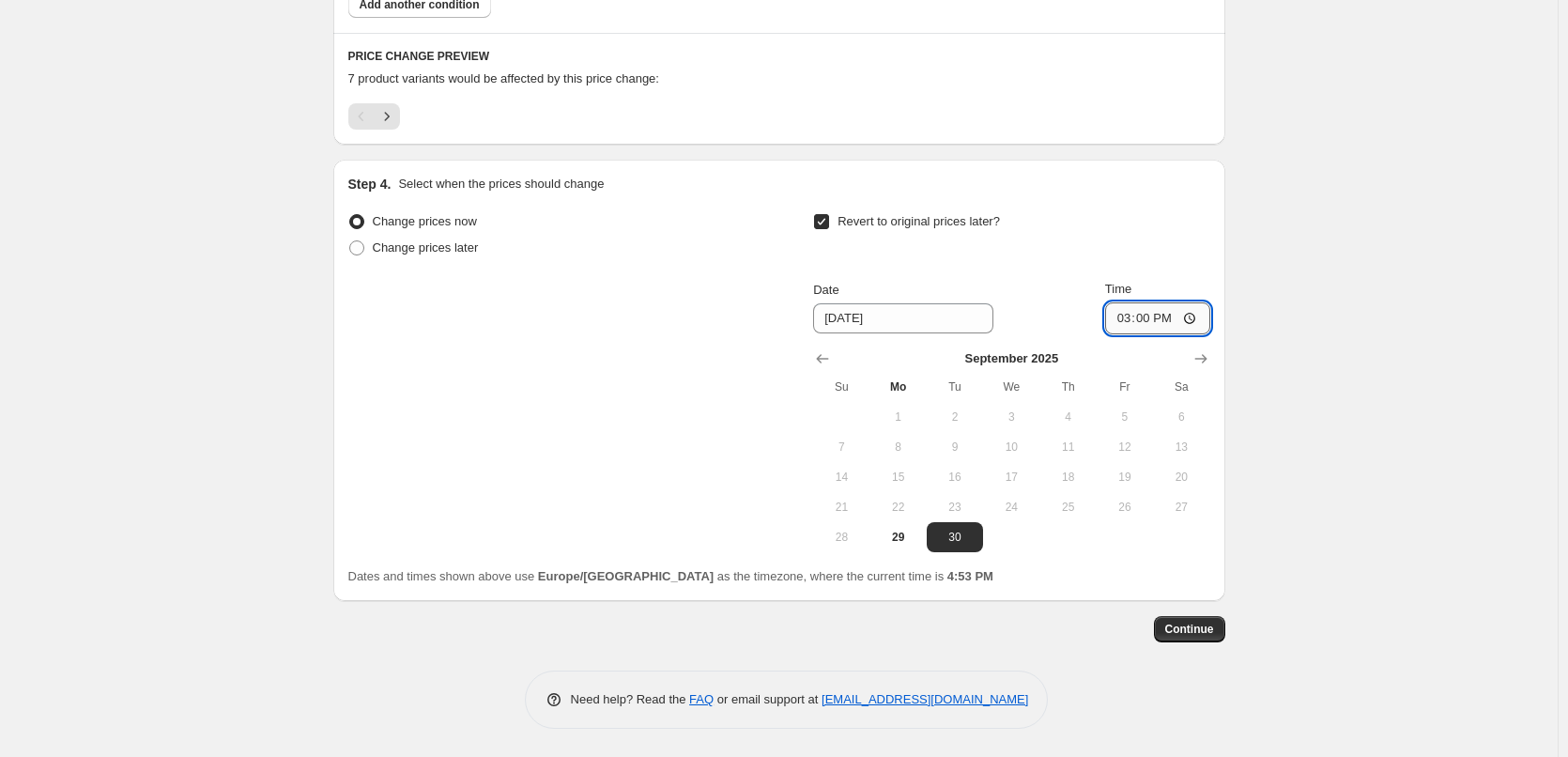
click at [1199, 317] on input "15:00" at bounding box center [1158, 319] width 105 height 32
type input "03:00"
click at [1181, 631] on span "Continue" at bounding box center [1190, 630] width 49 height 15
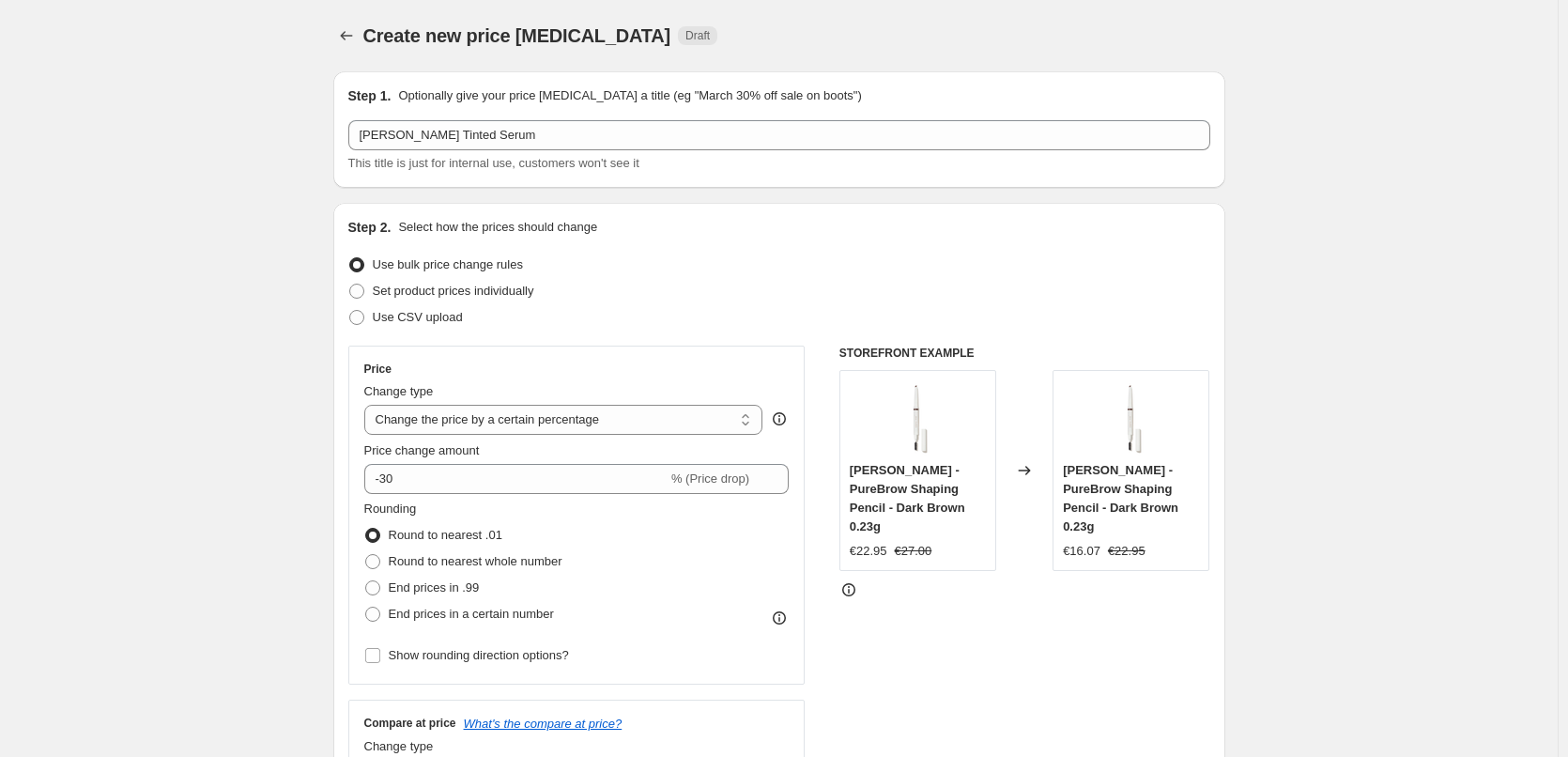
scroll to position [1222, 0]
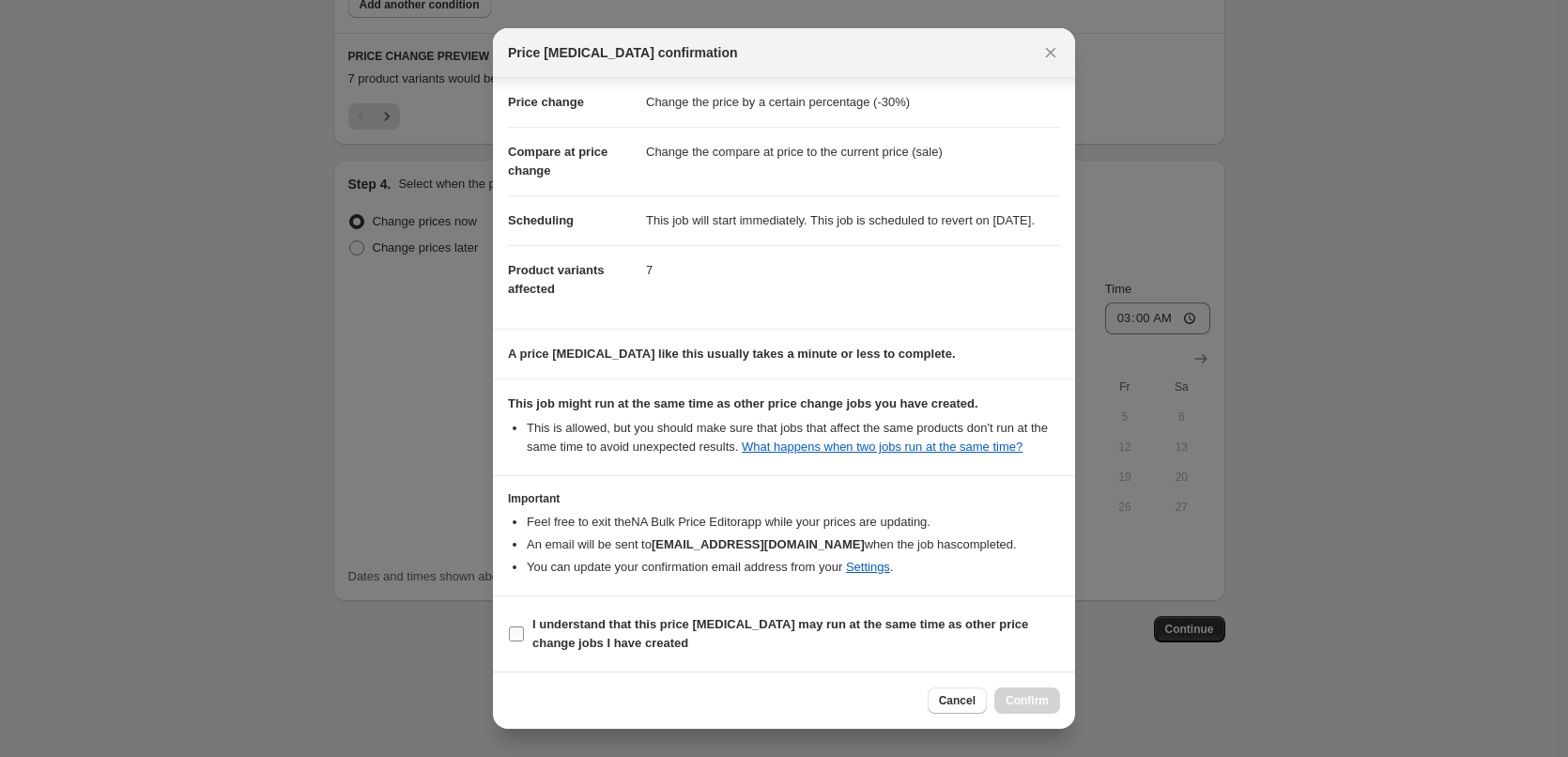
click at [567, 629] on b "I understand that this price [MEDICAL_DATA] may run at the same time as other p…" at bounding box center [780, 633] width 496 height 33
click at [524, 629] on input "I understand that this price [MEDICAL_DATA] may run at the same time as other p…" at bounding box center [517, 634] width 15 height 15
checkbox input "true"
click at [1023, 701] on span "Confirm" at bounding box center [1027, 701] width 43 height 15
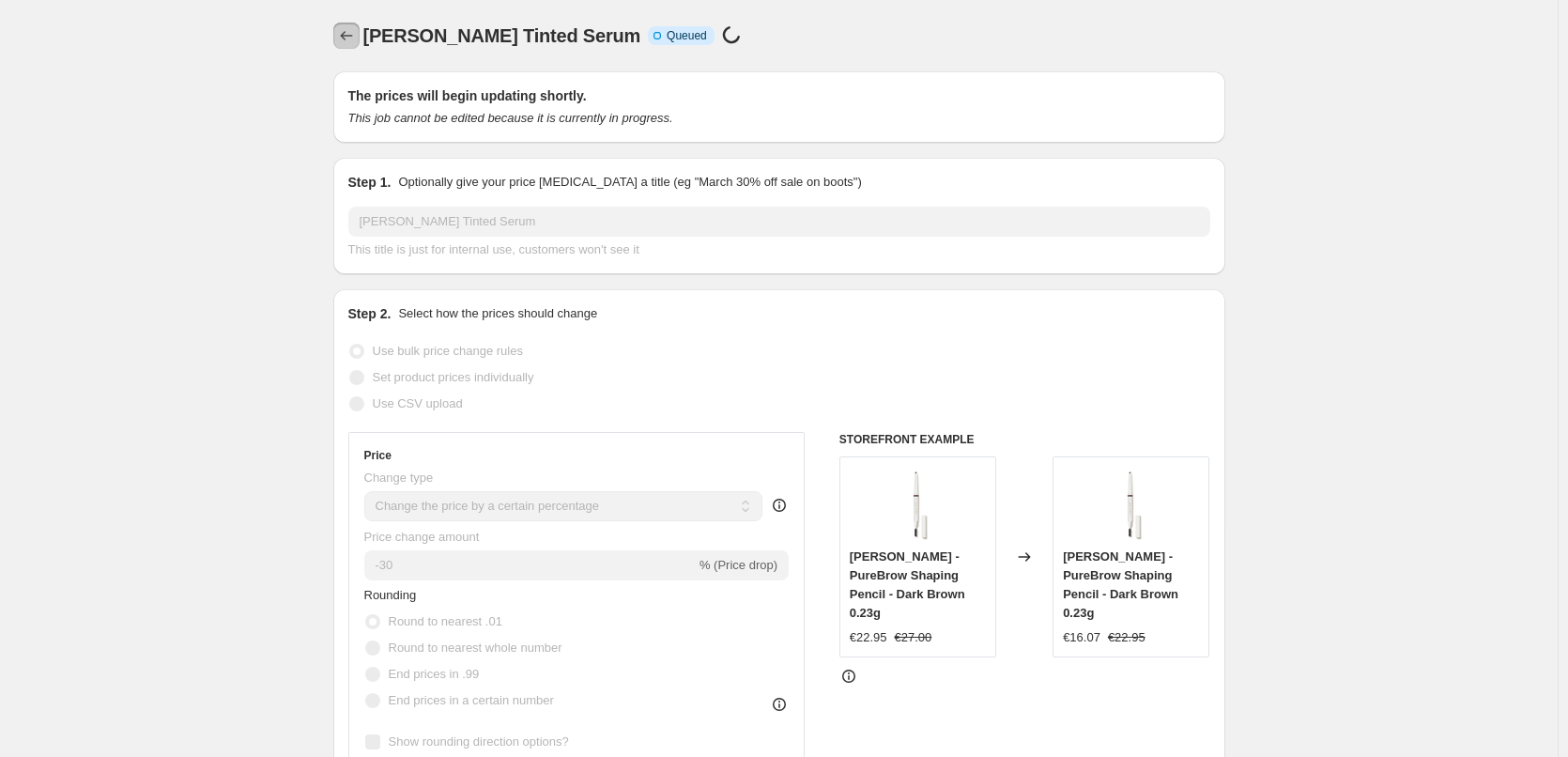
click at [342, 37] on icon "Price change jobs" at bounding box center [346, 36] width 19 height 19
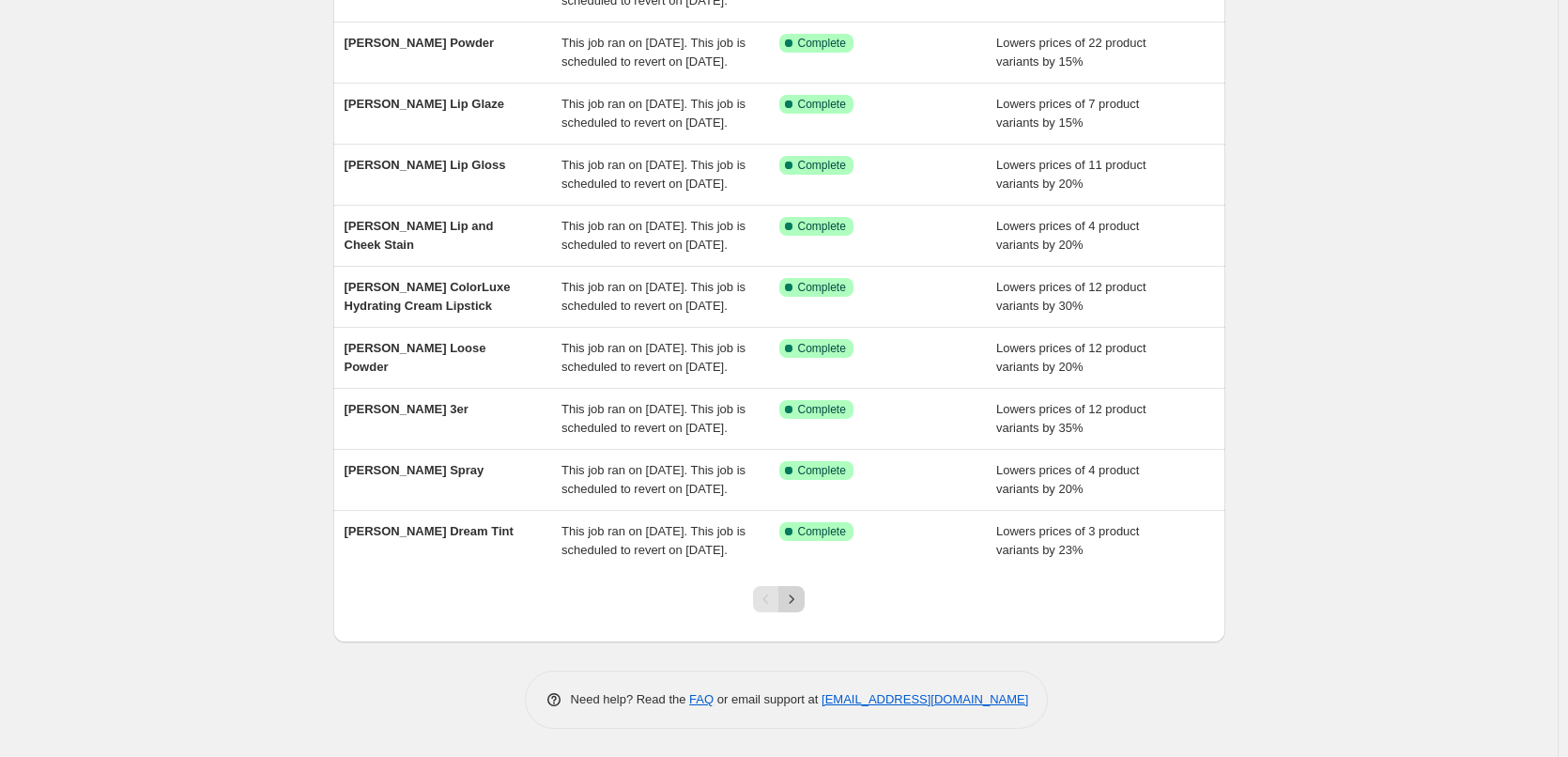
click at [801, 598] on icon "Next" at bounding box center [792, 599] width 19 height 19
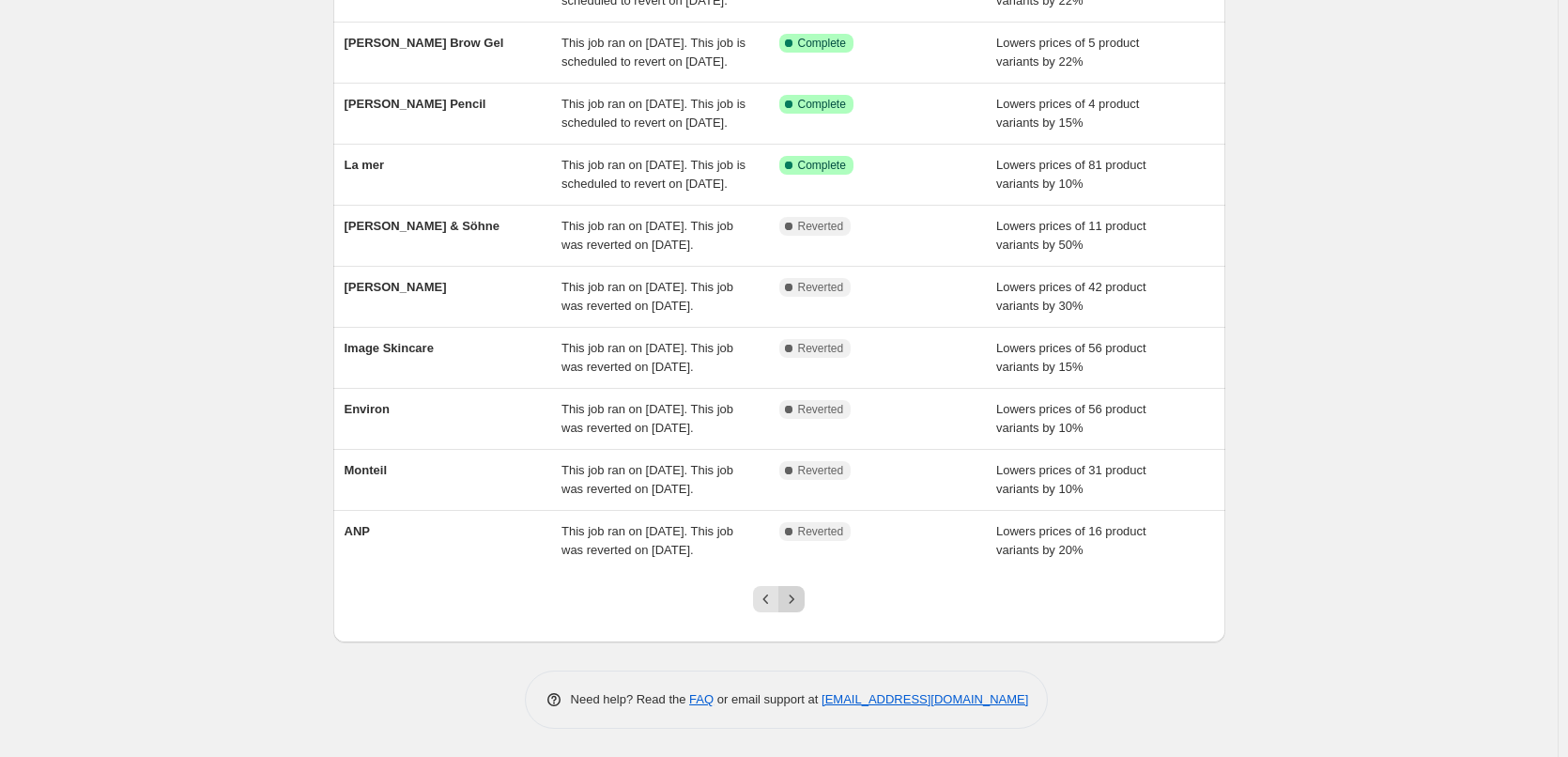
click at [792, 605] on icon "Next" at bounding box center [792, 599] width 19 height 19
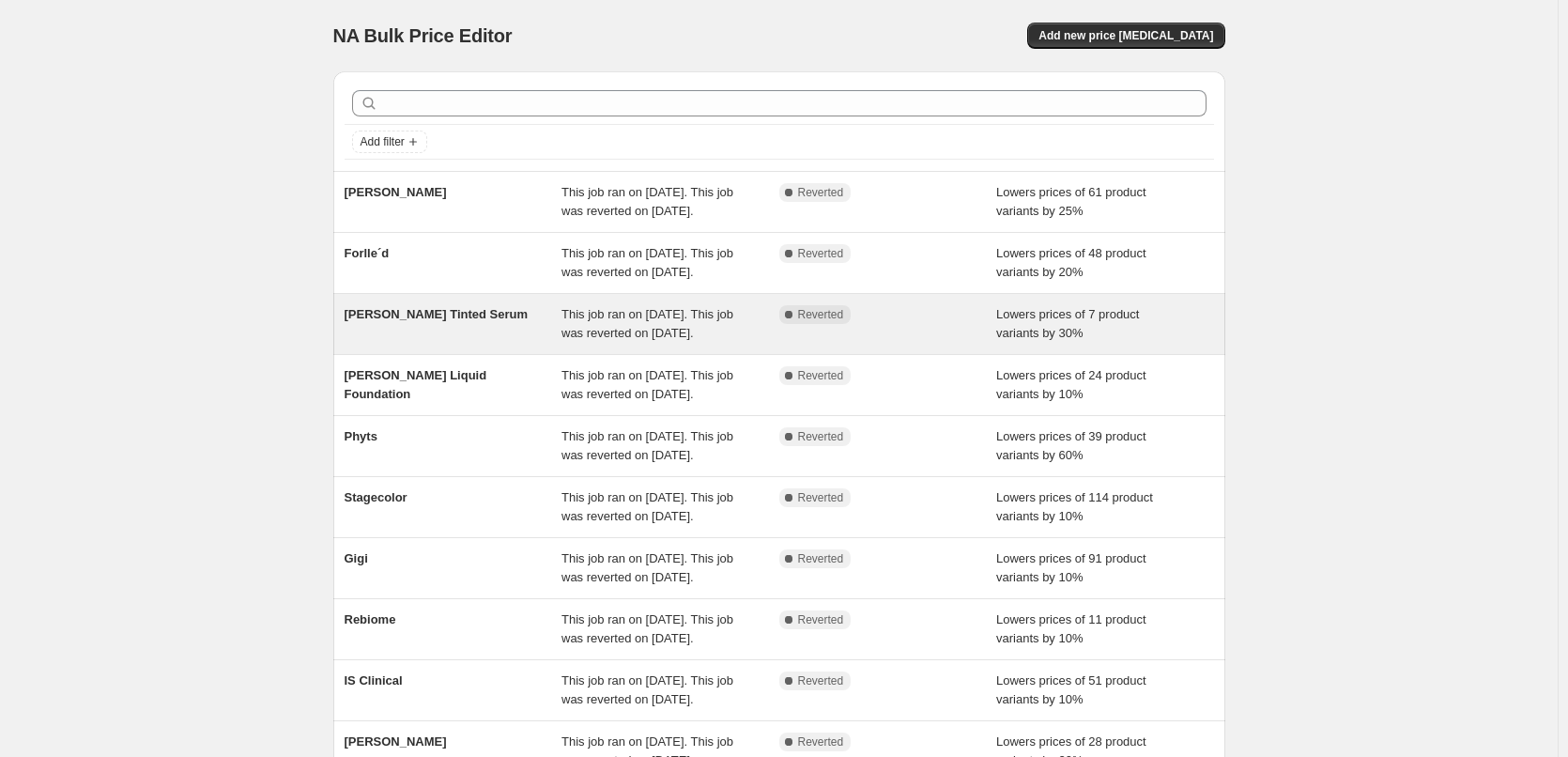
click at [630, 340] on span "This job ran on [DATE]. This job was reverted on [DATE]." at bounding box center [647, 324] width 172 height 33
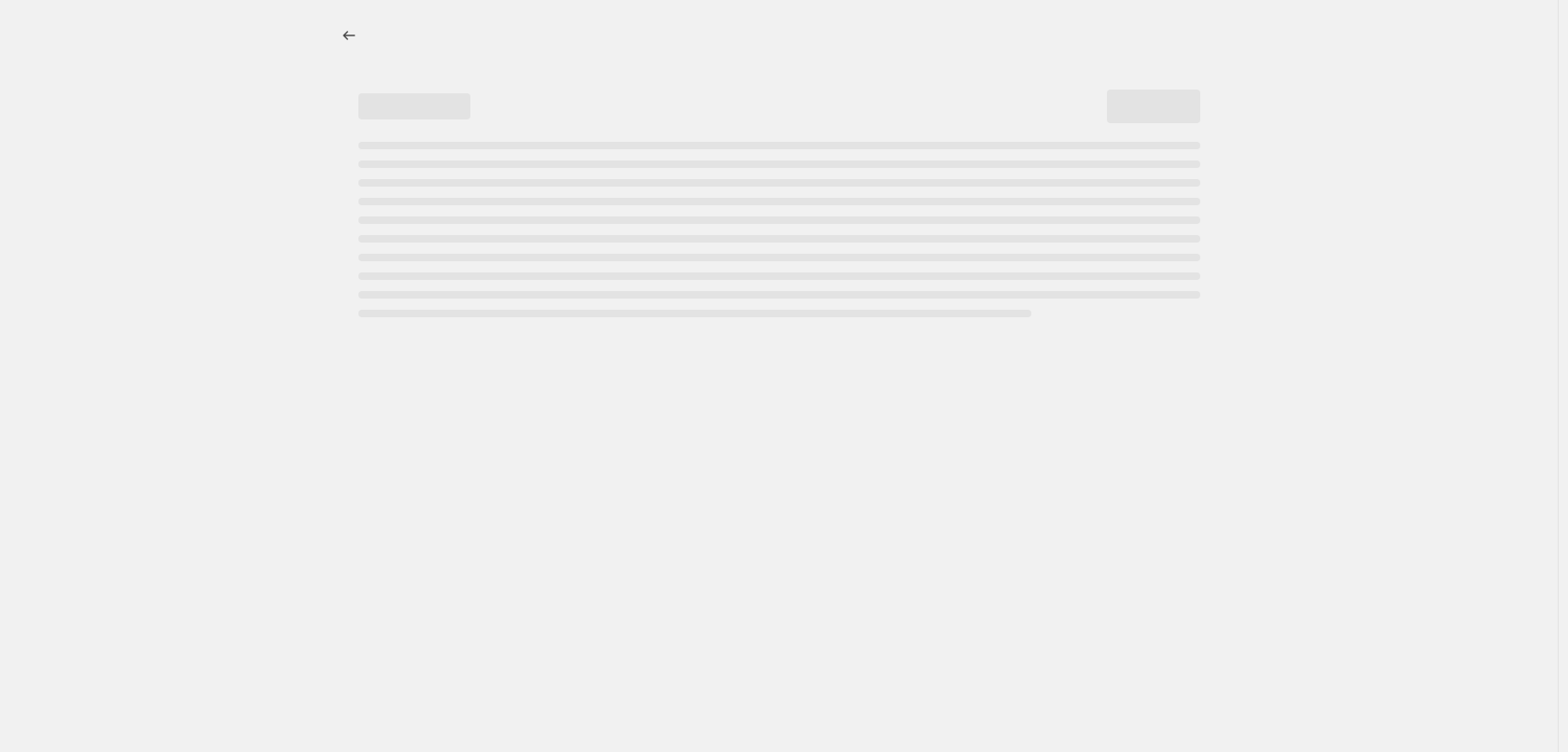
select select "percentage"
select select "tag"
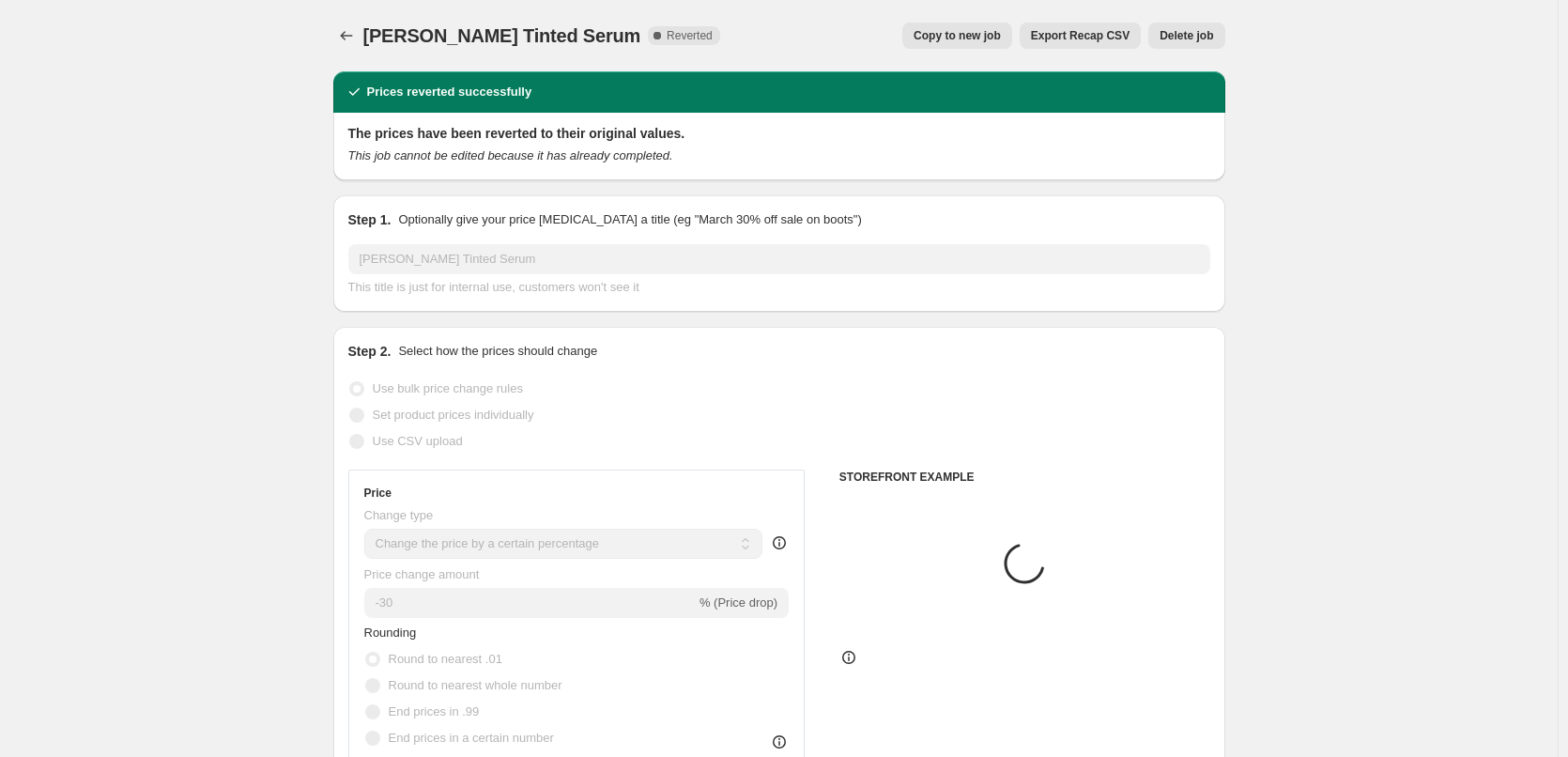
click at [1189, 35] on span "Delete job" at bounding box center [1186, 36] width 54 height 15
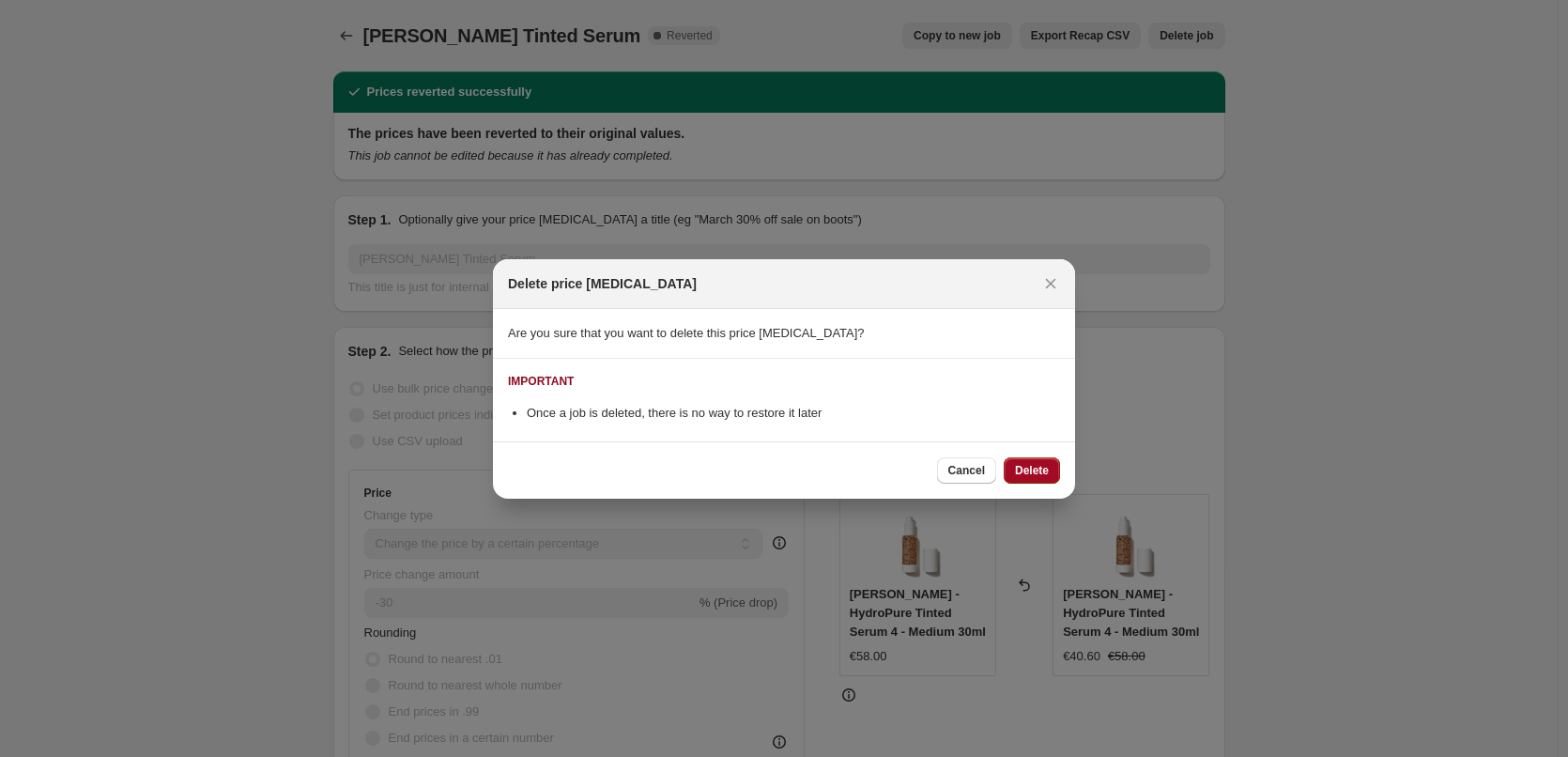
click at [1043, 466] on span "Delete" at bounding box center [1032, 471] width 34 height 15
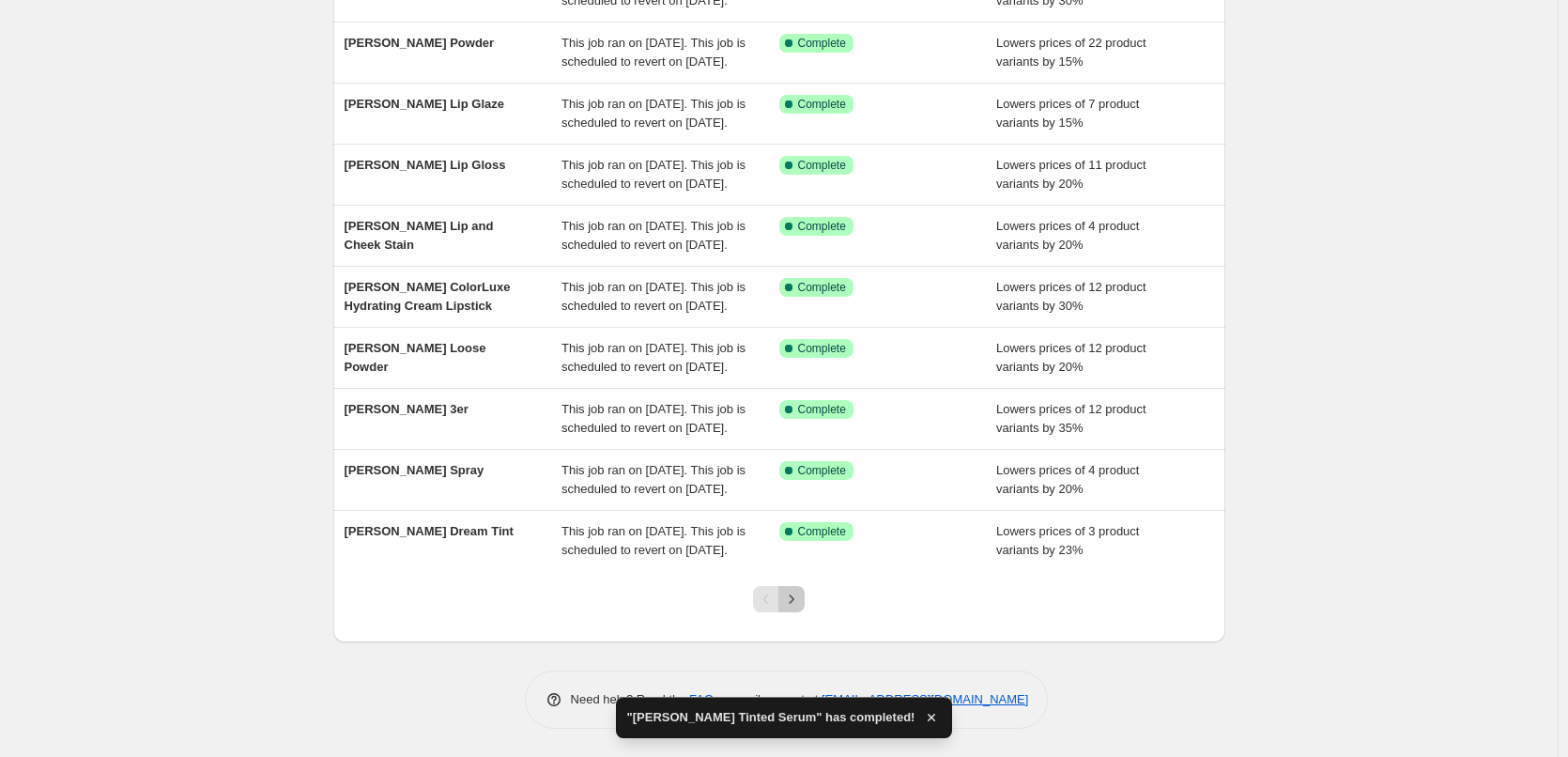
click at [790, 599] on icon "Next" at bounding box center [792, 599] width 19 height 19
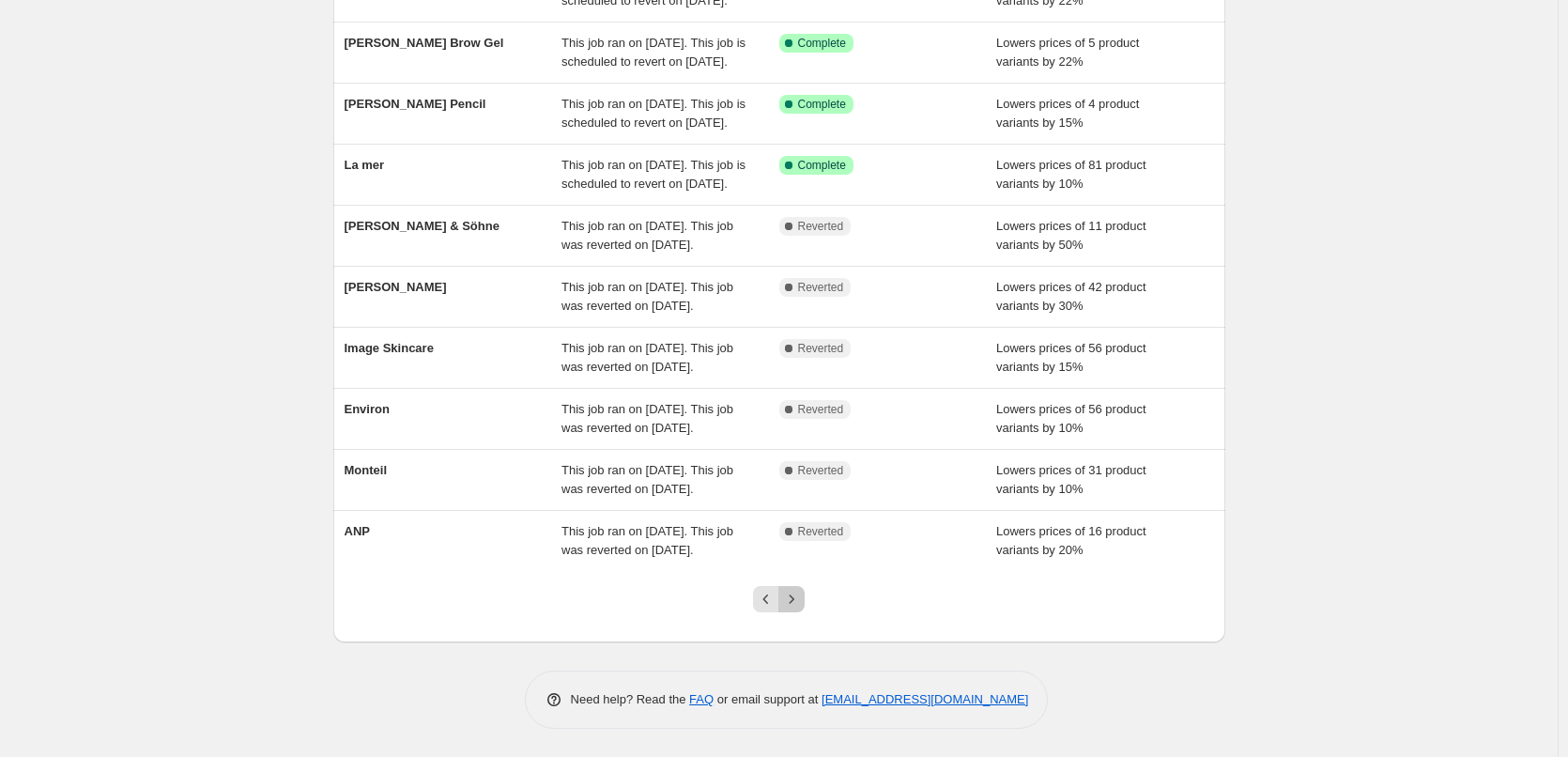
click at [795, 602] on icon "Next" at bounding box center [792, 599] width 19 height 19
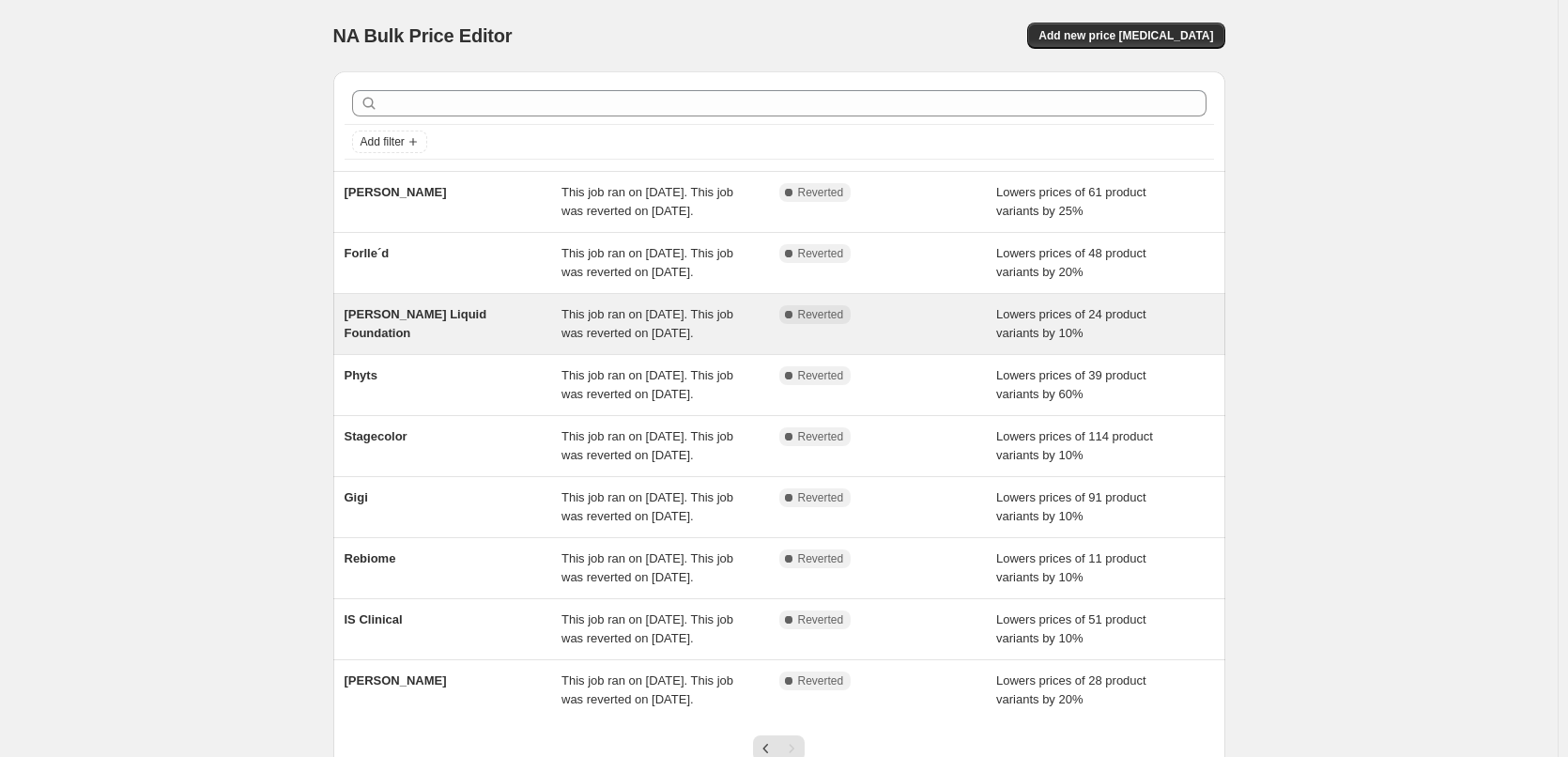
click at [726, 340] on span "This job ran on [DATE]. This job was reverted on [DATE]." at bounding box center [647, 324] width 172 height 33
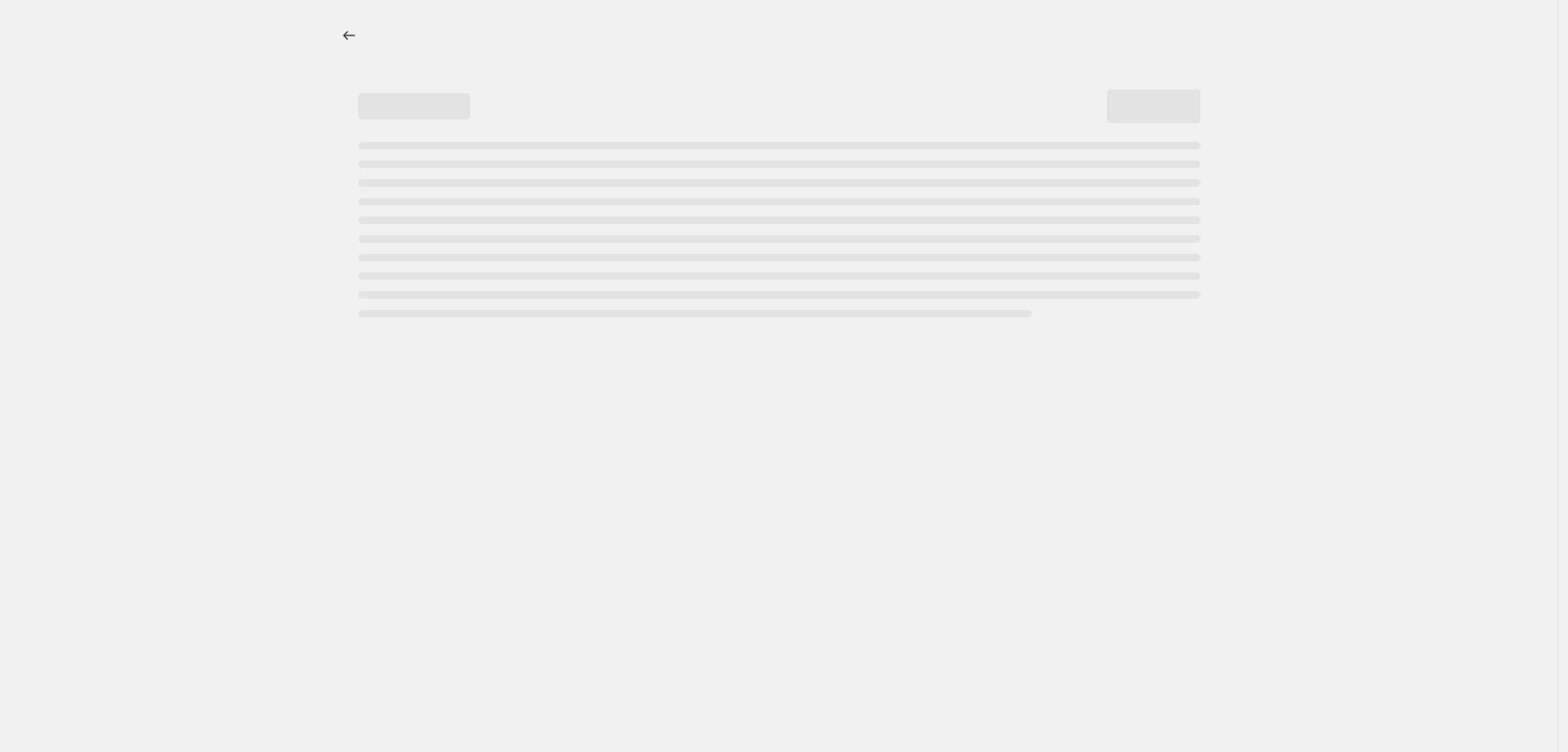
select select "percentage"
select select "tag"
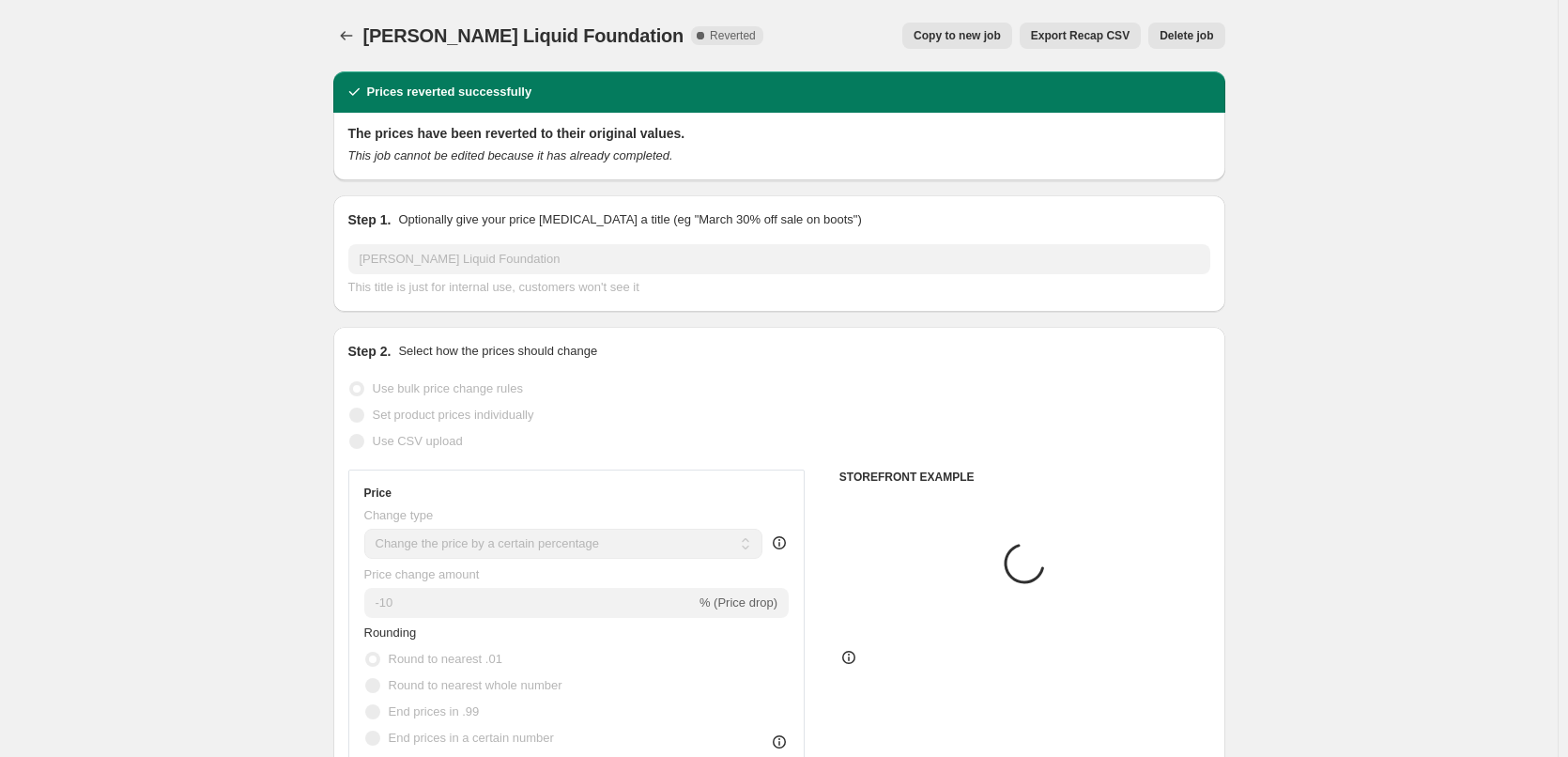
click at [966, 33] on span "Copy to new job" at bounding box center [958, 36] width 88 height 15
select select "percentage"
select select "tag"
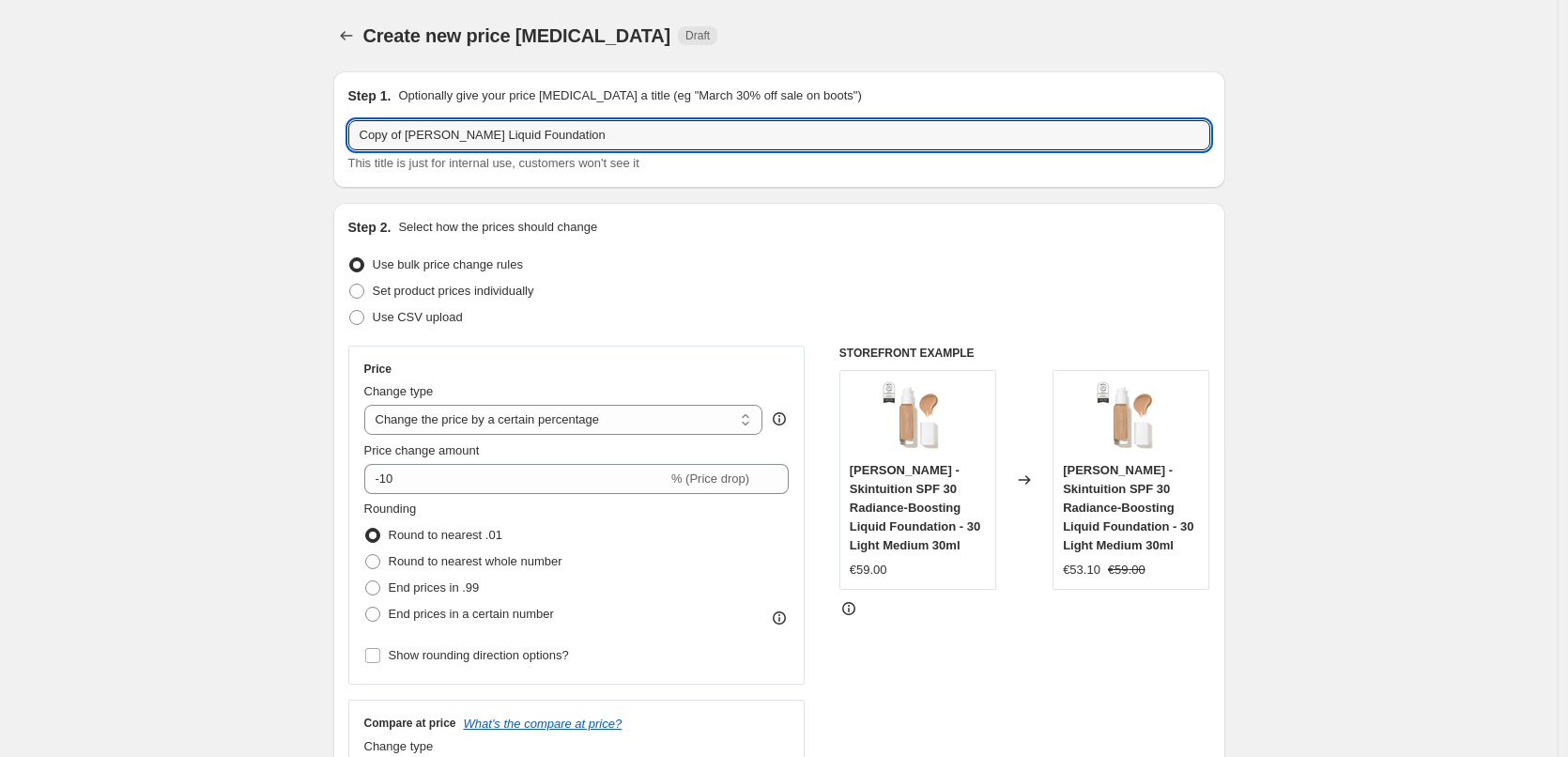
drag, startPoint x: 409, startPoint y: 135, endPoint x: 92, endPoint y: 144, distance: 317.1
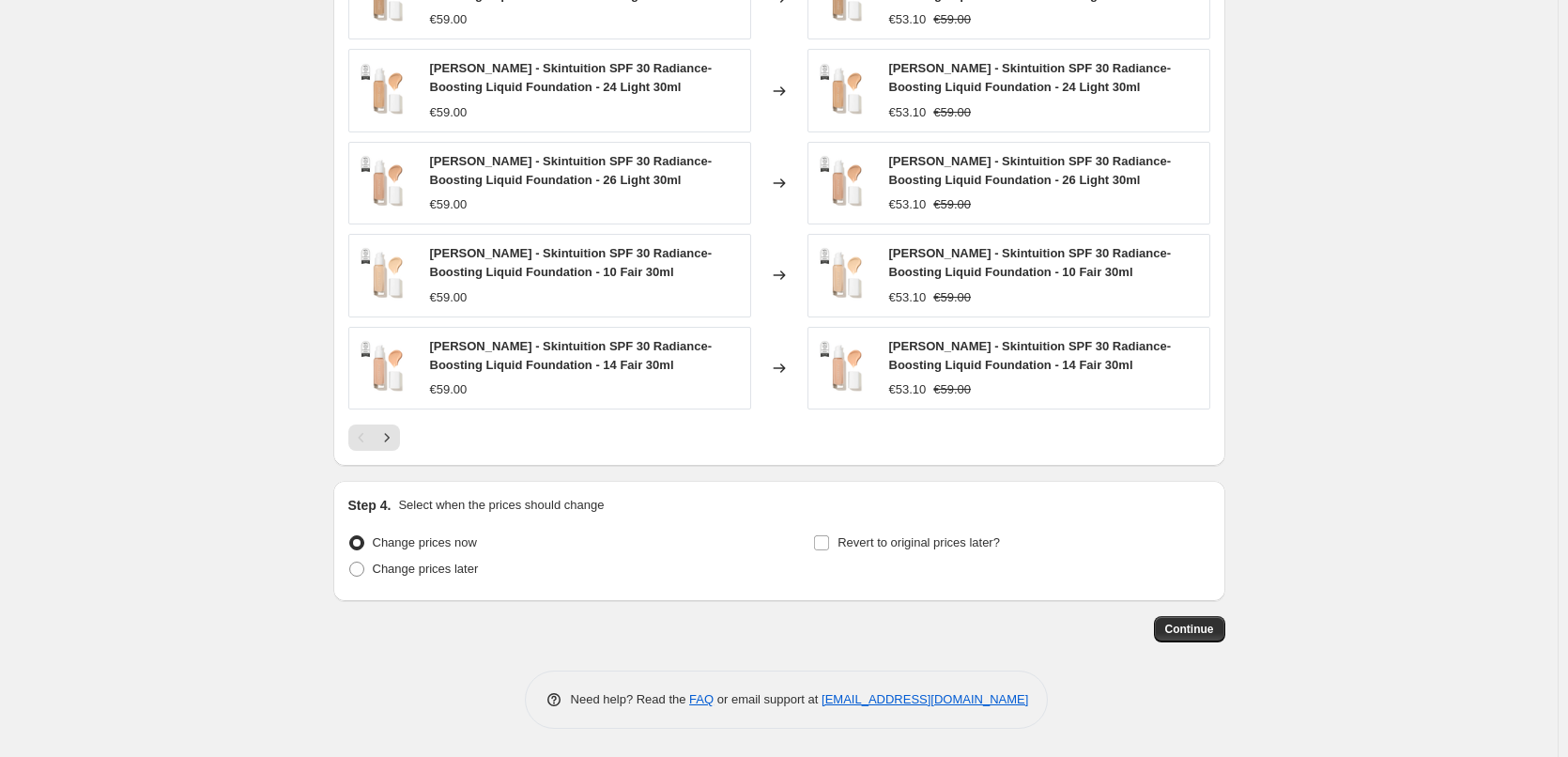
type input "[PERSON_NAME] Liquid Foundation"
click at [865, 528] on div "Step 4. Select when the prices should change Change prices now Change prices la…" at bounding box center [779, 542] width 862 height 91
click at [863, 535] on span "Revert to original prices later?" at bounding box center [919, 542] width 162 height 14
click at [829, 535] on input "Revert to original prices later?" at bounding box center [822, 543] width 15 height 15
checkbox input "true"
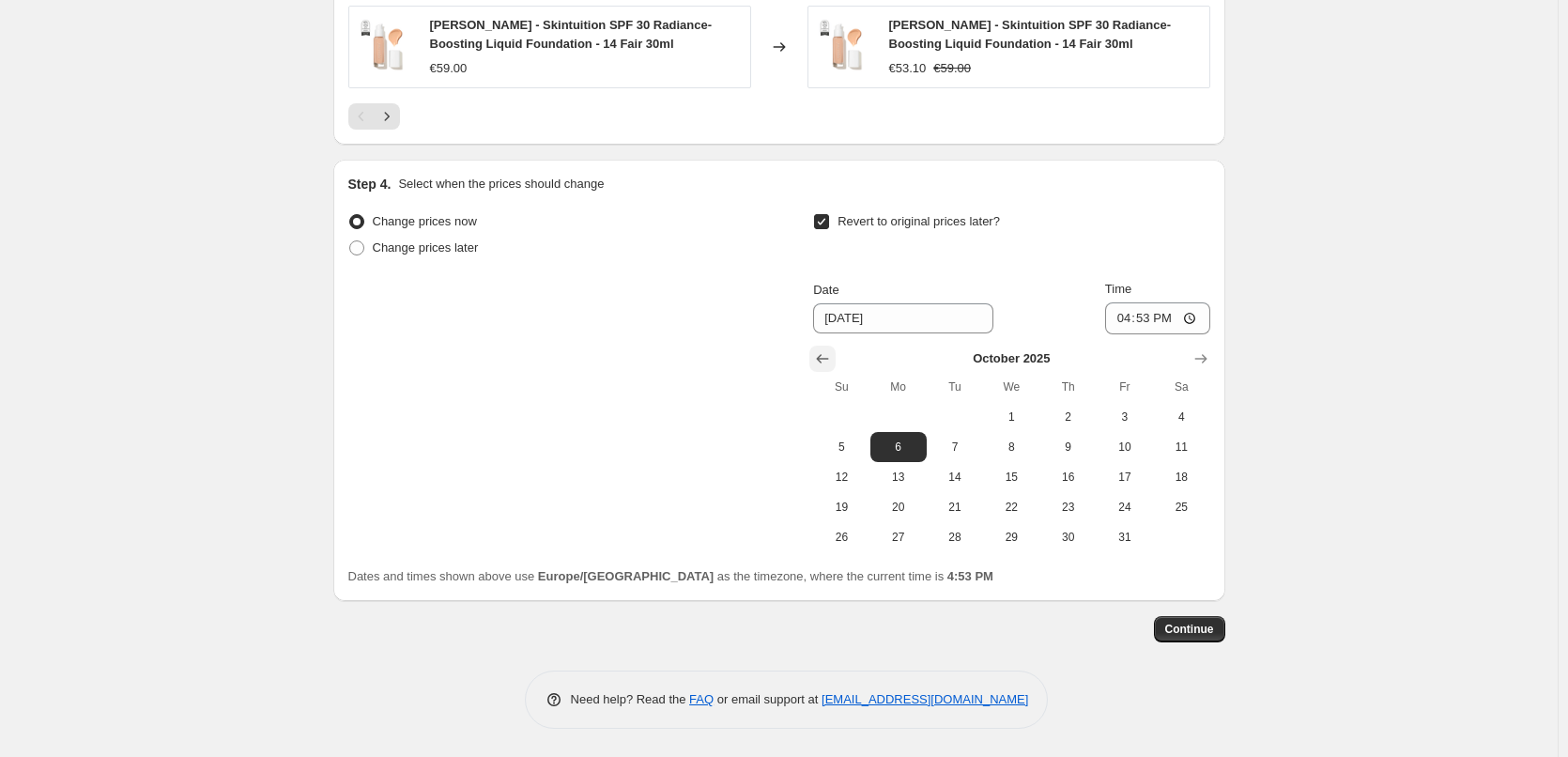
click at [830, 355] on icon "Show previous month, September 2025" at bounding box center [823, 359] width 19 height 19
click at [956, 544] on span "30" at bounding box center [956, 537] width 42 height 15
type input "[DATE]"
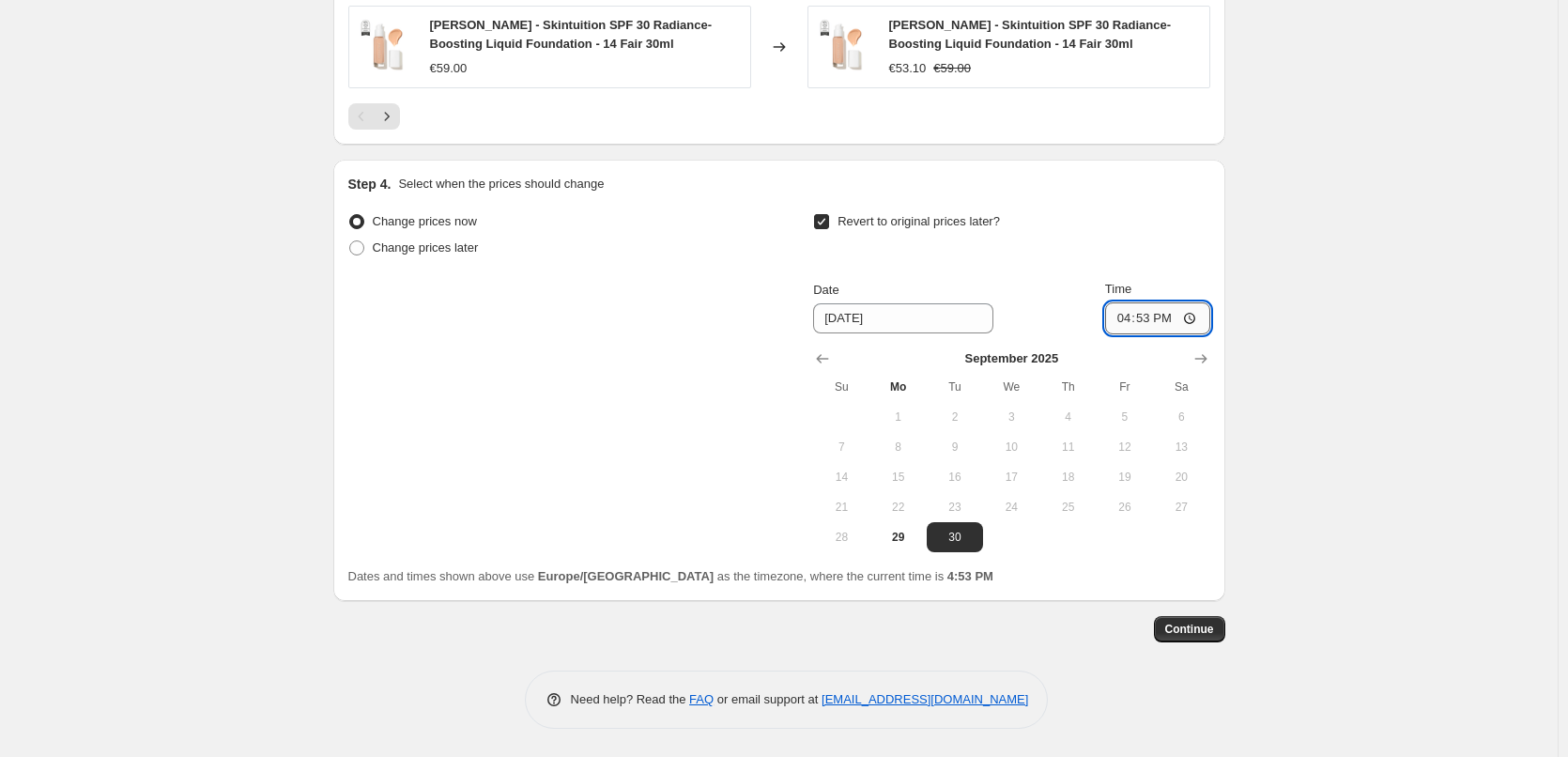
click at [1133, 315] on input "16:53" at bounding box center [1158, 319] width 105 height 32
click at [1191, 314] on input "15:00" at bounding box center [1158, 319] width 105 height 32
type input "03:00"
click at [1209, 636] on span "Continue" at bounding box center [1190, 630] width 49 height 15
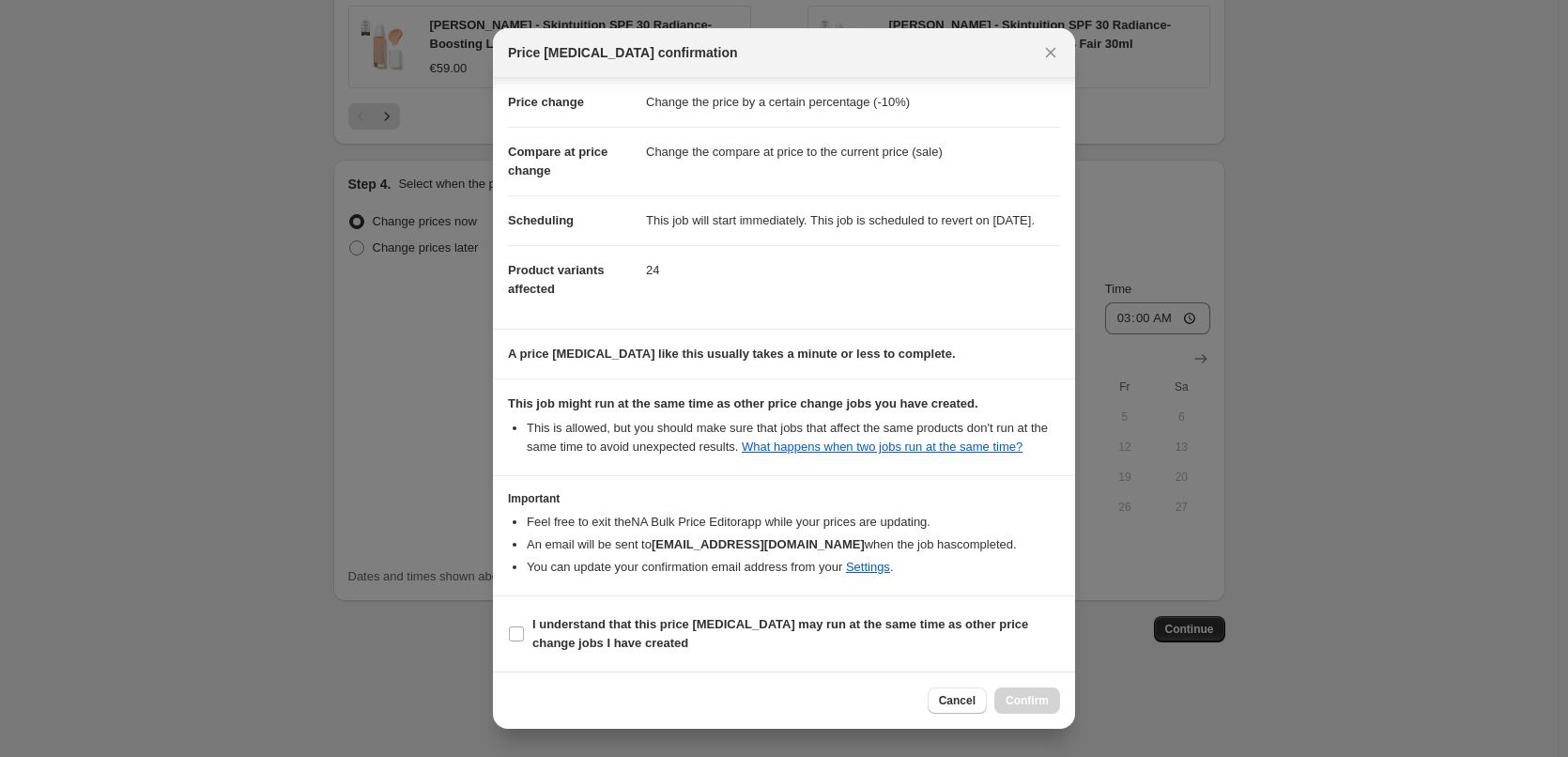
scroll to position [53, 0]
click at [542, 635] on b "I understand that this price [MEDICAL_DATA] may run at the same time as other p…" at bounding box center [780, 633] width 496 height 33
click at [524, 635] on input "I understand that this price [MEDICAL_DATA] may run at the same time as other p…" at bounding box center [517, 634] width 15 height 15
checkbox input "true"
click at [1031, 705] on span "Confirm" at bounding box center [1027, 701] width 43 height 15
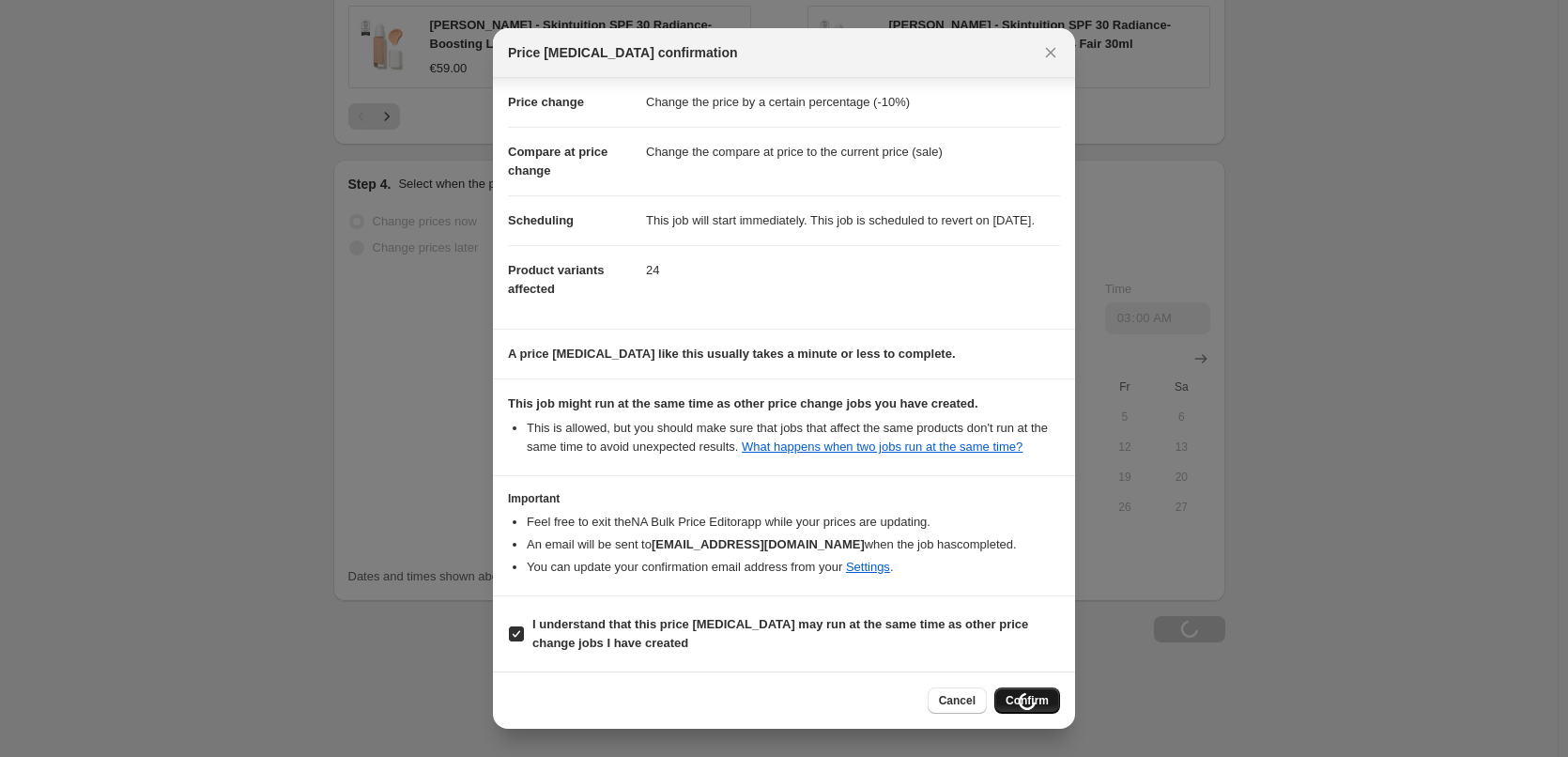
scroll to position [1749, 0]
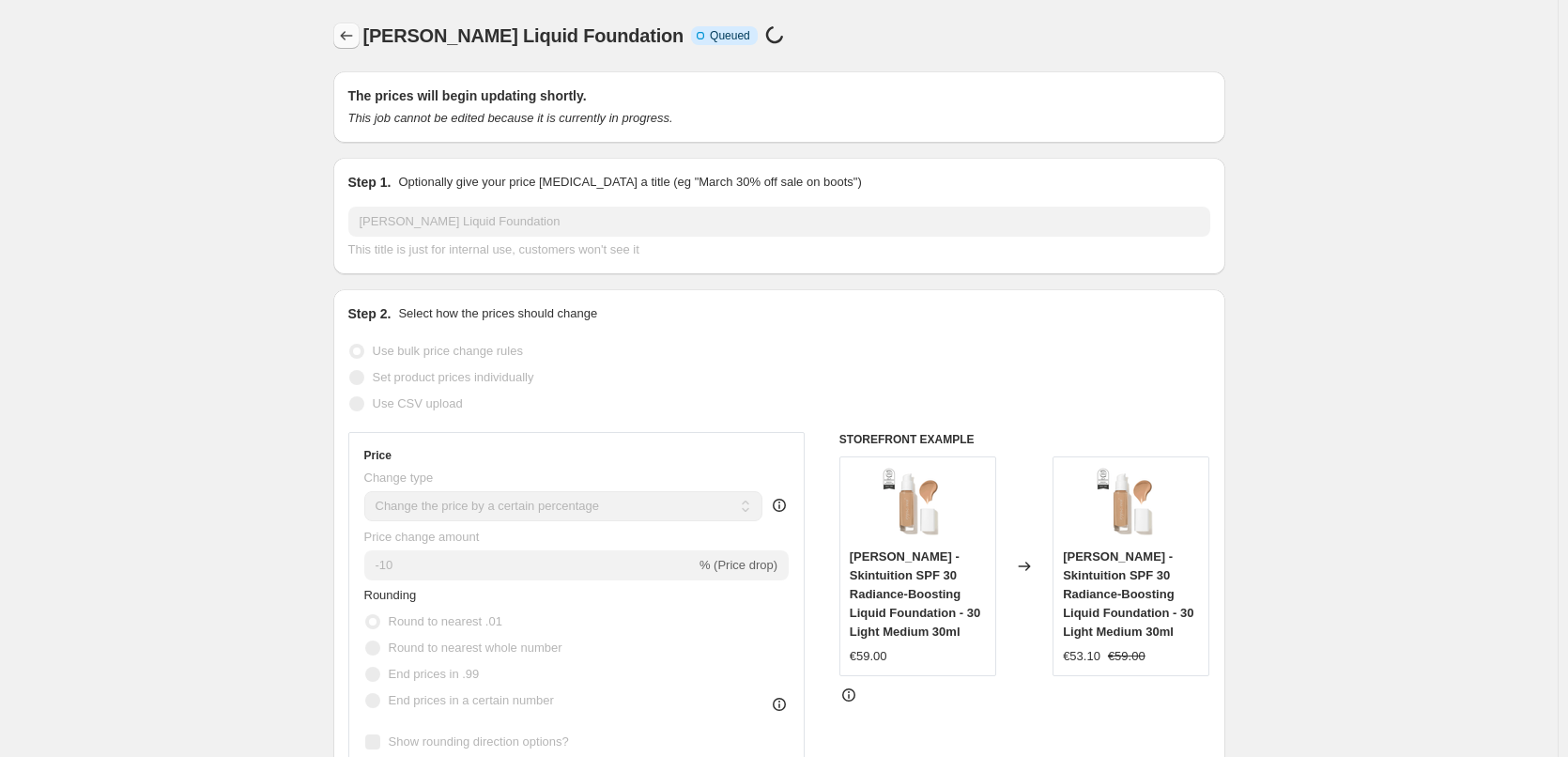
click at [342, 25] on button "Price change jobs" at bounding box center [346, 36] width 26 height 26
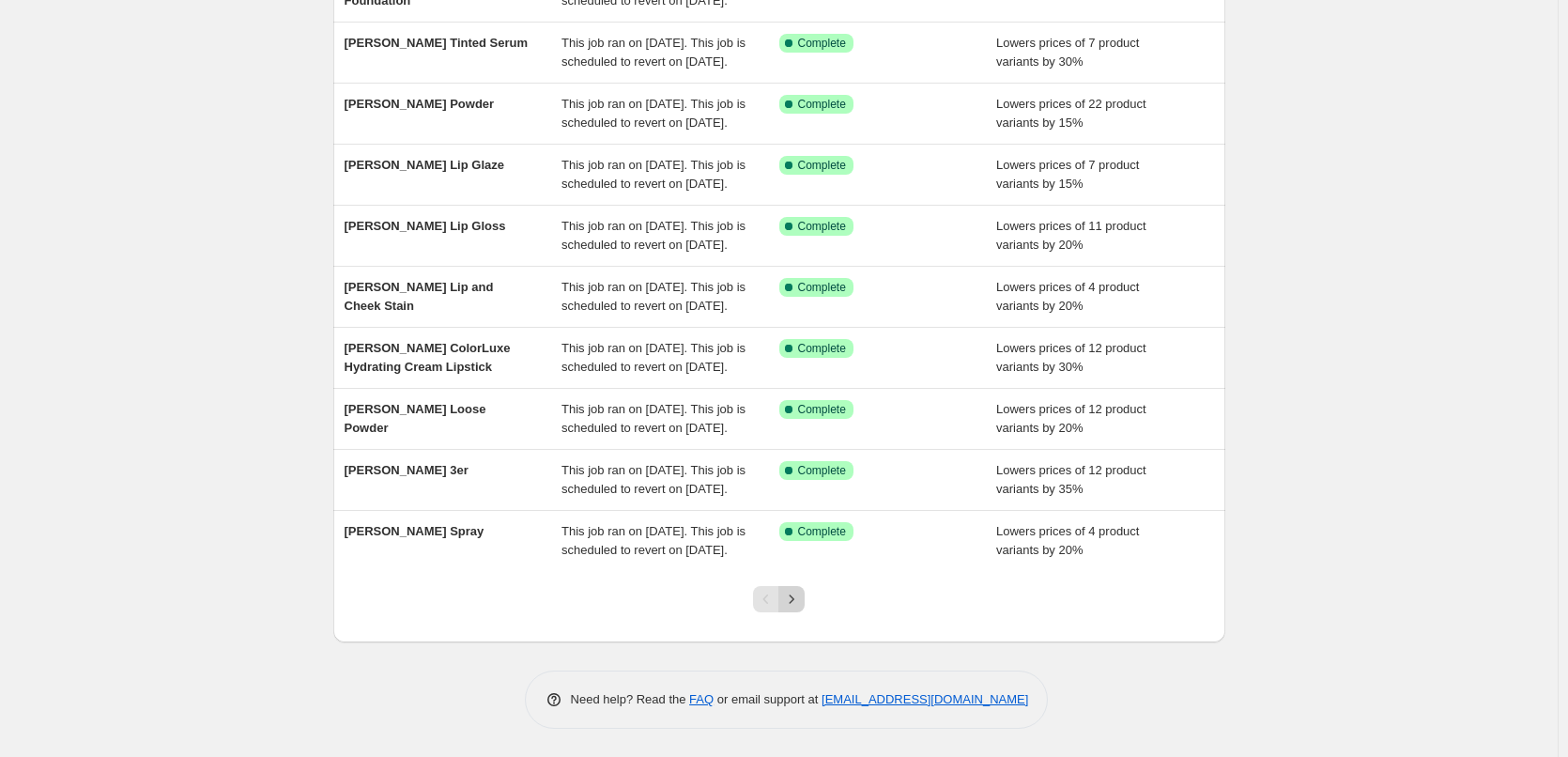
click at [794, 600] on icon "Next" at bounding box center [792, 598] width 5 height 8
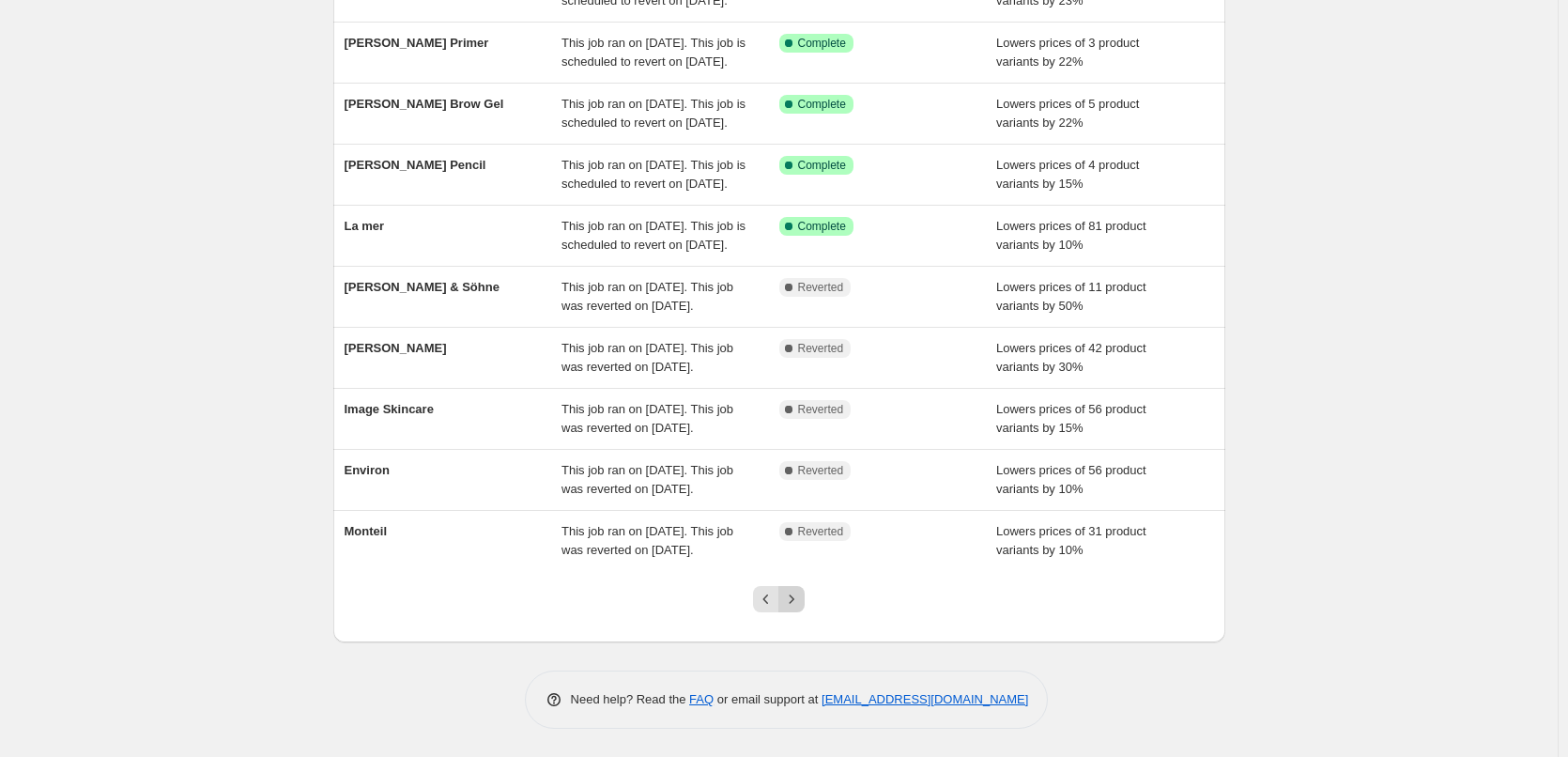
click at [801, 596] on icon "Next" at bounding box center [792, 599] width 19 height 19
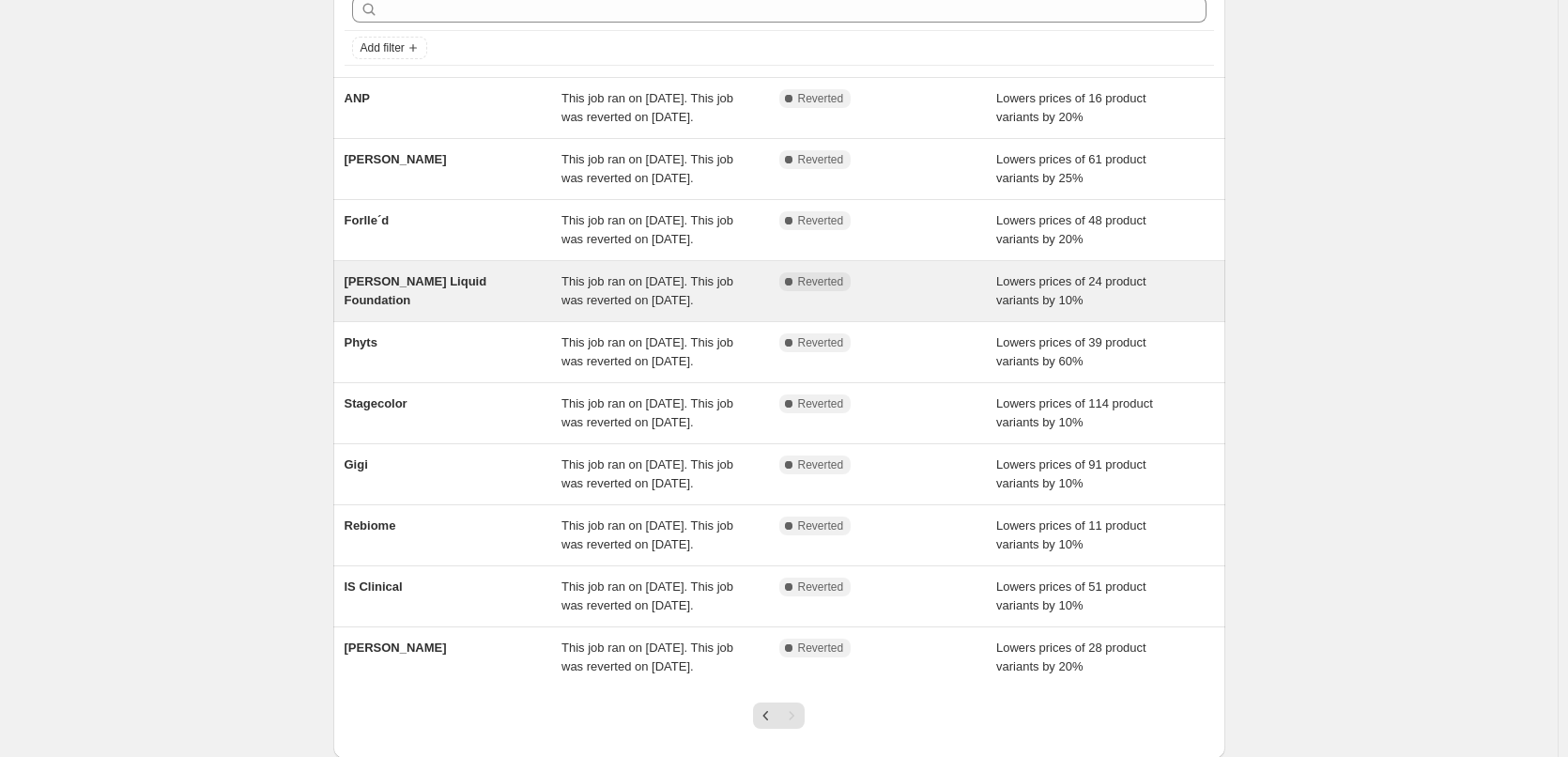
click at [772, 311] on div "This job ran on [DATE]. This job was reverted on [DATE]." at bounding box center [670, 292] width 218 height 38
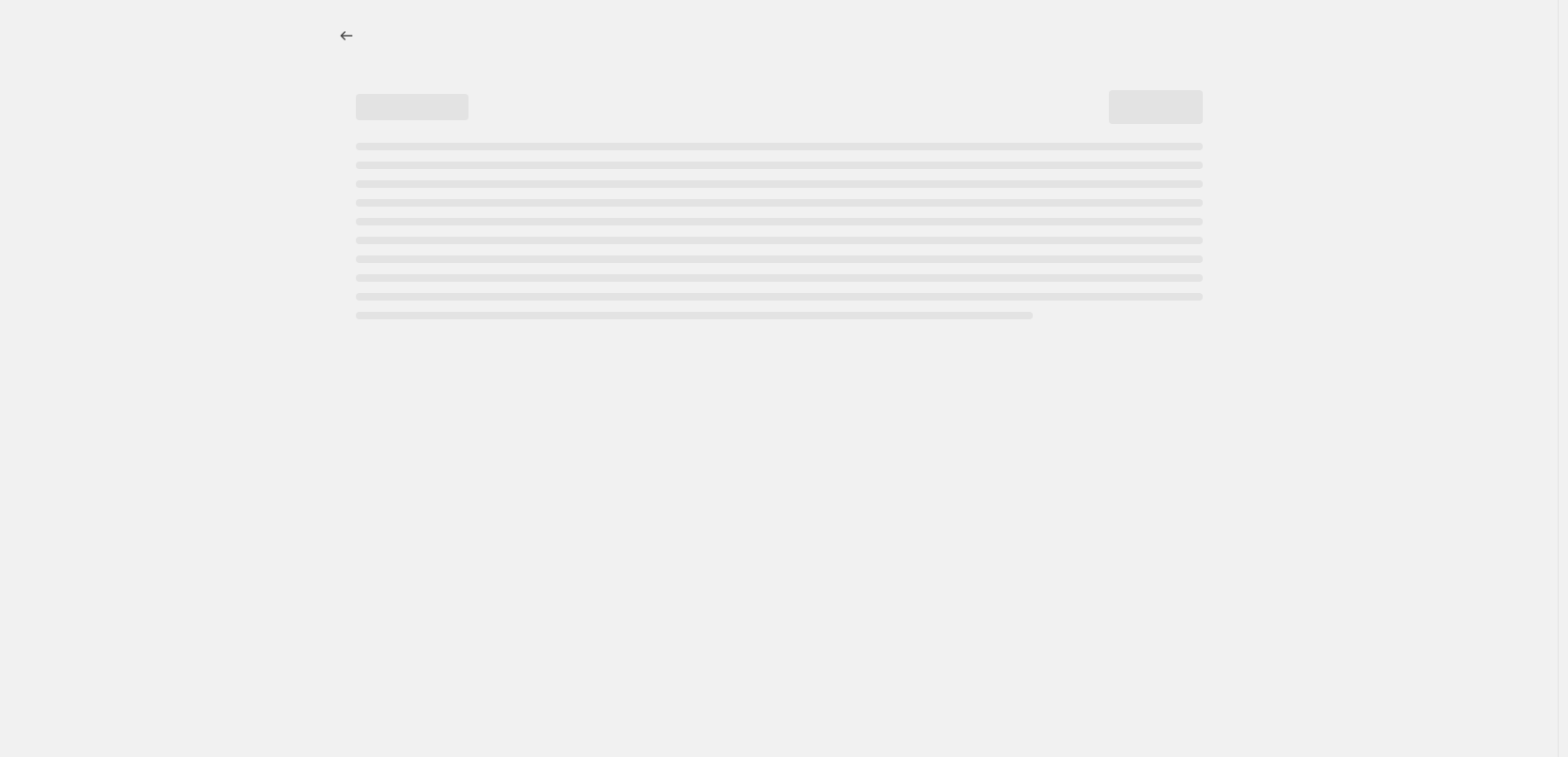
select select "percentage"
select select "tag"
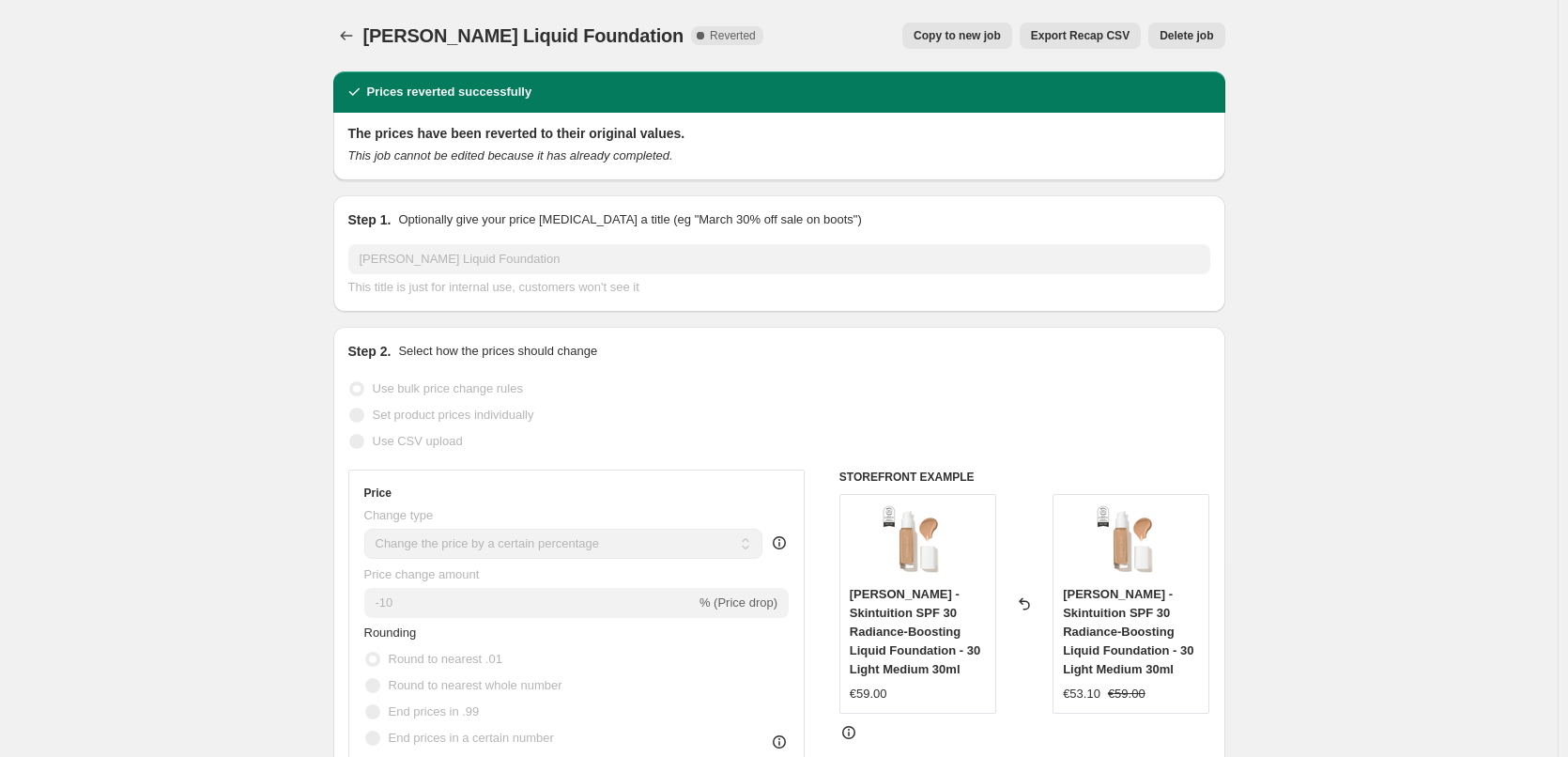
click at [1193, 33] on span "Delete job" at bounding box center [1186, 36] width 54 height 15
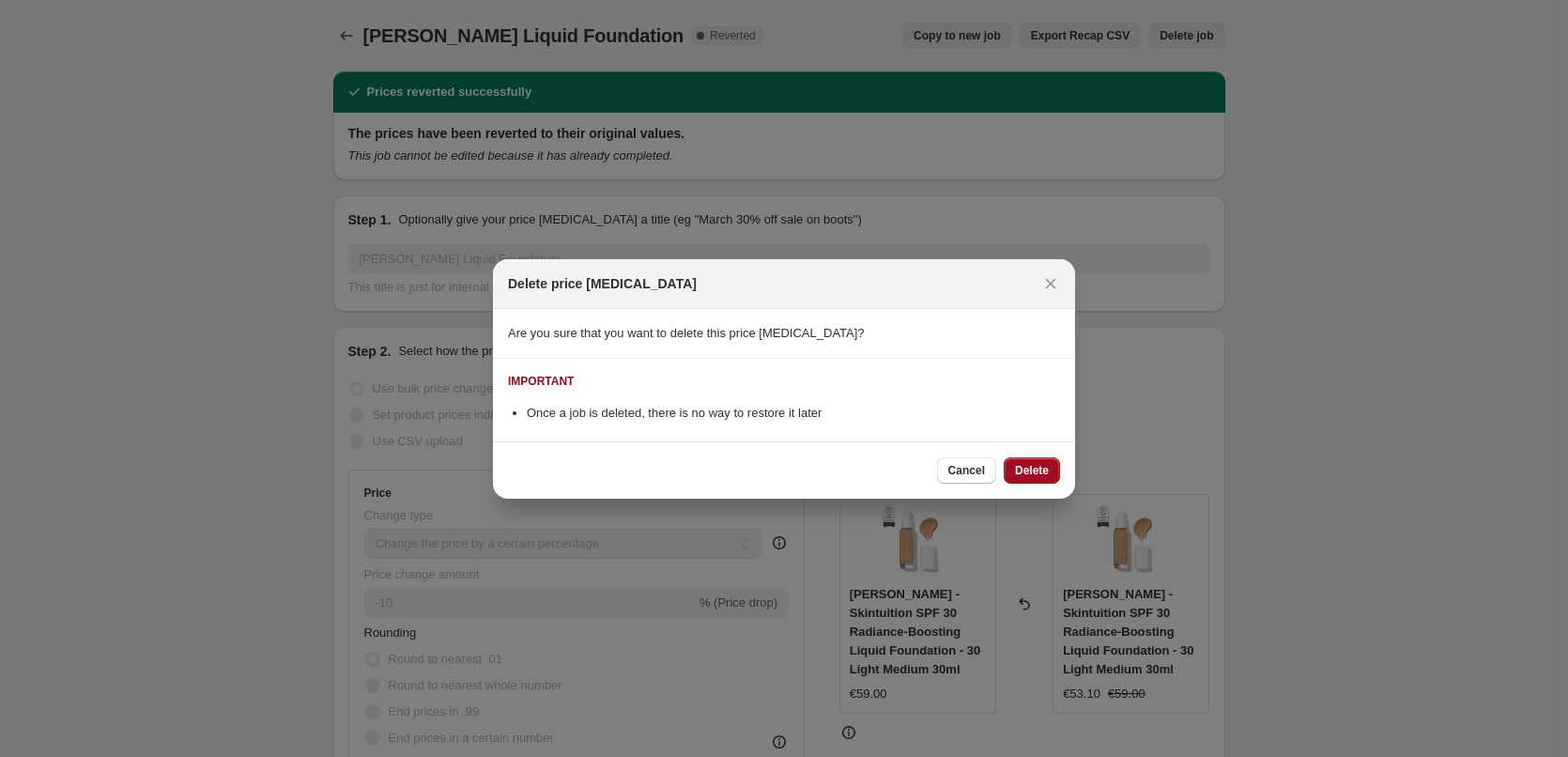
click at [1022, 462] on button "Delete" at bounding box center [1032, 471] width 57 height 26
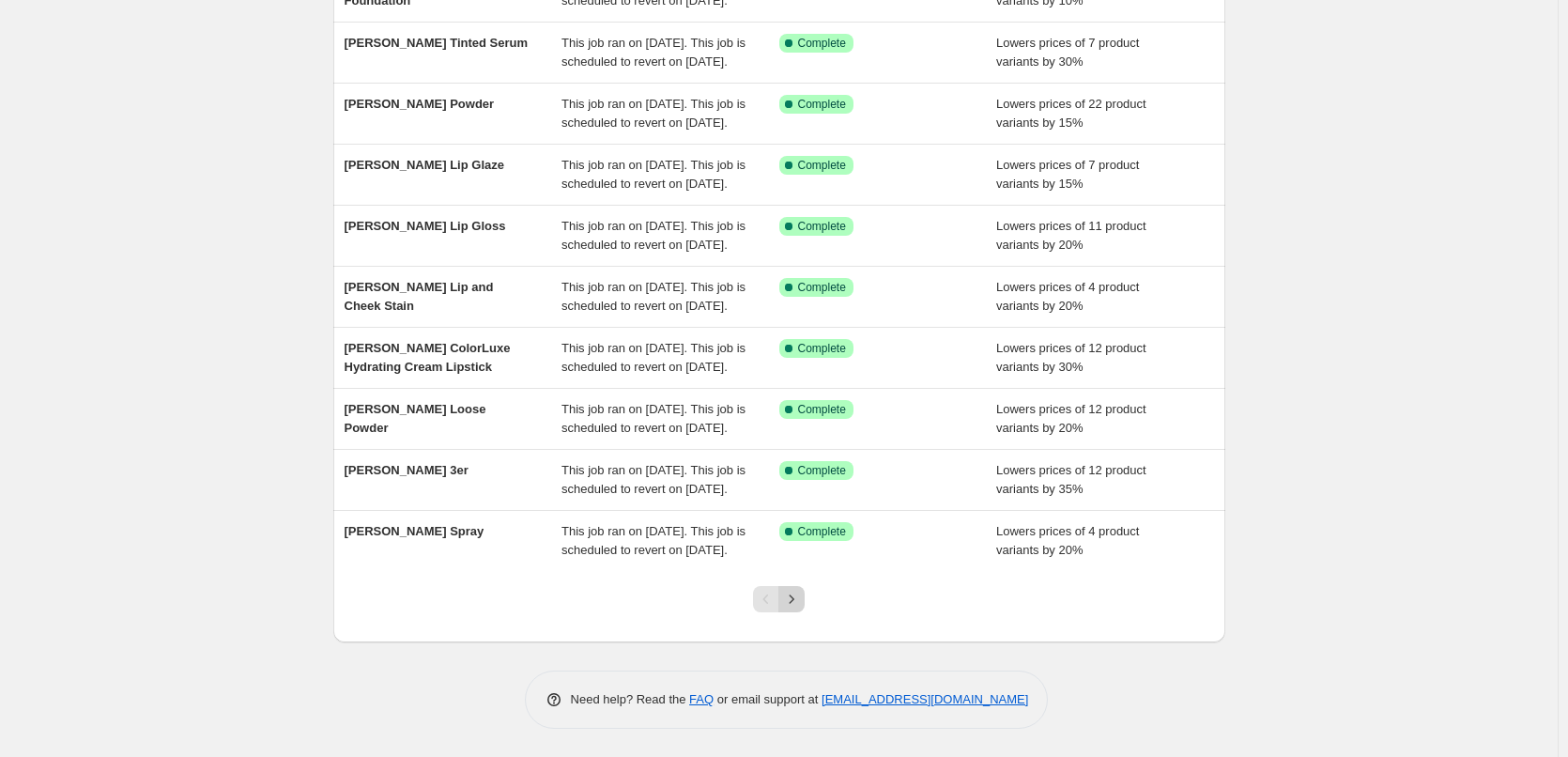
click at [801, 602] on icon "Next" at bounding box center [792, 599] width 19 height 19
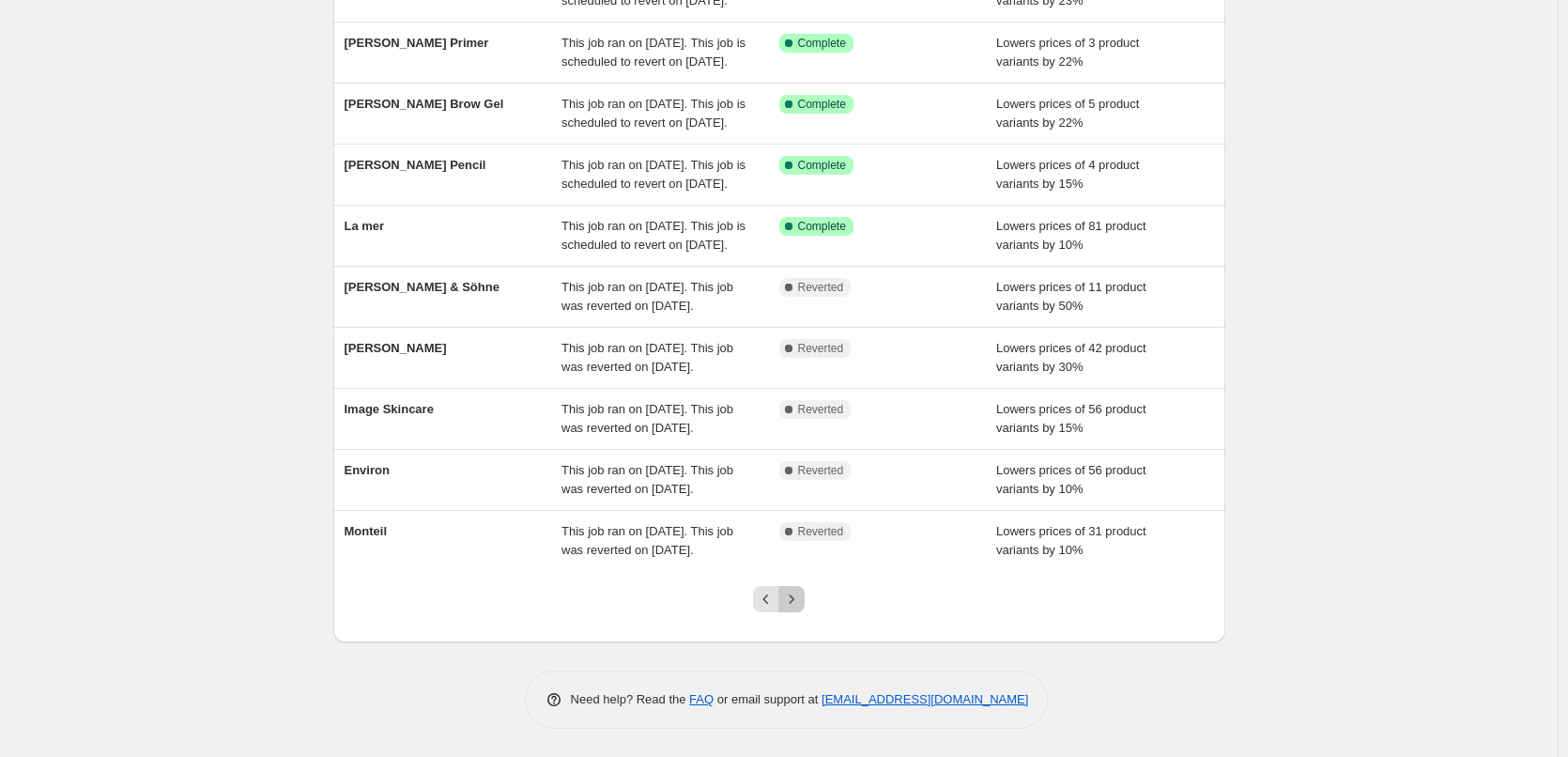
click at [801, 595] on icon "Next" at bounding box center [792, 599] width 19 height 19
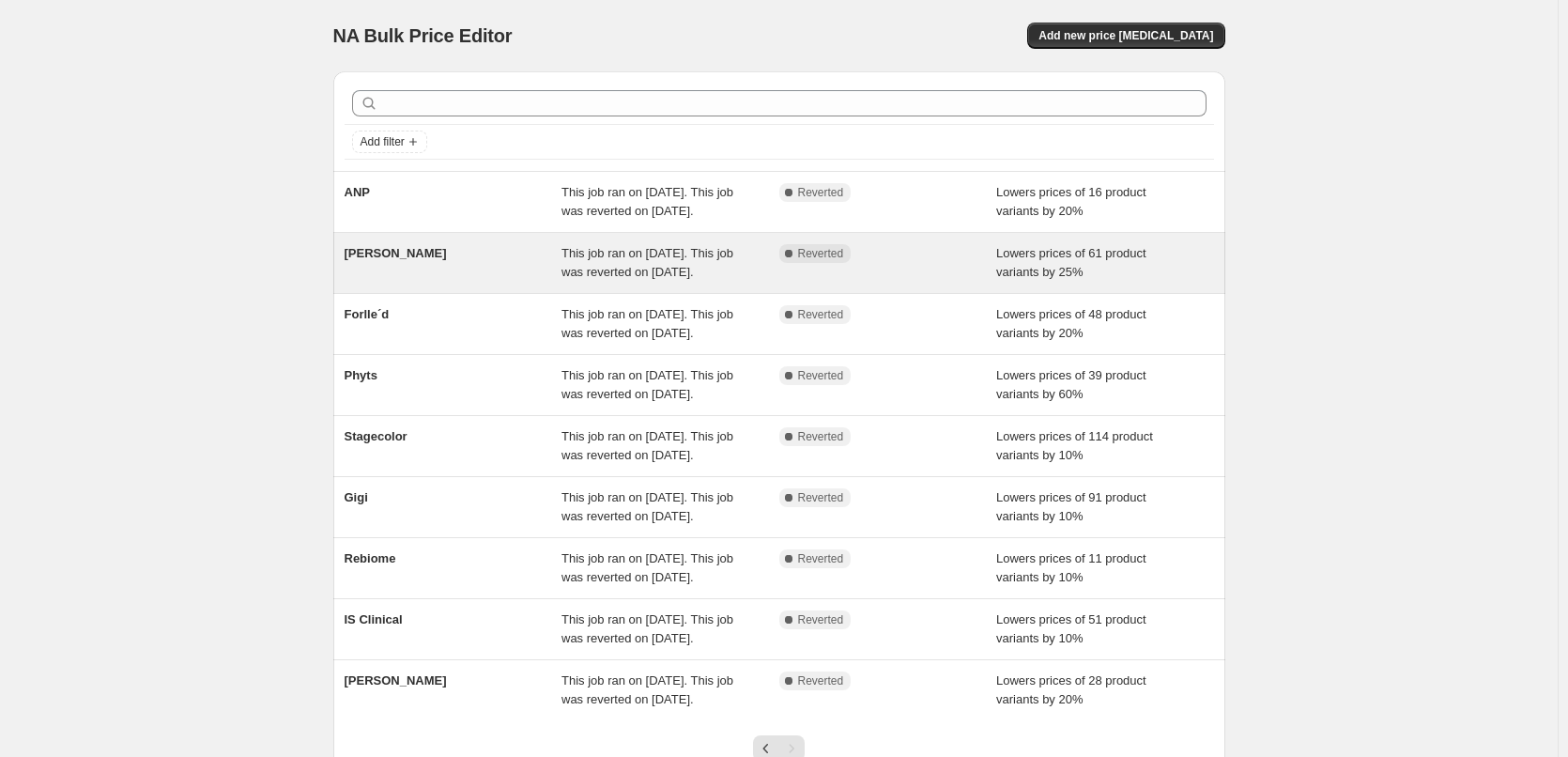
click at [746, 282] on div "This job ran on [DATE]. This job was reverted on [DATE]." at bounding box center [670, 263] width 218 height 38
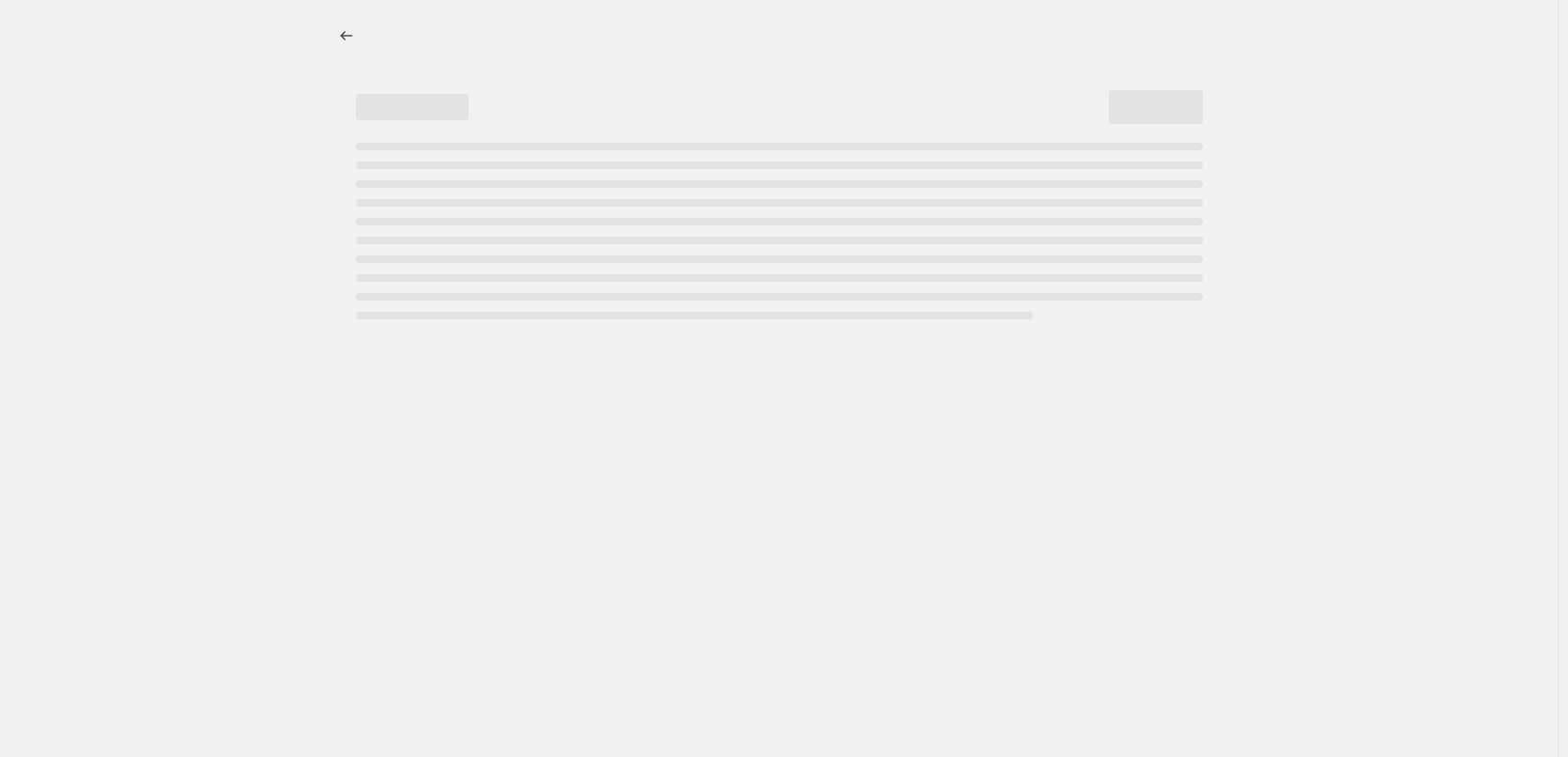
select select "percentage"
select select "vendor"
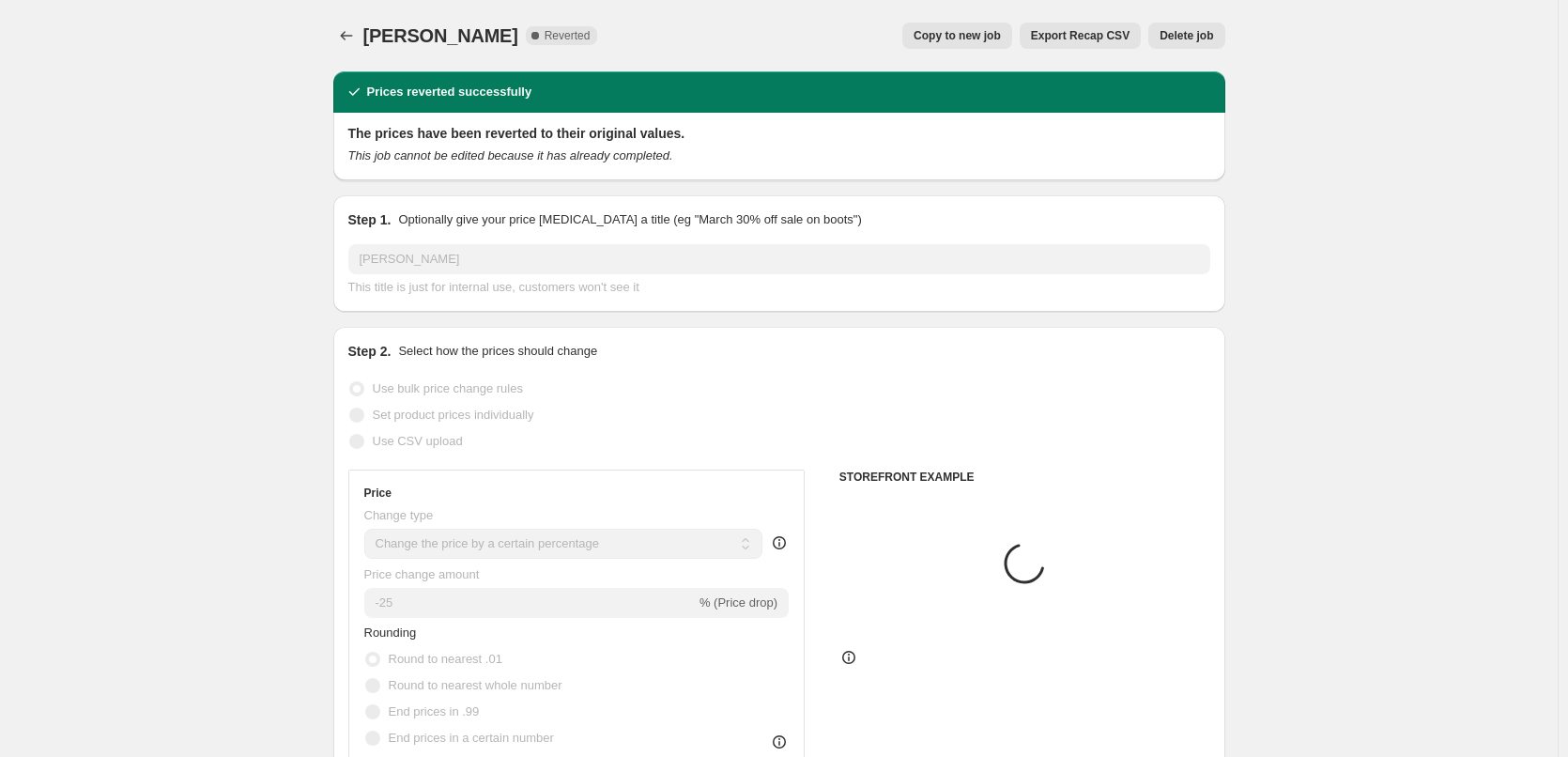
click at [935, 36] on span "Copy to new job" at bounding box center [958, 36] width 88 height 15
select select "percentage"
select select "vendor"
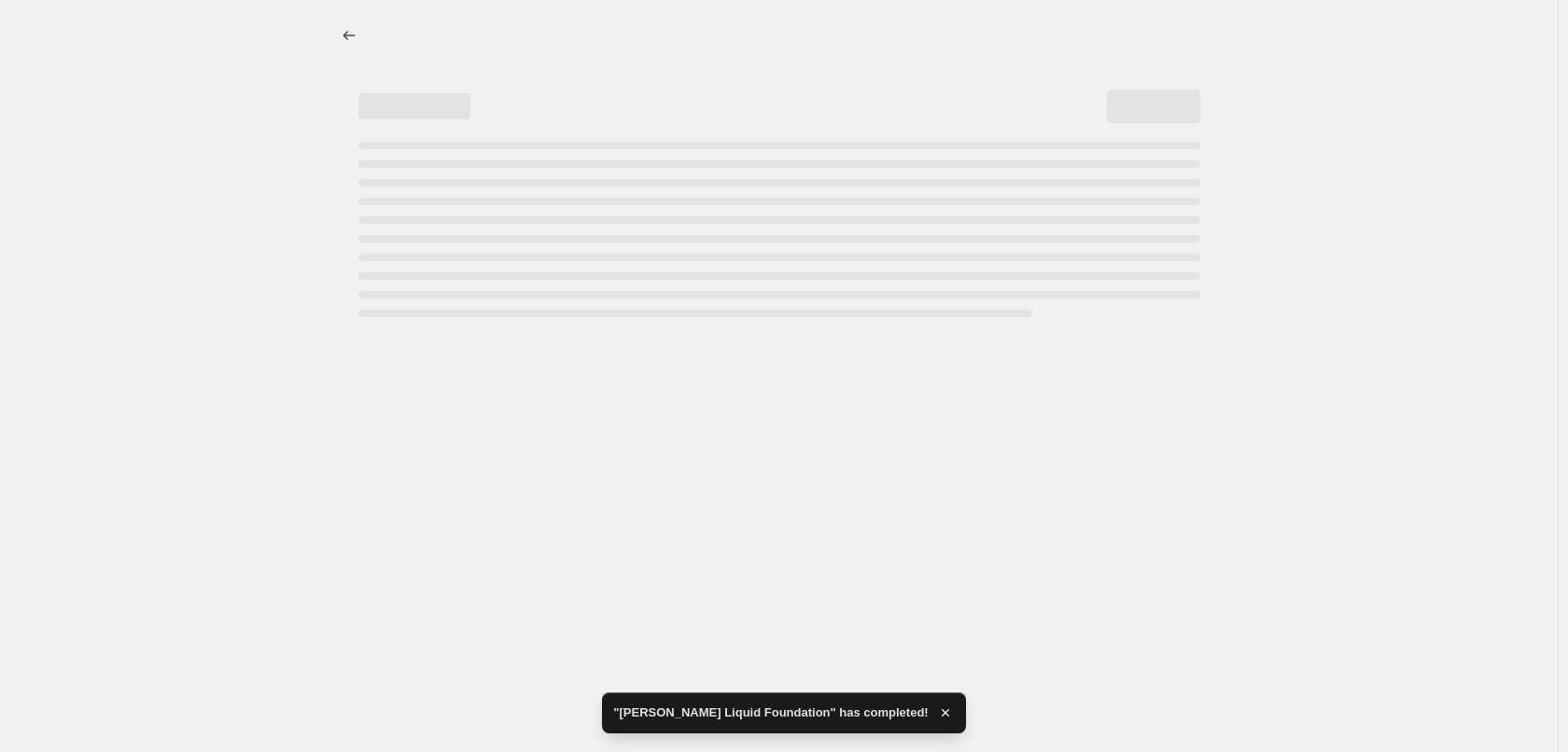
select select "percentage"
select select "vendor"
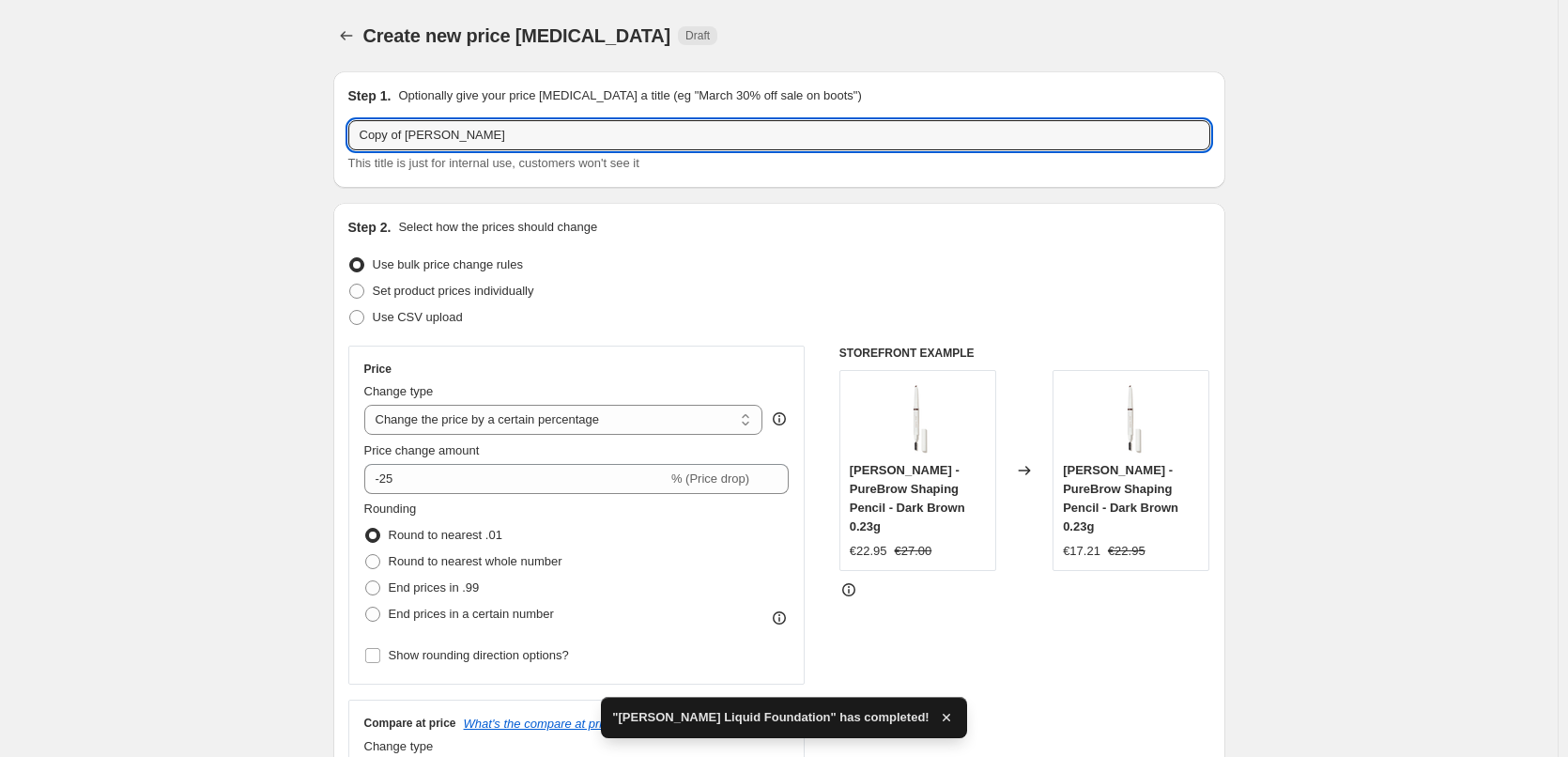
drag, startPoint x: 408, startPoint y: 135, endPoint x: -76, endPoint y: 158, distance: 484.5
click at [0, 158] on html "Home Settings Plans Skip to content Create new price change job. This page is r…" at bounding box center [784, 378] width 1568 height 757
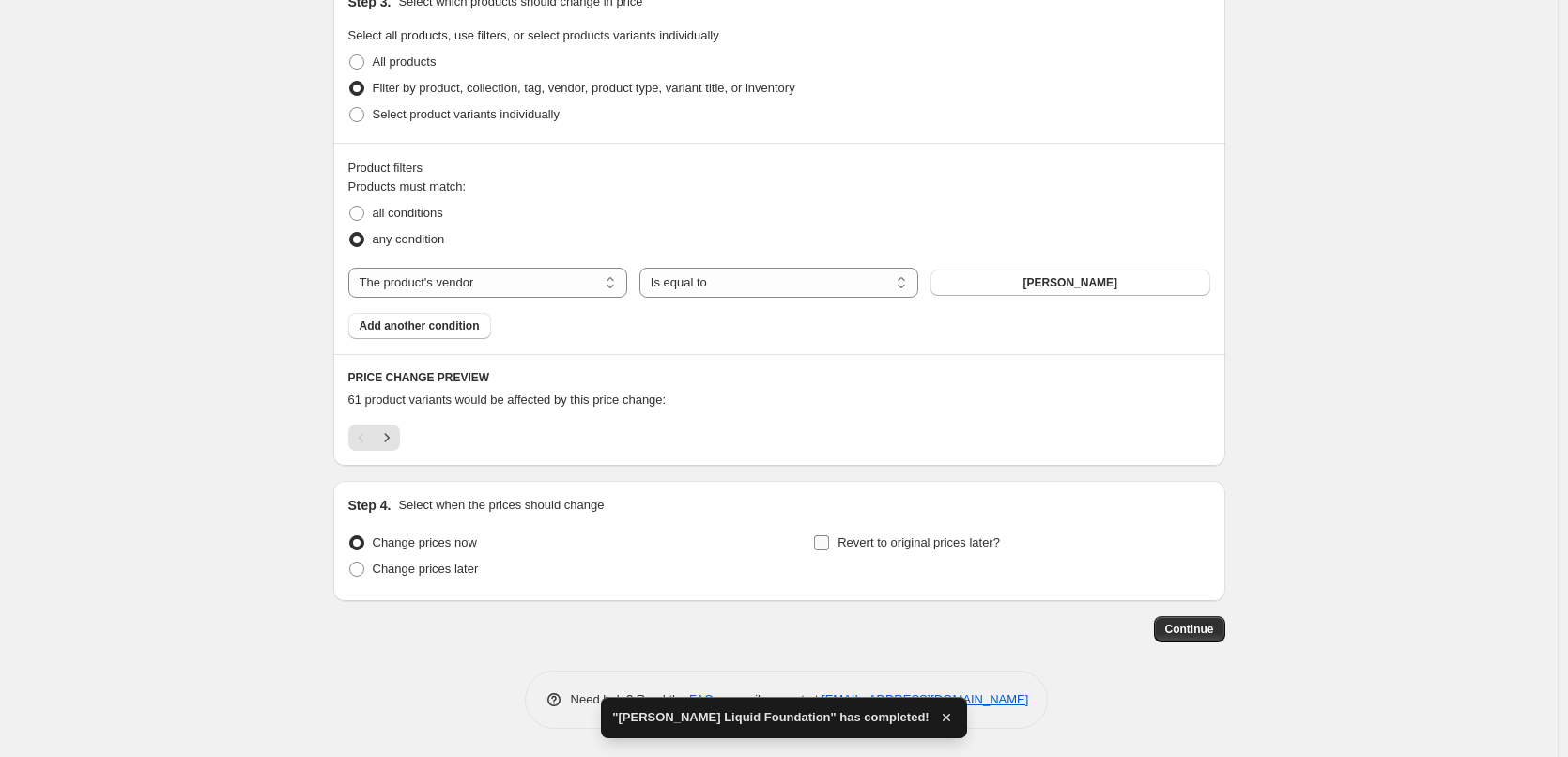
type input "[PERSON_NAME]"
click at [829, 535] on input "Revert to original prices later?" at bounding box center [822, 543] width 15 height 15
checkbox input "true"
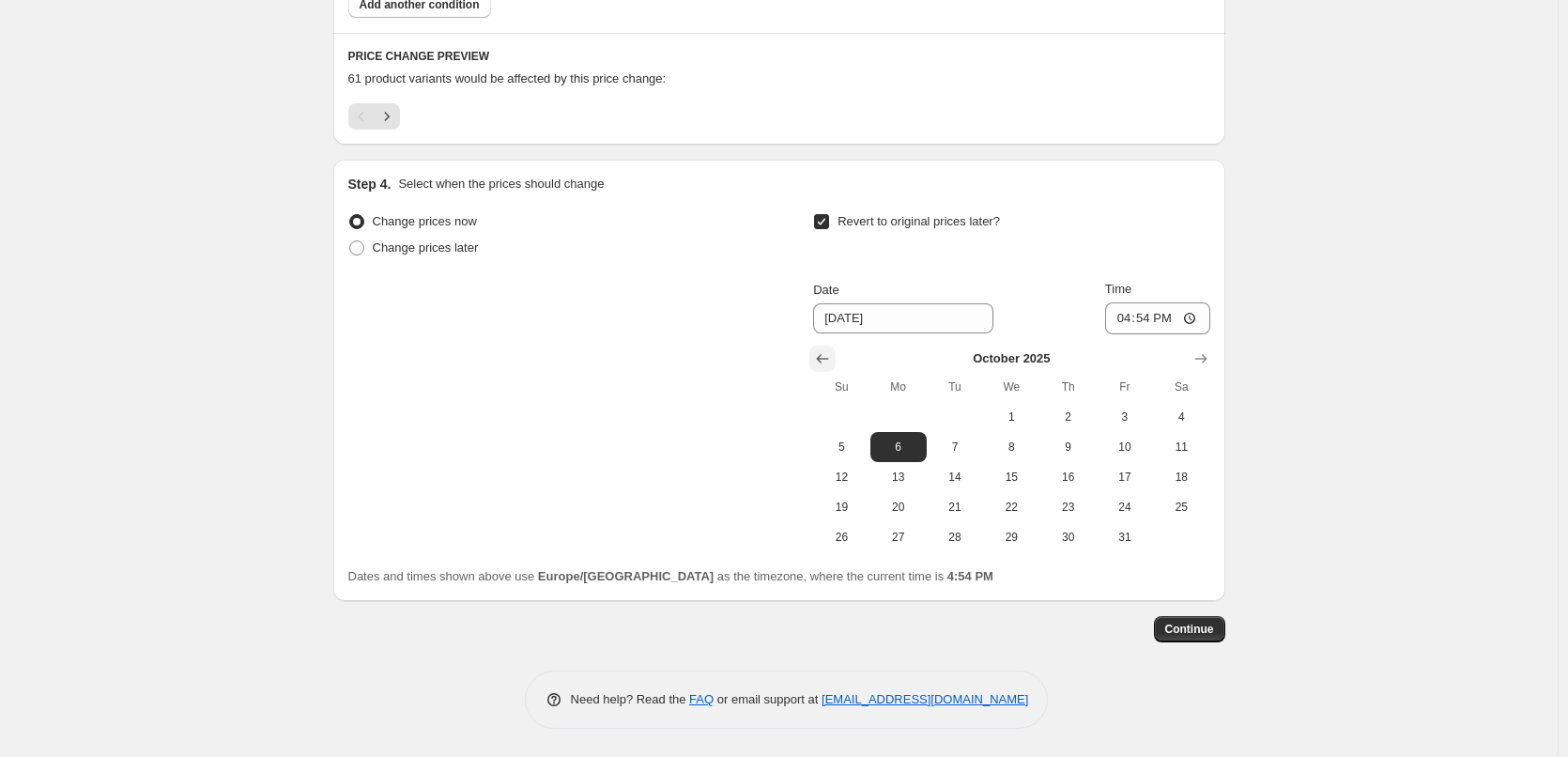
click at [826, 365] on icon "Show previous month, September 2025" at bounding box center [823, 359] width 19 height 19
click at [945, 548] on button "30" at bounding box center [956, 538] width 57 height 30
type input "[DATE]"
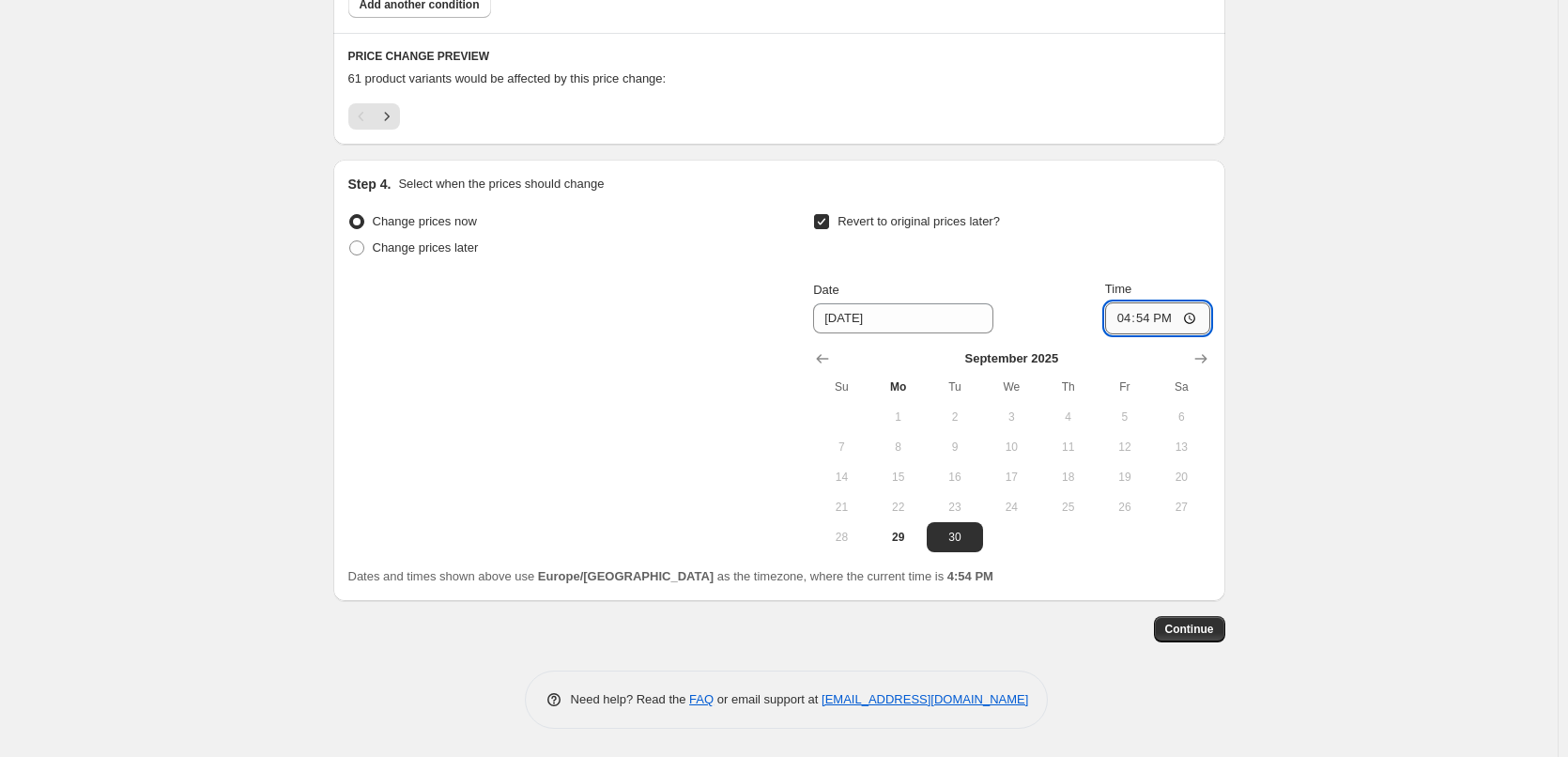
click at [1133, 315] on input "16:54" at bounding box center [1158, 319] width 105 height 32
click at [1193, 312] on input "15:00" at bounding box center [1158, 319] width 105 height 32
type input "03:00"
drag, startPoint x: 1371, startPoint y: 374, endPoint x: 1364, endPoint y: 393, distance: 20.2
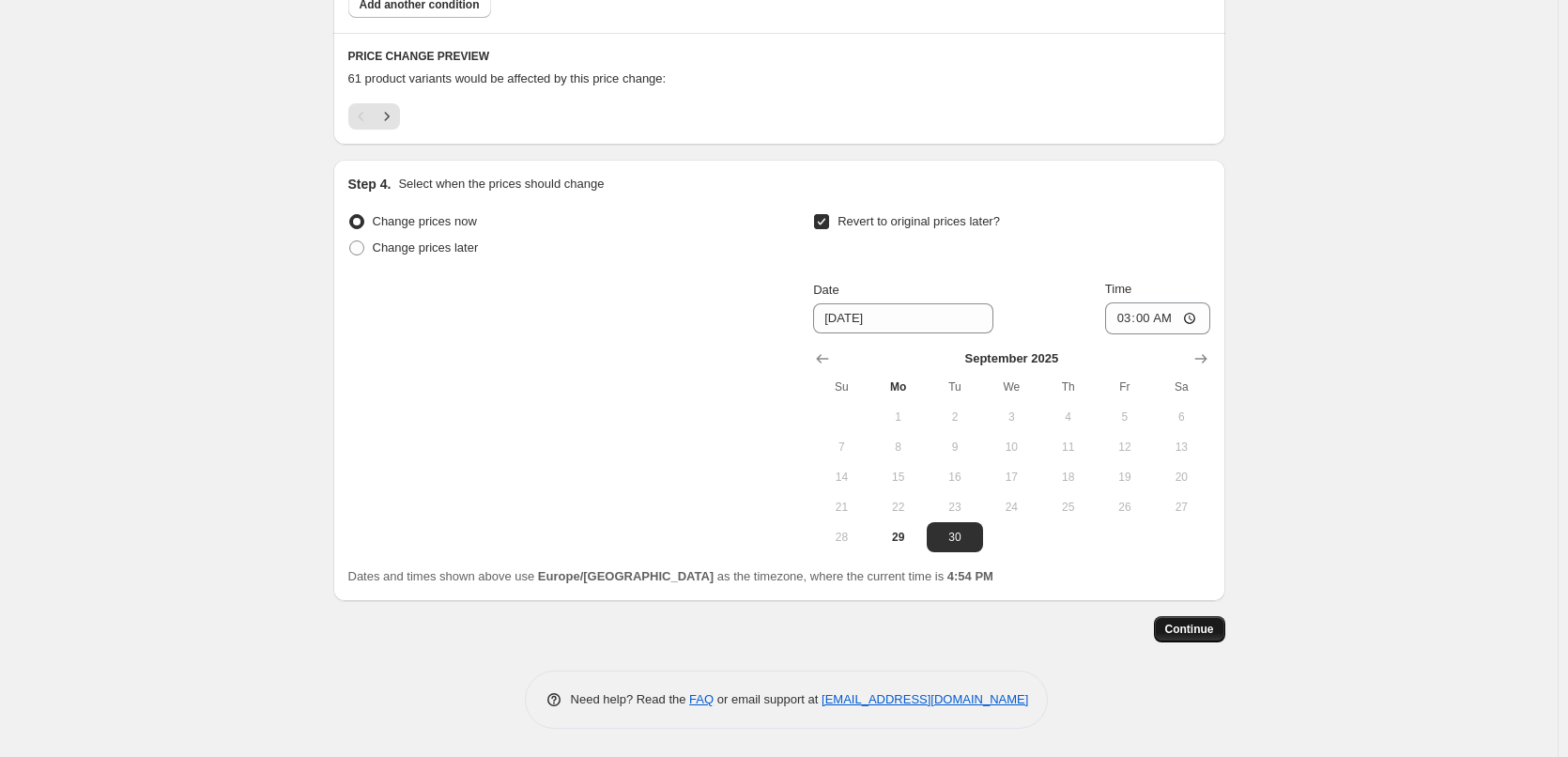
click at [1202, 621] on button "Continue" at bounding box center [1190, 630] width 72 height 26
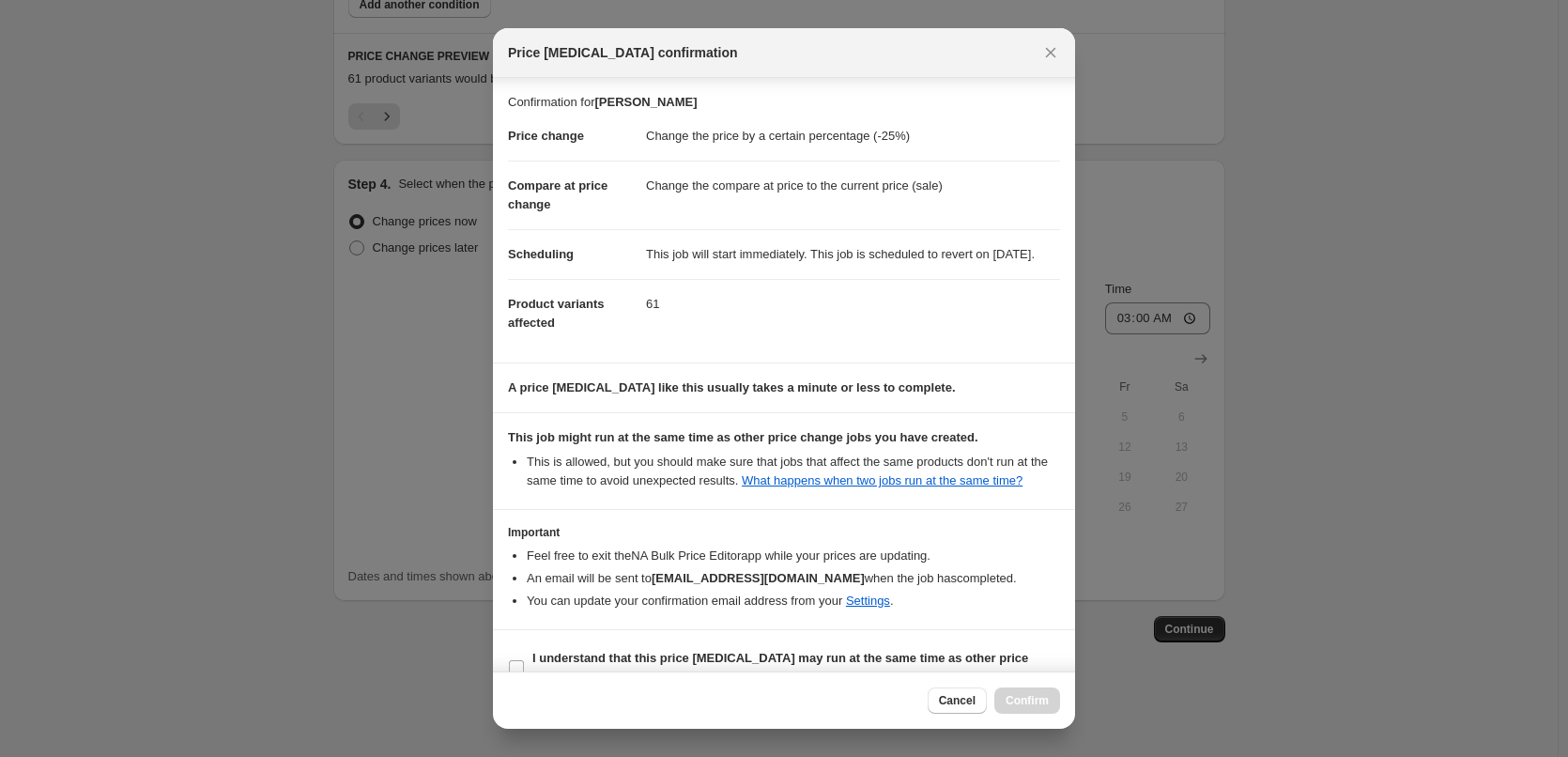
scroll to position [53, 0]
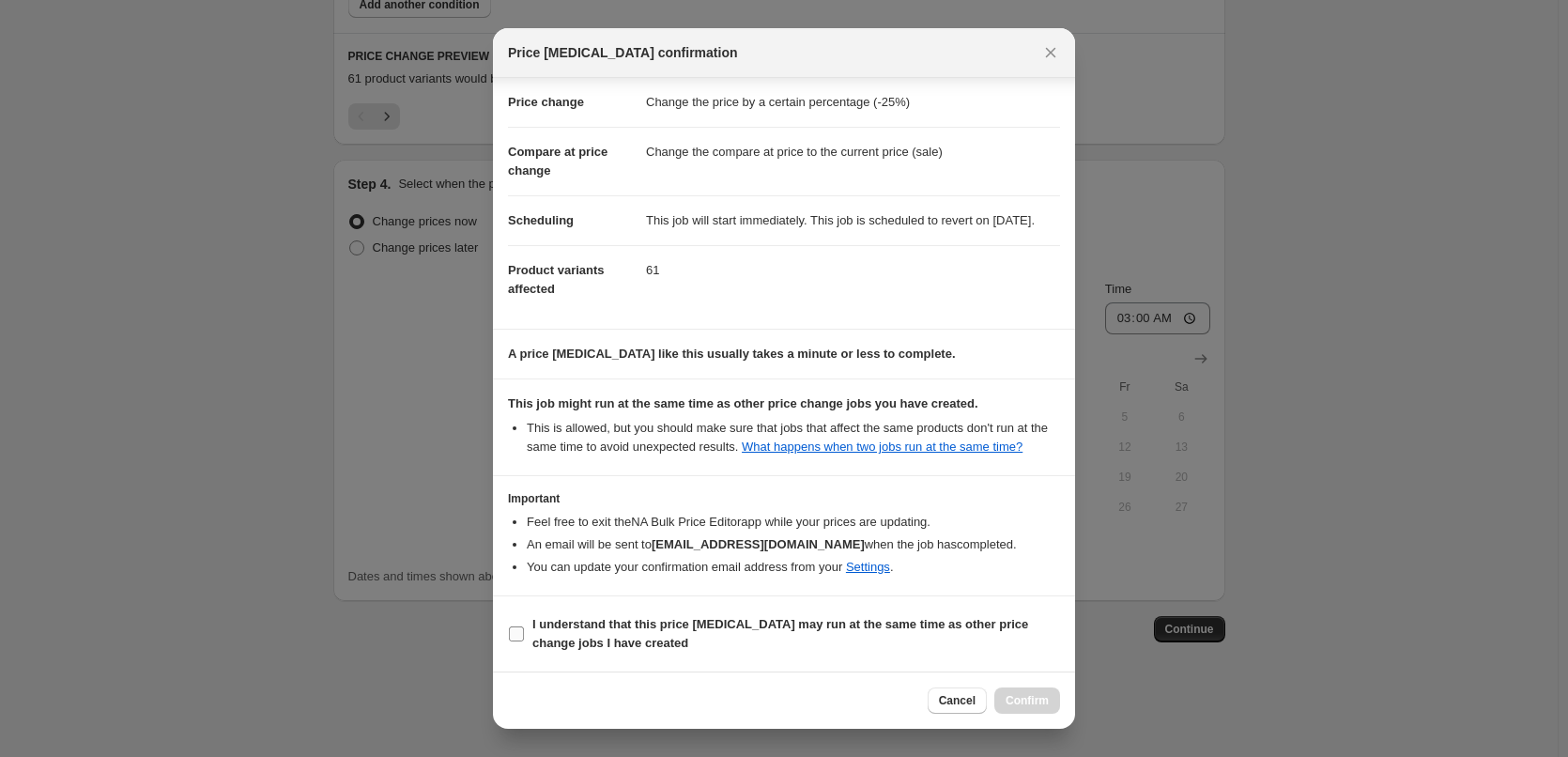
click at [582, 633] on span "I understand that this price [MEDICAL_DATA] may run at the same time as other p…" at bounding box center [795, 634] width 527 height 38
click at [524, 633] on input "I understand that this price [MEDICAL_DATA] may run at the same time as other p…" at bounding box center [517, 634] width 15 height 15
checkbox input "true"
click at [1025, 690] on button "Confirm" at bounding box center [1027, 701] width 66 height 26
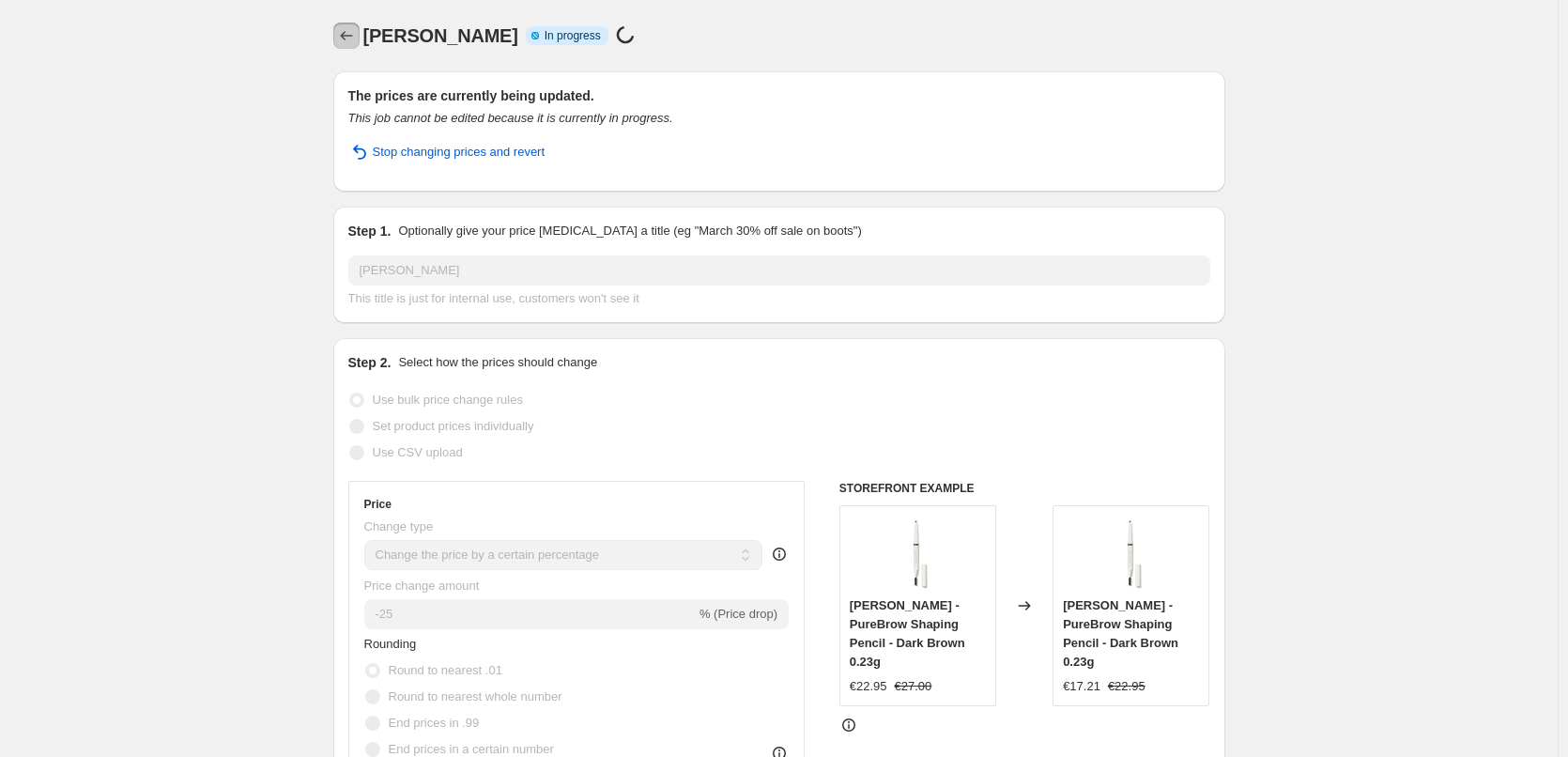
click at [348, 26] on button "Price change jobs" at bounding box center [346, 36] width 26 height 26
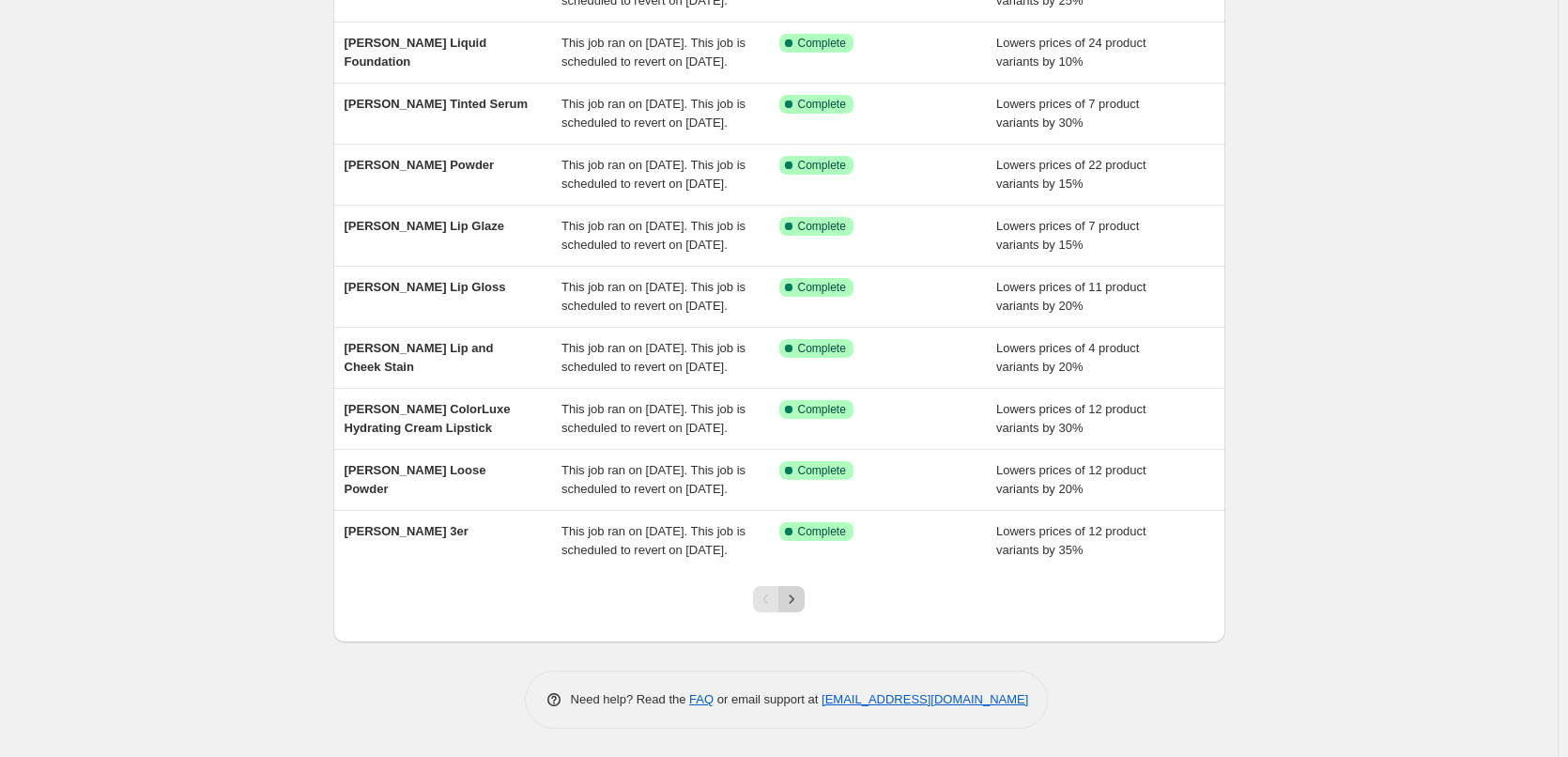
click at [801, 603] on icon "Next" at bounding box center [792, 599] width 19 height 19
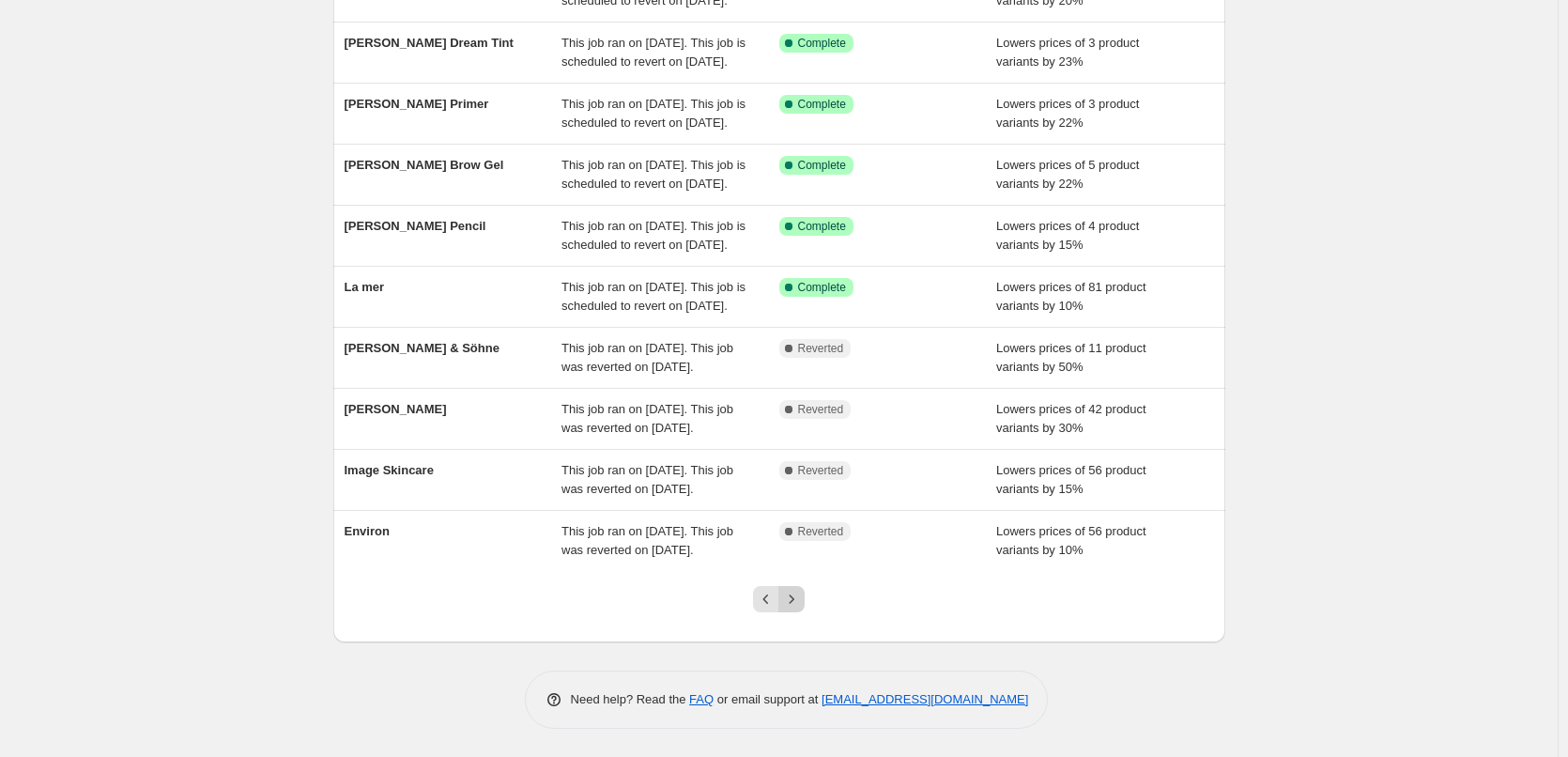
click at [794, 603] on icon "Next" at bounding box center [792, 598] width 5 height 8
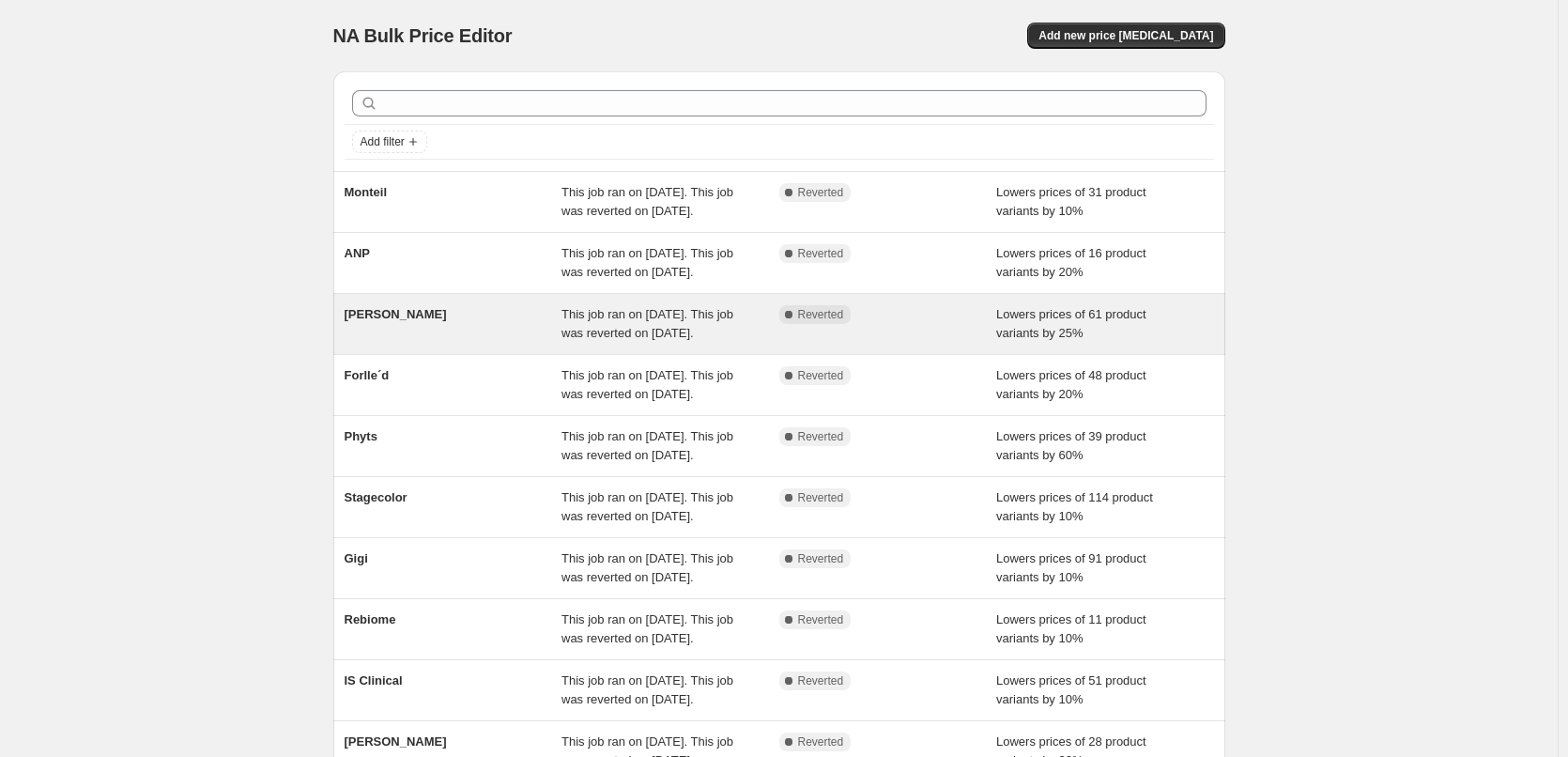
click at [603, 340] on span "This job ran on [DATE]. This job was reverted on [DATE]." at bounding box center [647, 324] width 172 height 33
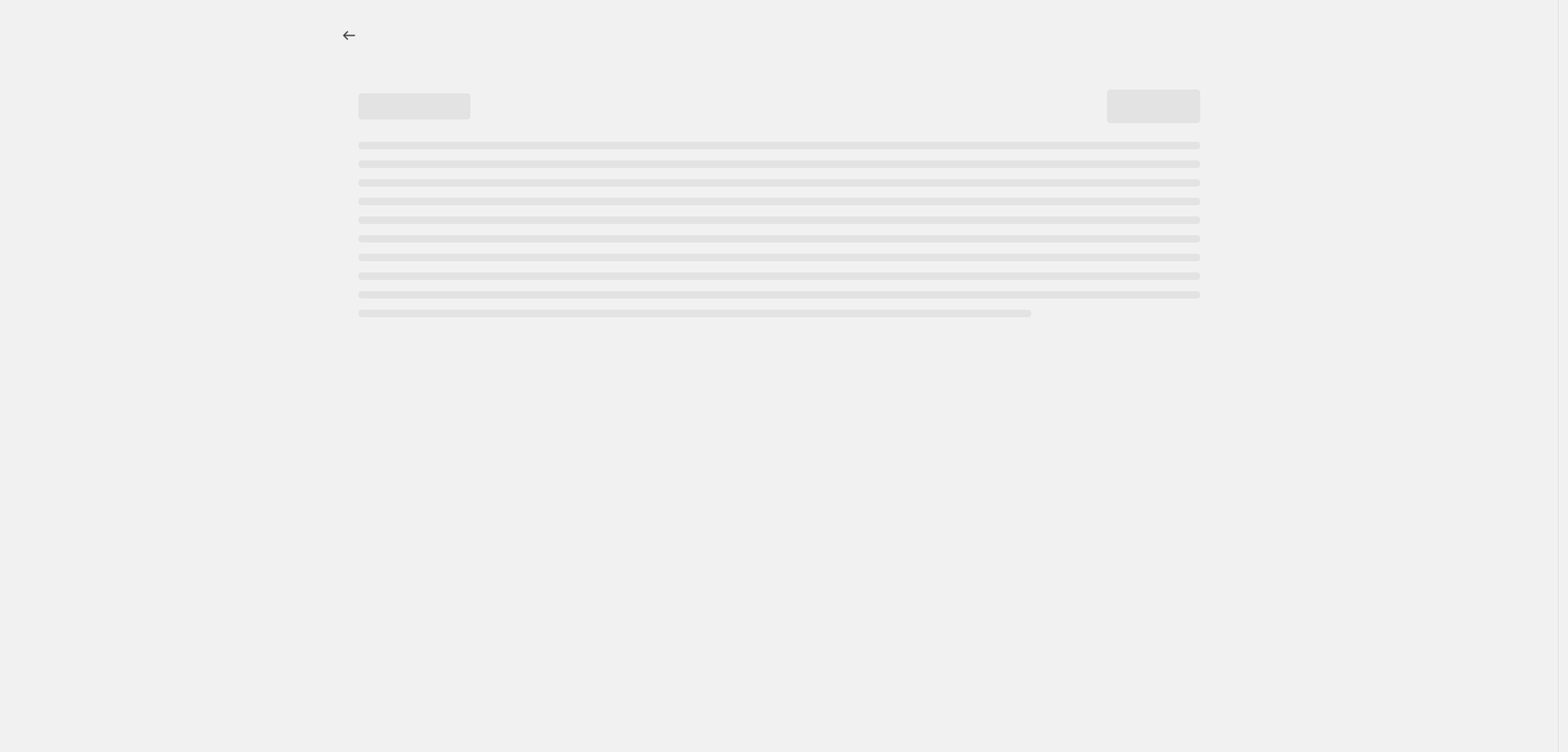
select select "percentage"
select select "vendor"
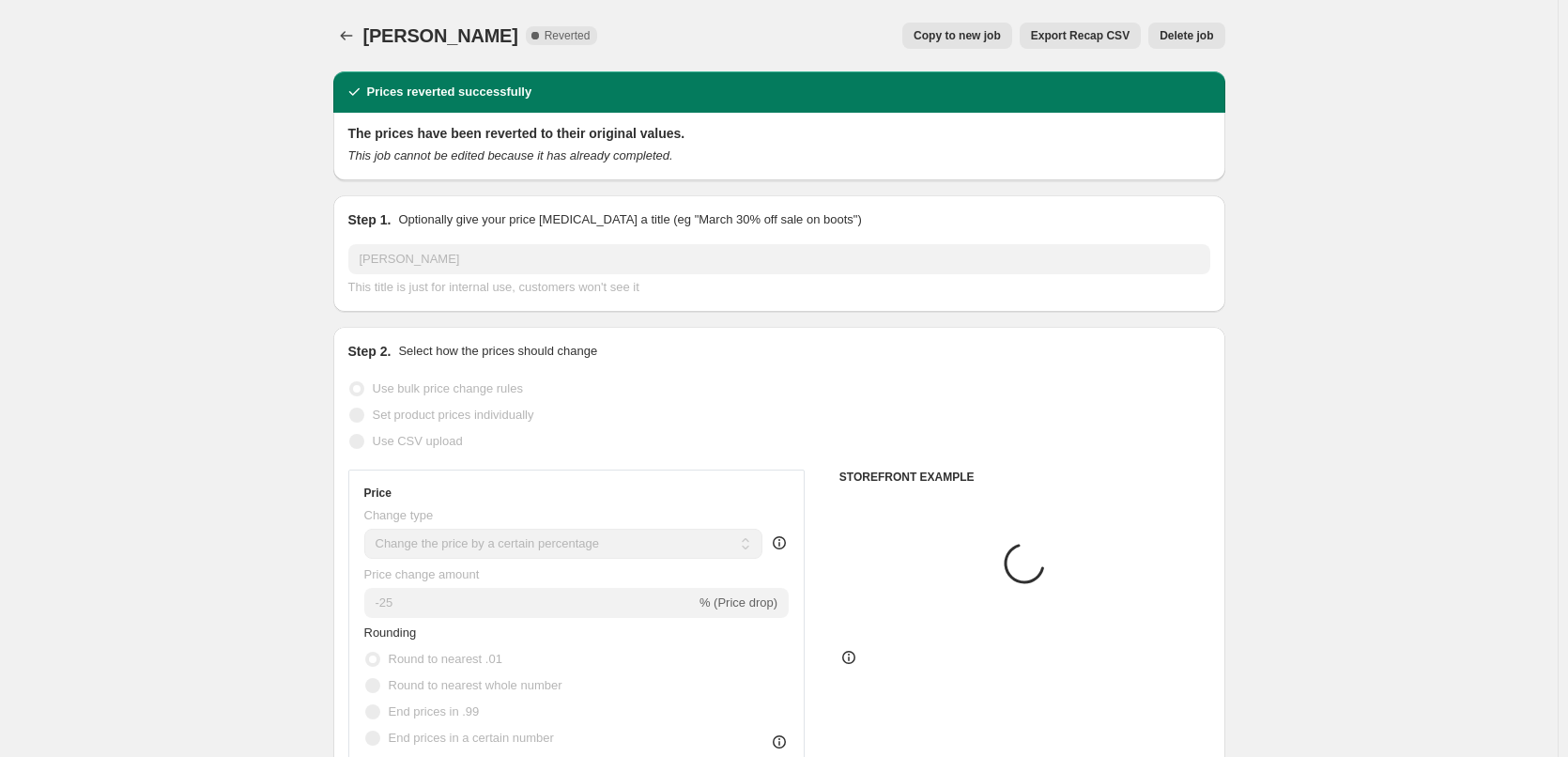
click at [1187, 39] on span "Delete job" at bounding box center [1186, 36] width 54 height 15
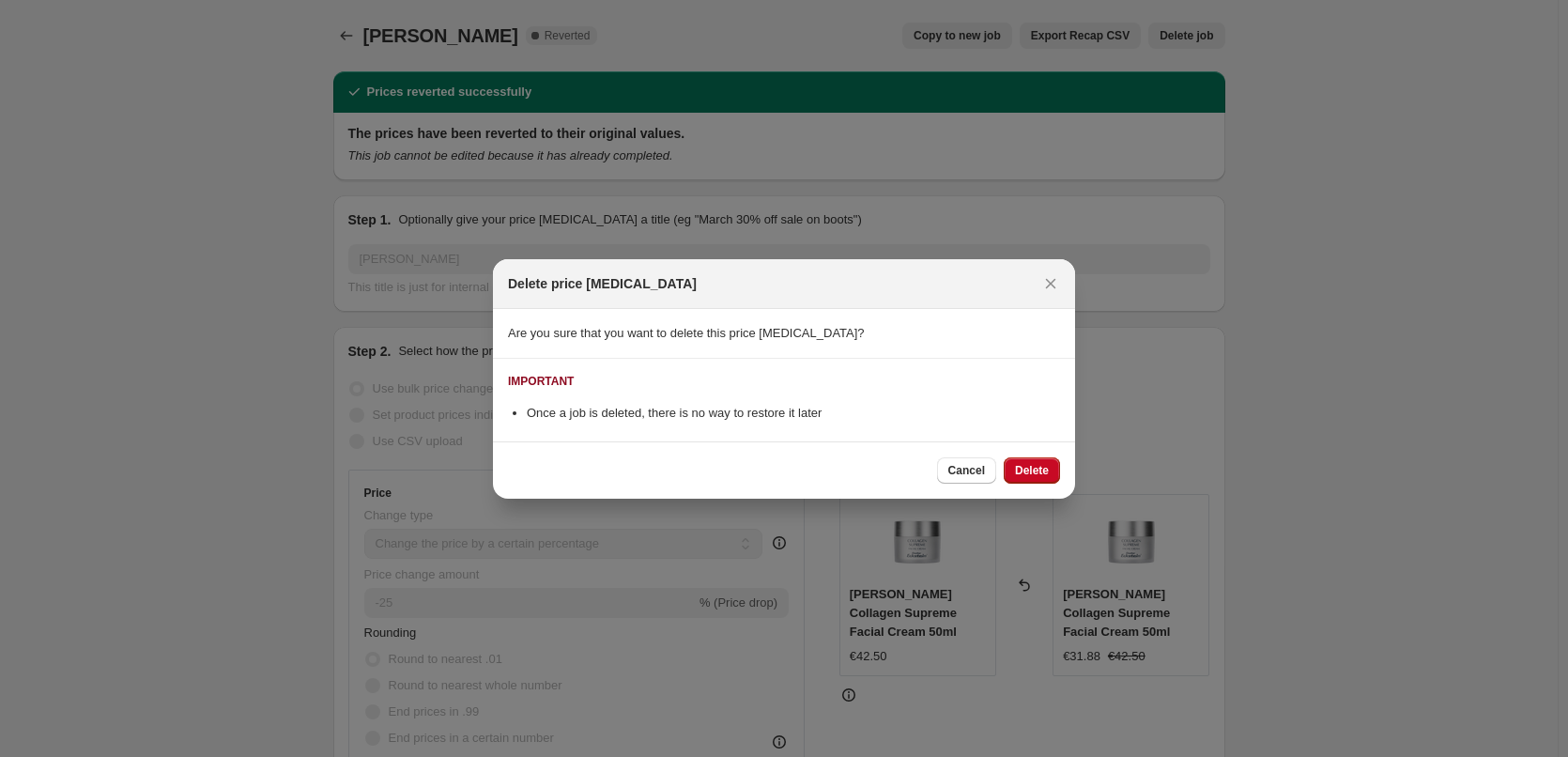
drag, startPoint x: 1034, startPoint y: 472, endPoint x: 1020, endPoint y: 469, distance: 14.3
click at [1033, 472] on span "Delete" at bounding box center [1032, 471] width 34 height 15
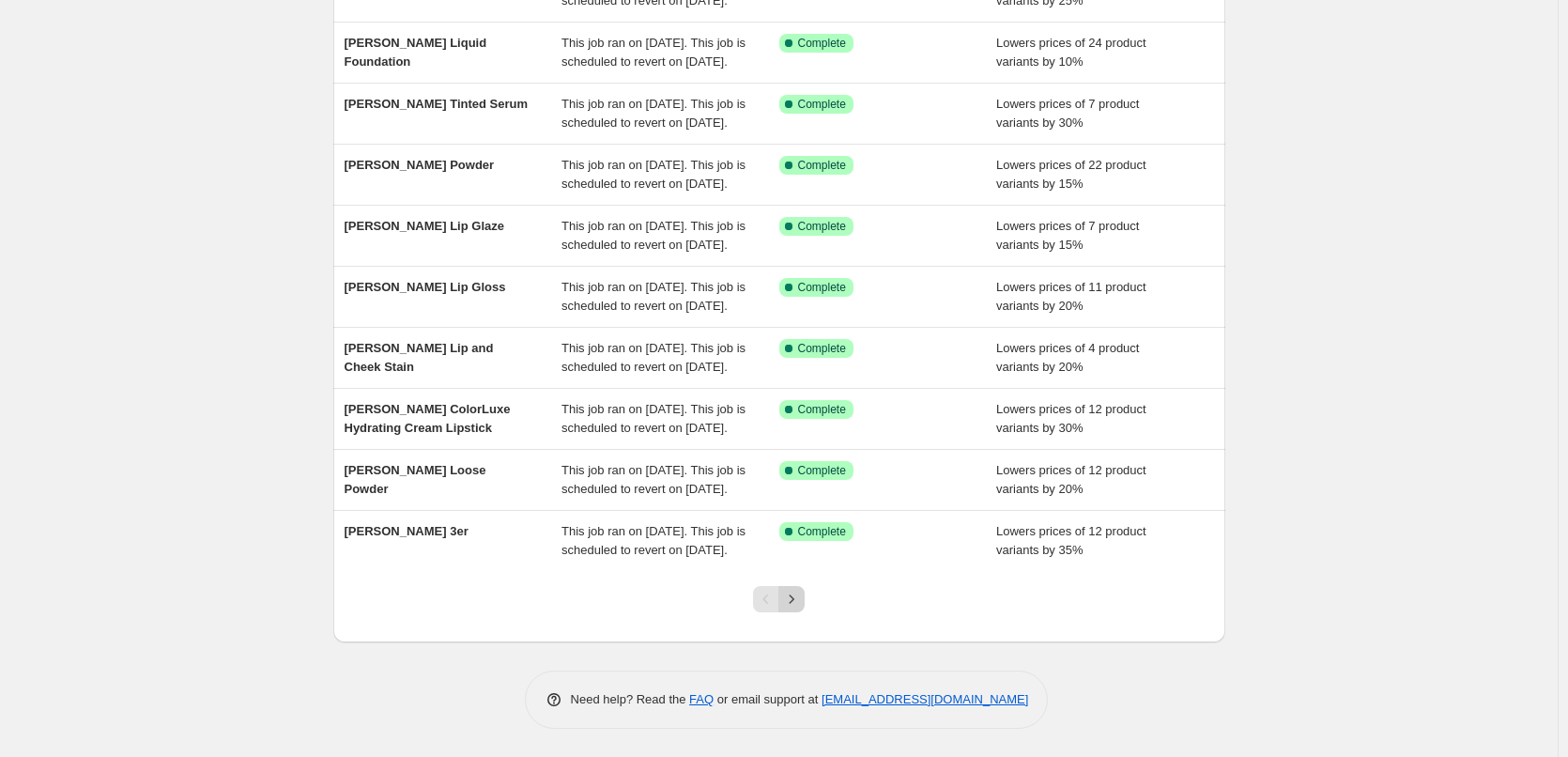
click at [792, 605] on icon "Next" at bounding box center [792, 599] width 19 height 19
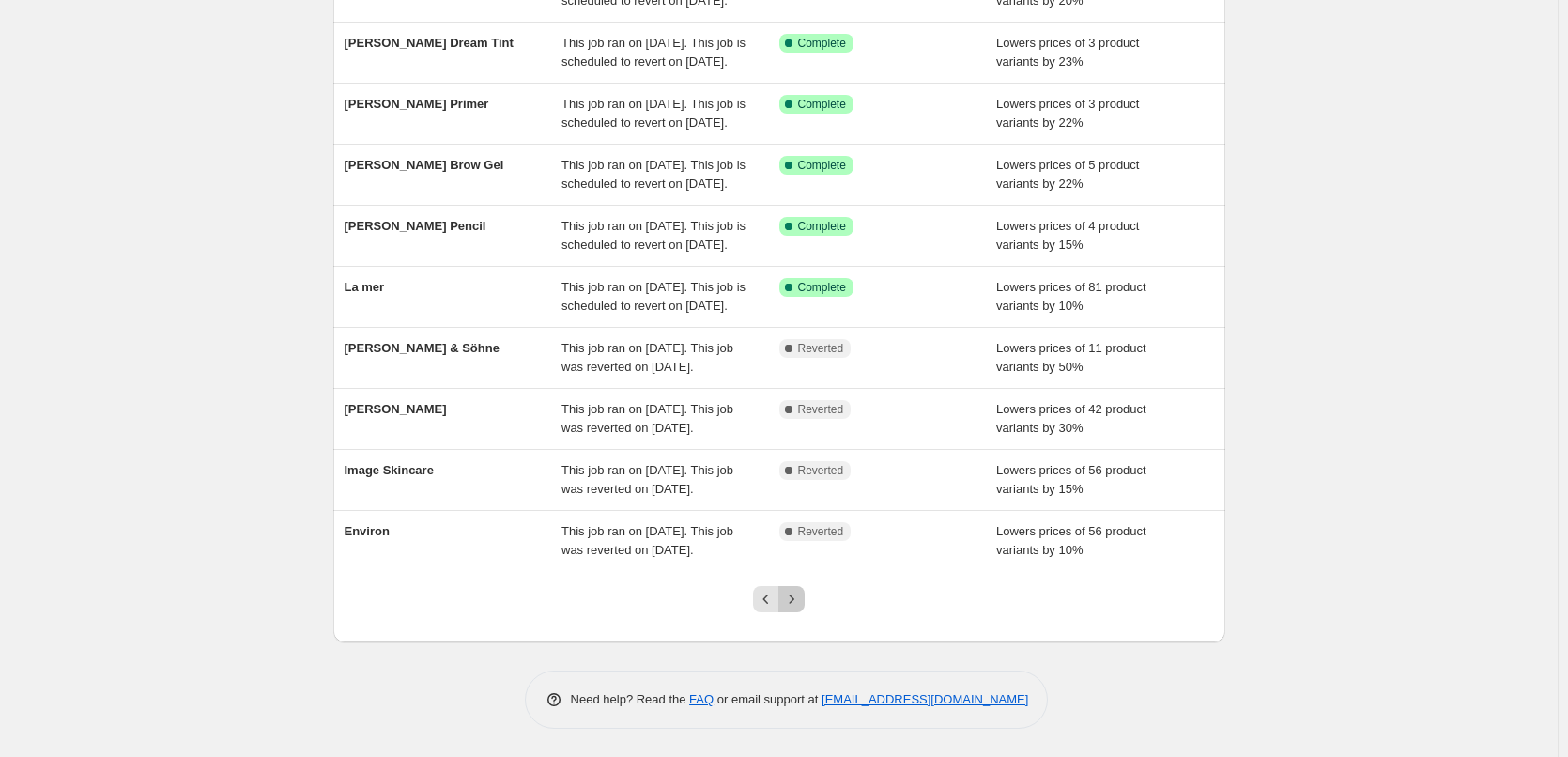
click at [797, 608] on icon "Next" at bounding box center [792, 599] width 19 height 19
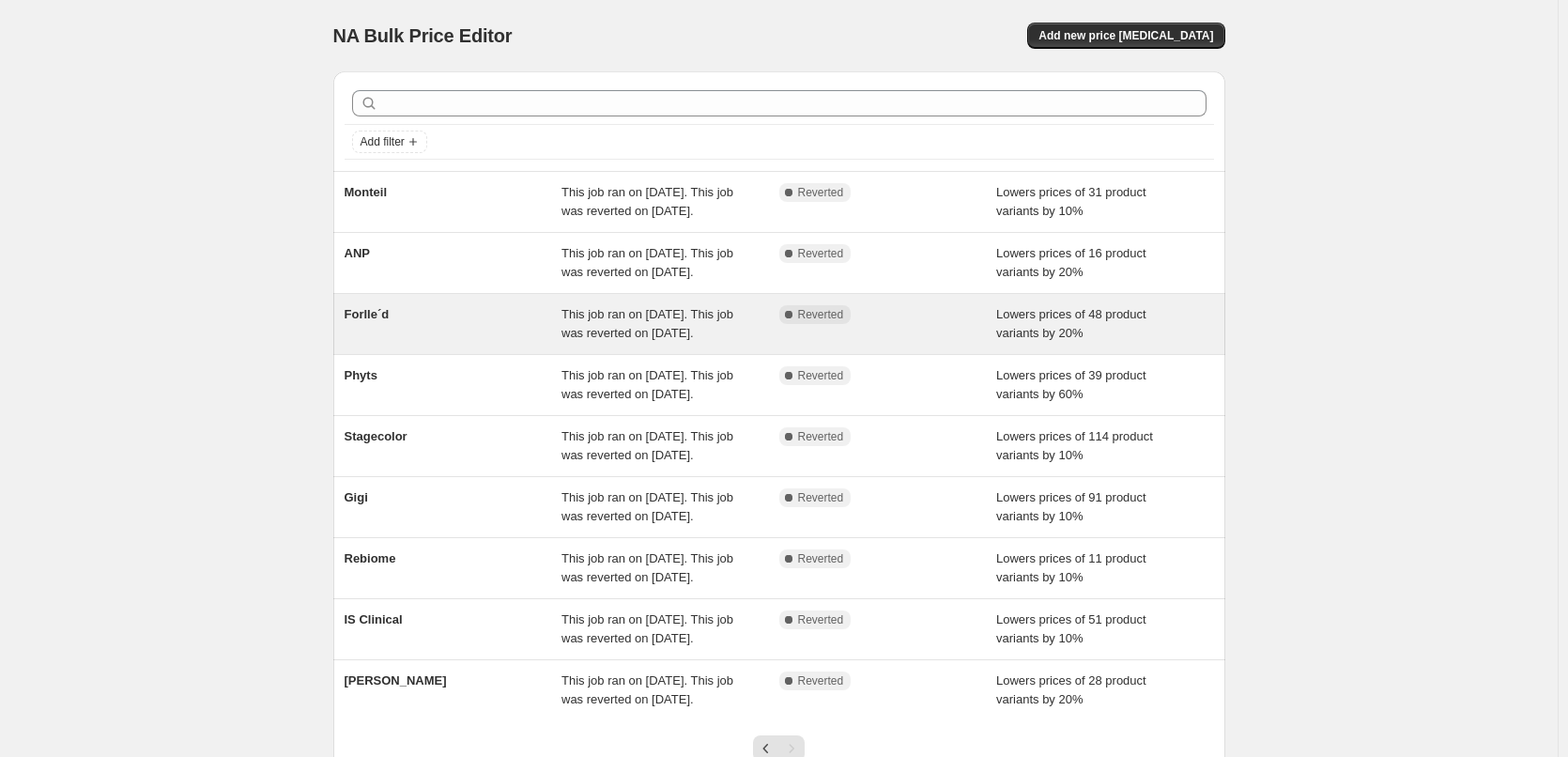
click at [717, 343] on div "This job ran on [DATE]. This job was reverted on [DATE]." at bounding box center [670, 325] width 218 height 38
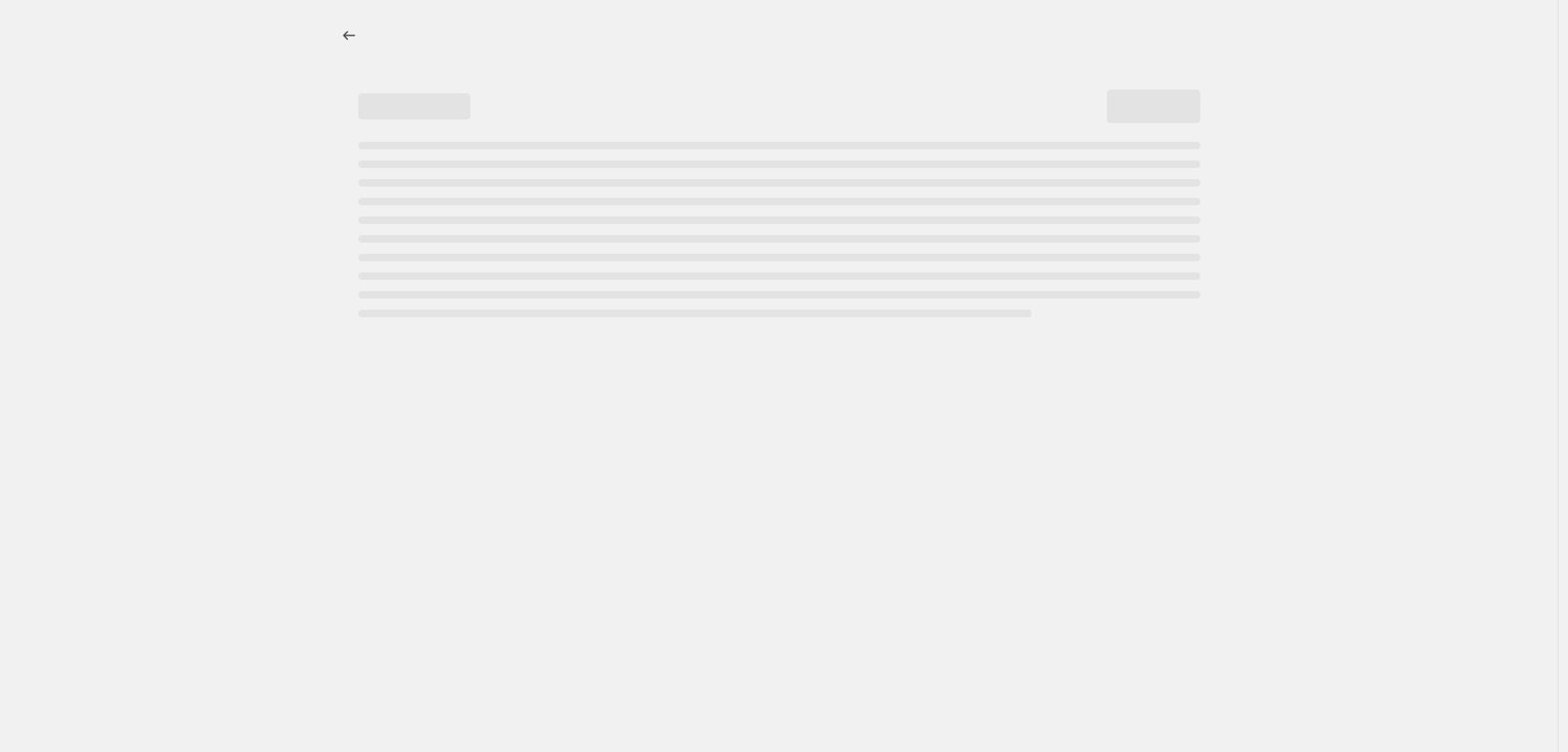
select select "percentage"
select select "remove"
select select "vendor"
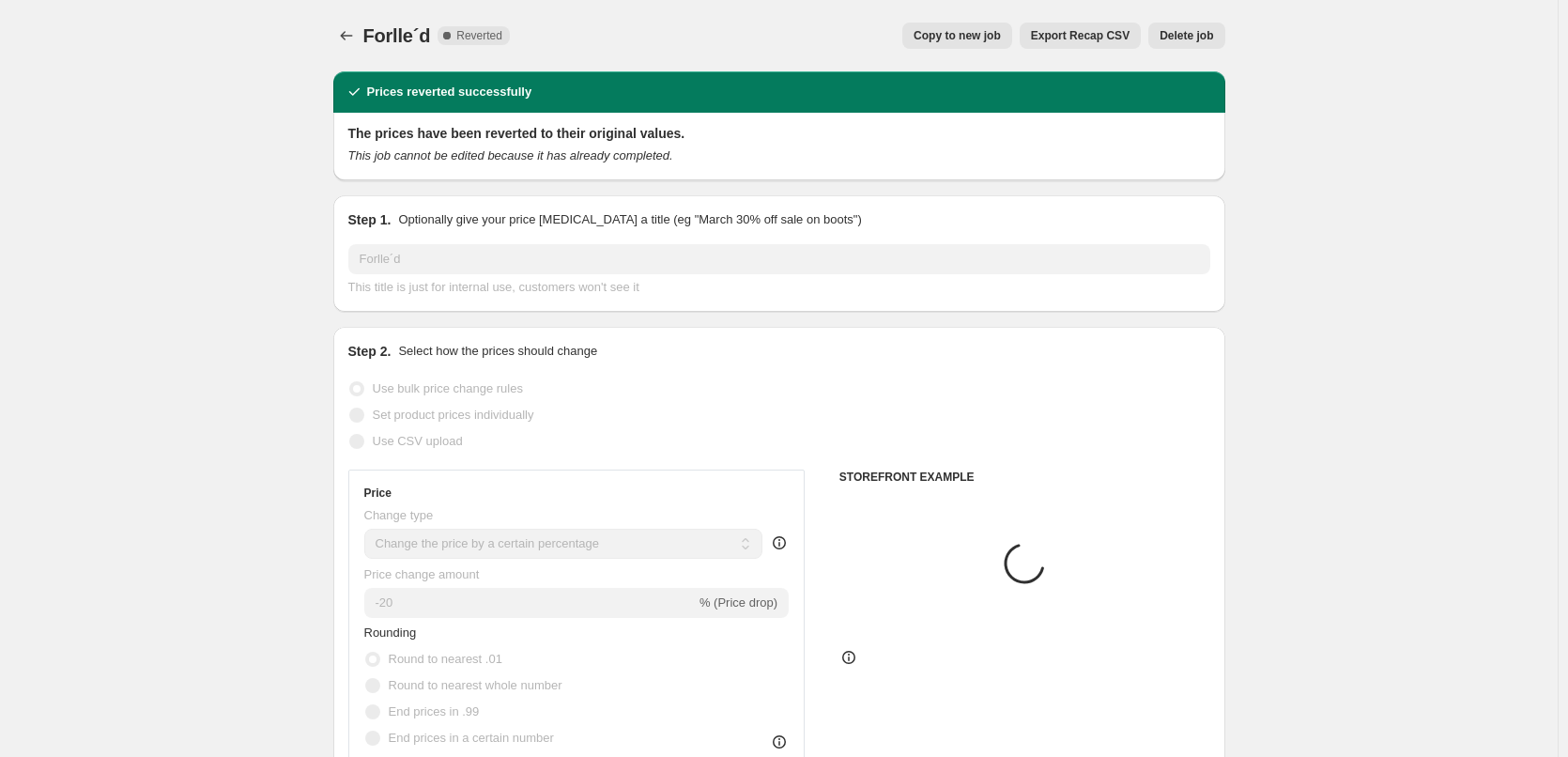
click at [965, 42] on span "Copy to new job" at bounding box center [958, 36] width 88 height 15
select select "percentage"
select select "remove"
select select "vendor"
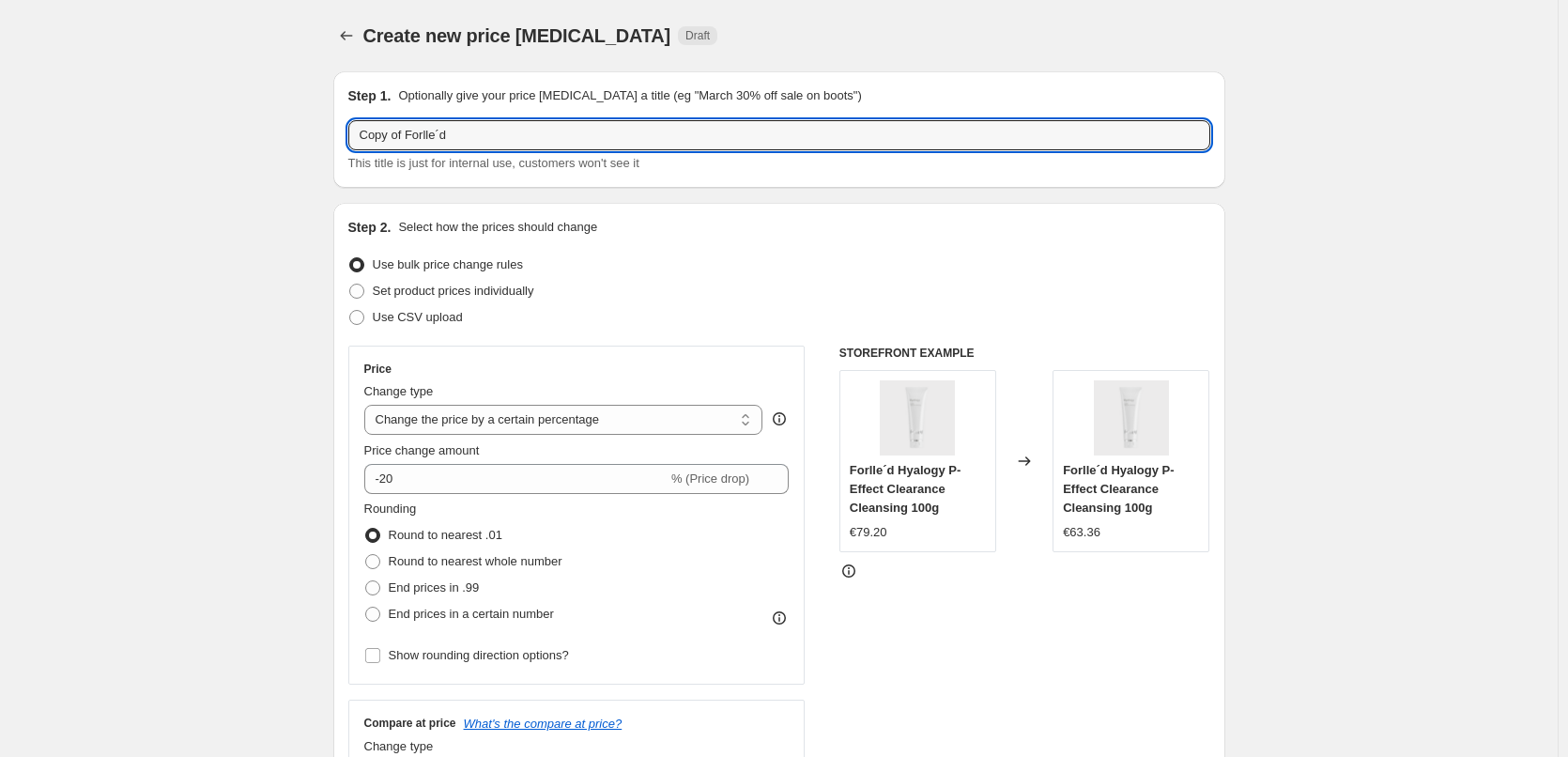
drag, startPoint x: 408, startPoint y: 135, endPoint x: 128, endPoint y: 153, distance: 280.6
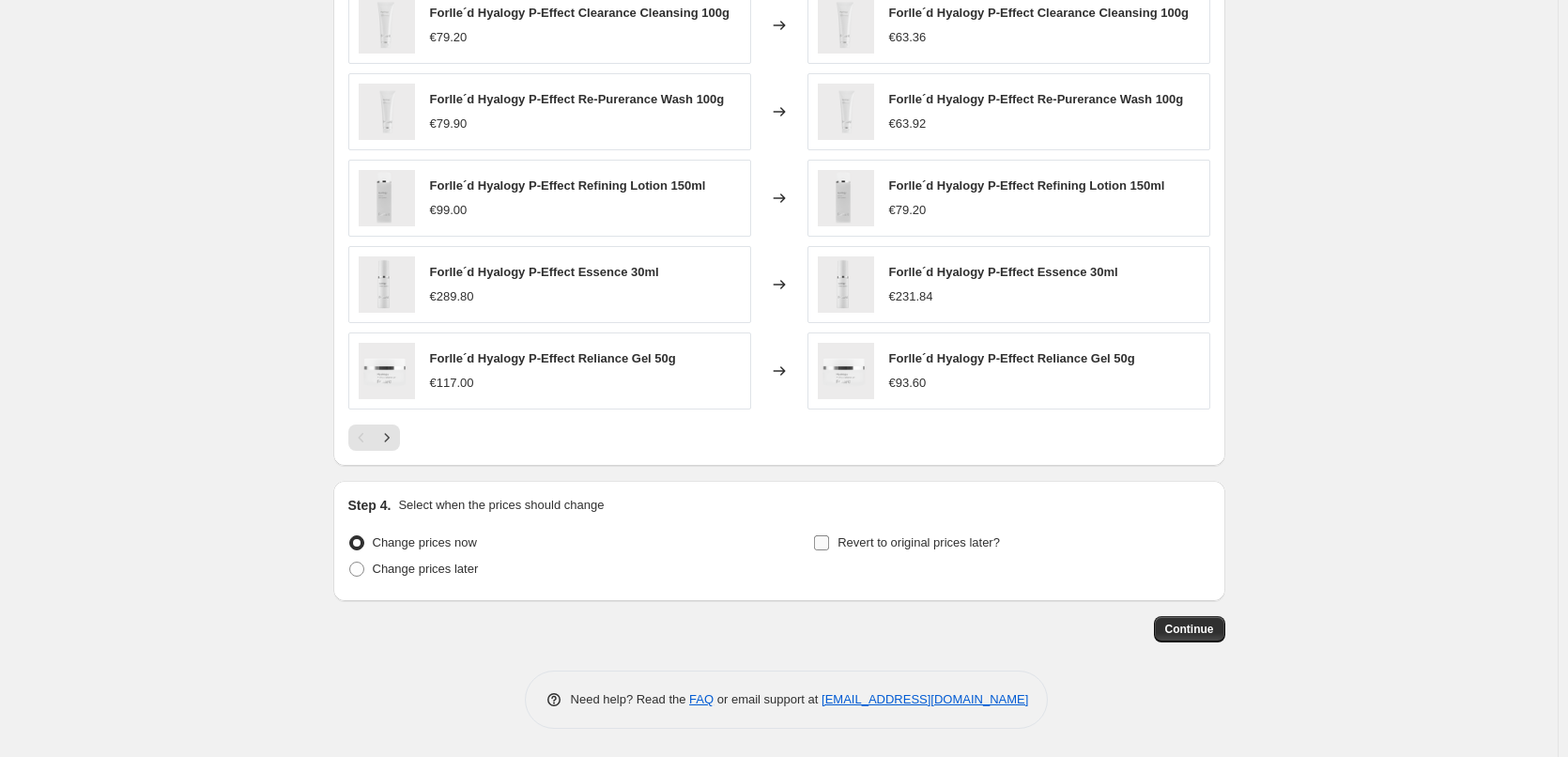
type input "Forlle´d"
click at [889, 538] on span "Revert to original prices later?" at bounding box center [919, 542] width 162 height 14
click at [829, 538] on input "Revert to original prices later?" at bounding box center [822, 543] width 15 height 15
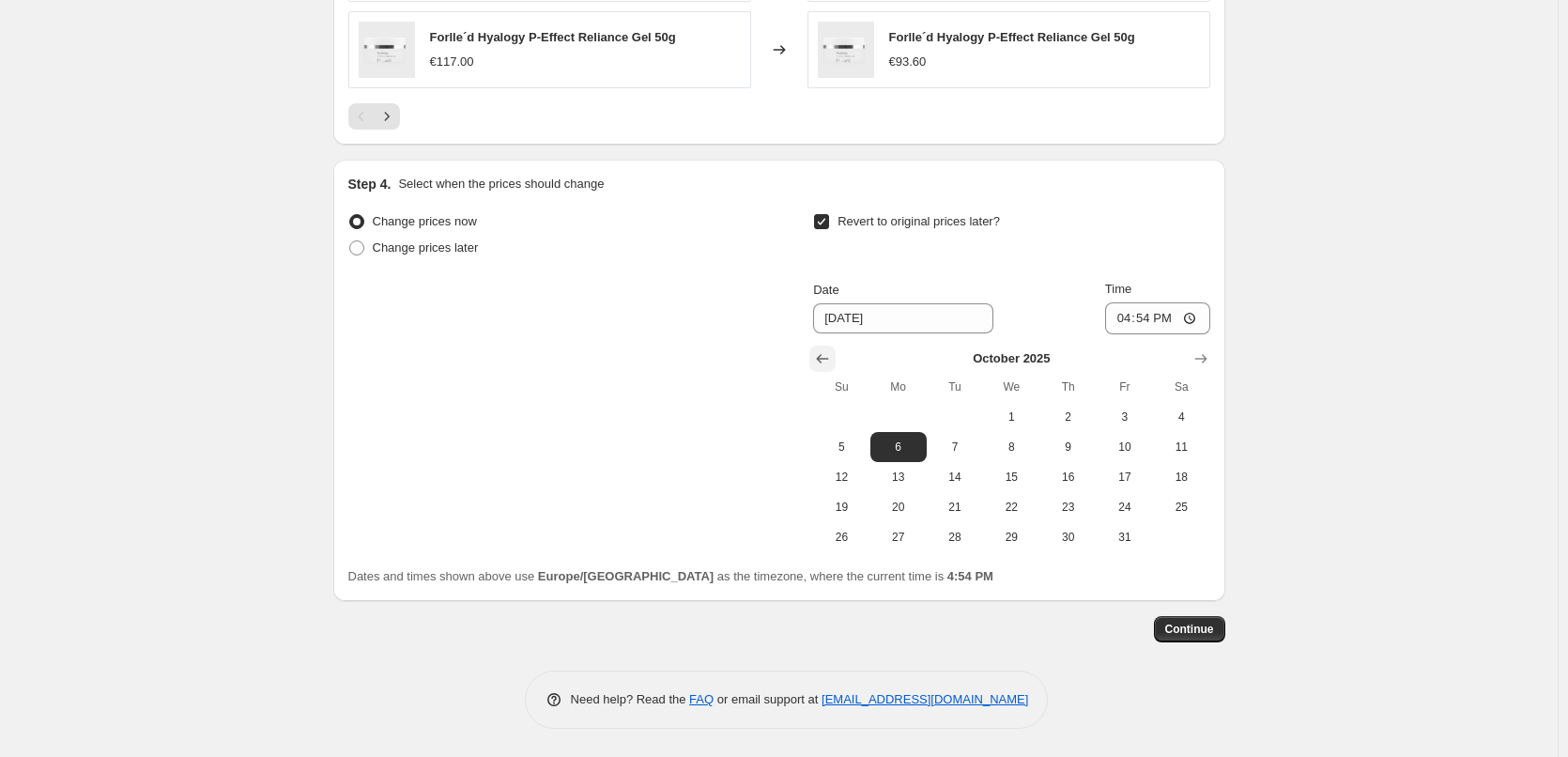
click at [829, 359] on icon "Show previous month, September 2025" at bounding box center [823, 359] width 12 height 9
click at [950, 544] on span "30" at bounding box center [956, 537] width 42 height 15
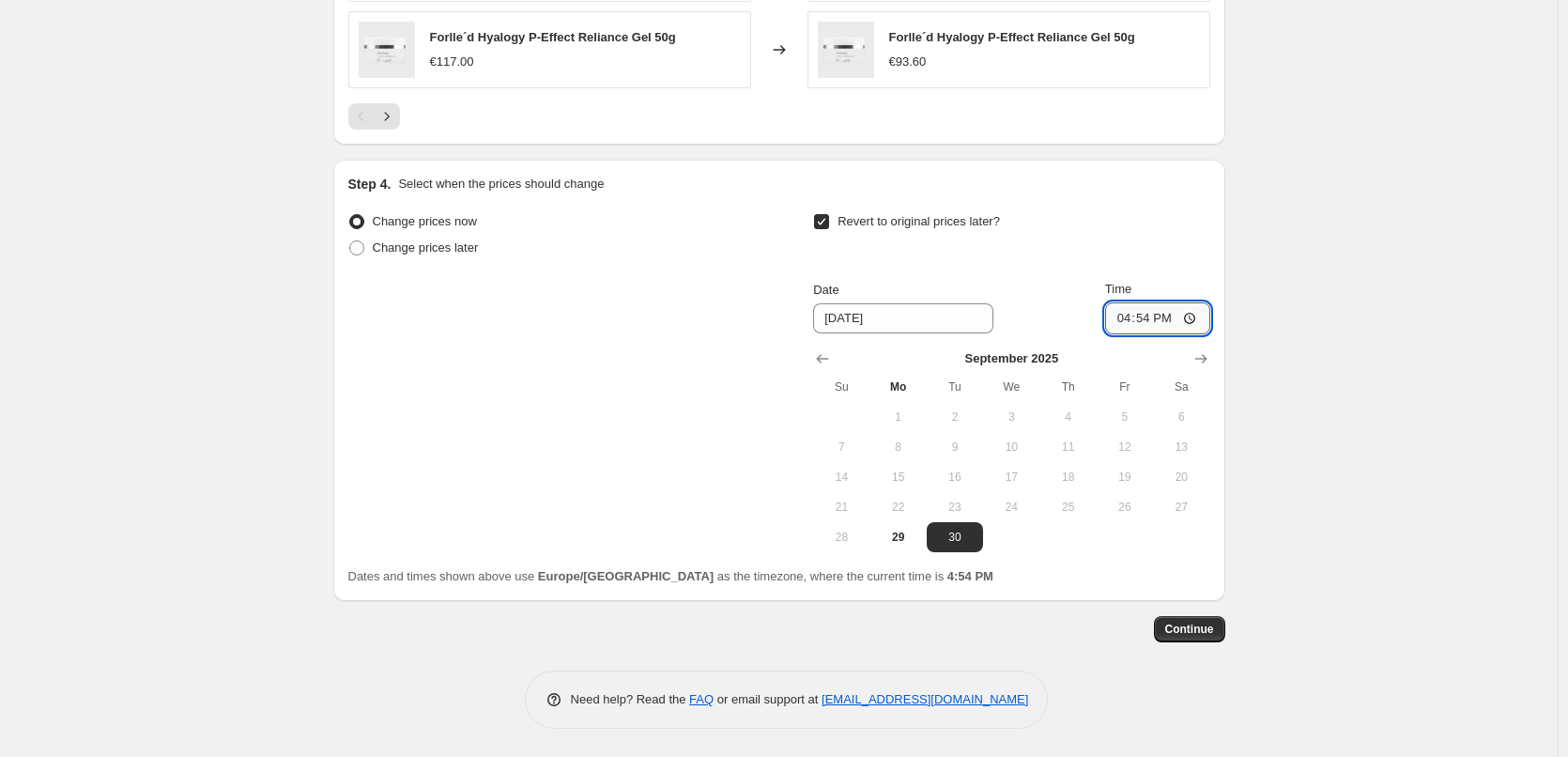
click at [1120, 316] on input "16:54" at bounding box center [1158, 319] width 105 height 32
click at [1199, 319] on input "15:00" at bounding box center [1158, 319] width 105 height 32
click at [1179, 638] on button "Continue" at bounding box center [1190, 630] width 72 height 26
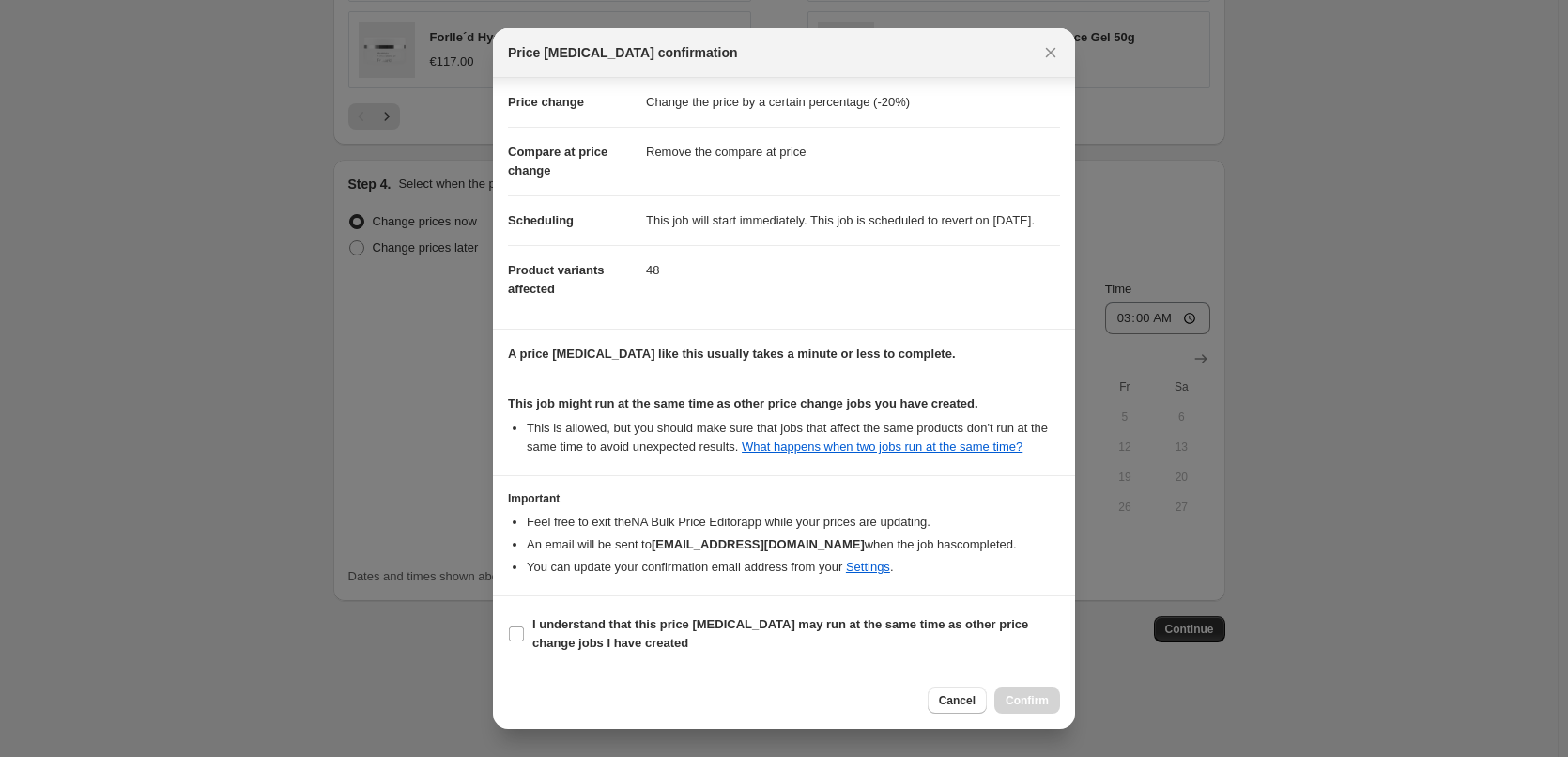
click at [592, 609] on section "I understand that this price [MEDICAL_DATA] may run at the same time as other p…" at bounding box center [784, 634] width 582 height 76
click at [599, 648] on b "I understand that this price [MEDICAL_DATA] may run at the same time as other p…" at bounding box center [780, 633] width 496 height 33
click at [524, 642] on input "I understand that this price [MEDICAL_DATA] may run at the same time as other p…" at bounding box center [517, 634] width 15 height 15
click at [1037, 695] on span "Confirm" at bounding box center [1027, 701] width 43 height 15
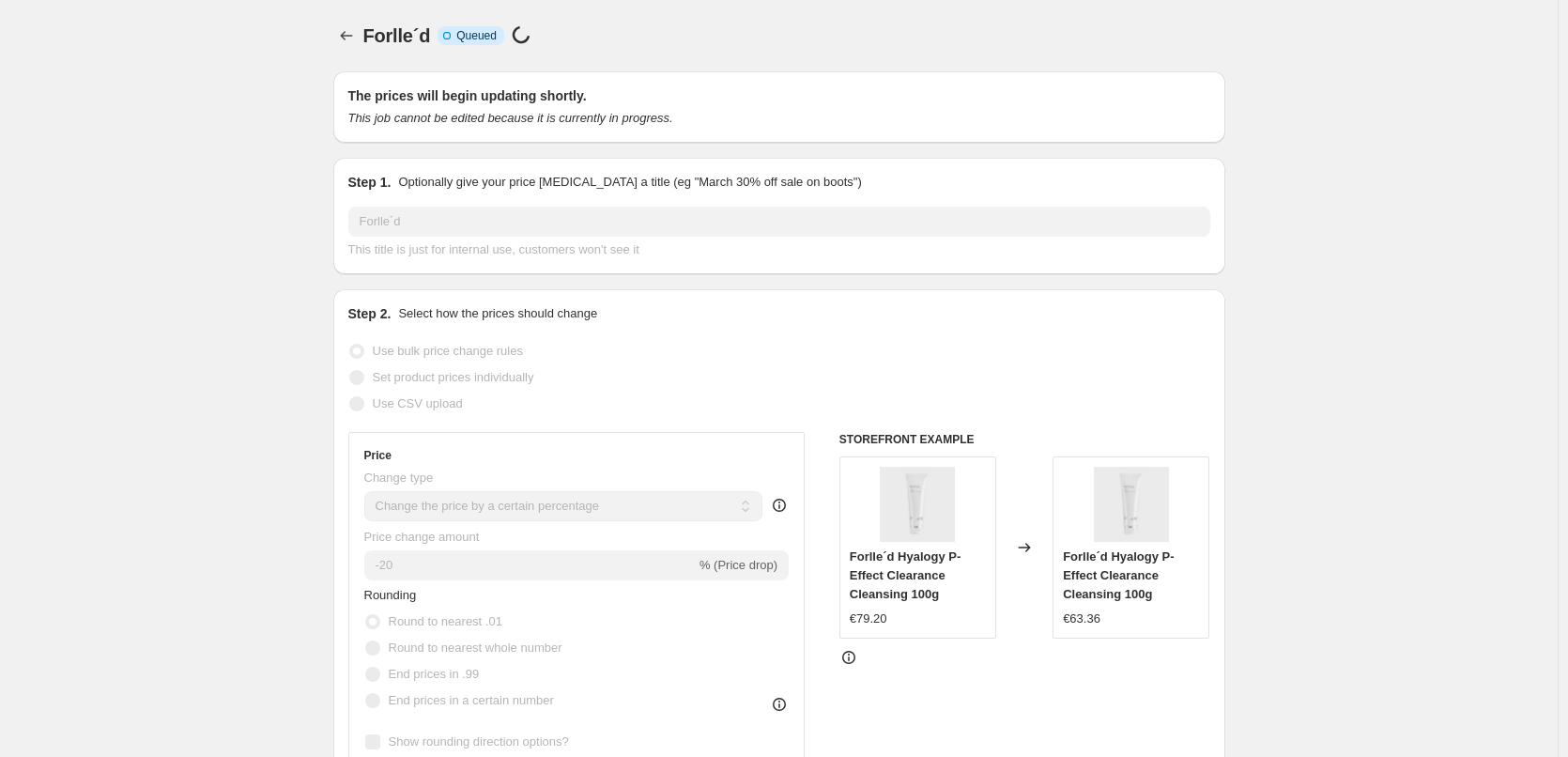
drag, startPoint x: 331, startPoint y: 32, endPoint x: 342, endPoint y: 32, distance: 11.0
click at [339, 31] on button "Price change jobs" at bounding box center [346, 36] width 26 height 26
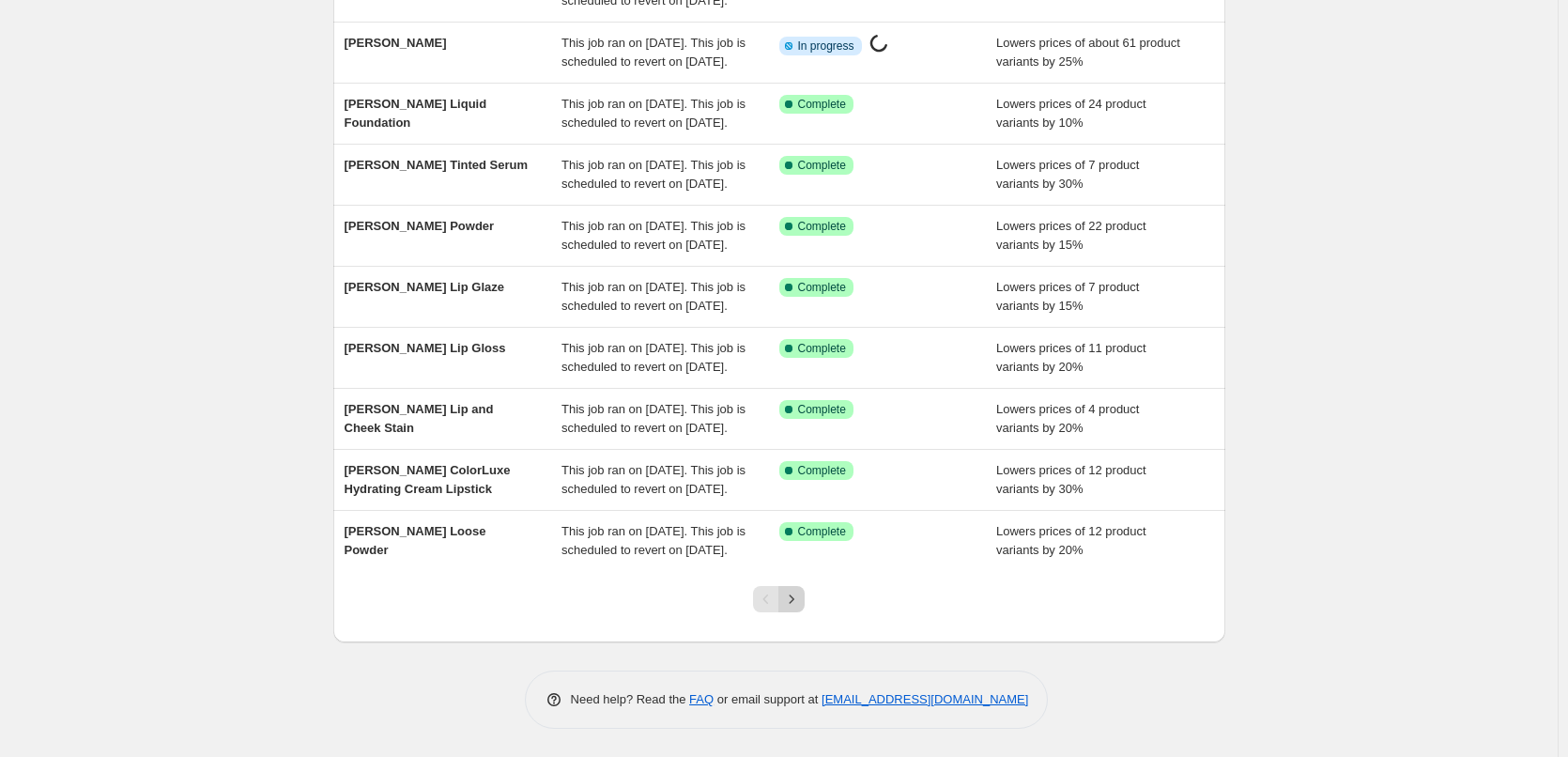
click at [798, 607] on icon "Next" at bounding box center [792, 599] width 19 height 19
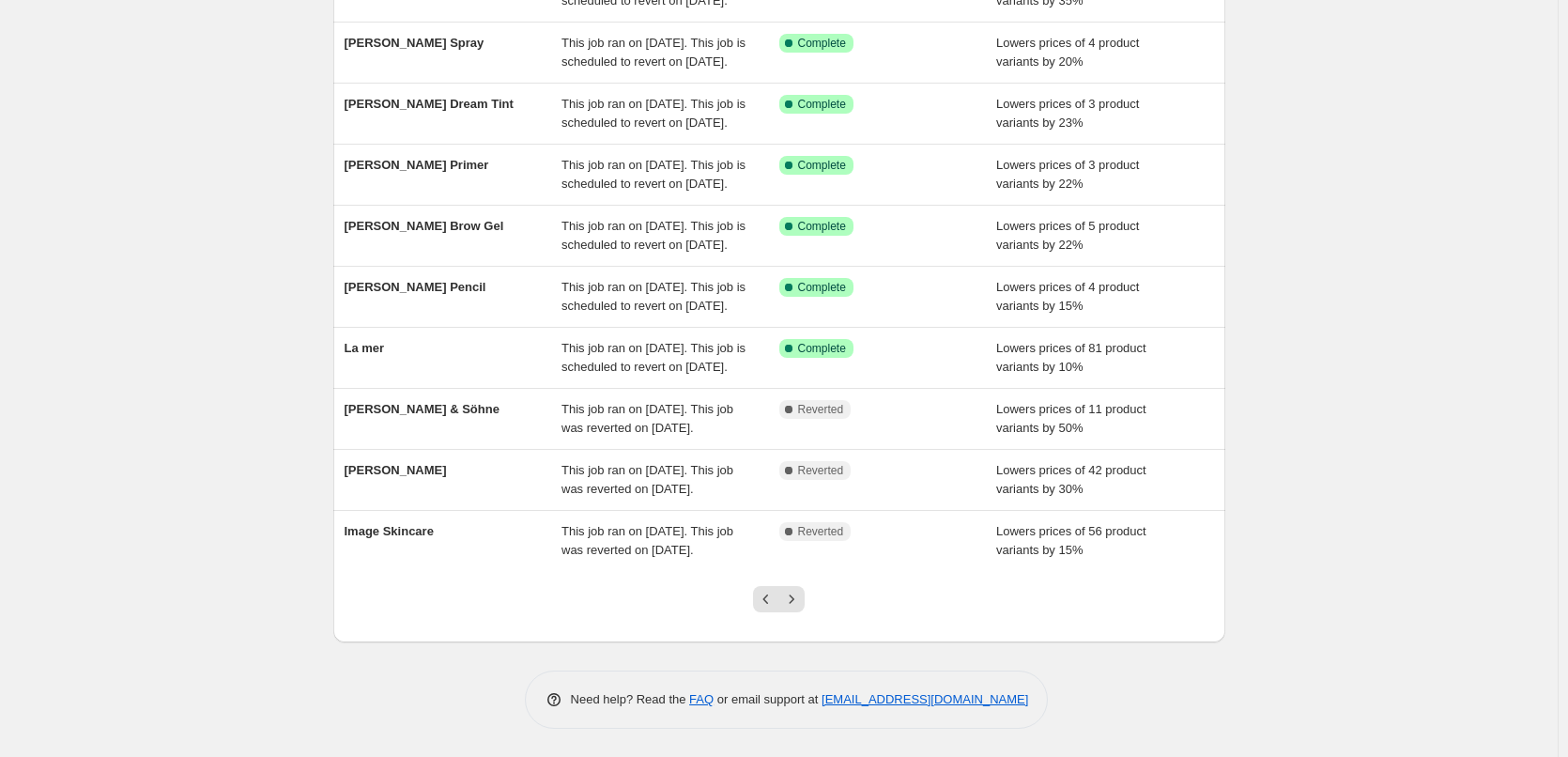
click at [793, 614] on div at bounding box center [778, 607] width 76 height 72
click at [799, 593] on icon "Next" at bounding box center [792, 599] width 19 height 19
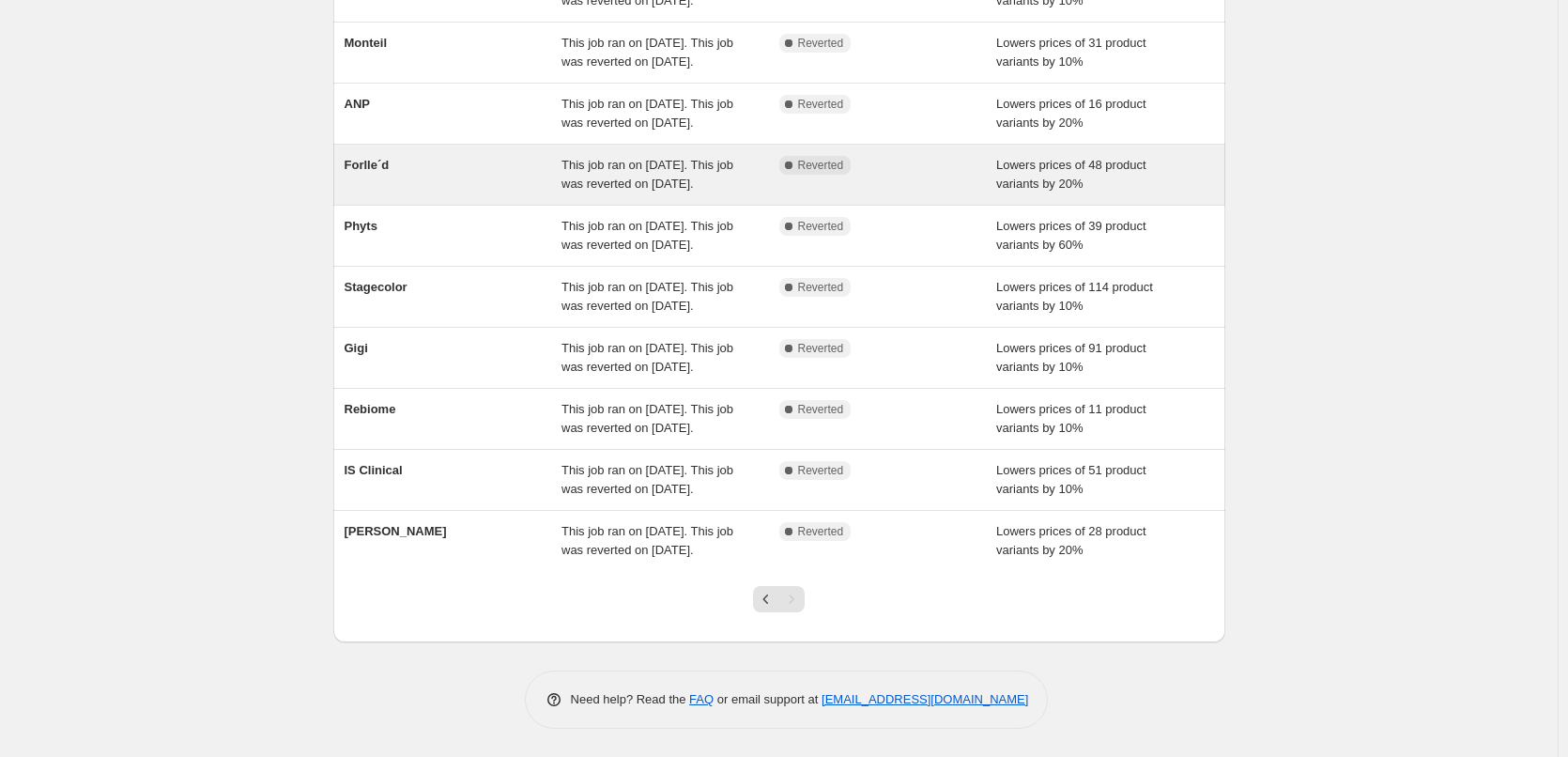
click at [667, 185] on span "This job ran on [DATE]. This job was reverted on [DATE]." at bounding box center [647, 174] width 172 height 33
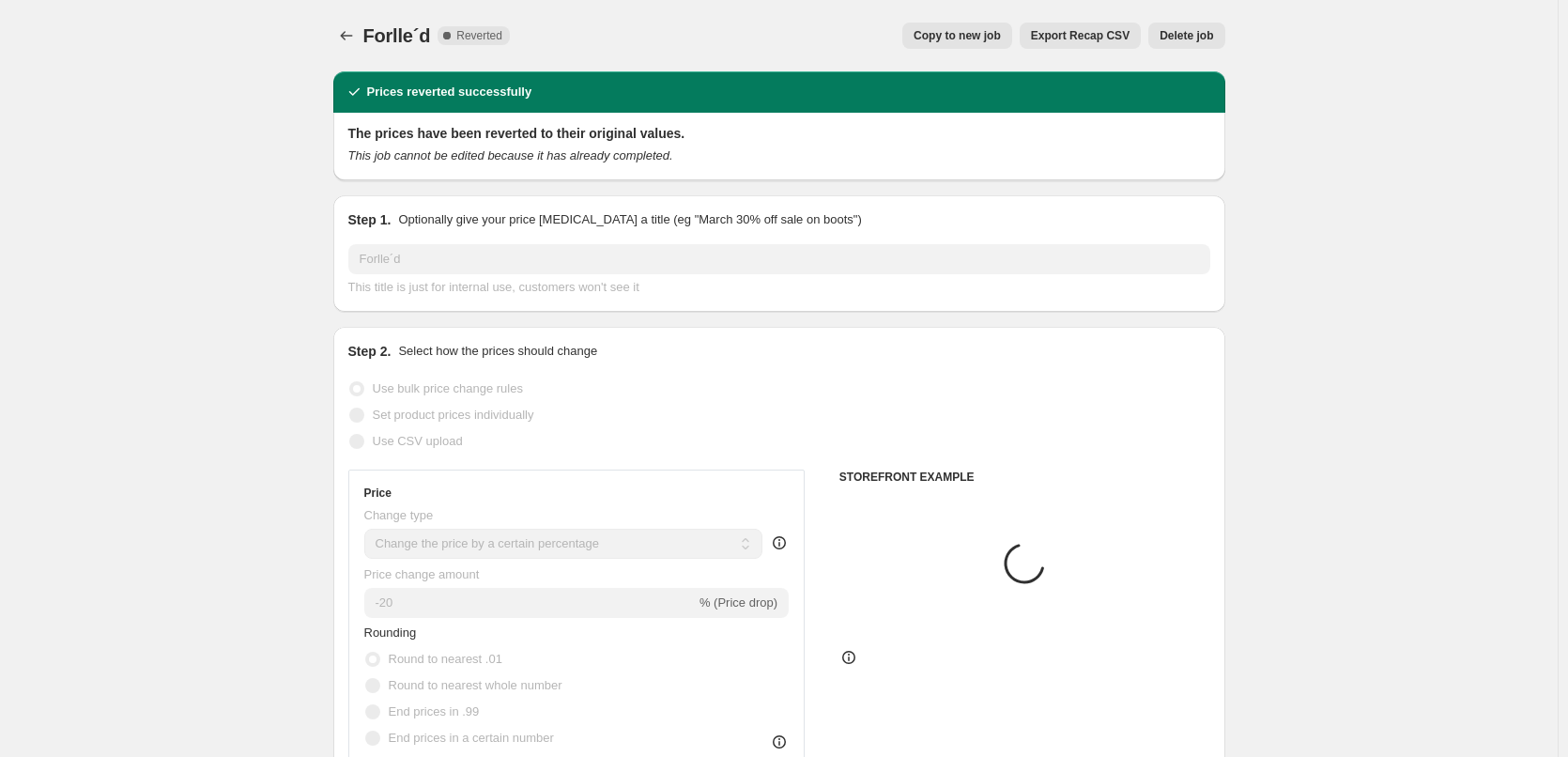
click at [1186, 24] on button "Delete job" at bounding box center [1187, 36] width 76 height 26
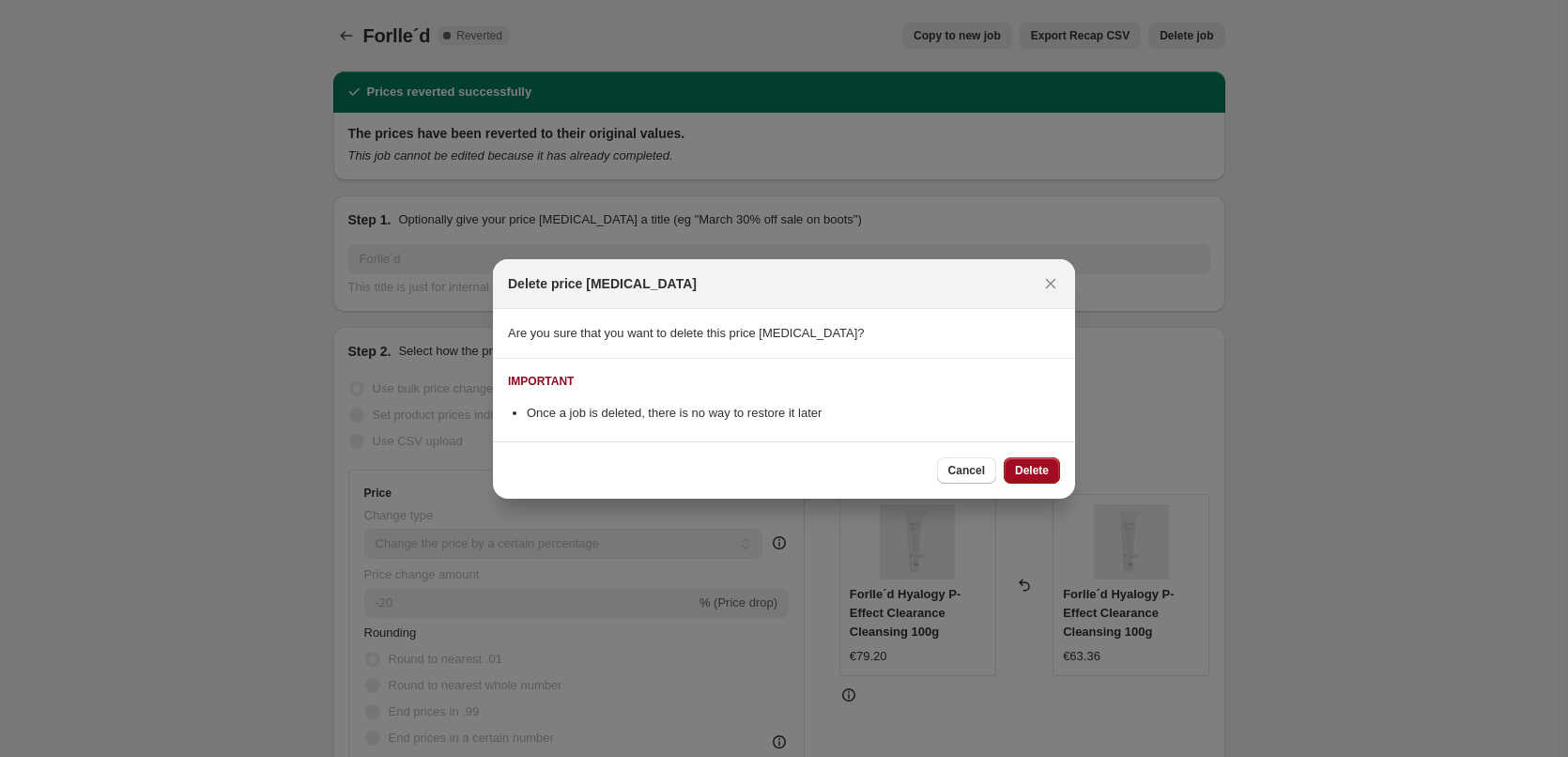
click at [1026, 473] on span "Delete" at bounding box center [1032, 471] width 34 height 15
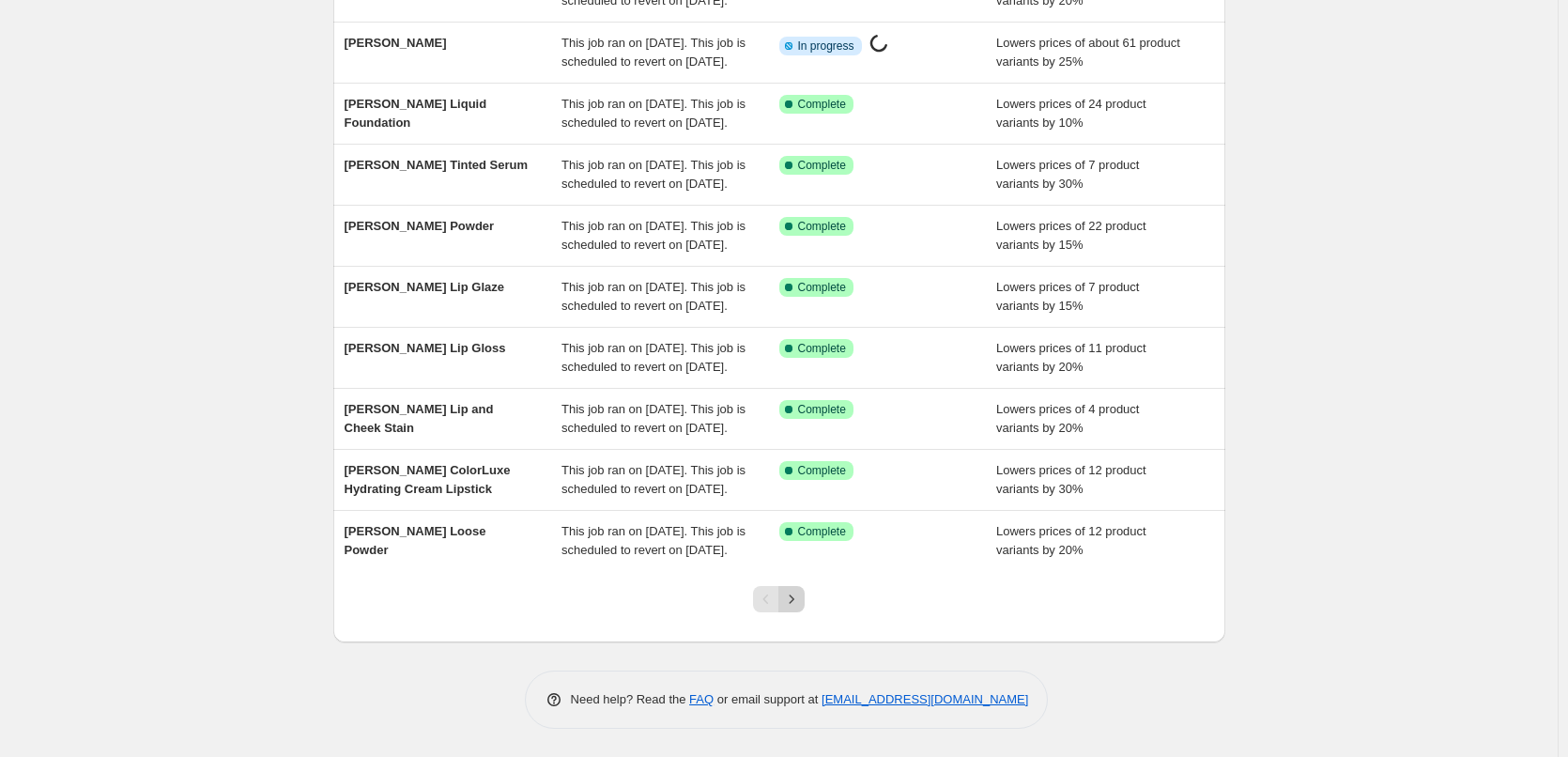
click at [801, 599] on icon "Next" at bounding box center [792, 599] width 19 height 19
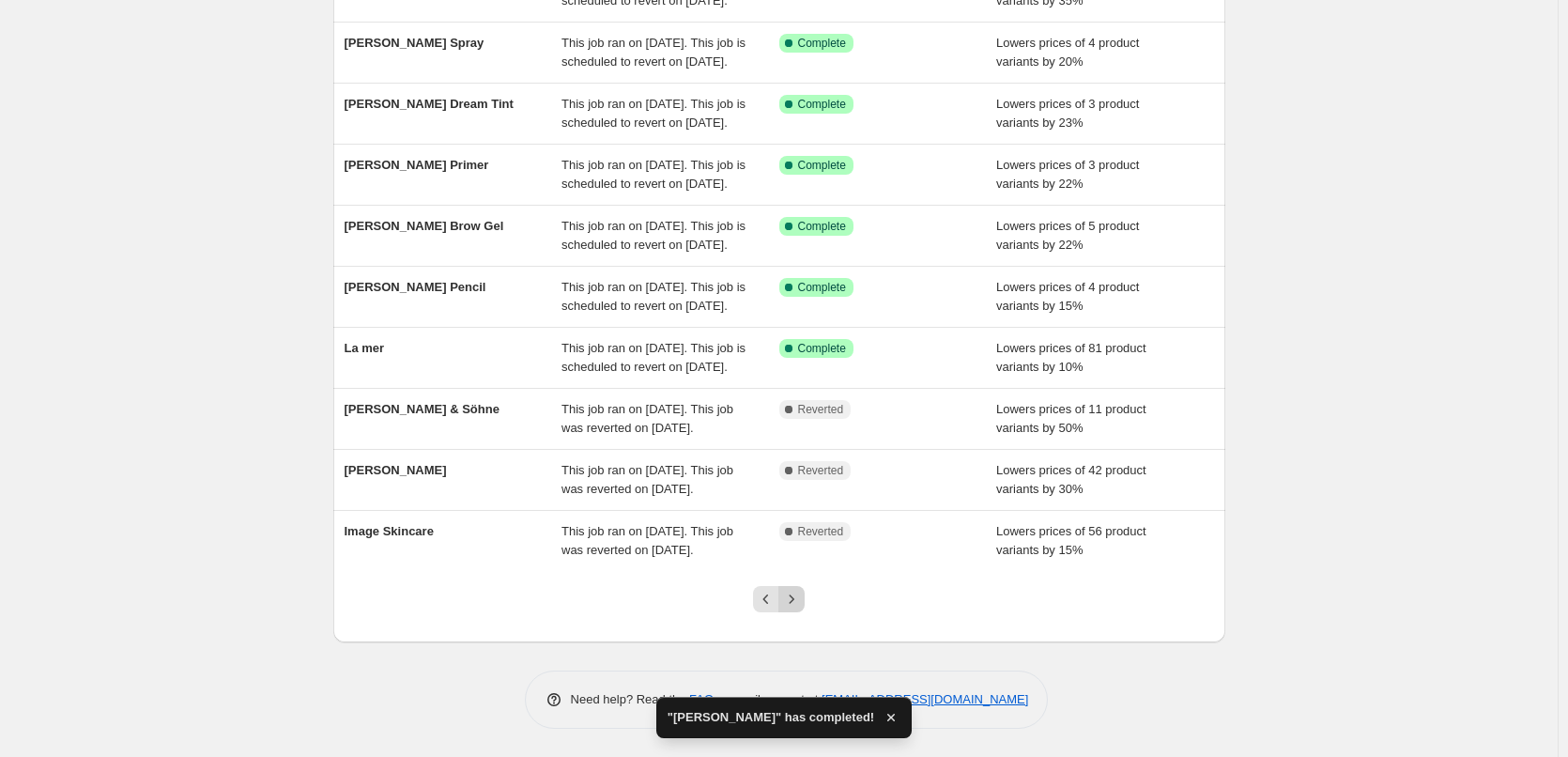
click at [801, 597] on icon "Next" at bounding box center [792, 599] width 19 height 19
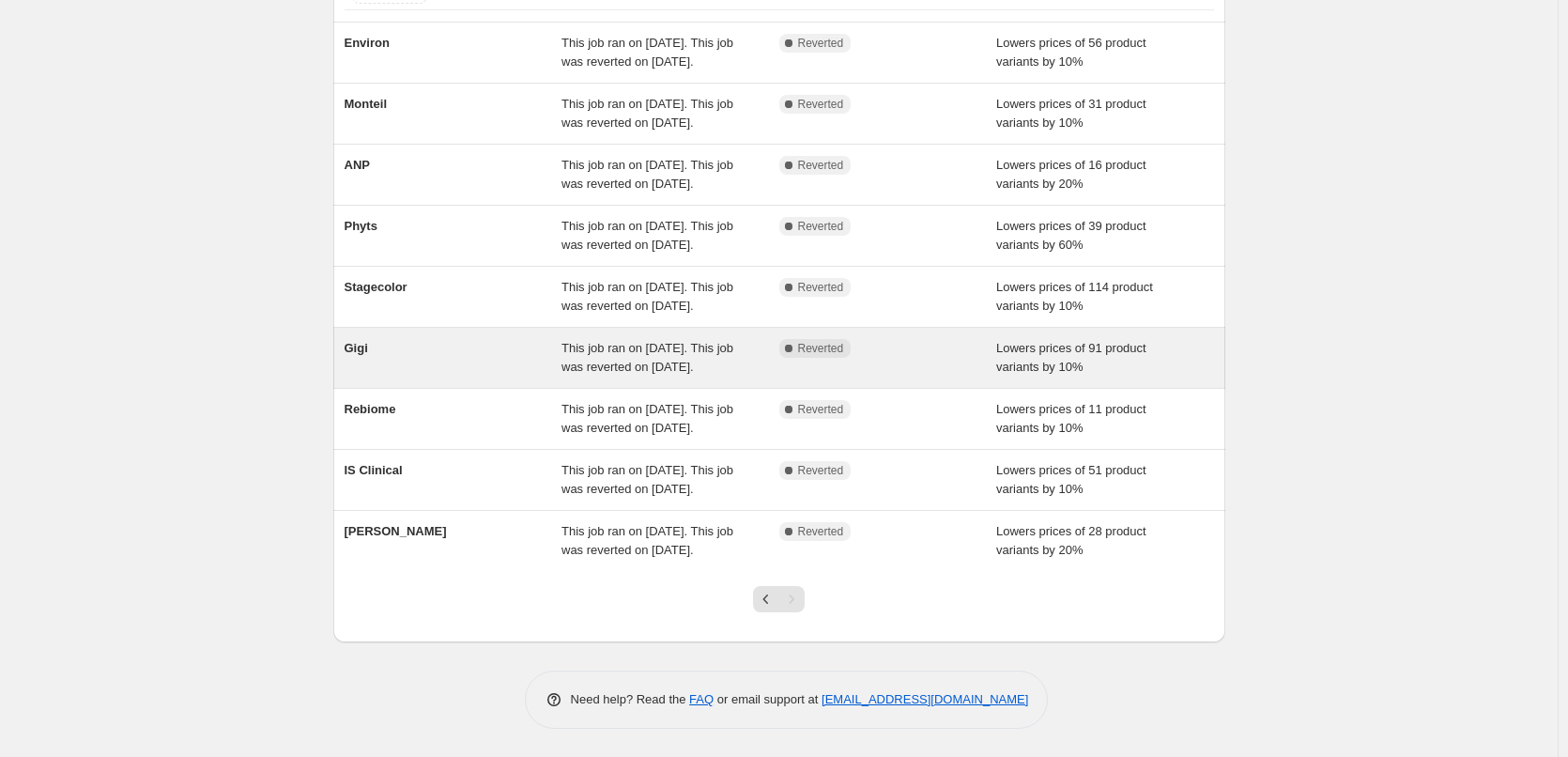
click at [778, 348] on div "This job ran on [DATE]. This job was reverted on [DATE]." at bounding box center [670, 358] width 218 height 38
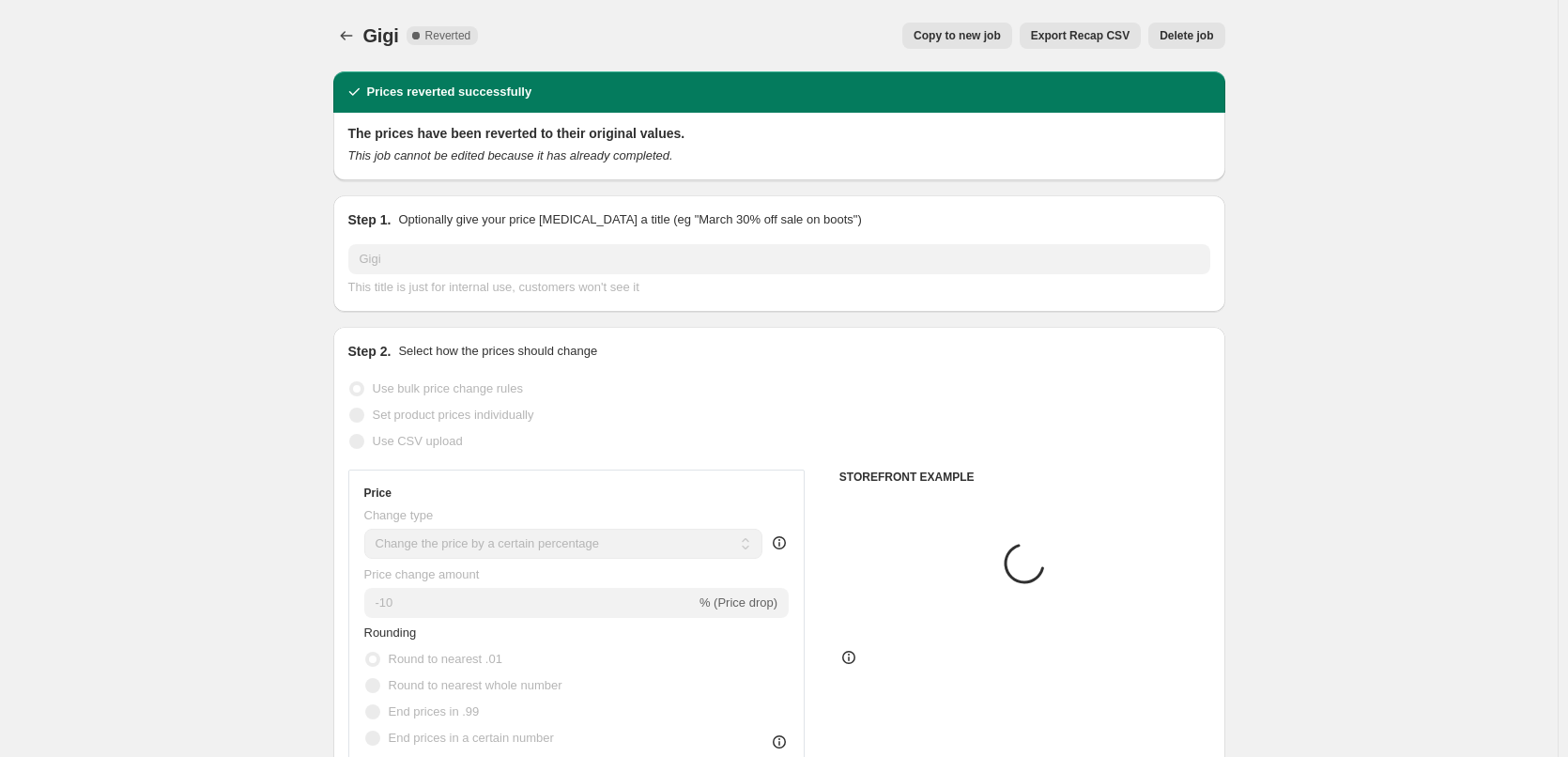
click at [950, 42] on span "Copy to new job" at bounding box center [958, 36] width 88 height 15
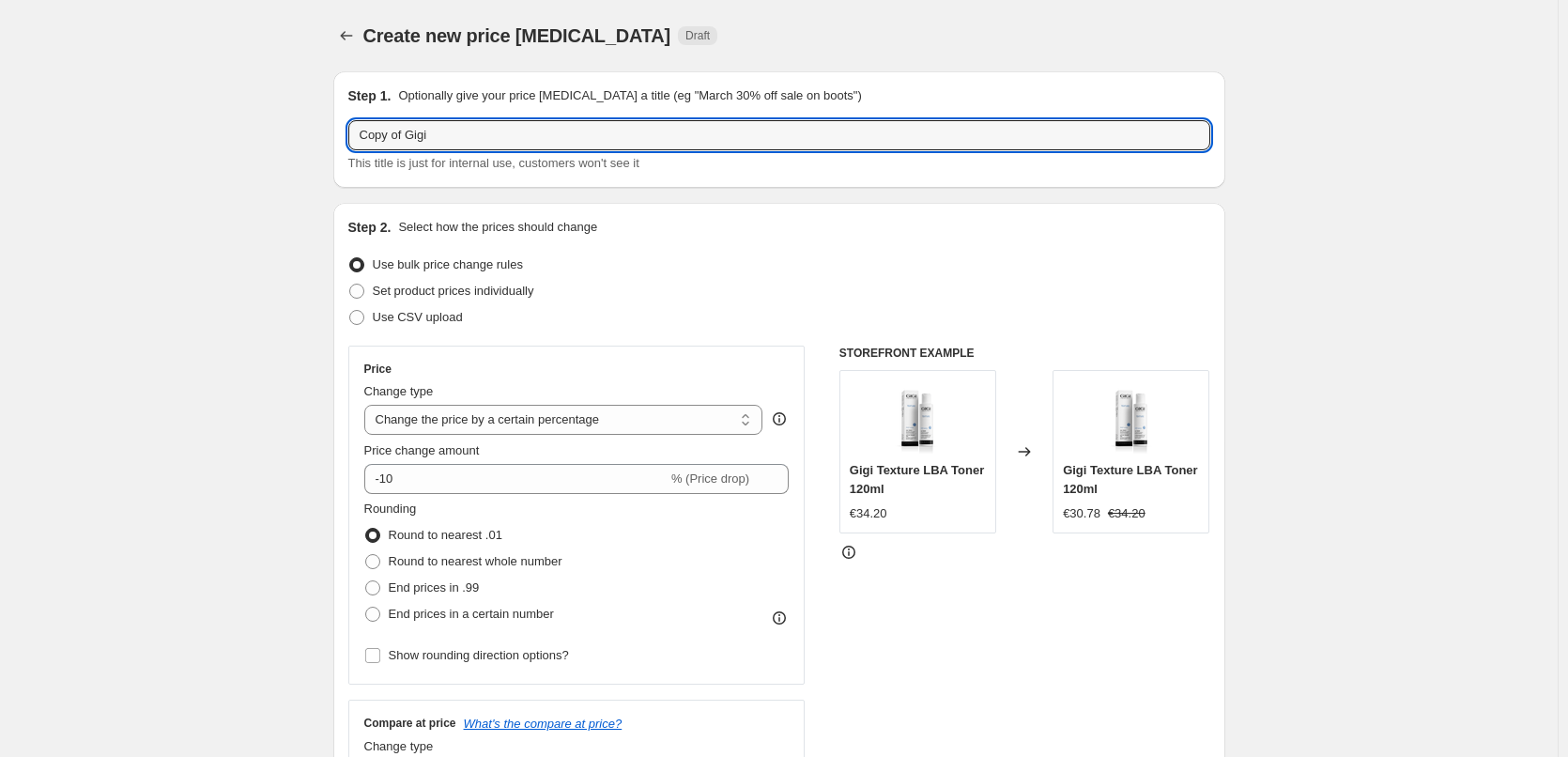
drag, startPoint x: 404, startPoint y: 135, endPoint x: 67, endPoint y: 117, distance: 337.5
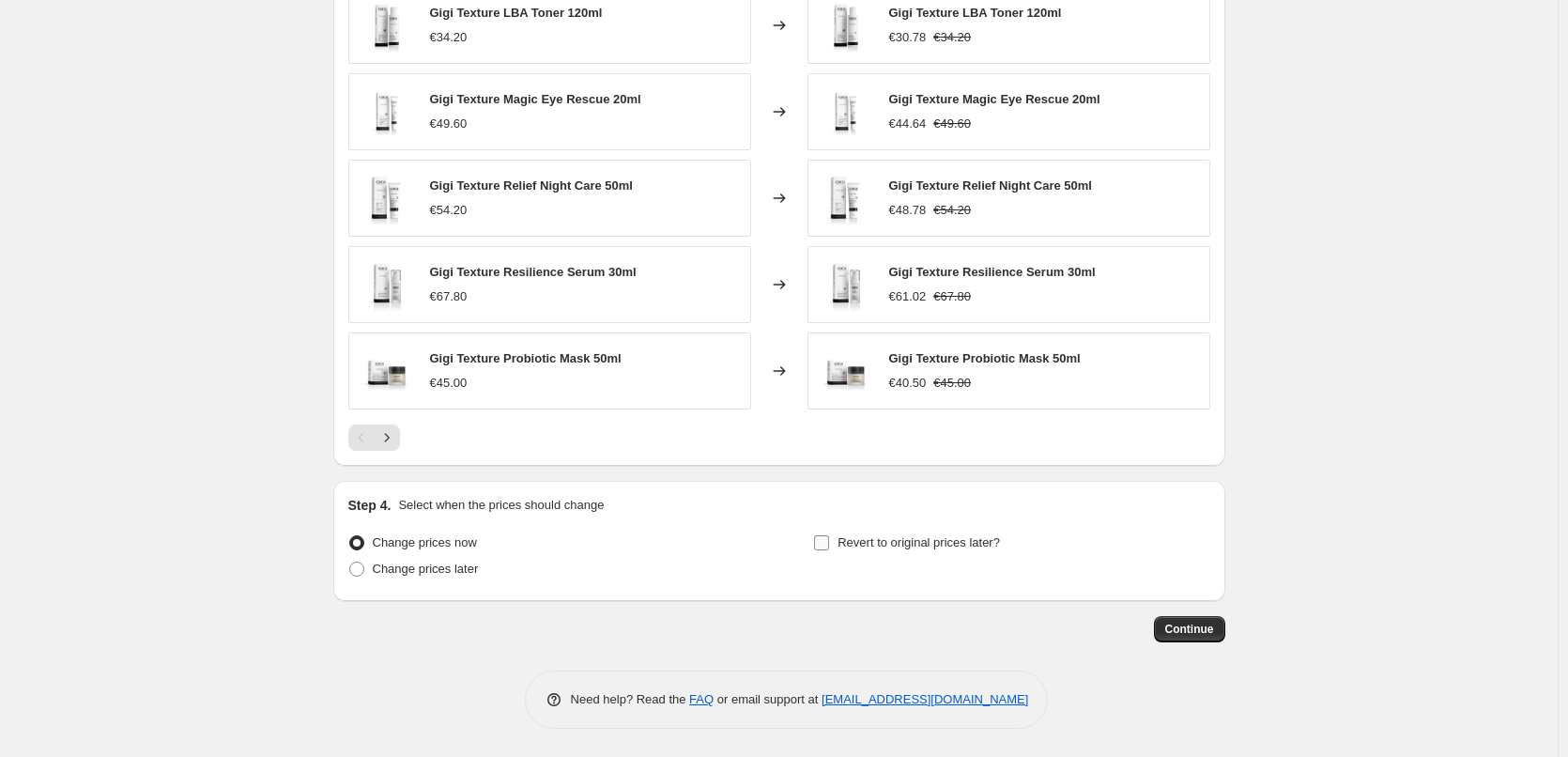
click at [828, 539] on input "Revert to original prices later?" at bounding box center [822, 543] width 15 height 15
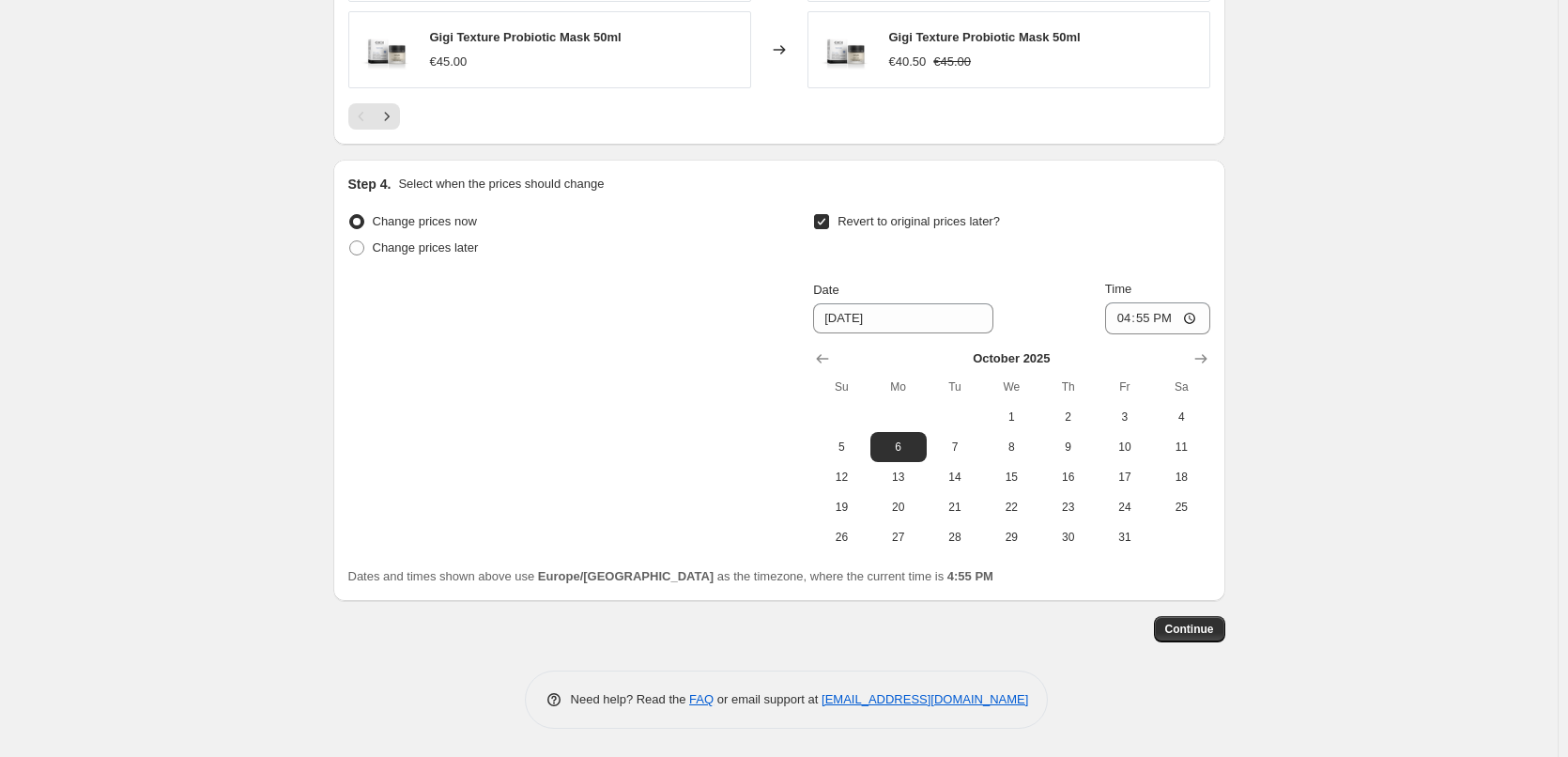
click at [829, 359] on icon "Show previous month, September 2025" at bounding box center [823, 359] width 12 height 9
click at [961, 540] on span "30" at bounding box center [956, 537] width 42 height 15
click at [1129, 320] on input "16:55" at bounding box center [1158, 319] width 105 height 32
click at [1204, 313] on input "15:00" at bounding box center [1158, 319] width 105 height 32
click at [1195, 320] on input "15:00" at bounding box center [1158, 319] width 105 height 32
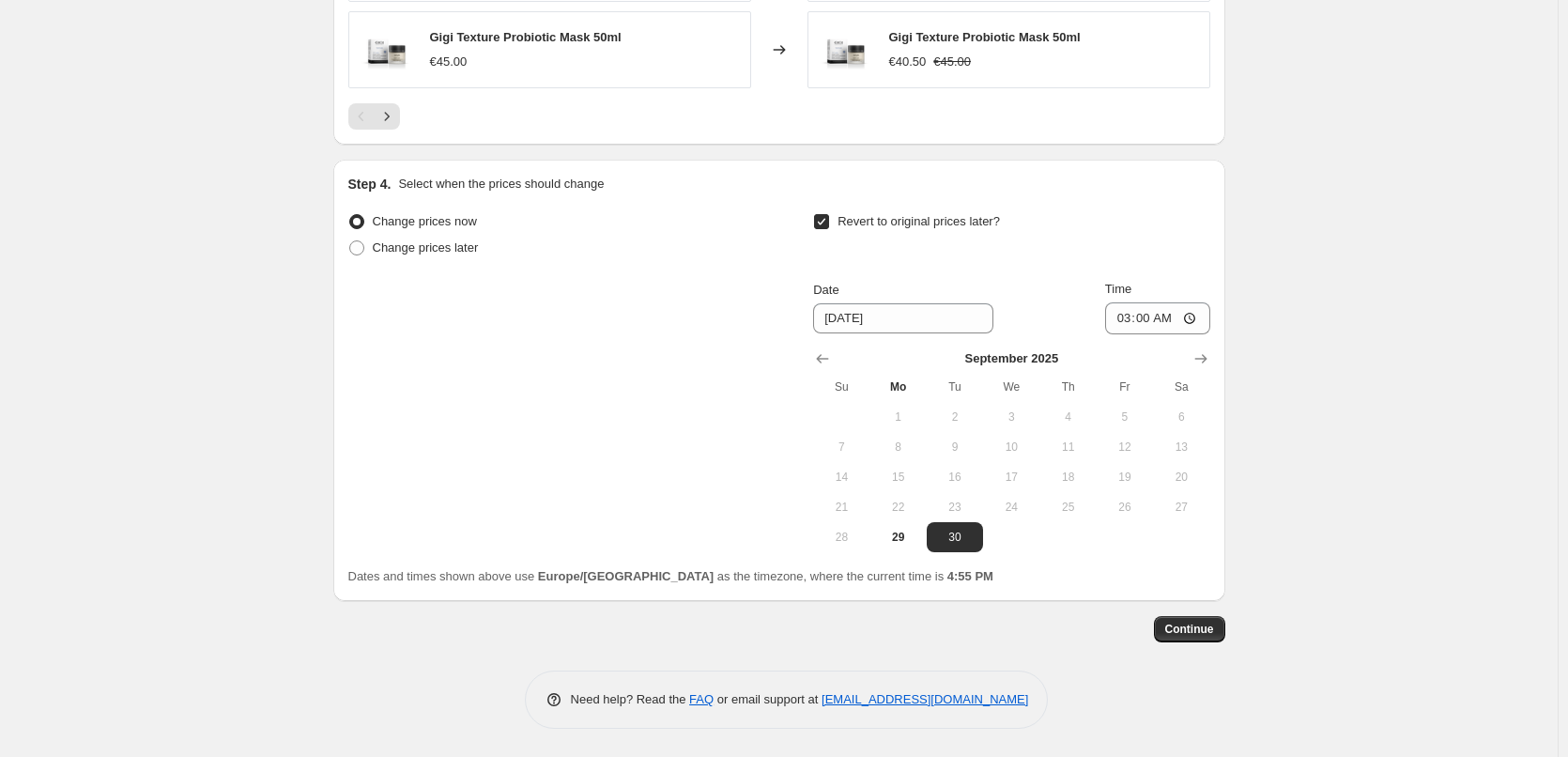
click at [1210, 638] on button "Continue" at bounding box center [1190, 630] width 72 height 26
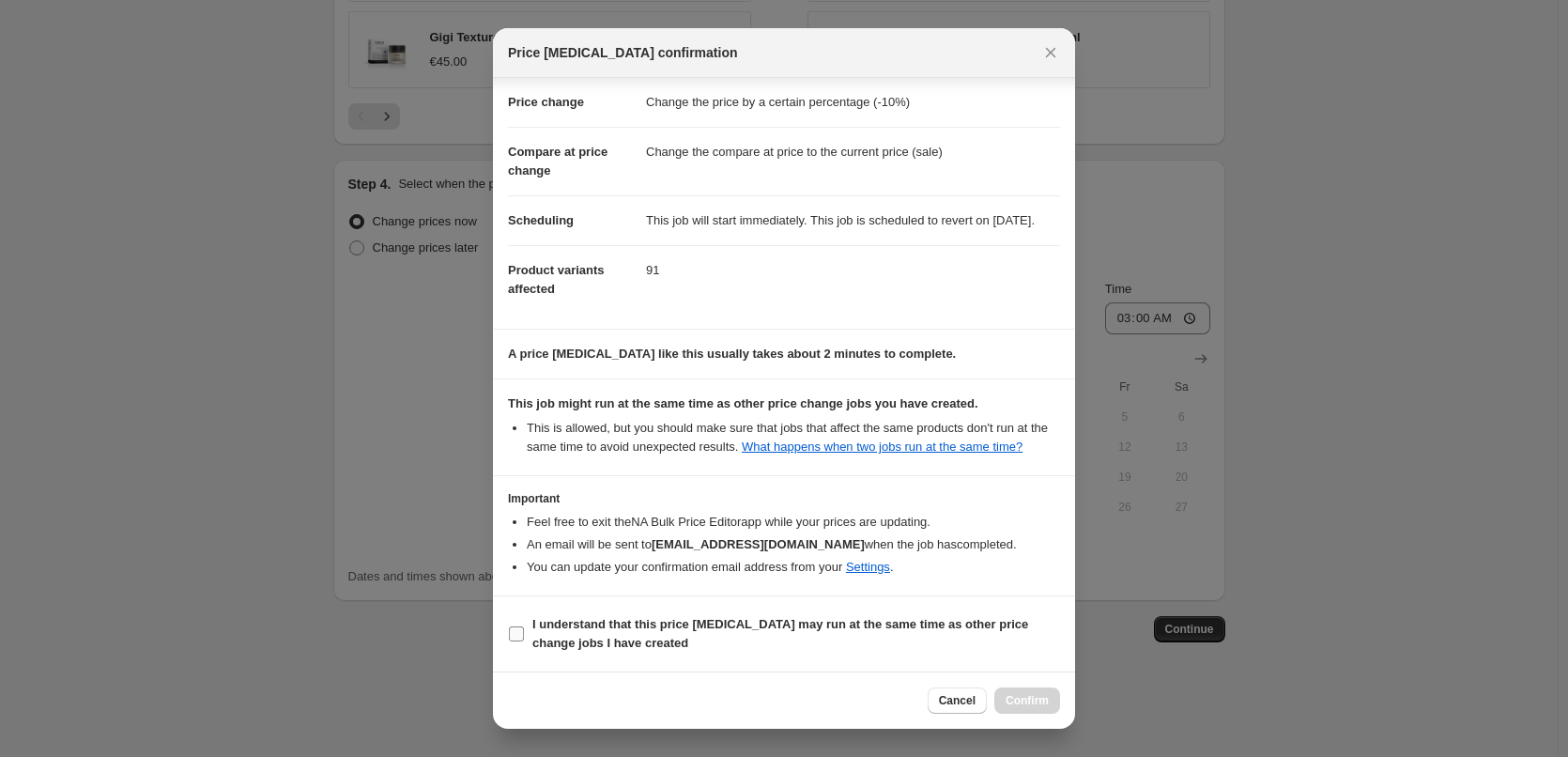
click at [632, 628] on b "I understand that this price [MEDICAL_DATA] may run at the same time as other p…" at bounding box center [780, 633] width 496 height 33
click at [524, 628] on input "I understand that this price [MEDICAL_DATA] may run at the same time as other p…" at bounding box center [517, 634] width 15 height 15
click at [1012, 700] on span "Confirm" at bounding box center [1027, 701] width 43 height 15
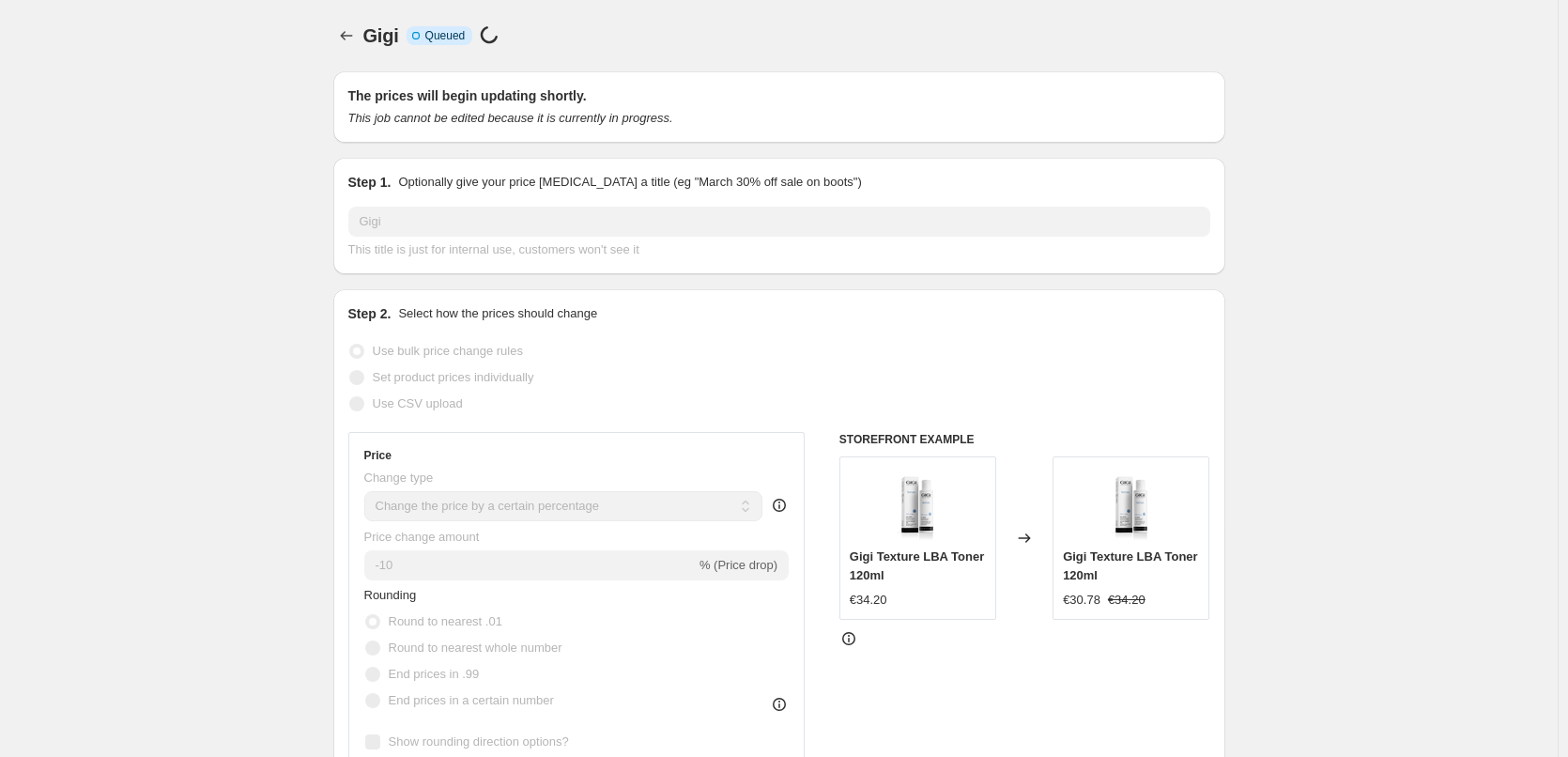
select select "percentage"
select select "vendor"
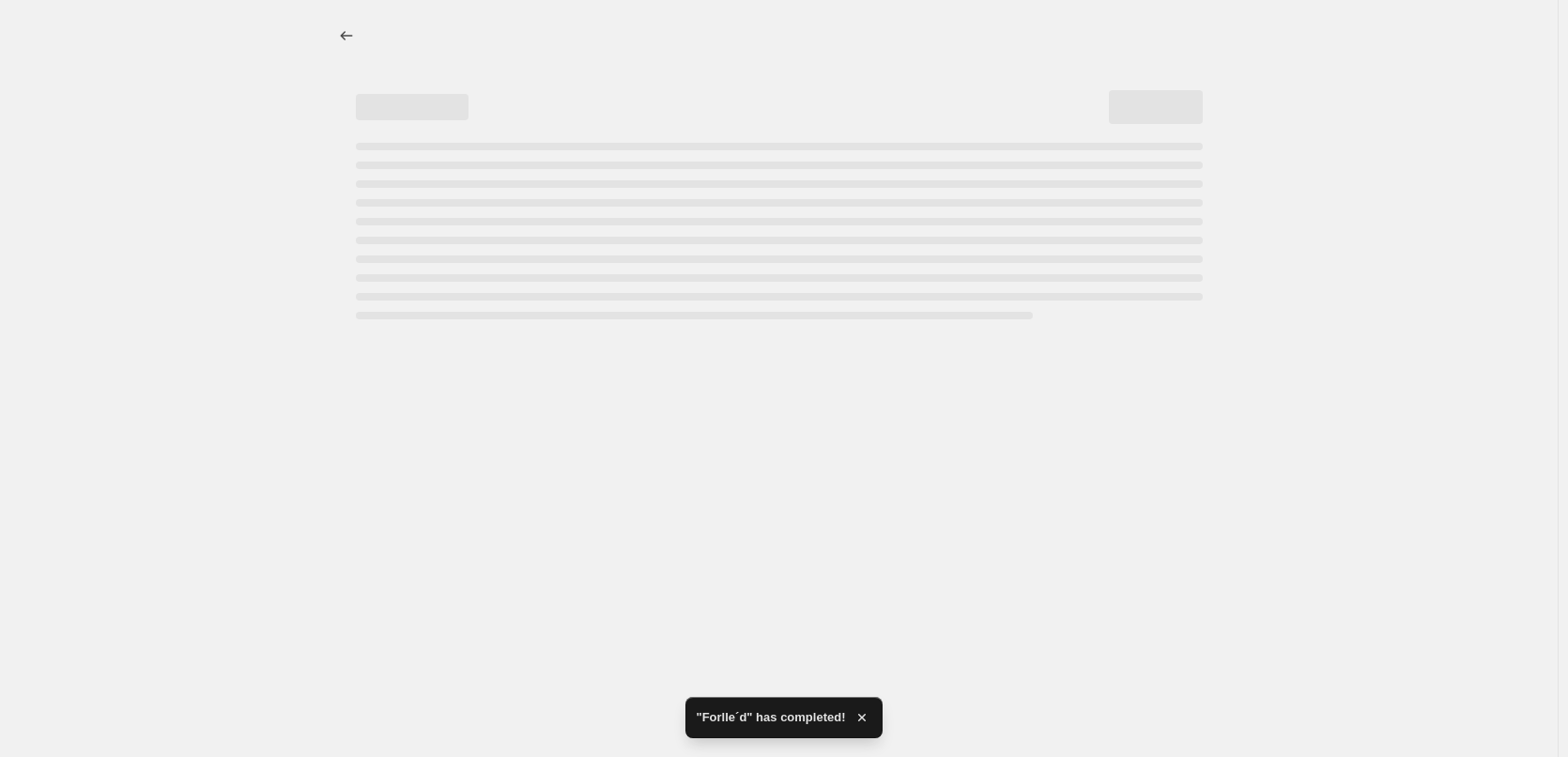
select select "percentage"
select select "vendor"
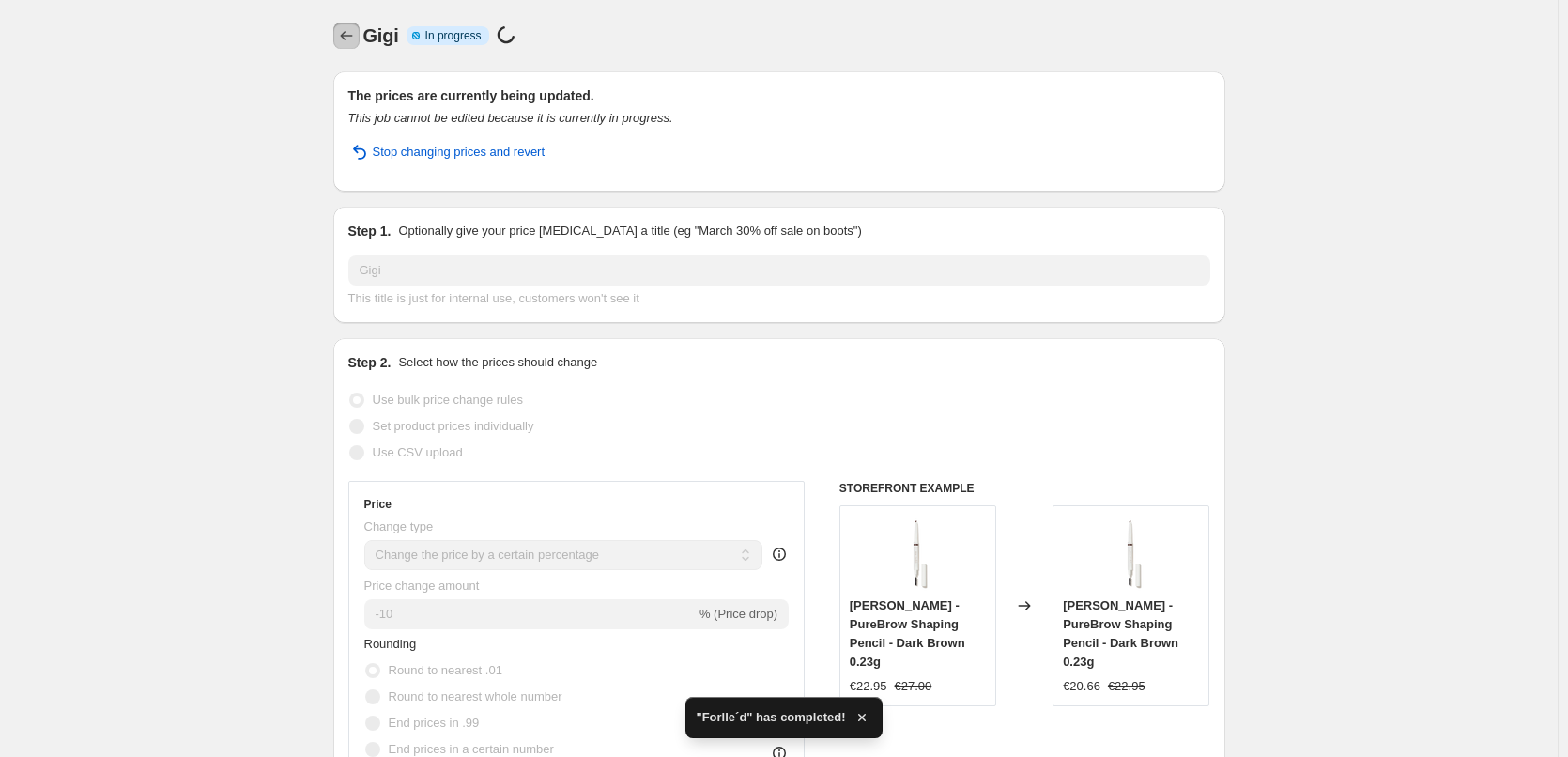
click at [342, 35] on icon "Price change jobs" at bounding box center [346, 36] width 19 height 19
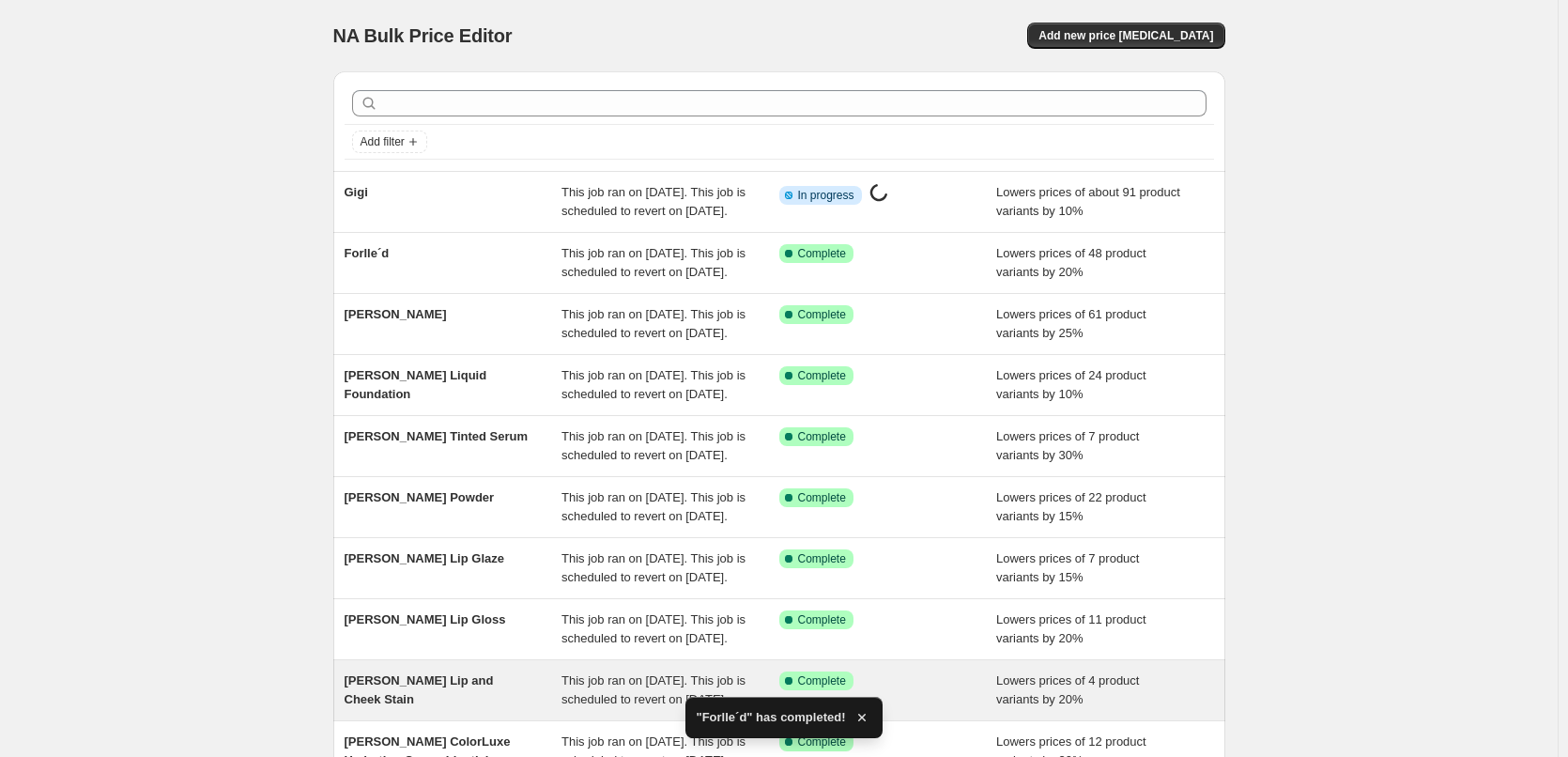
scroll to position [398, 0]
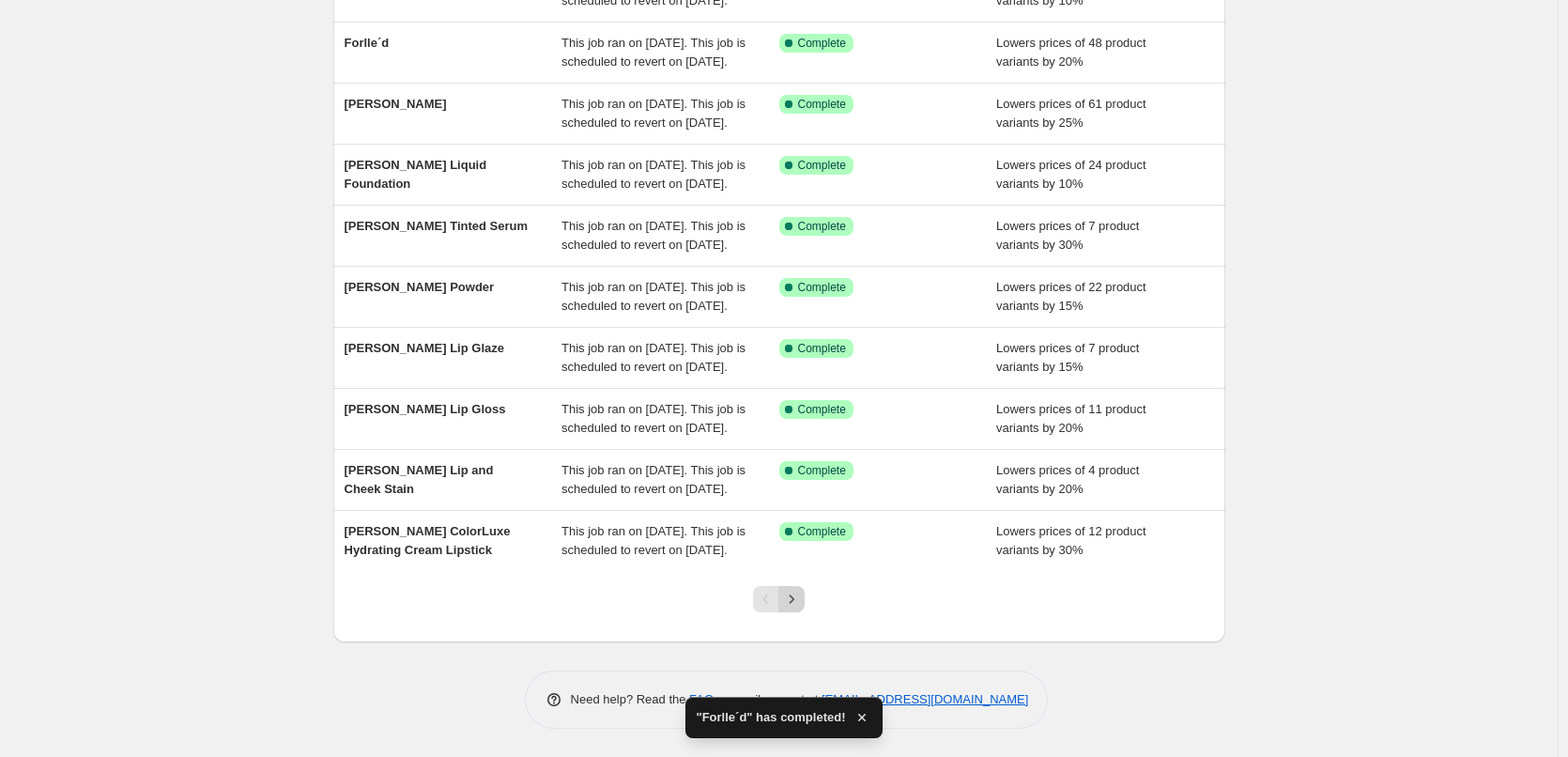
click at [791, 597] on icon "Next" at bounding box center [792, 599] width 19 height 19
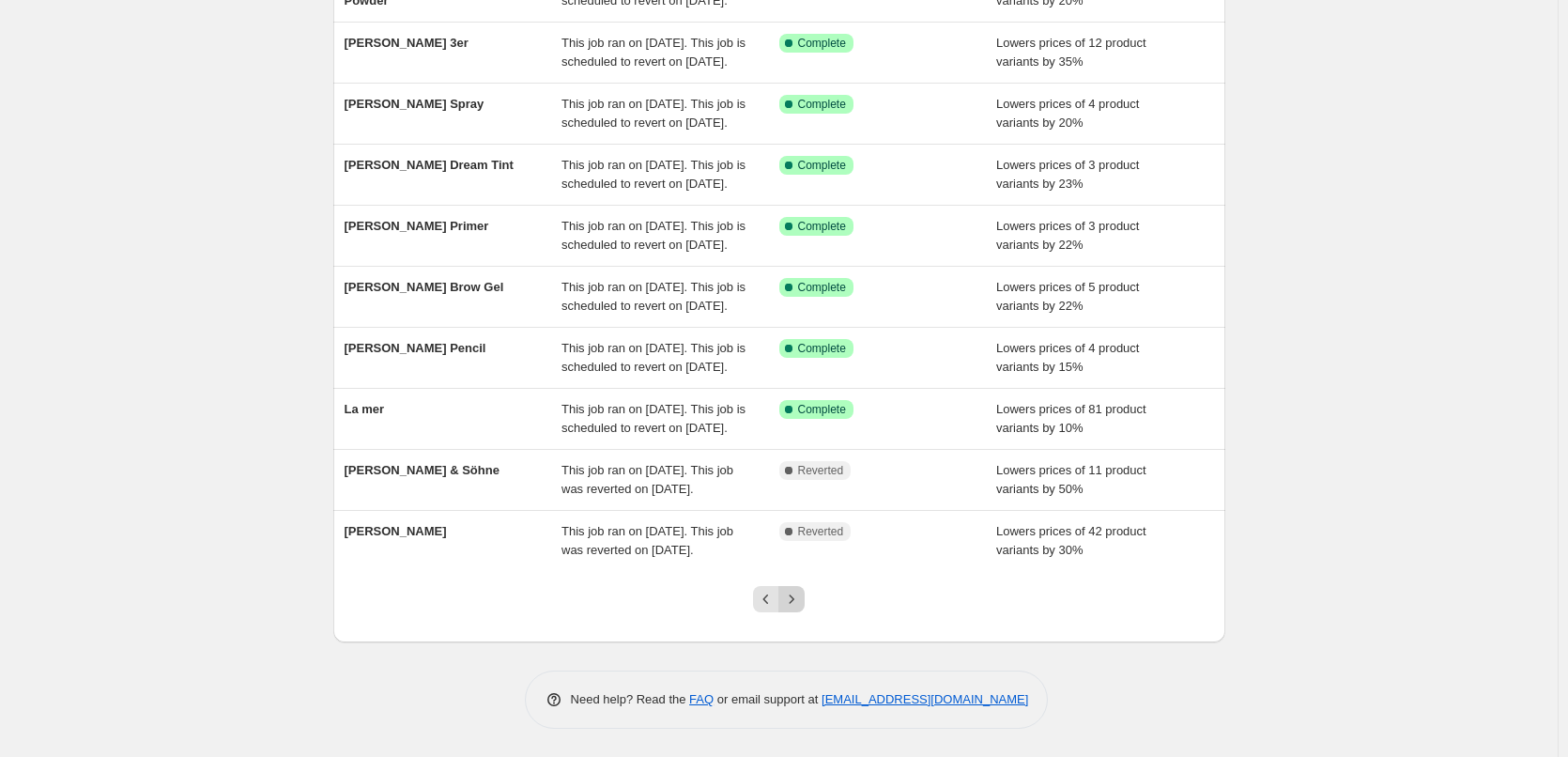
click at [794, 599] on icon "Next" at bounding box center [792, 598] width 5 height 8
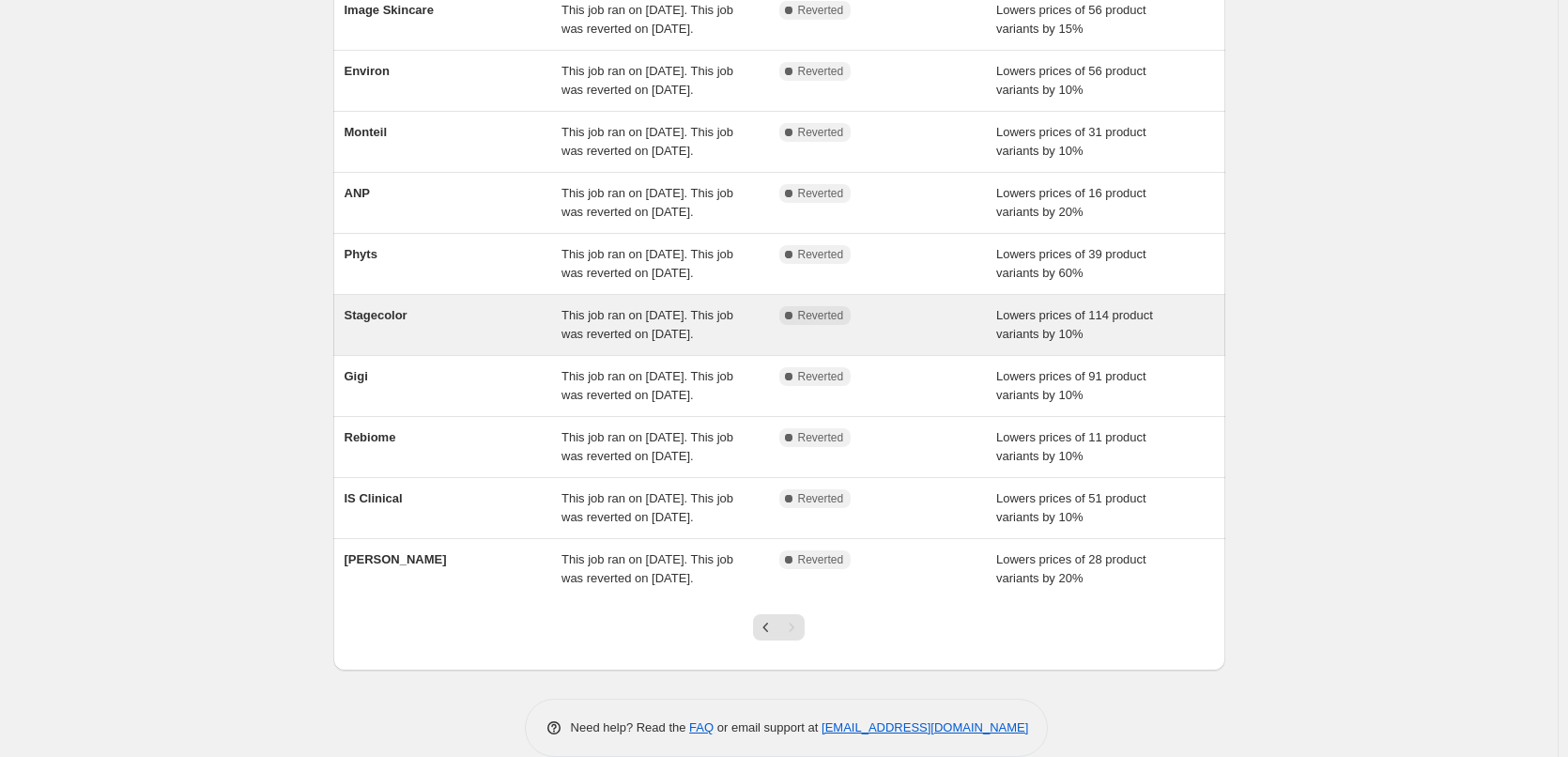
scroll to position [342, 0]
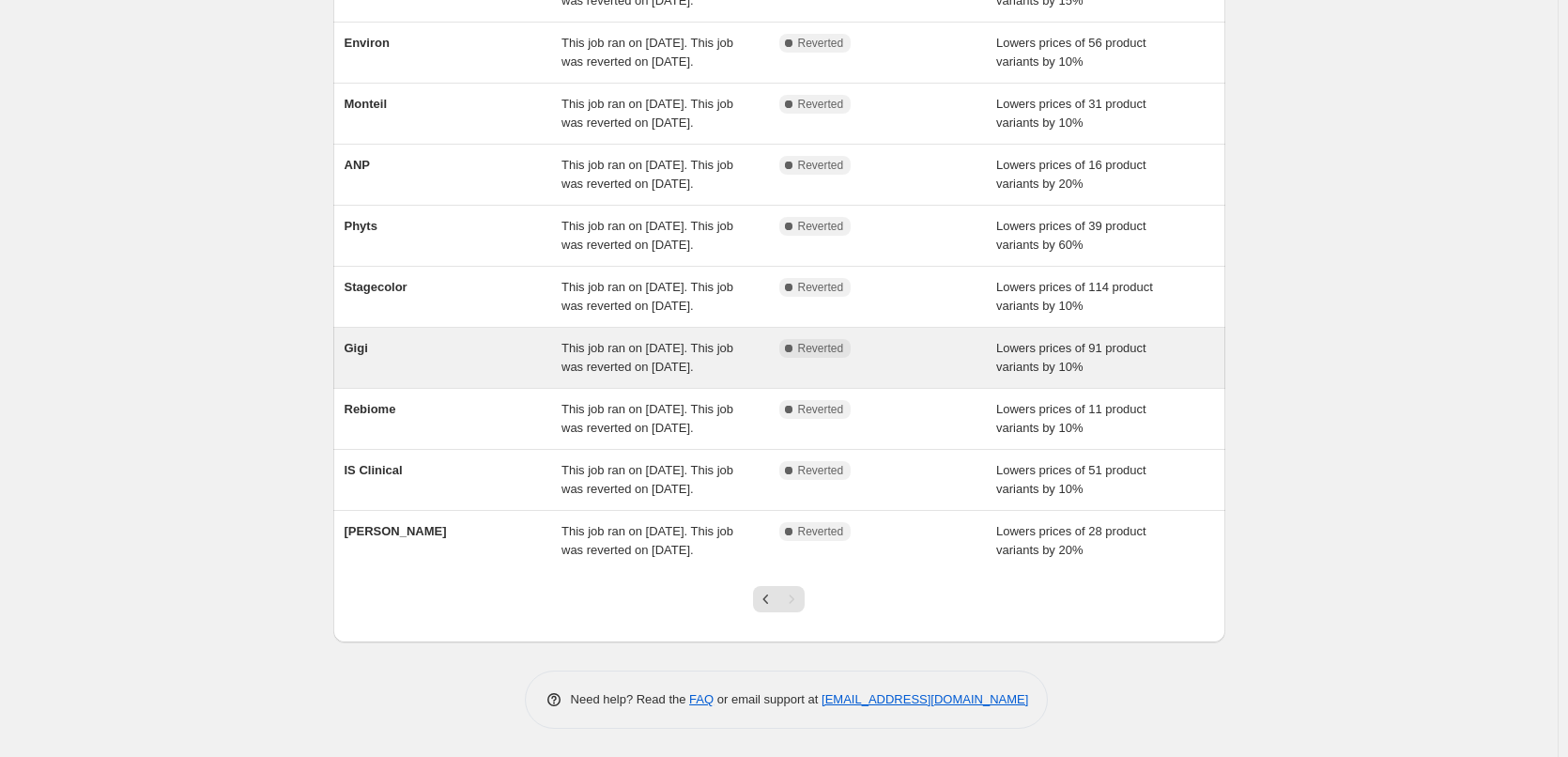
click at [720, 357] on div "This job ran on [DATE]. This job was reverted on [DATE]." at bounding box center [670, 358] width 218 height 38
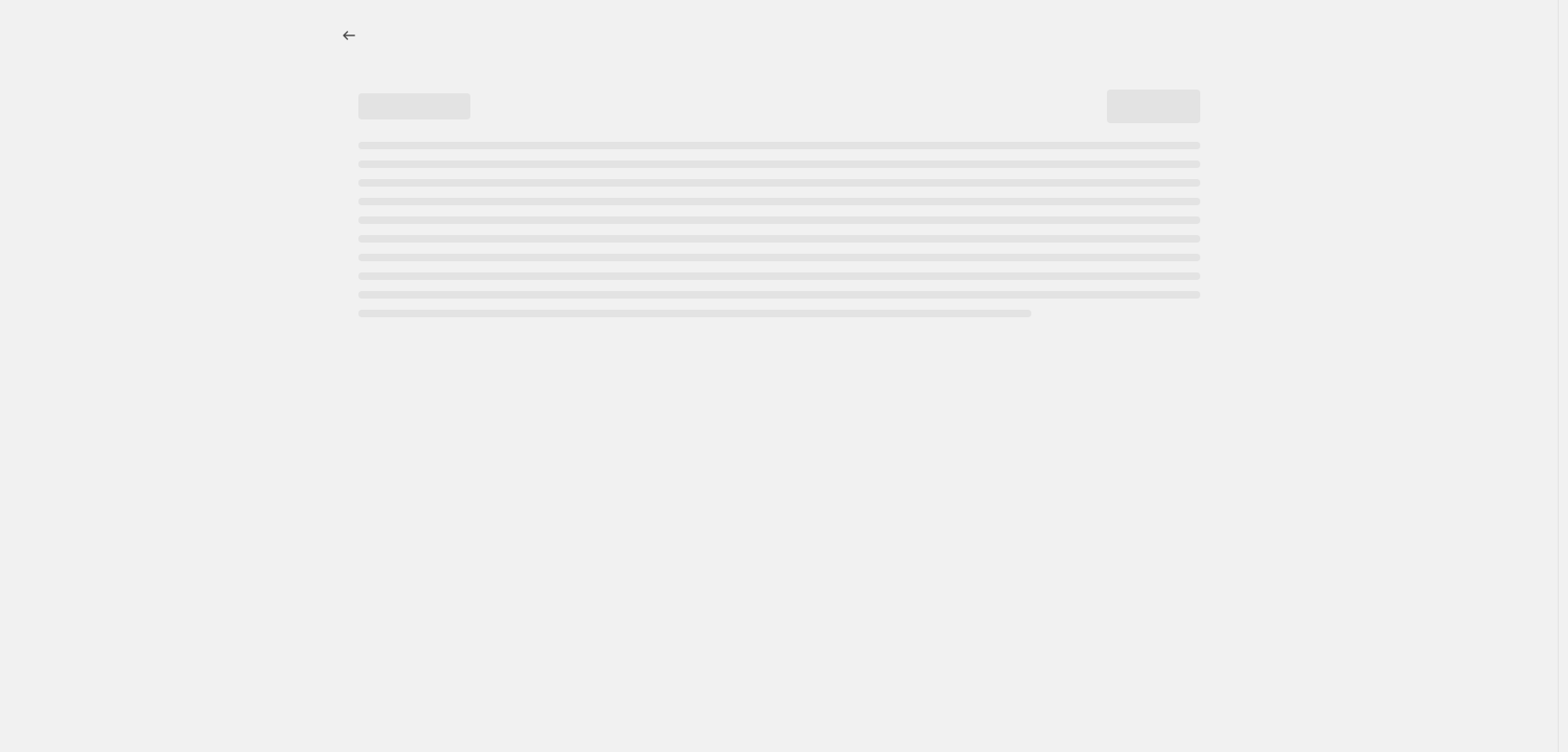
select select "percentage"
select select "vendor"
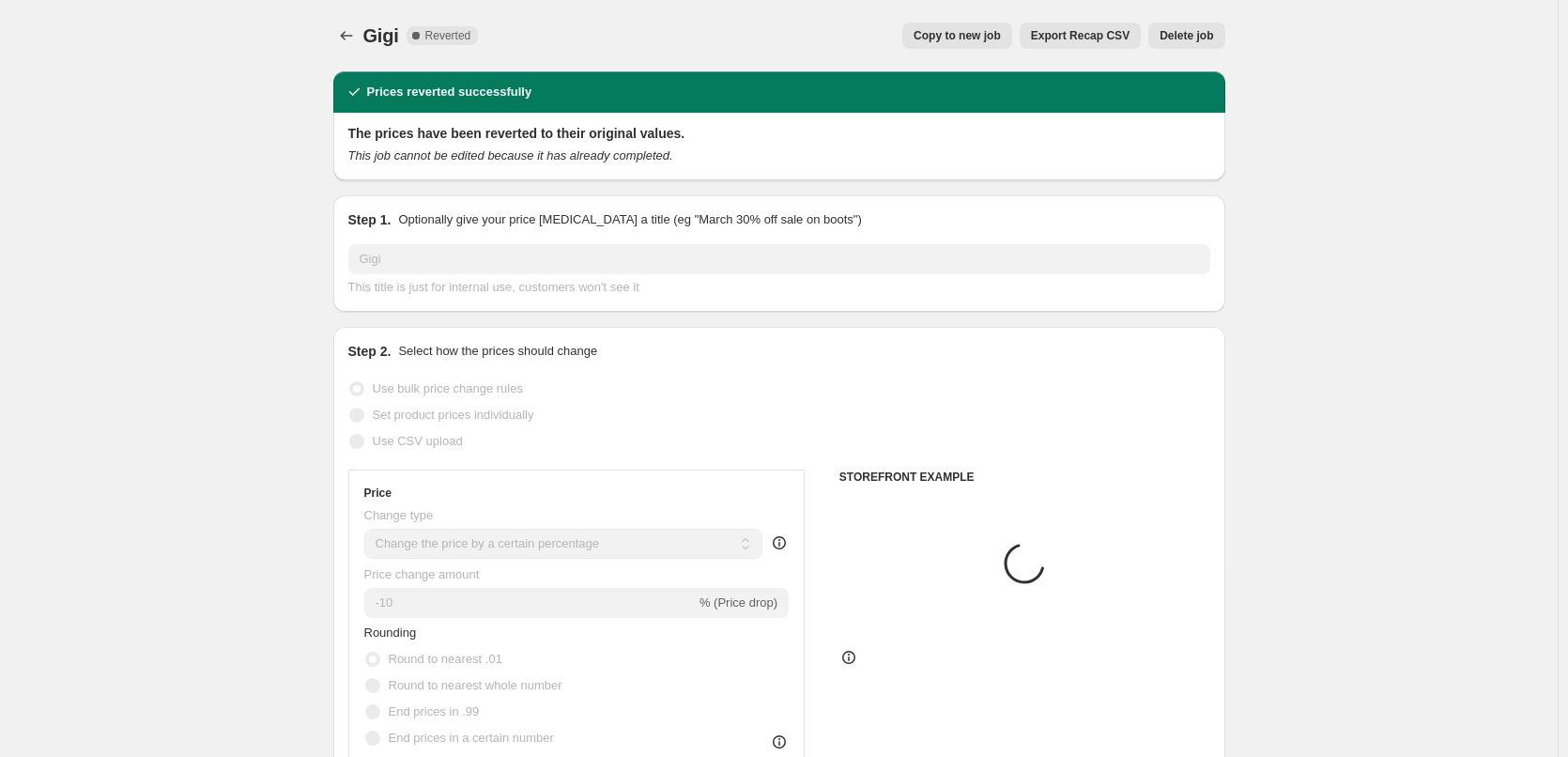
click at [1201, 30] on span "Delete job" at bounding box center [1186, 36] width 54 height 15
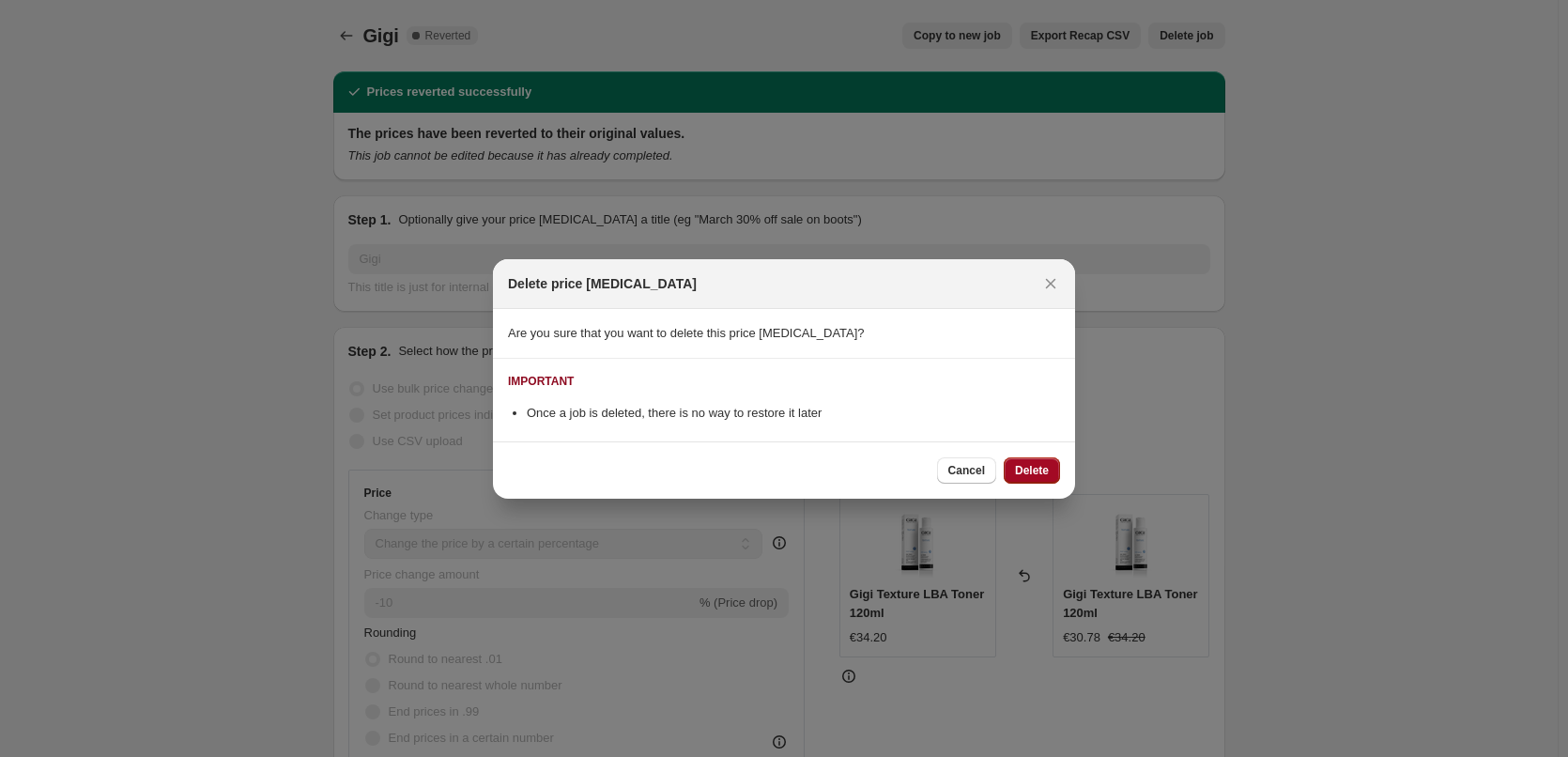
click at [1026, 474] on span "Delete" at bounding box center [1032, 471] width 34 height 15
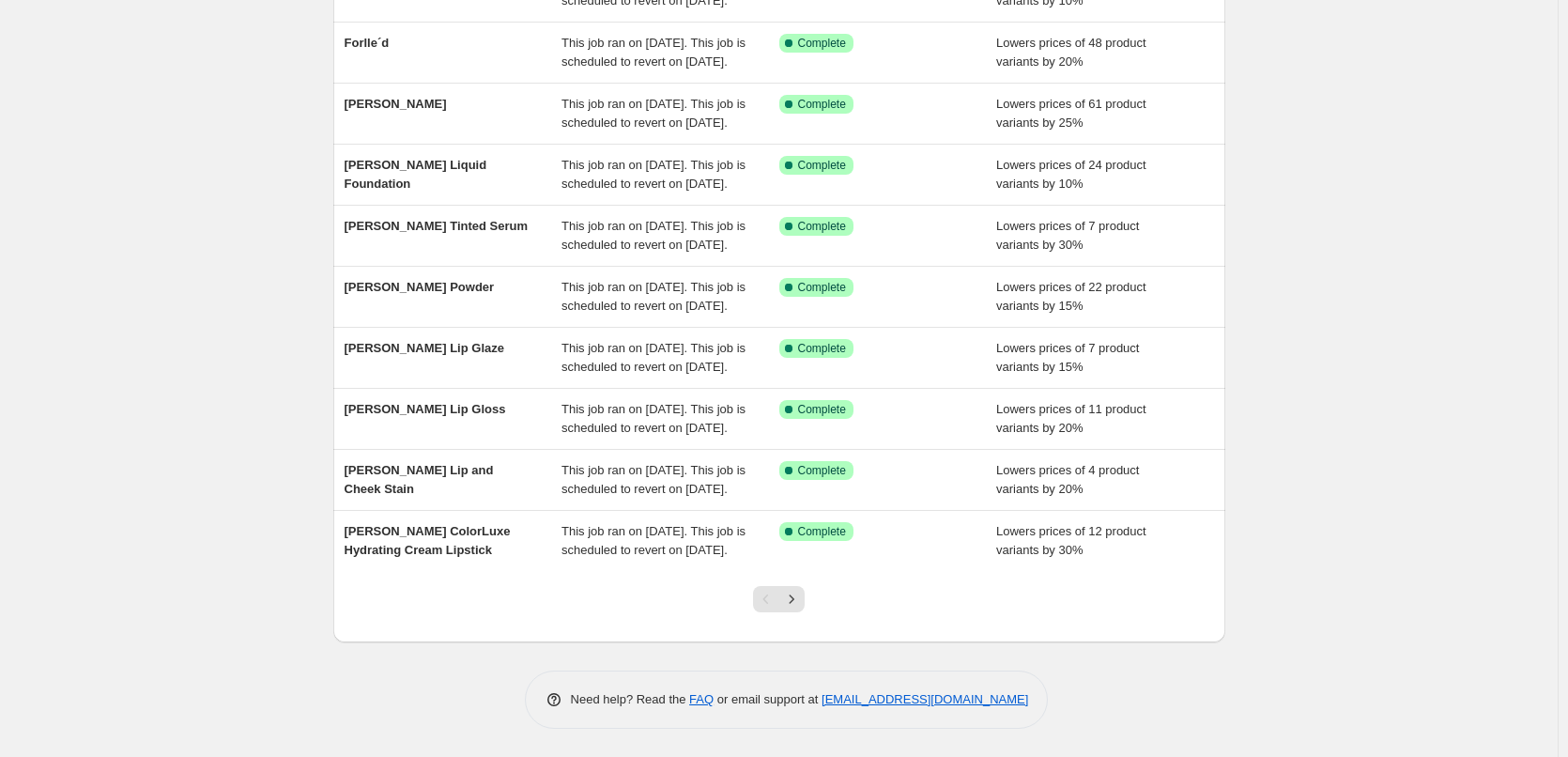
scroll to position [398, 0]
click at [797, 607] on icon "Next" at bounding box center [792, 599] width 19 height 19
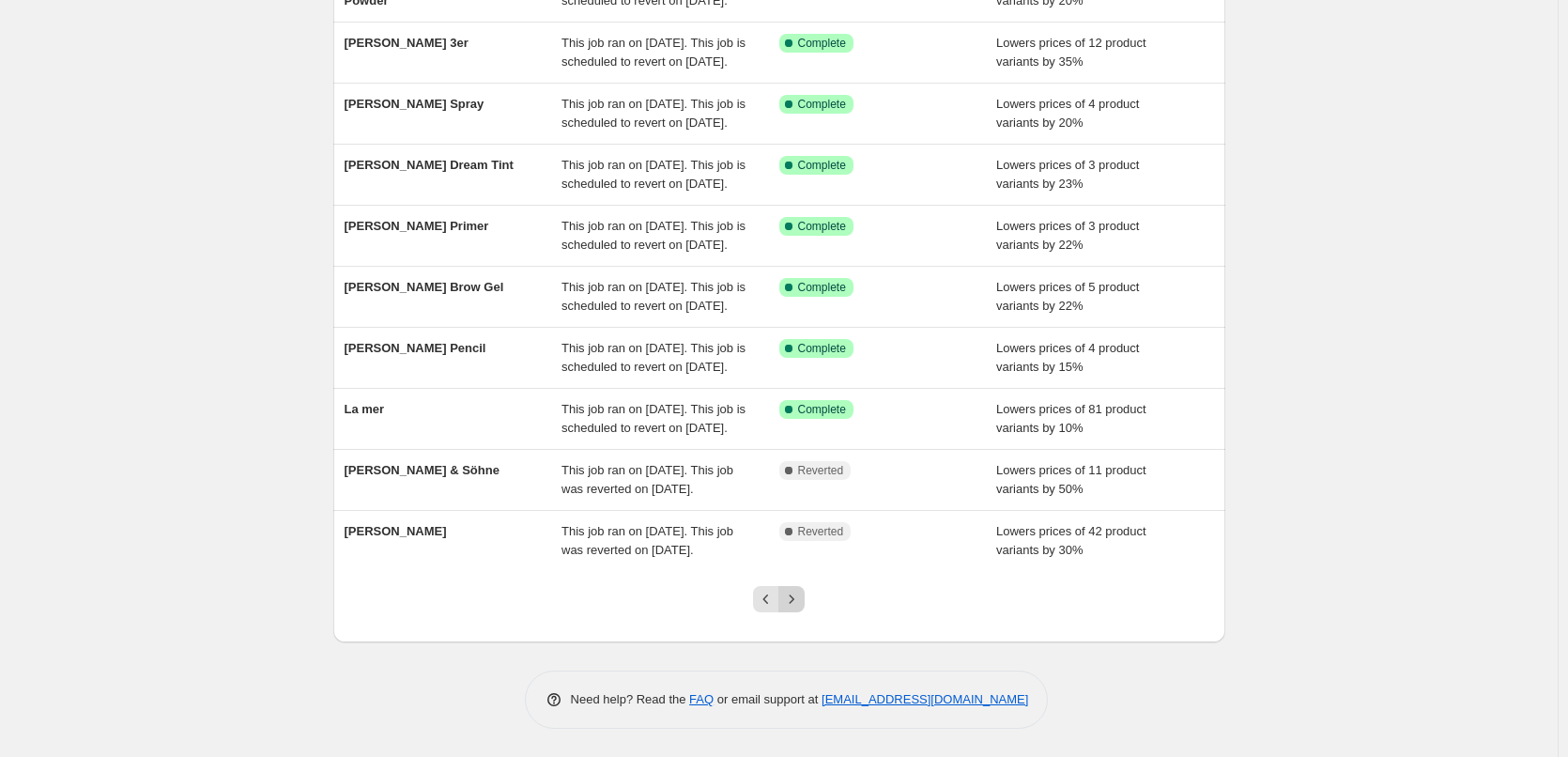
click at [792, 602] on icon "Next" at bounding box center [792, 599] width 19 height 19
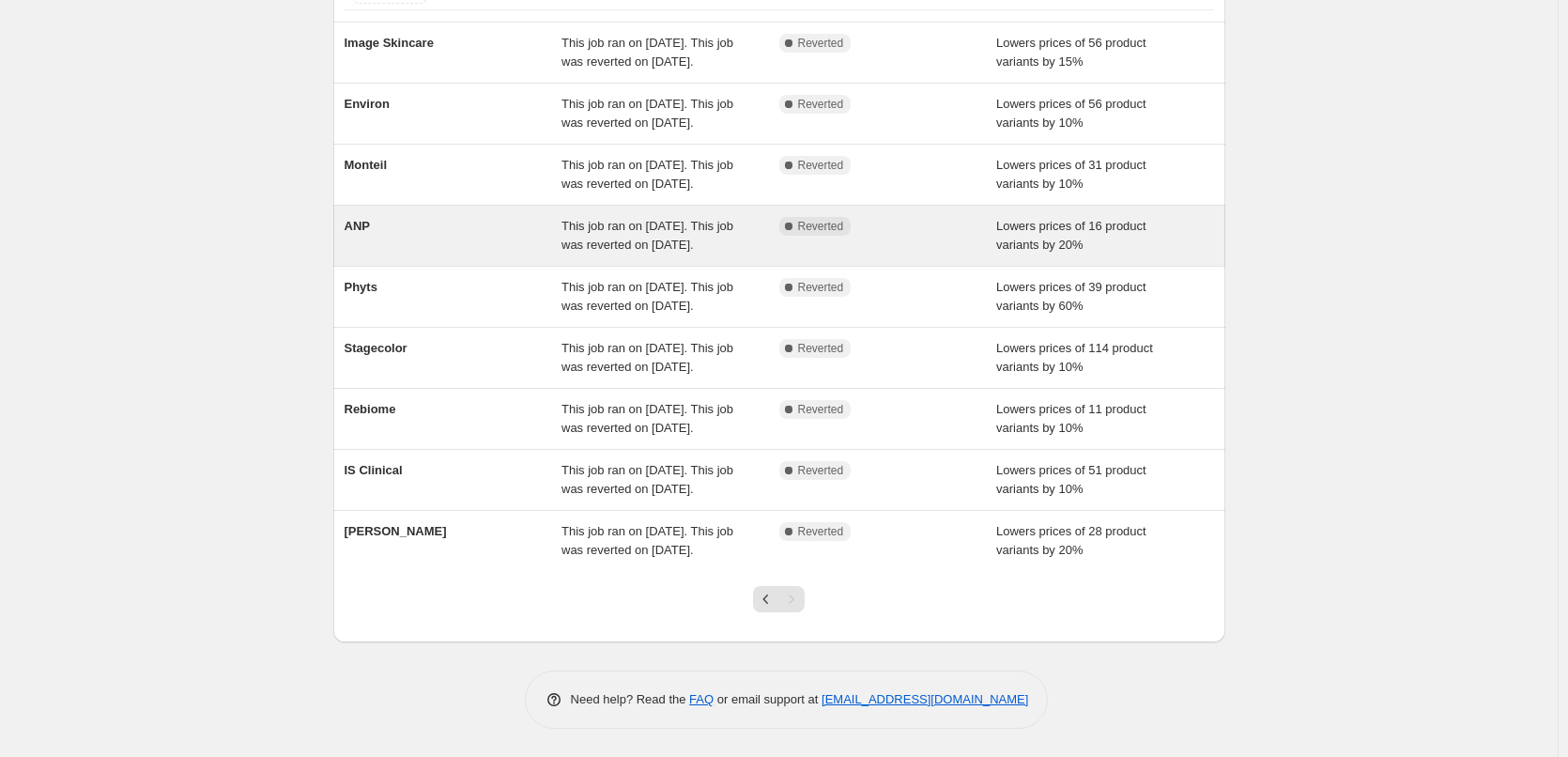
scroll to position [168, 0]
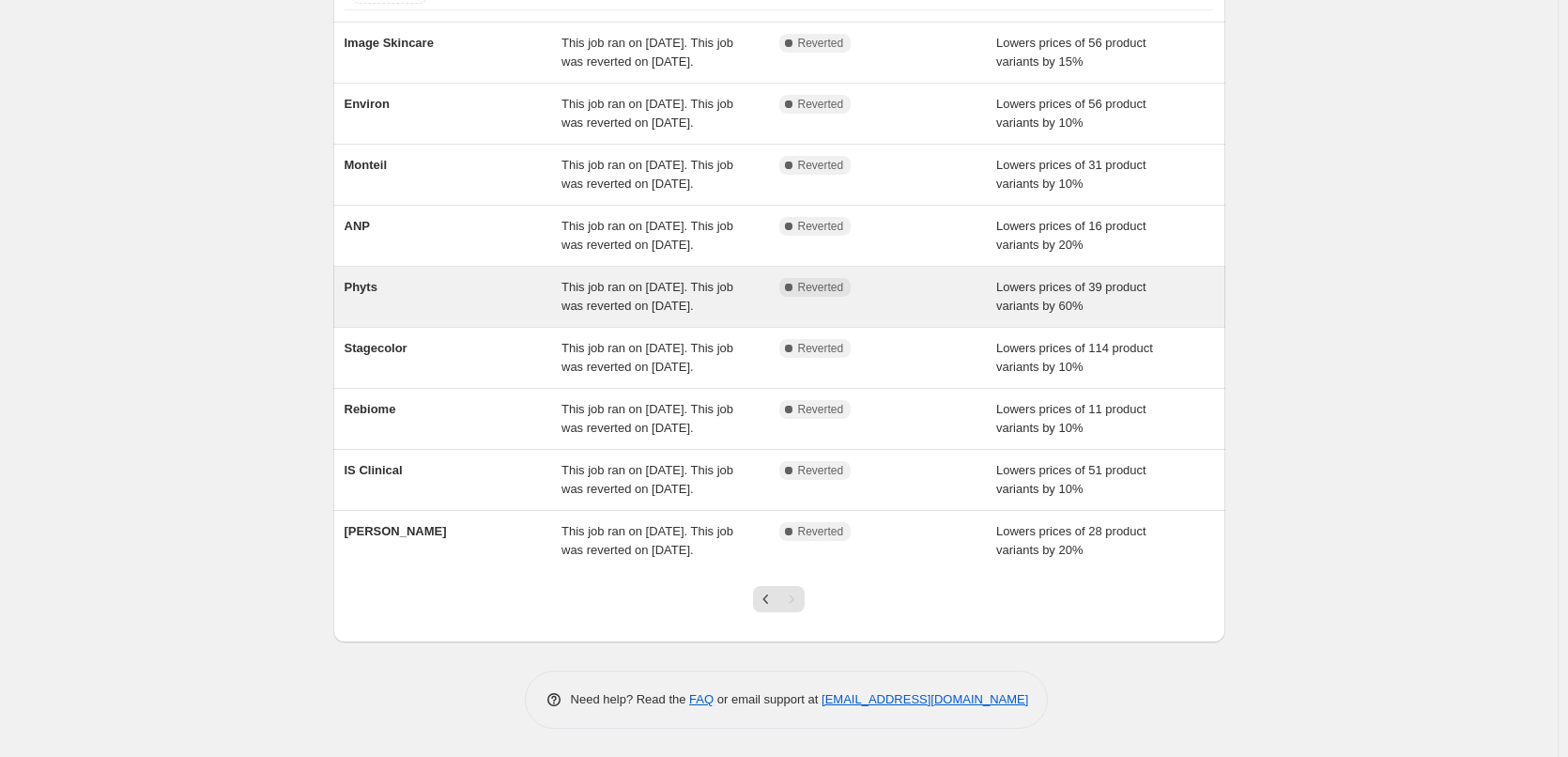
click at [778, 315] on div "This job ran on [DATE]. This job was reverted on [DATE]." at bounding box center [670, 297] width 218 height 38
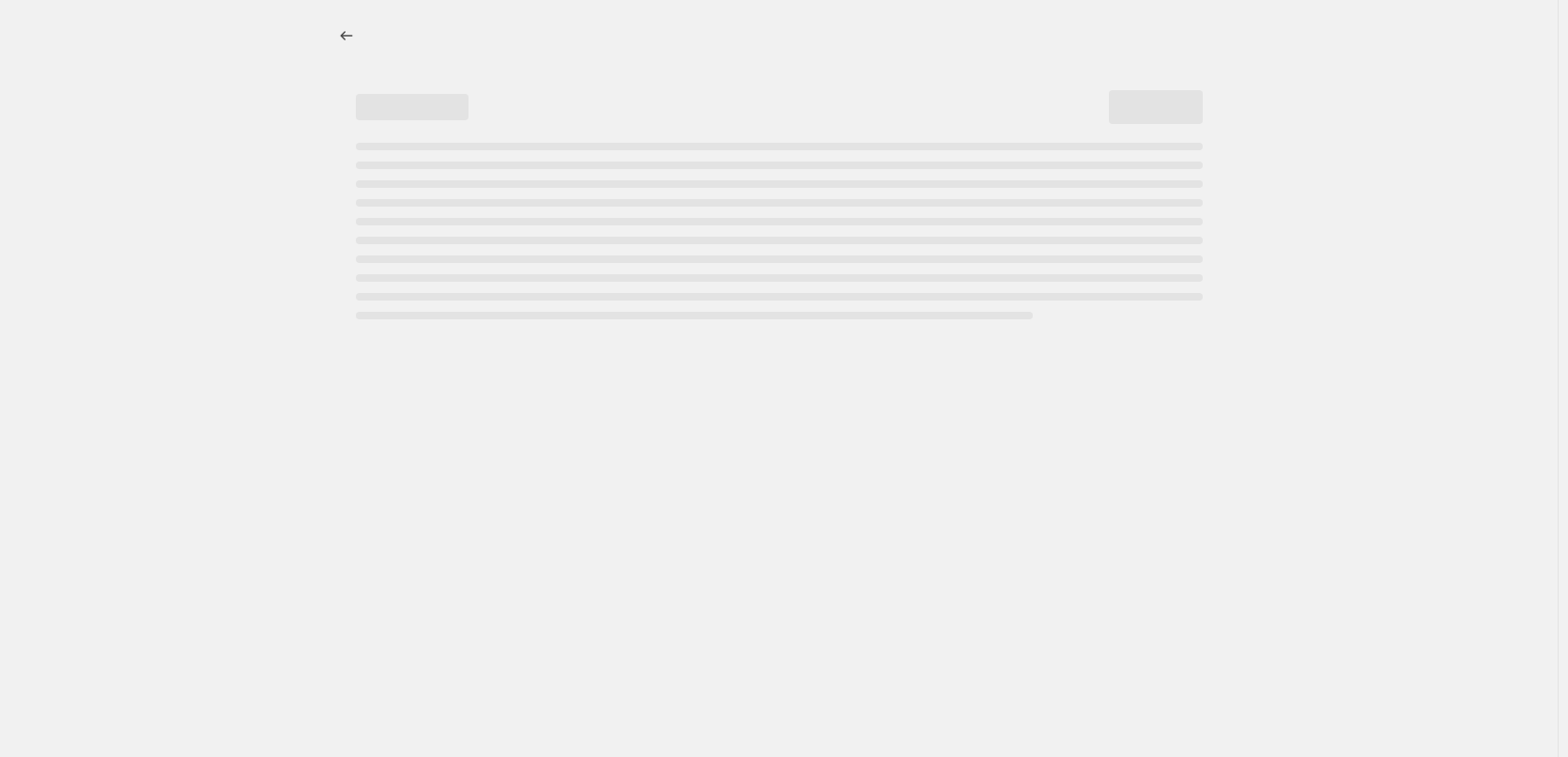
select select "percentage"
select select "vendor"
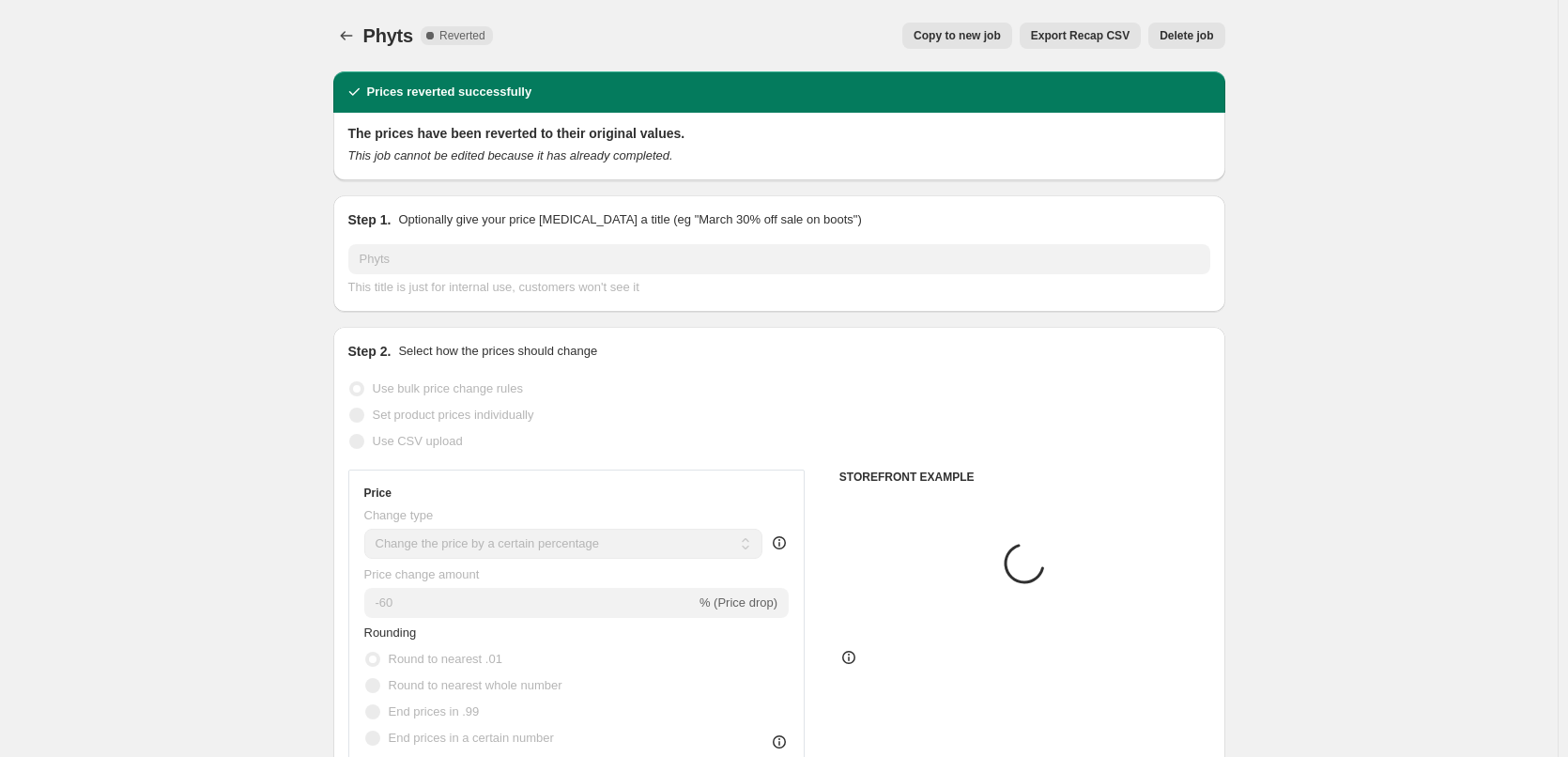
click at [947, 39] on span "Copy to new job" at bounding box center [958, 36] width 88 height 15
select select "percentage"
select select "vendor"
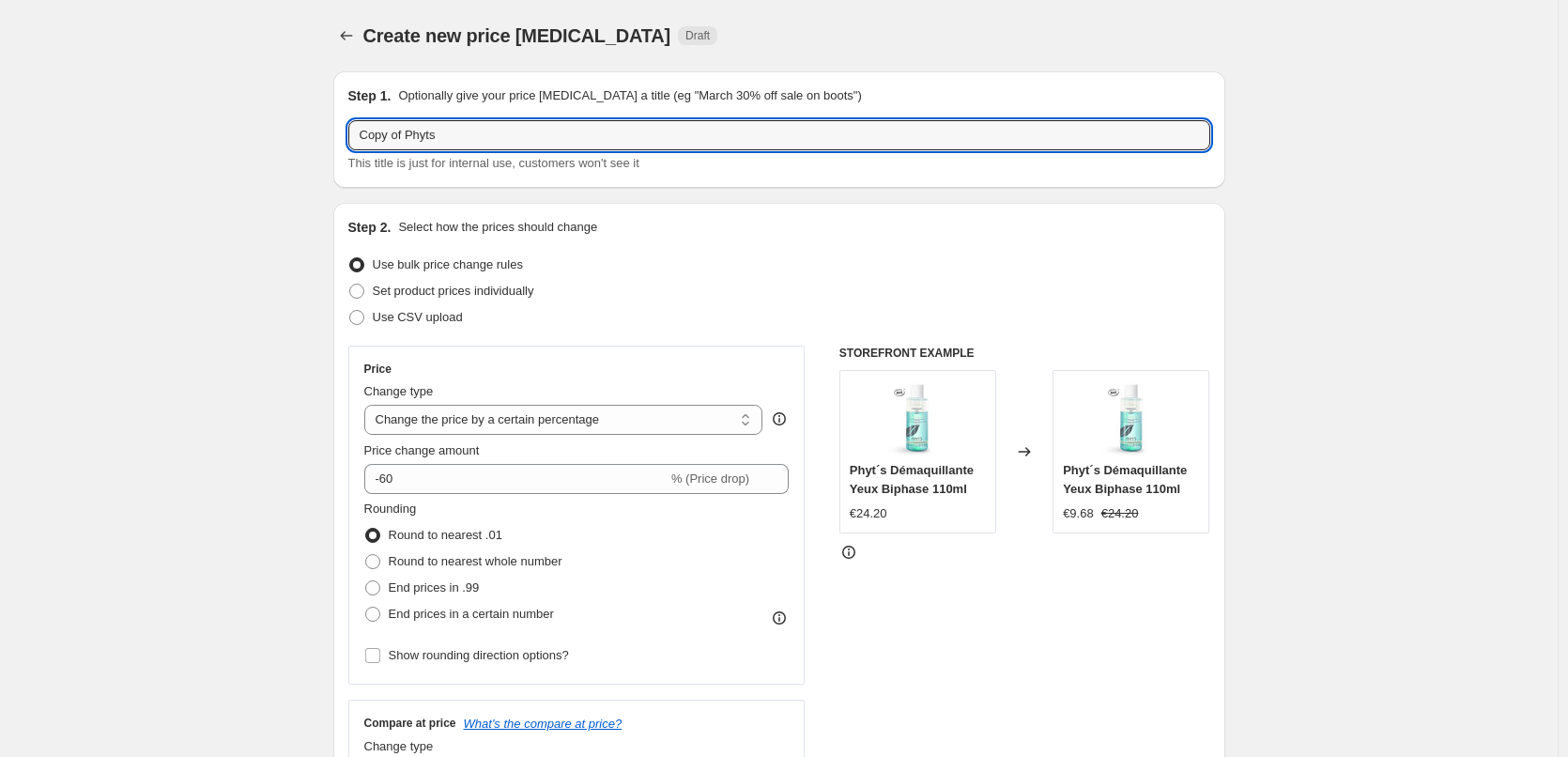
drag, startPoint x: 407, startPoint y: 136, endPoint x: 35, endPoint y: 171, distance: 373.6
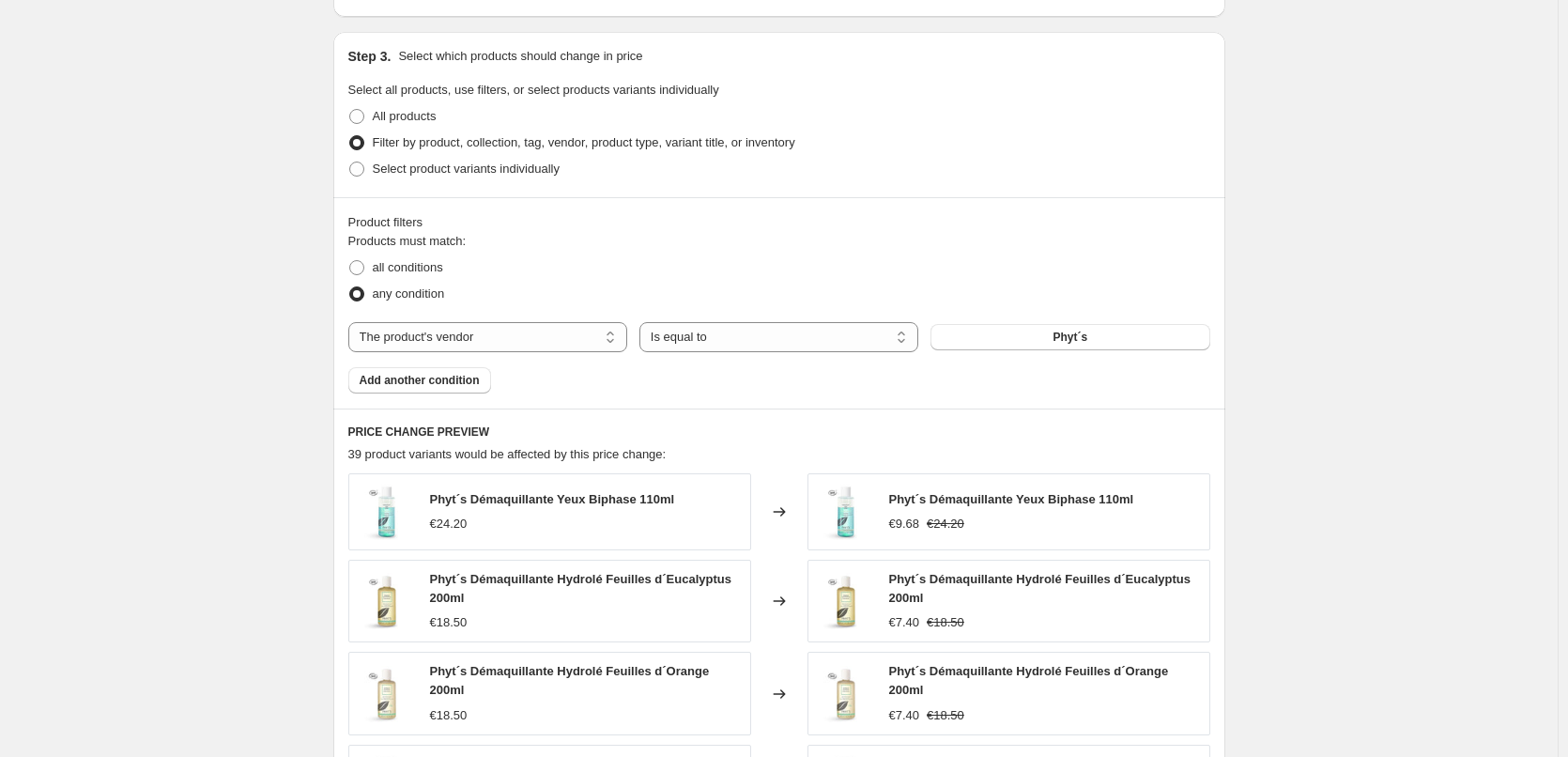
scroll to position [1346, 0]
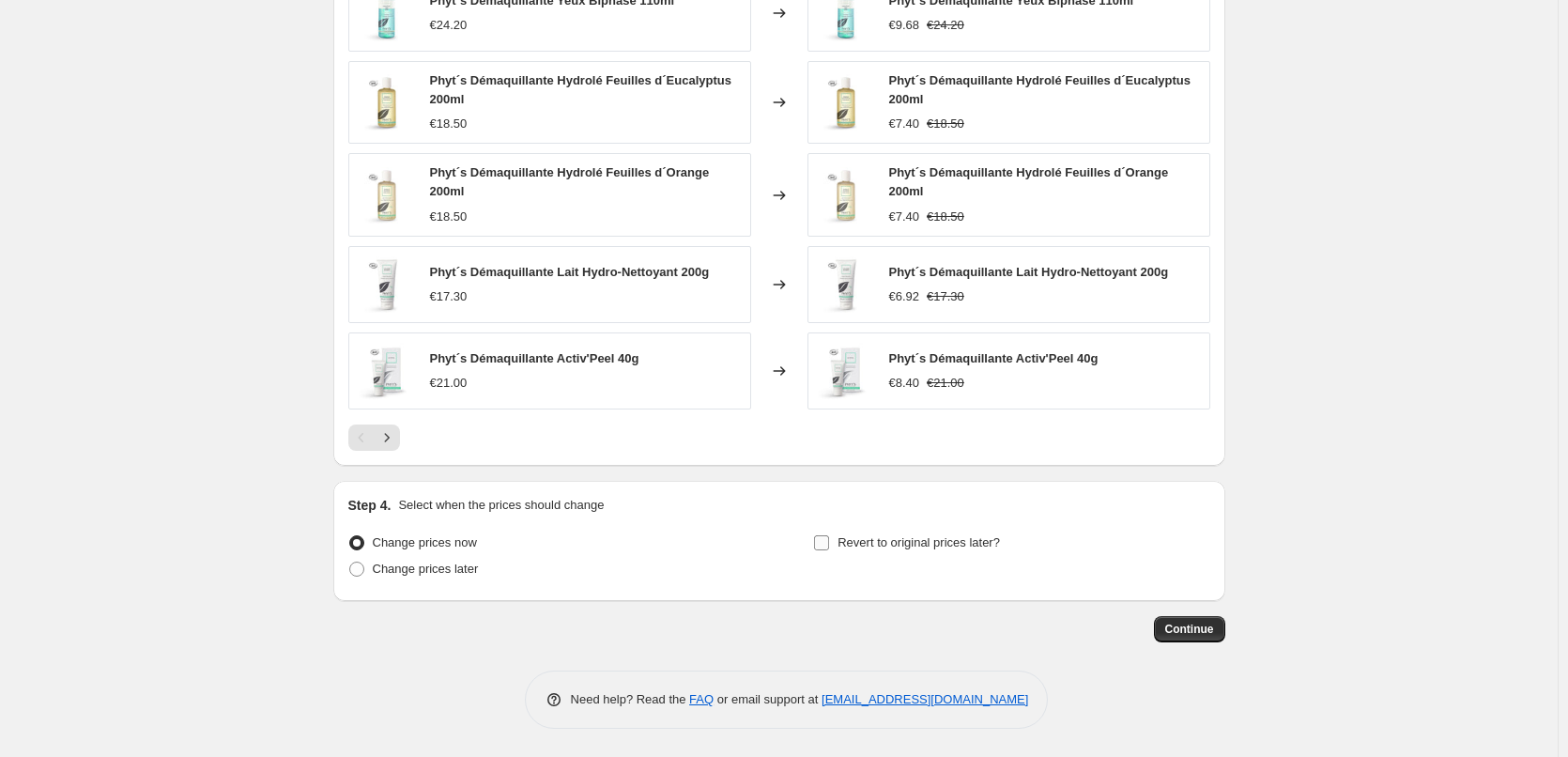
type input "Phyts"
click at [844, 540] on span "Revert to original prices later?" at bounding box center [919, 542] width 162 height 14
click at [829, 540] on input "Revert to original prices later?" at bounding box center [822, 543] width 15 height 15
checkbox input "true"
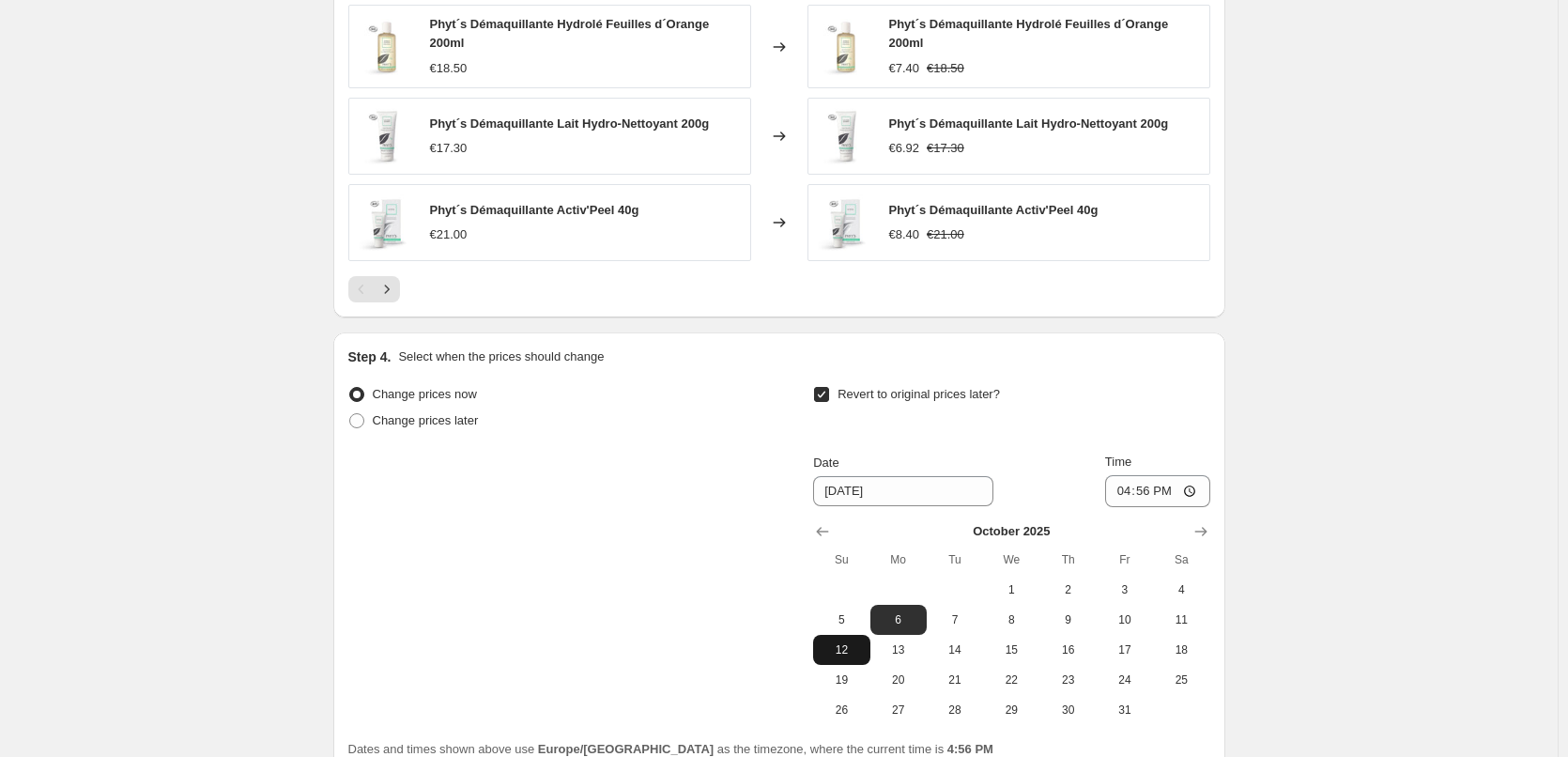
scroll to position [1667, 0]
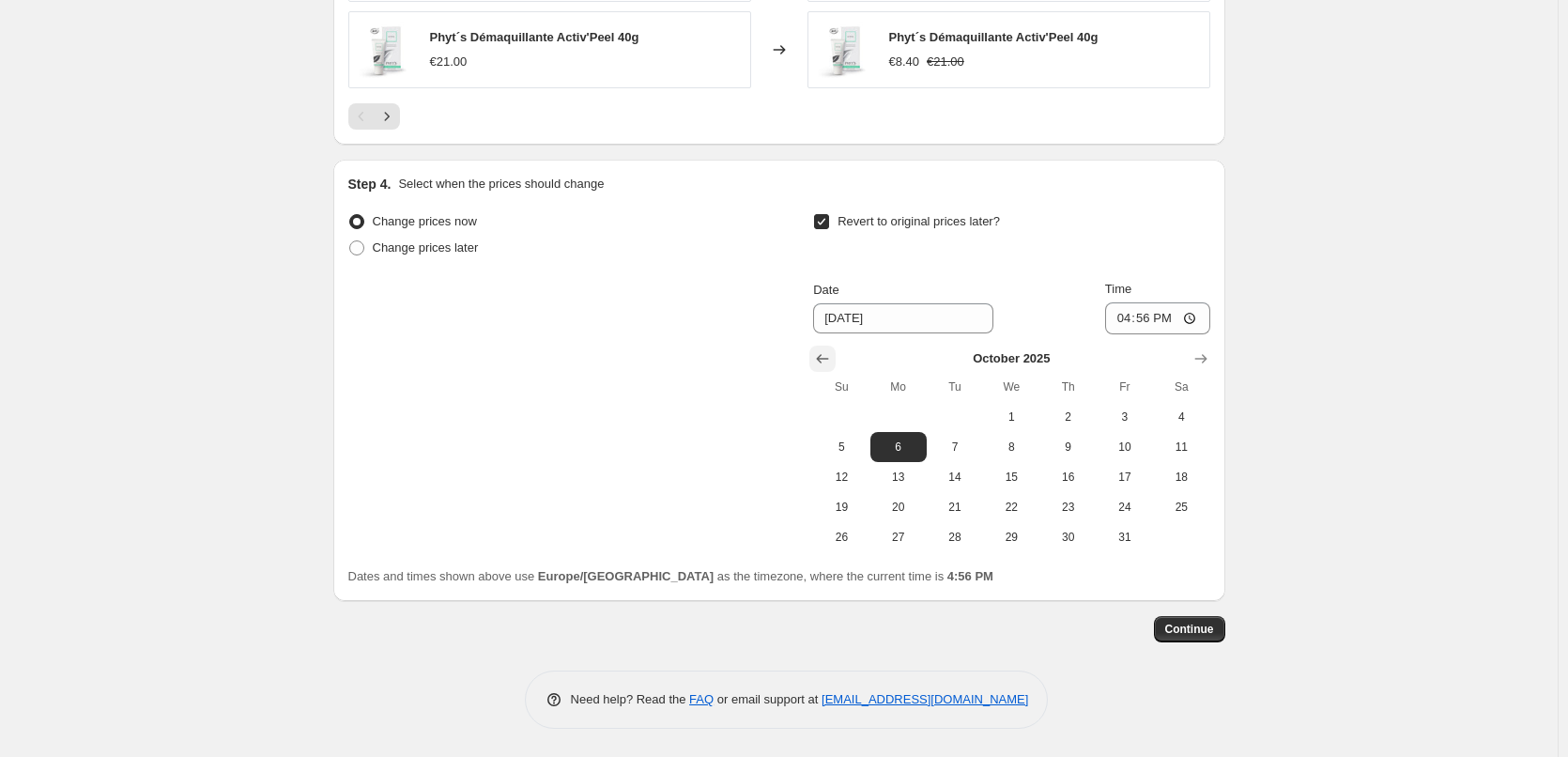
click at [818, 356] on icon "Show previous month, September 2025" at bounding box center [823, 359] width 19 height 19
click at [965, 534] on span "30" at bounding box center [956, 537] width 42 height 15
type input "[DATE]"
click at [1125, 324] on input "16:56" at bounding box center [1158, 319] width 105 height 32
click at [1194, 317] on input "15:00" at bounding box center [1158, 319] width 105 height 32
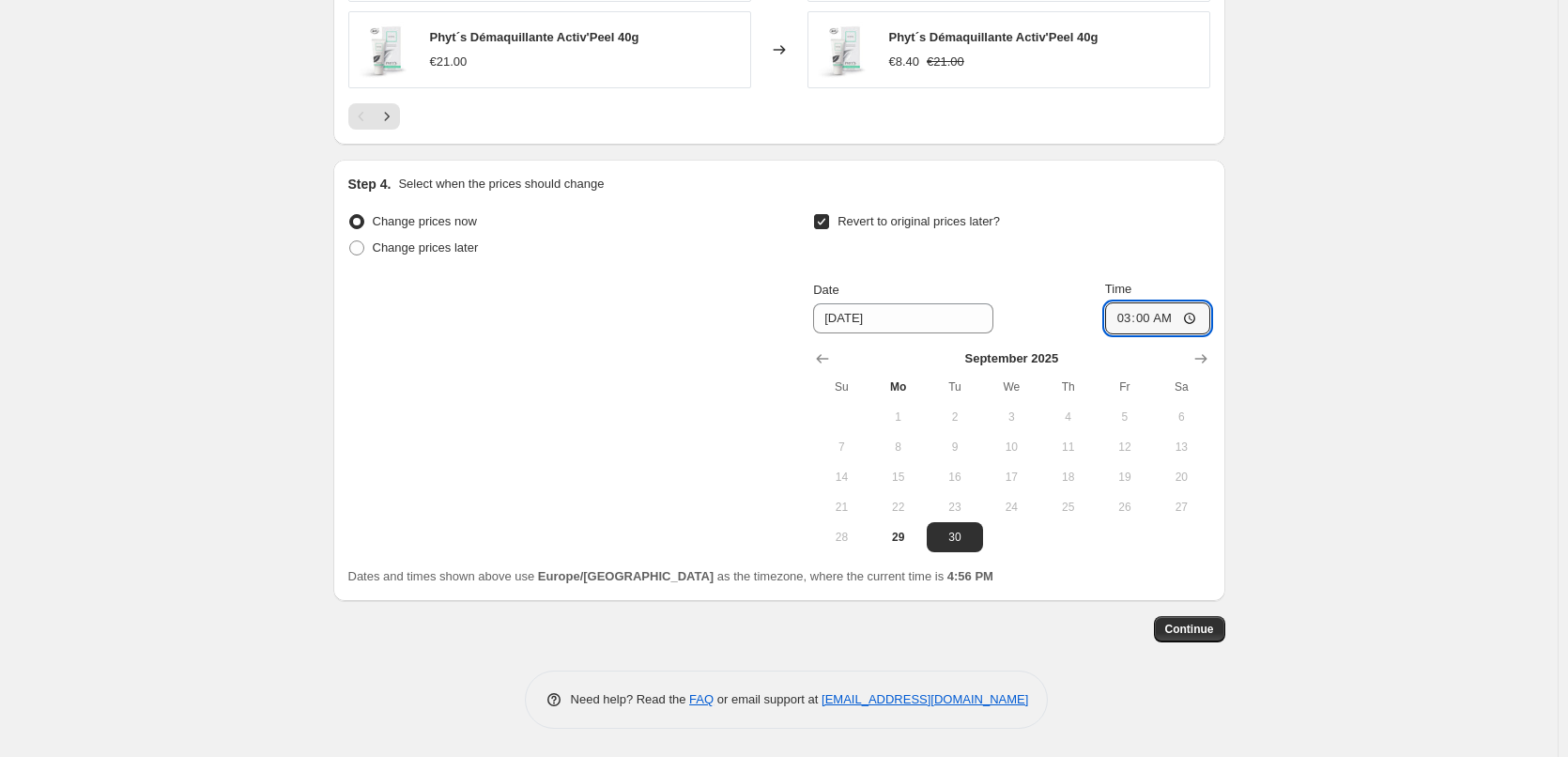
type input "03:00"
drag, startPoint x: 1448, startPoint y: 369, endPoint x: 1419, endPoint y: 397, distance: 40.3
click at [1186, 626] on span "Continue" at bounding box center [1190, 630] width 49 height 15
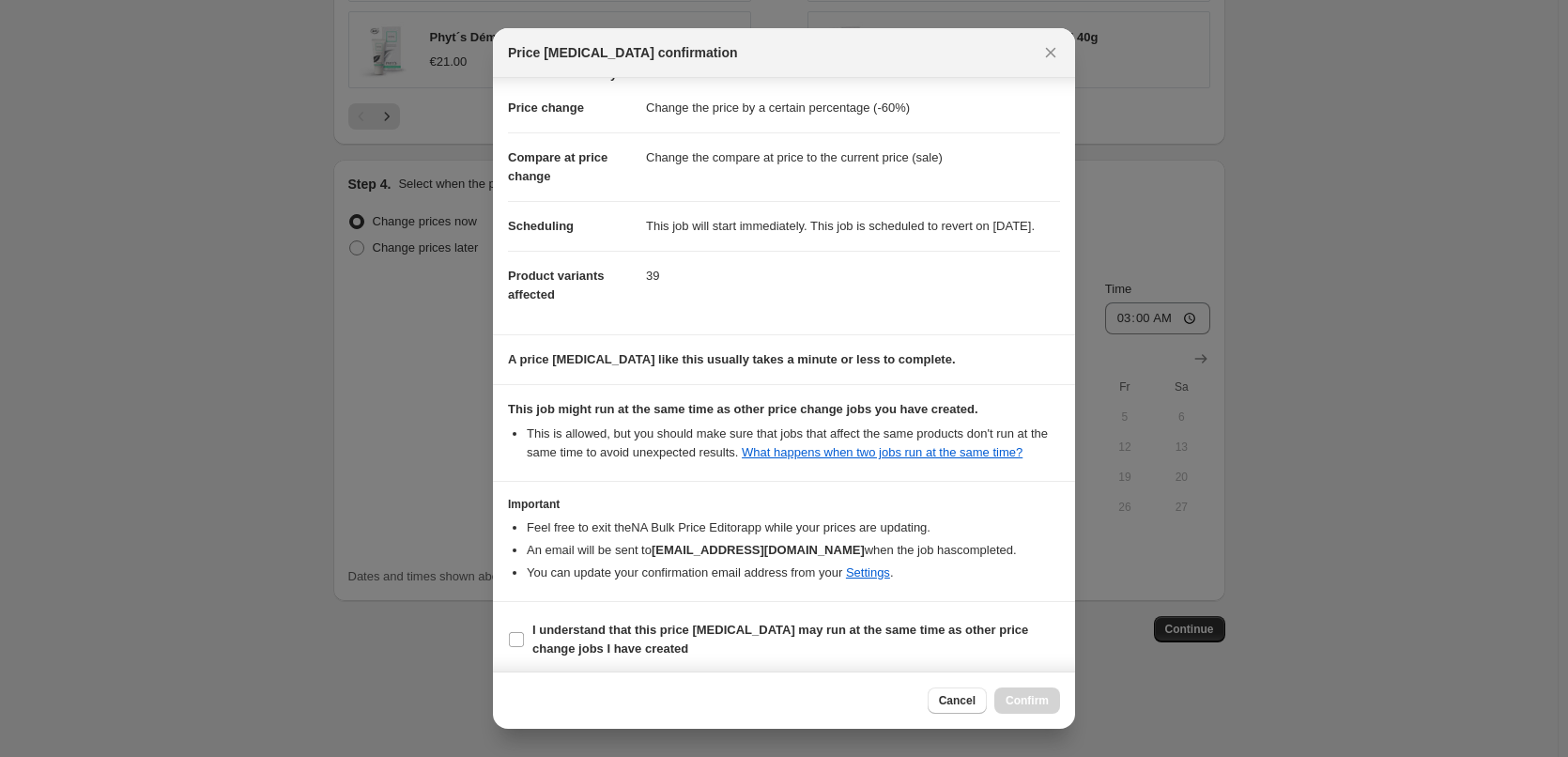
scroll to position [53, 0]
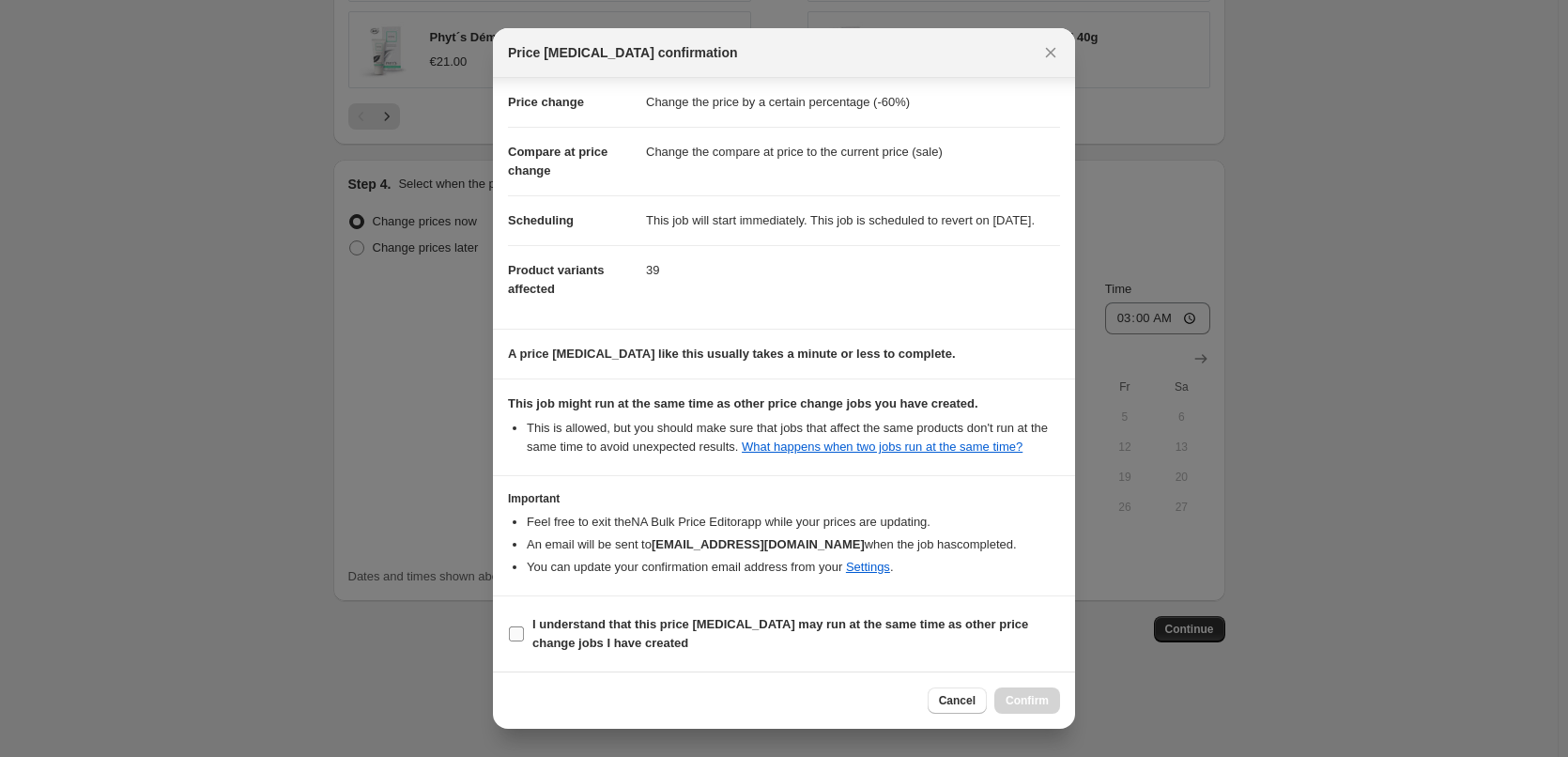
click at [588, 624] on b "I understand that this price [MEDICAL_DATA] may run at the same time as other p…" at bounding box center [780, 633] width 496 height 33
click at [524, 627] on input "I understand that this price [MEDICAL_DATA] may run at the same time as other p…" at bounding box center [517, 634] width 15 height 15
checkbox input "true"
click at [1027, 698] on span "Confirm" at bounding box center [1027, 701] width 43 height 15
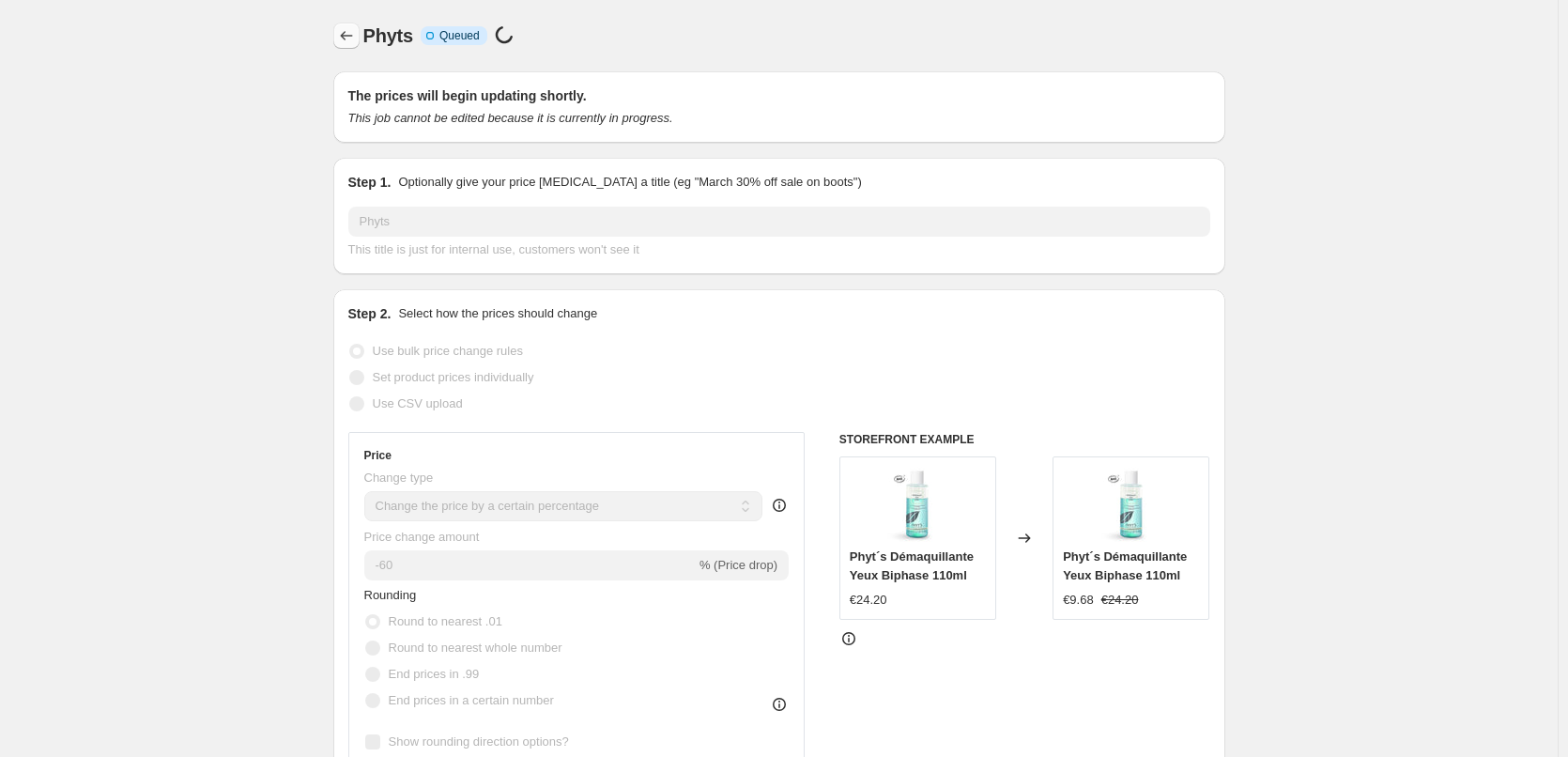
click at [347, 31] on icon "Price change jobs" at bounding box center [346, 36] width 19 height 19
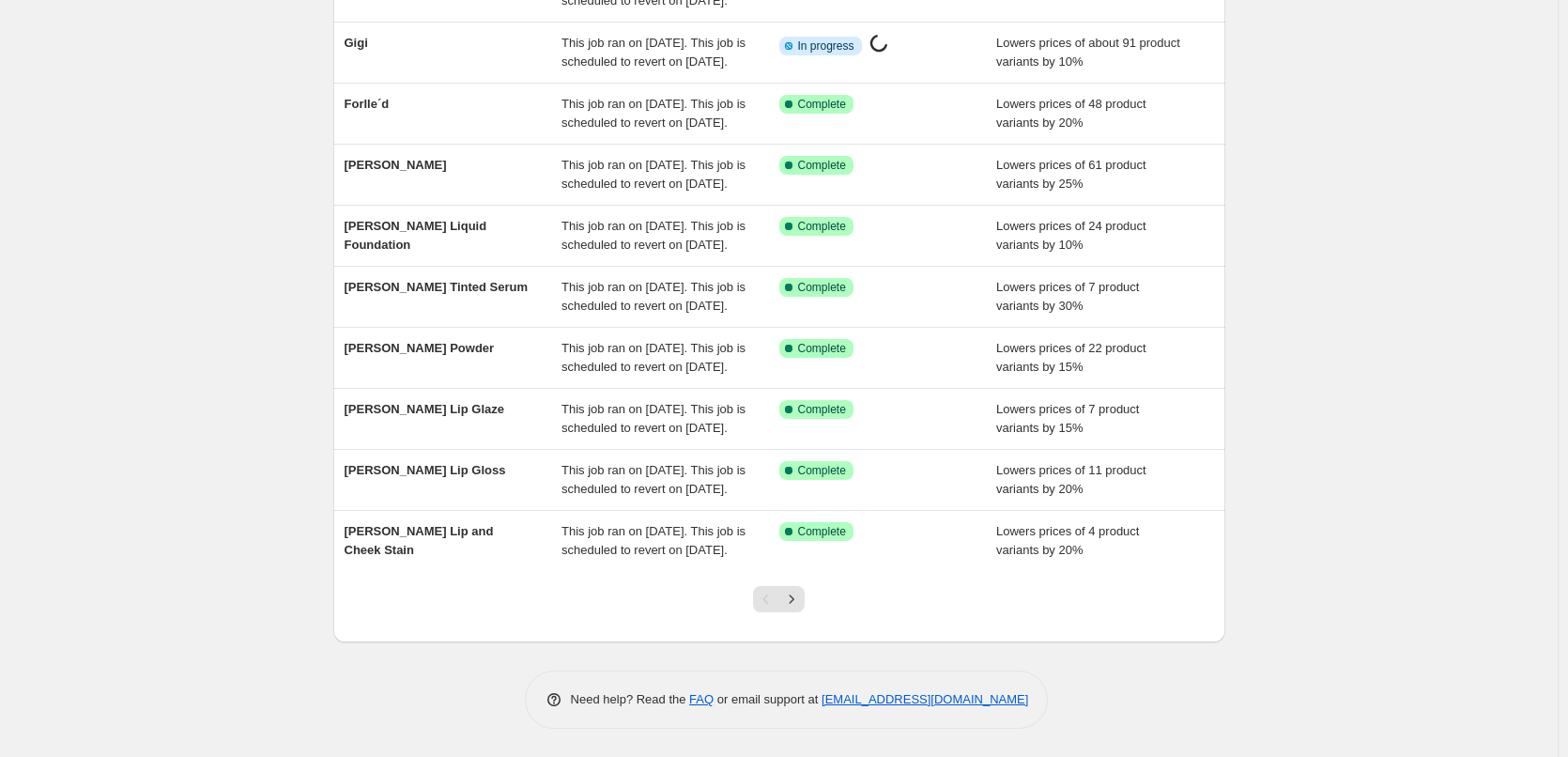
scroll to position [398, 0]
click at [805, 589] on button "Next" at bounding box center [792, 599] width 26 height 26
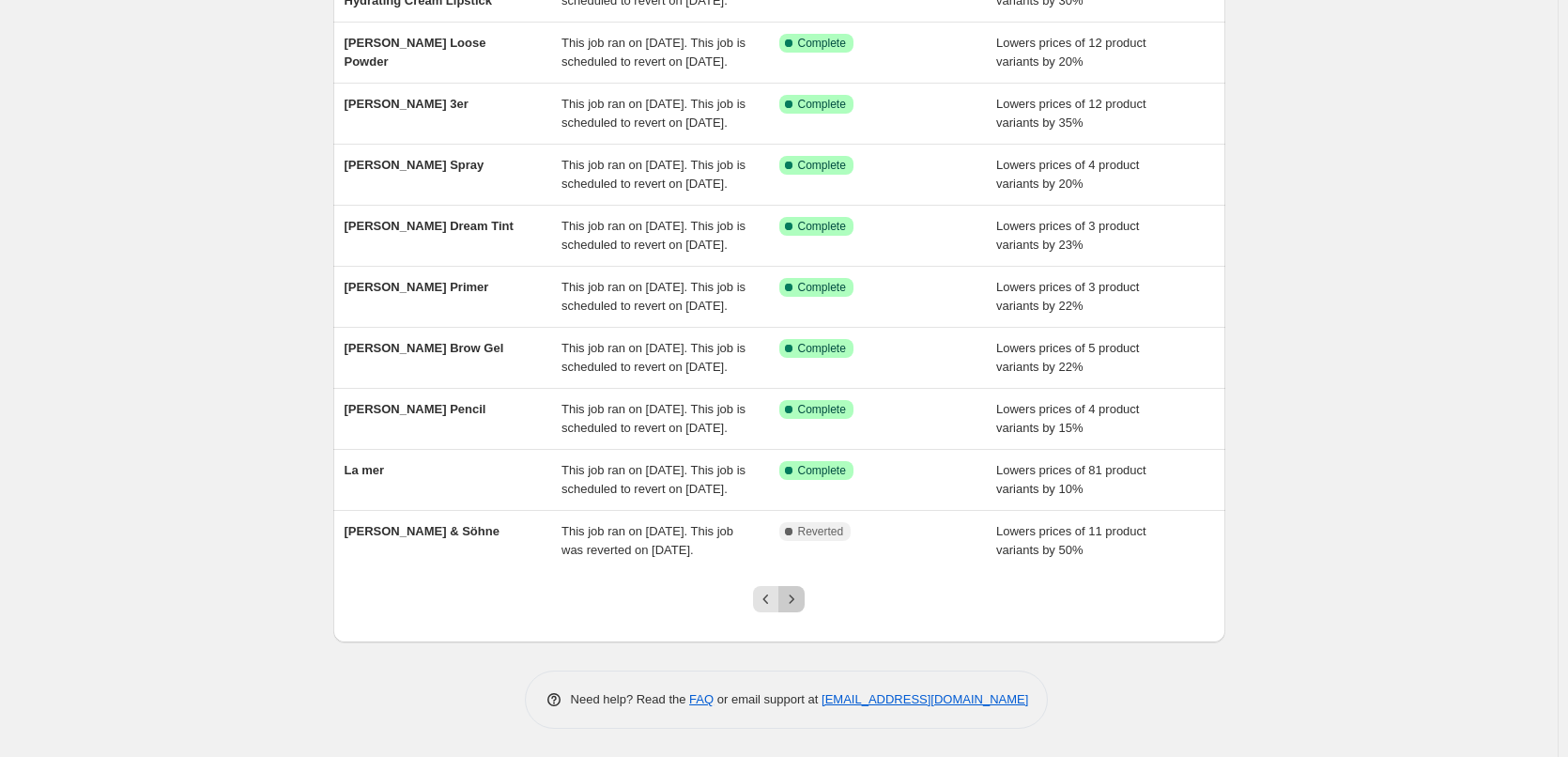
click at [805, 598] on button "Next" at bounding box center [792, 599] width 26 height 26
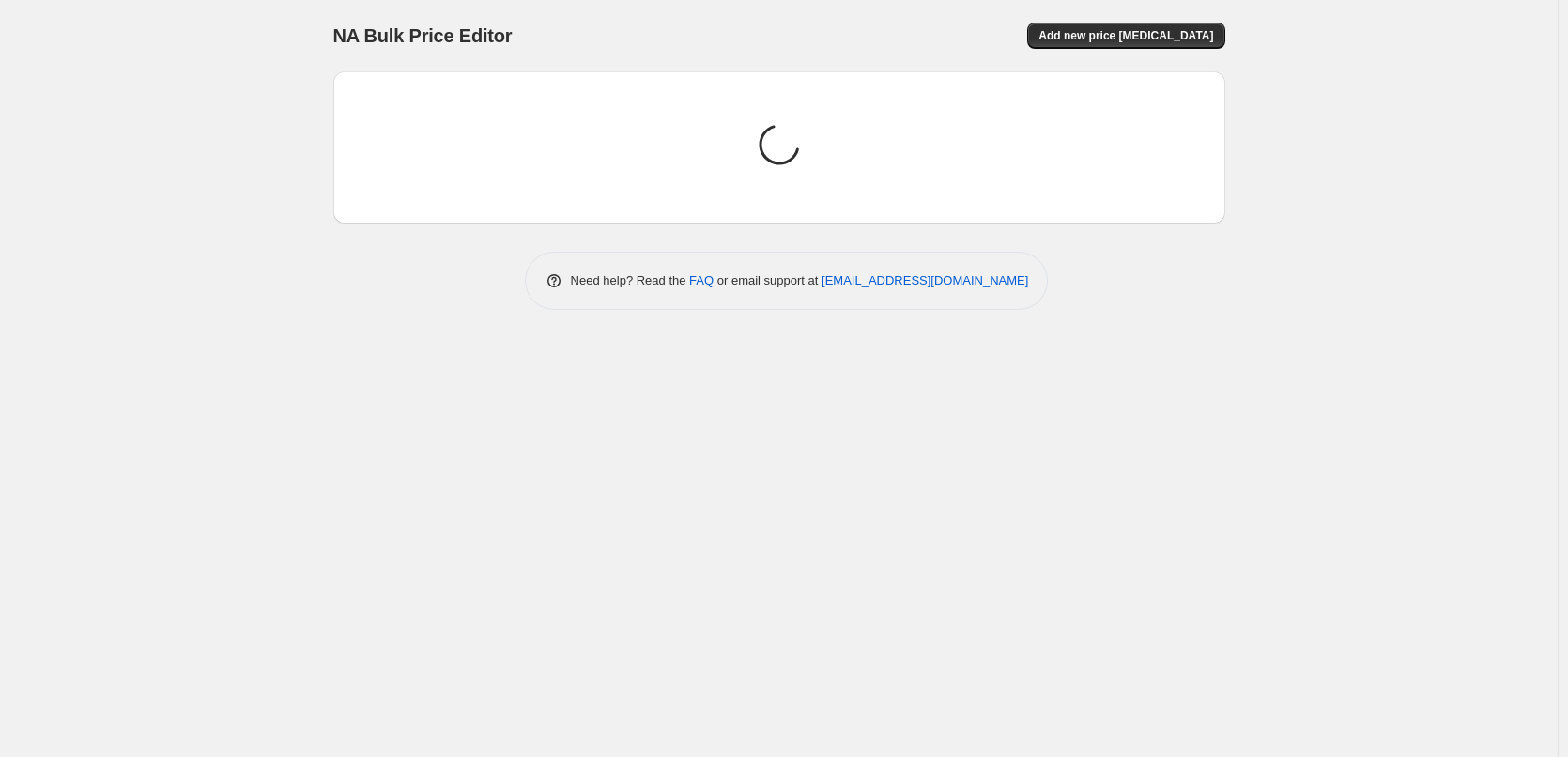
scroll to position [0, 0]
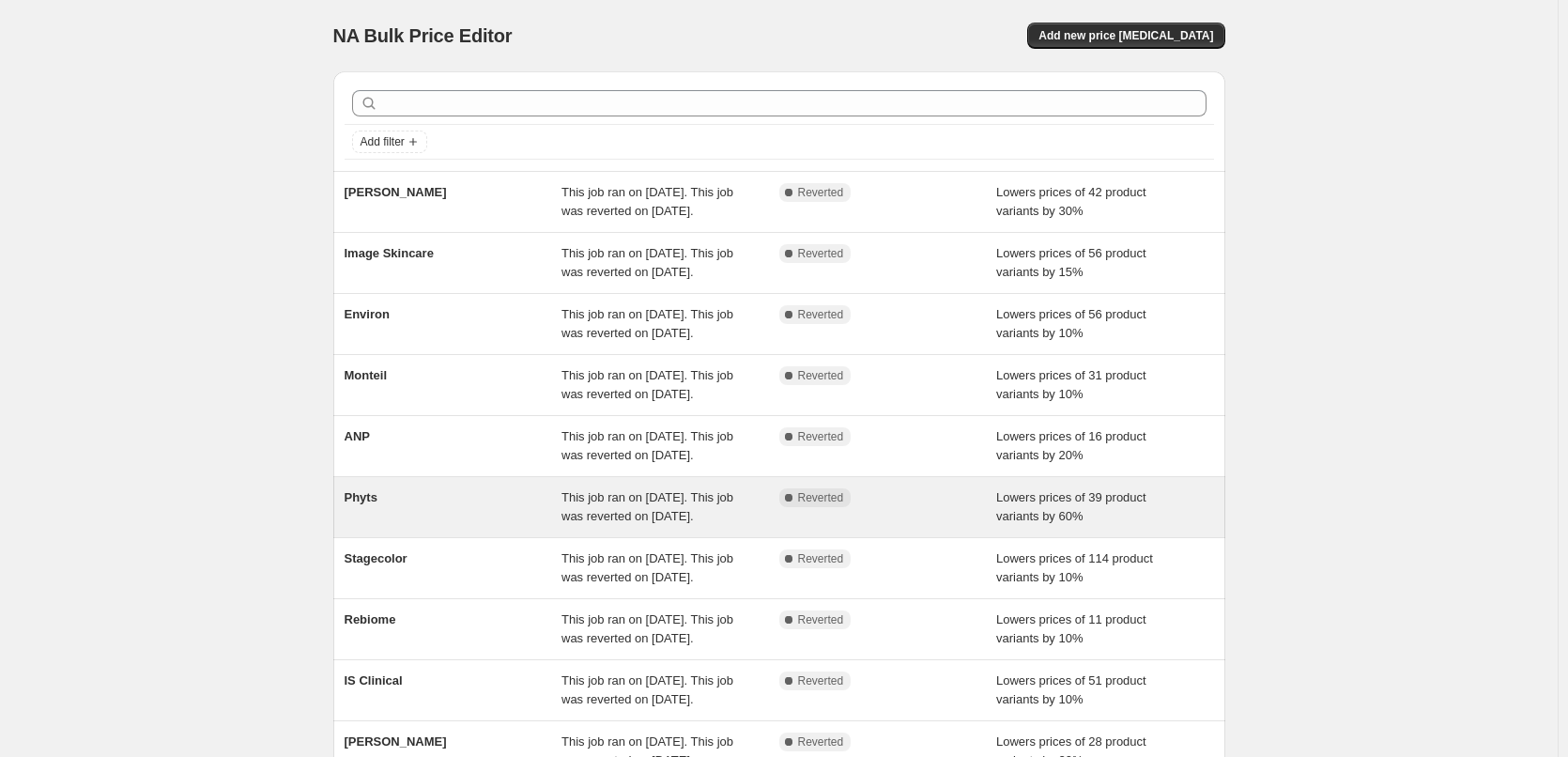
click at [626, 523] on span "This job ran on [DATE]. This job was reverted on [DATE]." at bounding box center [647, 507] width 172 height 33
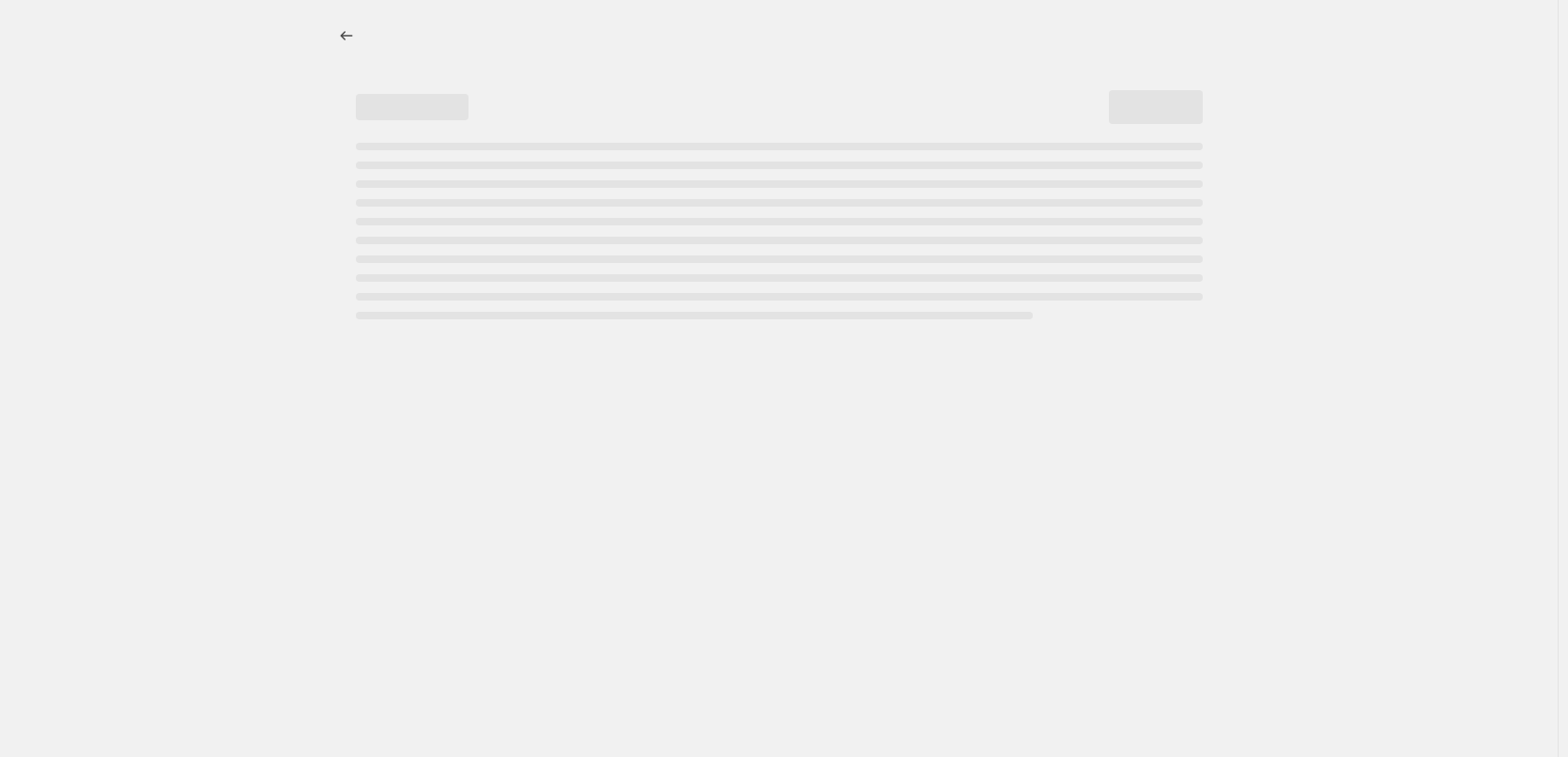
select select "percentage"
select select "vendor"
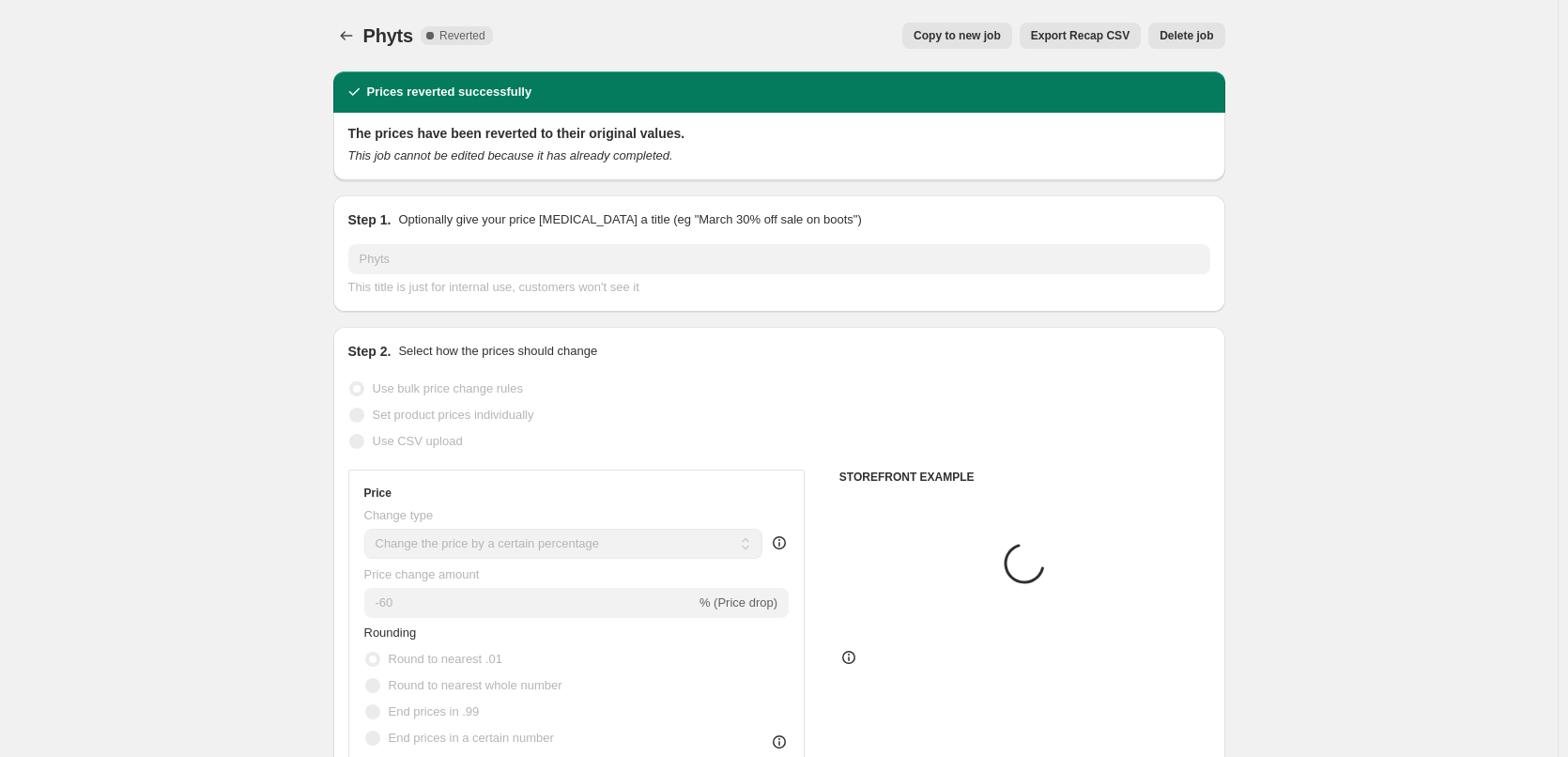
click at [1182, 37] on span "Delete job" at bounding box center [1186, 36] width 54 height 15
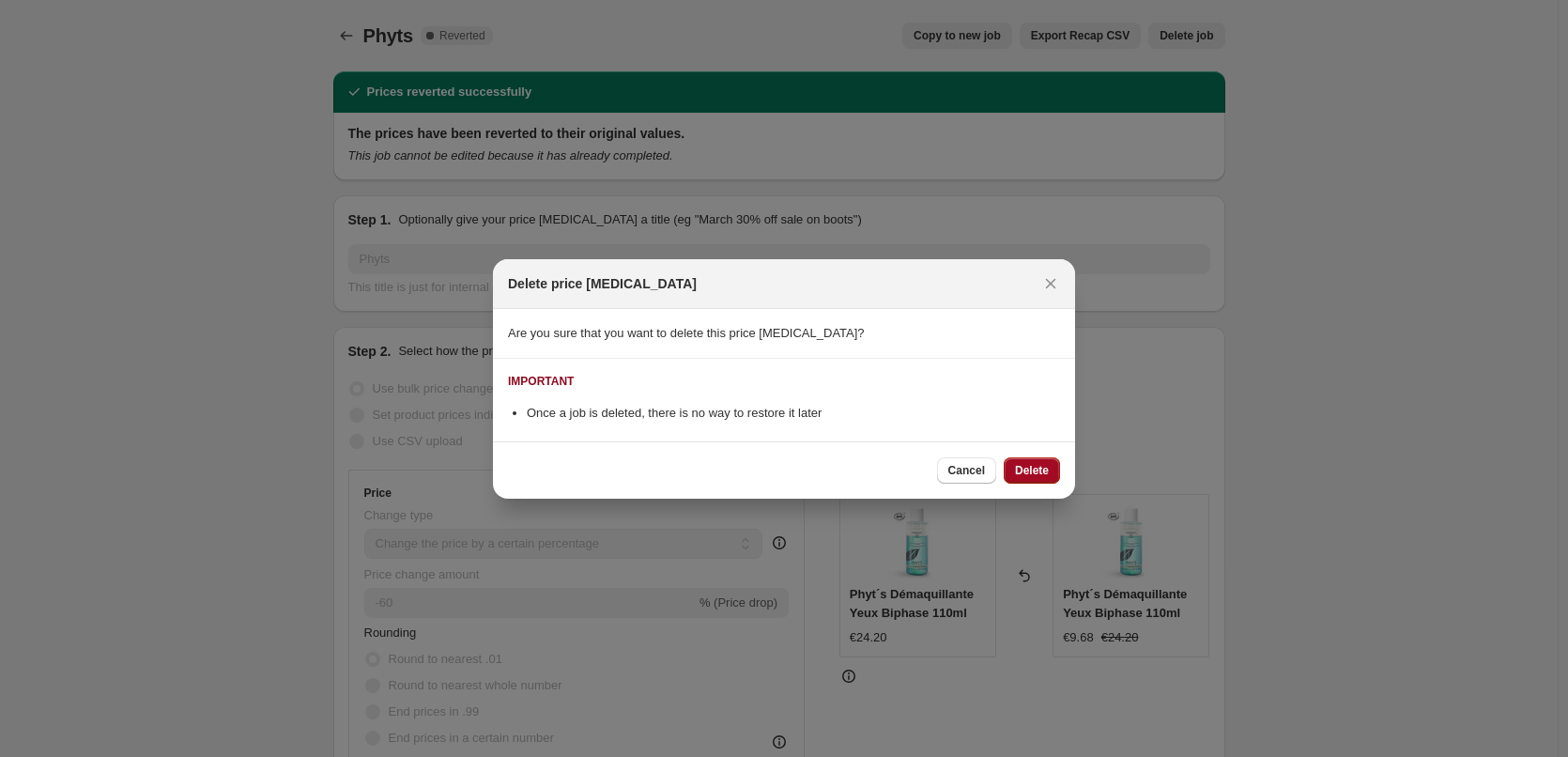
click at [1041, 468] on span "Delete" at bounding box center [1032, 471] width 34 height 15
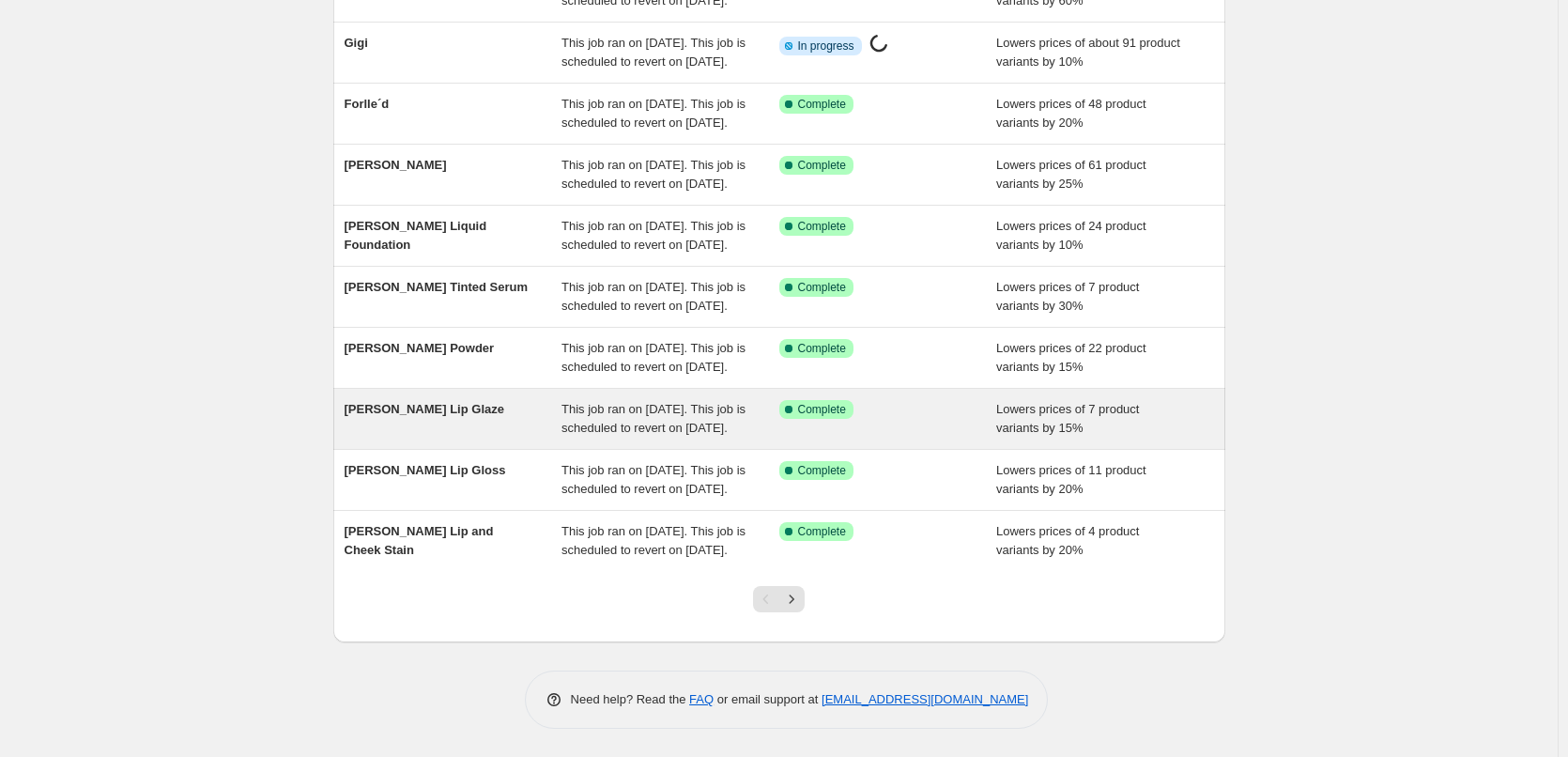
scroll to position [398, 0]
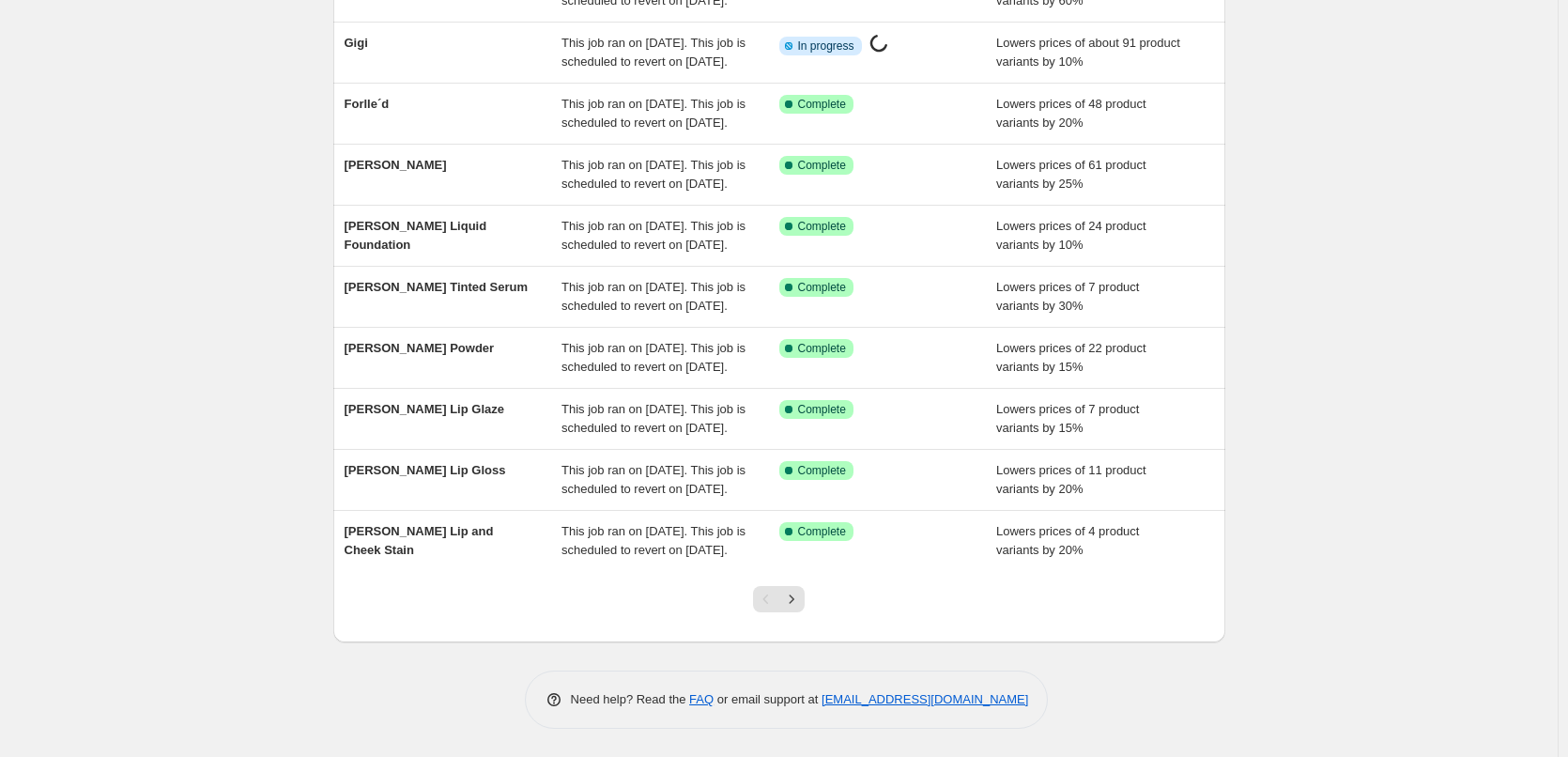
click at [794, 614] on div at bounding box center [778, 607] width 76 height 72
click at [794, 603] on icon "Next" at bounding box center [792, 599] width 19 height 19
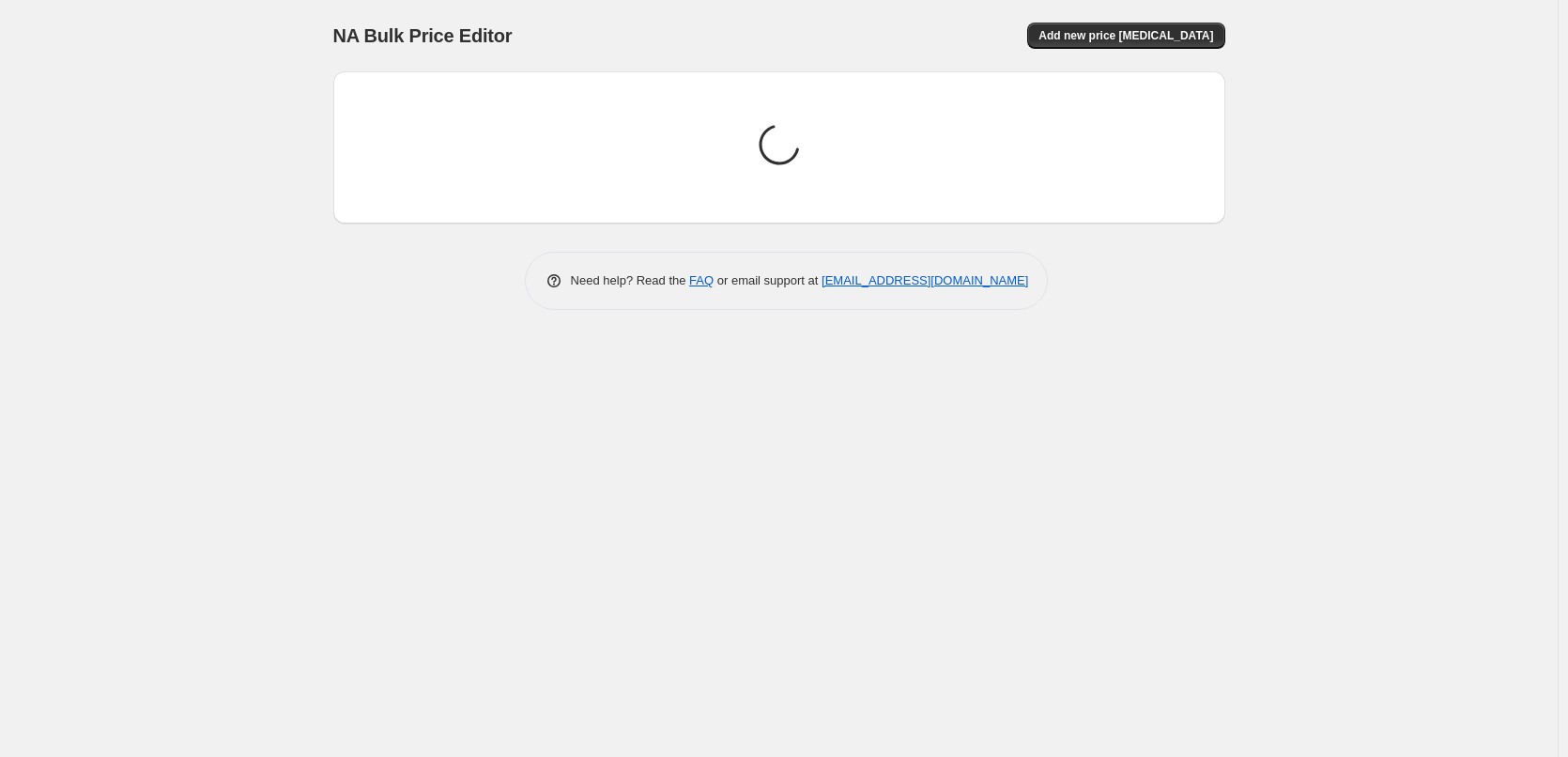
scroll to position [0, 0]
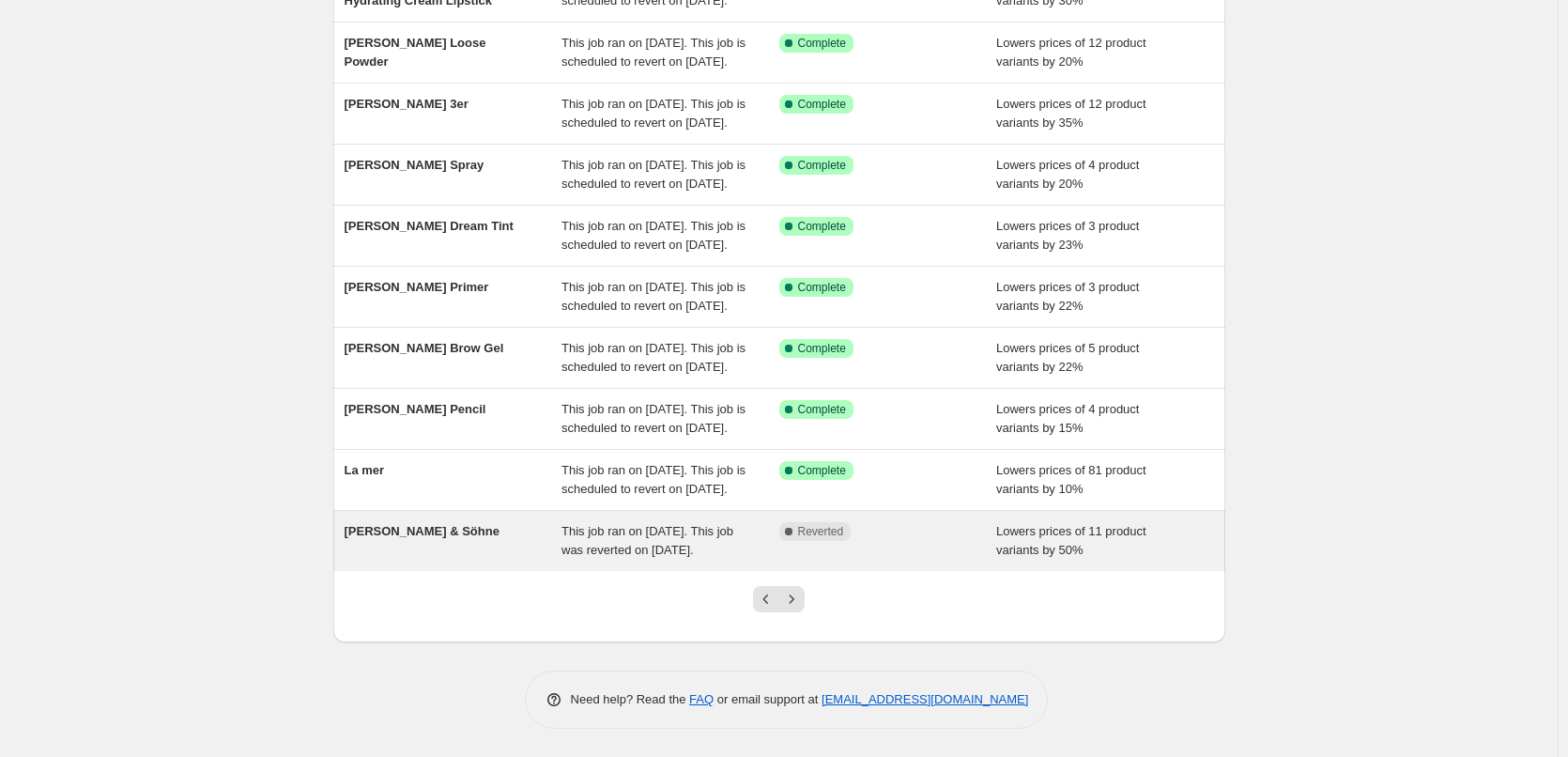
click at [735, 544] on div "This job ran on [DATE]. This job was reverted on [DATE]." at bounding box center [670, 542] width 218 height 38
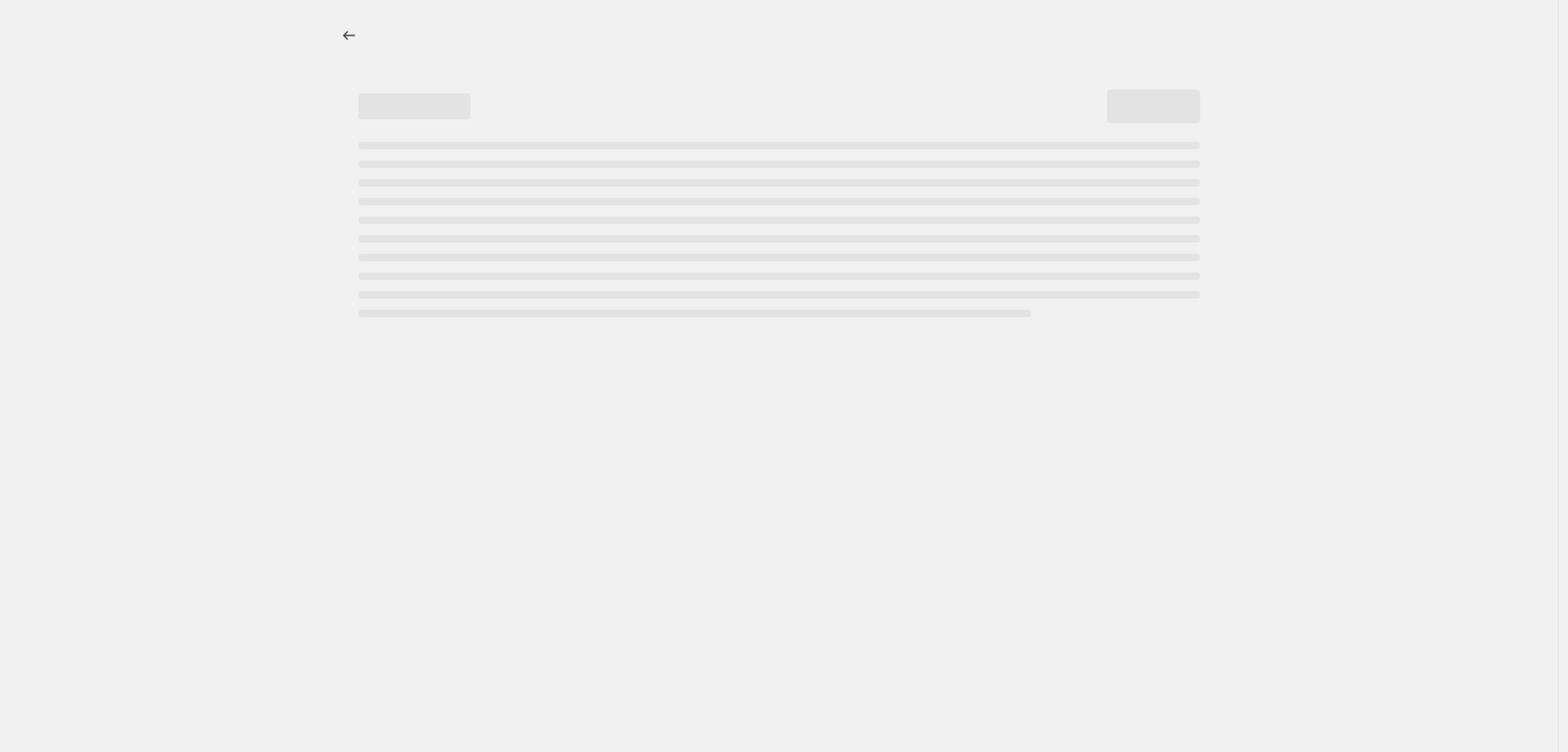
select select "percentage"
select select "vendor"
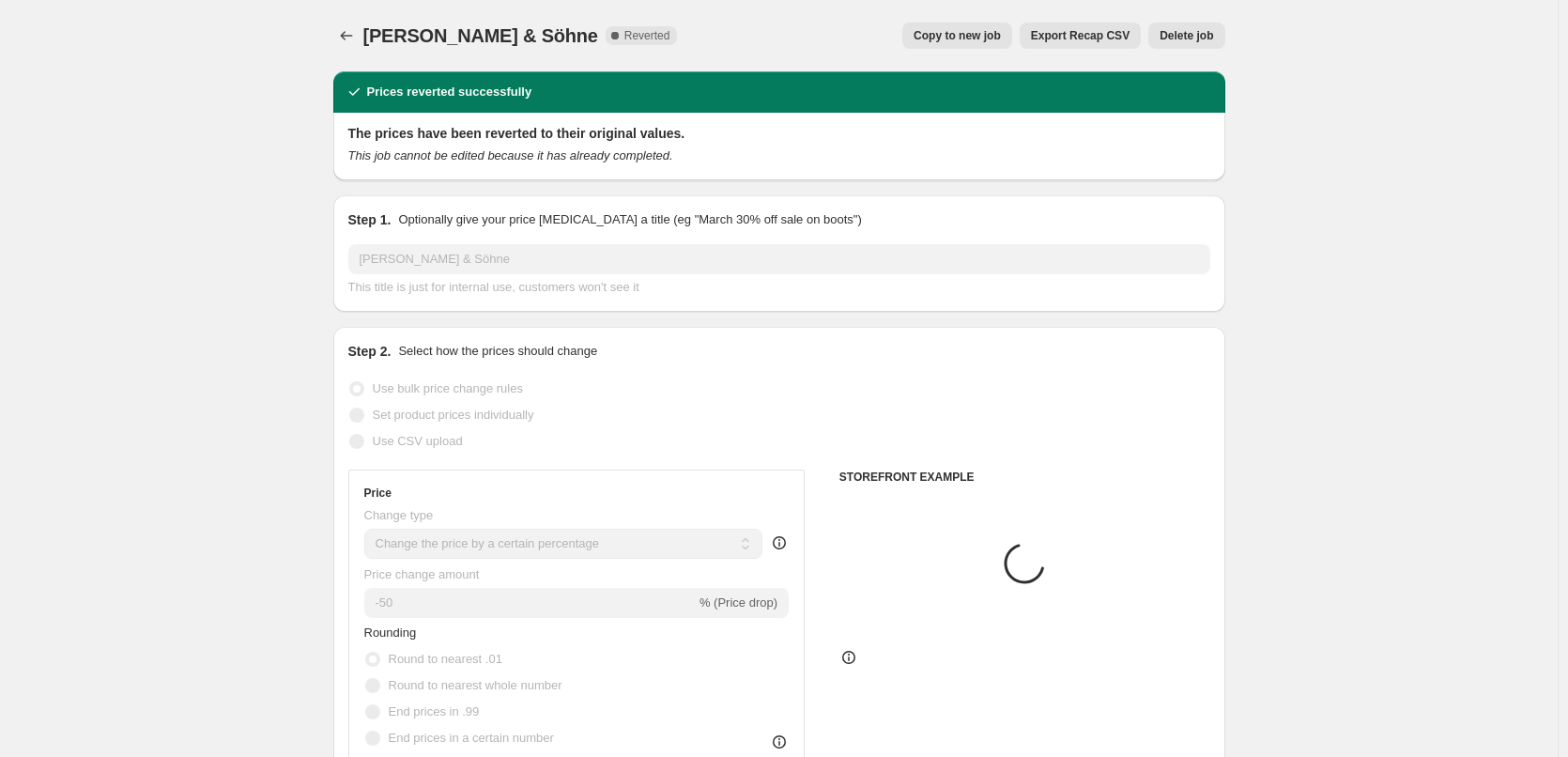
click at [977, 35] on span "Copy to new job" at bounding box center [958, 36] width 88 height 15
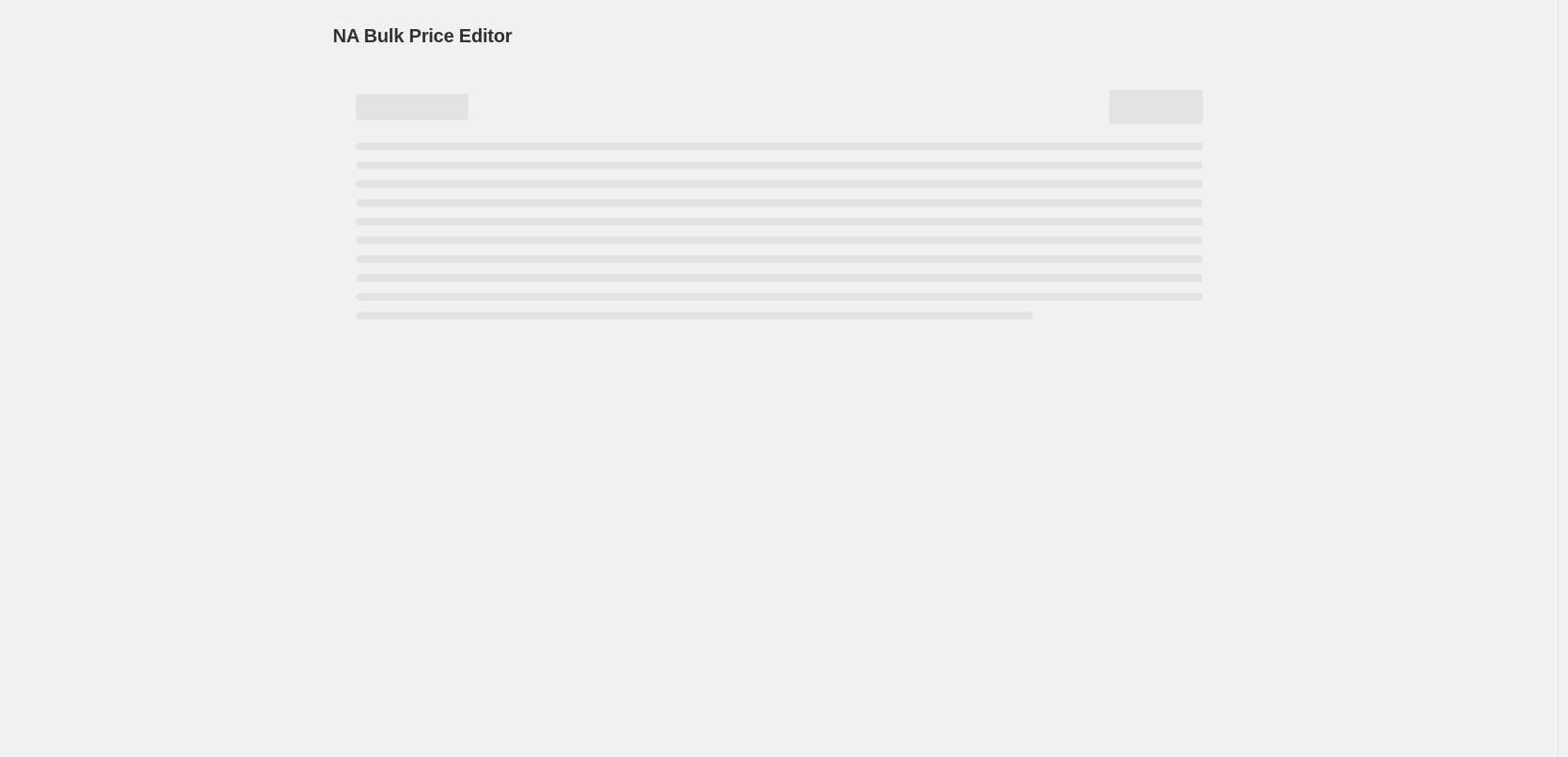
select select "percentage"
select select "vendor"
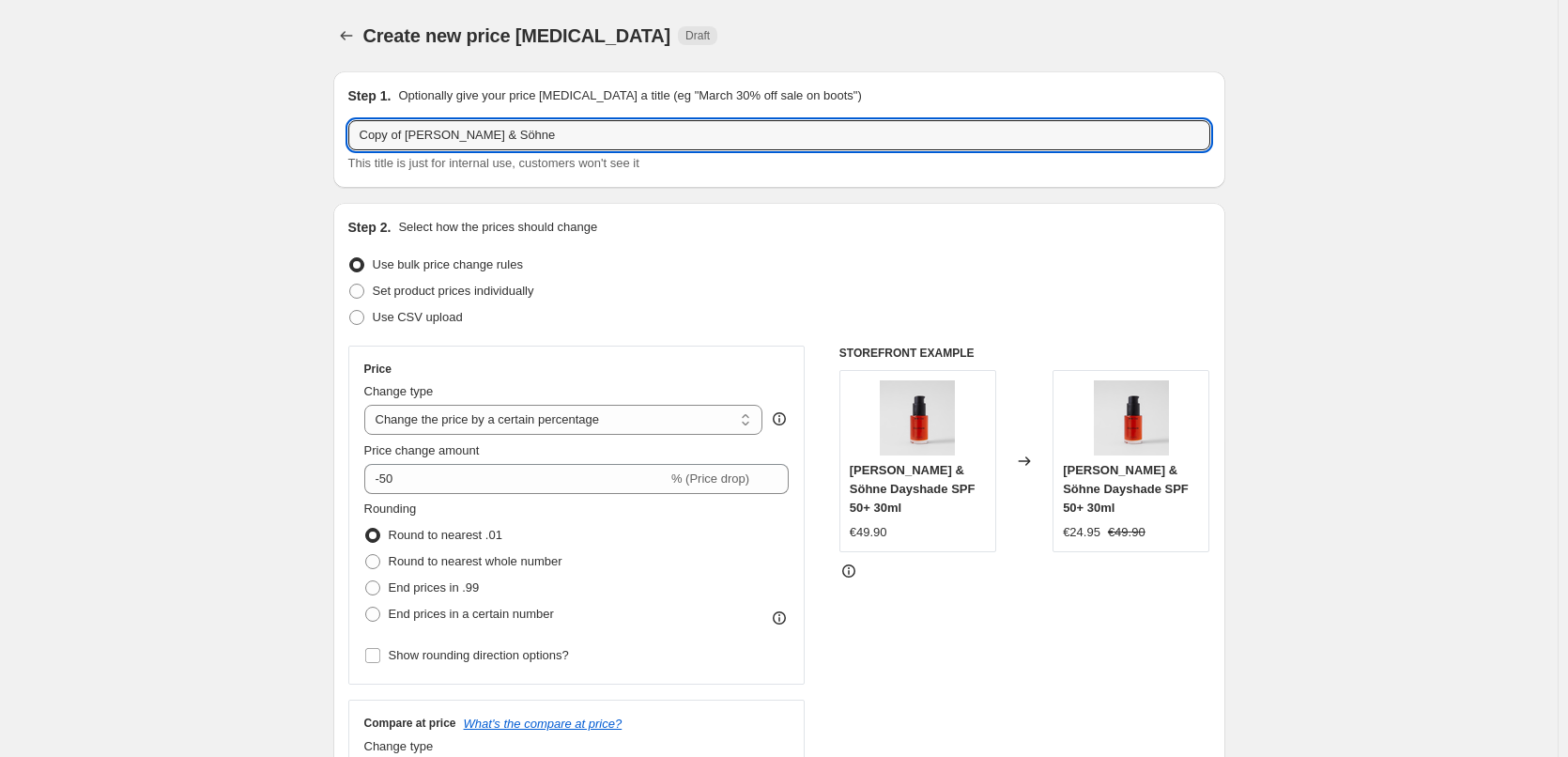
drag, startPoint x: 409, startPoint y: 132, endPoint x: -68, endPoint y: 185, distance: 479.9
click at [0, 185] on html "Home Settings Plans Skip to content Create new price [MEDICAL_DATA]. This page …" at bounding box center [784, 378] width 1568 height 757
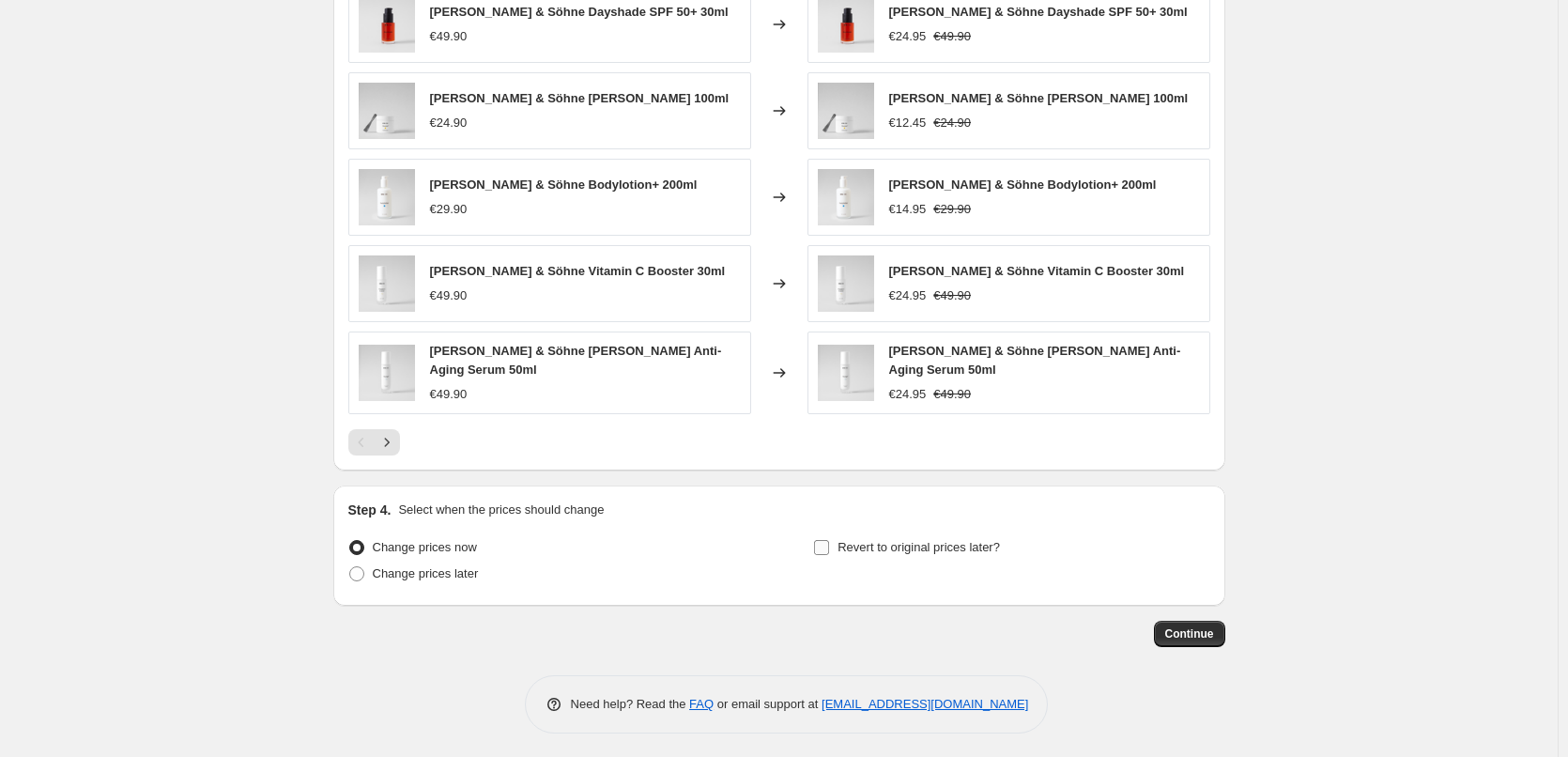
type input "[PERSON_NAME] & Söhne"
click at [840, 538] on label "Revert to original prices later?" at bounding box center [907, 547] width 187 height 26
click at [829, 540] on input "Revert to original prices later?" at bounding box center [822, 547] width 15 height 15
checkbox input "true"
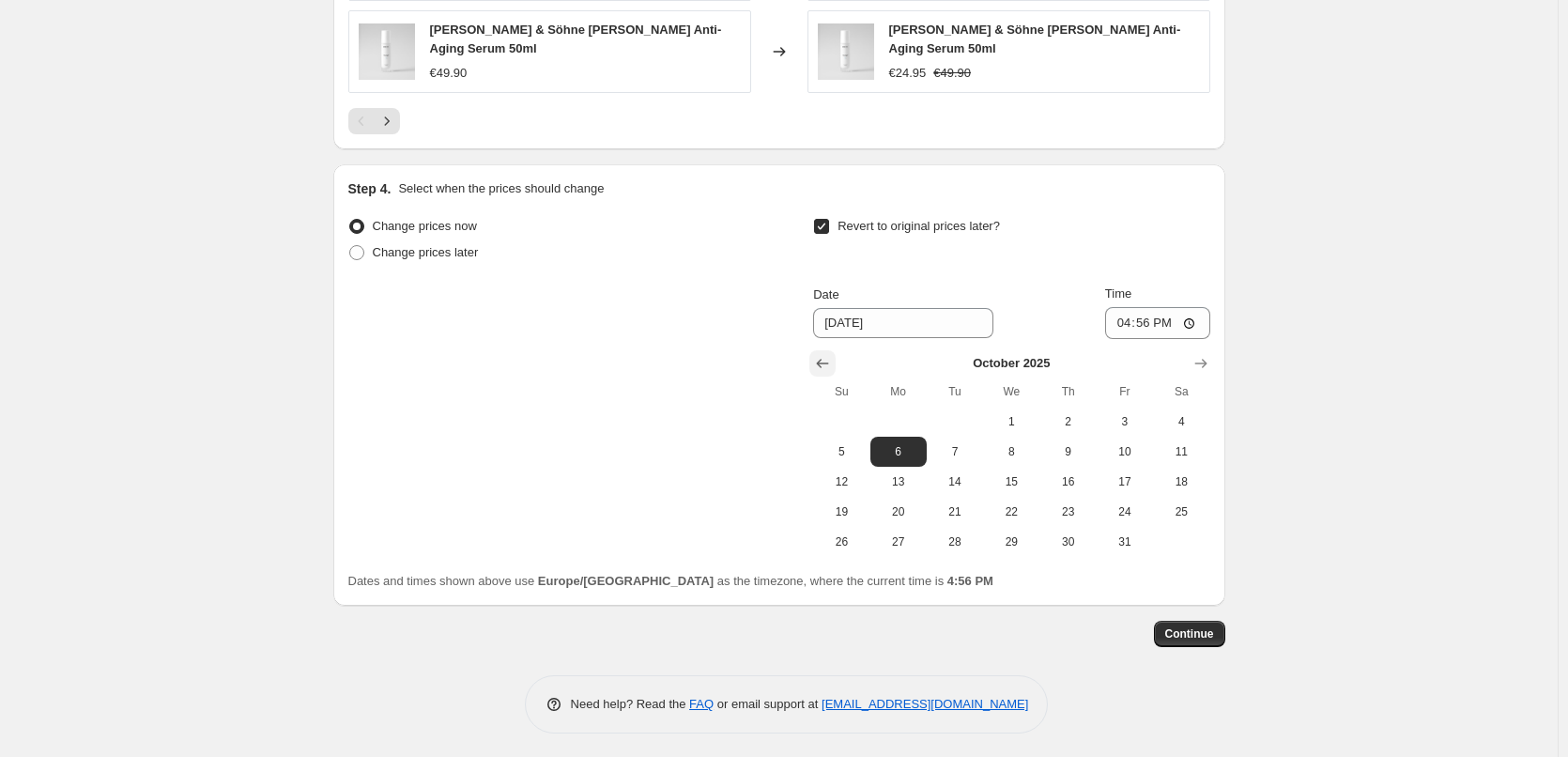
click at [826, 354] on icon "Show previous month, September 2025" at bounding box center [823, 363] width 19 height 19
click at [959, 534] on span "30" at bounding box center [956, 542] width 42 height 15
type input "[DATE]"
click at [1127, 317] on input "16:56" at bounding box center [1158, 324] width 105 height 32
type input "15:00"
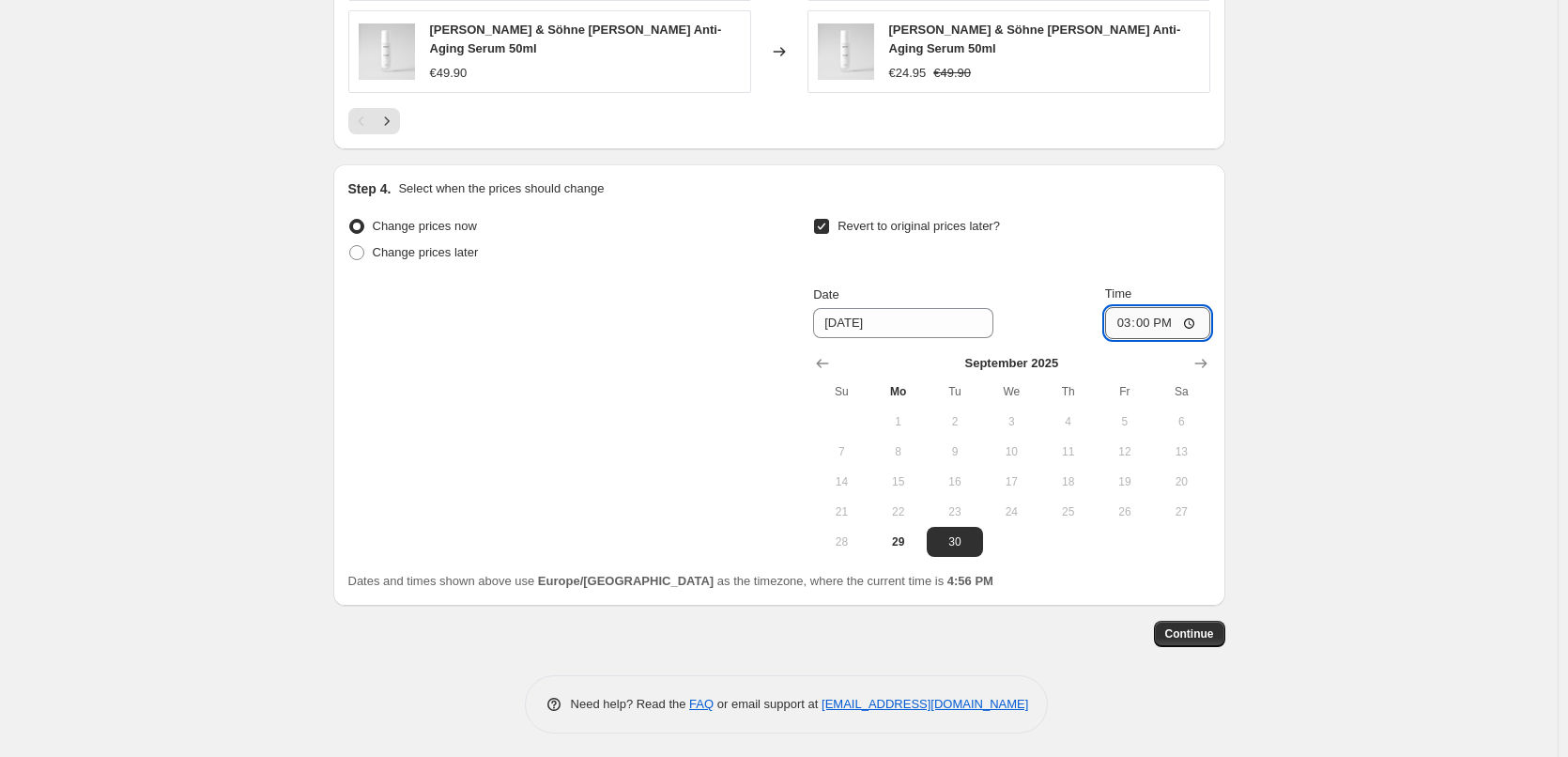
click at [1119, 317] on input "15:00" at bounding box center [1158, 324] width 105 height 32
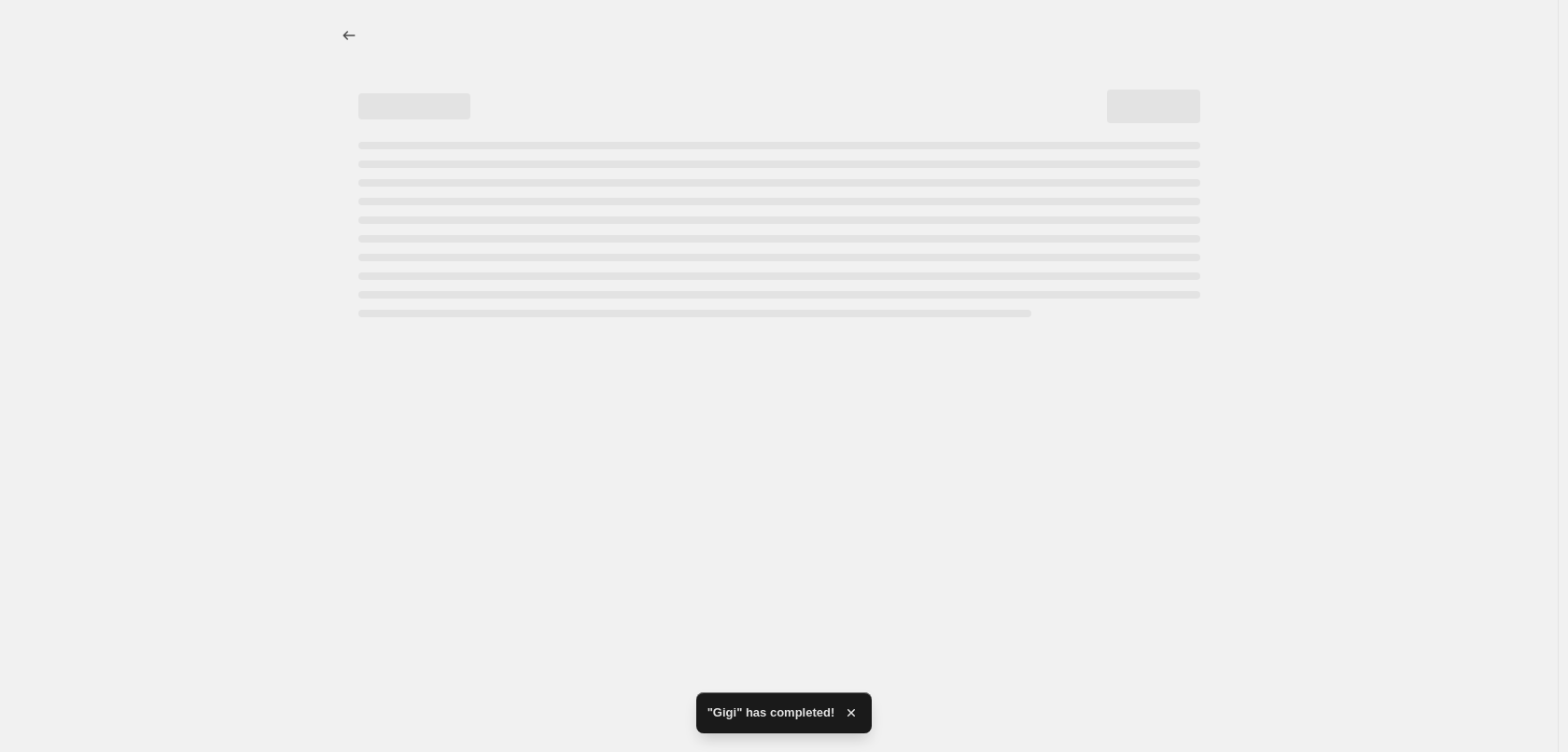
select select "percentage"
select select "vendor"
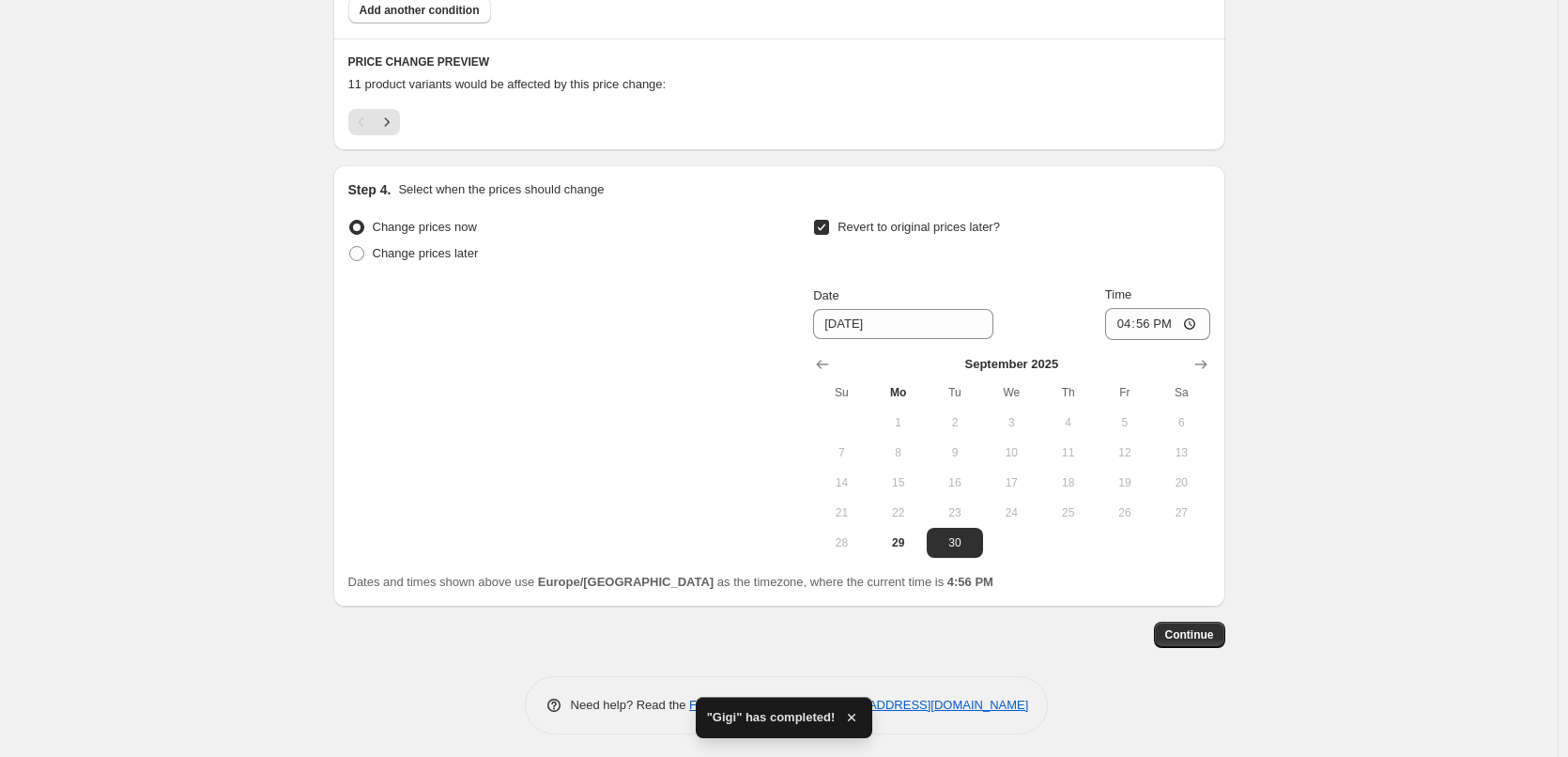
scroll to position [1222, 0]
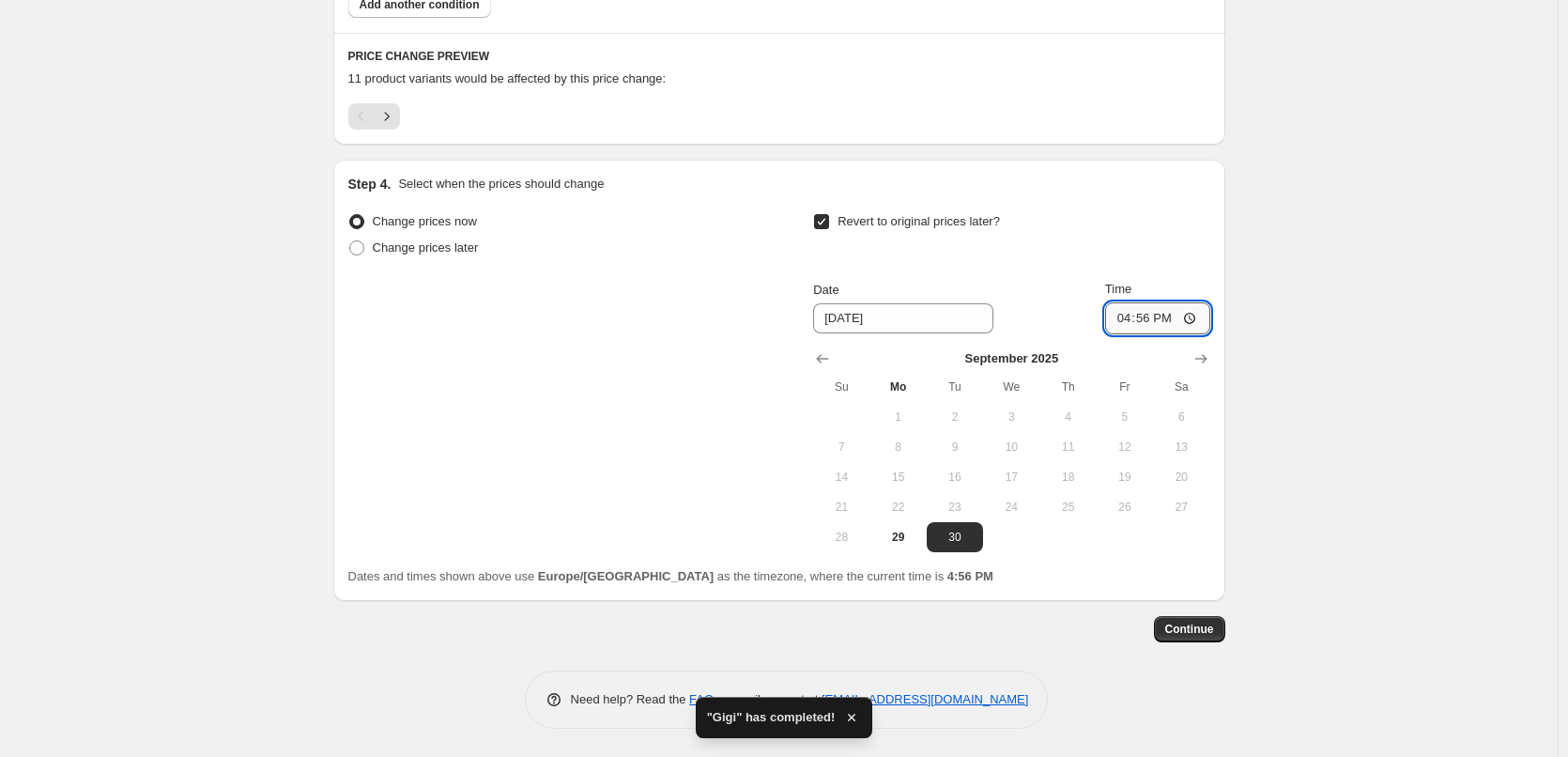
click at [1126, 321] on input "16:56" at bounding box center [1158, 319] width 105 height 32
click at [1198, 317] on input "15:00" at bounding box center [1158, 319] width 105 height 32
type input "03:00"
drag, startPoint x: 1335, startPoint y: 358, endPoint x: 1332, endPoint y: 368, distance: 10.4
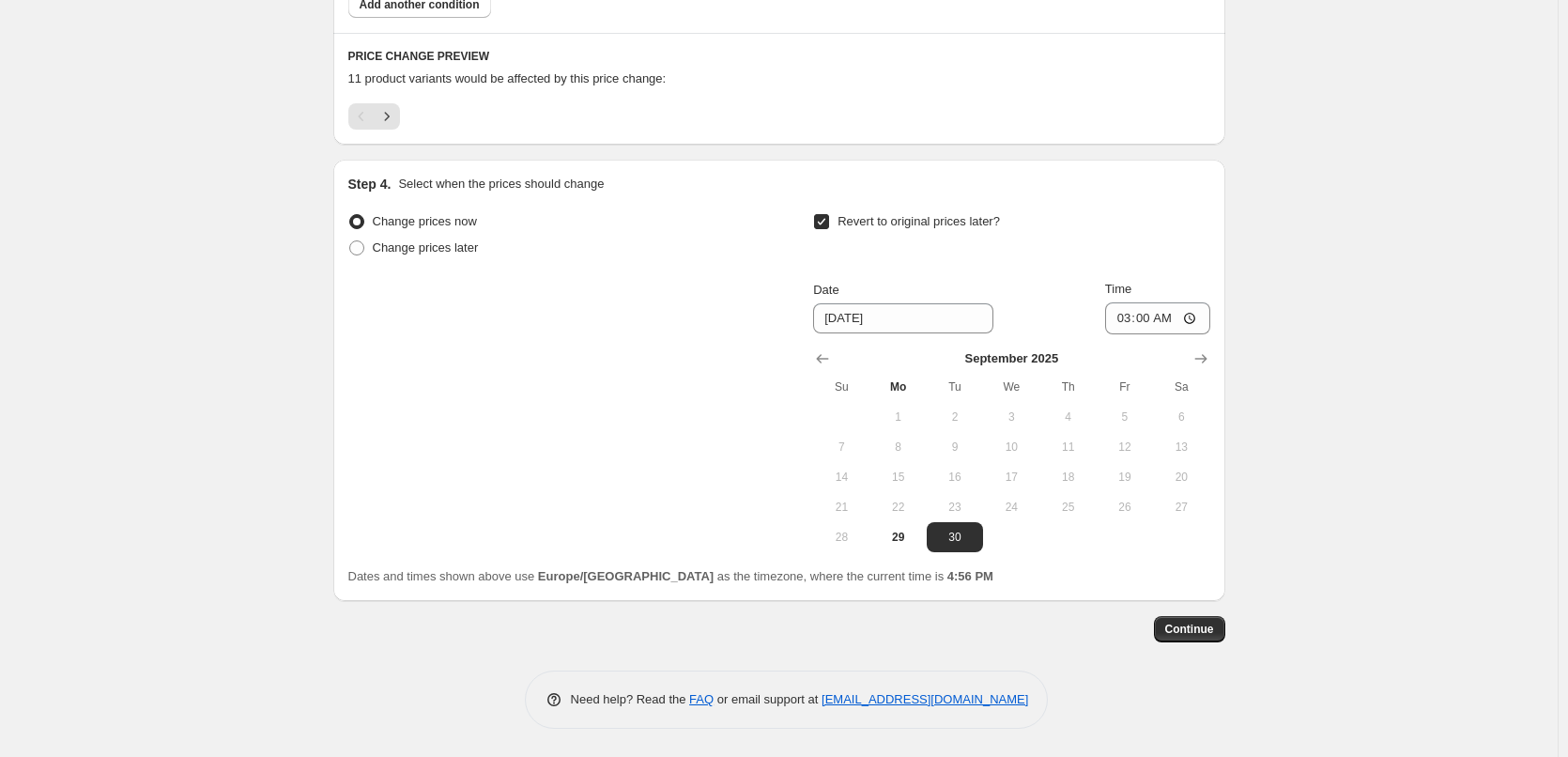
click at [1189, 629] on span "Continue" at bounding box center [1190, 630] width 49 height 15
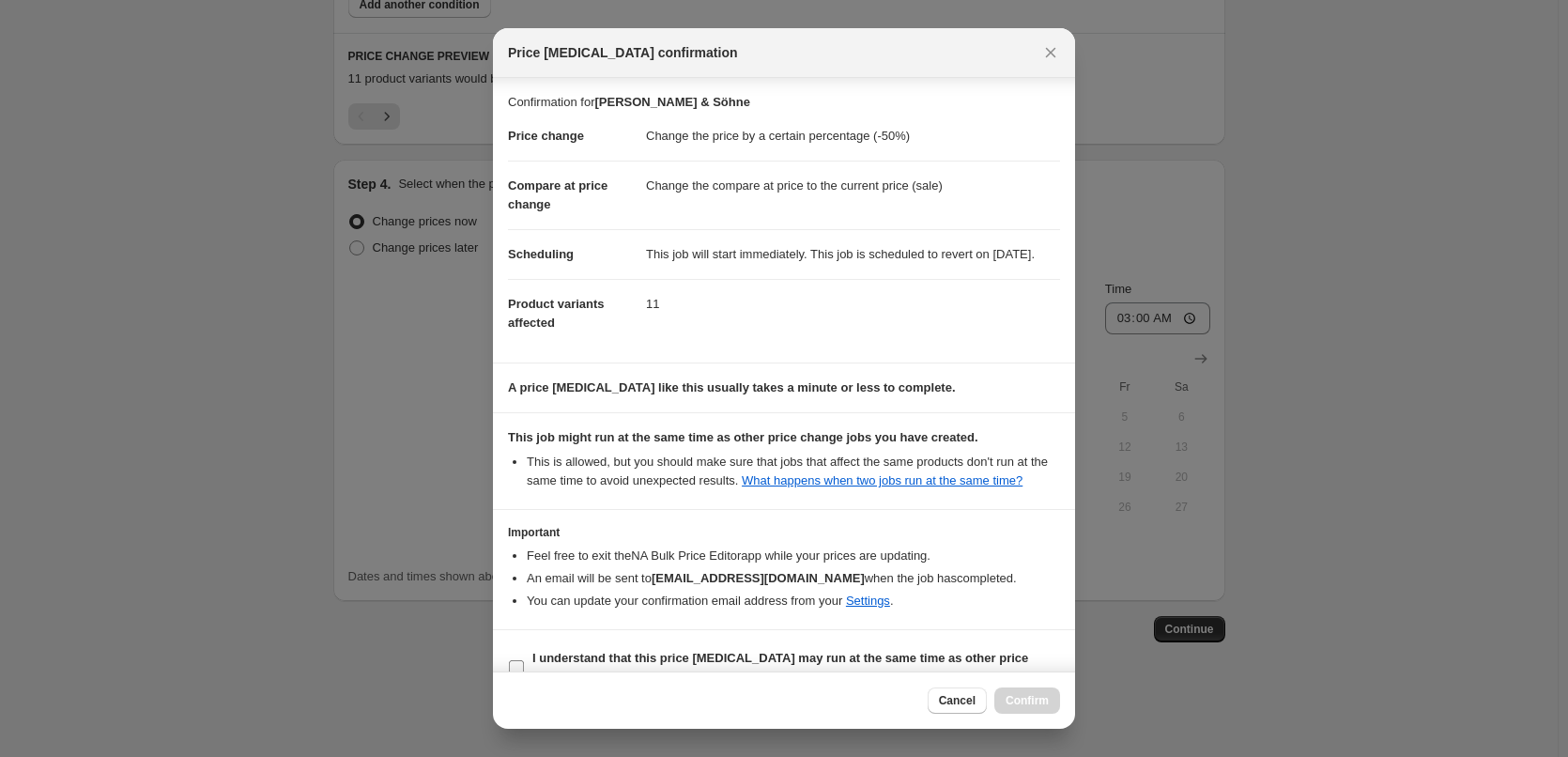
scroll to position [53, 0]
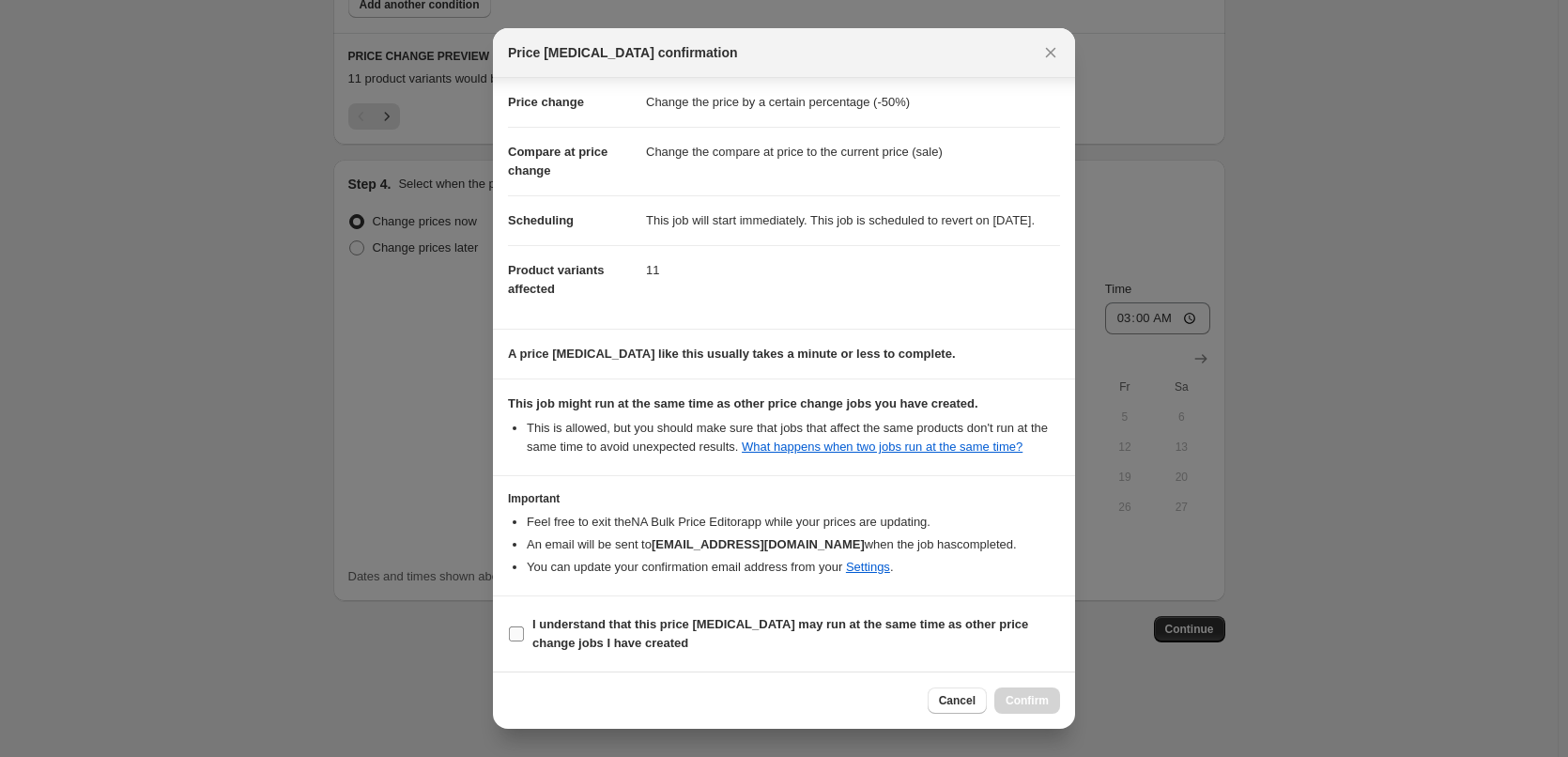
click at [578, 646] on b "I understand that this price [MEDICAL_DATA] may run at the same time as other p…" at bounding box center [780, 633] width 496 height 33
click at [524, 642] on input "I understand that this price [MEDICAL_DATA] may run at the same time as other p…" at bounding box center [517, 634] width 15 height 15
checkbox input "true"
click at [1030, 696] on span "Confirm" at bounding box center [1027, 701] width 43 height 15
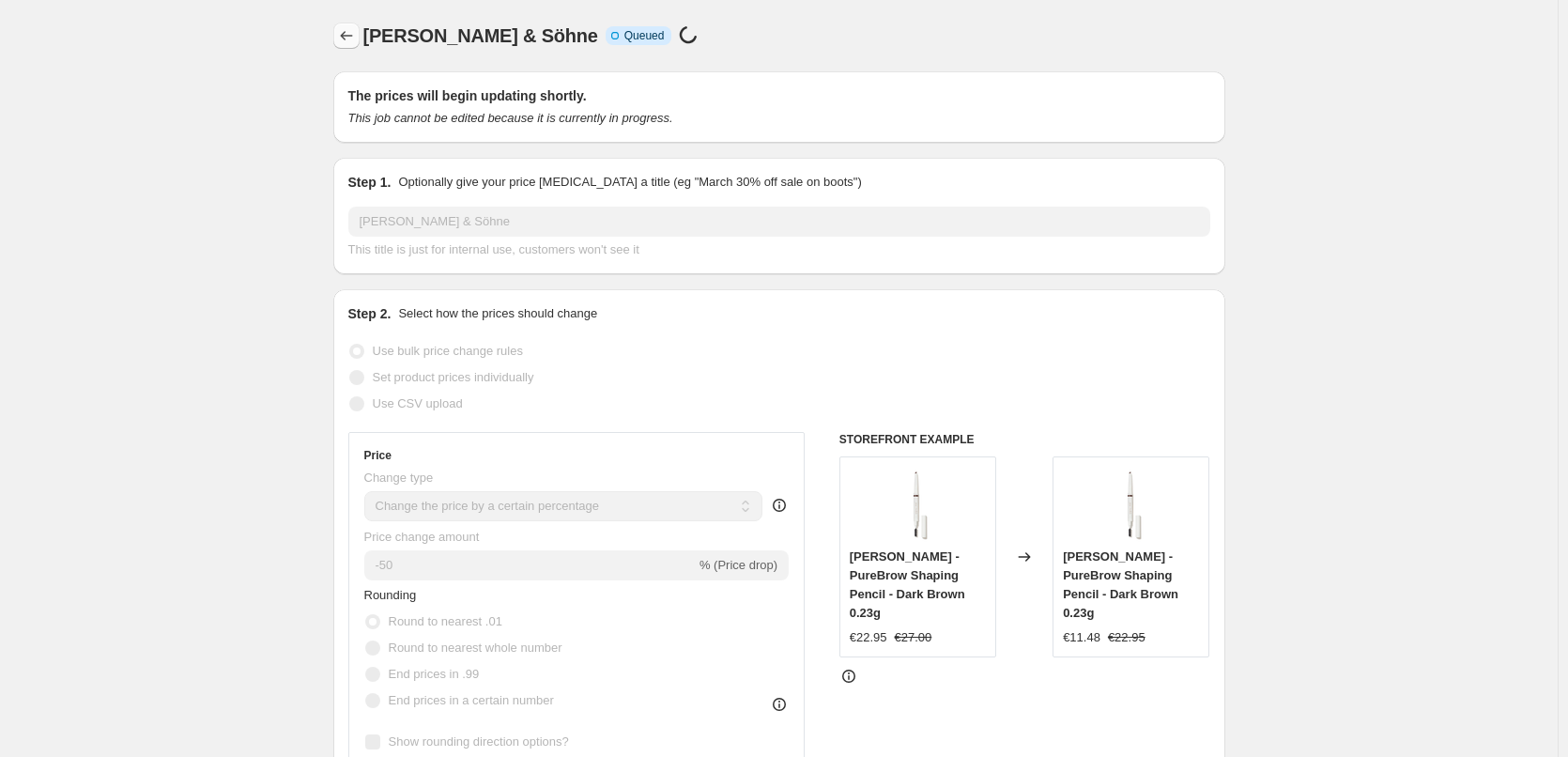
click at [354, 40] on icon "Price change jobs" at bounding box center [346, 36] width 19 height 19
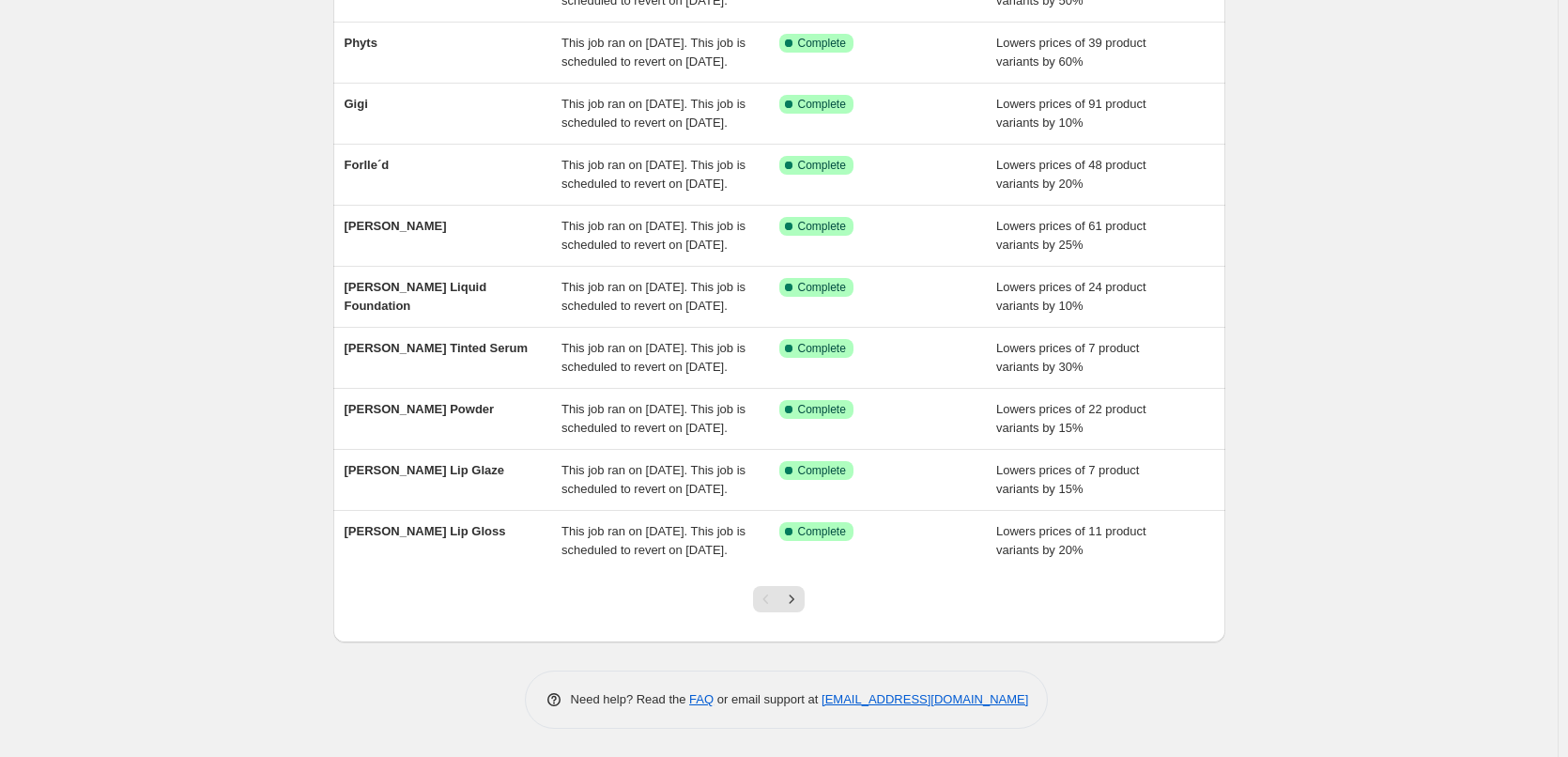
scroll to position [398, 0]
click at [801, 608] on icon "Next" at bounding box center [792, 599] width 19 height 19
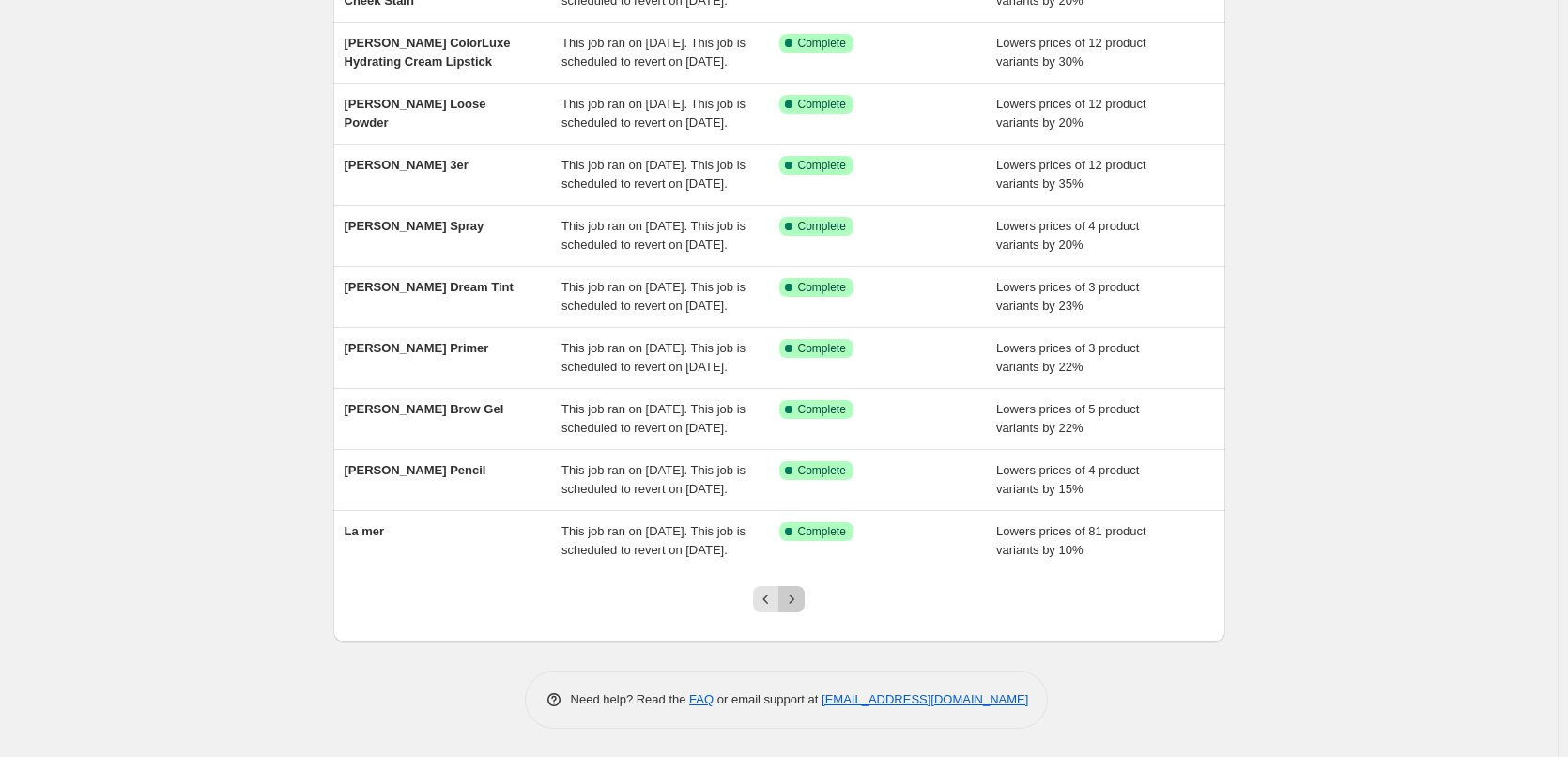
click at [792, 597] on icon "Next" at bounding box center [792, 599] width 19 height 19
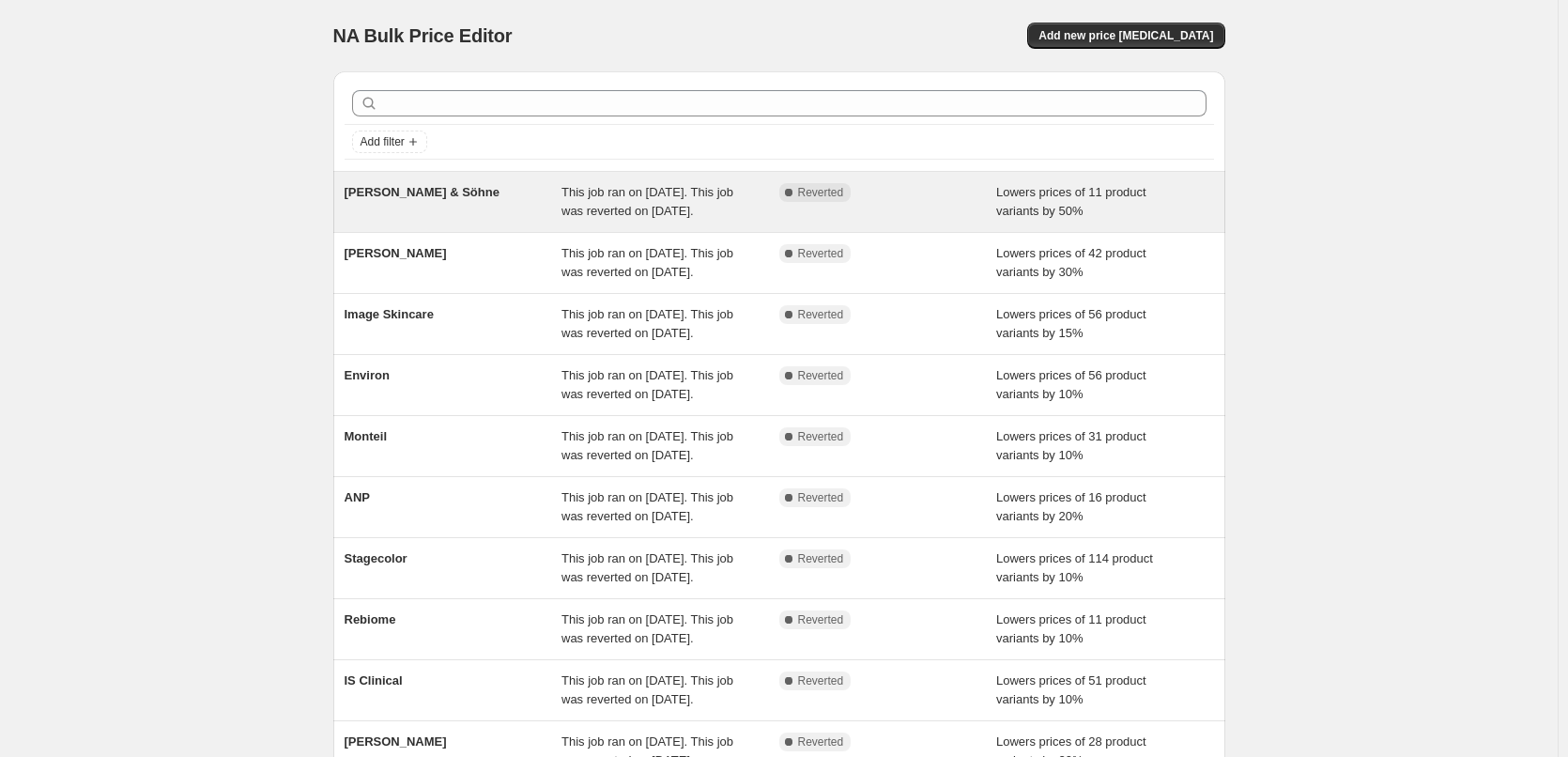
click at [711, 210] on span "This job ran on [DATE]. This job was reverted on [DATE]." at bounding box center [647, 201] width 172 height 33
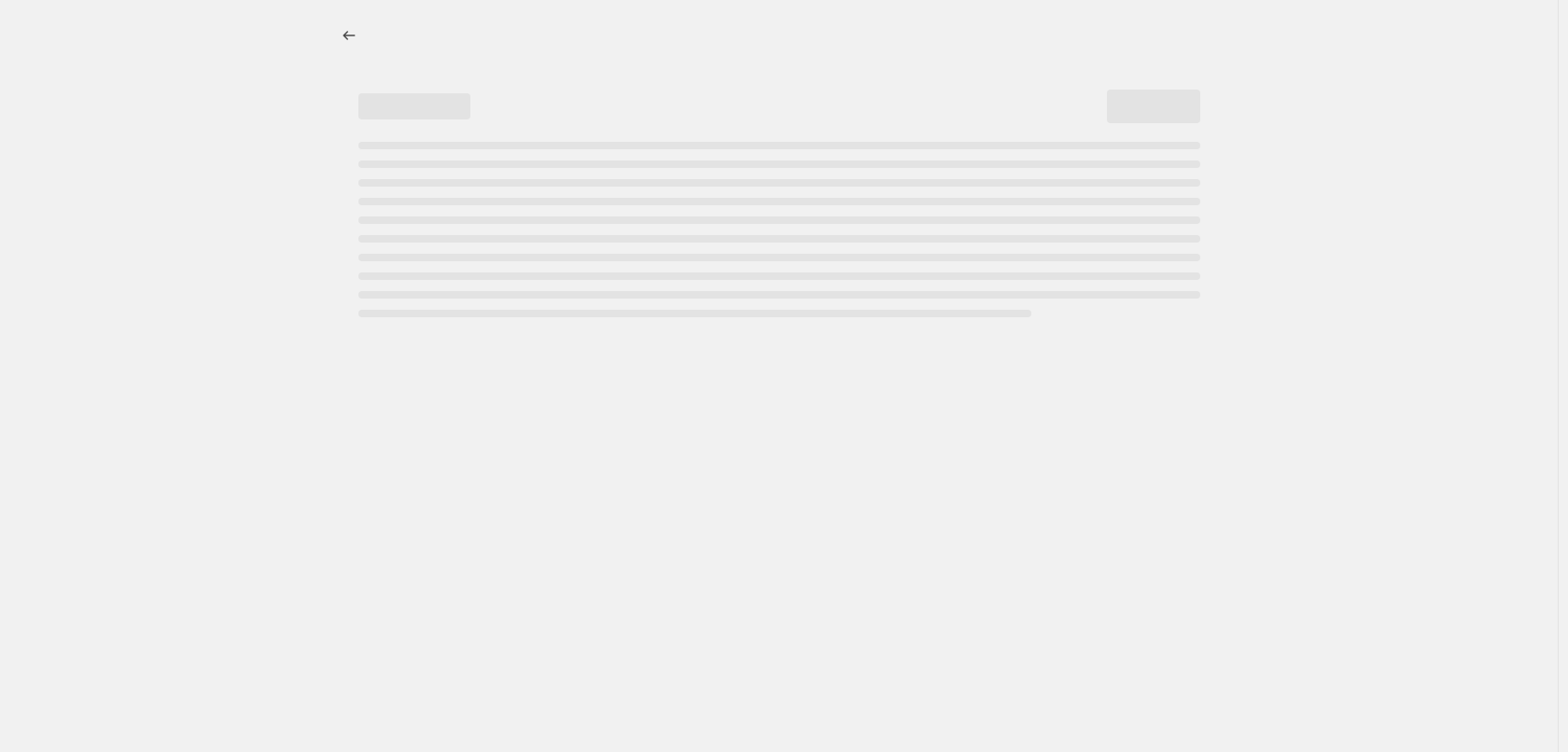
select select "percentage"
select select "vendor"
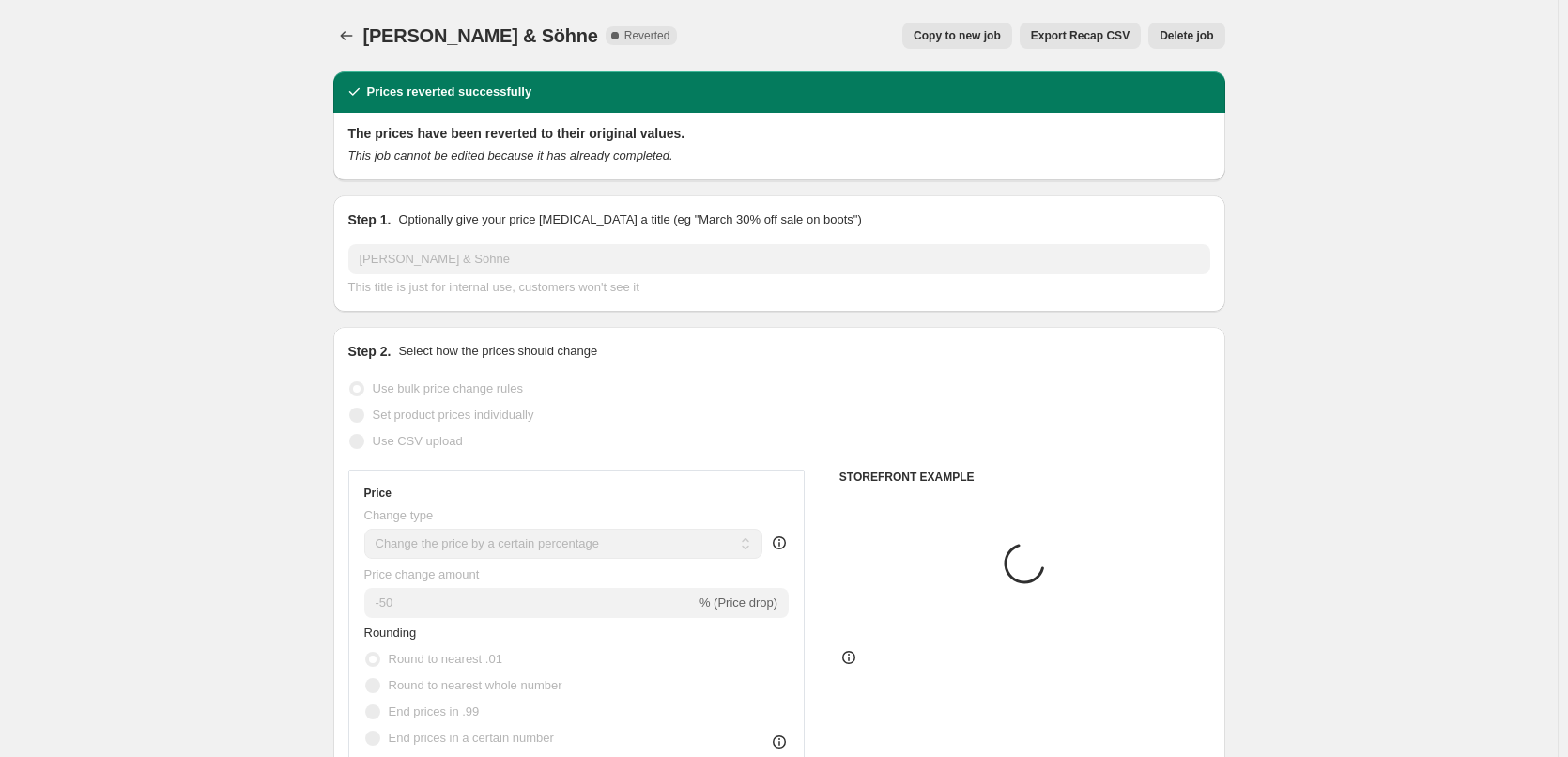
click at [1201, 25] on button "Delete job" at bounding box center [1187, 36] width 76 height 26
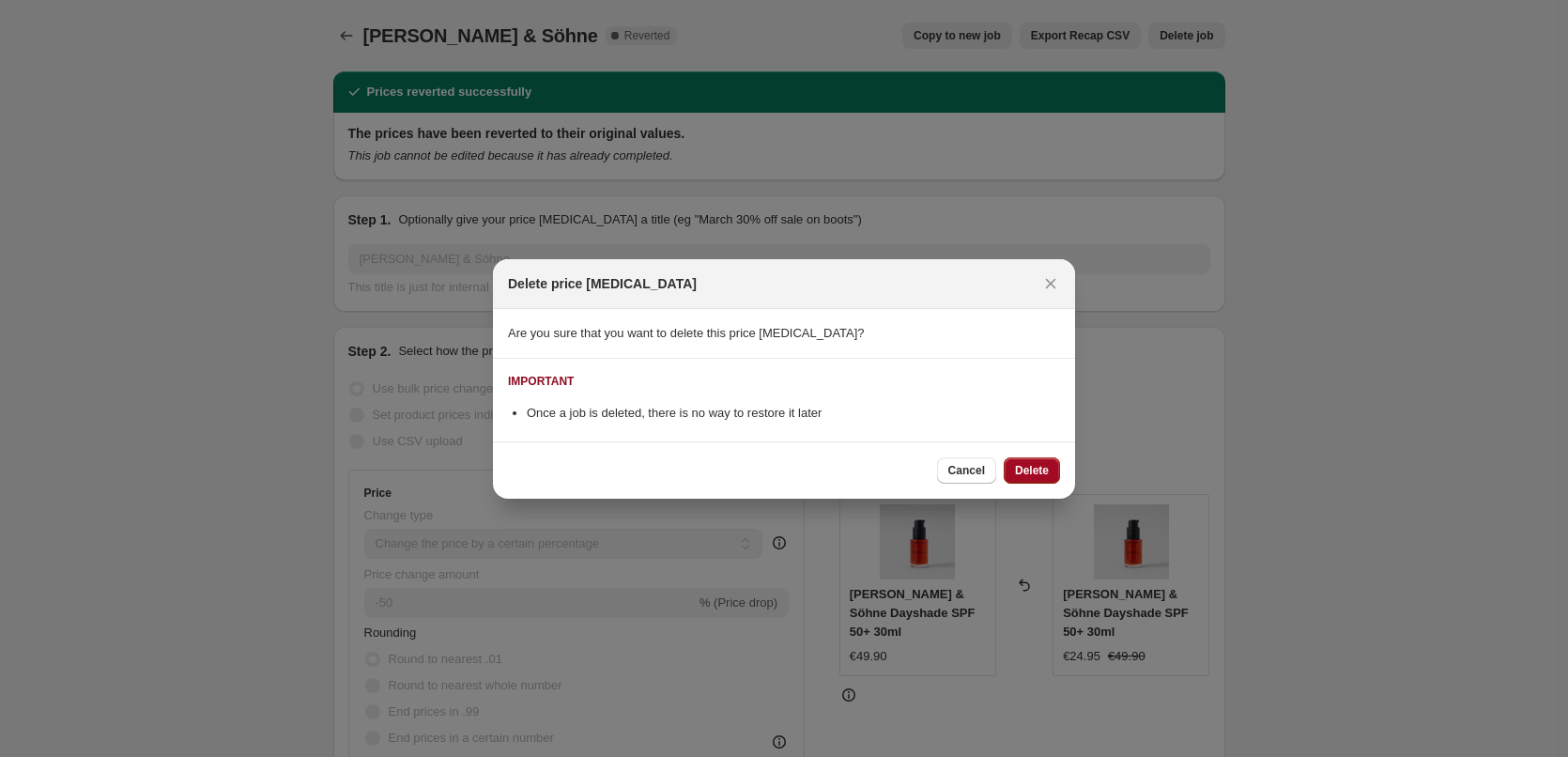
click at [1040, 466] on span "Delete" at bounding box center [1032, 471] width 34 height 15
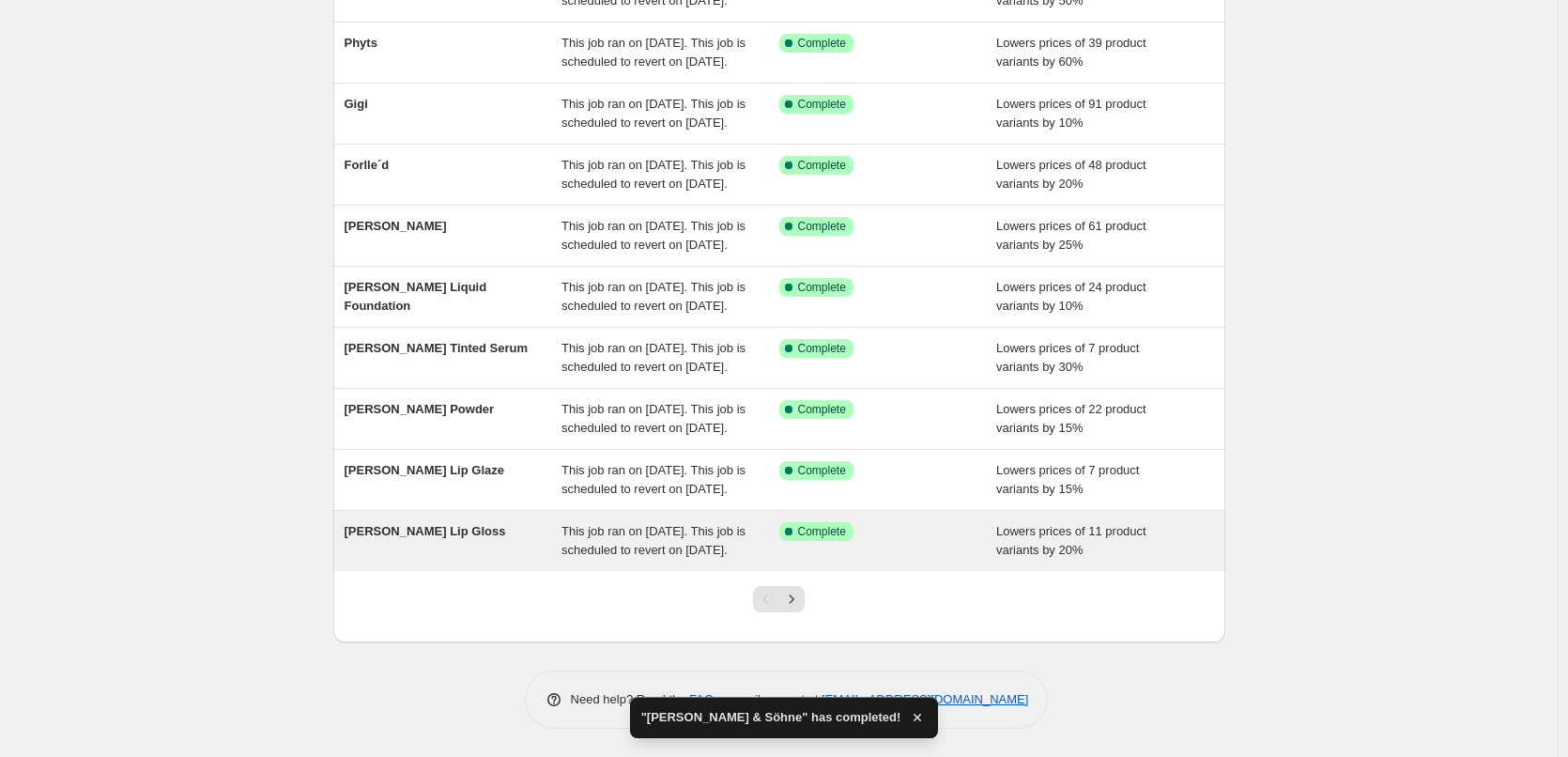
scroll to position [398, 0]
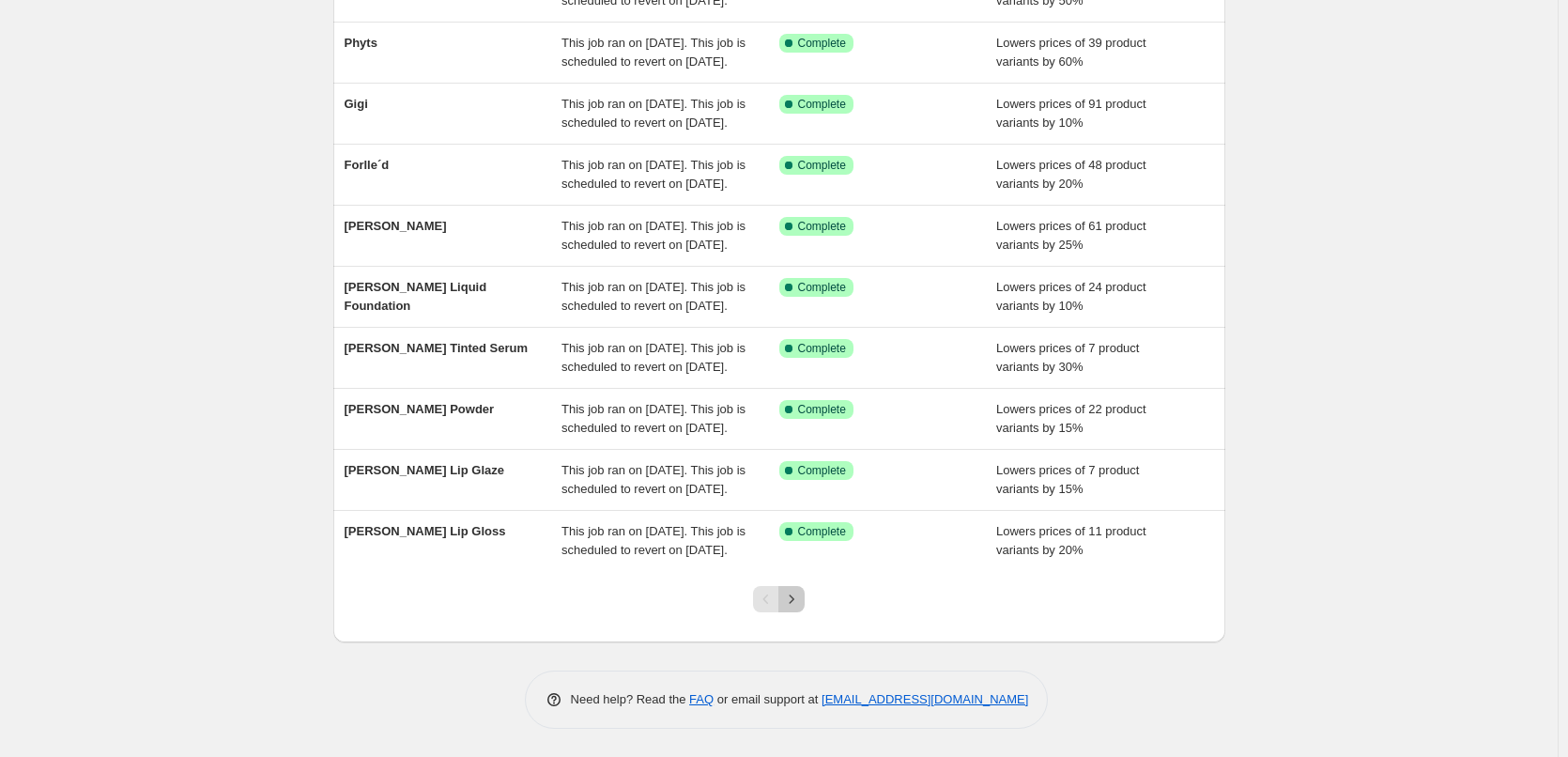
click at [792, 607] on icon "Next" at bounding box center [792, 599] width 19 height 19
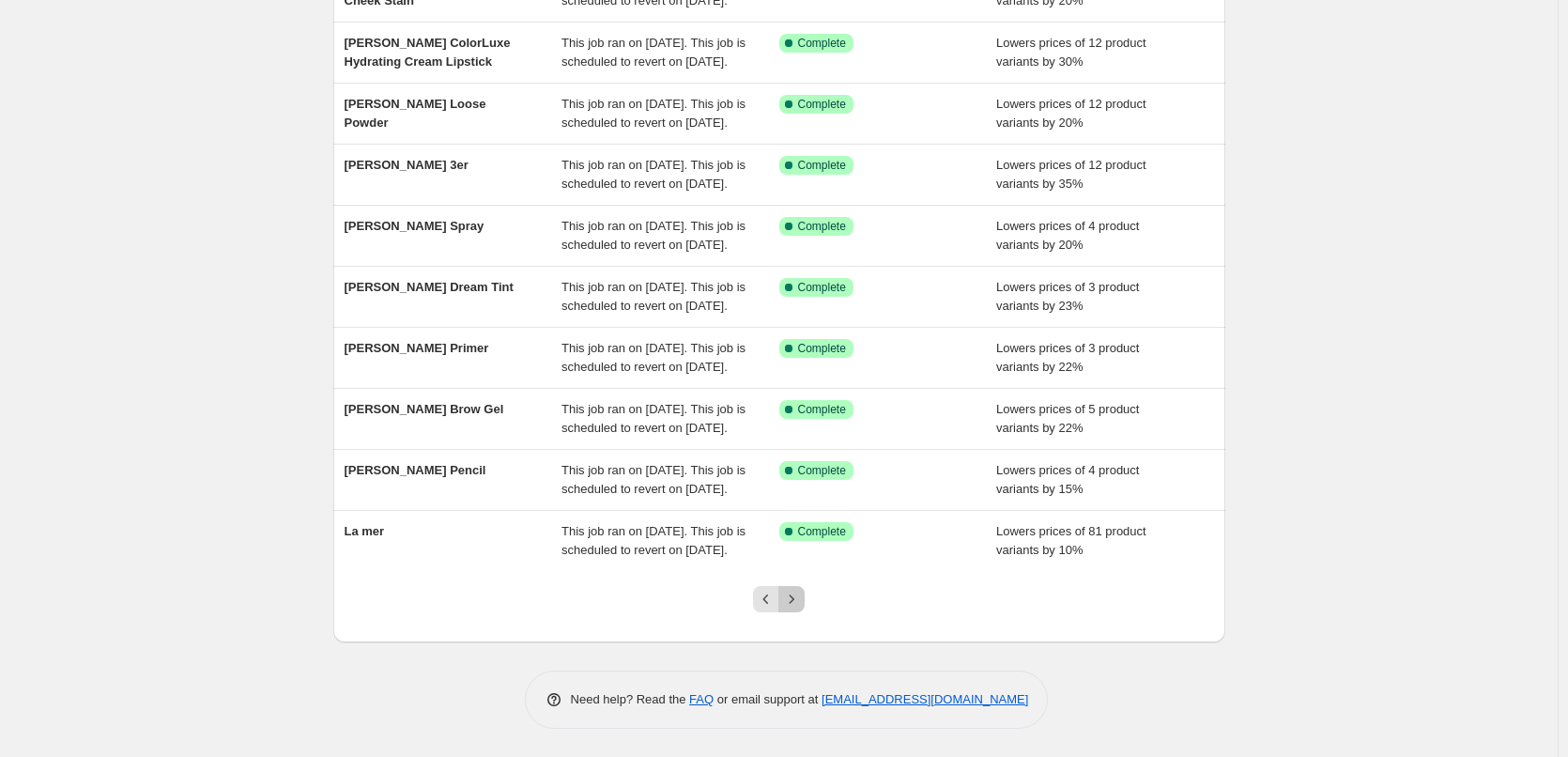
click at [801, 607] on icon "Next" at bounding box center [792, 599] width 19 height 19
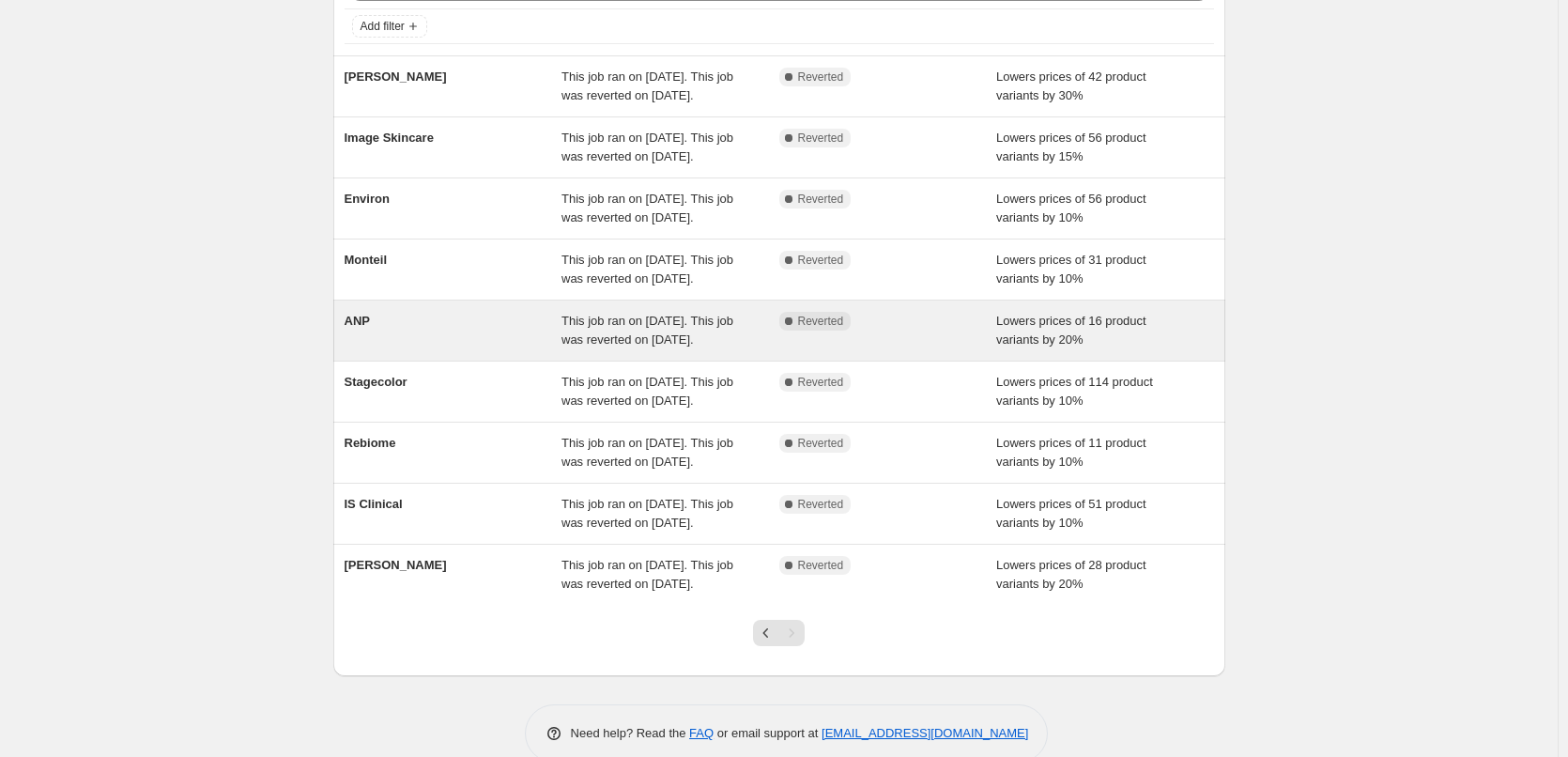
scroll to position [75, 0]
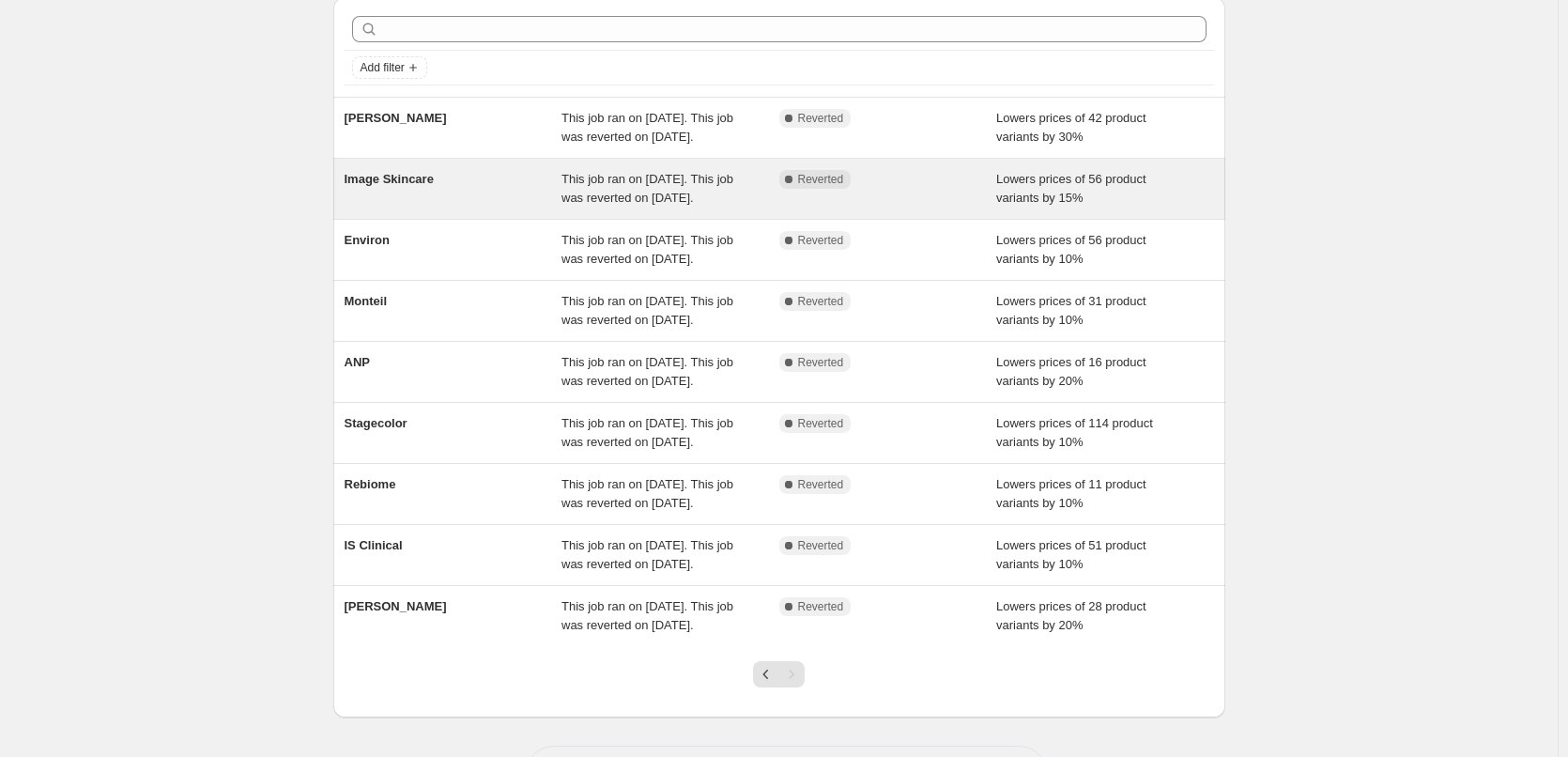
click at [634, 195] on span "This job ran on [DATE]. This job was reverted on [DATE]." at bounding box center [647, 188] width 172 height 33
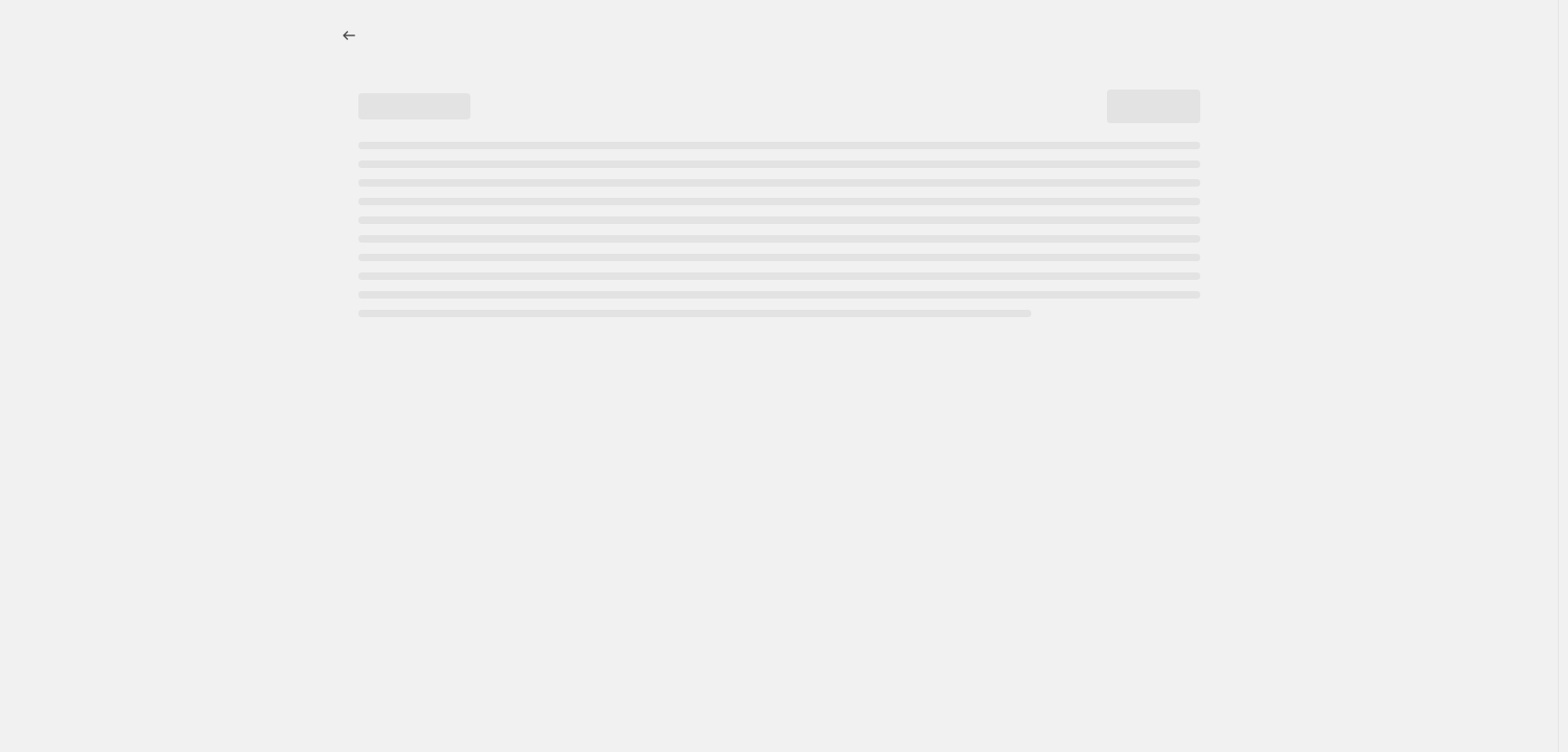
select select "percentage"
select select "remove"
select select "vendor"
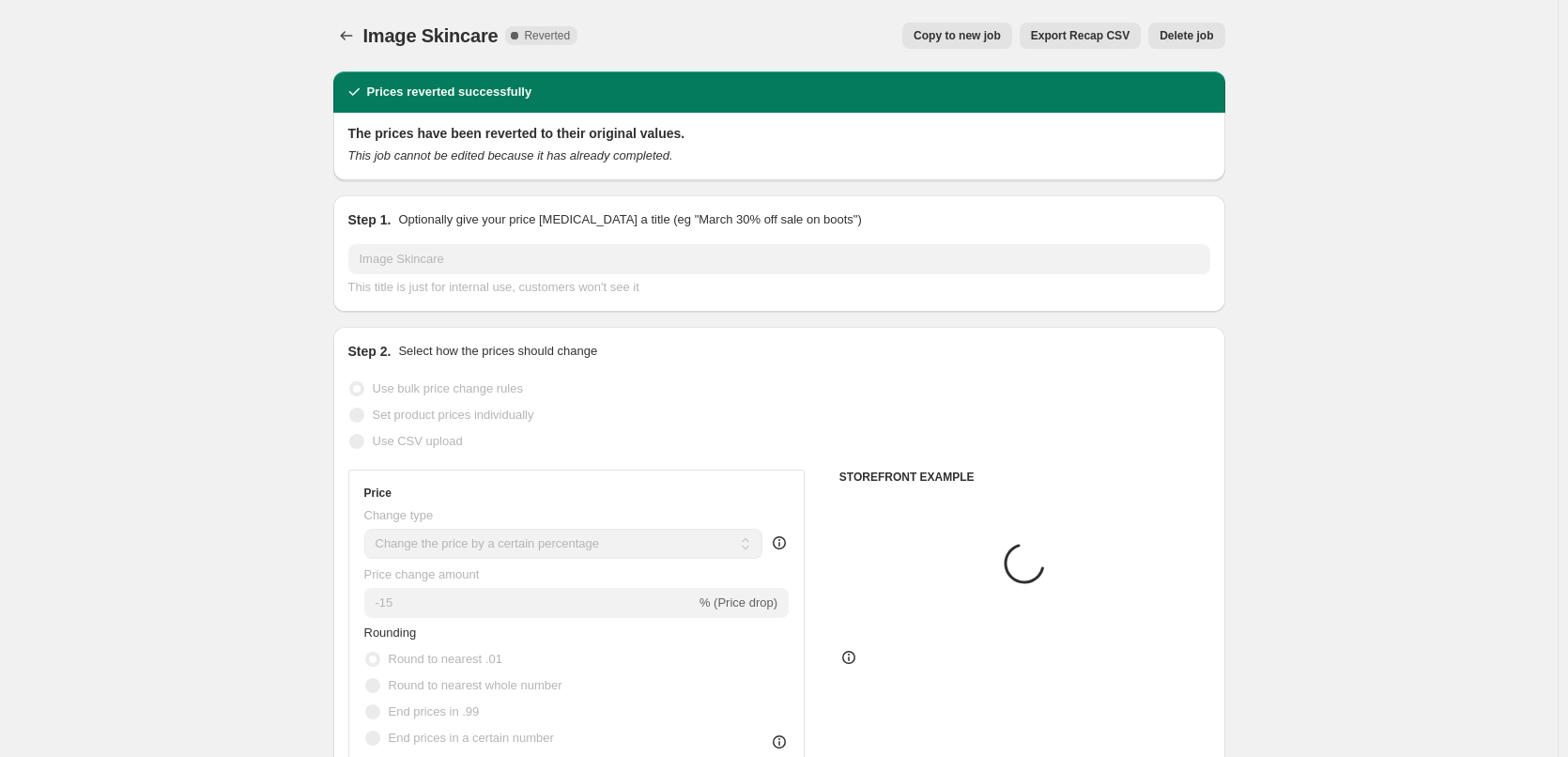
click at [972, 32] on span "Copy to new job" at bounding box center [958, 36] width 88 height 15
select select "percentage"
select select "remove"
select select "vendor"
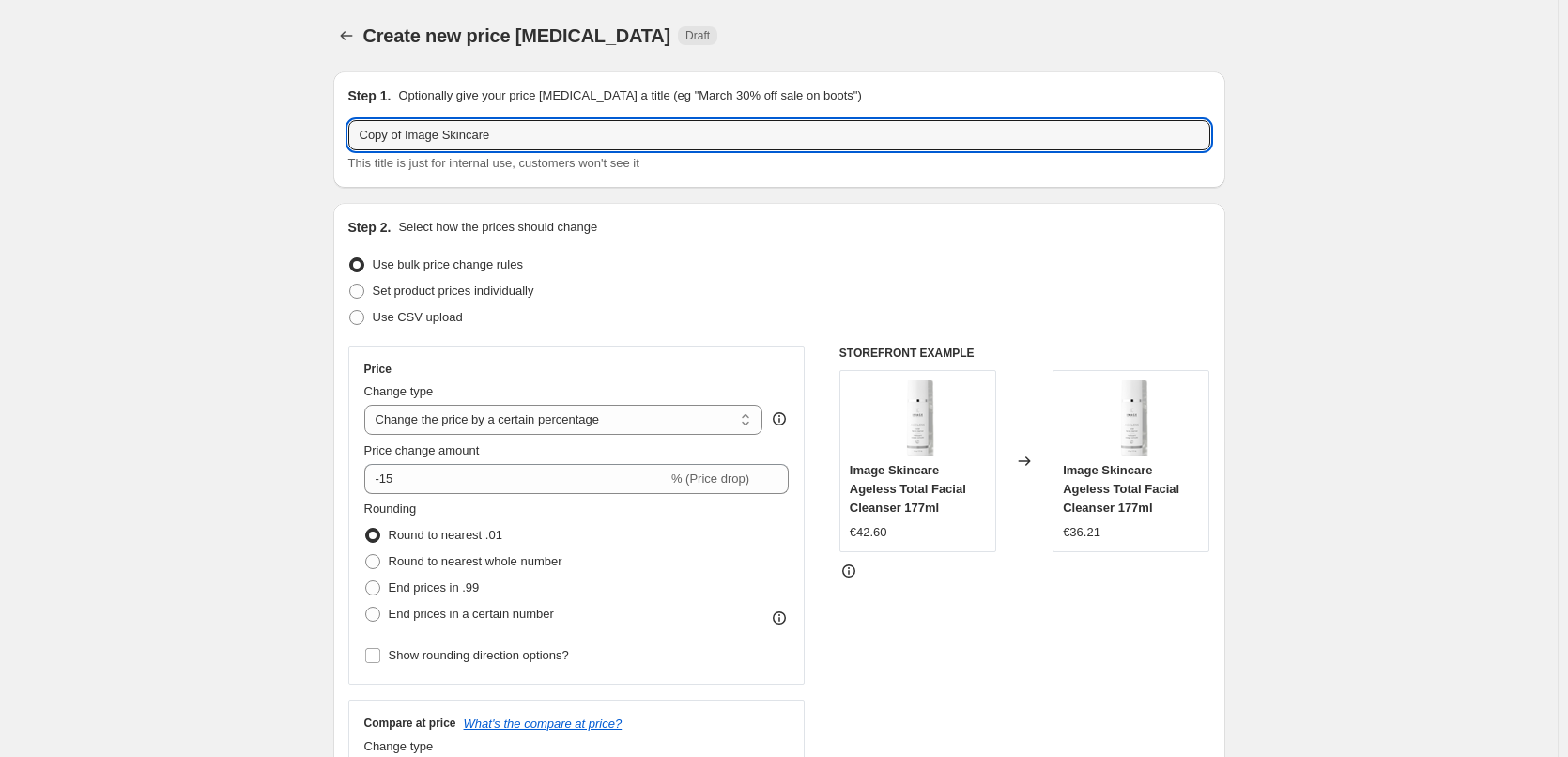
drag, startPoint x: 410, startPoint y: 135, endPoint x: 167, endPoint y: 145, distance: 243.2
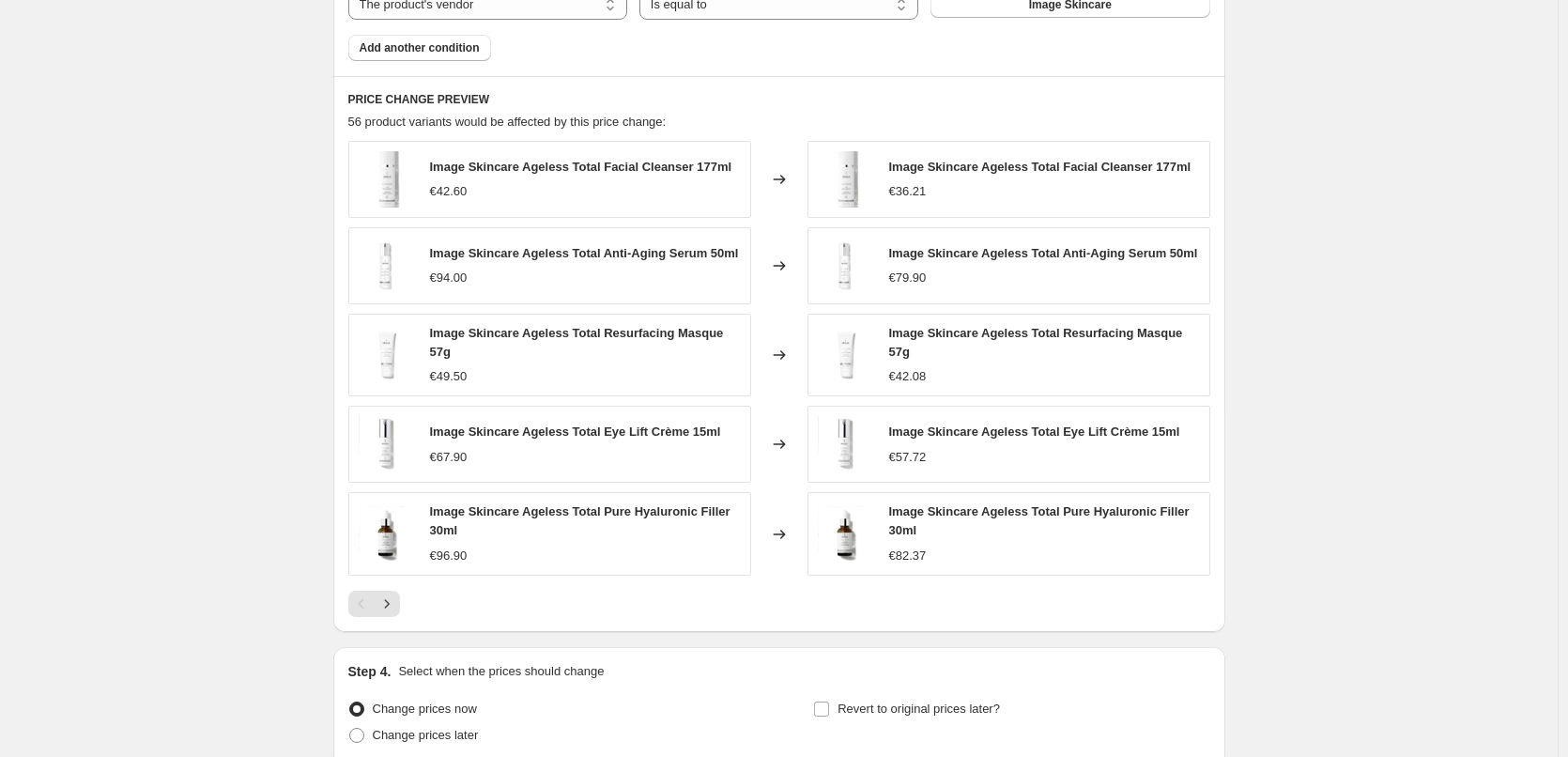
scroll to position [1339, 0]
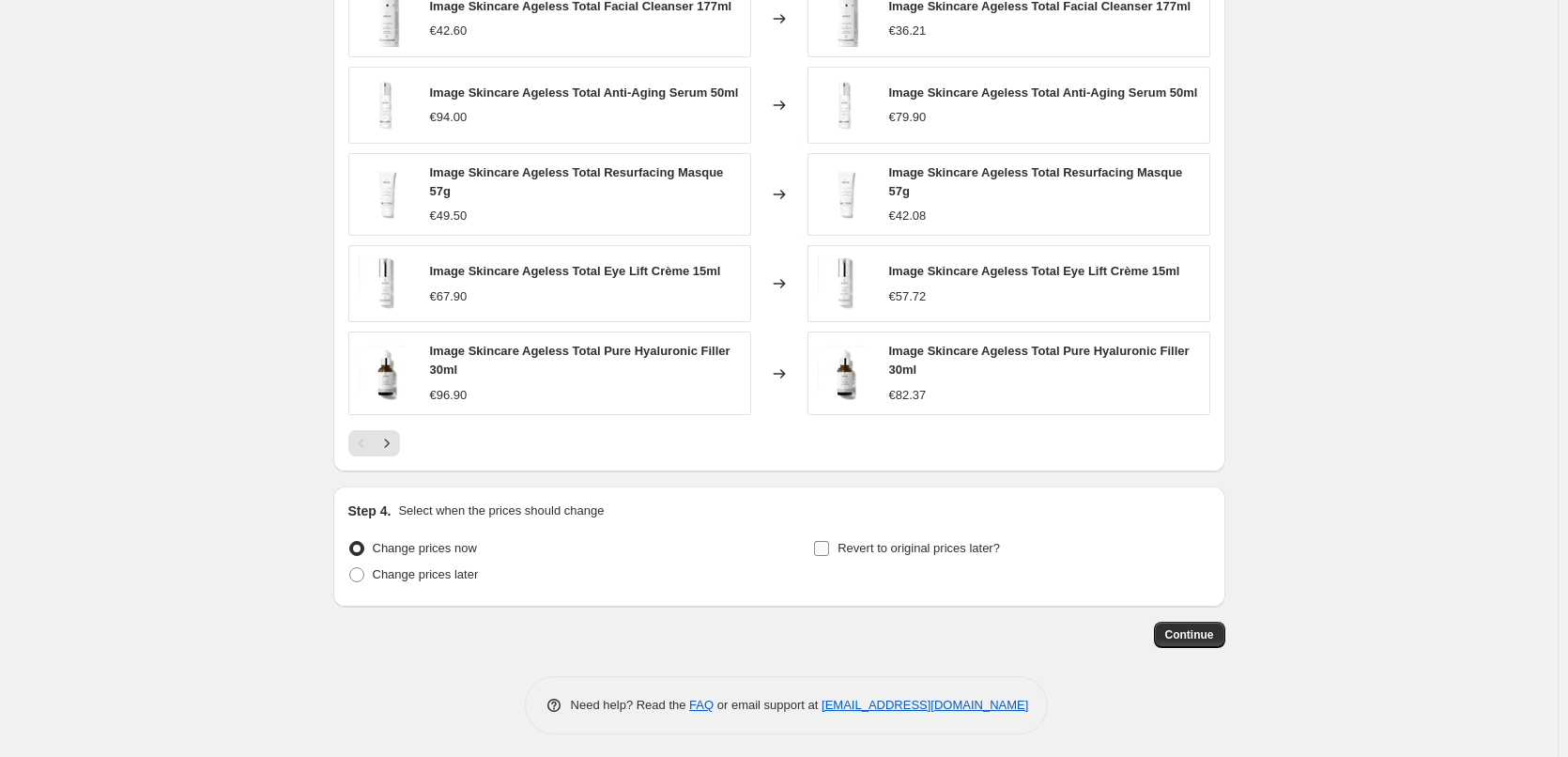
type input "Image Skincare"
click at [872, 553] on label "Revert to original prices later?" at bounding box center [907, 548] width 187 height 26
click at [829, 553] on input "Revert to original prices later?" at bounding box center [822, 548] width 15 height 15
checkbox input "true"
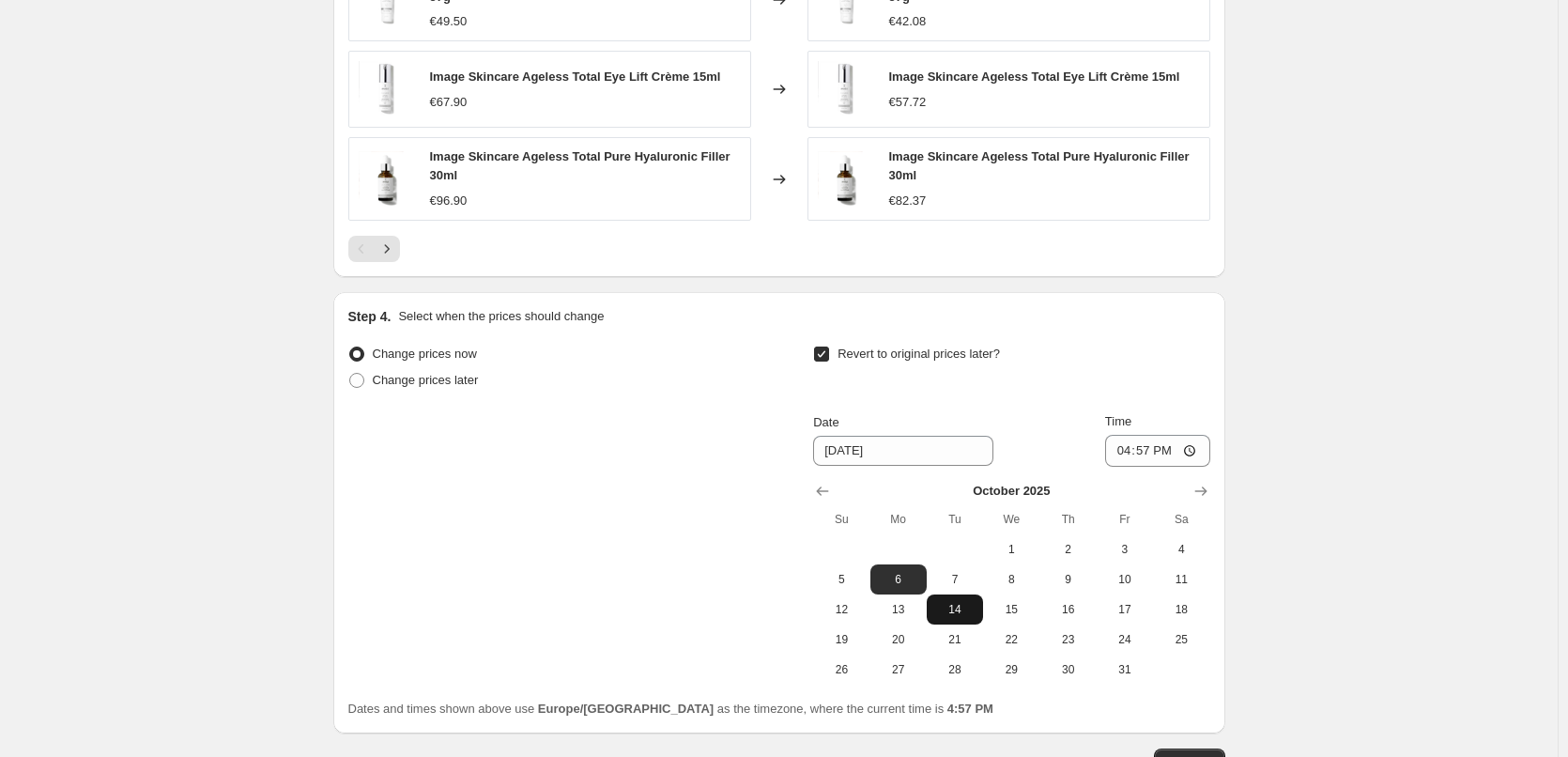
scroll to position [1660, 0]
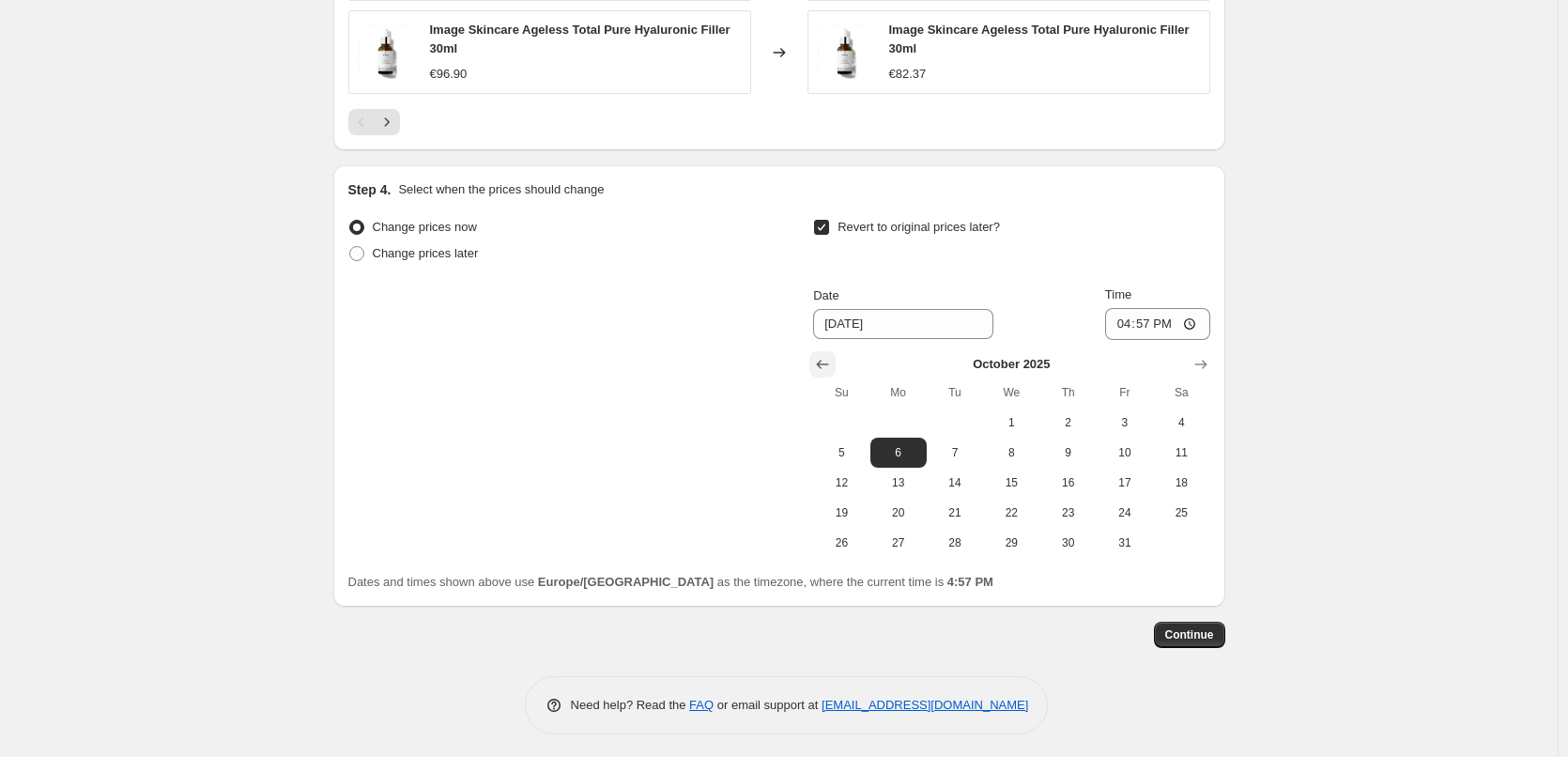
click at [826, 358] on icon "Show previous month, September 2025" at bounding box center [823, 364] width 19 height 19
click at [964, 548] on button "30" at bounding box center [956, 543] width 57 height 30
type input "[DATE]"
click at [1130, 320] on input "16:57" at bounding box center [1158, 325] width 105 height 32
click at [1199, 318] on input "15:00" at bounding box center [1158, 325] width 105 height 32
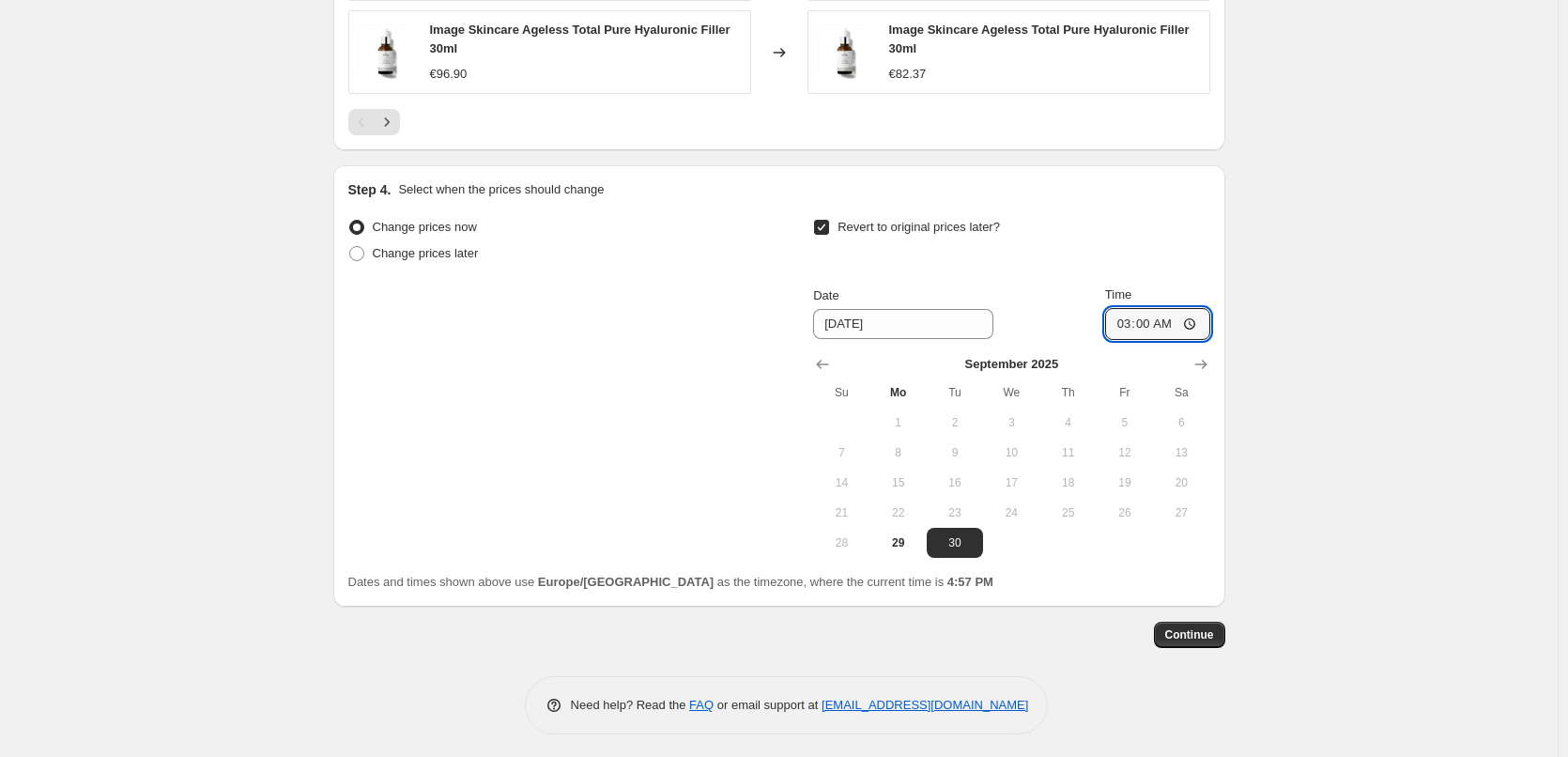
type input "03:00"
drag, startPoint x: 1298, startPoint y: 378, endPoint x: 1263, endPoint y: 421, distance: 55.4
click at [1169, 625] on button "Continue" at bounding box center [1190, 635] width 72 height 26
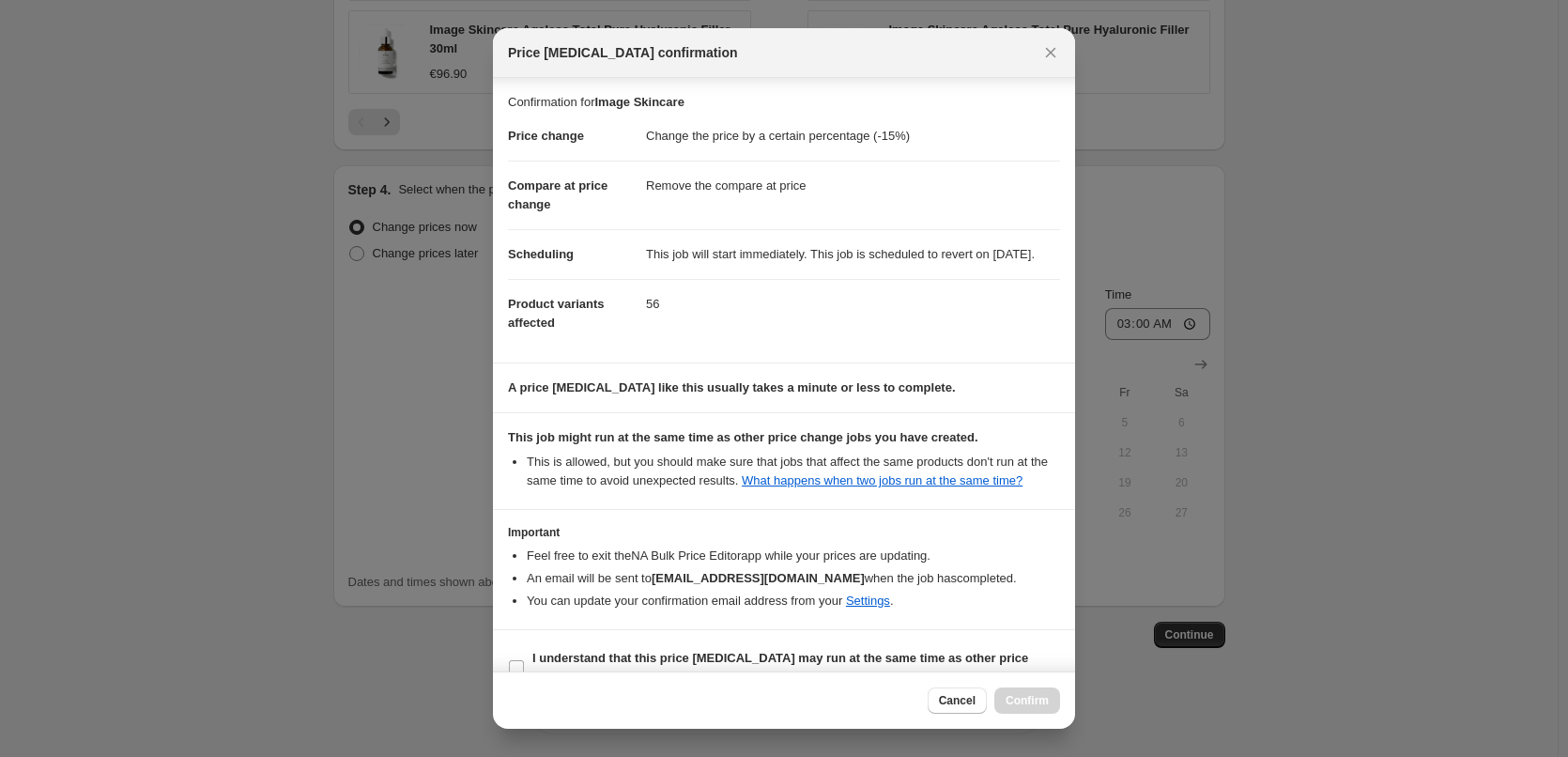
scroll to position [53, 0]
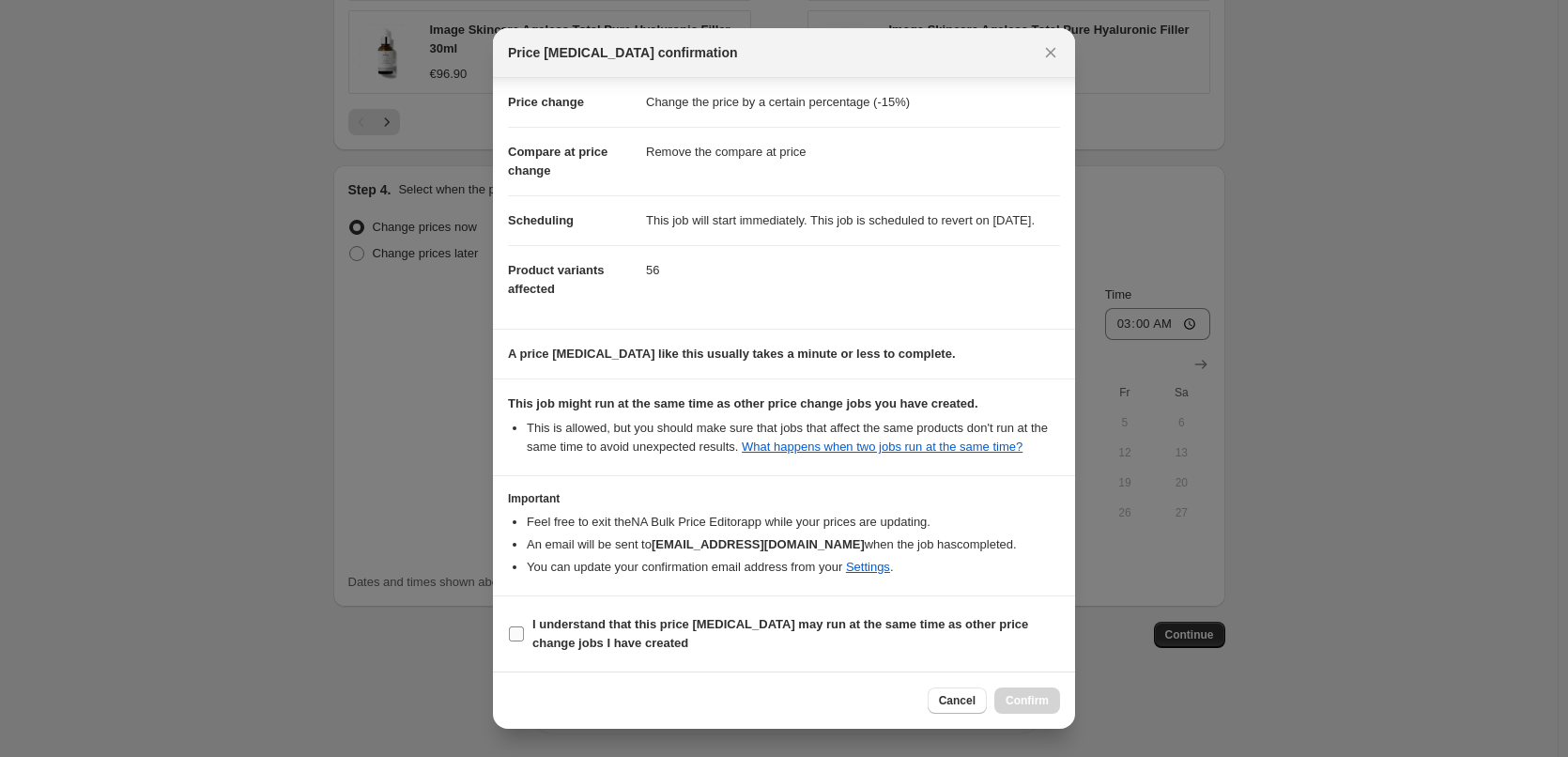
click at [563, 634] on b "I understand that this price [MEDICAL_DATA] may run at the same time as other p…" at bounding box center [780, 633] width 496 height 33
click at [524, 634] on input "I understand that this price [MEDICAL_DATA] may run at the same time as other p…" at bounding box center [517, 634] width 15 height 15
checkbox input "true"
click at [1040, 702] on span "Confirm" at bounding box center [1027, 701] width 43 height 15
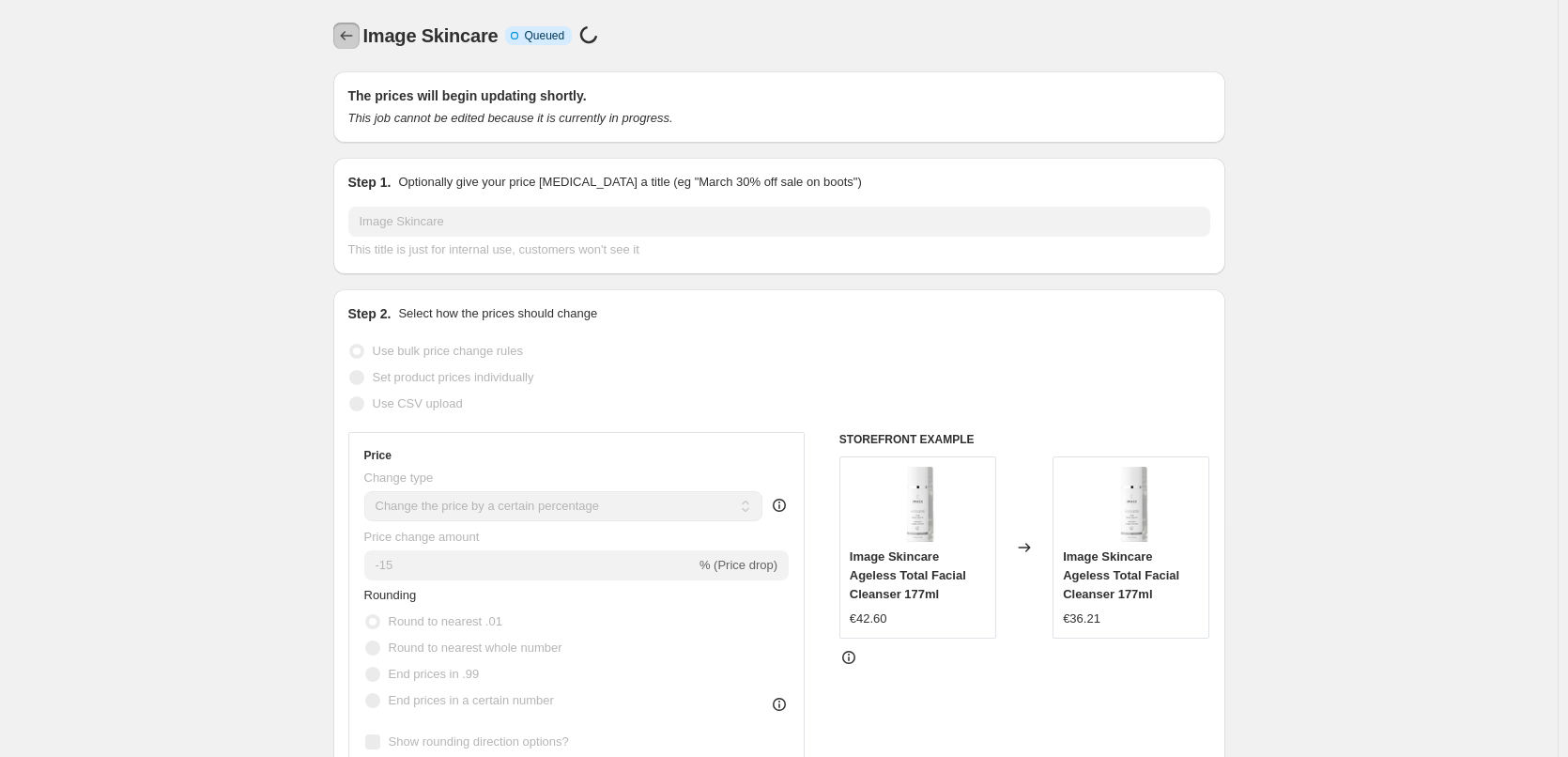
click at [351, 41] on icon "Price change jobs" at bounding box center [346, 36] width 19 height 19
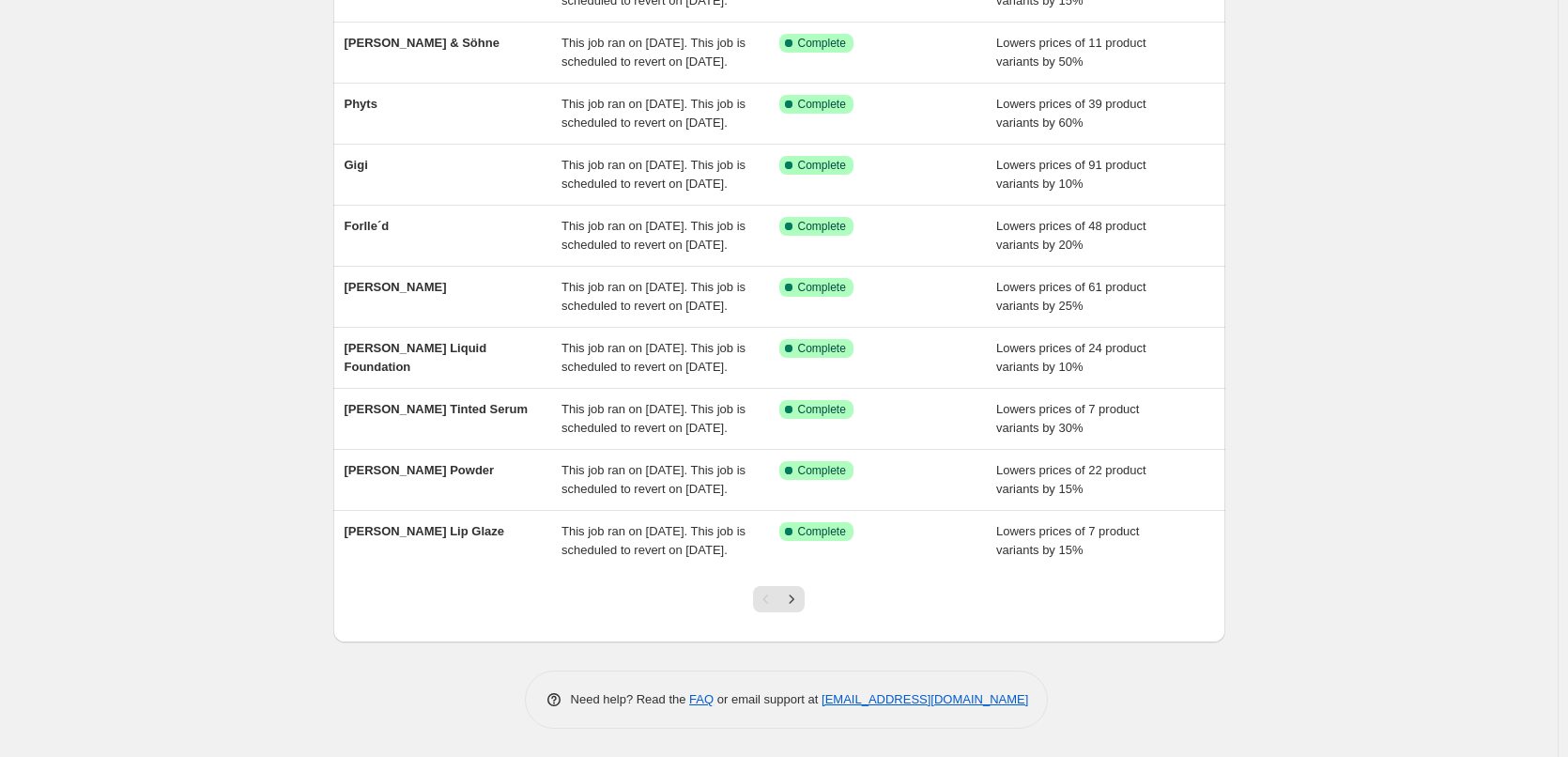
click at [784, 581] on div at bounding box center [778, 607] width 76 height 72
click at [796, 603] on icon "Next" at bounding box center [792, 599] width 19 height 19
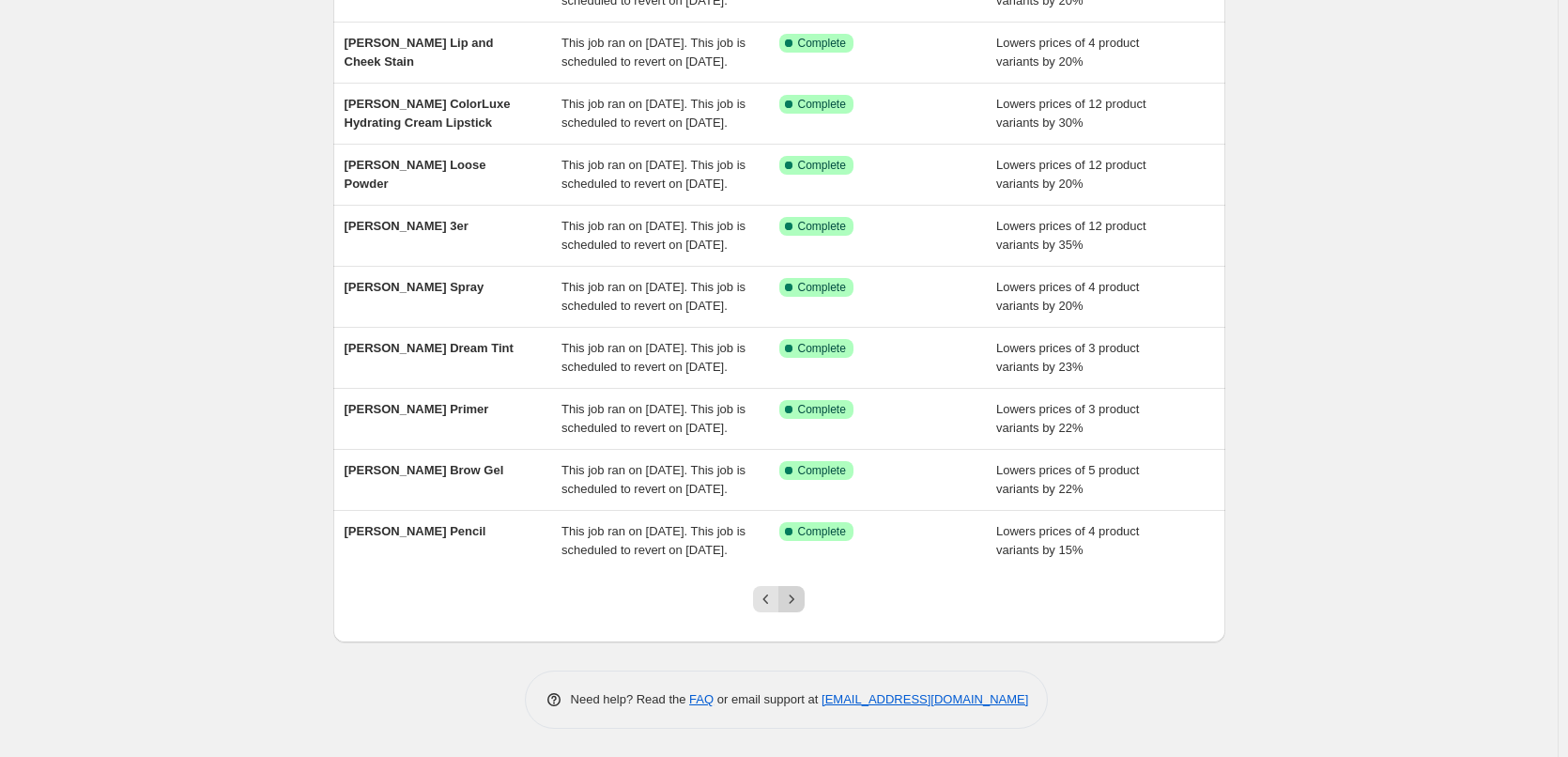
click at [796, 601] on icon "Next" at bounding box center [792, 599] width 19 height 19
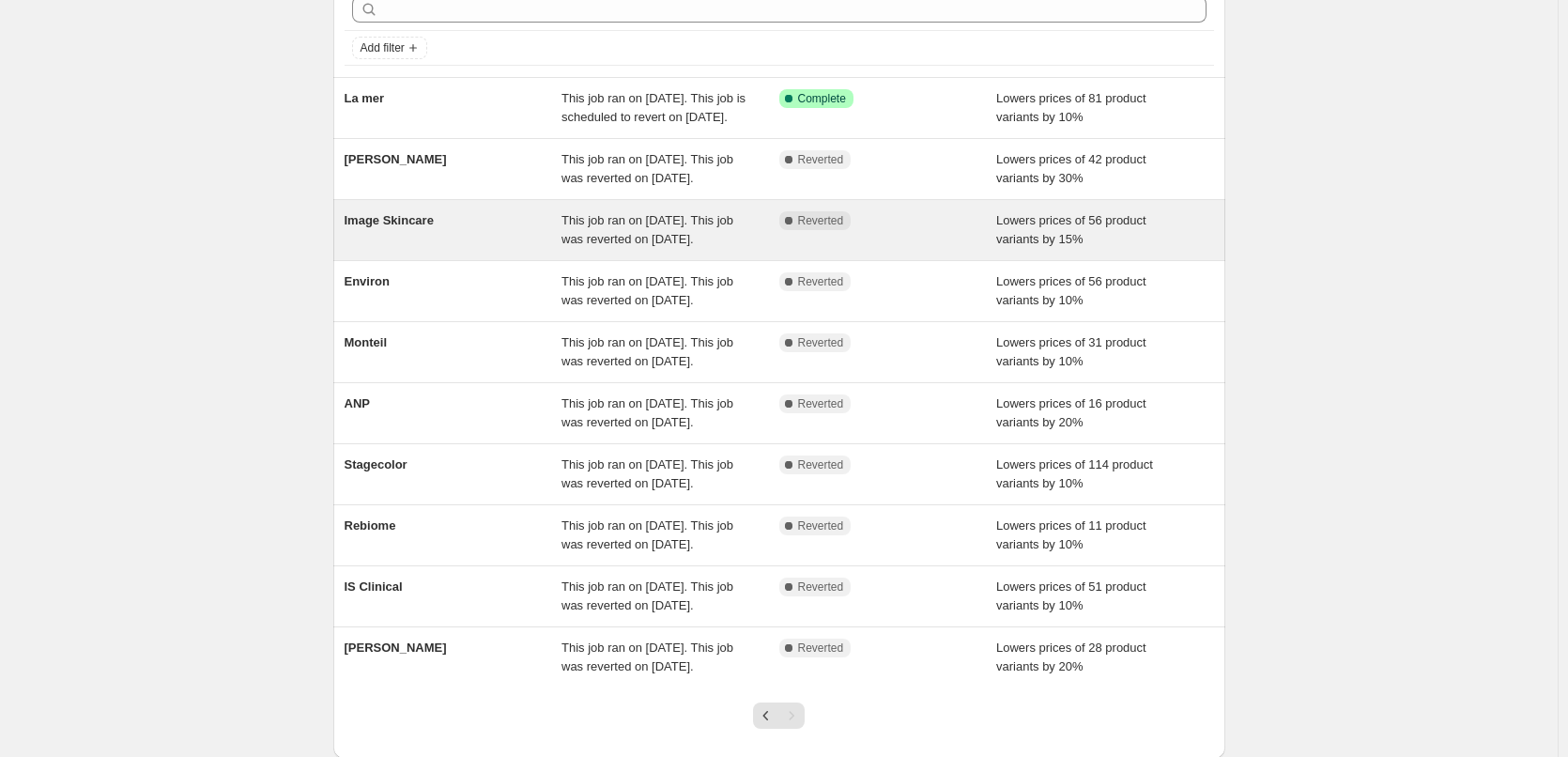
click at [654, 246] on span "This job ran on [DATE]. This job was reverted on [DATE]." at bounding box center [647, 229] width 172 height 33
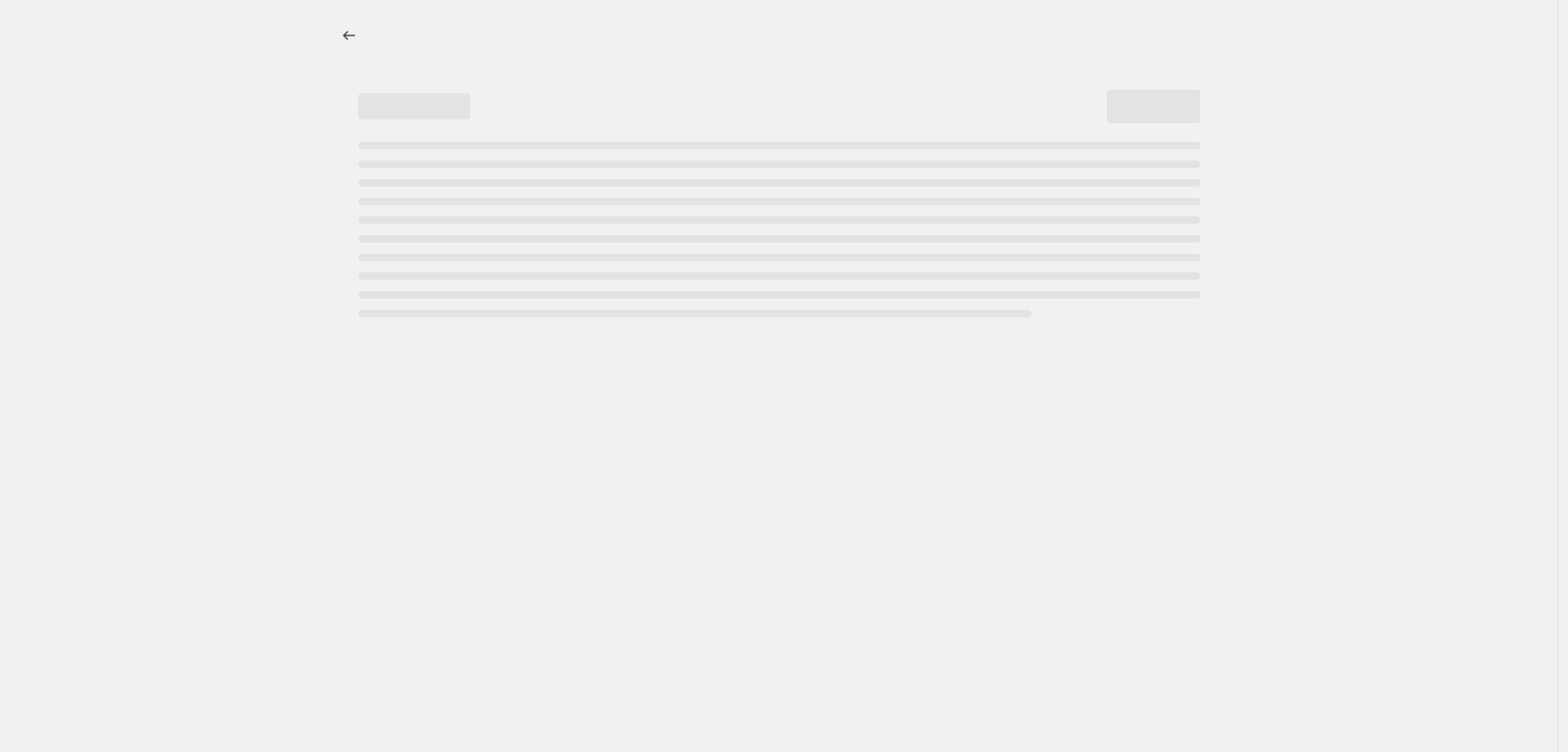
select select "percentage"
select select "remove"
select select "vendor"
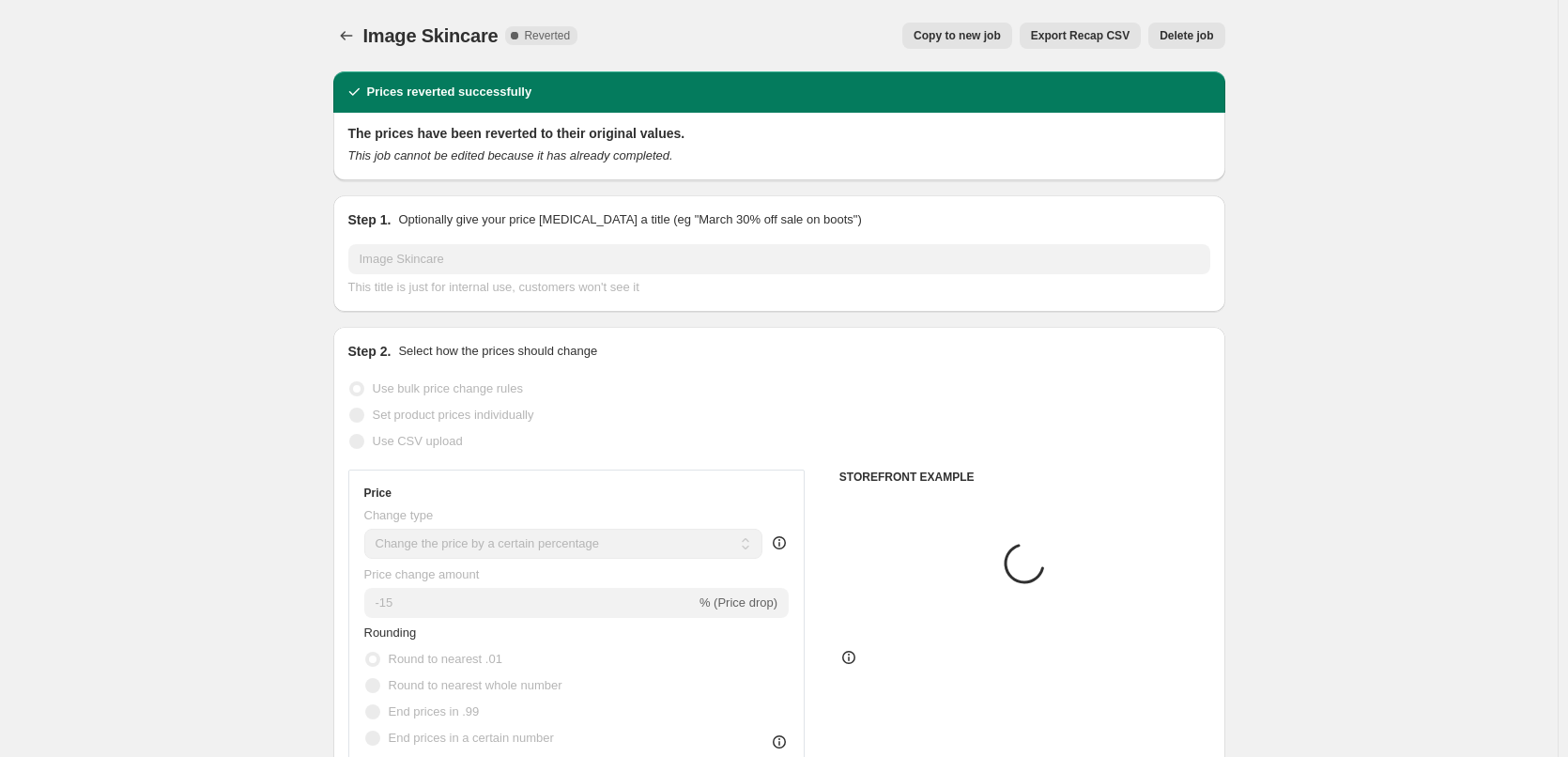
click at [1192, 35] on span "Delete job" at bounding box center [1186, 36] width 54 height 15
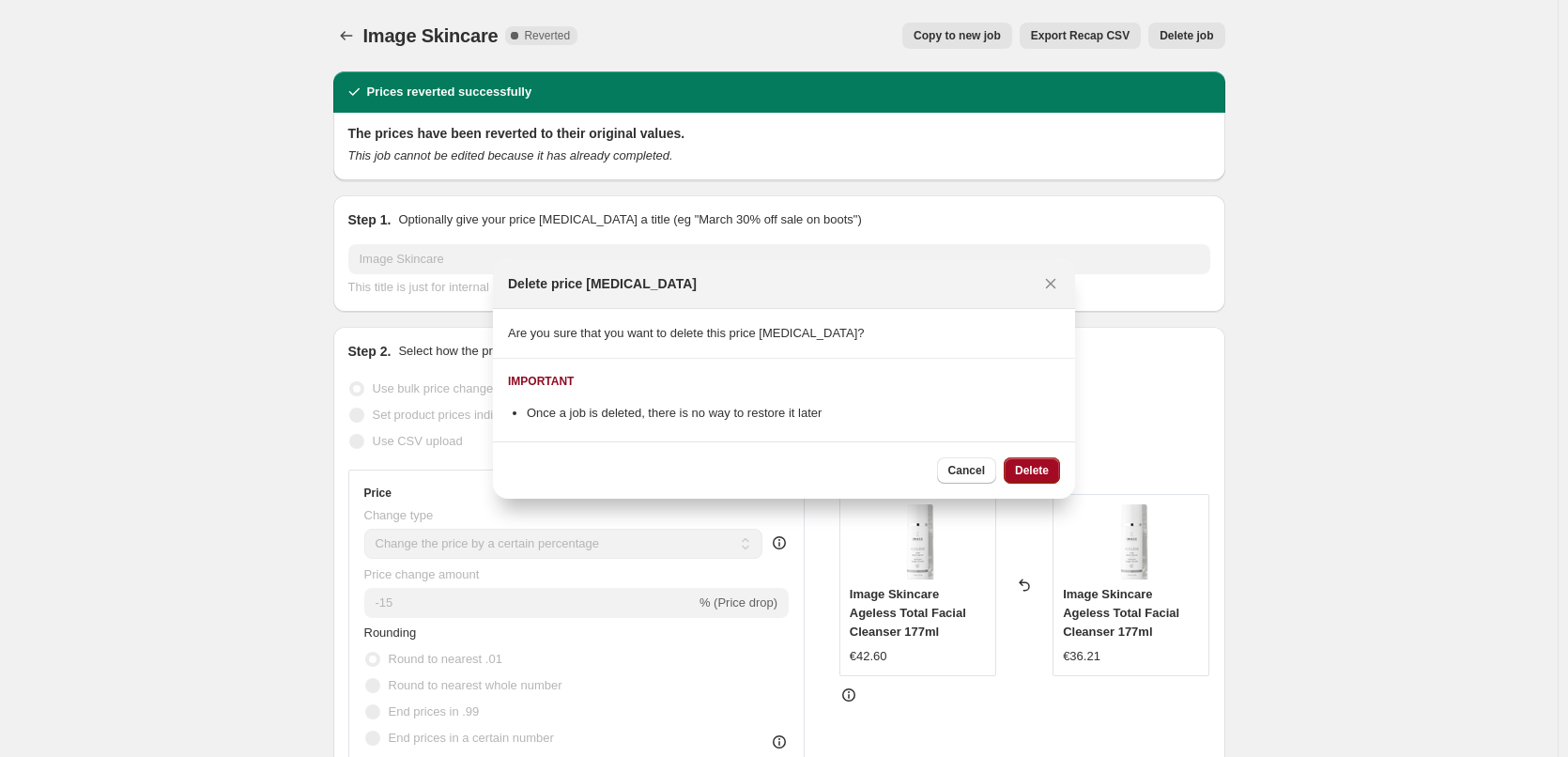
click at [1032, 465] on span "Delete" at bounding box center [1032, 471] width 34 height 15
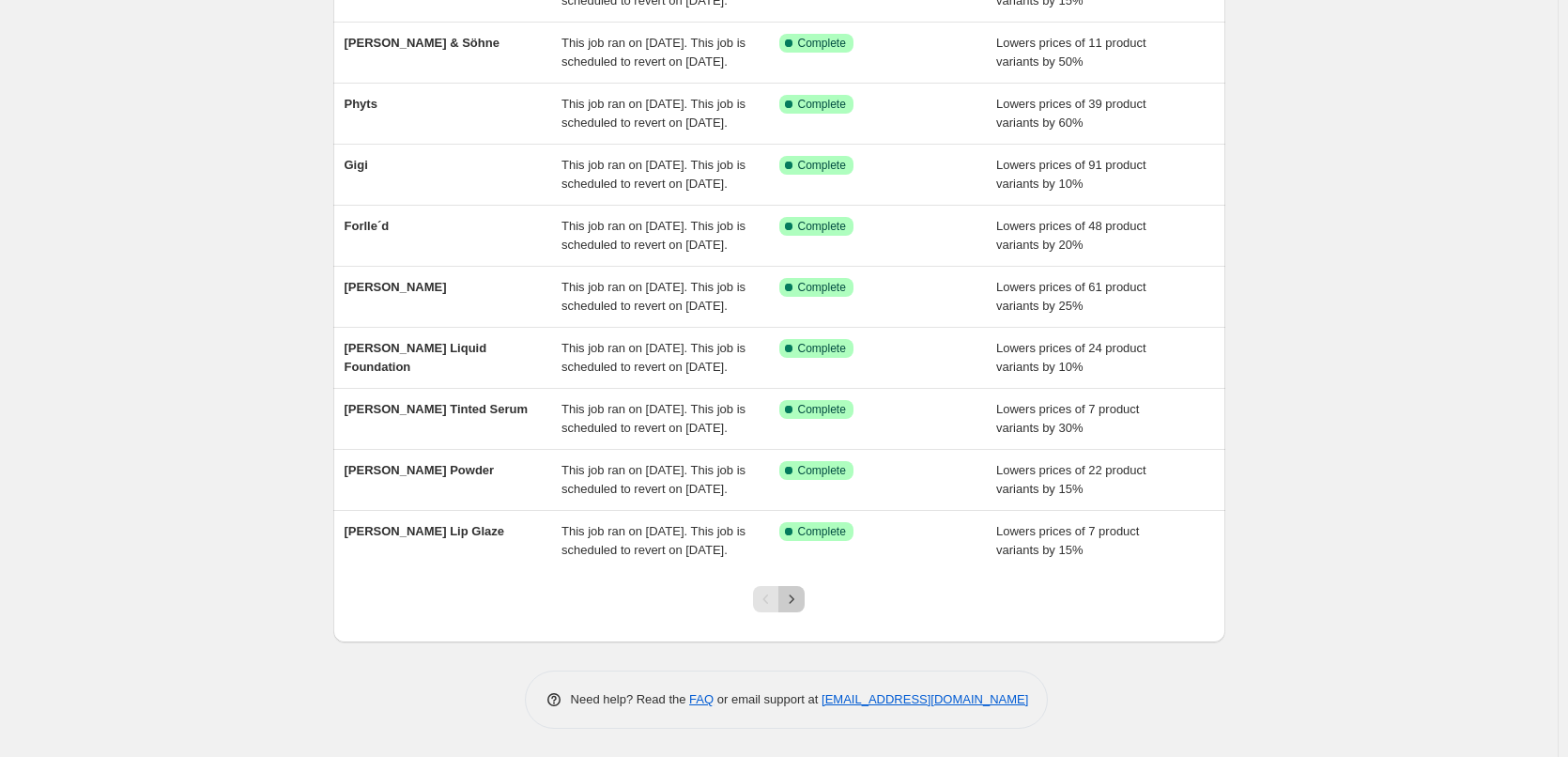
click at [801, 606] on icon "Next" at bounding box center [792, 599] width 19 height 19
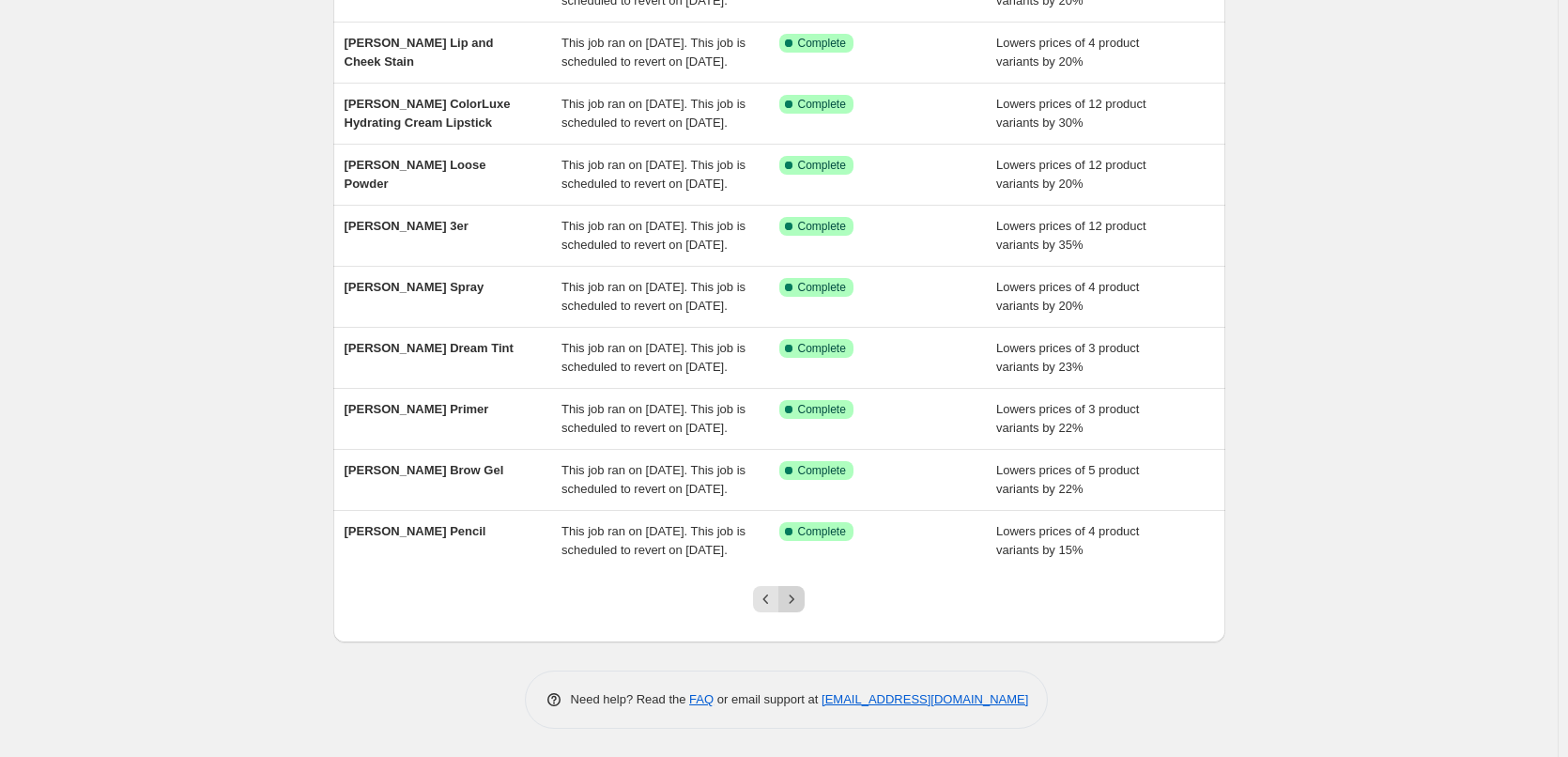
click at [796, 596] on icon "Next" at bounding box center [792, 599] width 19 height 19
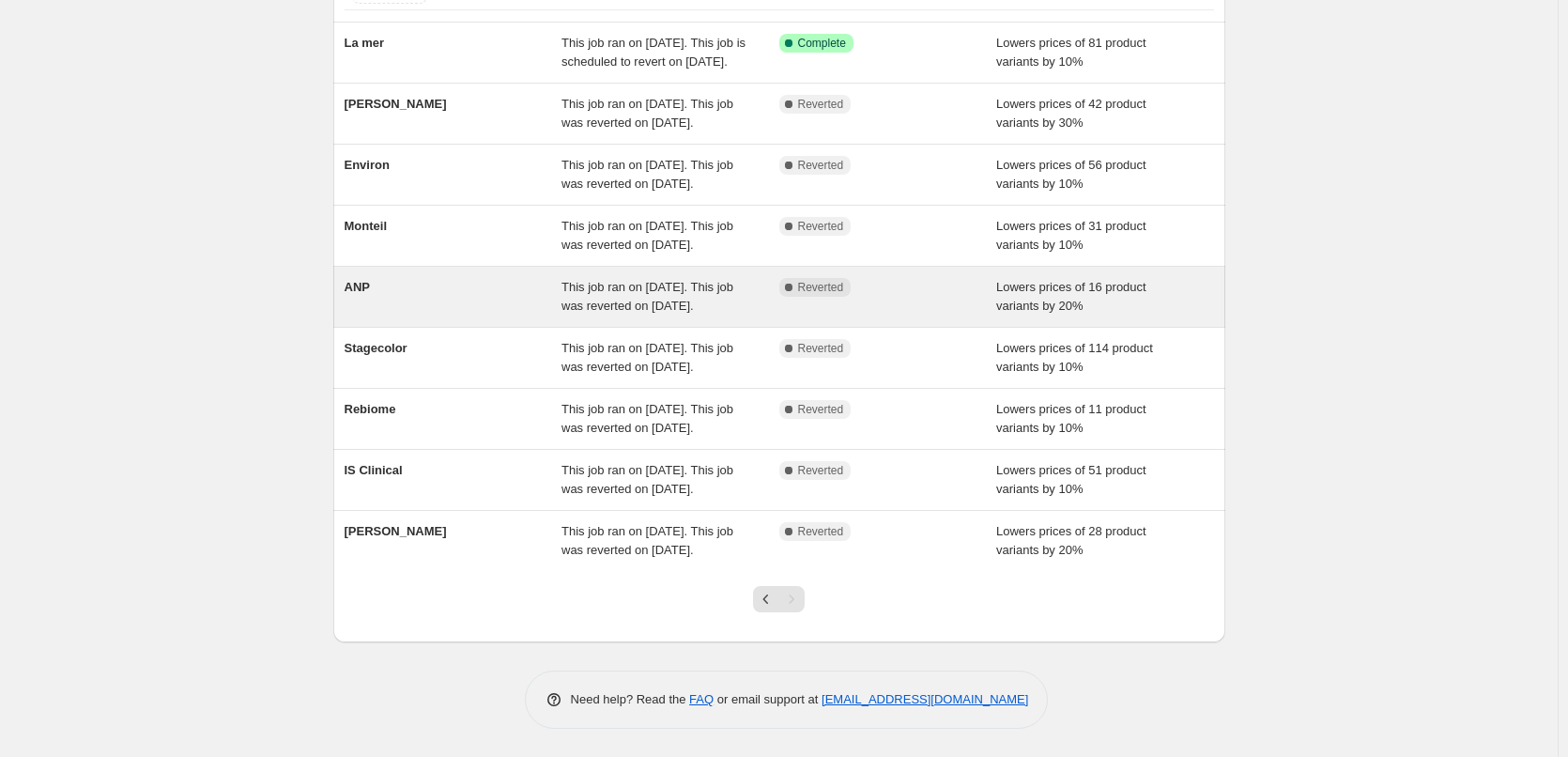
click at [715, 313] on span "This job ran on [DATE]. This job was reverted on [DATE]." at bounding box center [647, 296] width 172 height 33
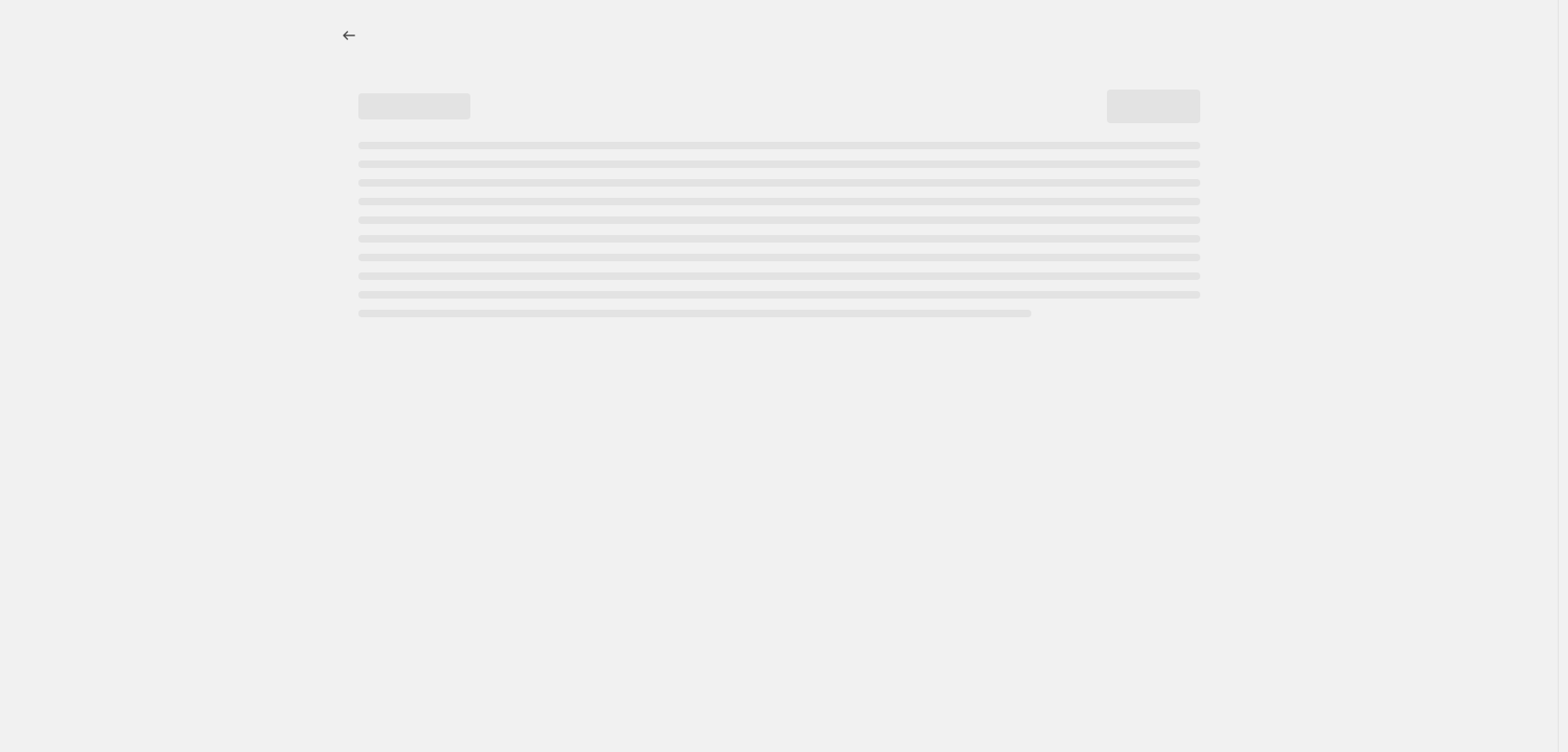
select select "percentage"
select select "vendor"
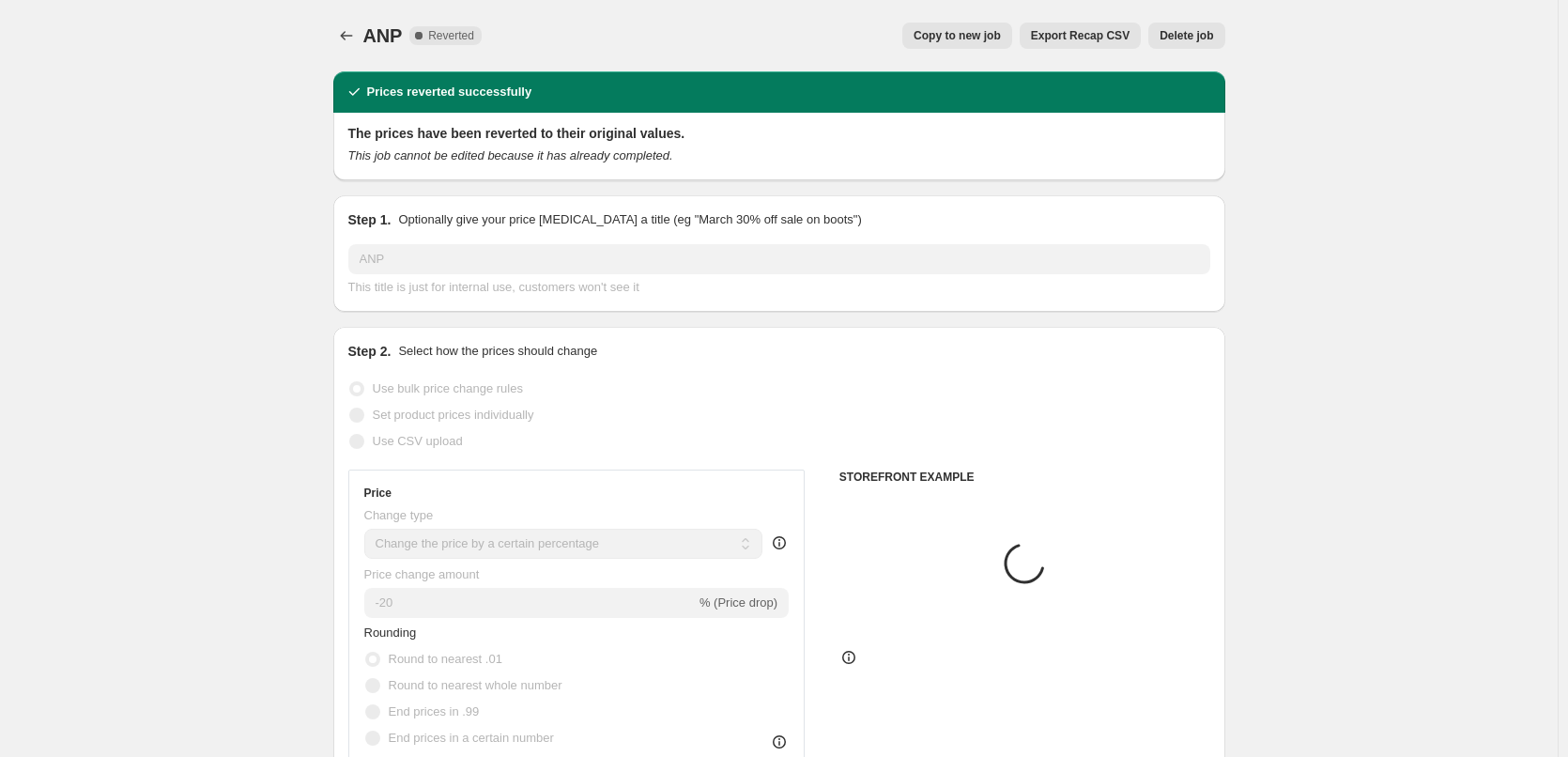
click at [934, 32] on span "Copy to new job" at bounding box center [958, 36] width 88 height 15
select select "percentage"
select select "vendor"
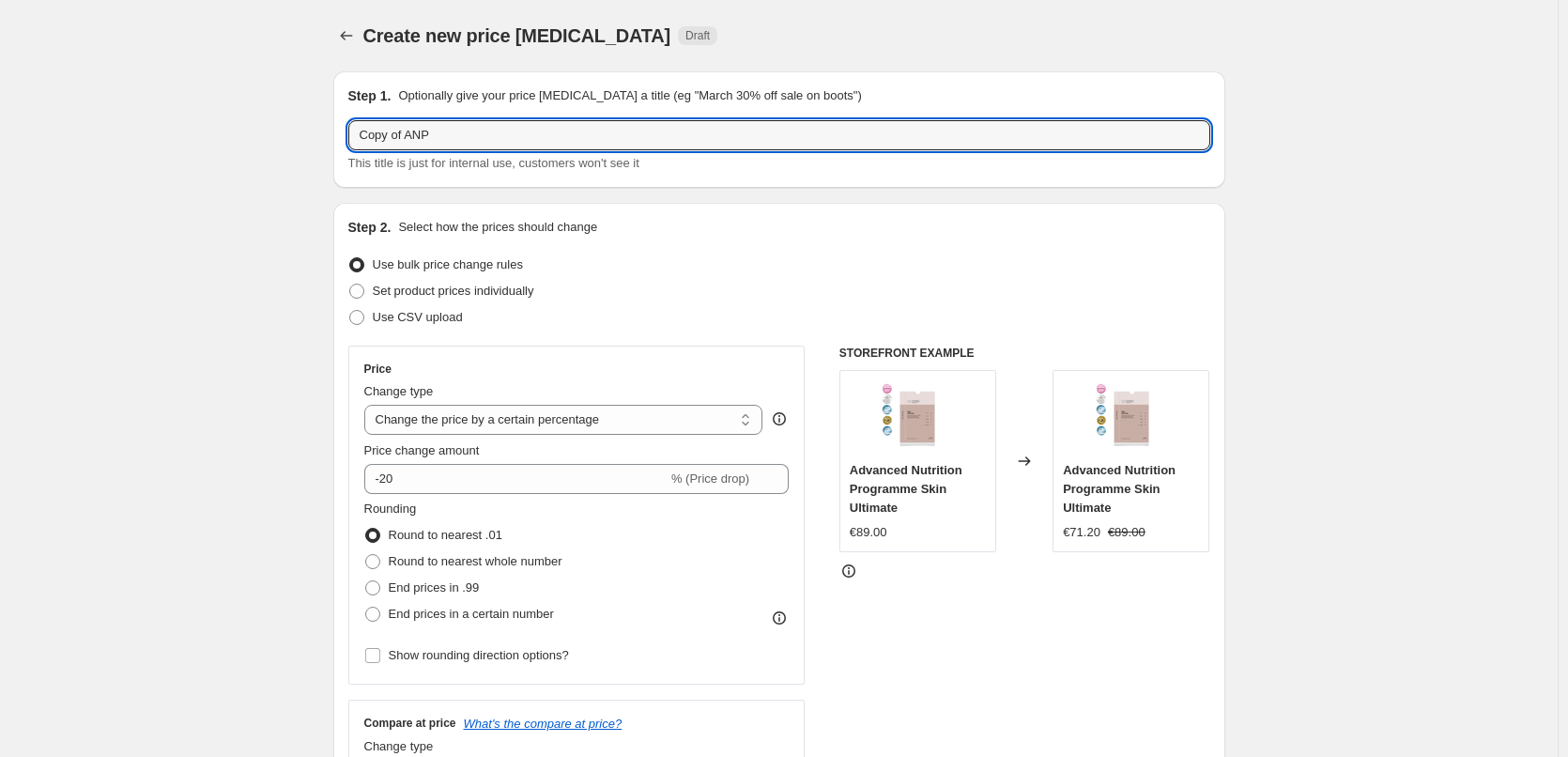
drag, startPoint x: 409, startPoint y: 138, endPoint x: 160, endPoint y: 142, distance: 249.0
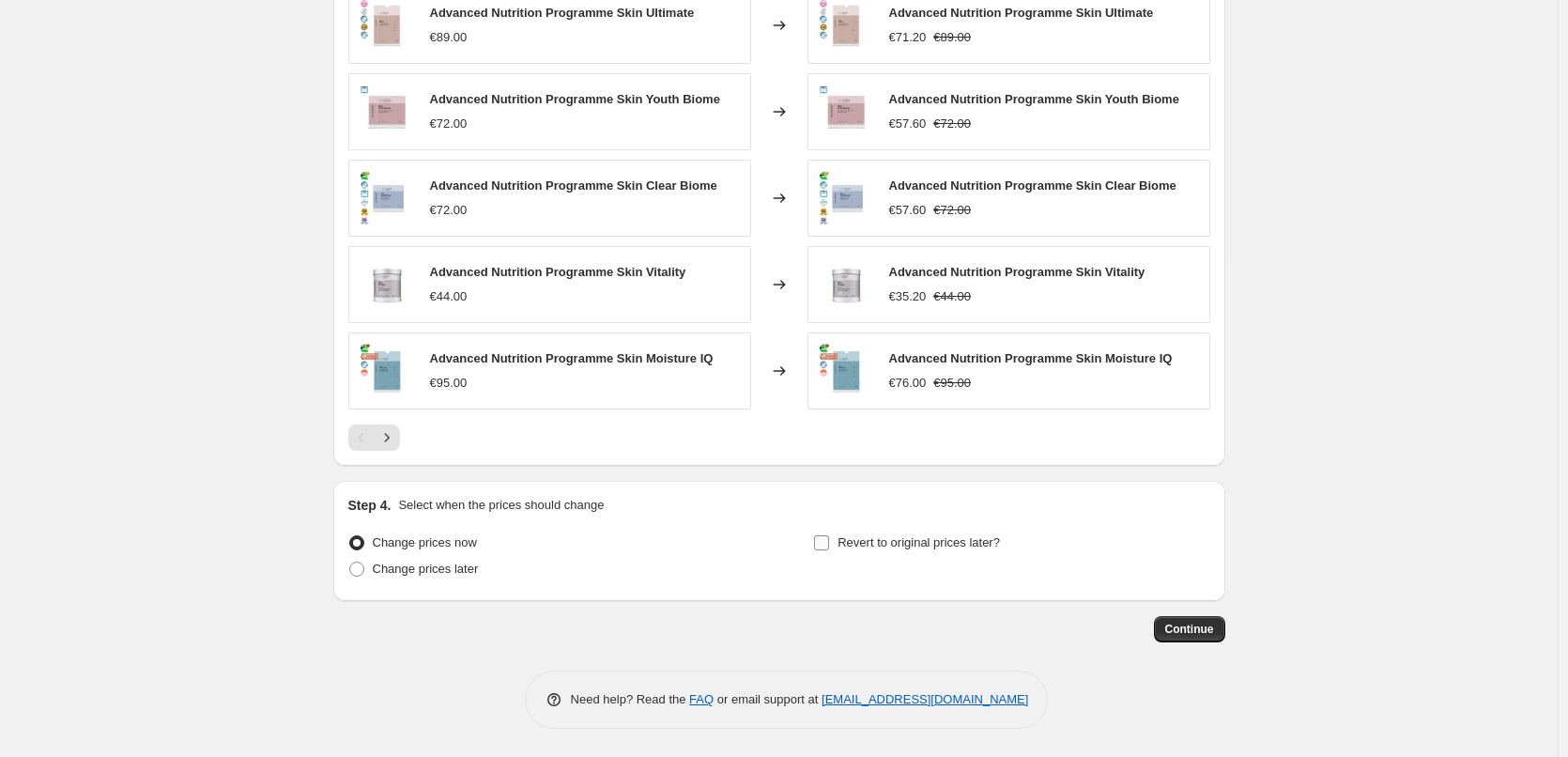
type input "ANP"
click at [859, 543] on span "Revert to original prices later?" at bounding box center [919, 542] width 162 height 14
click at [829, 543] on input "Revert to original prices later?" at bounding box center [822, 543] width 15 height 15
checkbox input "true"
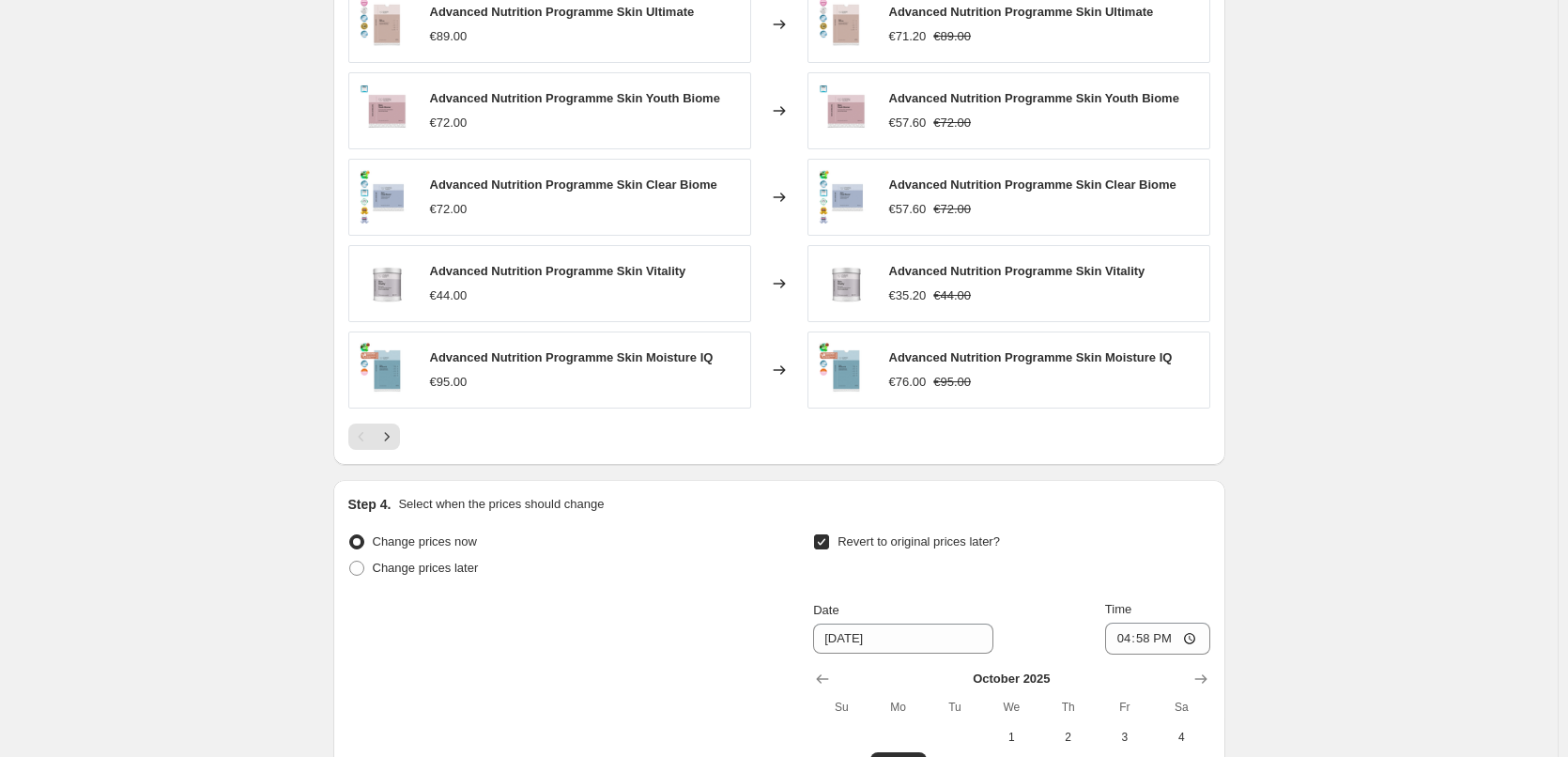
scroll to position [1655, 0]
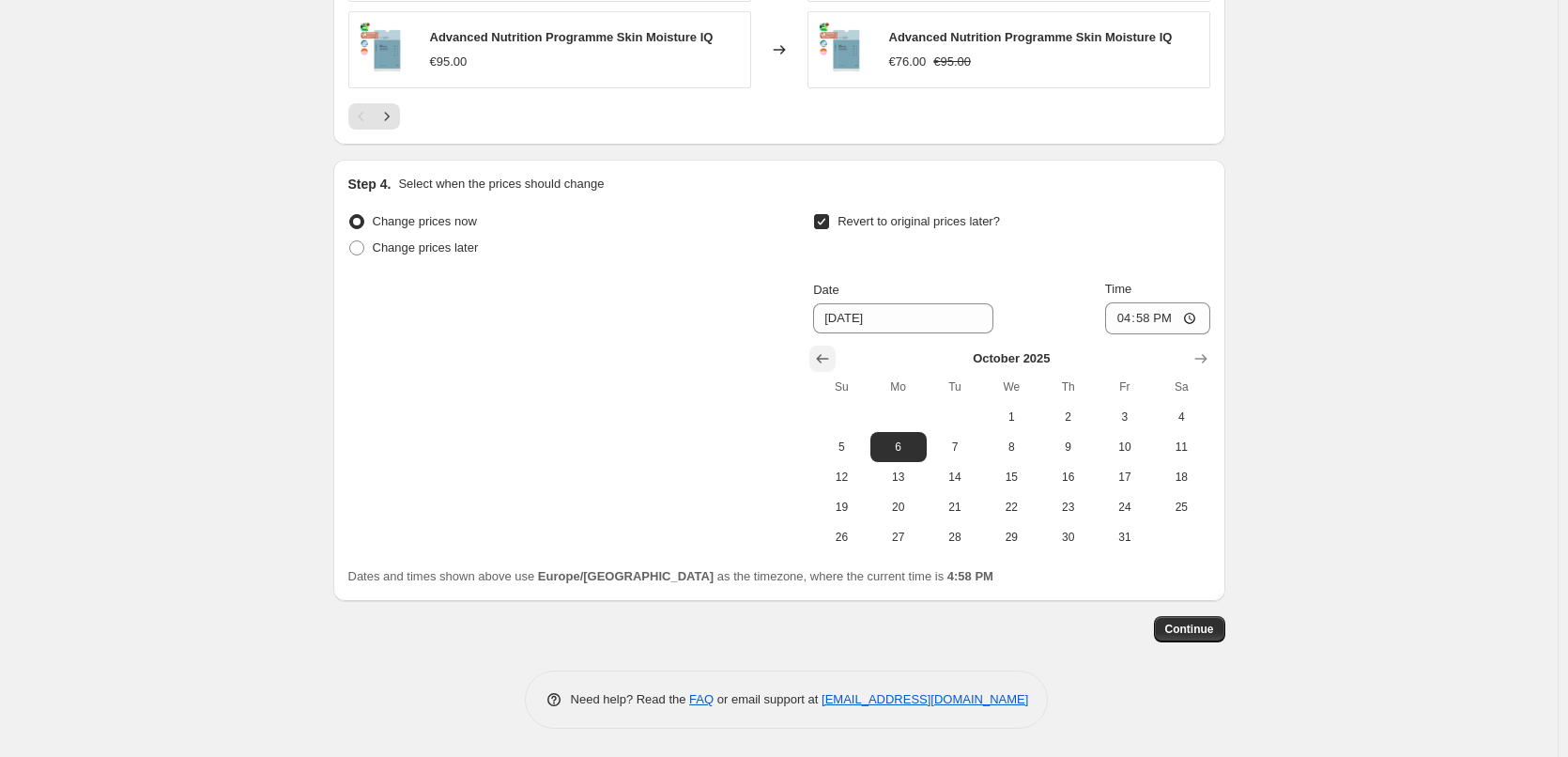
click at [830, 362] on icon "Show previous month, September 2025" at bounding box center [823, 359] width 19 height 19
click at [963, 530] on span "30" at bounding box center [956, 537] width 42 height 15
type input "[DATE]"
click at [1128, 313] on input "16:58" at bounding box center [1158, 319] width 105 height 32
click at [1197, 314] on input "15:00" at bounding box center [1158, 319] width 105 height 32
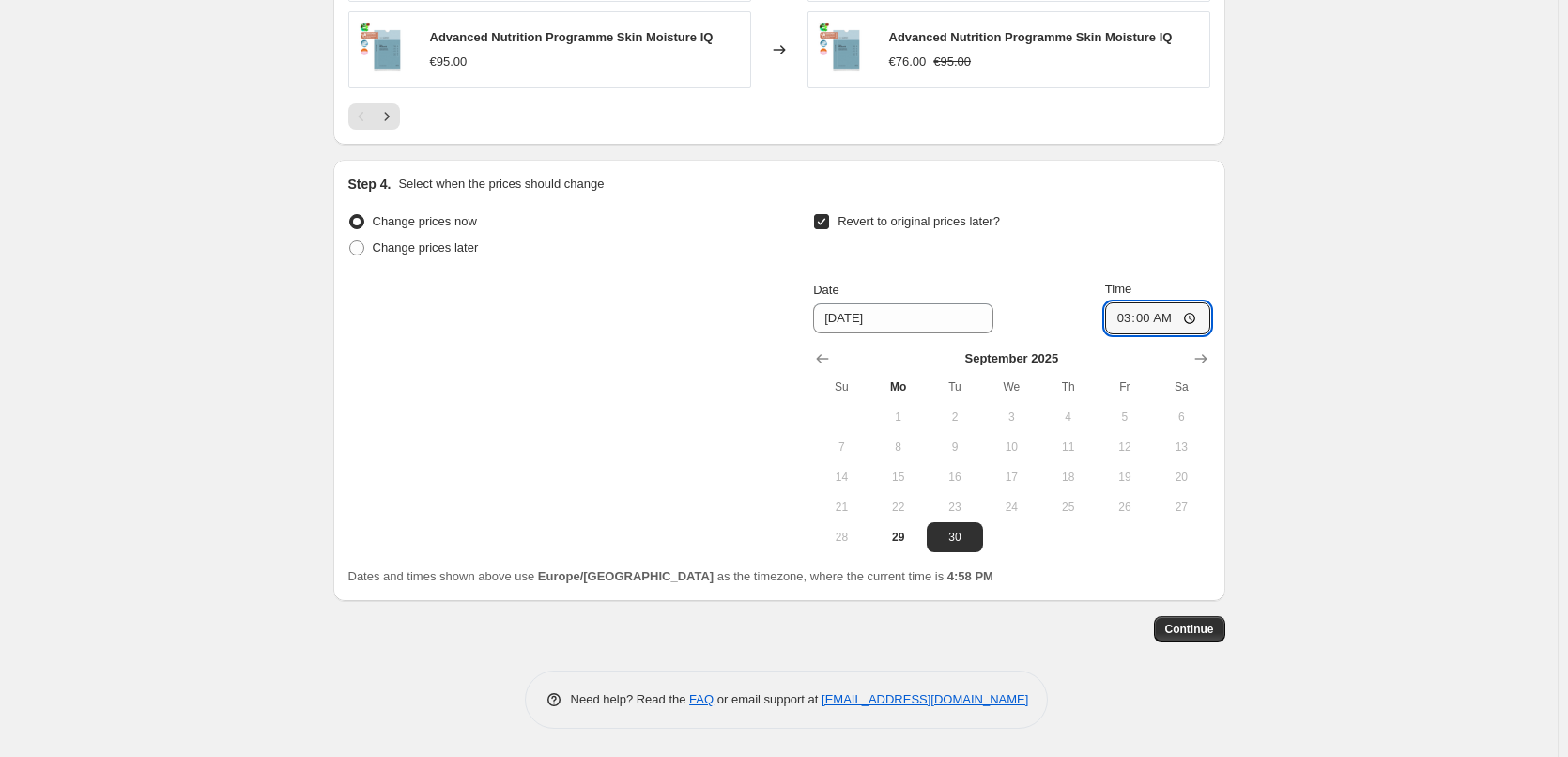
type input "03:00"
click at [1205, 633] on span "Continue" at bounding box center [1190, 630] width 49 height 15
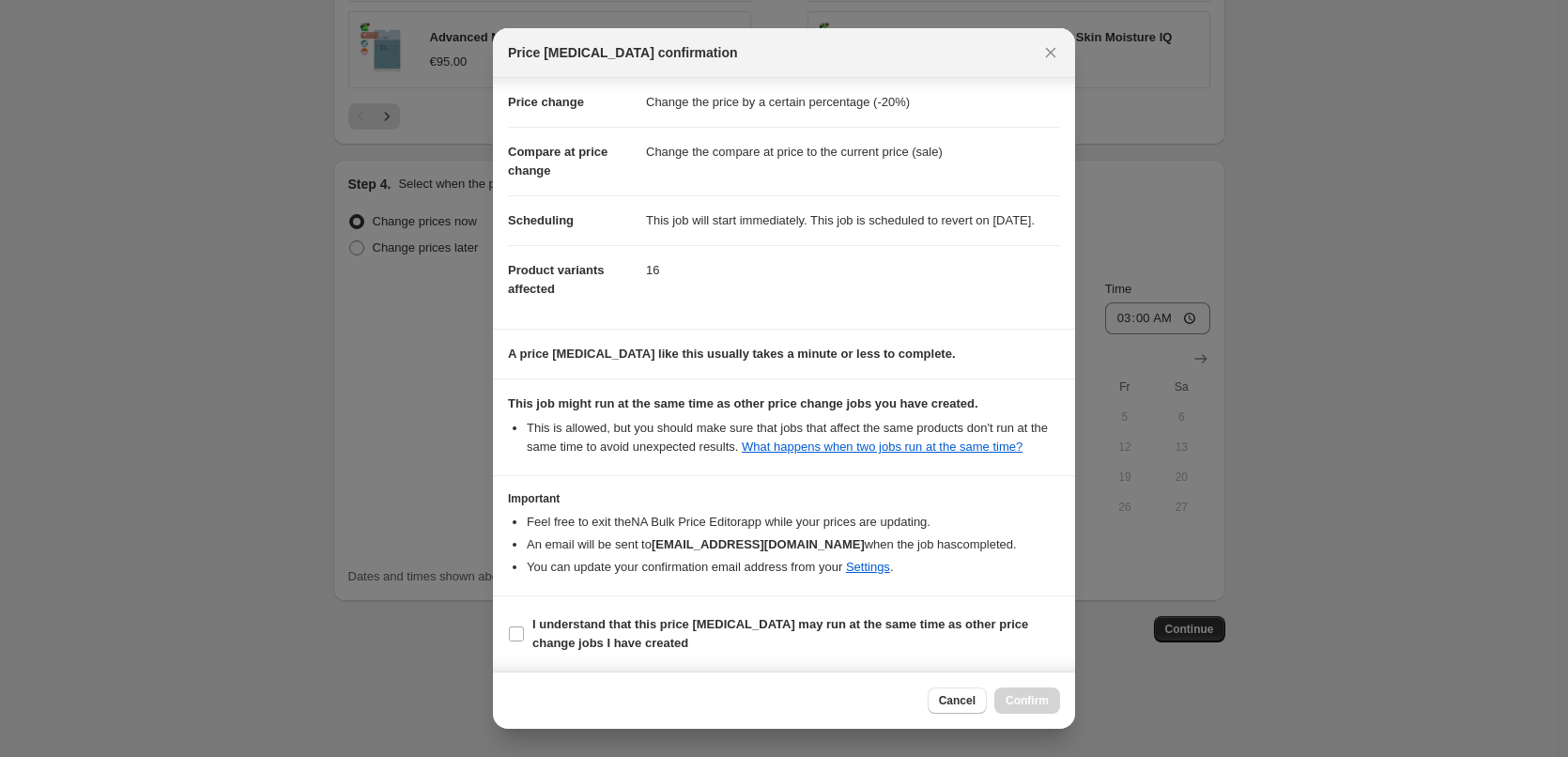
scroll to position [53, 0]
click at [576, 628] on b "I understand that this price [MEDICAL_DATA] may run at the same time as other p…" at bounding box center [780, 633] width 496 height 33
click at [524, 628] on input "I understand that this price [MEDICAL_DATA] may run at the same time as other p…" at bounding box center [517, 634] width 15 height 15
checkbox input "true"
click at [1027, 697] on span "Confirm" at bounding box center [1027, 701] width 43 height 15
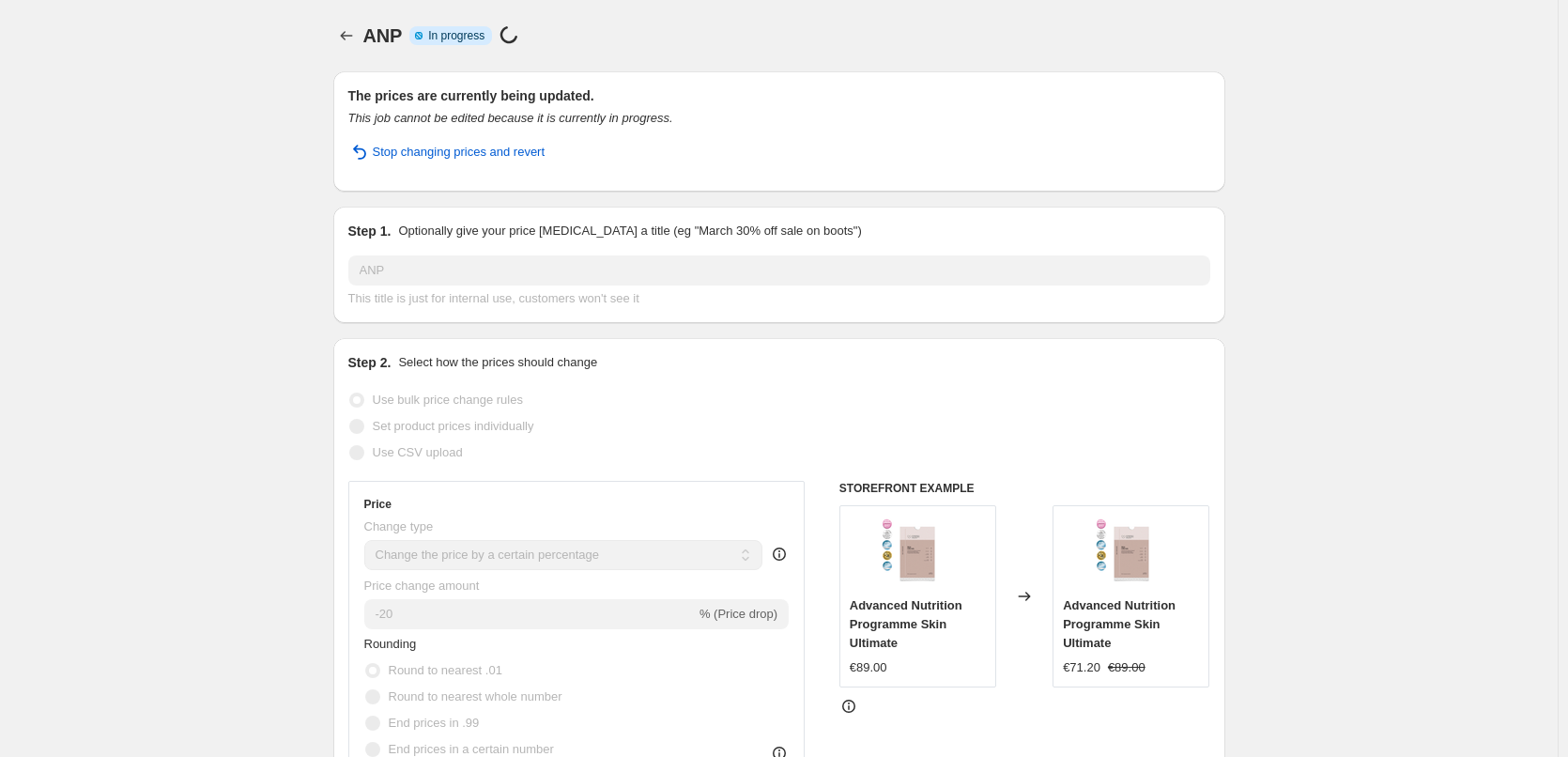
click at [350, 36] on icon "Price change jobs" at bounding box center [346, 36] width 19 height 19
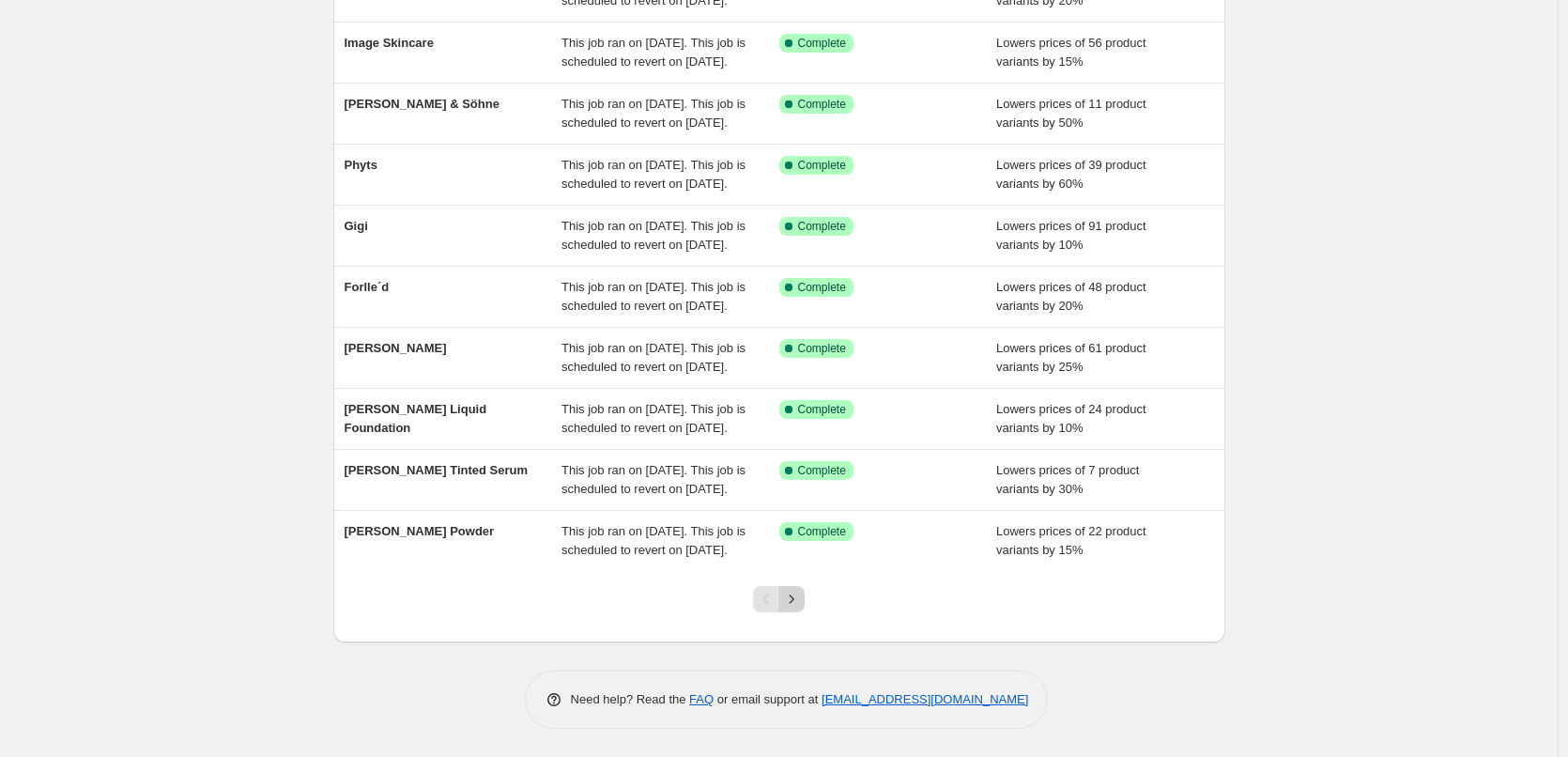
click at [801, 604] on icon "Next" at bounding box center [792, 599] width 19 height 19
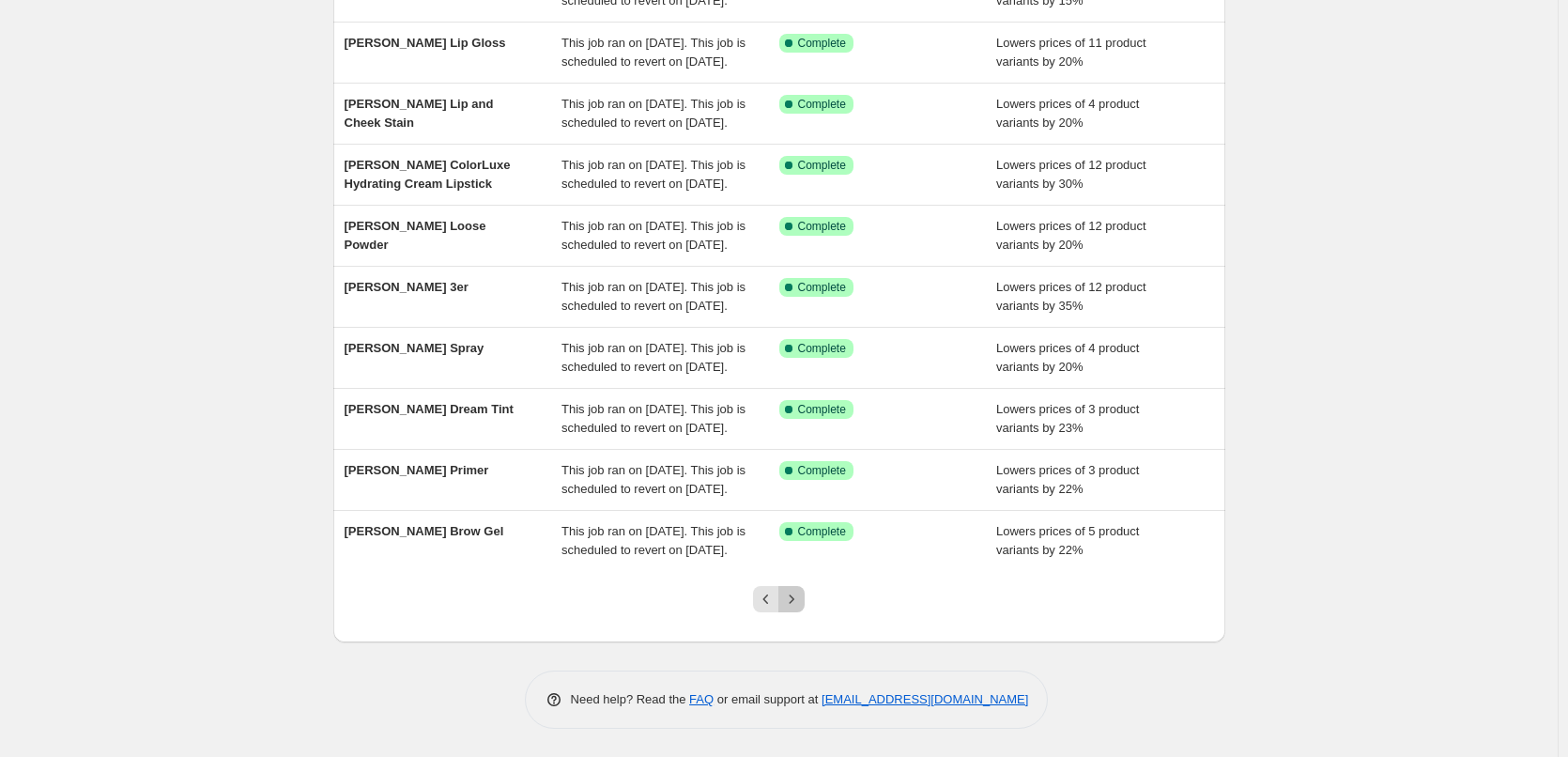
click at [801, 594] on icon "Next" at bounding box center [792, 599] width 19 height 19
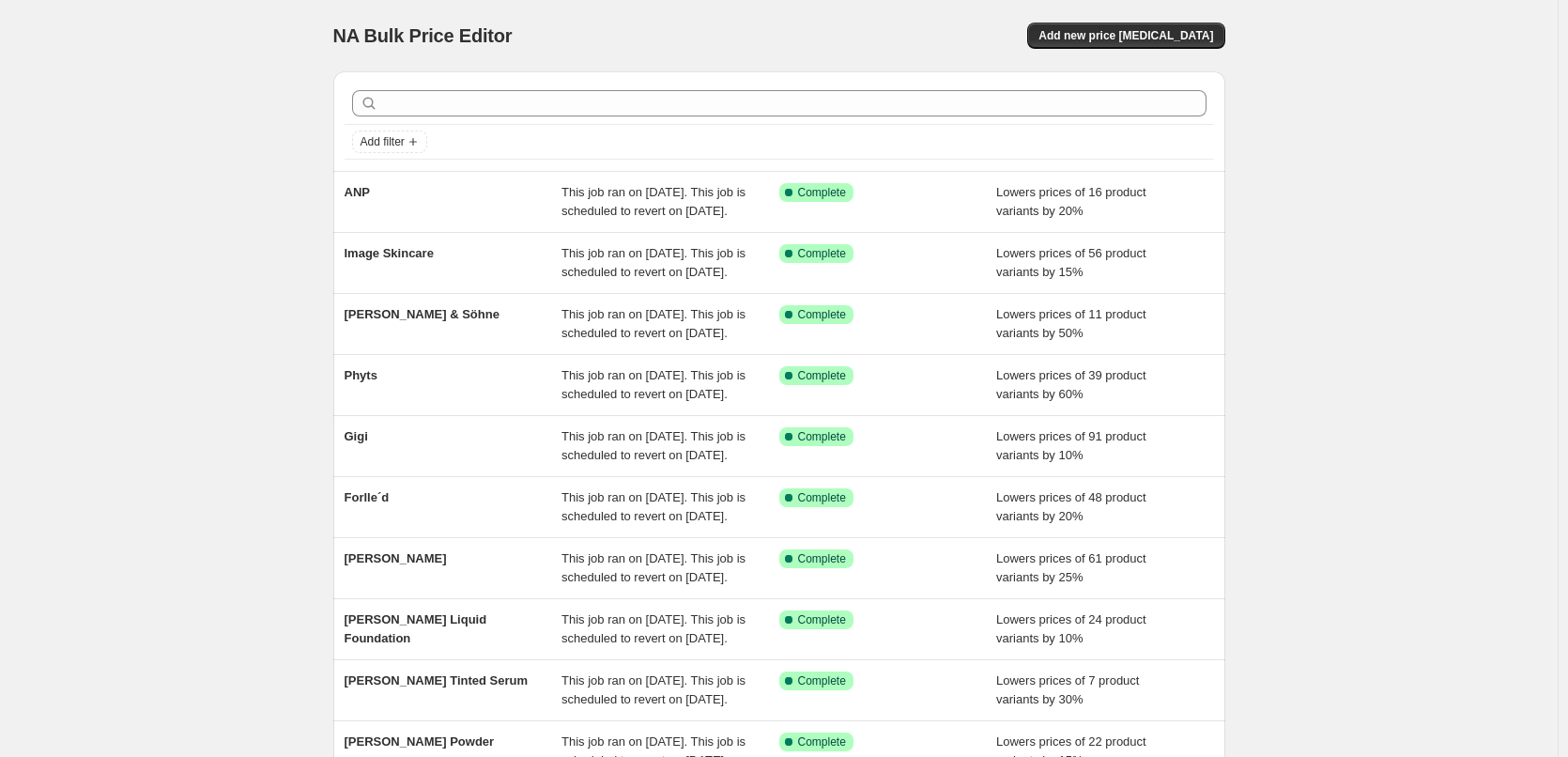
scroll to position [94, 0]
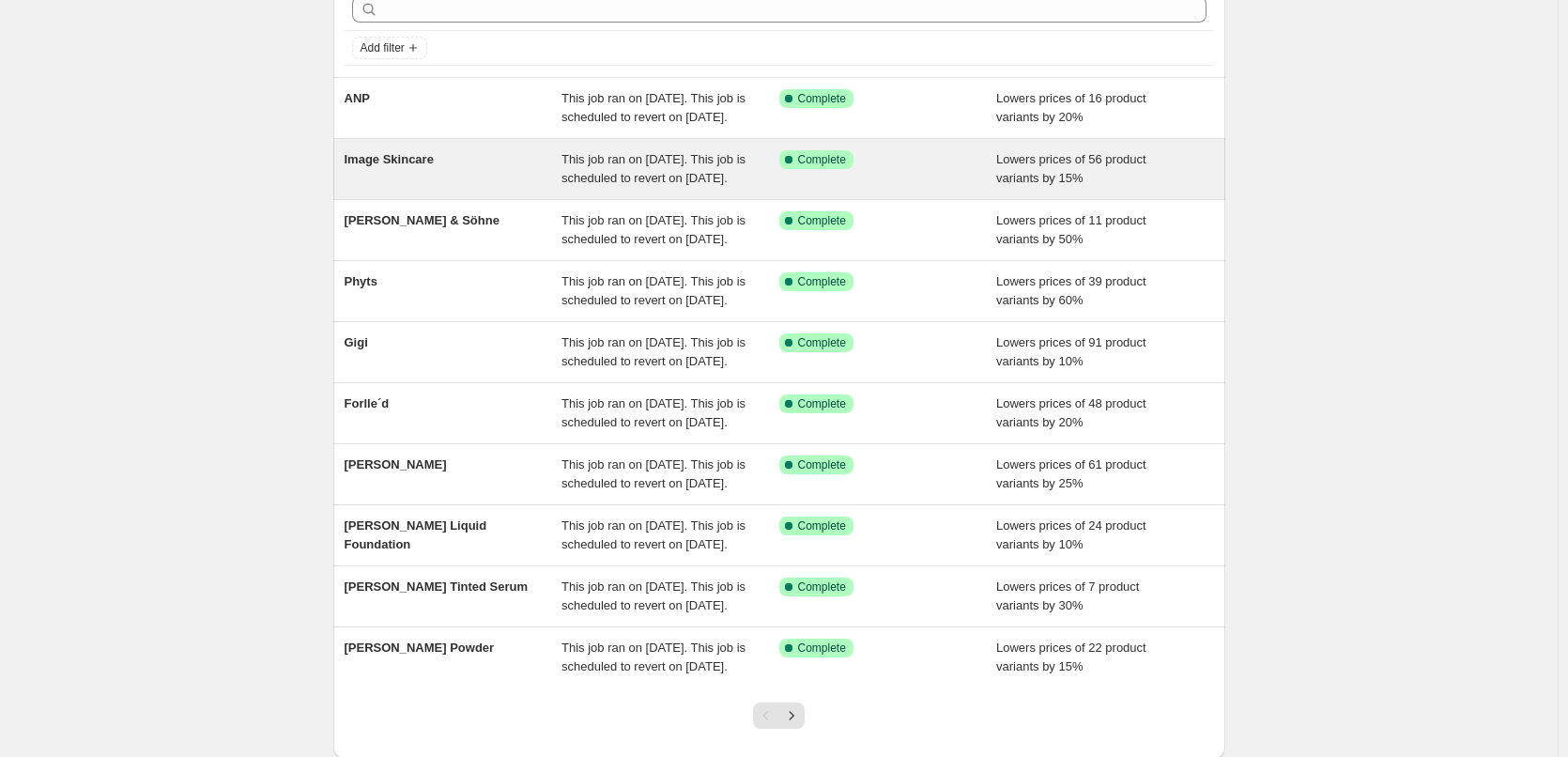
click at [597, 175] on span "This job ran on [DATE]. This job is scheduled to revert on [DATE]." at bounding box center [653, 168] width 184 height 33
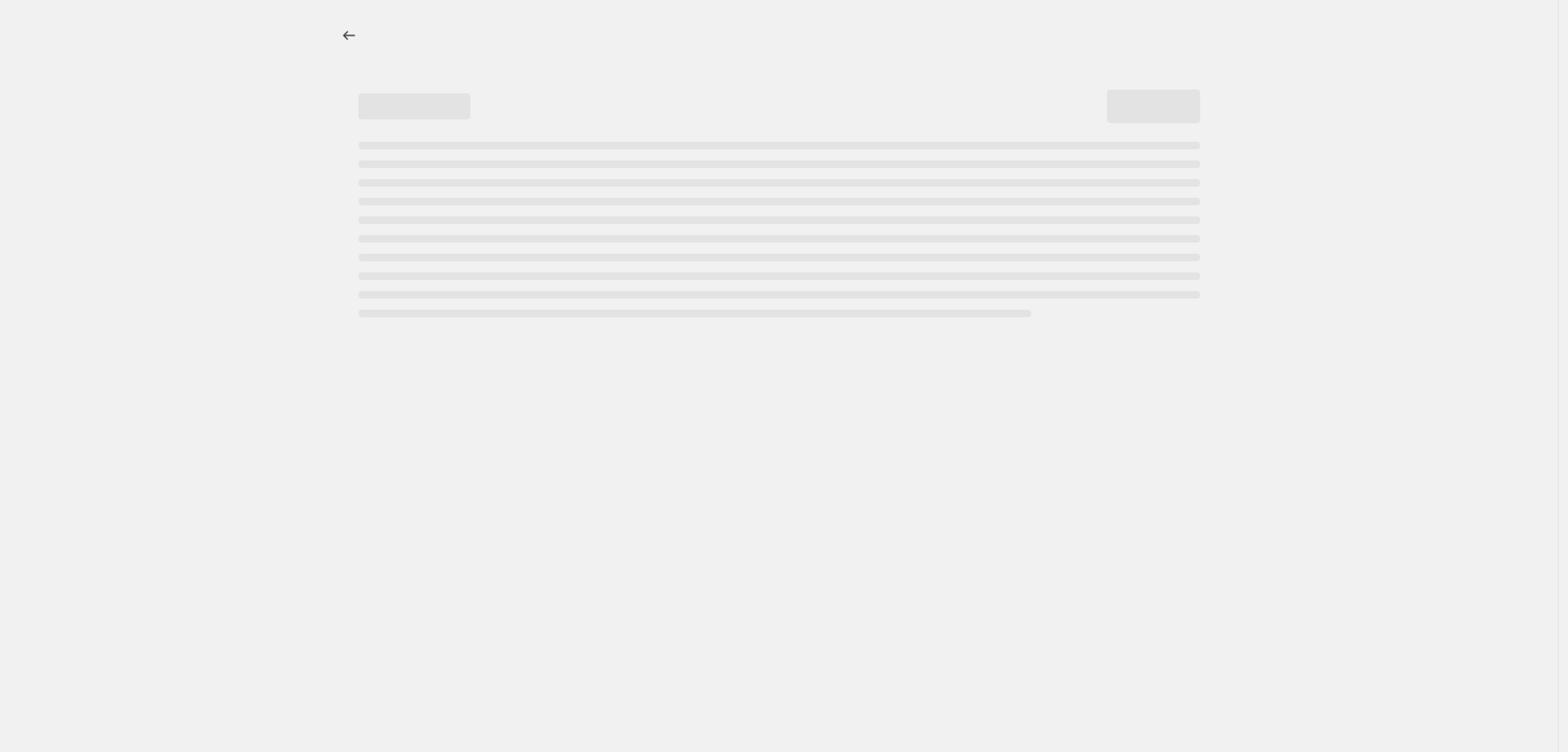
select select "percentage"
select select "remove"
select select "vendor"
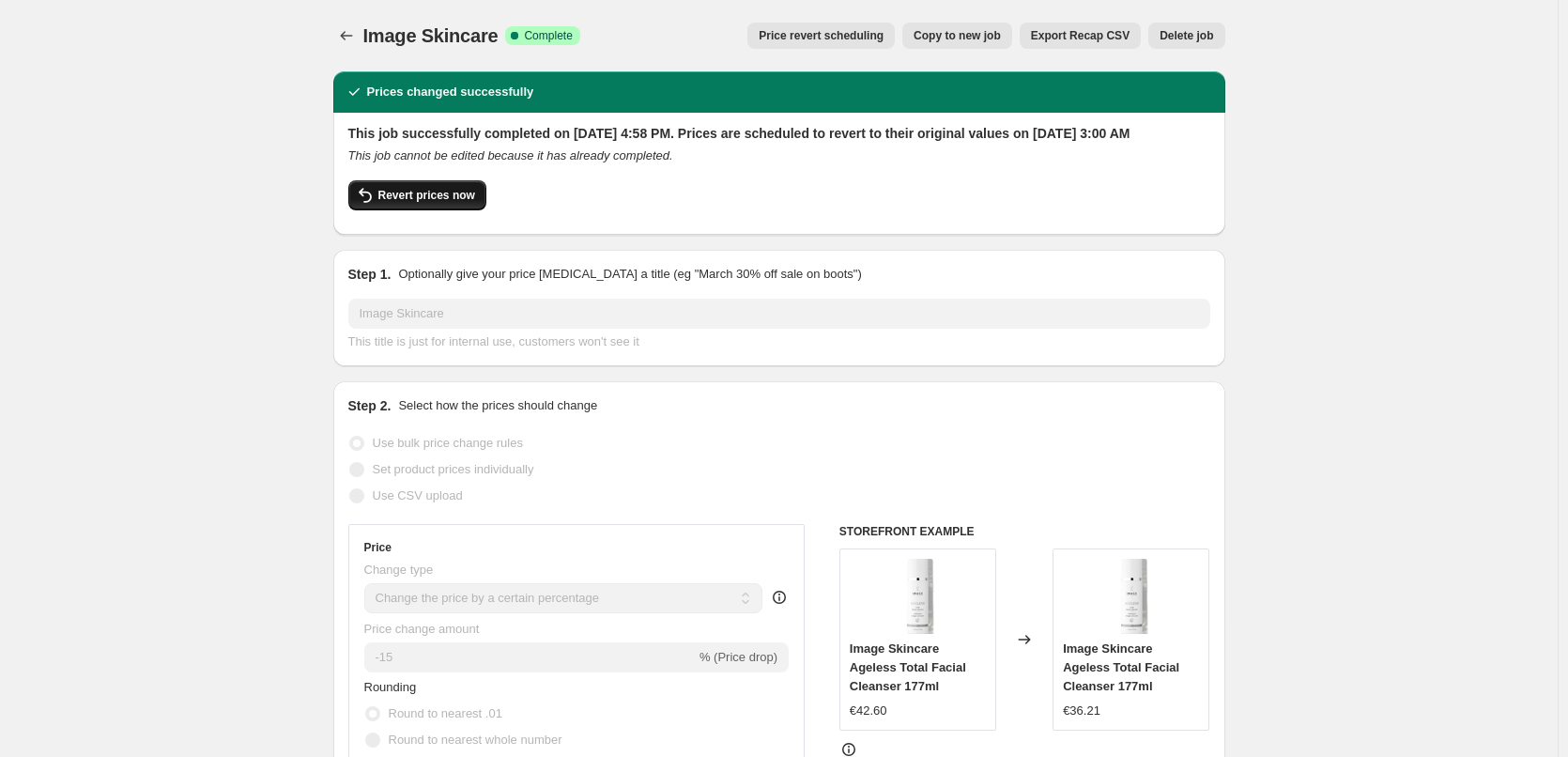
click at [425, 203] on span "Revert prices now" at bounding box center [426, 195] width 97 height 15
checkbox input "false"
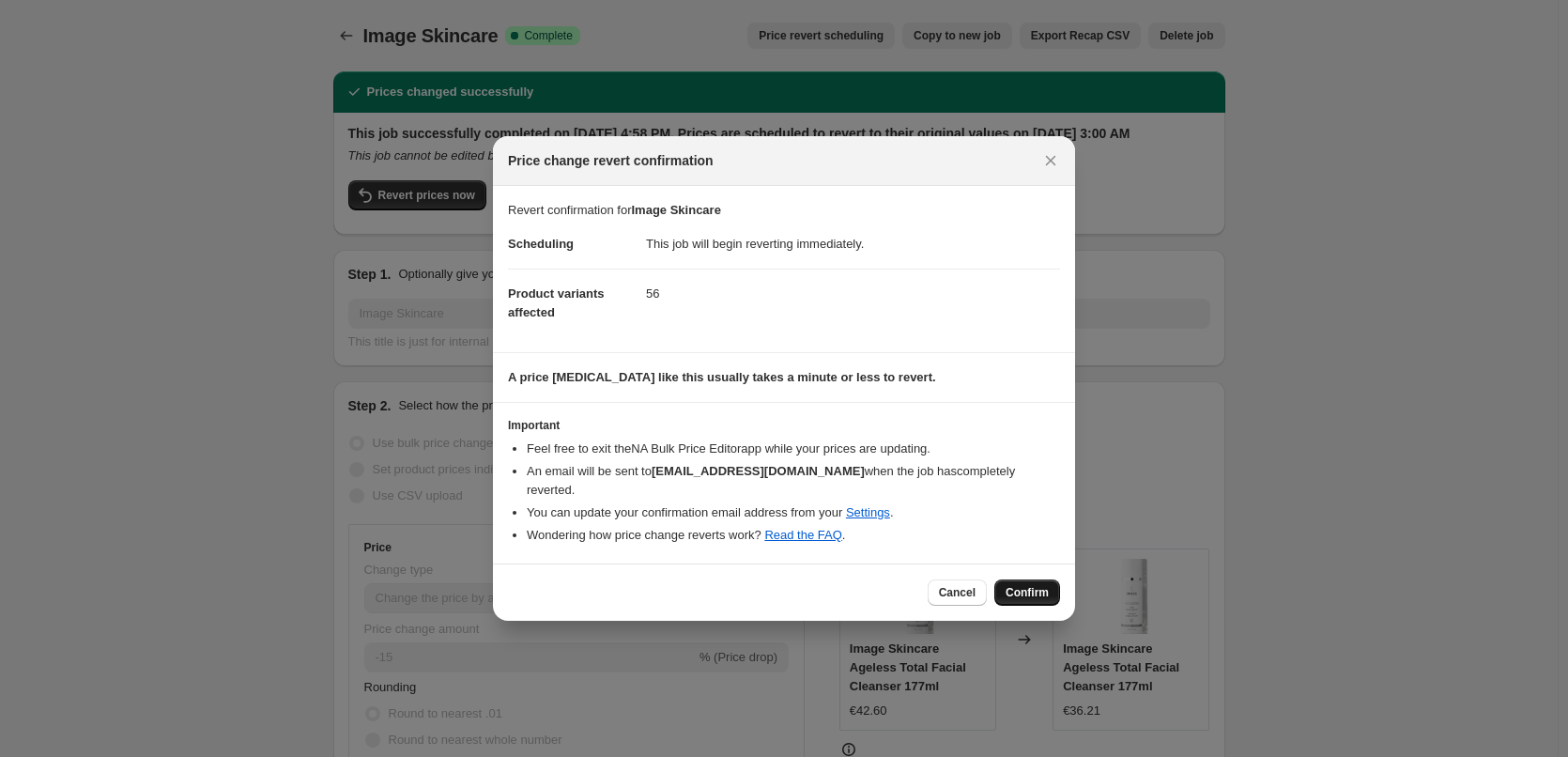
click at [1029, 585] on span "Confirm" at bounding box center [1027, 593] width 43 height 15
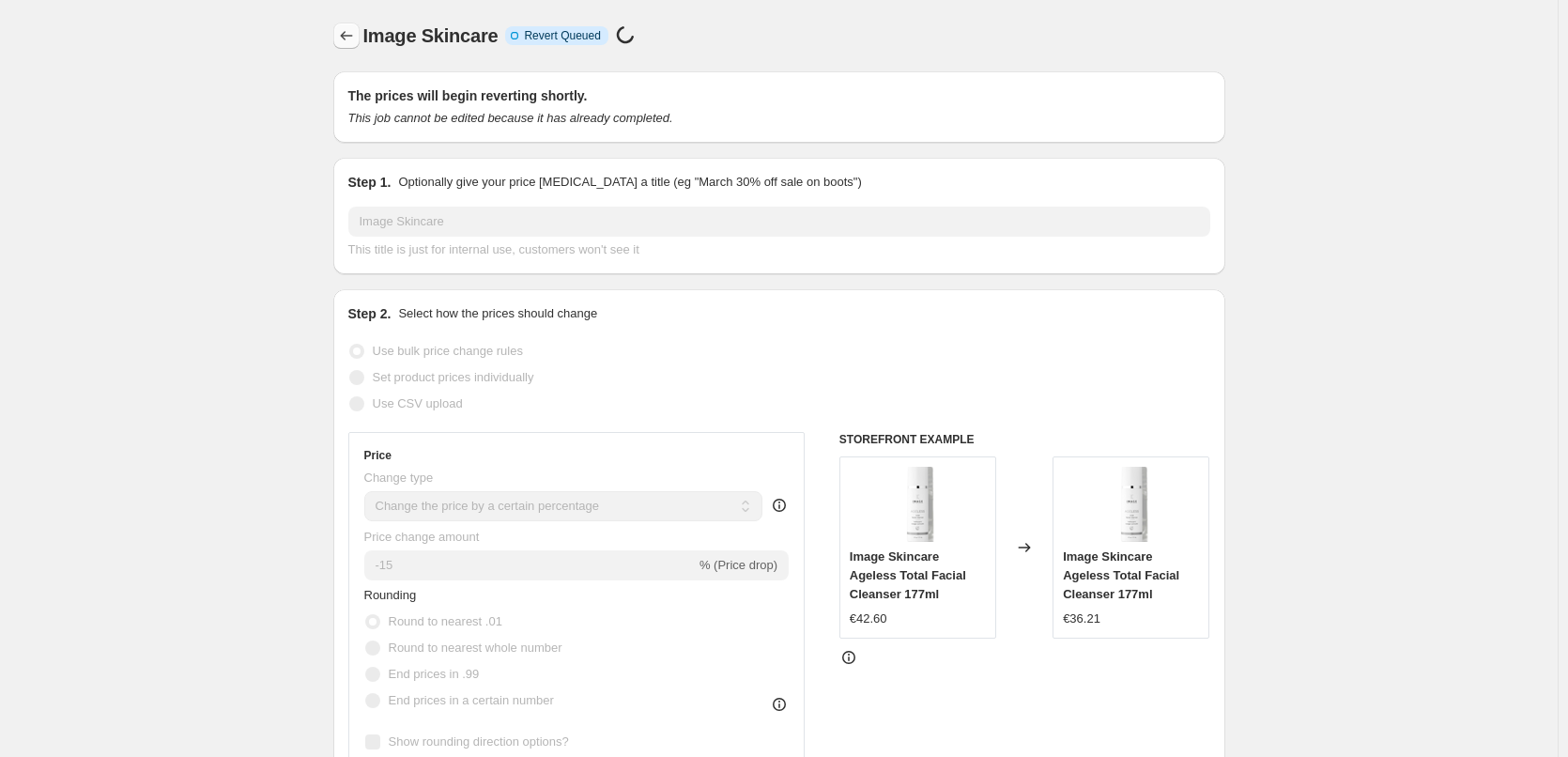
click at [356, 37] on icon "Price change jobs" at bounding box center [346, 36] width 19 height 19
